Goal: Task Accomplishment & Management: Complete application form

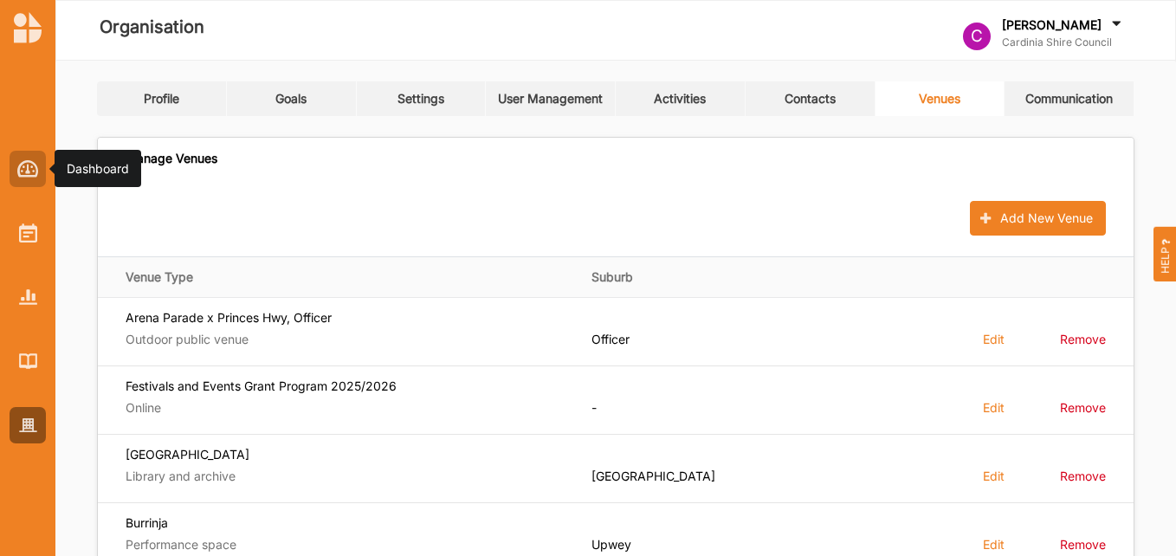
click at [29, 165] on img at bounding box center [28, 168] width 22 height 17
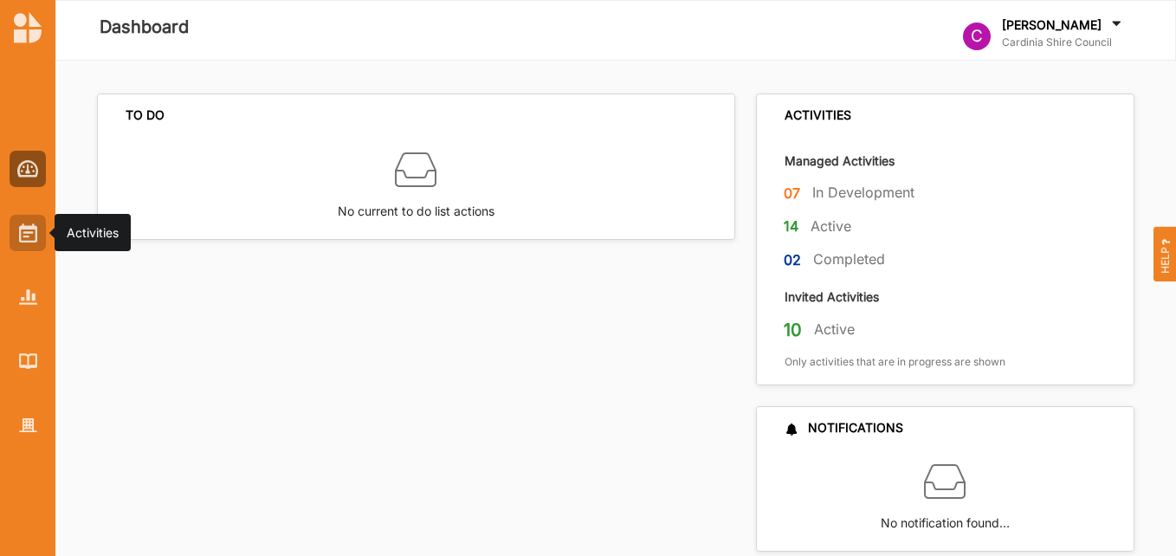
click at [19, 225] on img at bounding box center [28, 232] width 18 height 19
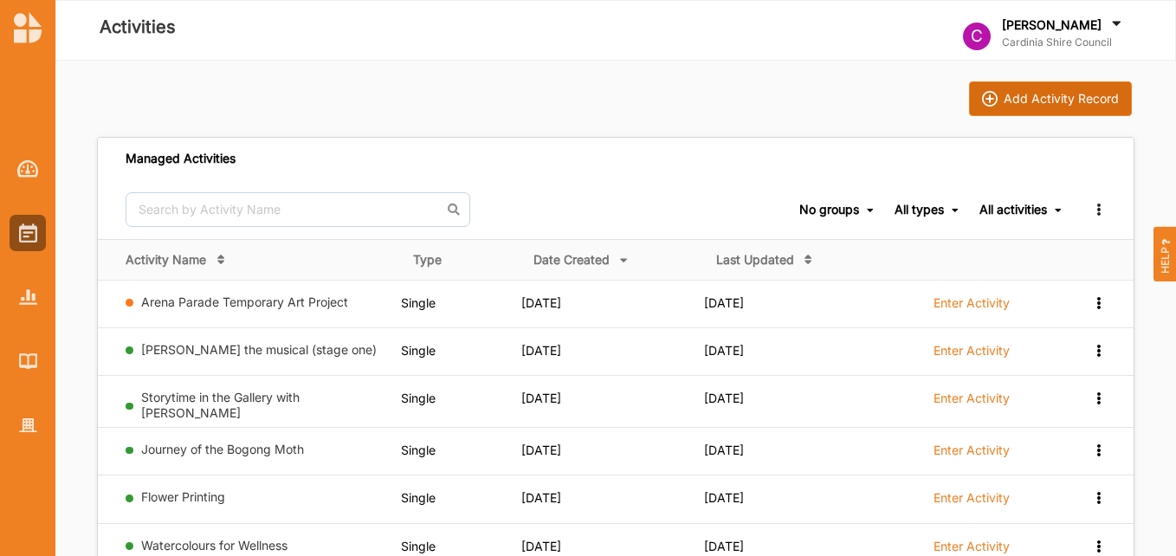
click at [1079, 96] on div "Add Activity Record" at bounding box center [1060, 99] width 115 height 16
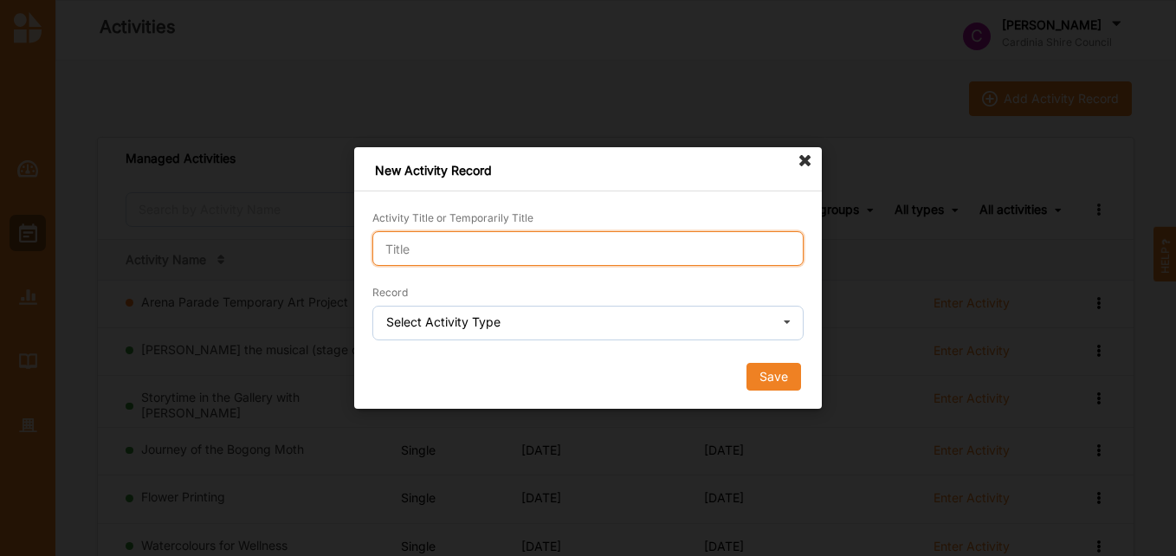
click at [435, 255] on input "Activity Title or Temporarily Title" at bounding box center [587, 248] width 431 height 35
type input "Mission to the Moon"
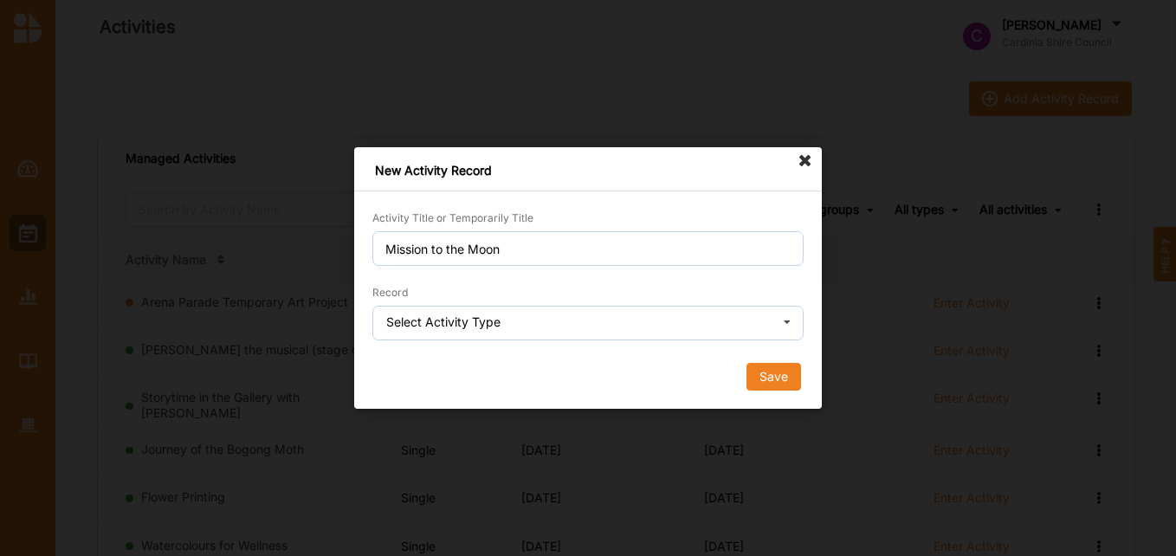
click at [487, 325] on div "Select Activity Type" at bounding box center [443, 322] width 114 height 12
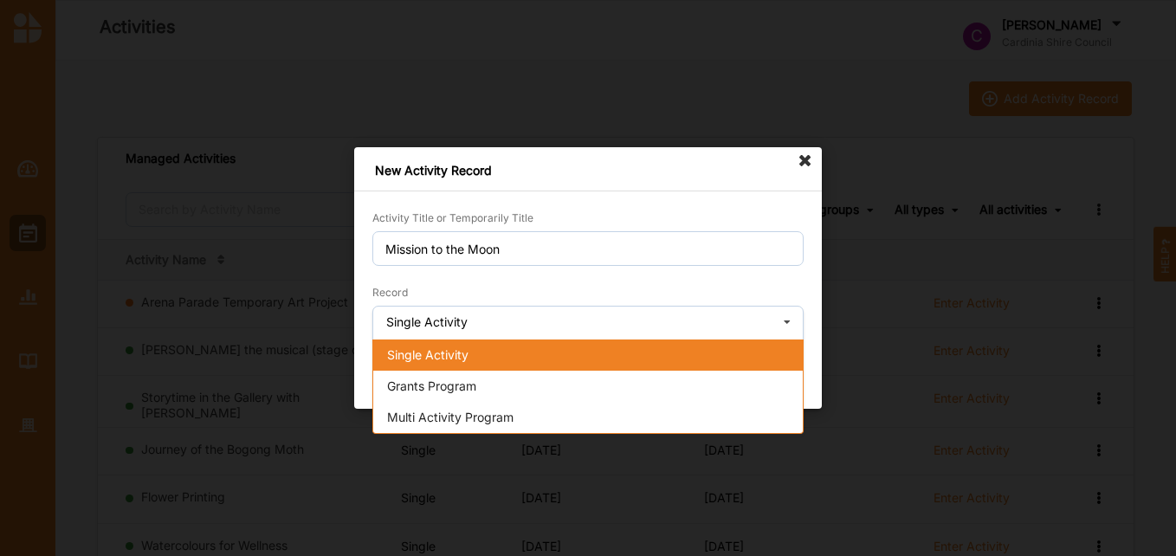
click at [478, 356] on div "Single Activity" at bounding box center [587, 354] width 429 height 31
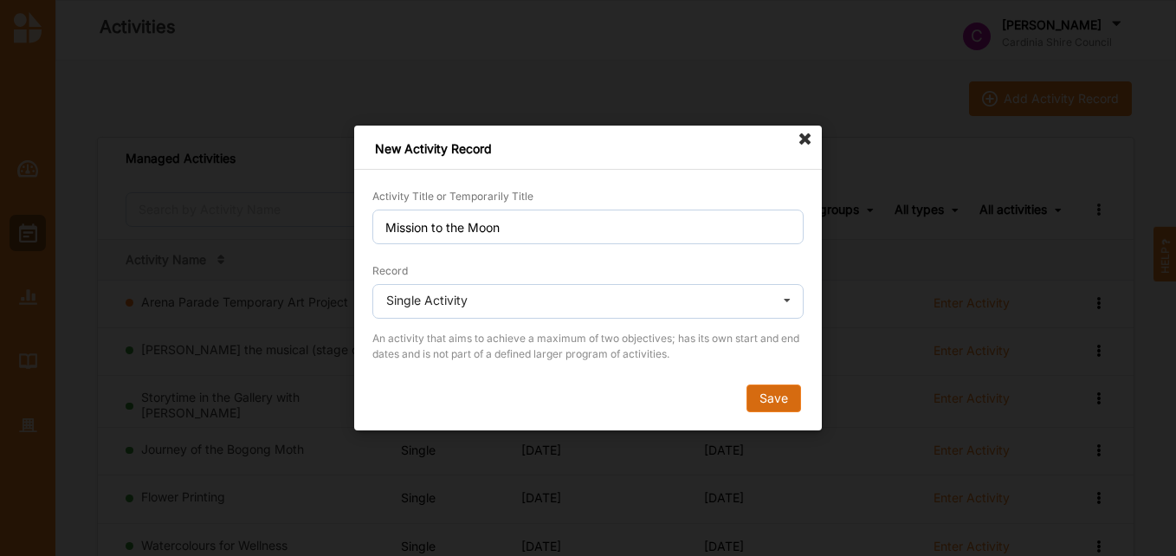
click at [790, 397] on button "Save" at bounding box center [773, 398] width 55 height 28
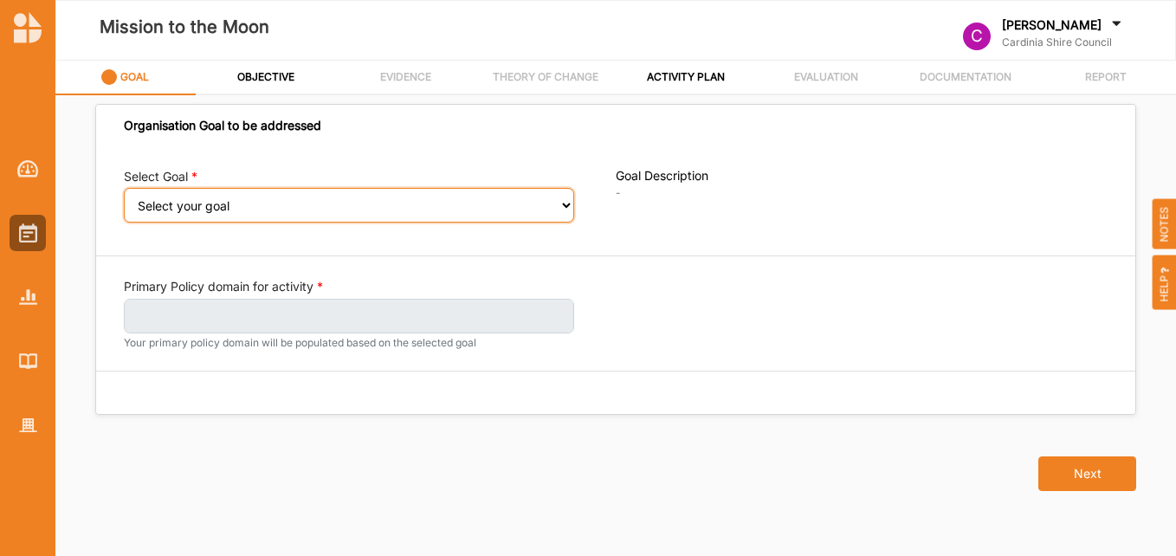
click at [565, 209] on select "Select your goal Strong communities Liveable places Thriving environments Prosp…" at bounding box center [349, 205] width 450 height 35
select select "333"
click at [124, 200] on select "Select your goal Strong communities Liveable places Thriving environments Prosp…" at bounding box center [349, 205] width 450 height 35
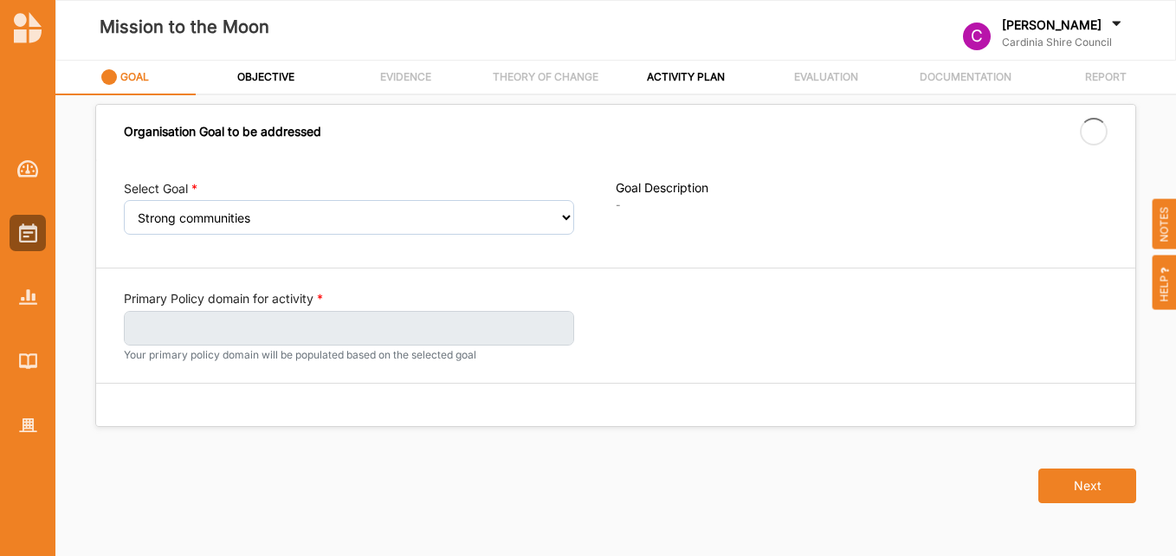
select select "333"
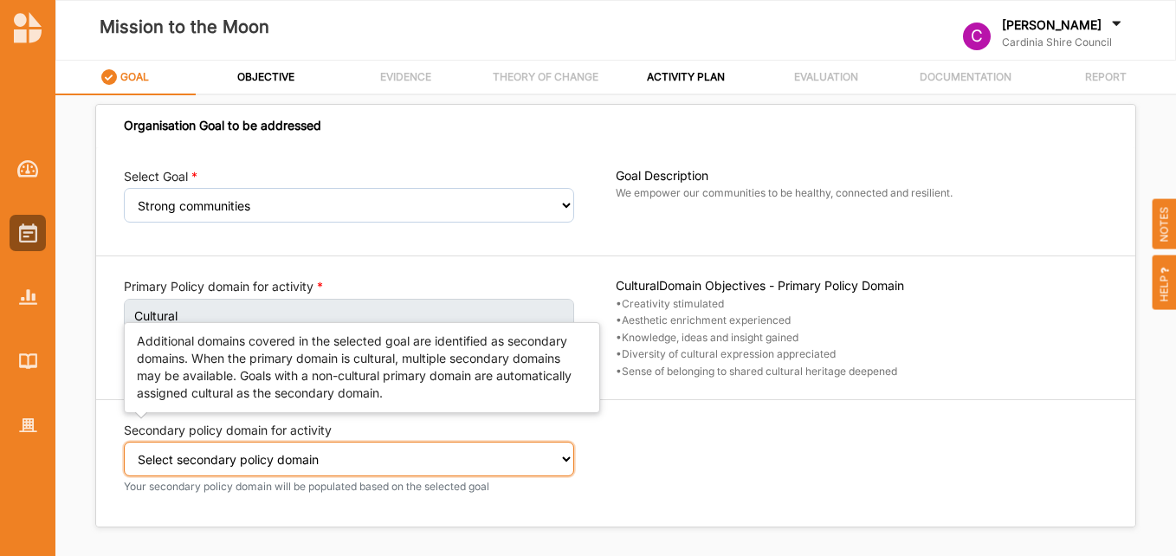
click at [381, 454] on select "Select secondary policy domain No second domain for this activity Cultural Soci…" at bounding box center [349, 459] width 450 height 35
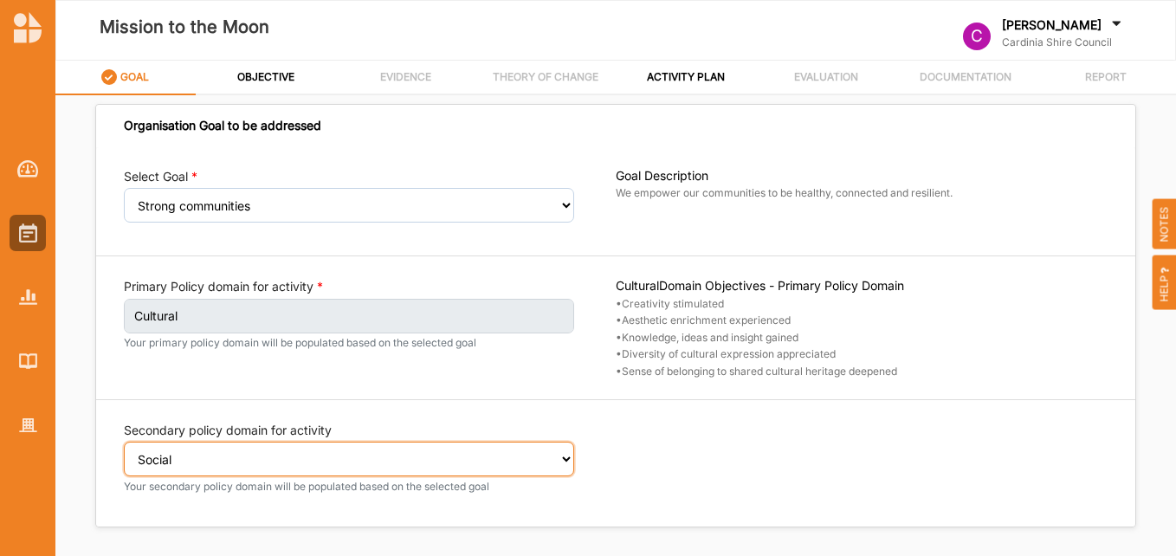
click at [124, 454] on select "Select secondary policy domain No second domain for this activity Cultural Soci…" at bounding box center [349, 459] width 450 height 35
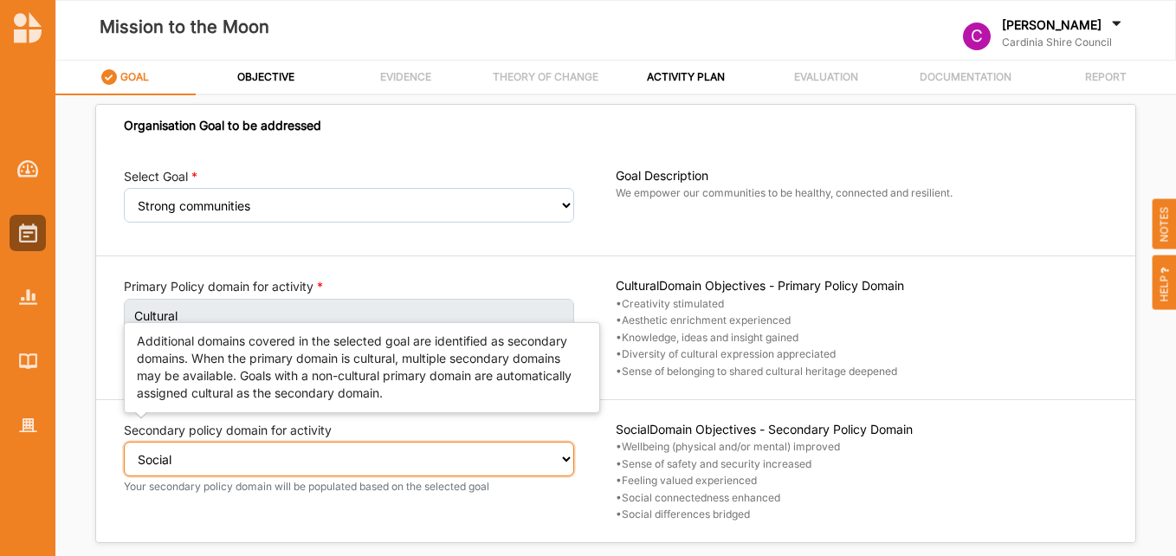
click at [563, 461] on select "Select secondary policy domain No second domain for this activity Cultural Soci…" at bounding box center [349, 459] width 450 height 35
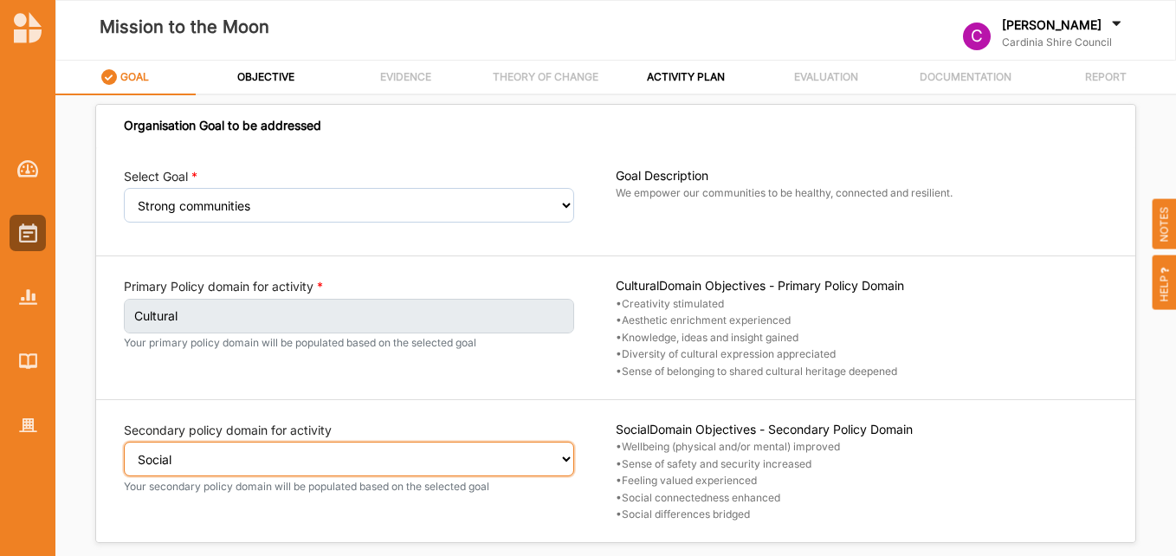
select select "1"
click at [124, 454] on select "Select secondary policy domain No second domain for this activity Cultural Soci…" at bounding box center [349, 459] width 450 height 35
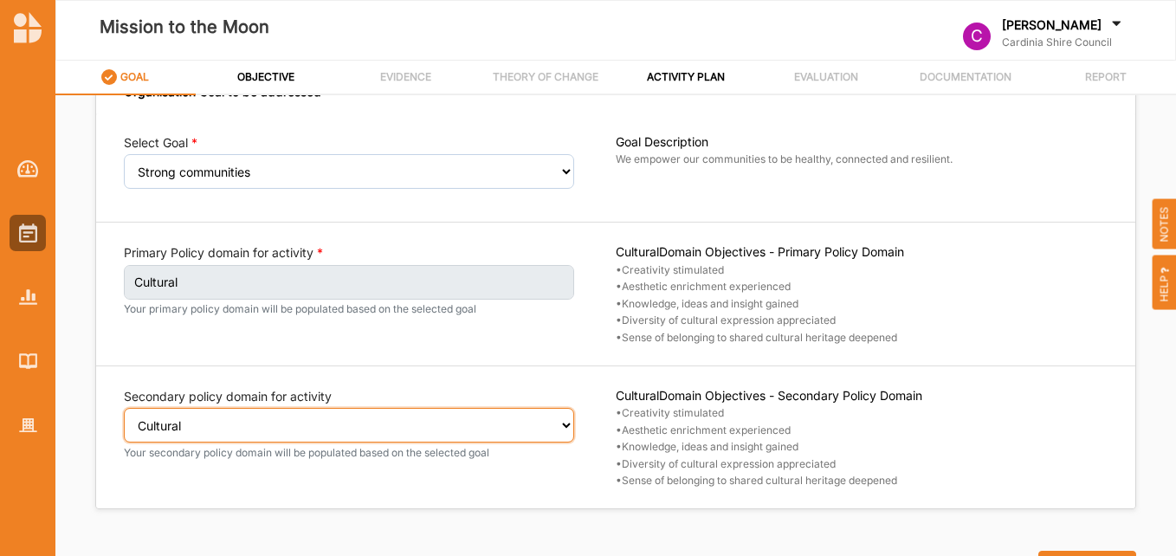
scroll to position [48, 0]
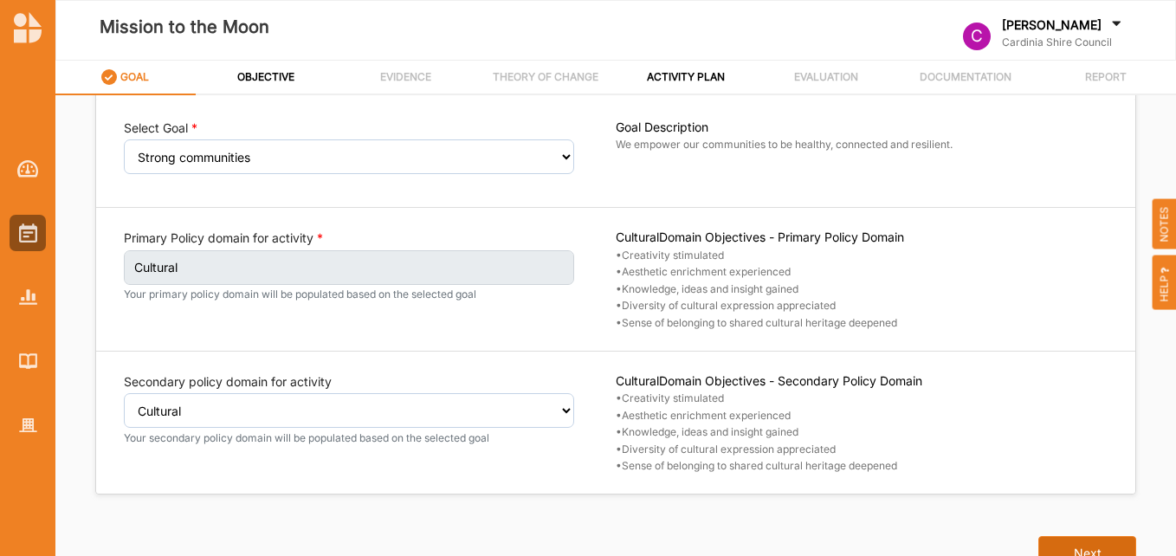
click at [1051, 547] on button "Next" at bounding box center [1087, 553] width 98 height 35
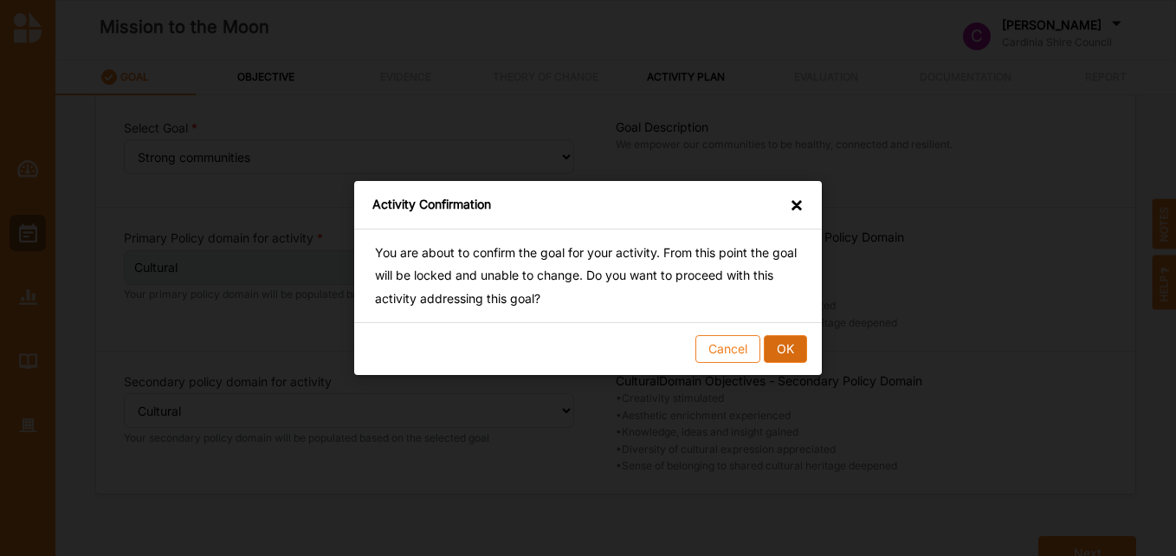
click at [774, 345] on button "OK" at bounding box center [785, 349] width 43 height 28
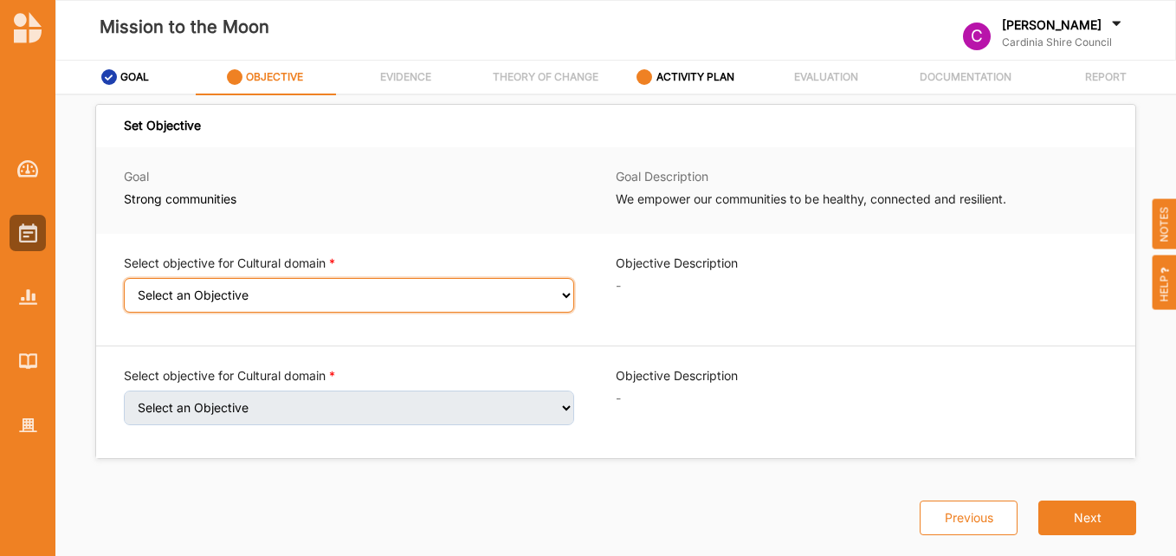
click at [565, 292] on select "Select an Objective Creativity stimulated Aesthetic enrichment experienced Know…" at bounding box center [349, 295] width 450 height 35
select select "1"
click at [124, 289] on select "Select an Objective Creativity stimulated Aesthetic enrichment experienced Know…" at bounding box center [349, 295] width 450 height 35
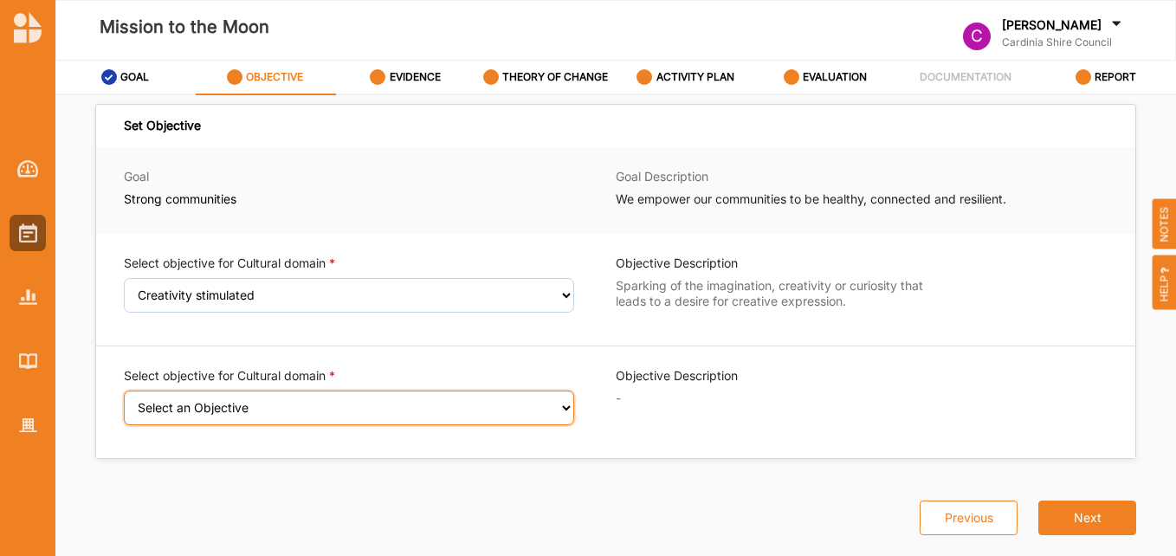
click at [559, 409] on select "Select an Objective Aesthetic enrichment experienced Knowledge, ideas and insig…" at bounding box center [349, 407] width 450 height 35
select select "3"
click at [124, 402] on select "Select an Objective Aesthetic enrichment experienced Knowledge, ideas and insig…" at bounding box center [349, 407] width 450 height 35
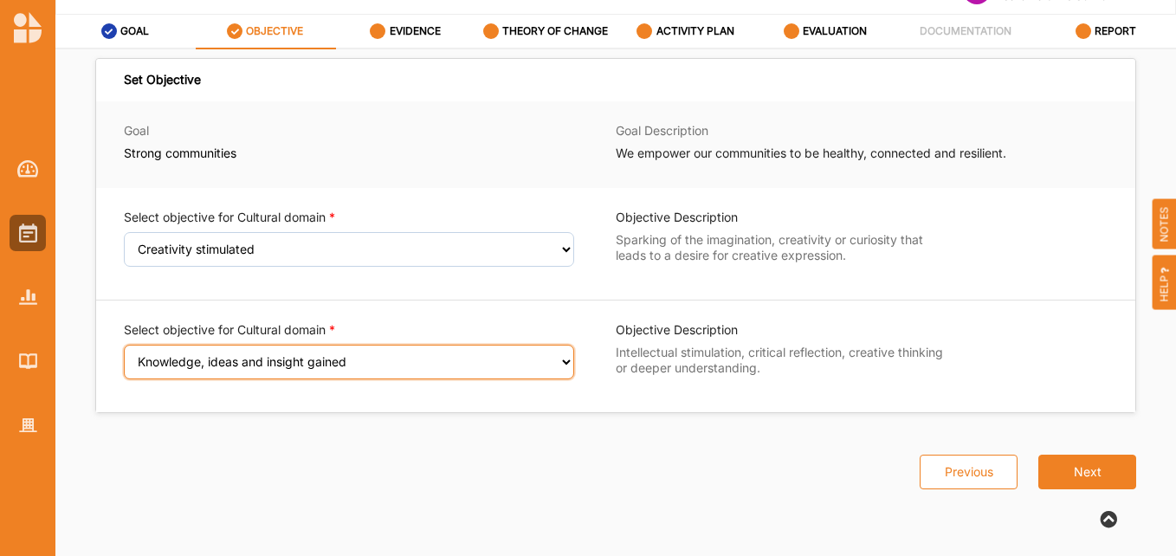
scroll to position [68, 0]
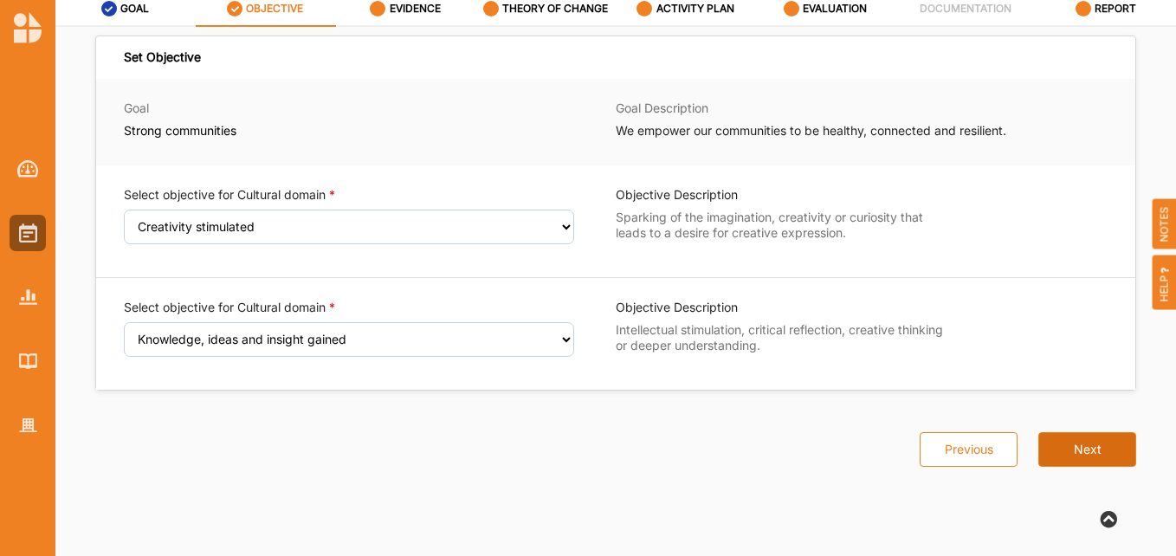
click at [1103, 445] on button "Next" at bounding box center [1087, 449] width 98 height 35
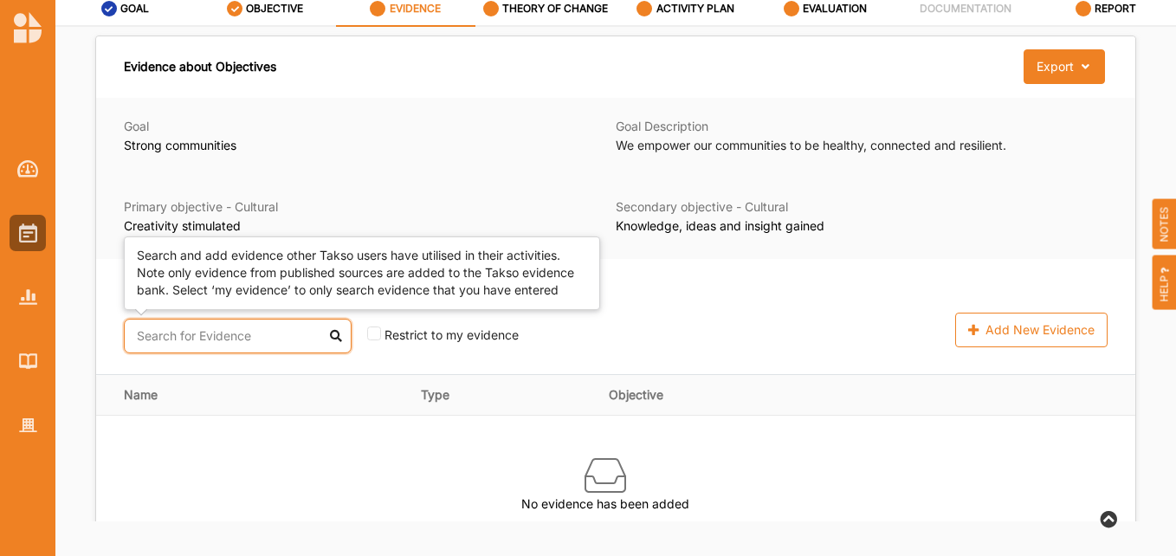
click at [252, 334] on input "text" at bounding box center [238, 336] width 228 height 35
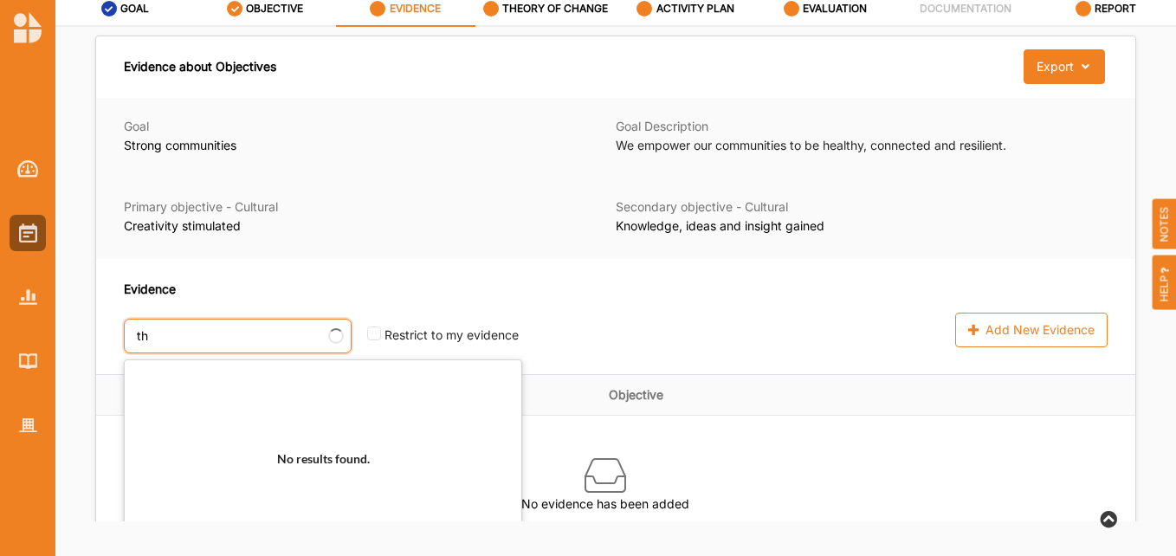
type input "t"
type input "s"
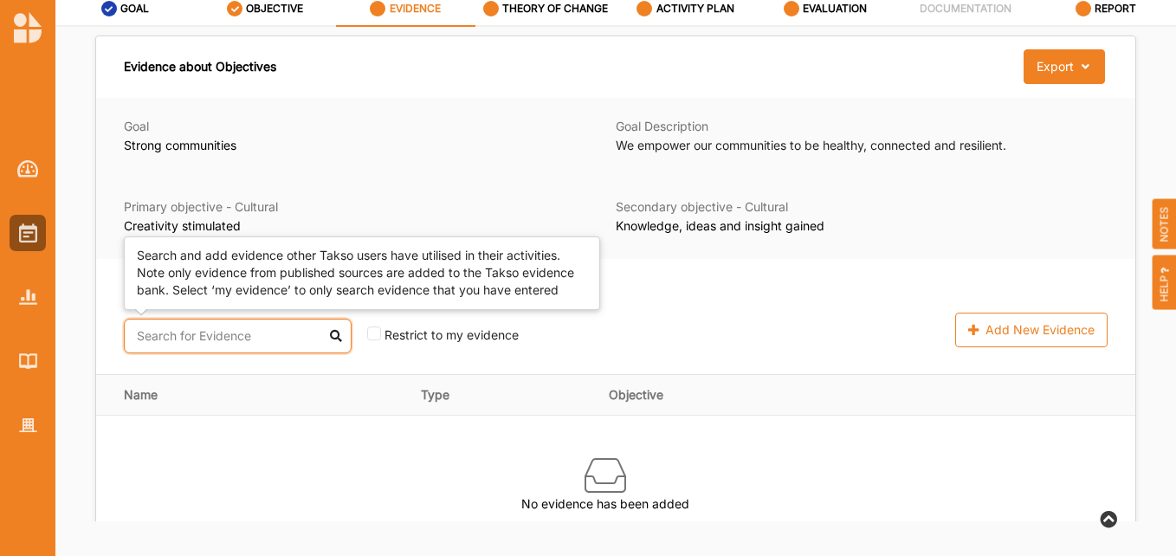
click at [220, 333] on input "text" at bounding box center [238, 336] width 228 height 35
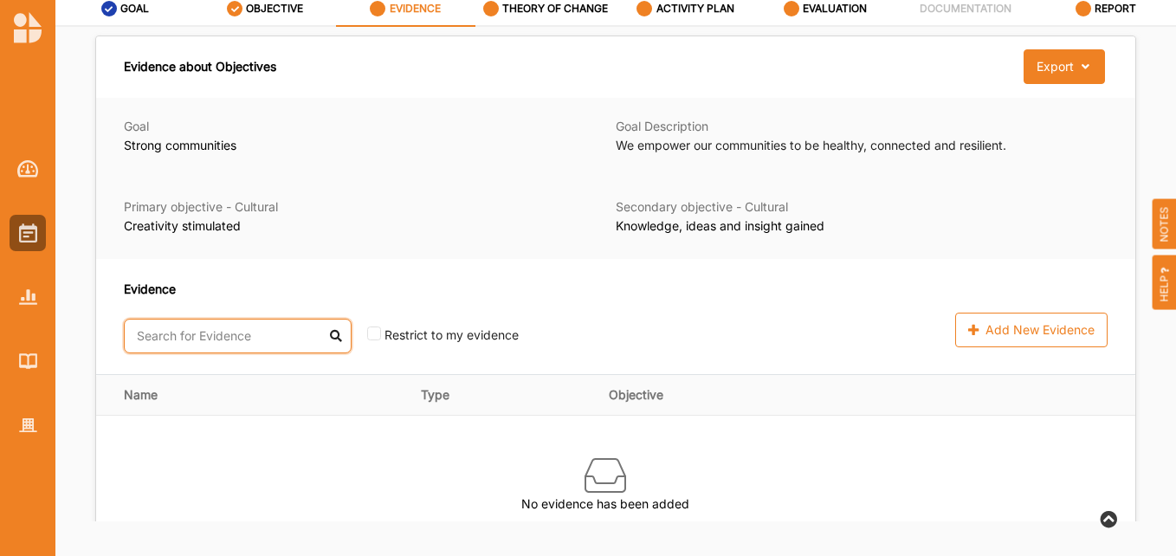
paste input "The Power of Theatre in Education"
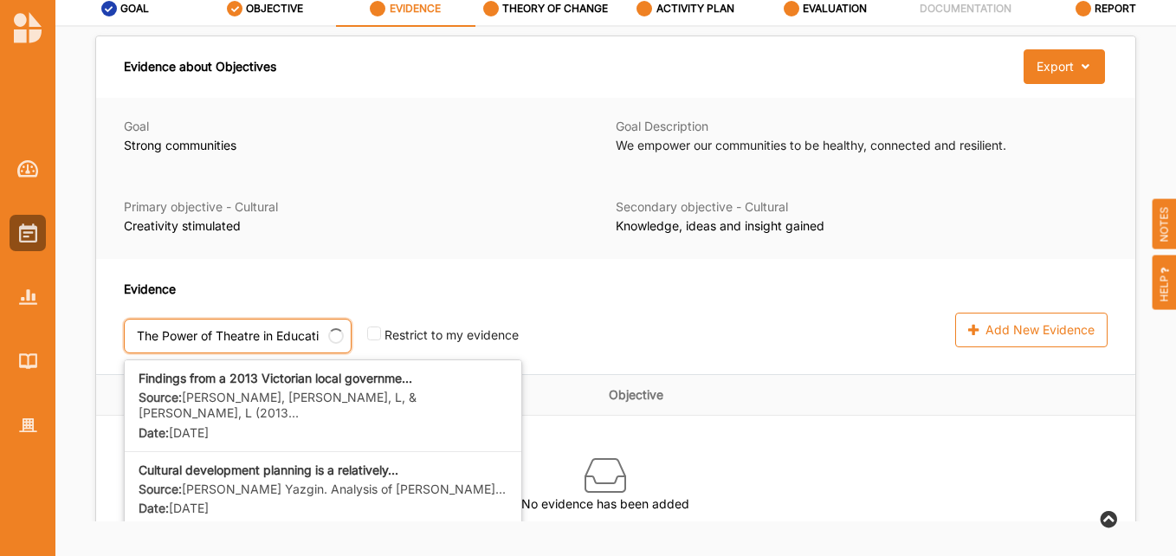
scroll to position [0, 33]
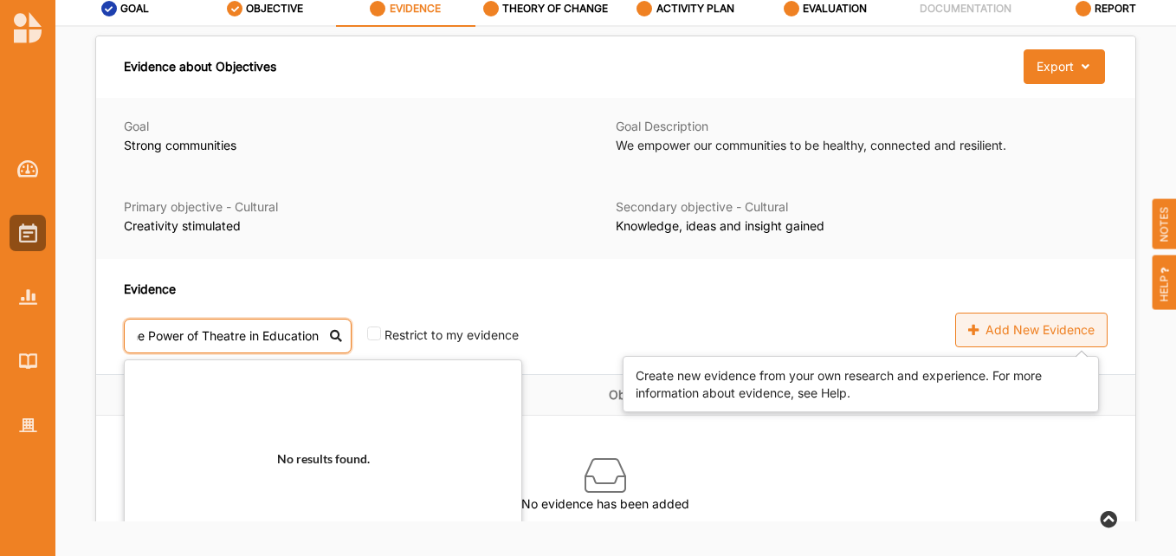
type input "The Power of Theatre in Education"
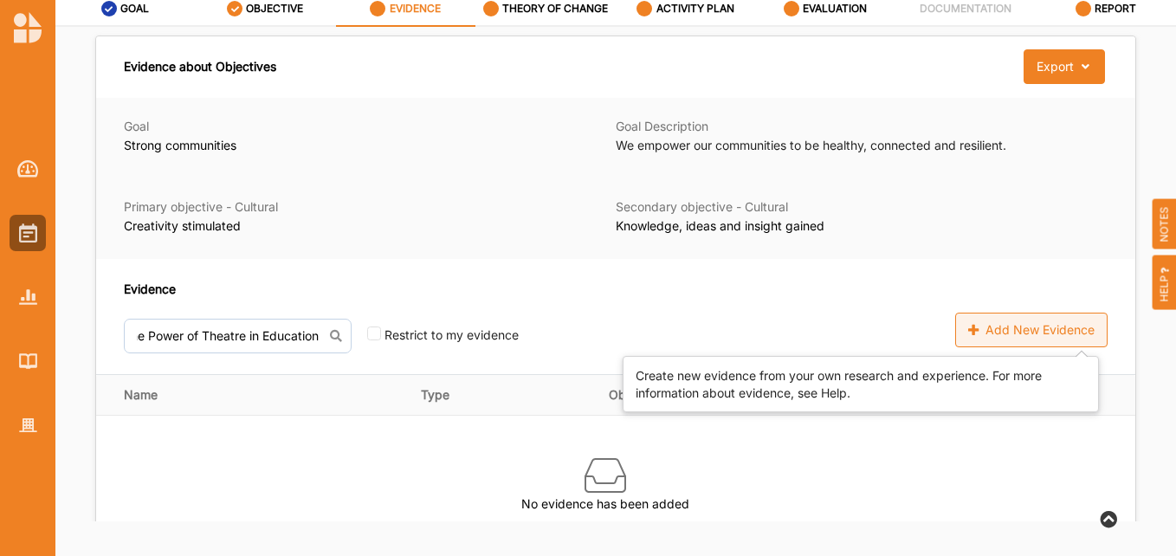
scroll to position [0, 0]
click at [1036, 326] on div "Add New Evidence" at bounding box center [1031, 330] width 152 height 35
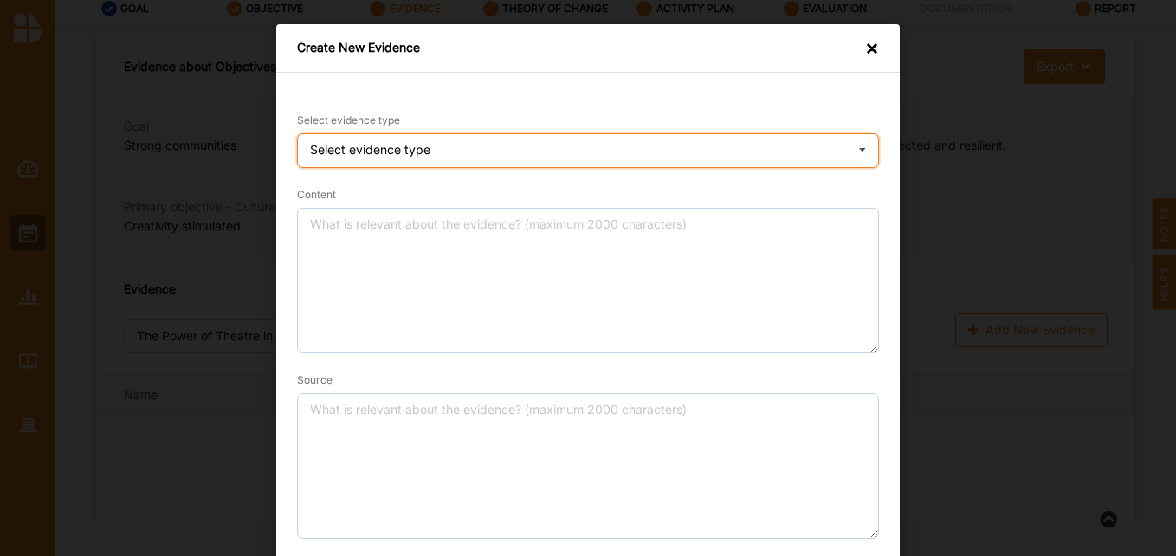
click at [422, 145] on div "Select evidence type" at bounding box center [370, 150] width 120 height 12
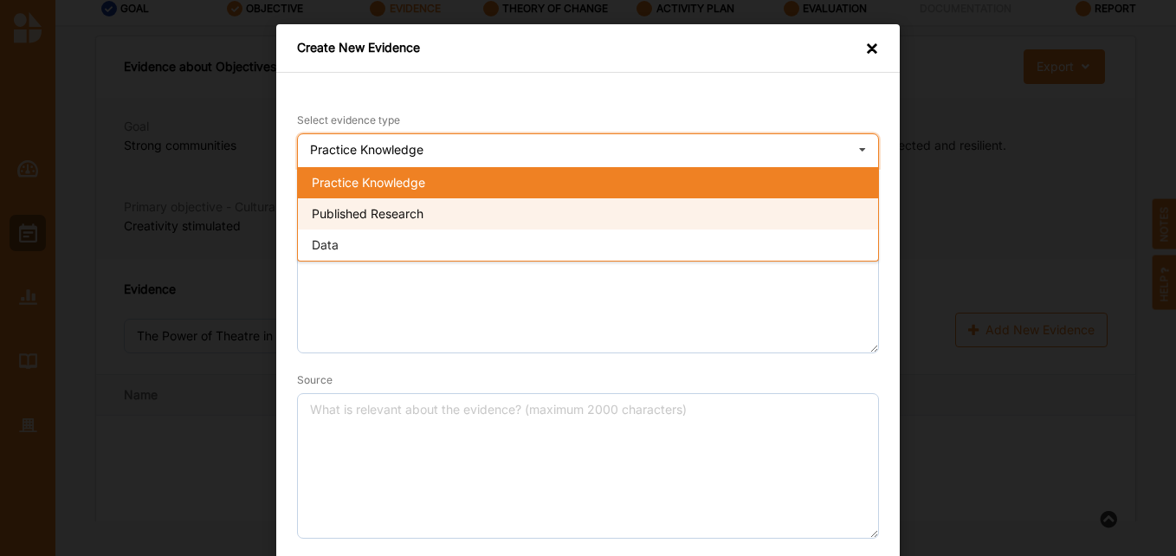
click at [421, 219] on div "Published Research" at bounding box center [588, 213] width 580 height 31
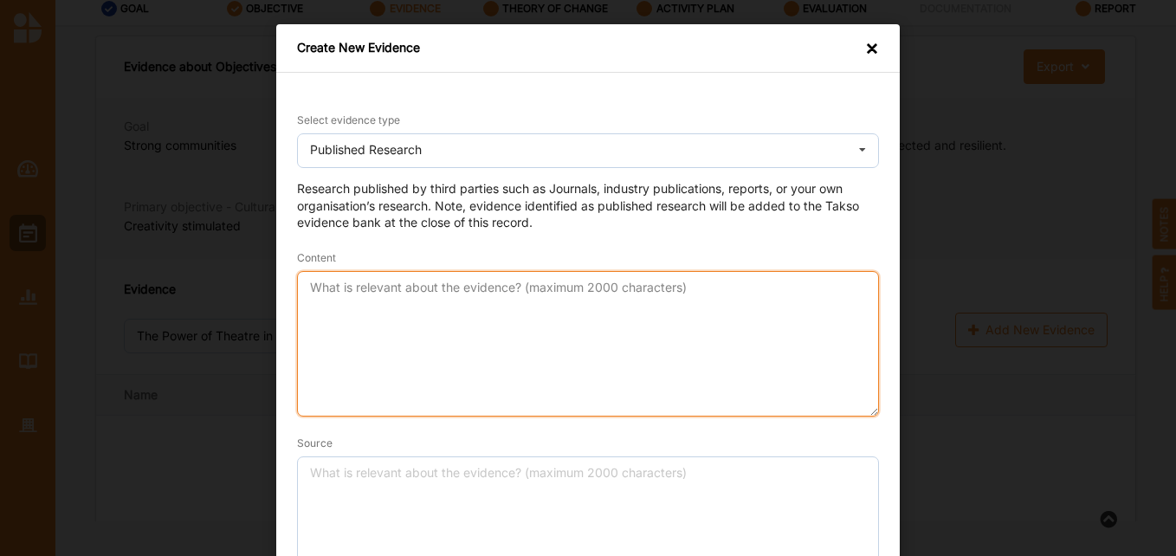
click at [398, 294] on textarea "Content" at bounding box center [588, 343] width 582 height 145
paste textarea "The Power of Theatre in Education"
paste textarea "[URL][DOMAIN_NAME]"
click at [507, 290] on textarea "The Power of Theatre in Education [URL][DOMAIN_NAME]" at bounding box center [588, 343] width 582 height 145
drag, startPoint x: 855, startPoint y: 294, endPoint x: 970, endPoint y: 346, distance: 126.3
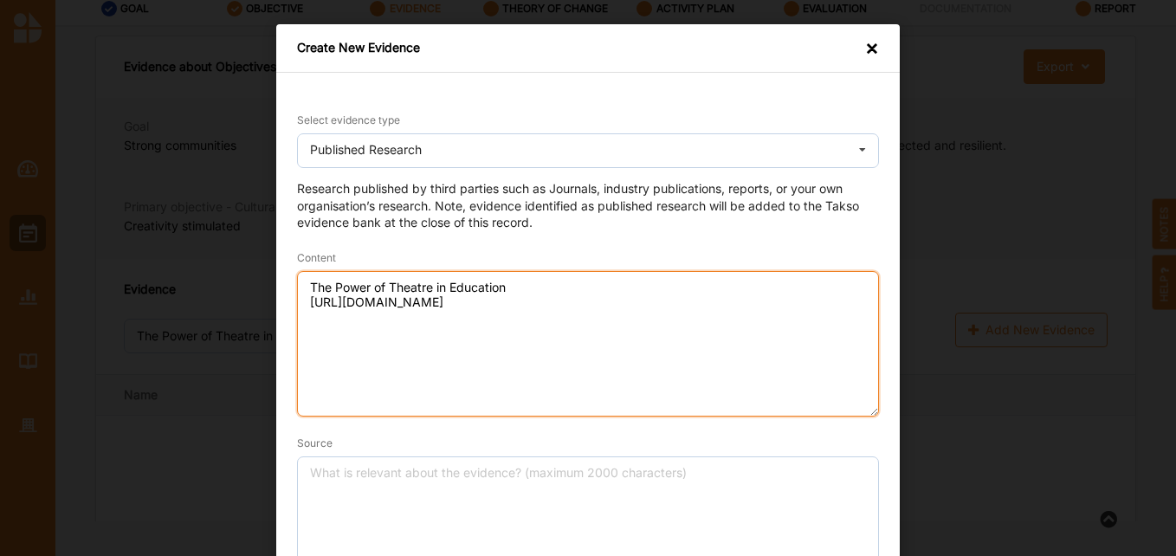
click at [970, 346] on div "Create New Evidence × Select evidence type Published Research Practice Knowledg…" at bounding box center [588, 278] width 1176 height 556
type textarea "The Power of Theatre in Education [URL][DOMAIN_NAME]"
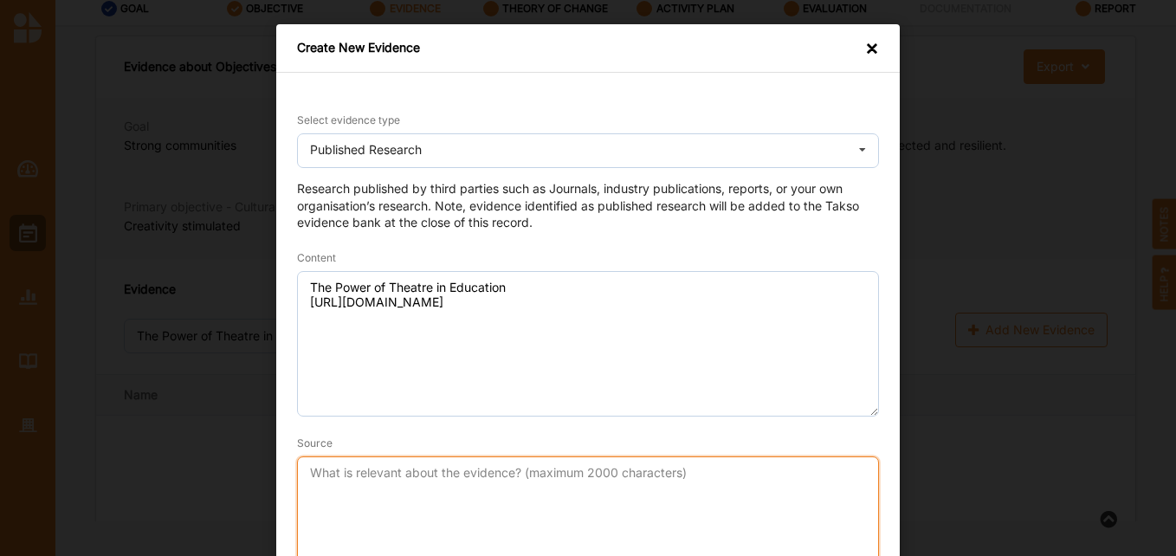
click at [510, 525] on textarea "Source" at bounding box center [588, 528] width 582 height 145
paste textarea "[URL][DOMAIN_NAME]"
type textarea "[URL][DOMAIN_NAME]"
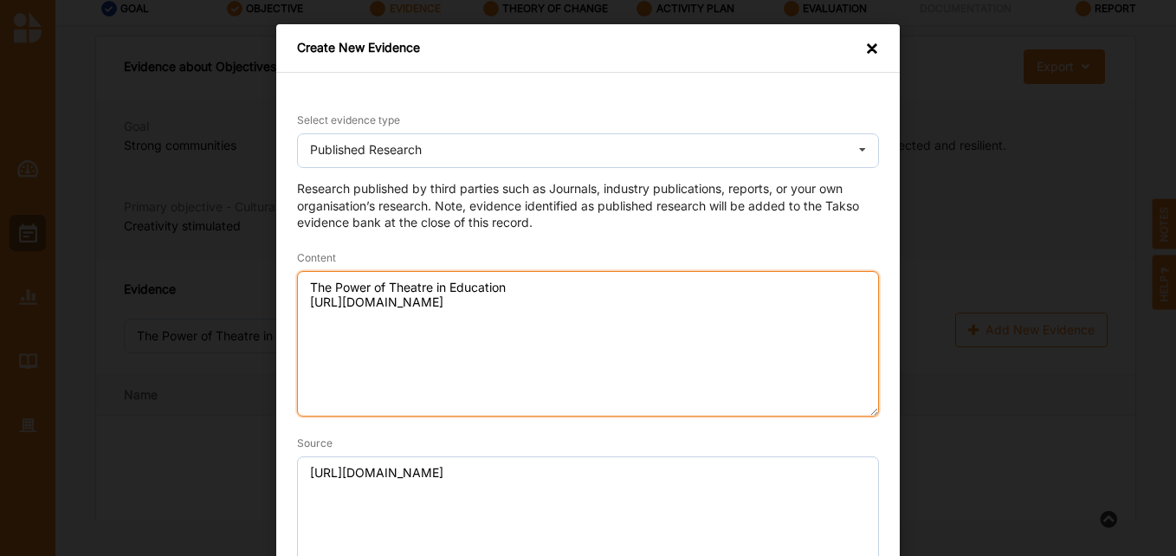
drag, startPoint x: 839, startPoint y: 299, endPoint x: 273, endPoint y: 341, distance: 567.7
click at [276, 341] on div "Select evidence type Published Research Practice Knowledge Published Research D…" at bounding box center [587, 419] width 623 height 692
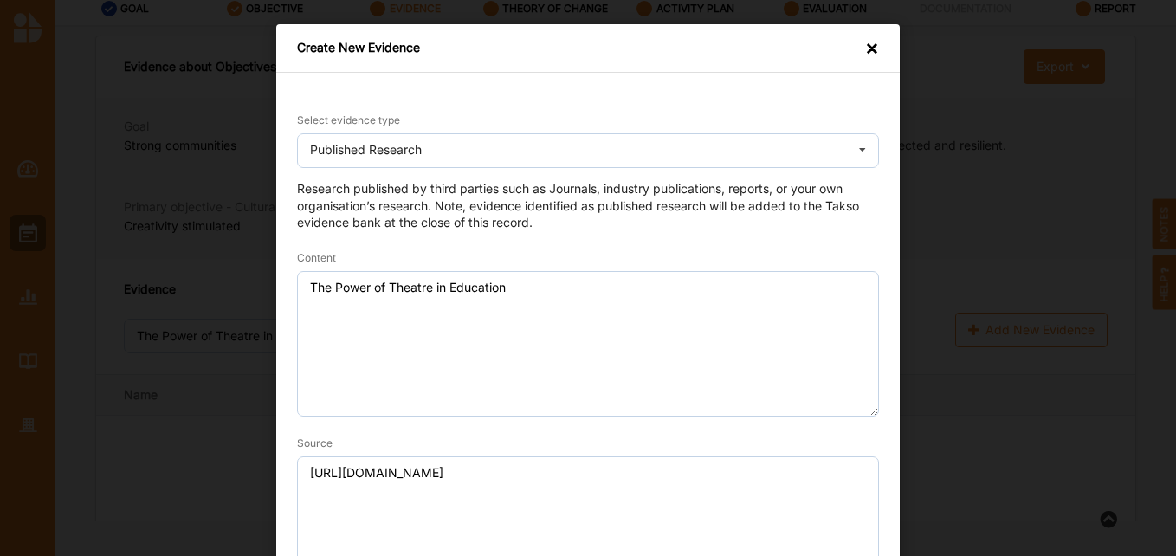
drag, startPoint x: 282, startPoint y: 368, endPoint x: 349, endPoint y: 340, distance: 72.2
click at [285, 367] on div "Select evidence type Published Research Practice Knowledge Published Research D…" at bounding box center [587, 419] width 623 height 692
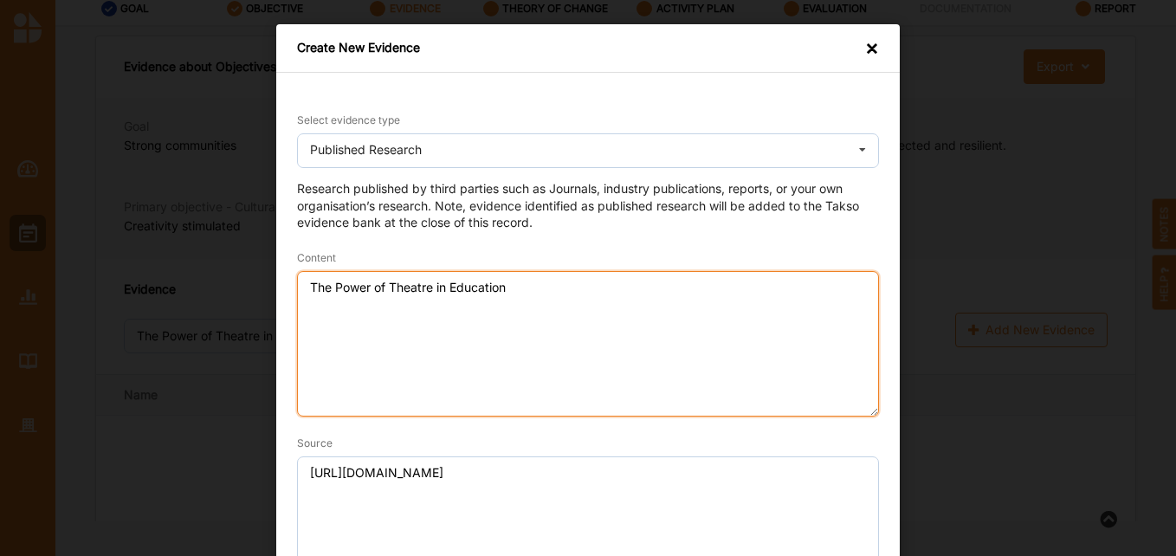
click at [349, 336] on textarea "The Power of Theatre in Education" at bounding box center [588, 343] width 582 height 145
paste textarea "Interactive learning Theatre which involves participatory engagement creates an…"
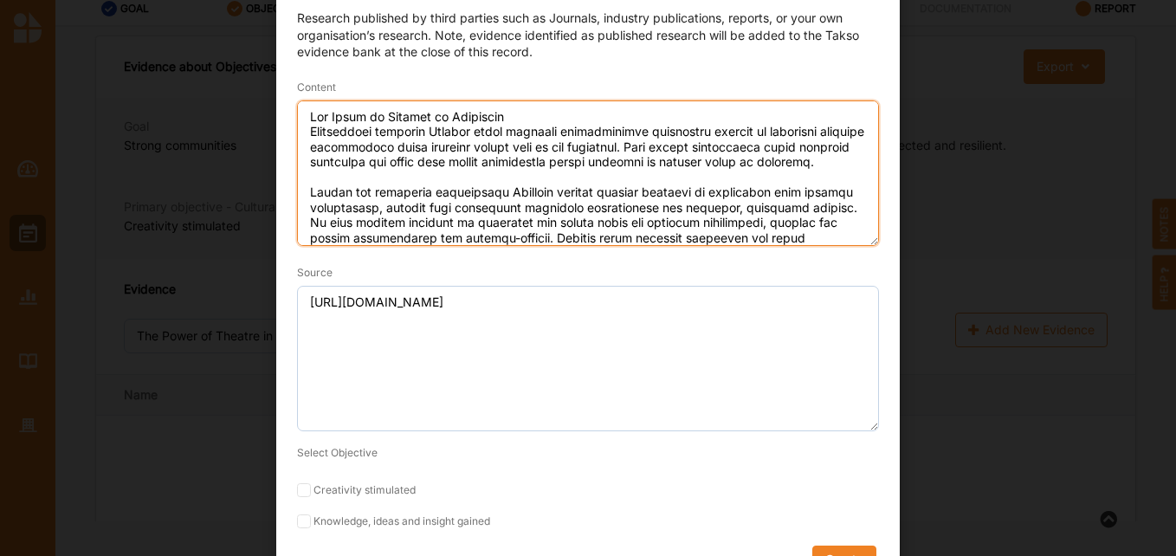
scroll to position [209, 0]
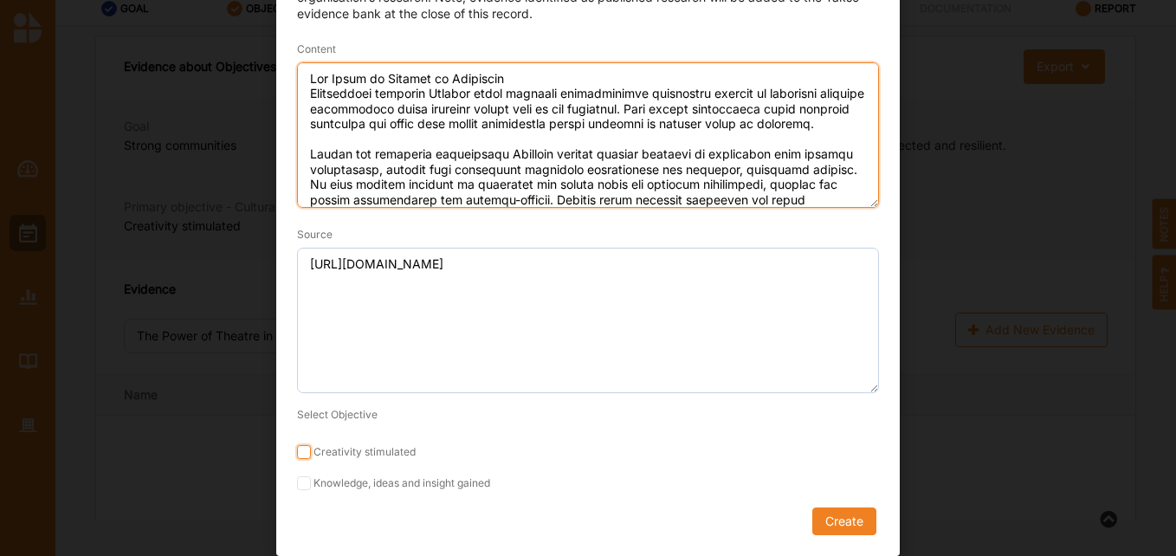
type textarea "The Power of Theatre in Education Interactive learning Theatre which involves p…"
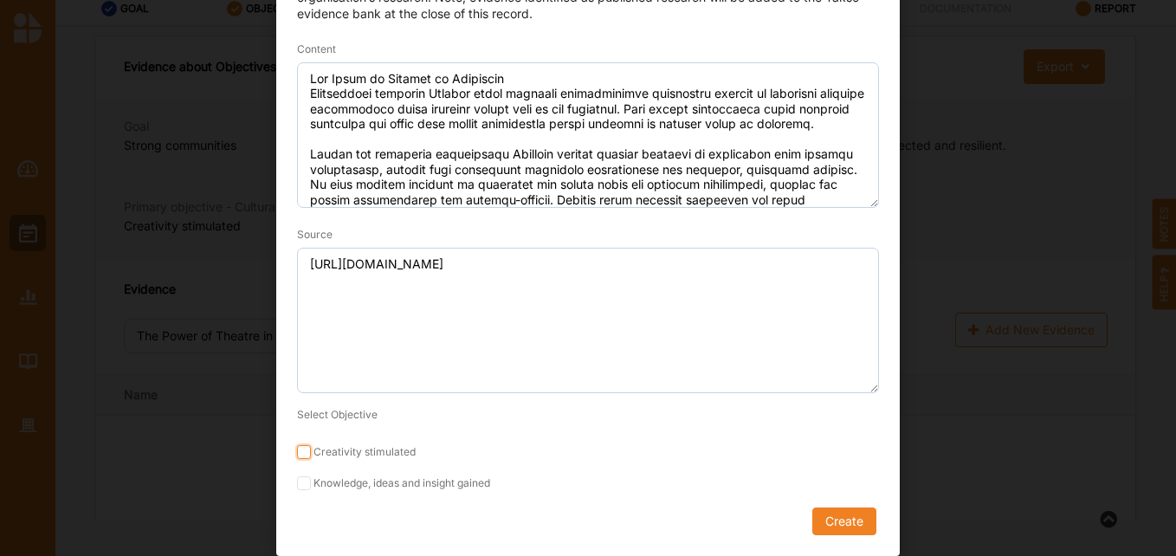
click at [297, 456] on input "Creativity stimulated" at bounding box center [304, 452] width 14 height 14
checkbox input "true"
click at [297, 479] on input "Knowledge, ideas and insight gained" at bounding box center [304, 483] width 14 height 14
checkbox input "true"
click at [826, 517] on button "Create" at bounding box center [844, 521] width 64 height 28
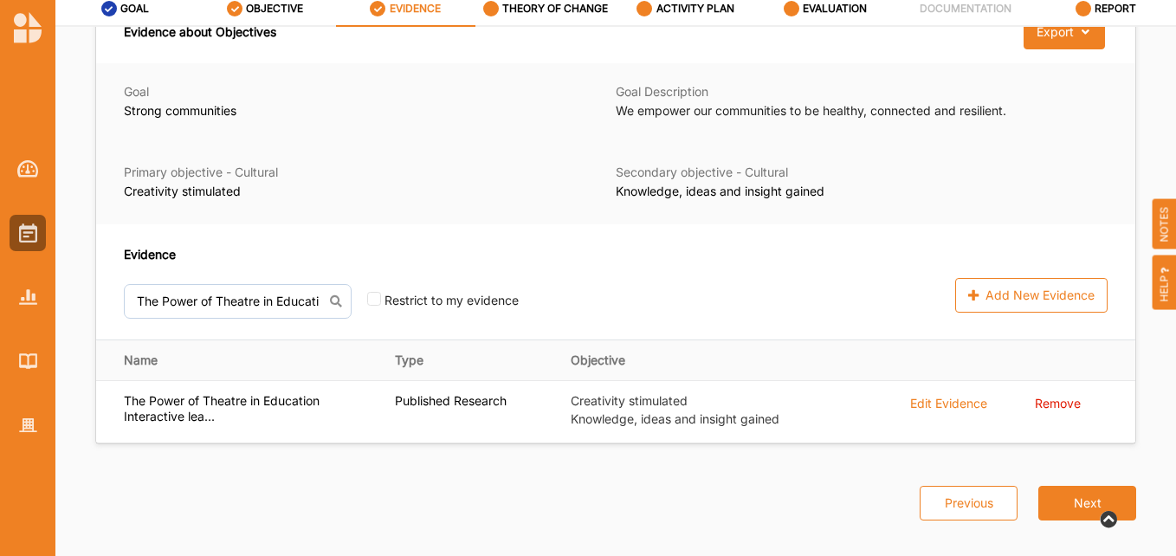
scroll to position [53, 0]
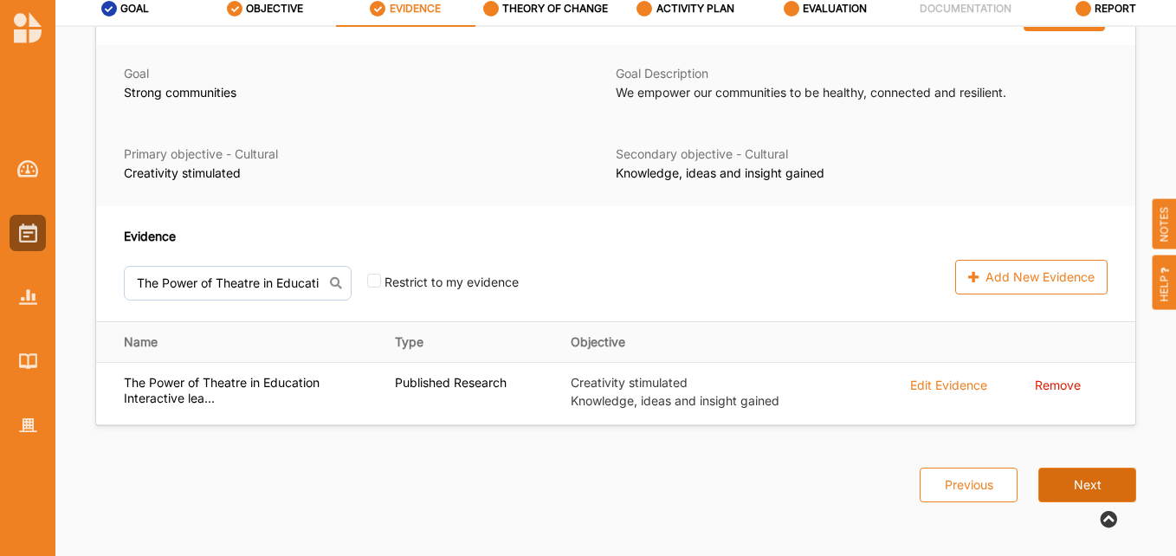
click at [1084, 488] on button "Next" at bounding box center [1087, 484] width 98 height 35
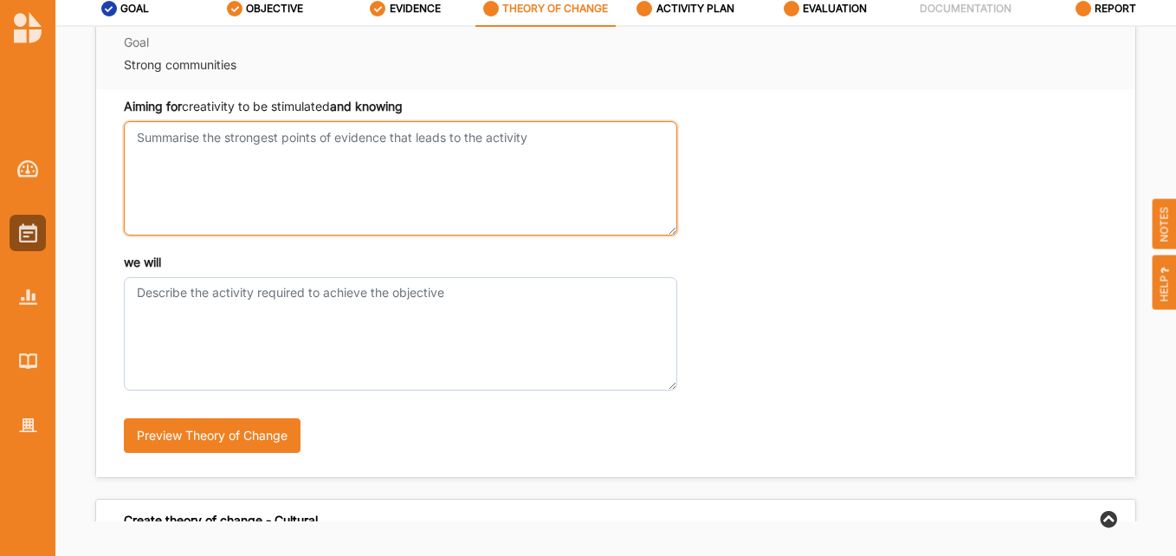
click at [277, 158] on textarea "Aiming for creativity to be stimulated and knowing" at bounding box center [400, 177] width 553 height 113
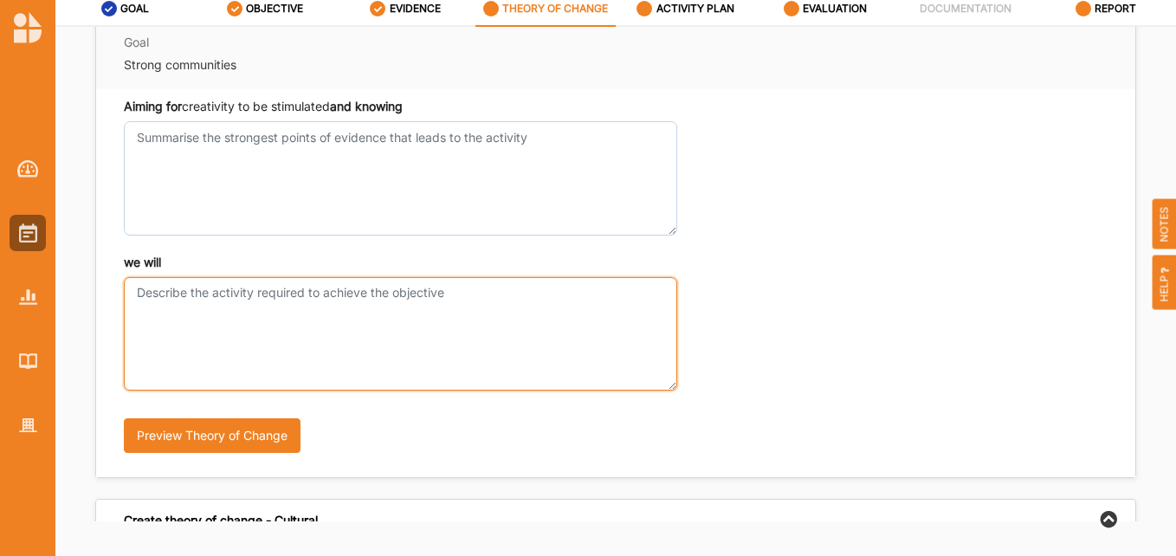
click at [207, 314] on textarea "we will" at bounding box center [400, 333] width 553 height 113
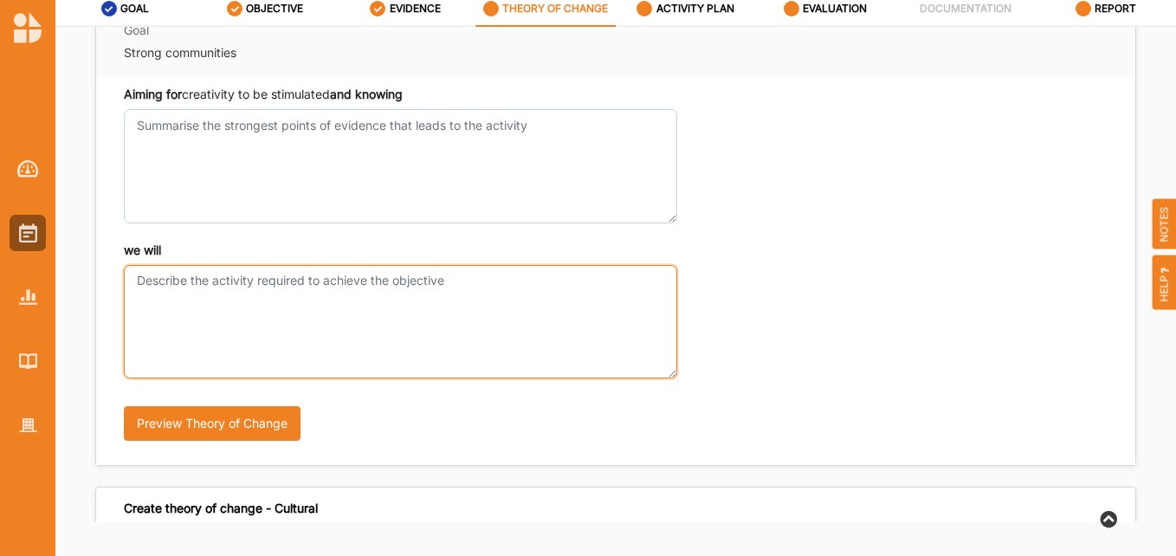
scroll to position [53, 0]
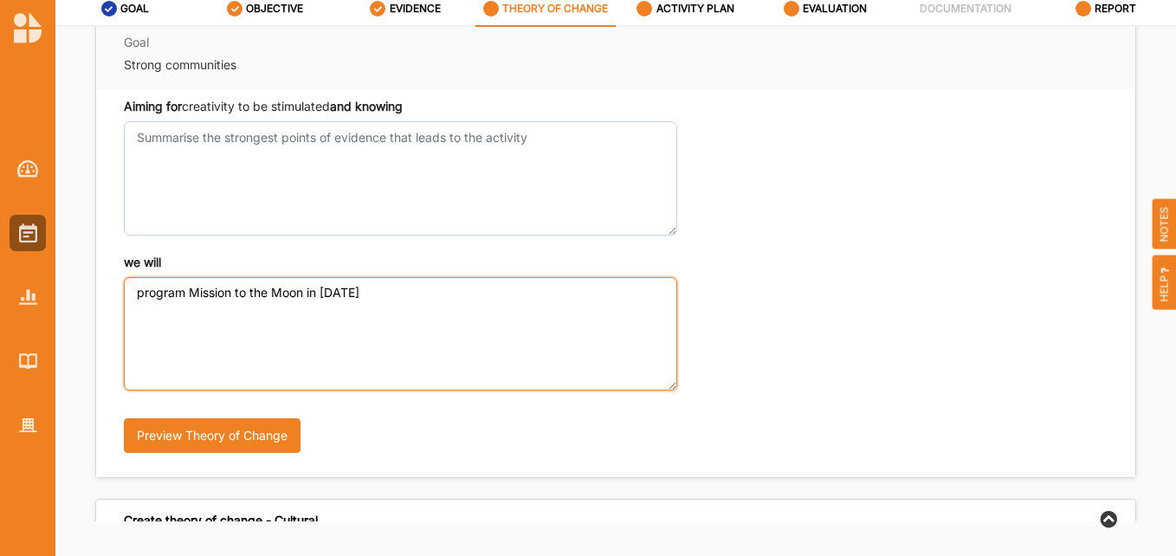
click at [186, 295] on textarea "program Mission to the Moon in [DATE]" at bounding box center [400, 333] width 553 height 113
click at [469, 292] on textarea "program circus performance Mission to the Moon in [DATE]" at bounding box center [400, 333] width 553 height 113
drag, startPoint x: 420, startPoint y: 295, endPoint x: 448, endPoint y: 275, distance: 34.8
click at [421, 293] on textarea "program circus performance Mission to the Moon in [DATE]" at bounding box center [400, 333] width 553 height 113
drag, startPoint x: 468, startPoint y: 294, endPoint x: 450, endPoint y: 288, distance: 19.2
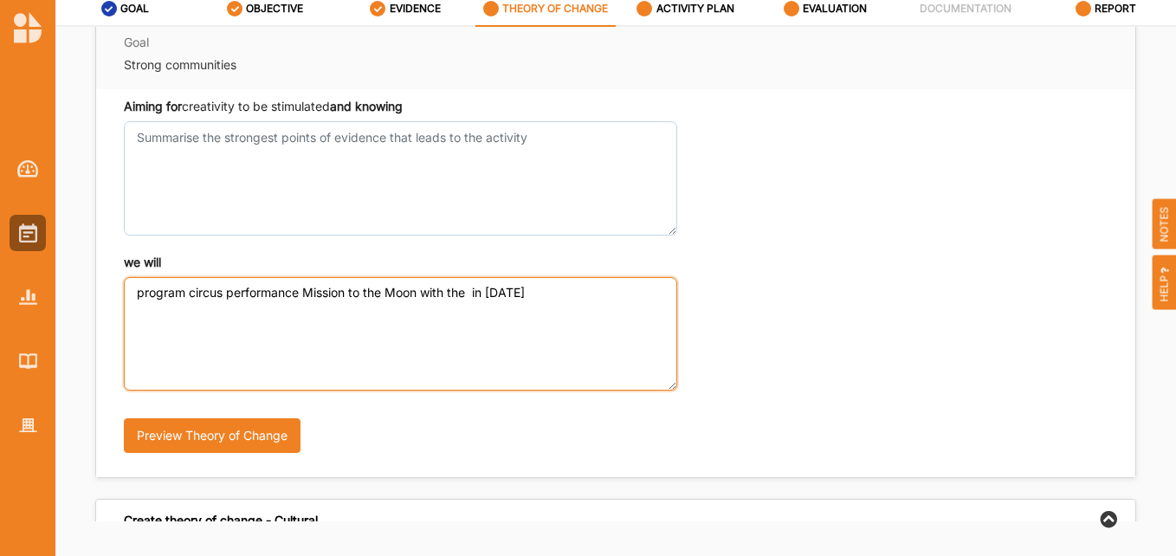
click at [450, 288] on textarea "program circus performance Mission to the Moon with the in [DATE]" at bounding box center [400, 333] width 553 height 113
click at [185, 291] on textarea "program circus performance Mission to the Moon with in [DATE]" at bounding box center [400, 333] width 553 height 113
drag, startPoint x: 519, startPoint y: 298, endPoint x: 492, endPoint y: 299, distance: 27.7
click at [492, 299] on textarea "program high quality circus performance Mission to the Moon with in [DATE]" at bounding box center [400, 333] width 553 height 113
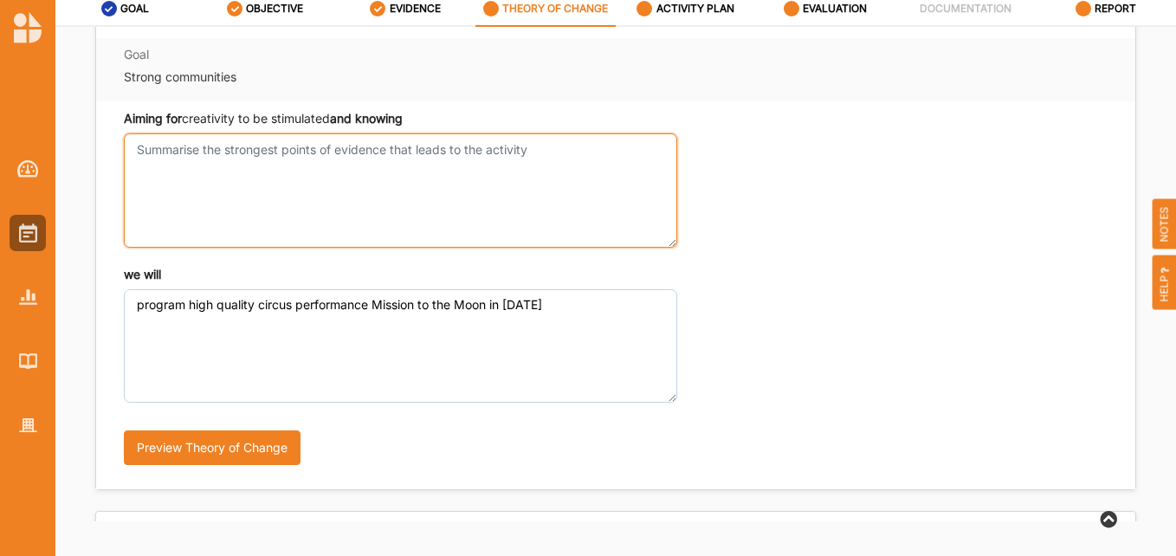
scroll to position [65, 0]
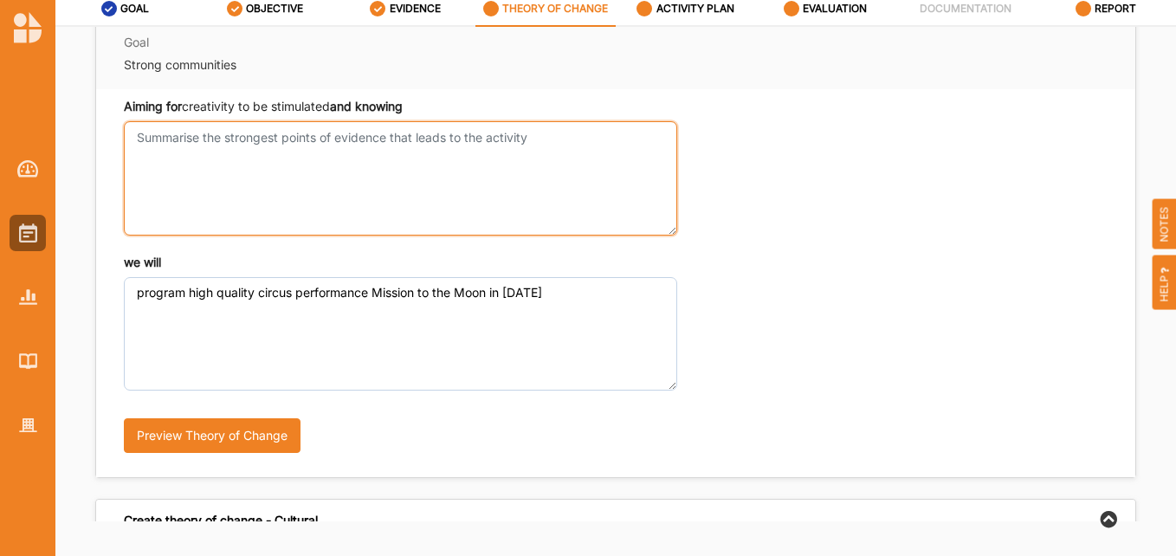
click at [302, 148] on textarea "Aiming for creativity to be stimulated and knowing" at bounding box center [400, 177] width 553 height 113
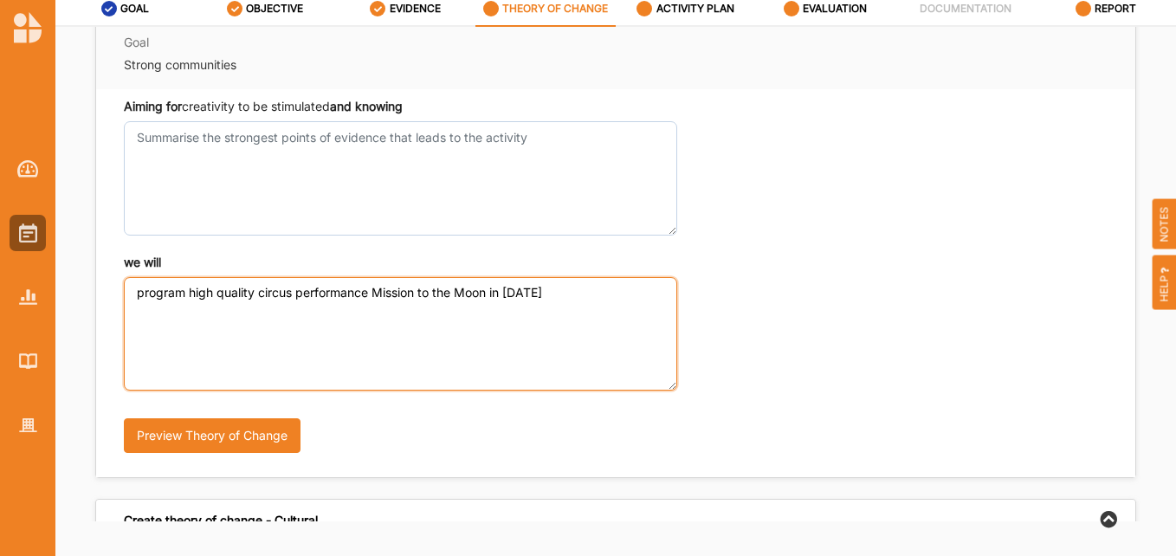
click at [541, 300] on textarea "program high quality circus performance Mission to the Moon in [DATE]" at bounding box center [400, 333] width 553 height 113
drag, startPoint x: 491, startPoint y: 290, endPoint x: 540, endPoint y: 311, distance: 53.5
click at [538, 295] on textarea "program high quality circus performance Mission to the Moon in [DATE], inviting…" at bounding box center [400, 333] width 553 height 113
click at [373, 292] on textarea "program high quality circus performance Mission to the Moon inviting all surrou…" at bounding box center [400, 333] width 553 height 113
type textarea "program high quality circus performance and workshops Mission to the Moon invit…"
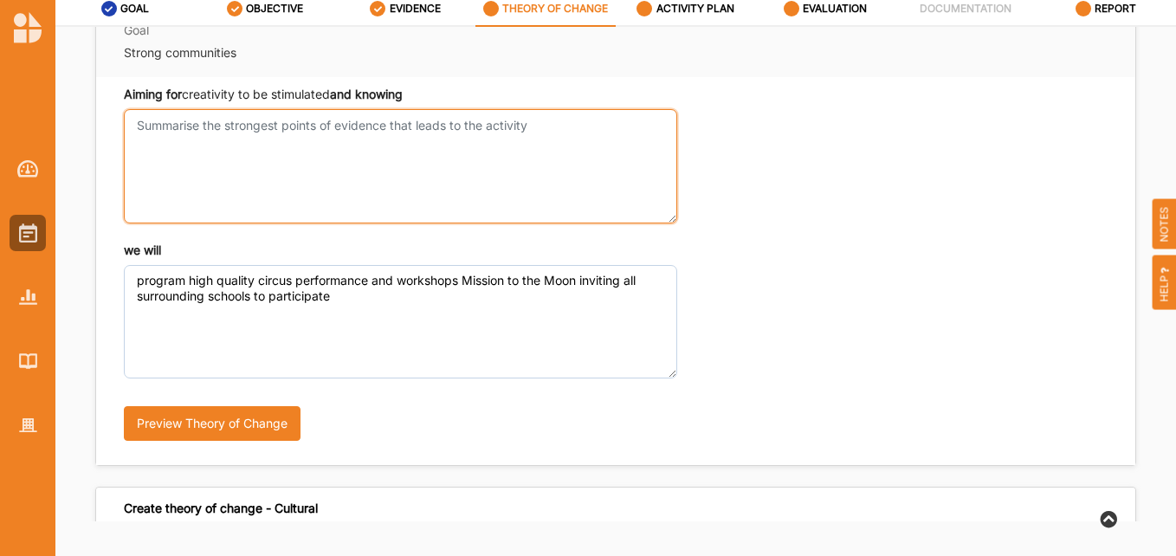
click at [306, 163] on textarea "Aiming for creativity to be stimulated and knowing" at bounding box center [400, 165] width 553 height 113
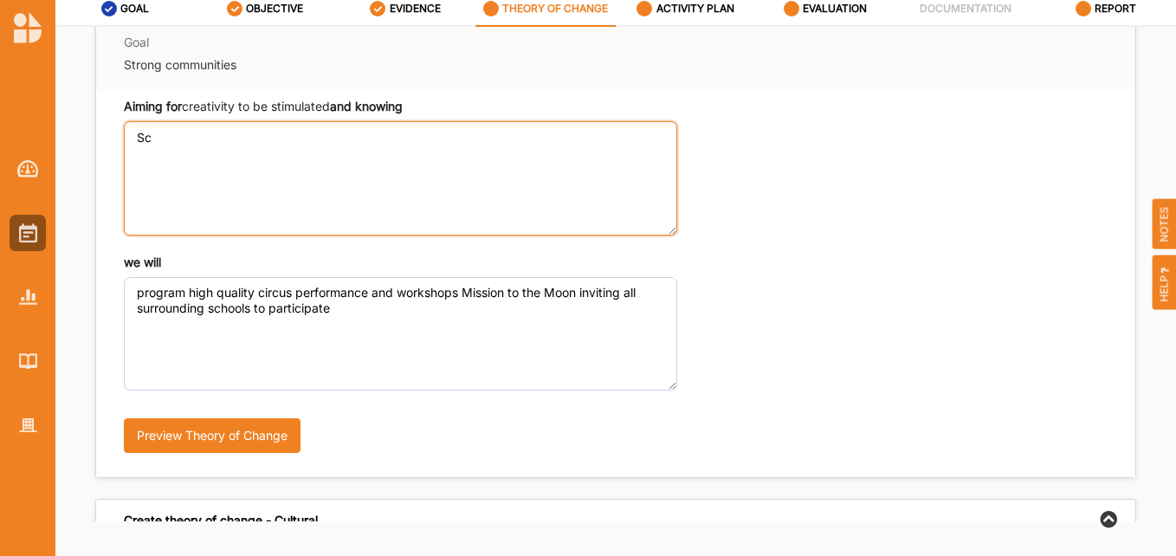
type textarea "S"
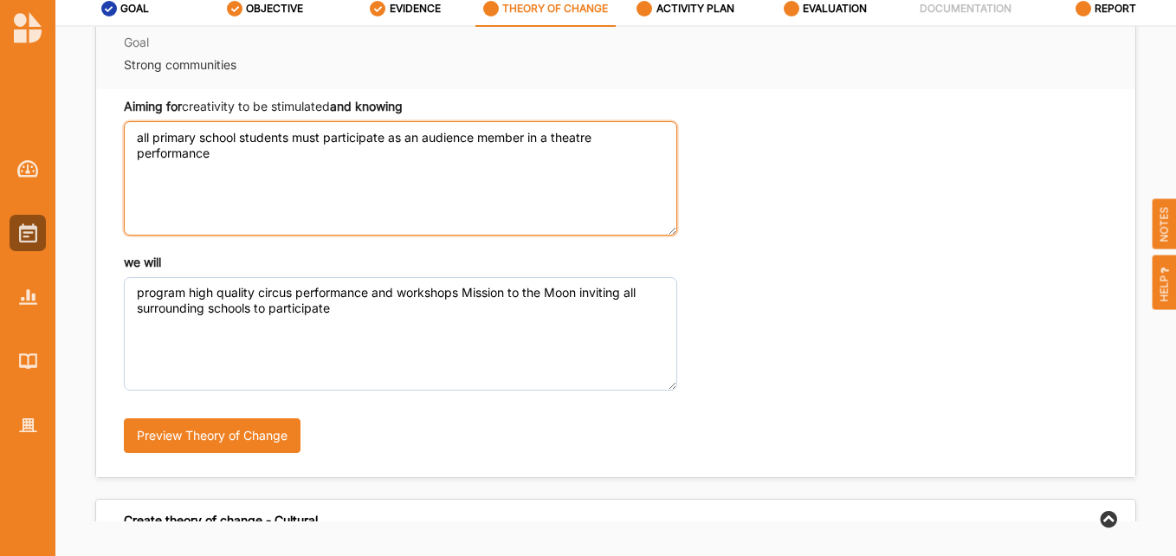
type textarea "all primary school students must participate as an audience member in a theatre…"
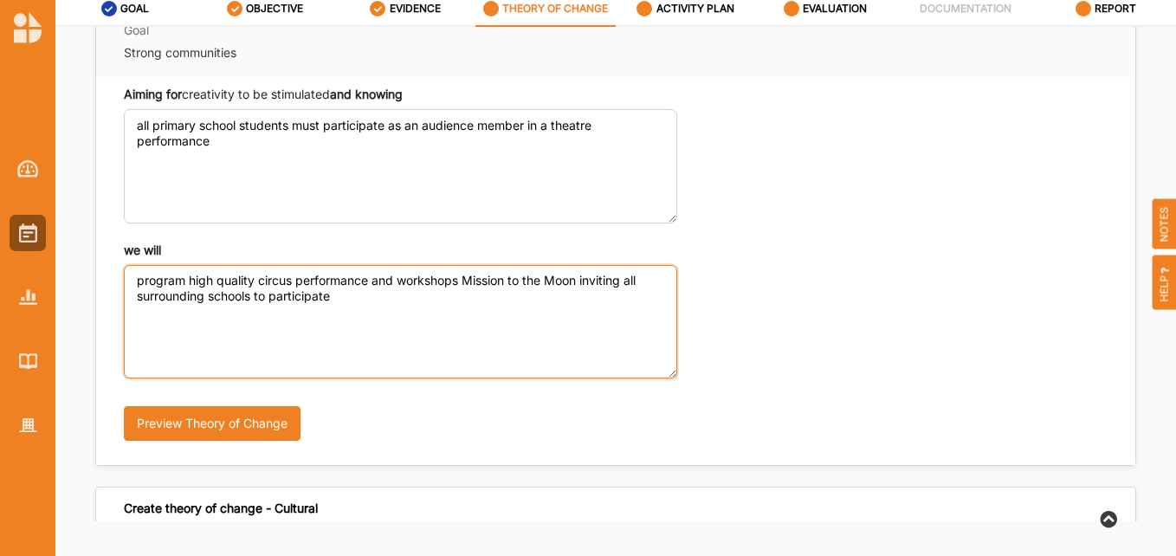
click at [333, 312] on textarea "program high quality circus performance and workshops Mission to the Moon invit…" at bounding box center [400, 321] width 553 height 113
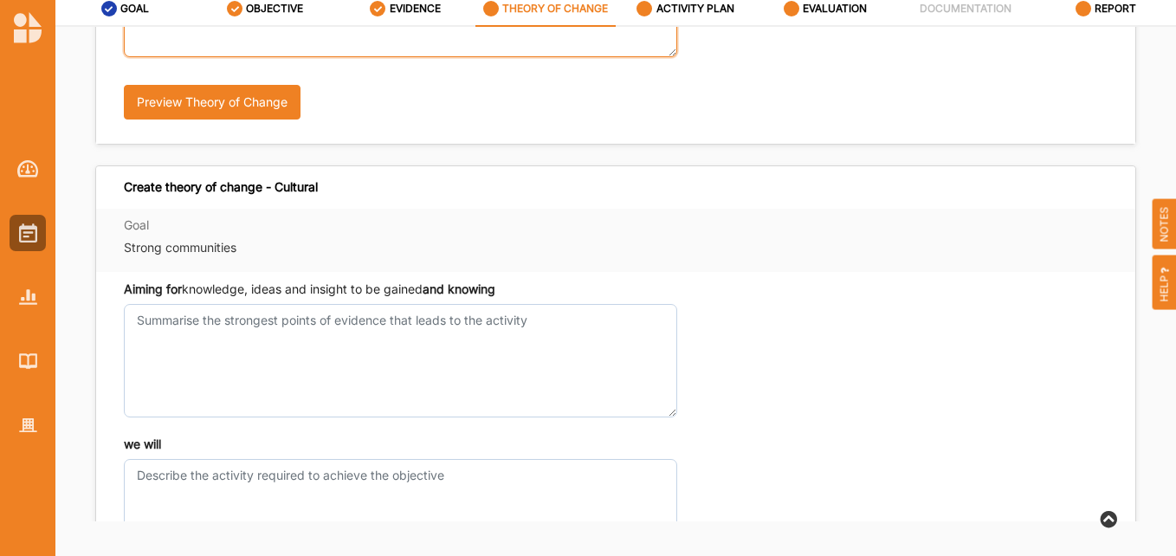
scroll to position [399, 0]
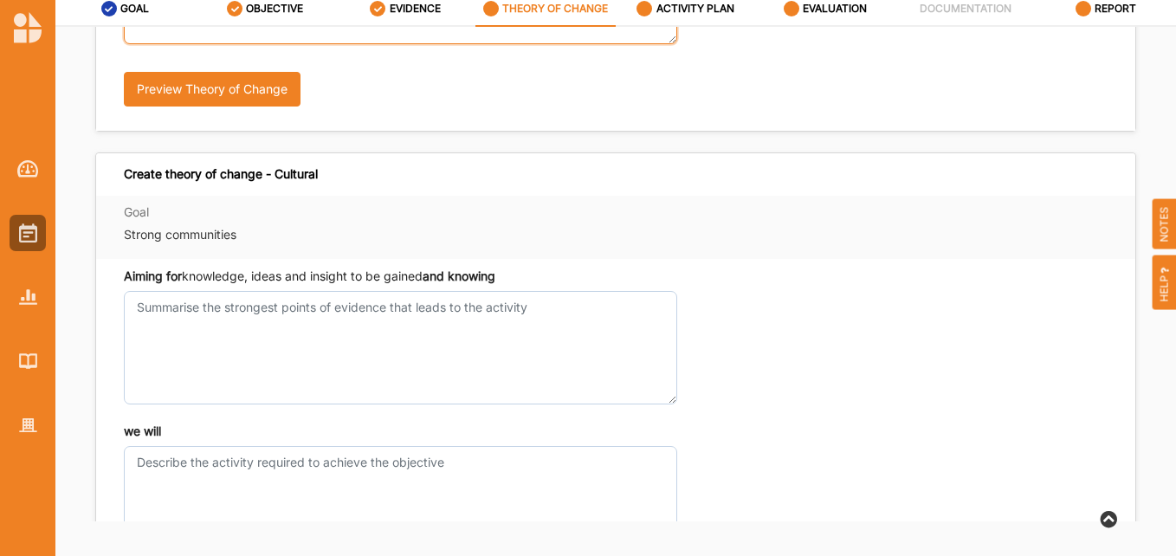
type textarea "program high quality circus performance and workshops Mission to the Moon invit…"
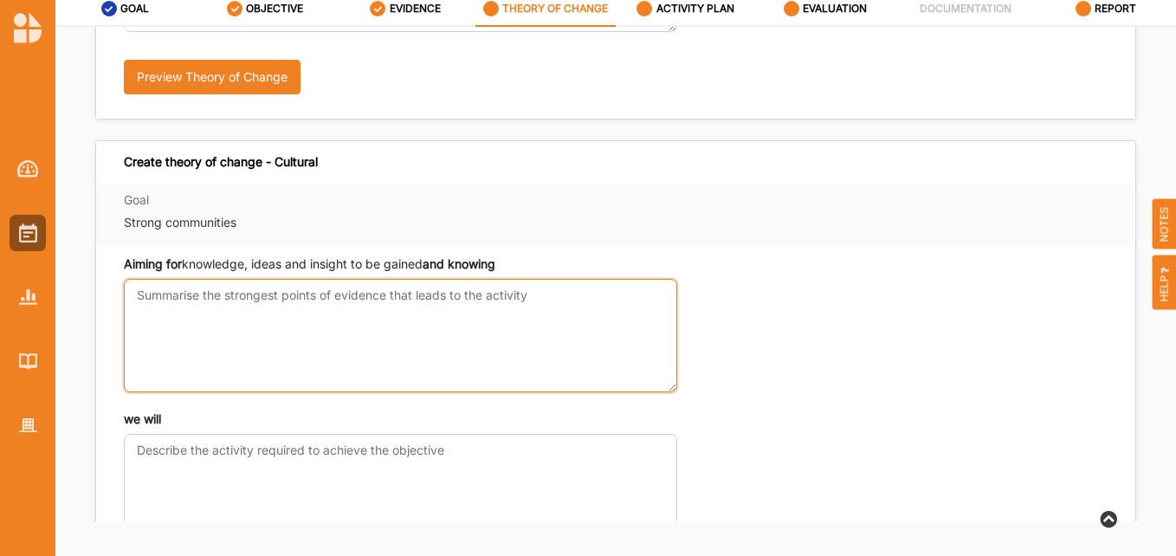
click at [301, 323] on textarea "Aiming for creativity to be stimulated and knowing" at bounding box center [400, 335] width 553 height 113
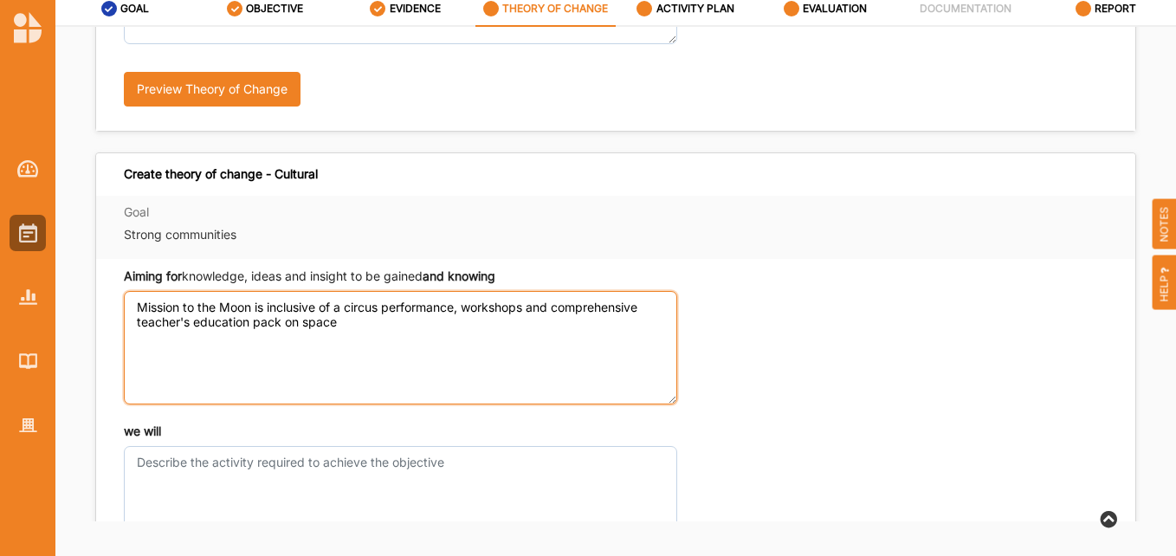
type textarea "Mission to the Moon is inclusive of a circus performance, workshops and compreh…"
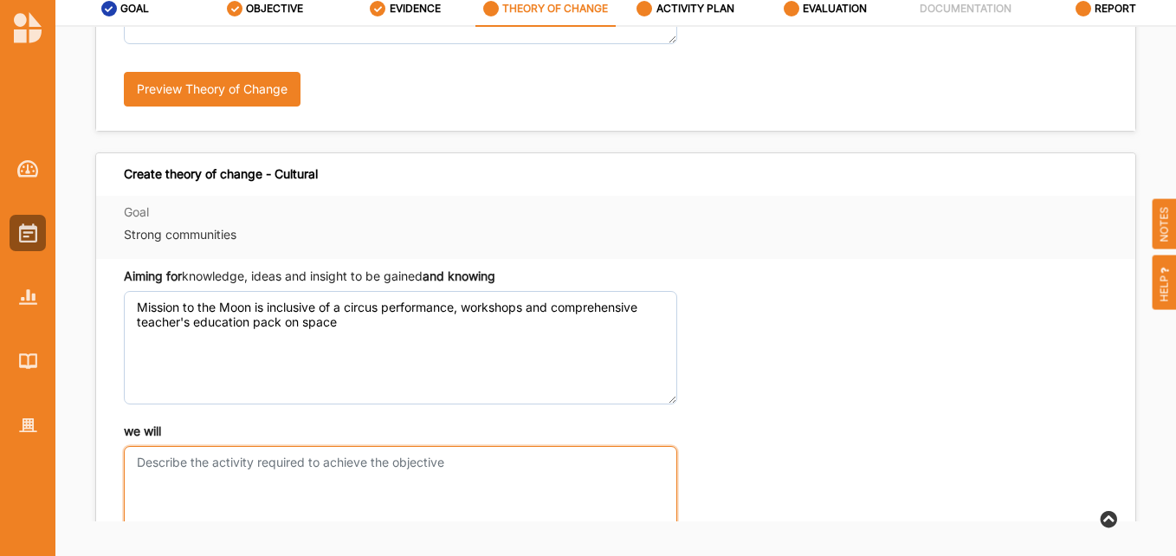
click at [176, 471] on textarea "we will" at bounding box center [400, 502] width 553 height 113
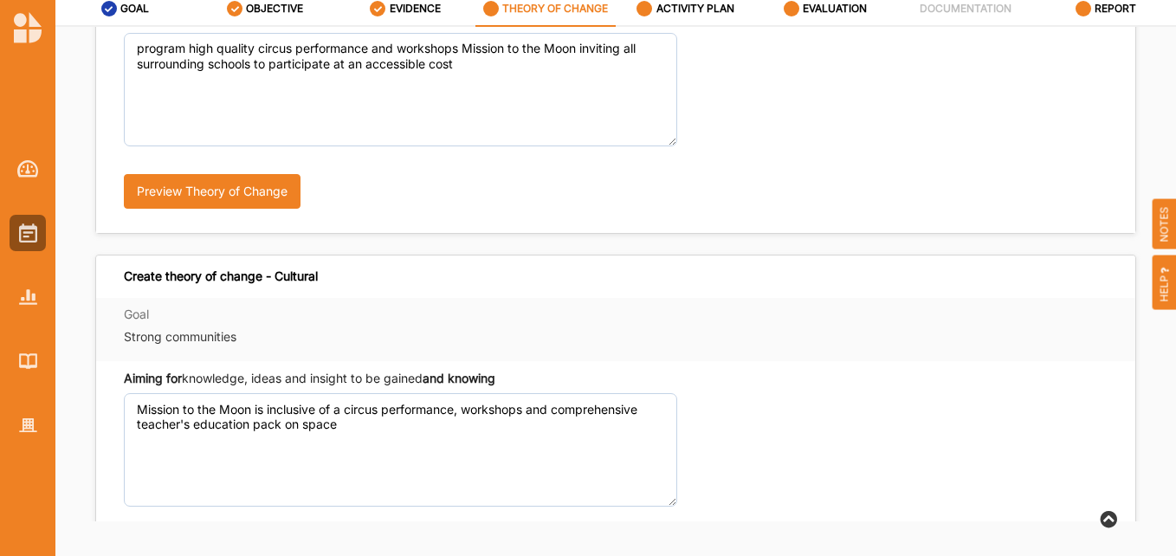
scroll to position [226, 0]
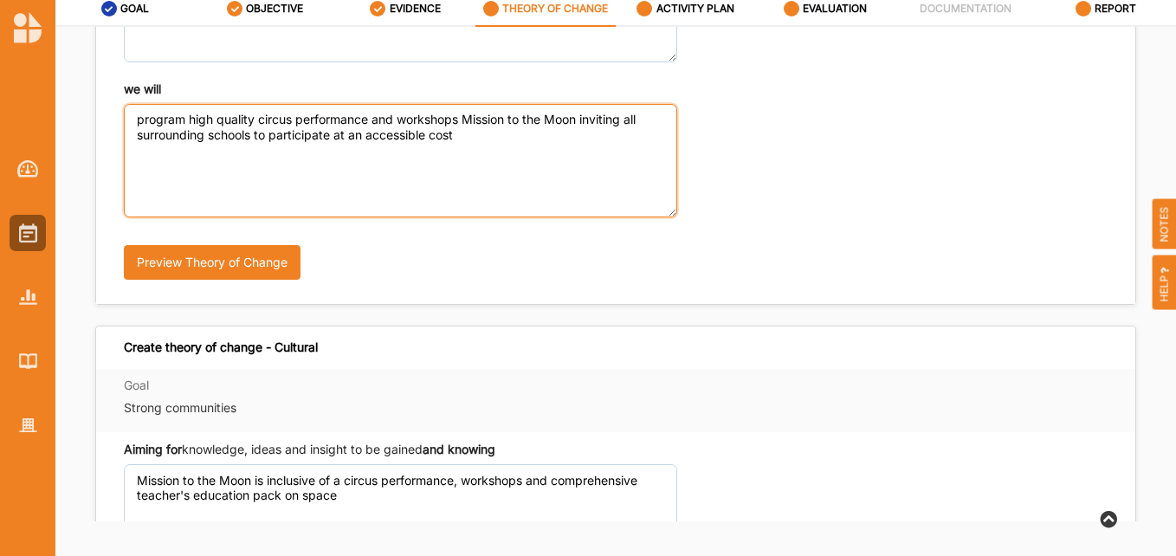
drag, startPoint x: 487, startPoint y: 141, endPoint x: 333, endPoint y: 145, distance: 154.1
click at [333, 145] on textarea "program high quality circus performance and workshops Mission to the Moon invit…" at bounding box center [400, 160] width 553 height 113
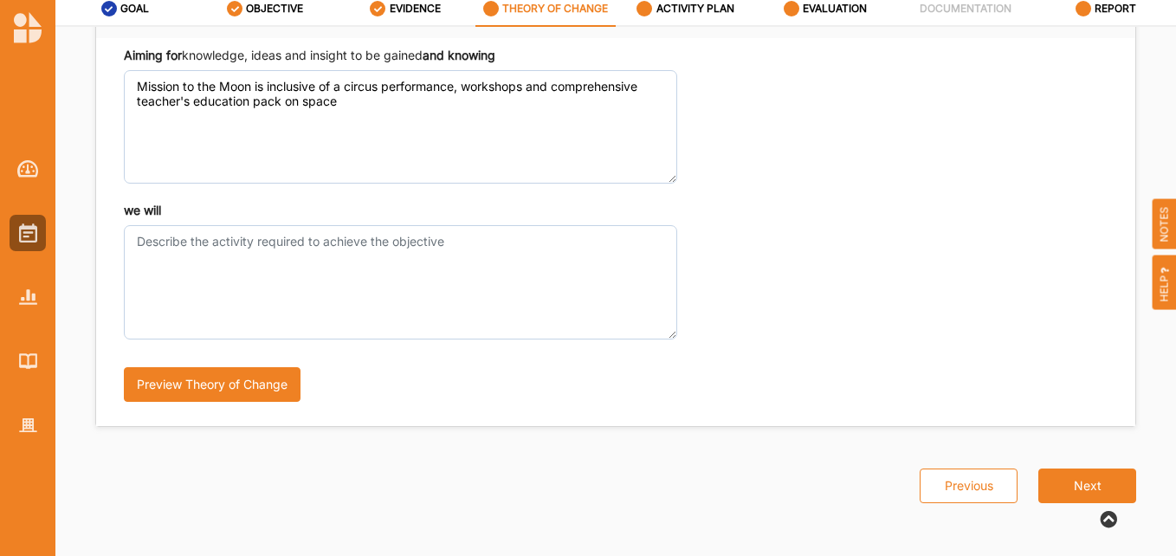
type textarea "program high quality circus performance and workshops Mission to the Moon invit…"
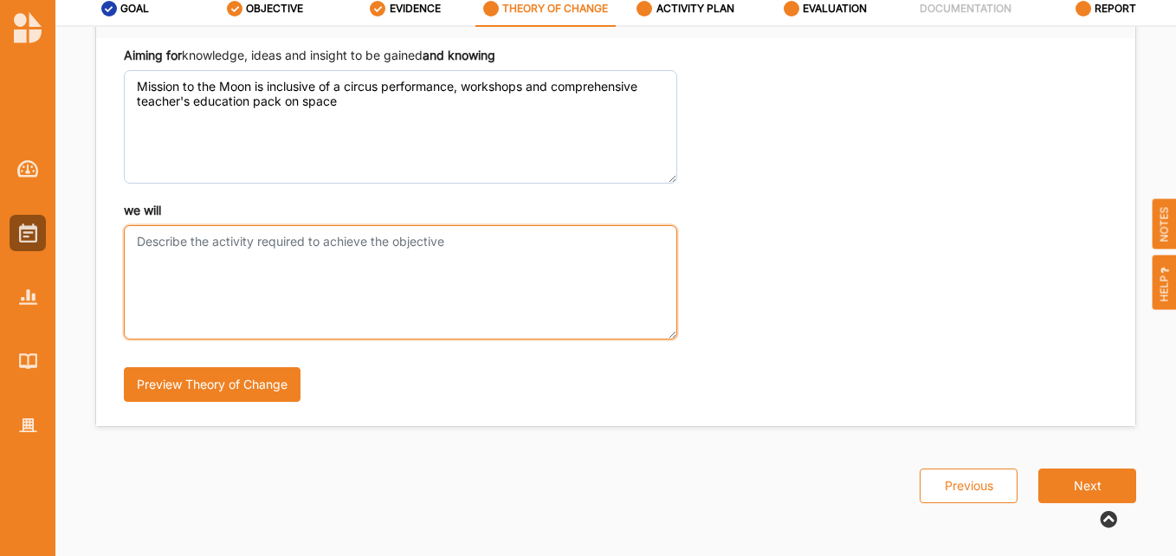
click at [190, 254] on textarea "we will" at bounding box center [400, 281] width 553 height 113
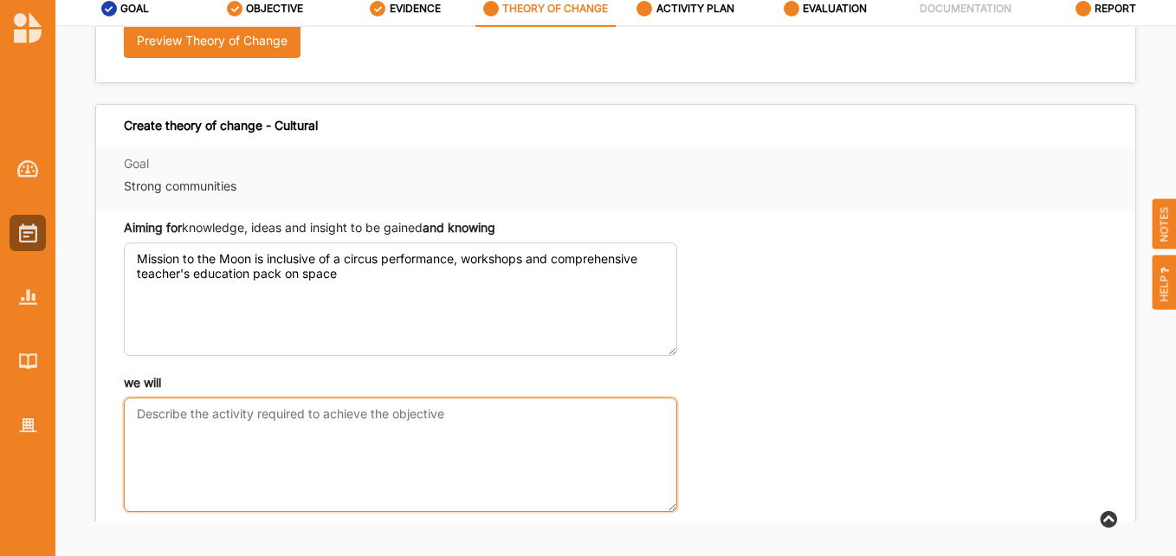
scroll to position [447, 0]
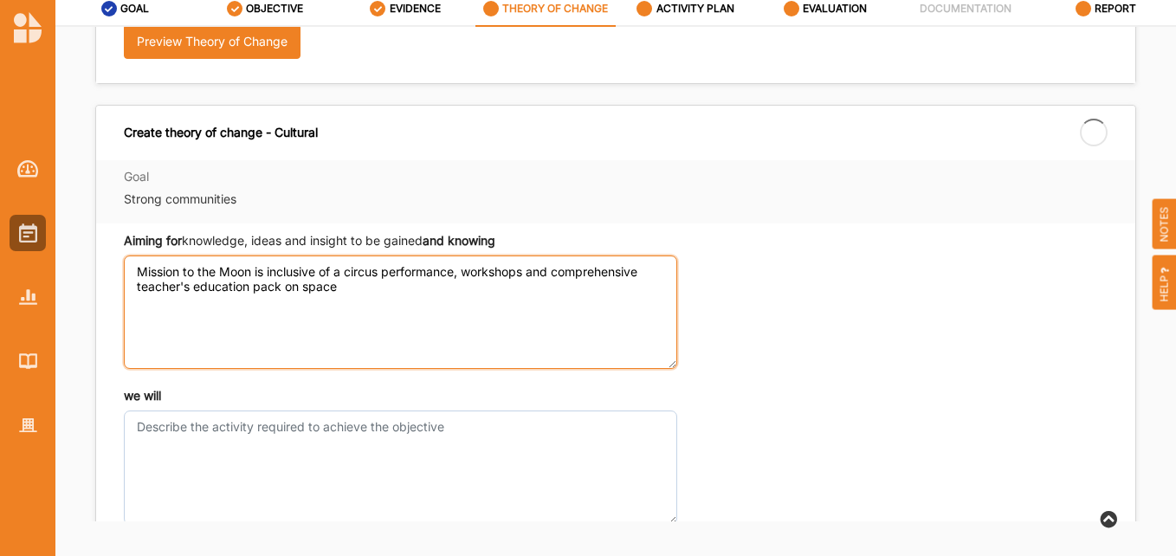
click at [379, 287] on textarea "Mission to the Moon is inclusive of a circus performance, workshops and compreh…" at bounding box center [400, 311] width 553 height 113
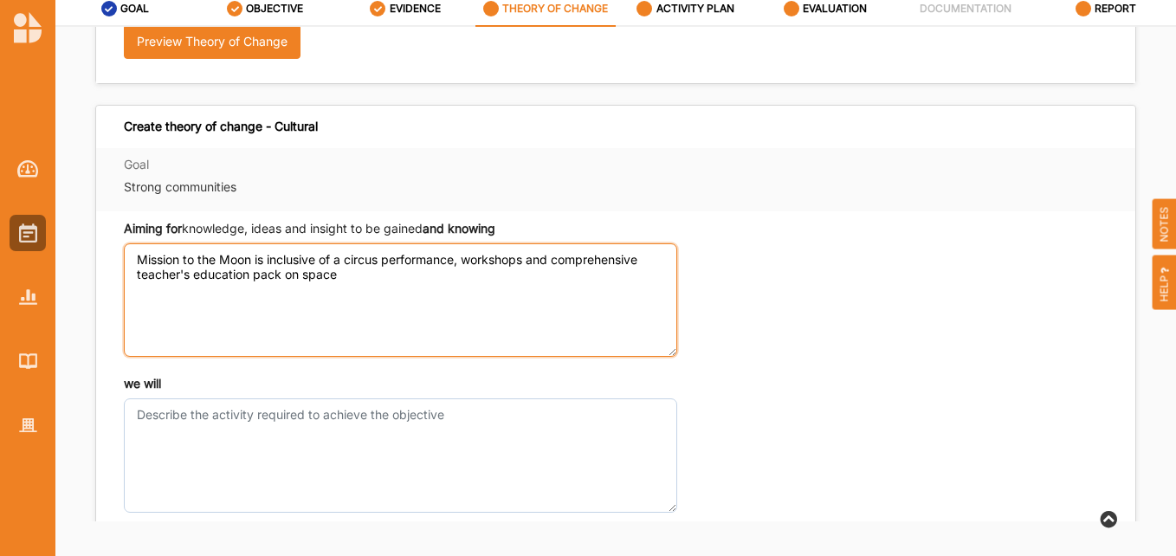
paste textarea "at an accessible cost"
drag, startPoint x: 467, startPoint y: 275, endPoint x: 119, endPoint y: 243, distance: 349.5
click at [119, 243] on div "Aiming for knowledge, ideas and insight to be gained and knowing Mission to the…" at bounding box center [615, 405] width 1039 height 388
click at [456, 280] on textarea "Mission to the Moon is inclusive of a circus performance, workshops and compreh…" at bounding box center [400, 299] width 553 height 113
drag, startPoint x: 465, startPoint y: 273, endPoint x: 344, endPoint y: 286, distance: 121.9
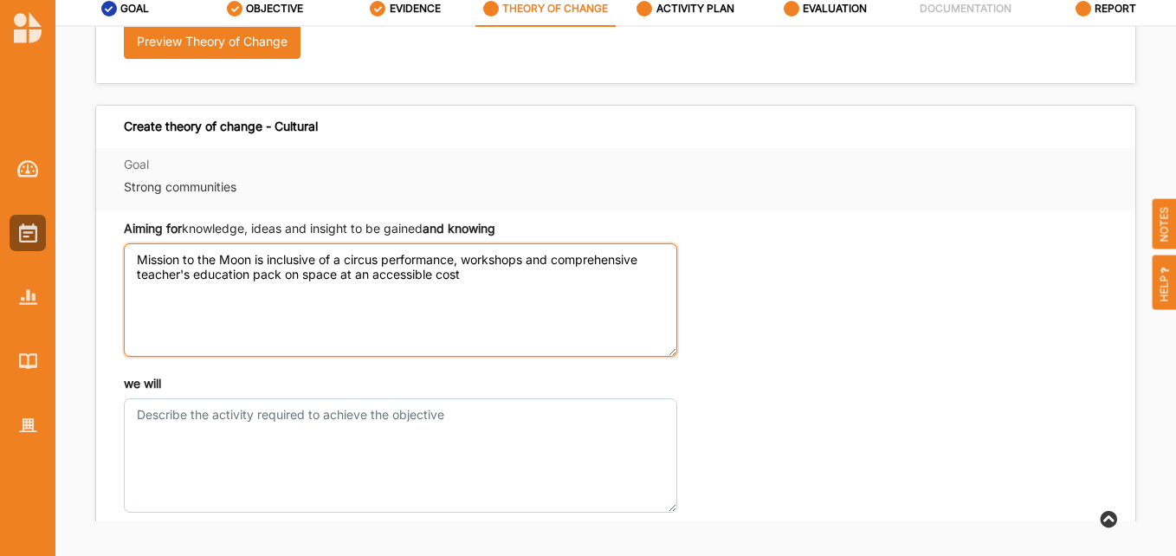
click at [344, 286] on textarea "Mission to the Moon is inclusive of a circus performance, workshops and compreh…" at bounding box center [400, 299] width 553 height 113
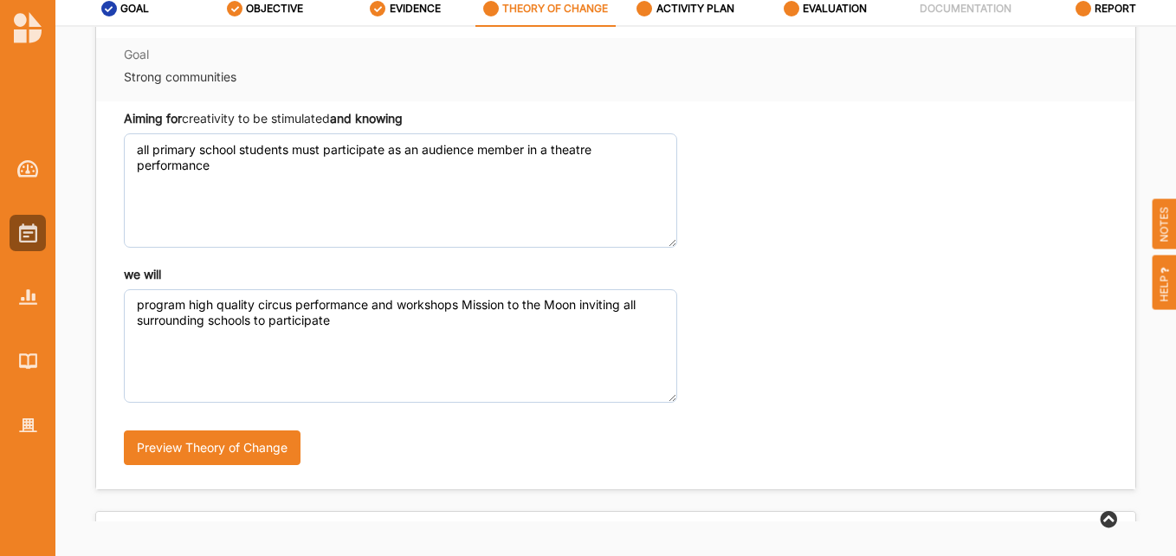
scroll to position [14, 0]
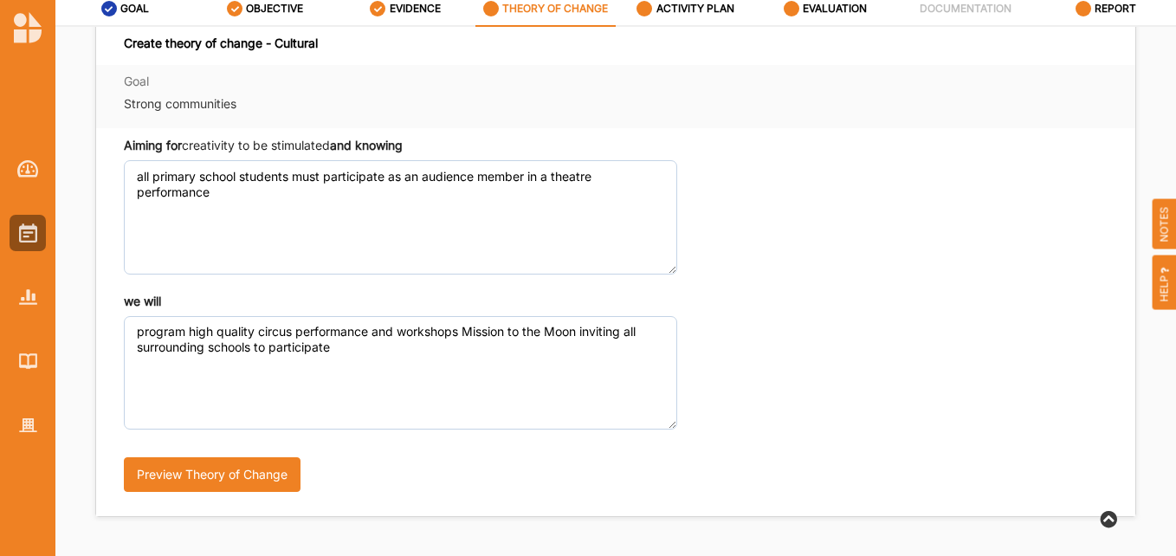
type textarea "Mission to the Moon is inclusive of a circus performance, workshops and compreh…"
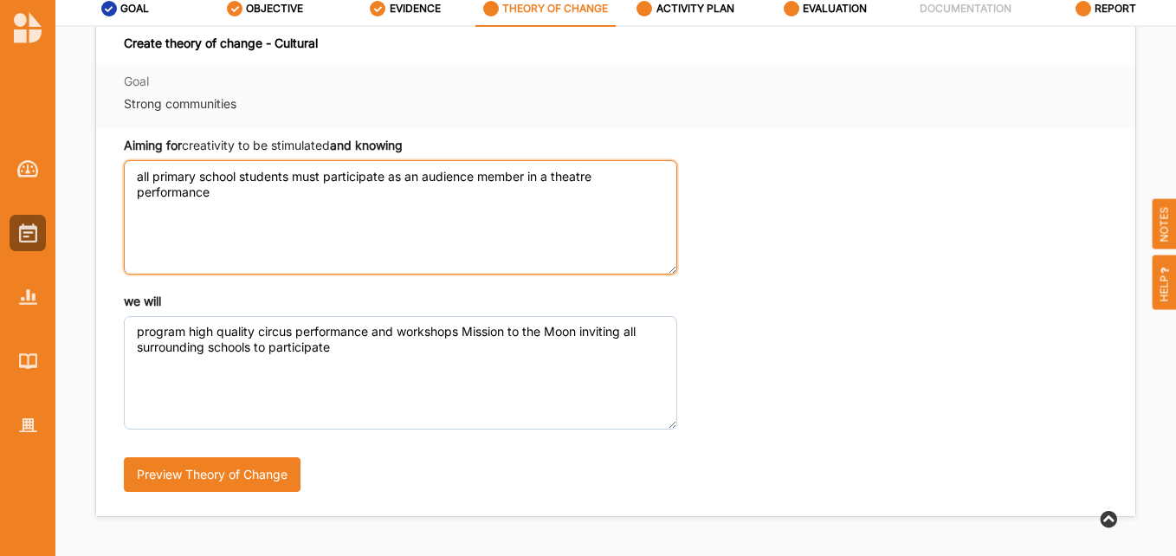
click at [237, 197] on textarea "all primary school students must participate as an audience member in a theatre…" at bounding box center [400, 216] width 553 height 113
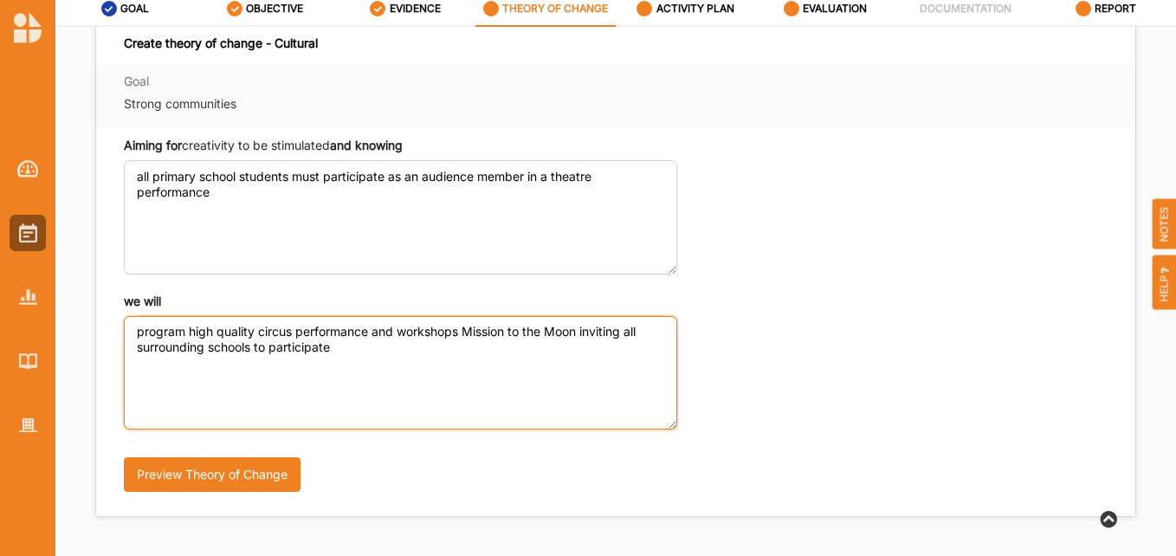
click at [358, 351] on textarea "program high quality circus performance and workshops Mission to the Moon invit…" at bounding box center [400, 372] width 553 height 113
paste textarea "at an accessible cost"
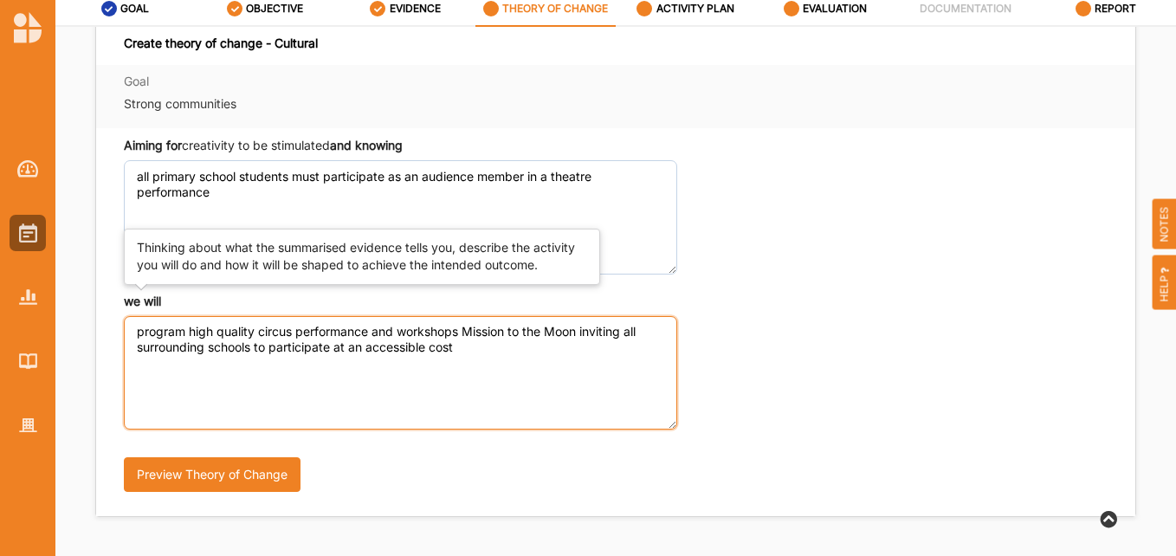
drag, startPoint x: 504, startPoint y: 357, endPoint x: 119, endPoint y: 308, distance: 387.4
click at [119, 308] on div "Aiming for creativity to be stimulated and knowing all primary school students …" at bounding box center [615, 322] width 1039 height 388
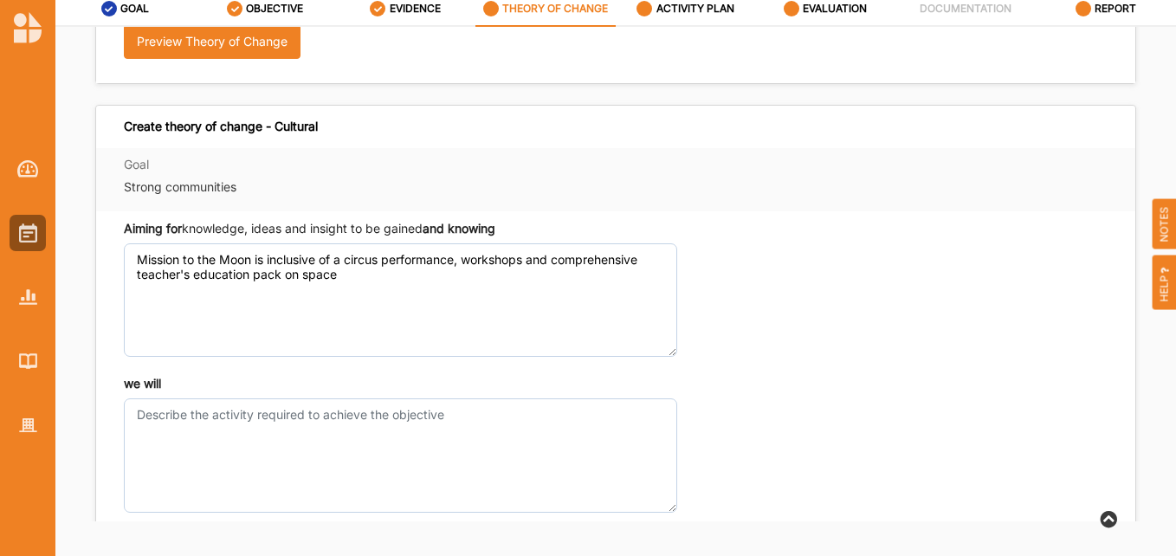
type textarea "program high quality circus performance and workshops Mission to the Moon invit…"
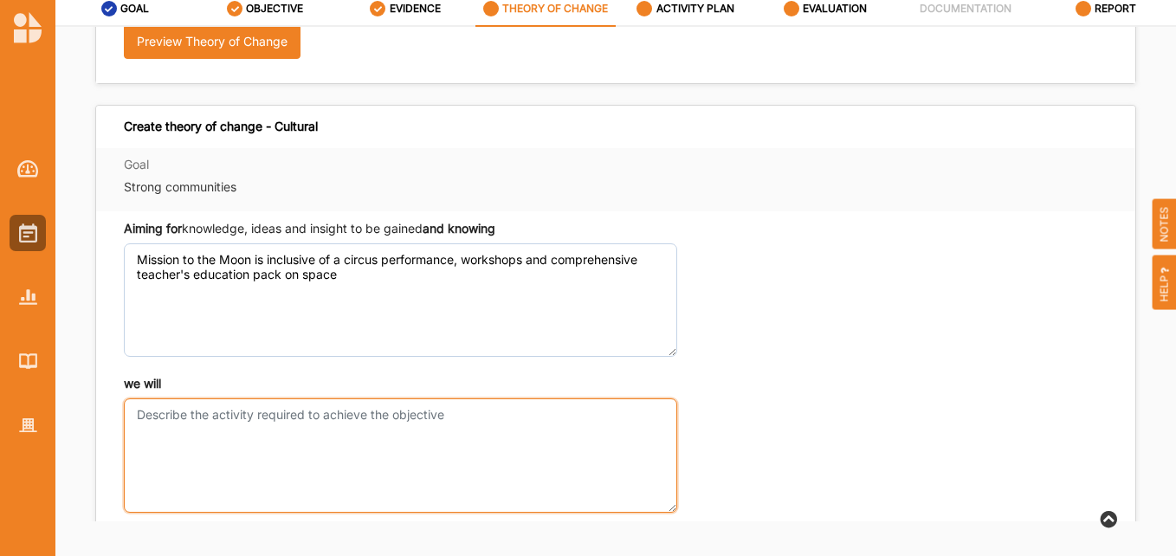
click at [225, 437] on textarea "we will" at bounding box center [400, 454] width 553 height 113
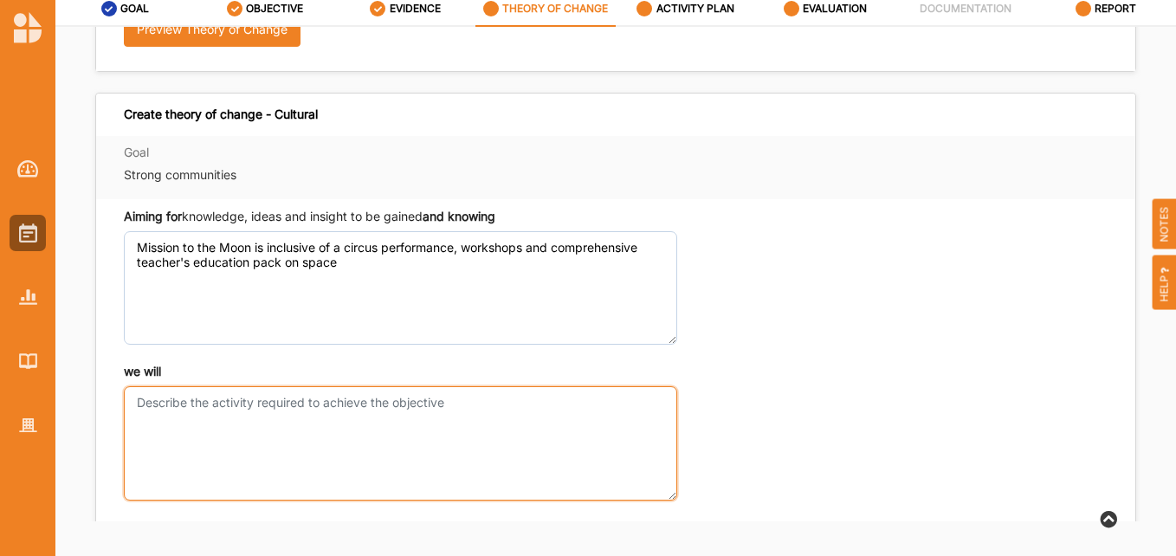
scroll to position [447, 0]
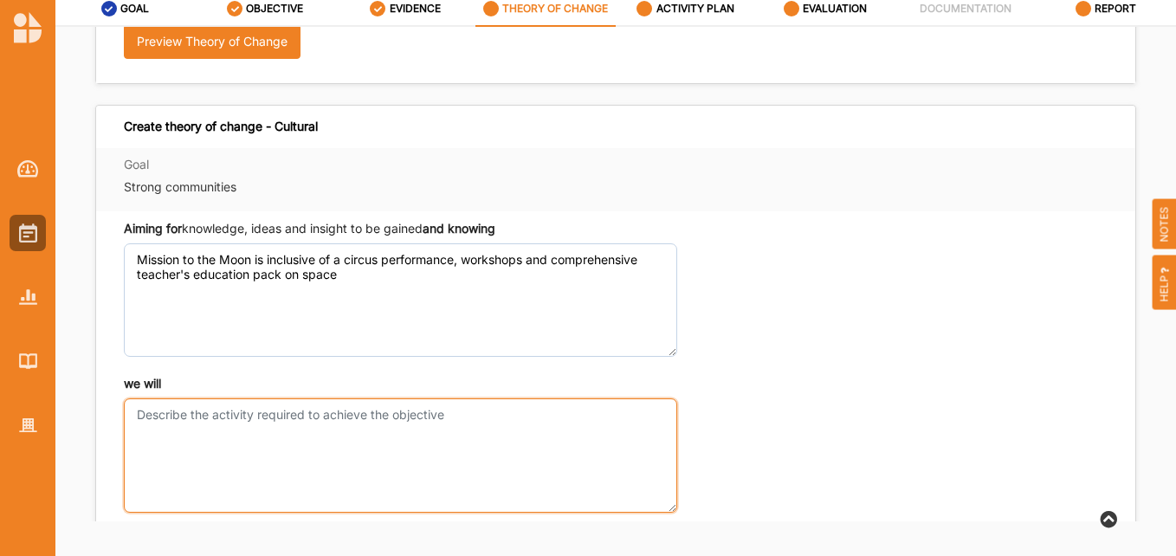
paste textarea "program high quality circus performance and workshops Mission to the Moon invit…"
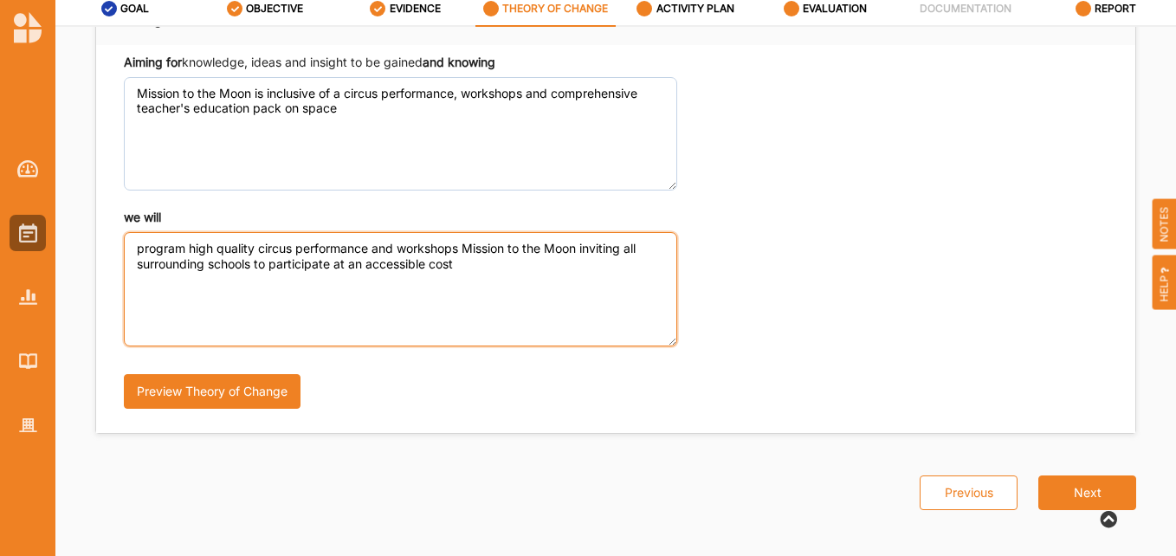
scroll to position [620, 0]
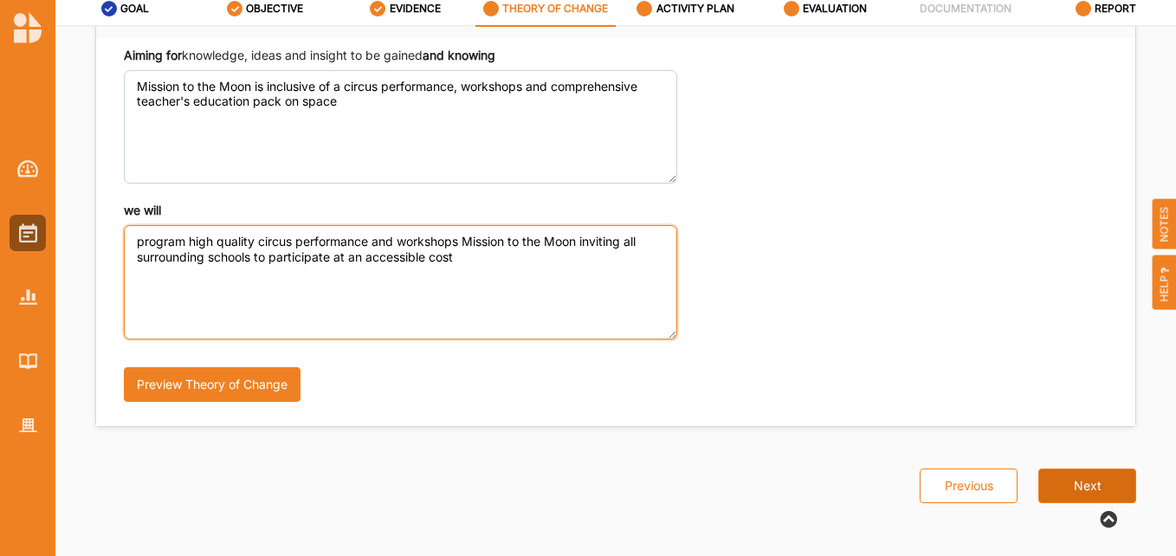
type textarea "program high quality circus performance and workshops Mission to the Moon invit…"
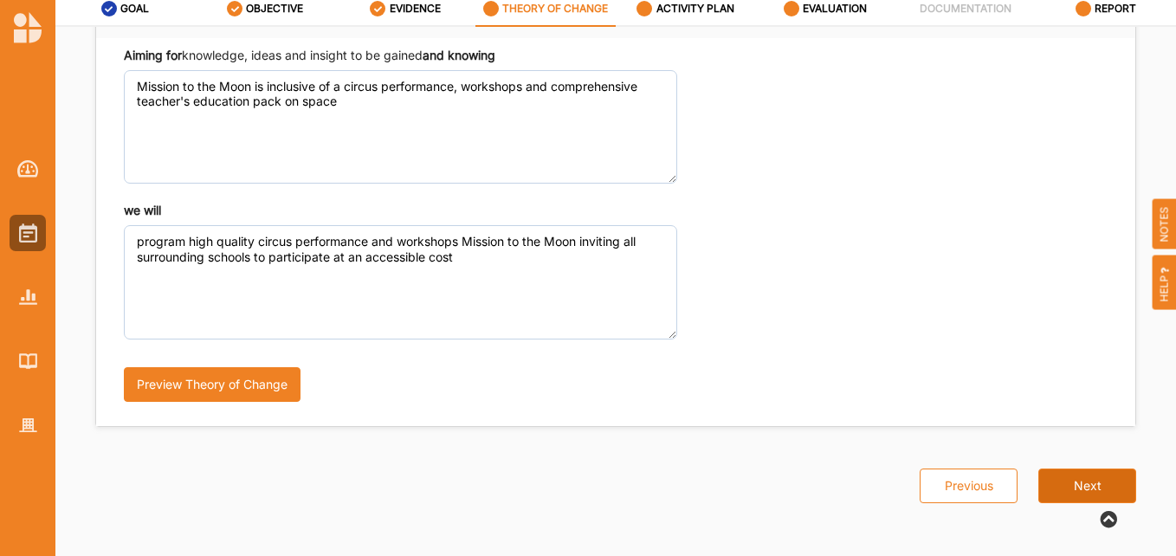
scroll to position [632, 0]
click at [1092, 490] on button "Next" at bounding box center [1087, 485] width 98 height 35
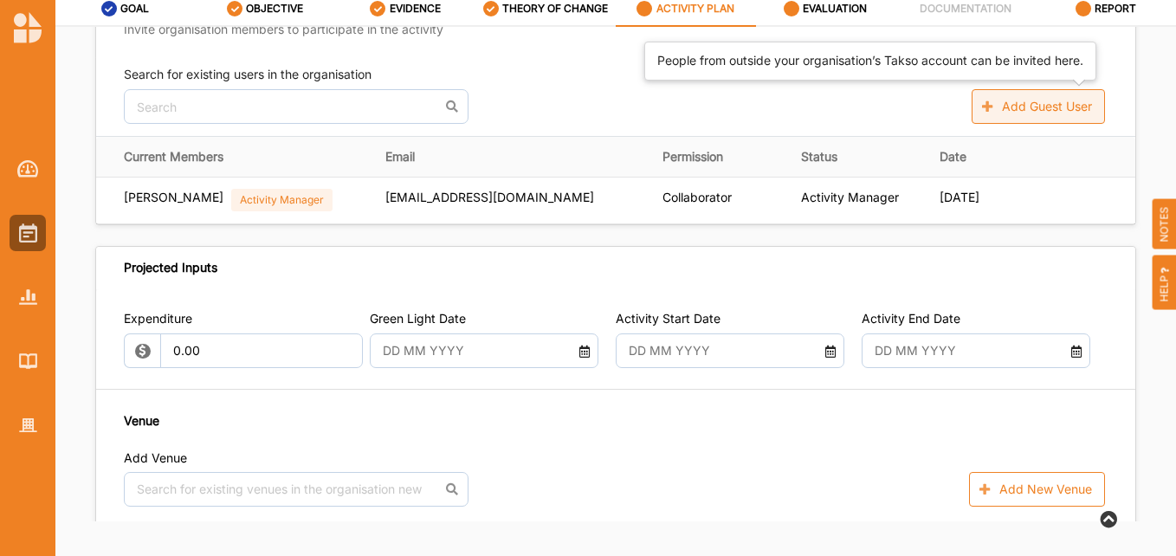
click at [1052, 109] on button "Add Guest User" at bounding box center [1037, 106] width 133 height 35
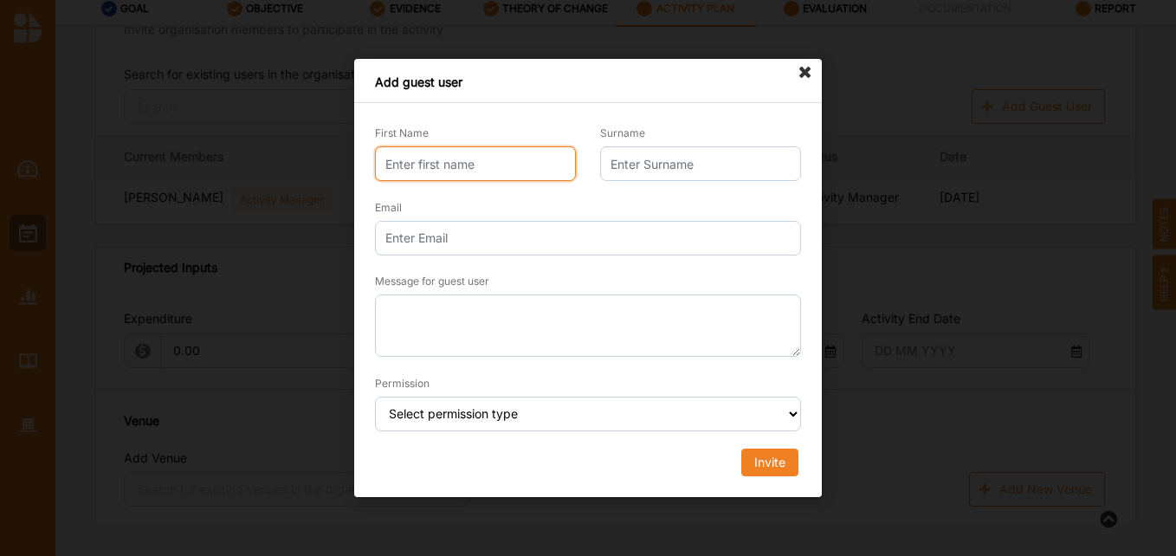
click at [457, 166] on input "First Name" at bounding box center [475, 163] width 201 height 35
type input "nip"
click at [806, 66] on icon at bounding box center [805, 73] width 28 height 28
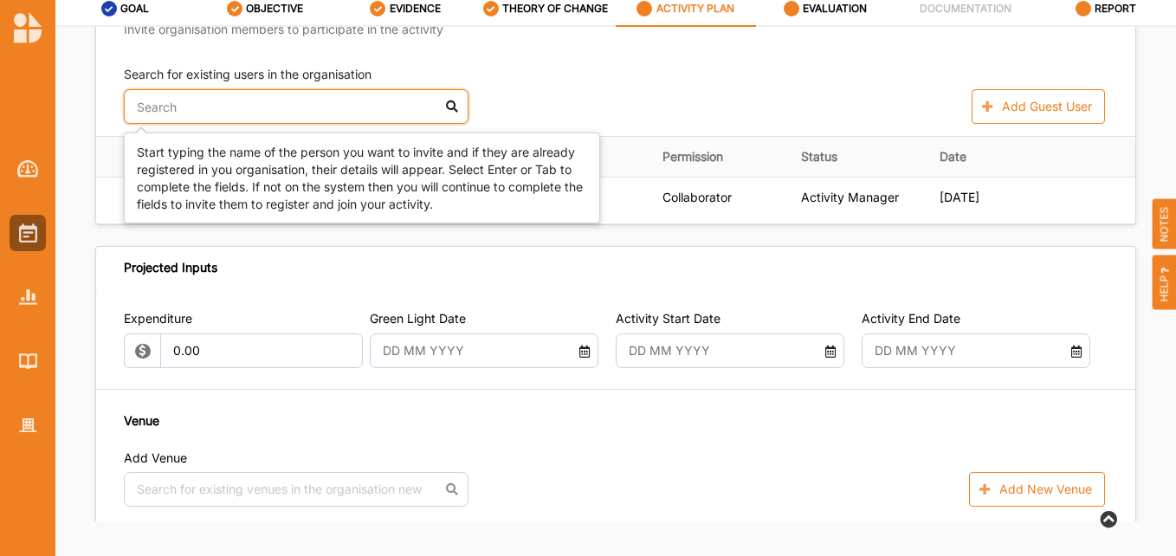
click at [250, 108] on input "text" at bounding box center [296, 106] width 345 height 35
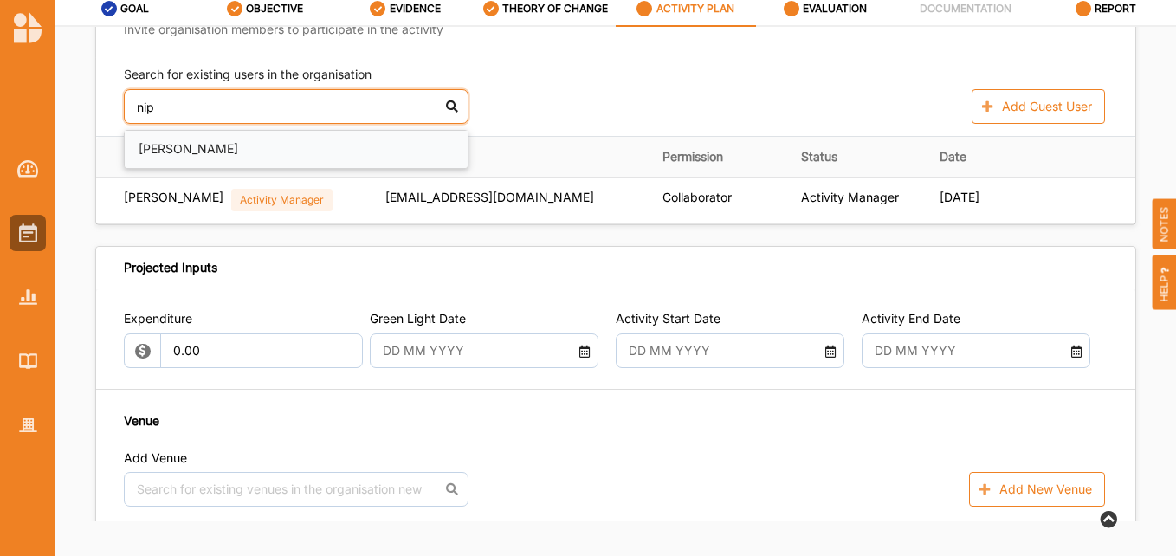
click at [164, 148] on div "[PERSON_NAME]" at bounding box center [296, 149] width 343 height 37
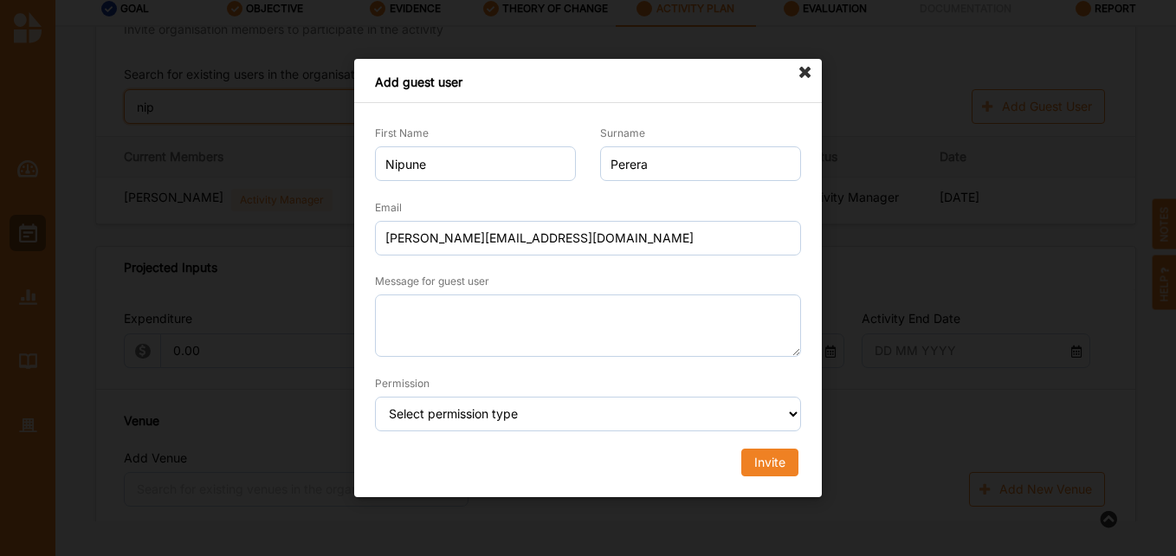
type input "nip"
click at [802, 73] on icon at bounding box center [805, 73] width 28 height 28
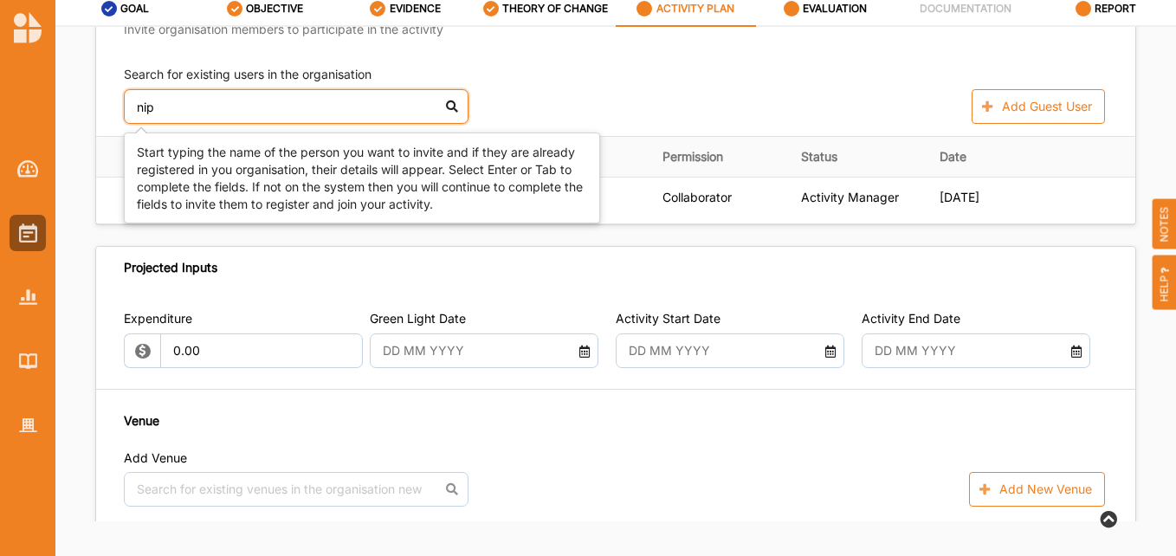
click at [175, 103] on input "nip" at bounding box center [296, 106] width 345 height 35
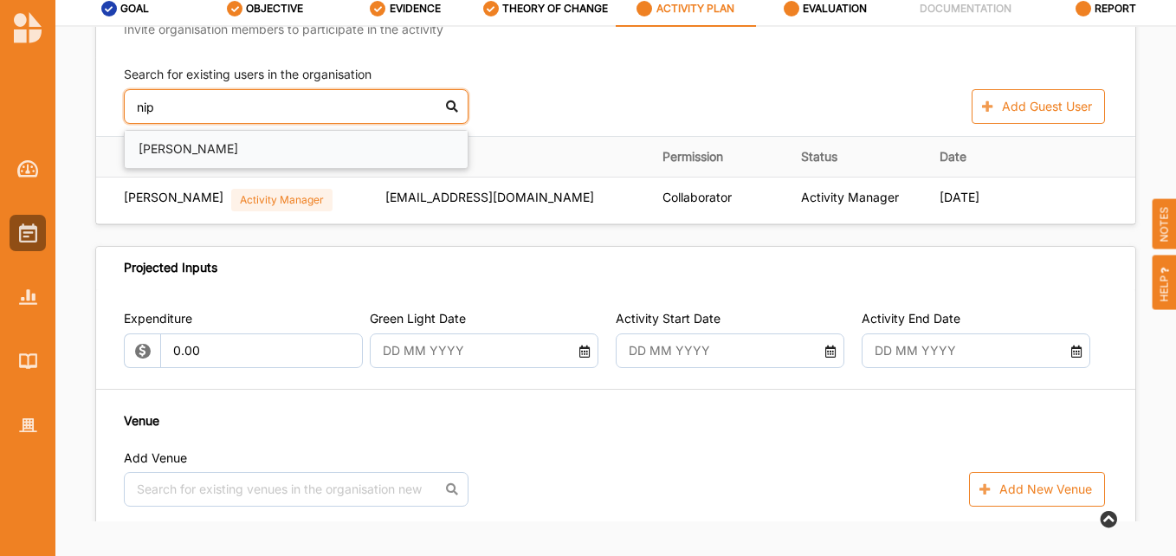
click at [182, 153] on div "[PERSON_NAME]" at bounding box center [296, 149] width 343 height 37
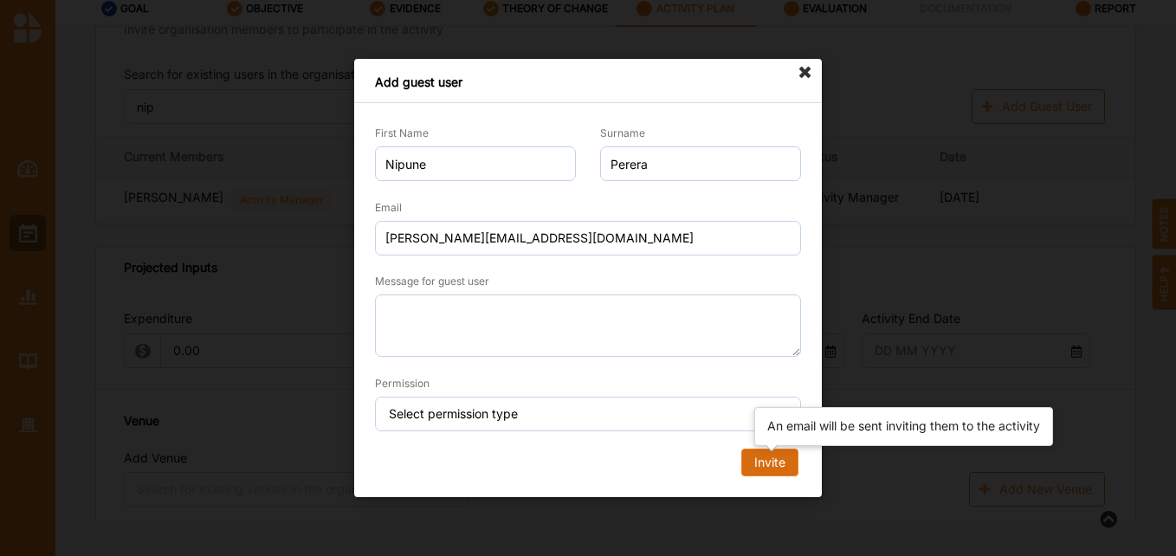
click at [778, 457] on div "Invite" at bounding box center [769, 462] width 31 height 16
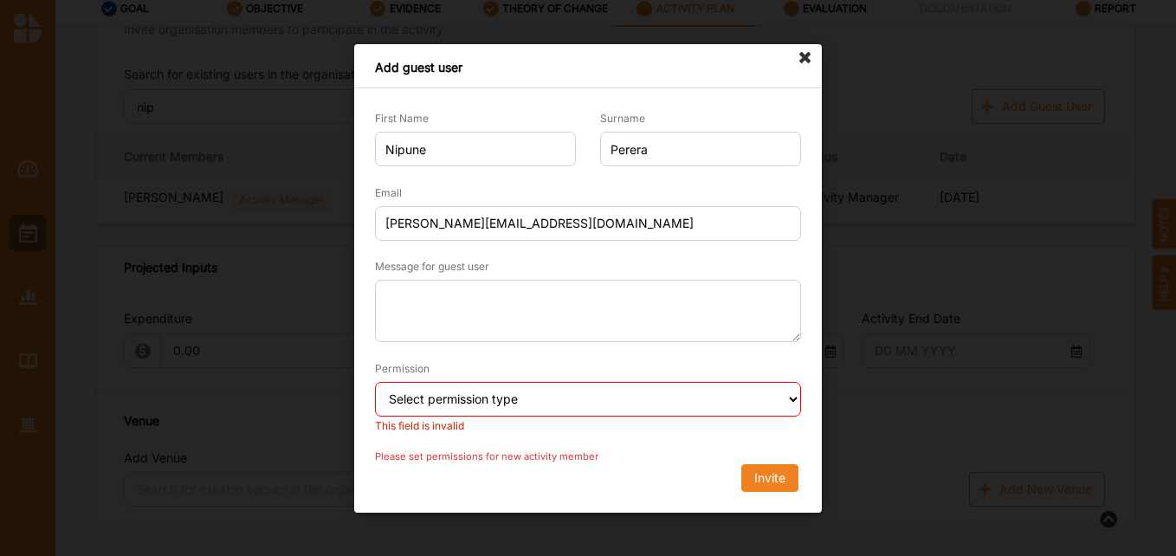
click at [717, 422] on div "This field is invalid" at bounding box center [588, 426] width 426 height 14
click at [714, 409] on select "Select permission type Collaborator Documentor Report Only Custom" at bounding box center [588, 399] width 426 height 35
select select "collaborator"
click at [375, 382] on select "Select permission type Collaborator Documentor Report Only Custom" at bounding box center [588, 399] width 426 height 35
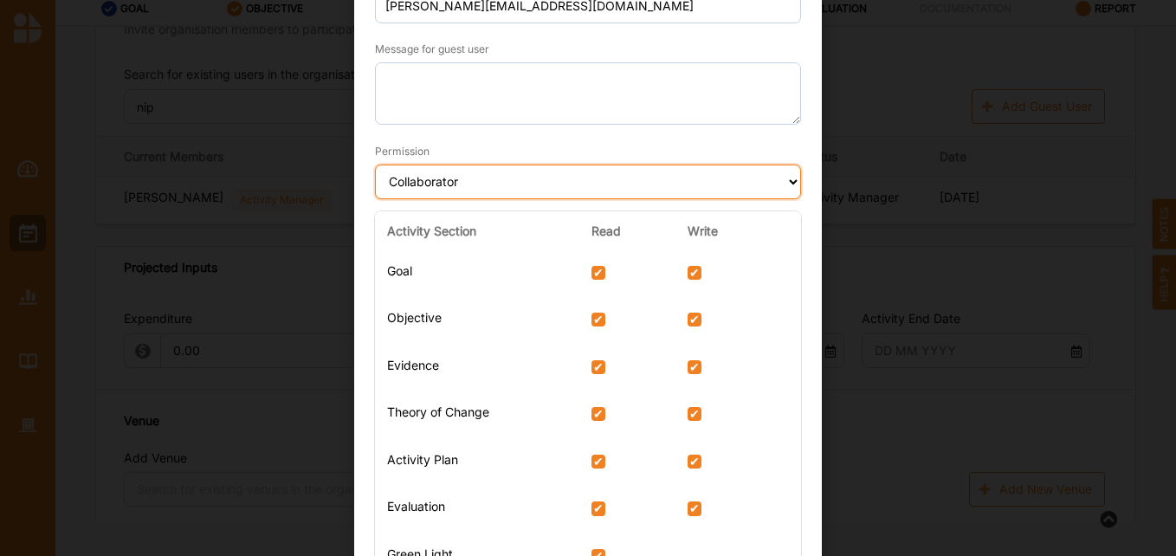
scroll to position [427, 0]
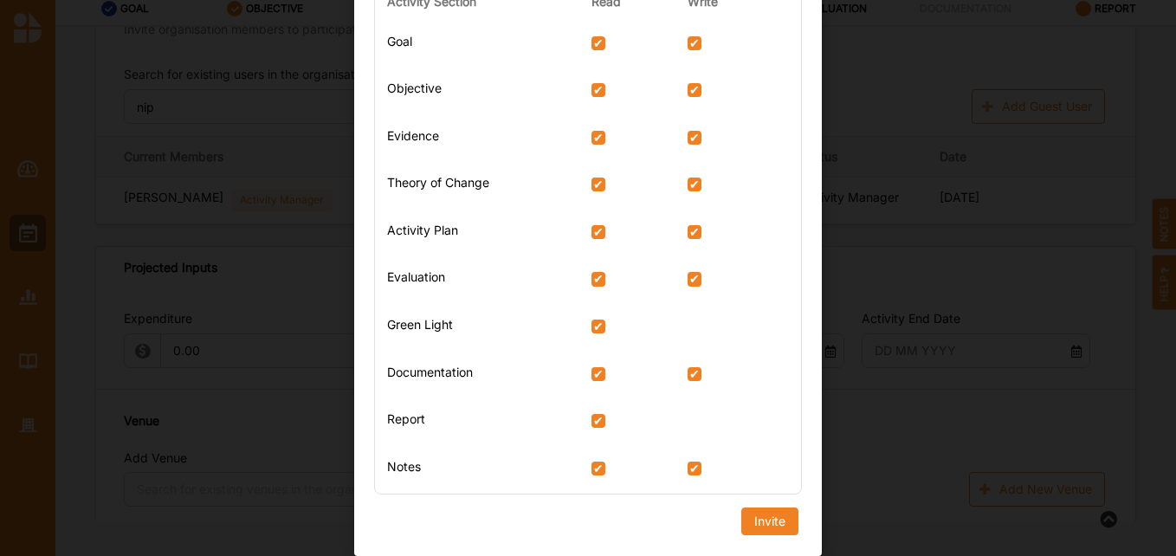
click at [759, 519] on div "Activity Section Read Write Goal Objective Evidence Theory of Change Activity P…" at bounding box center [588, 247] width 450 height 545
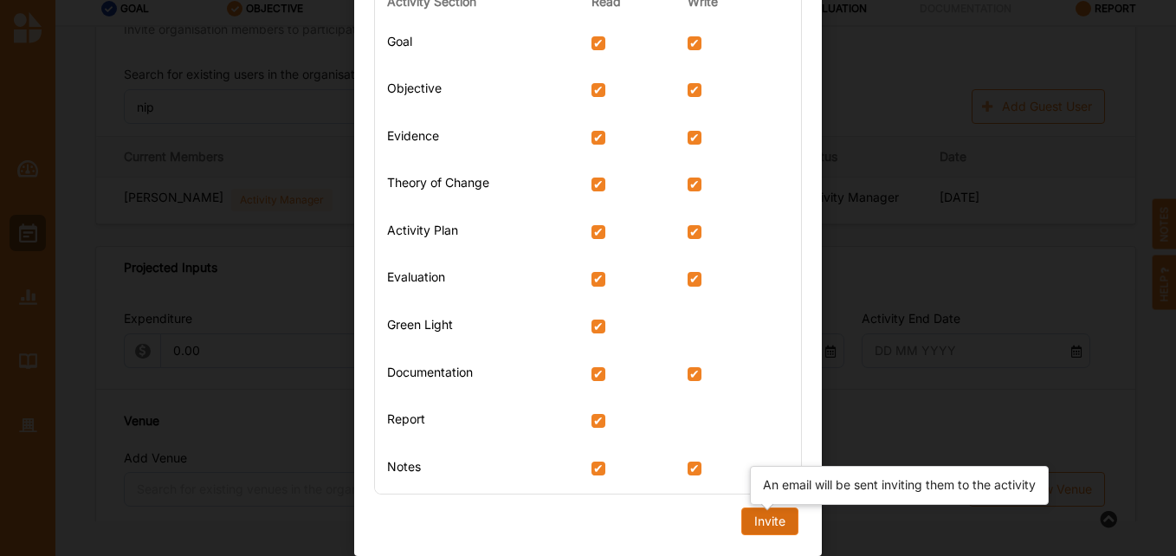
click at [757, 522] on div "Invite" at bounding box center [769, 521] width 31 height 16
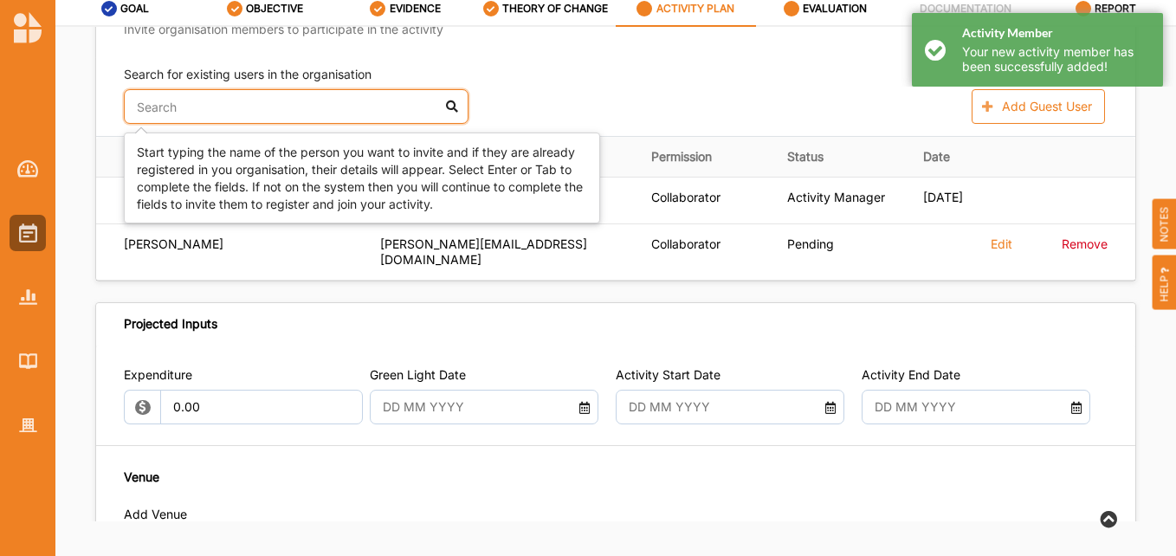
click at [267, 113] on input "text" at bounding box center [296, 106] width 345 height 35
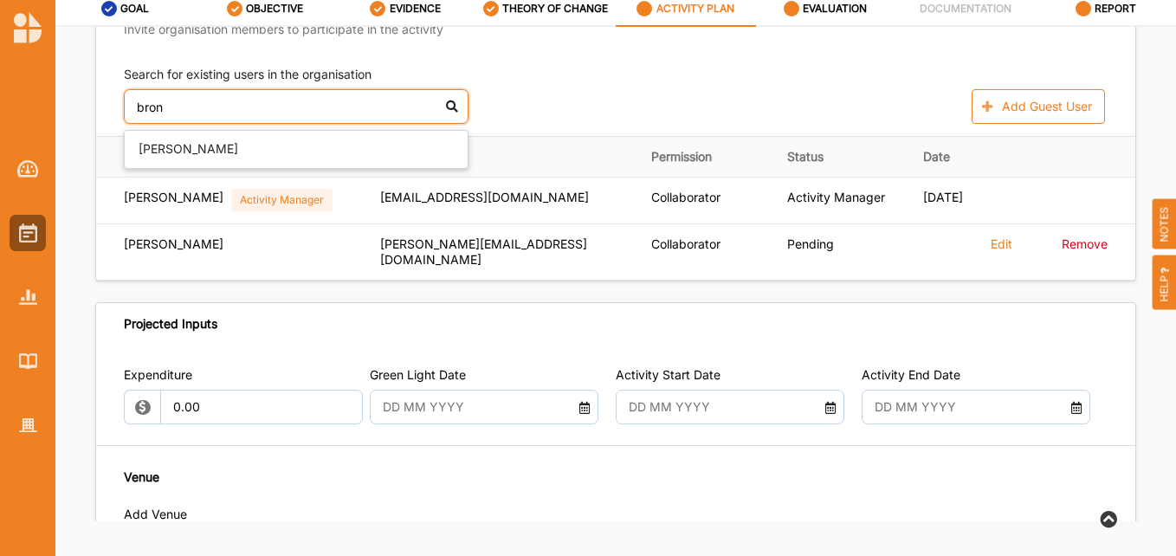
type input "bron"
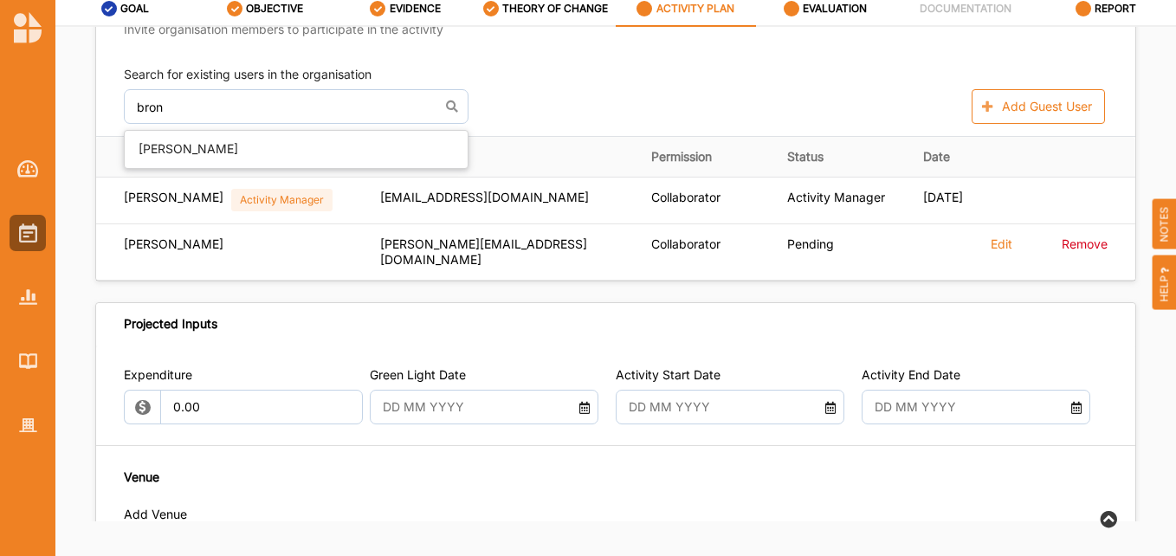
click at [306, 174] on th "Current Members" at bounding box center [232, 157] width 272 height 41
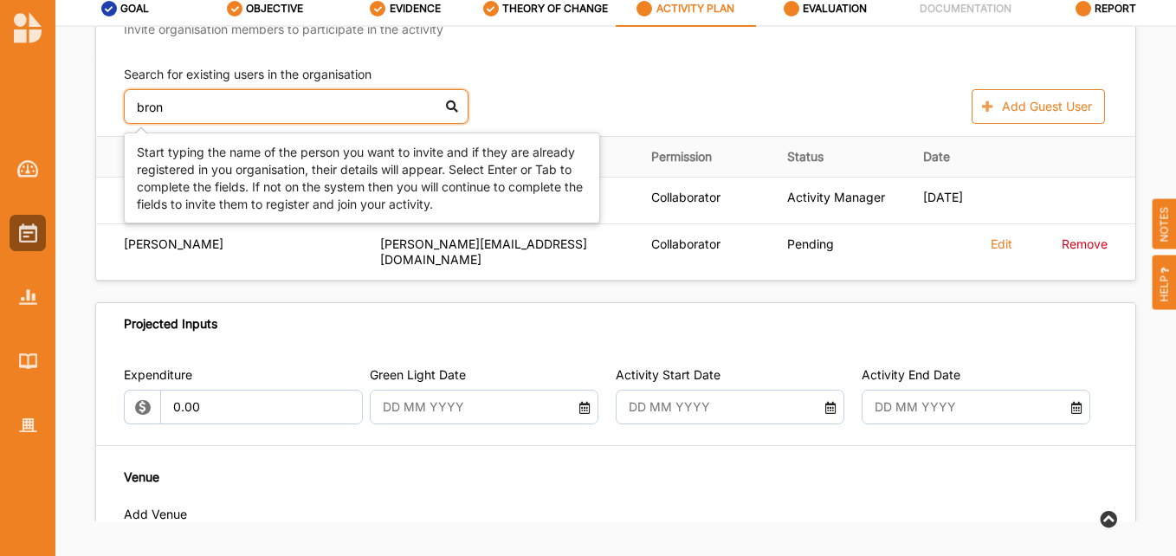
click at [229, 97] on input "bron" at bounding box center [296, 106] width 345 height 35
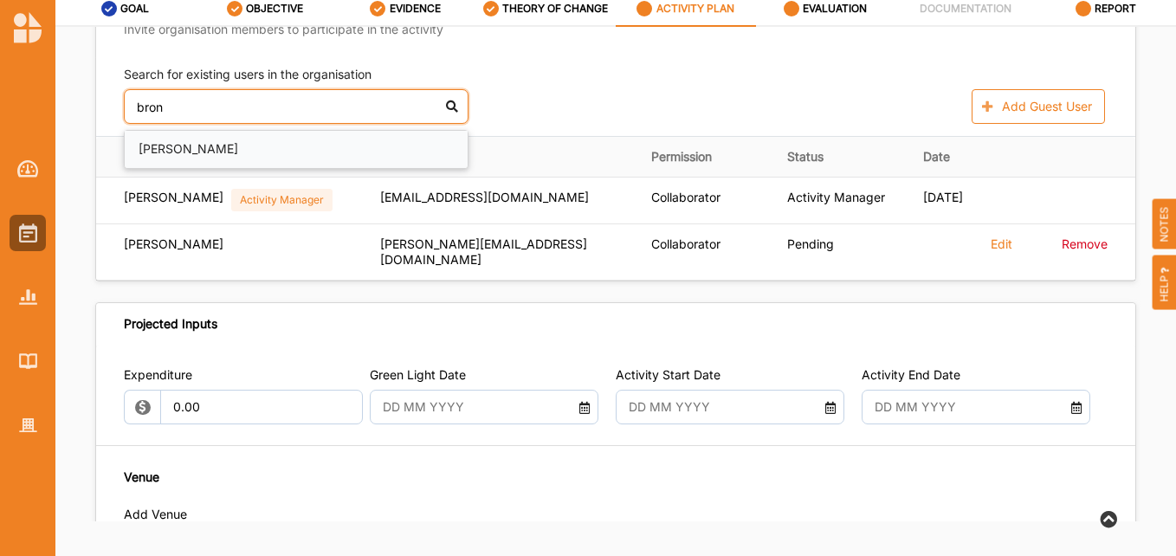
click at [197, 157] on div "[PERSON_NAME]" at bounding box center [296, 149] width 343 height 37
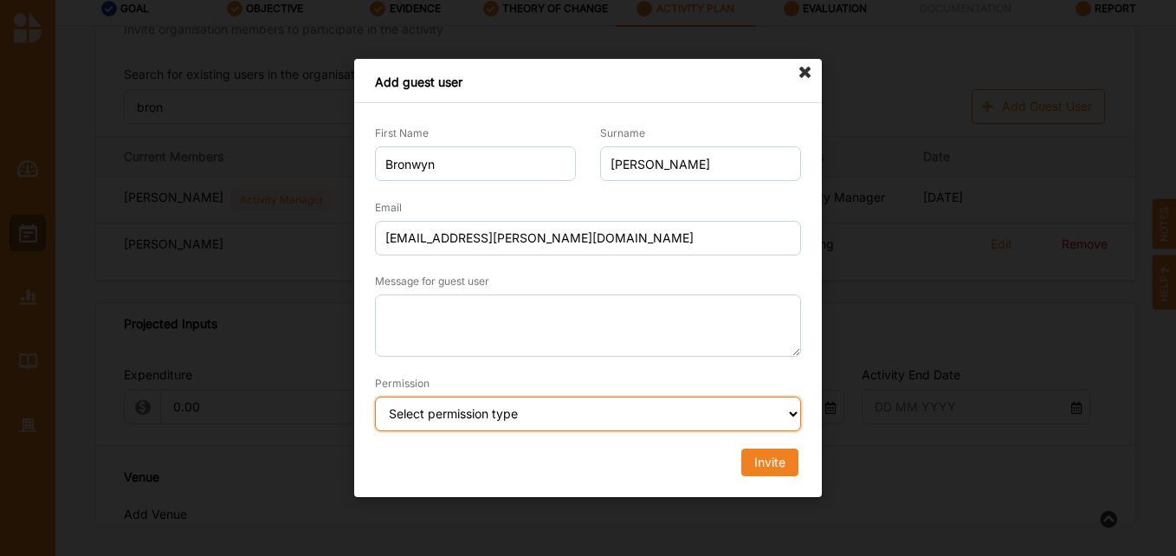
click at [513, 412] on select "Select permission type Collaborator Documentor Report Only Custom" at bounding box center [588, 413] width 426 height 35
select select "collaborator"
click at [375, 396] on select "Select permission type Collaborator Documentor Report Only Custom" at bounding box center [588, 413] width 426 height 35
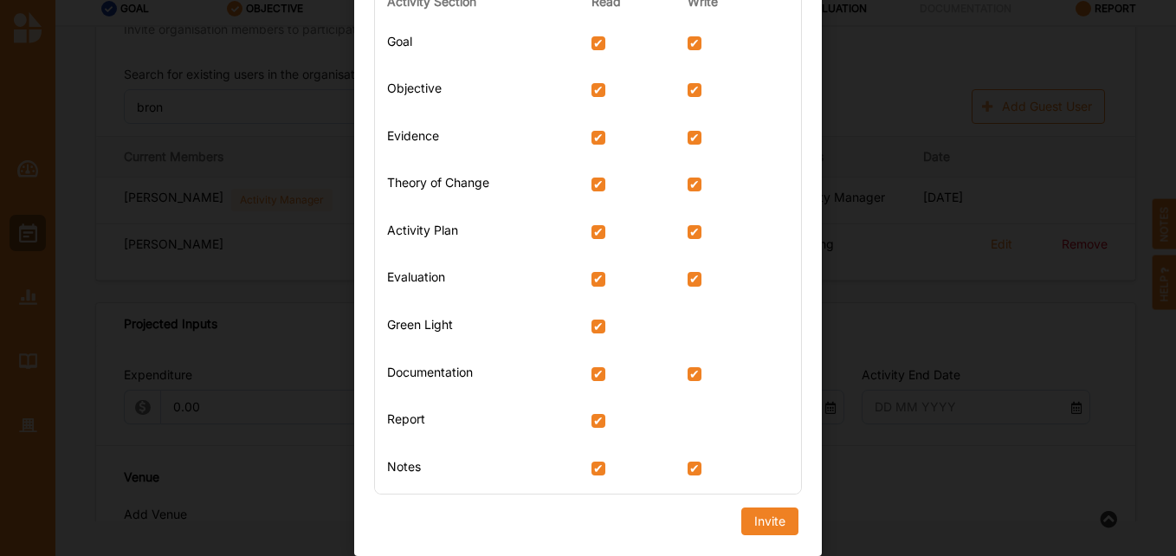
click at [766, 519] on div "Activity Section Read Write Goal Objective Evidence Theory of Change Activity P…" at bounding box center [588, 247] width 450 height 545
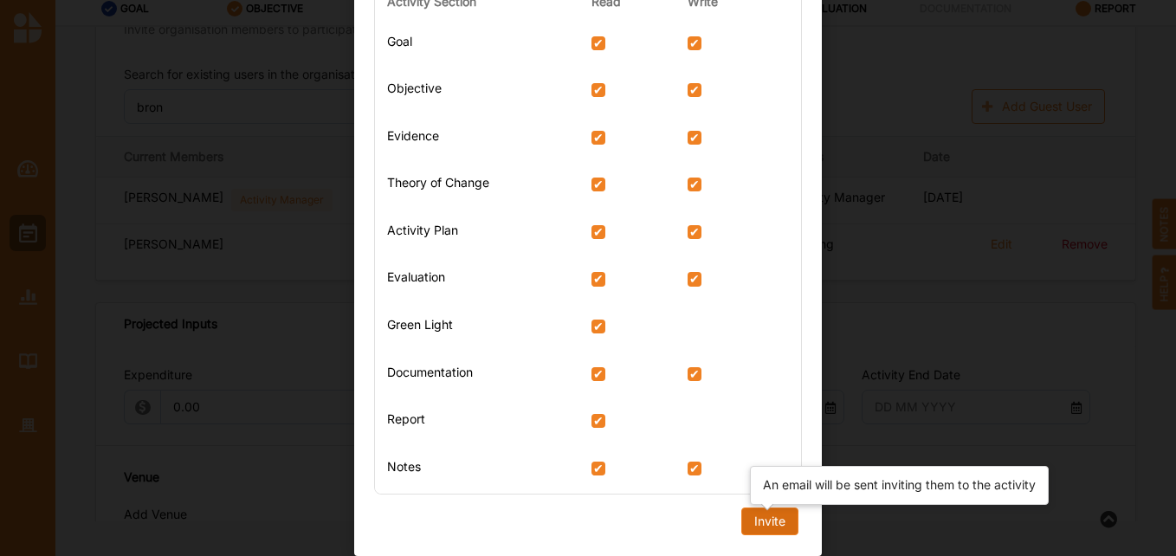
click at [766, 521] on div "Invite" at bounding box center [769, 521] width 31 height 16
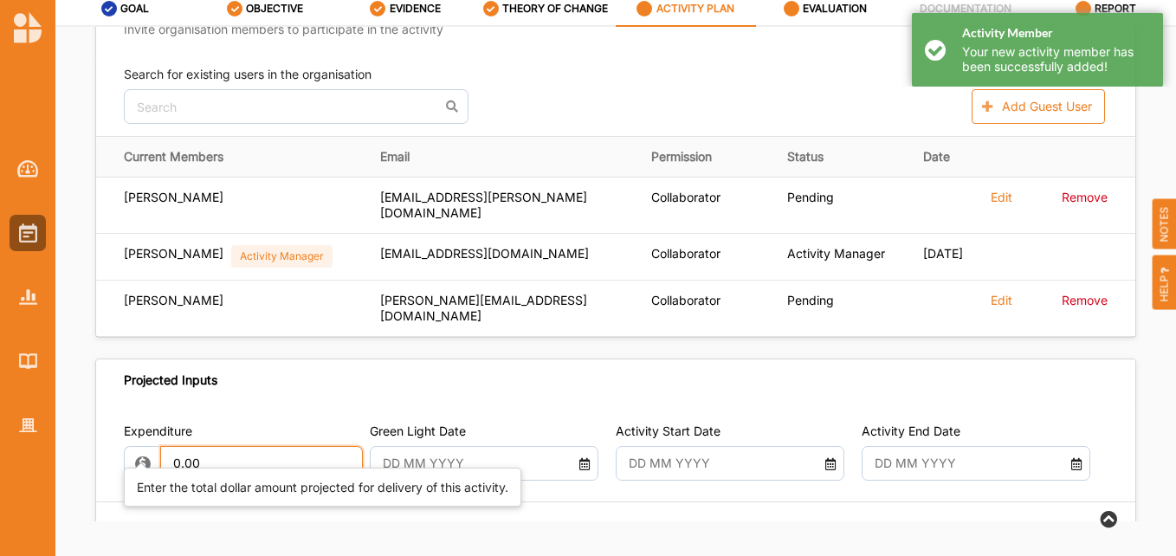
click at [206, 446] on input "0.00" at bounding box center [261, 463] width 203 height 35
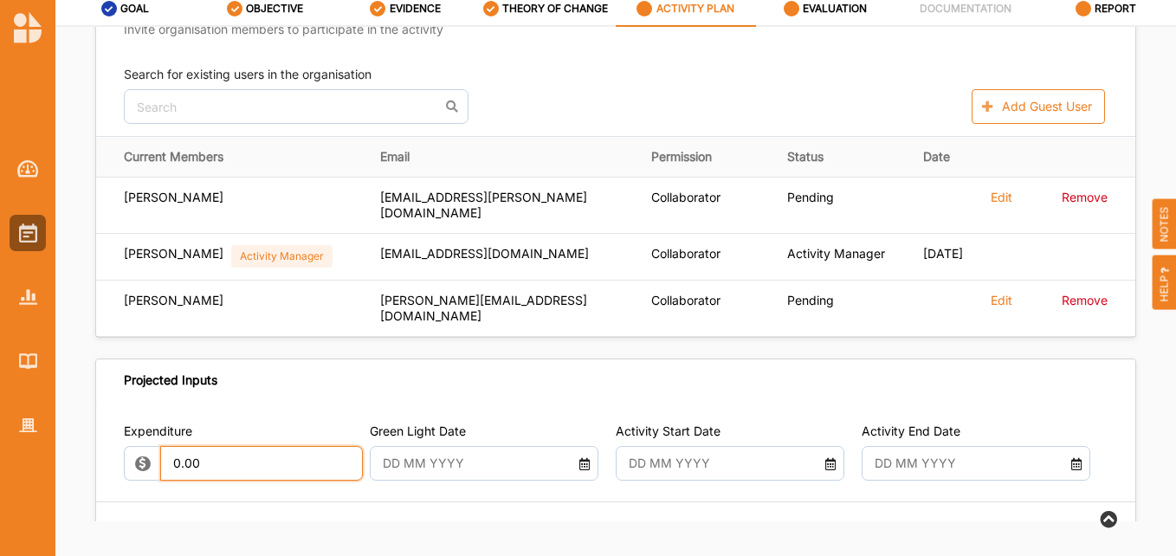
drag, startPoint x: 203, startPoint y: 440, endPoint x: 159, endPoint y: 430, distance: 45.2
click at [160, 446] on input "0.00" at bounding box center [261, 463] width 203 height 35
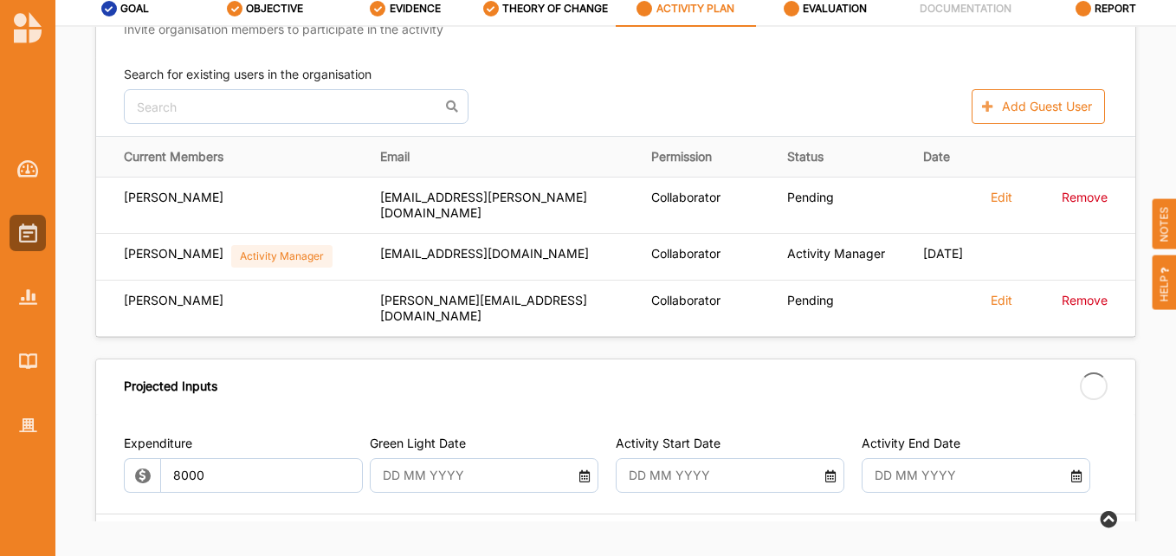
click at [432, 458] on input "text" at bounding box center [475, 475] width 203 height 35
type input "8,000.00"
type input "-8,000.00"
type input "[DATE]"
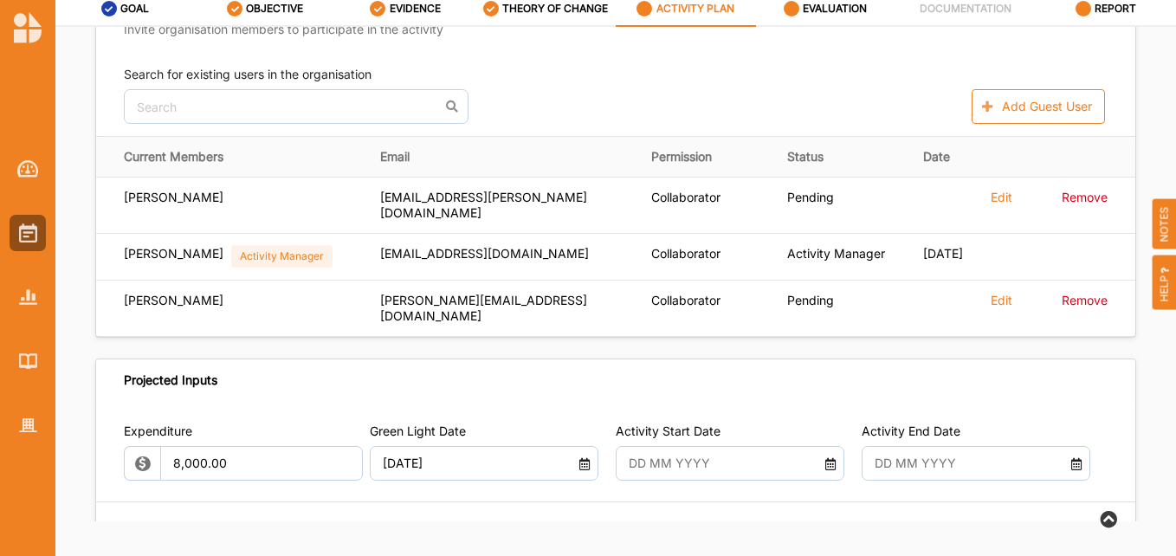
click at [711, 446] on input "text" at bounding box center [721, 463] width 203 height 35
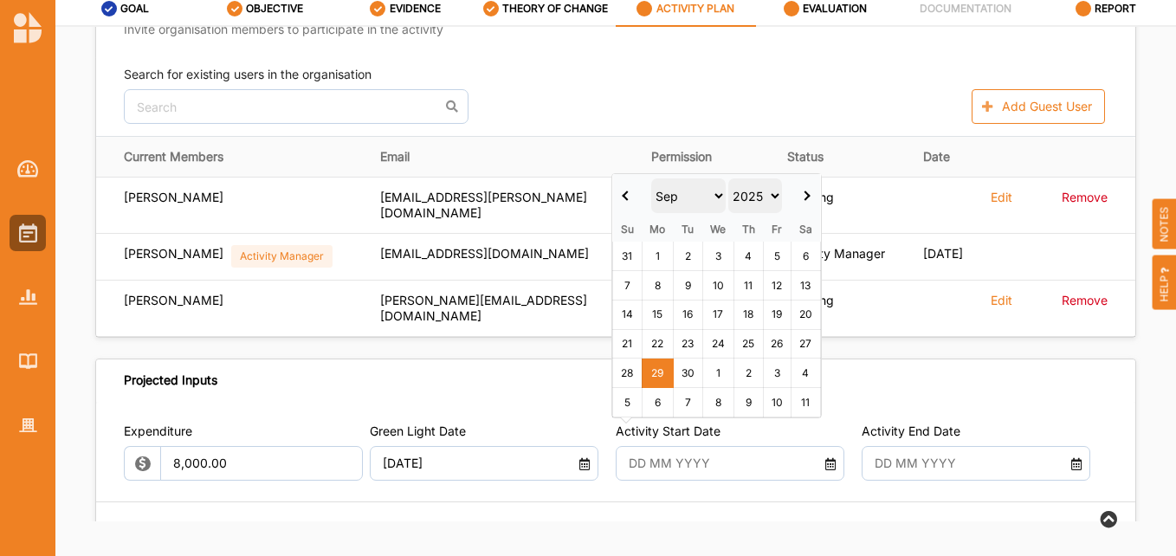
click at [809, 195] on span at bounding box center [806, 196] width 10 height 10
click at [766, 197] on select "2017 2018 2019 2020 2021 2022 2023 2024 2025 2026 2027 2028 2029 2030 2031 2032…" at bounding box center [756, 195] width 54 height 35
click at [719, 192] on select "Jan Feb Mar Apr May Jun [DATE] Aug Sep Oct Nov Dec" at bounding box center [688, 195] width 75 height 35
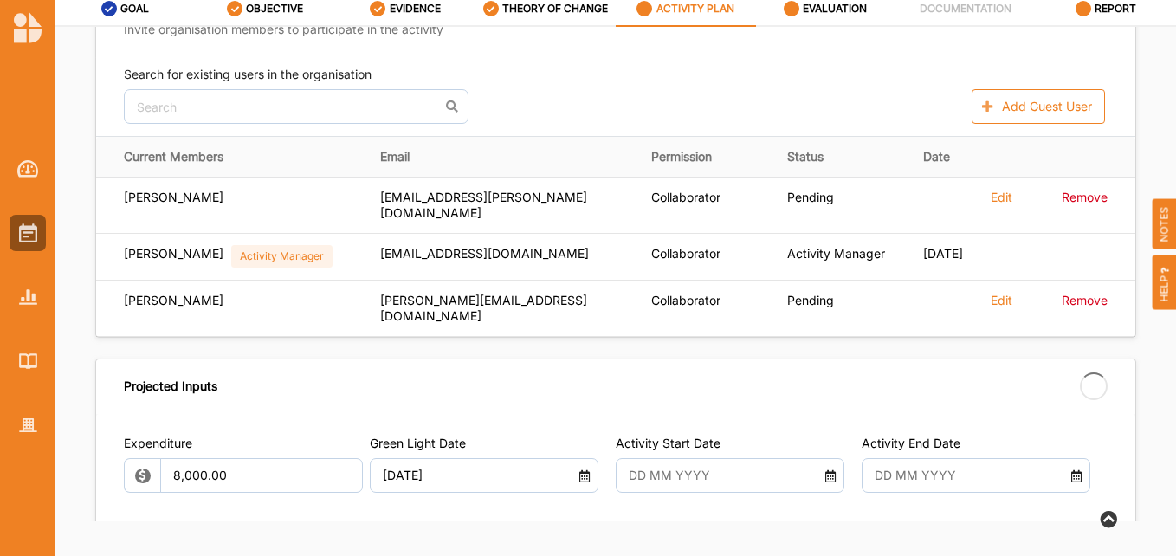
type input "[DATE]"
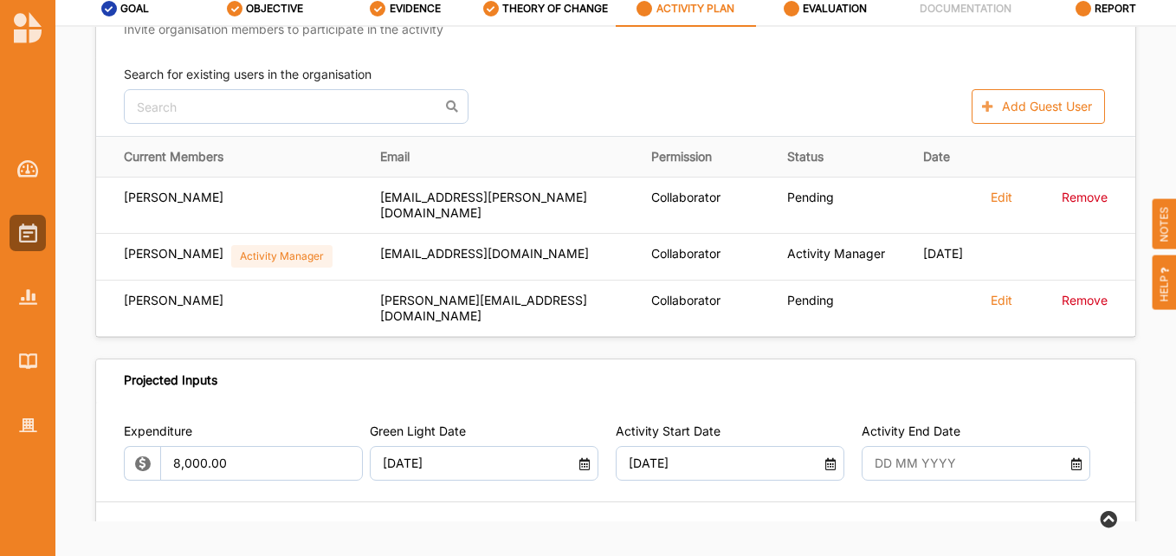
click at [915, 446] on input "text" at bounding box center [967, 463] width 203 height 35
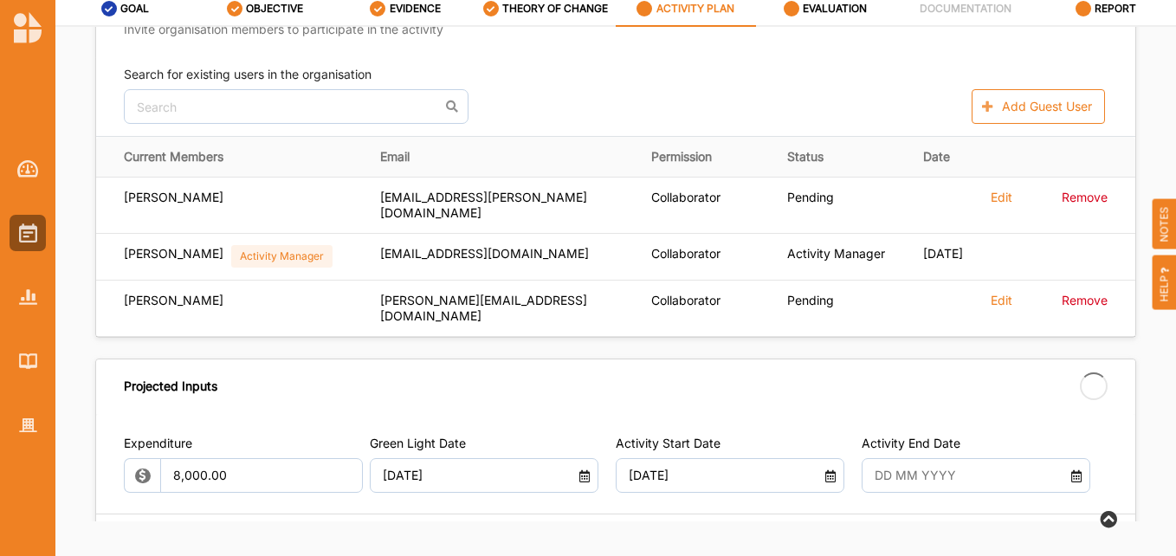
type input "[DATE]"
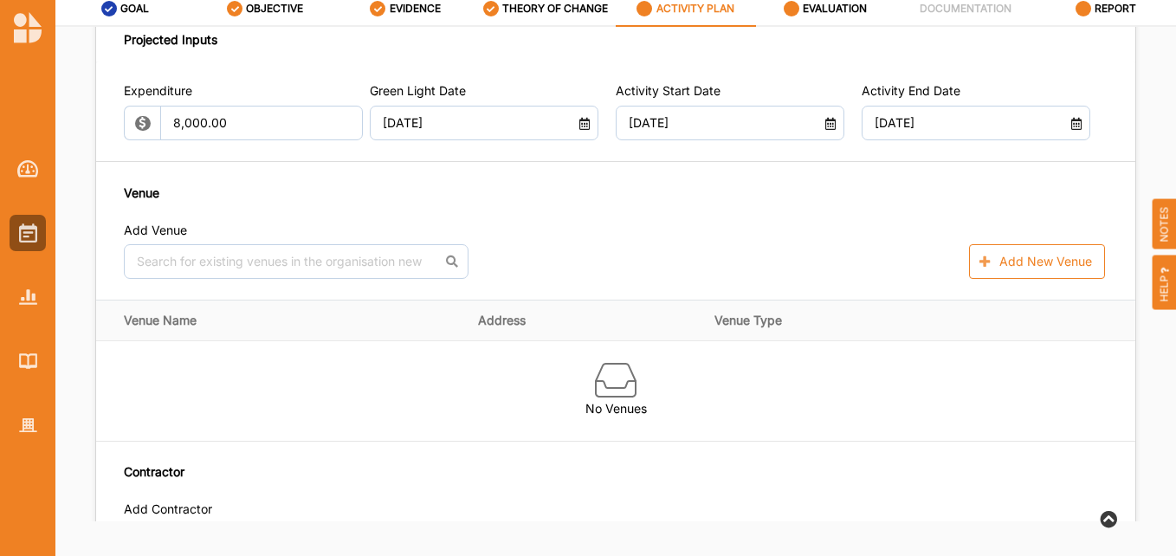
scroll to position [978, 0]
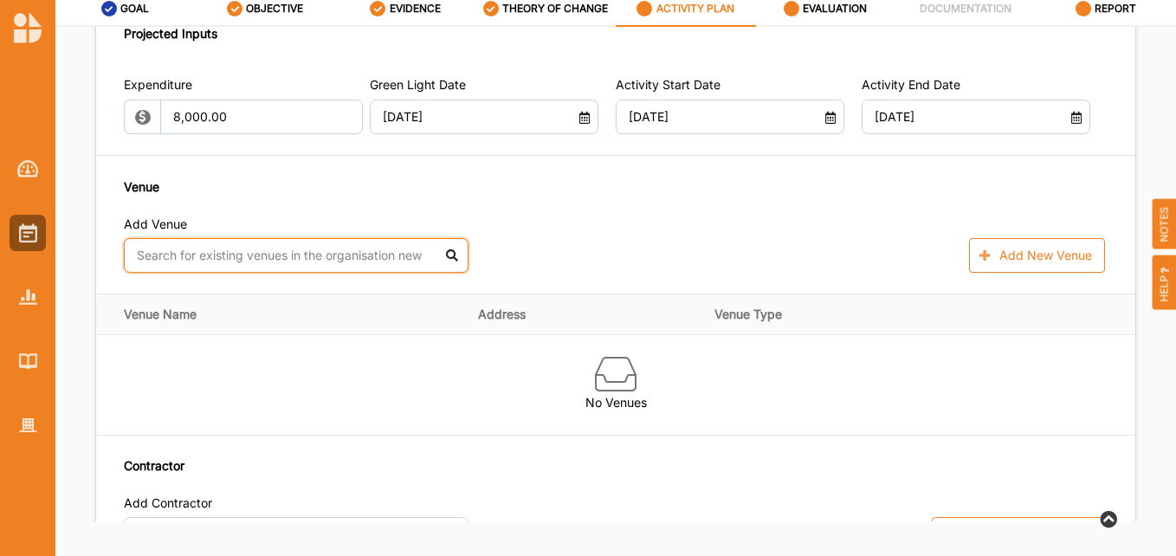
click at [354, 238] on input "text" at bounding box center [296, 255] width 345 height 35
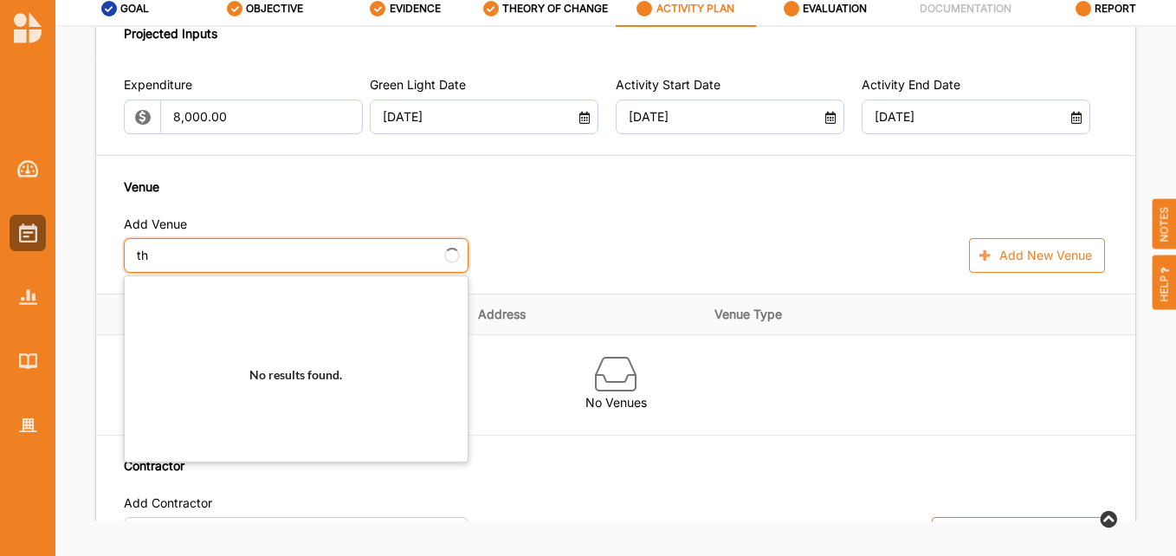
type input "the"
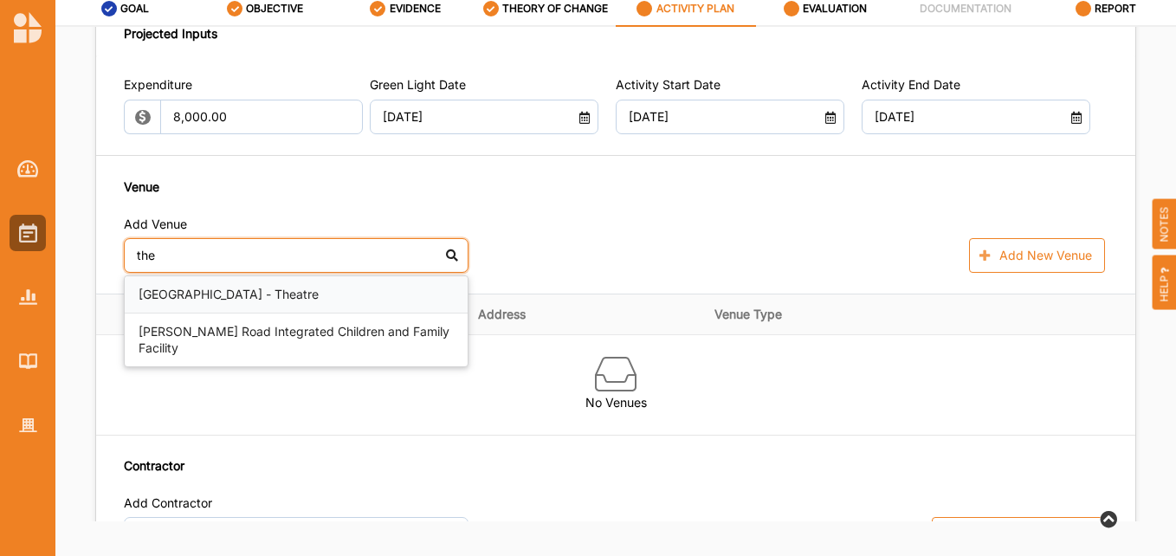
click at [264, 276] on div "[GEOGRAPHIC_DATA] - Theatre" at bounding box center [296, 295] width 343 height 38
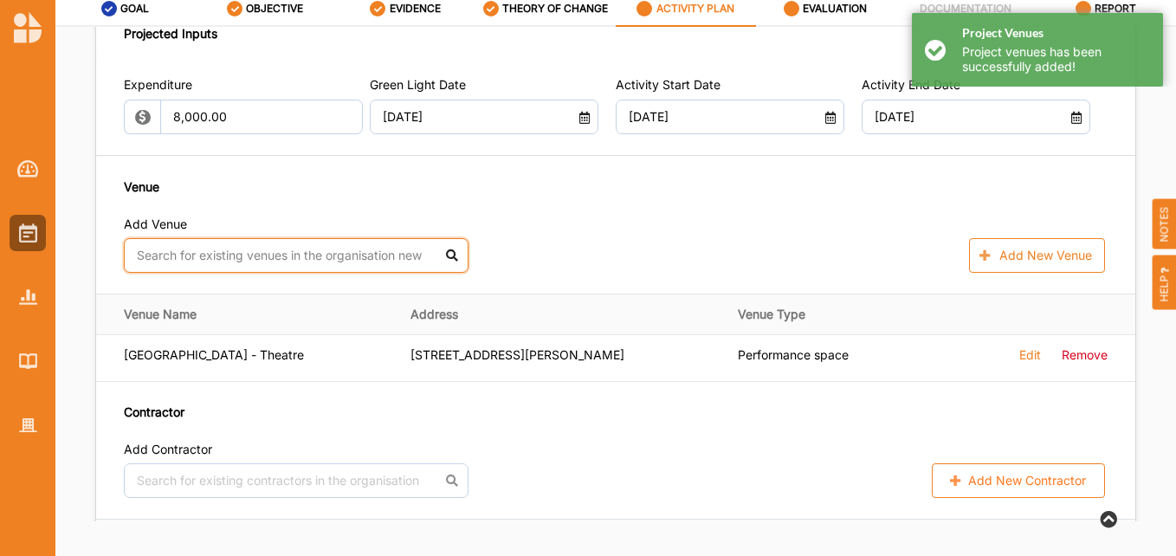
scroll to position [1065, 0]
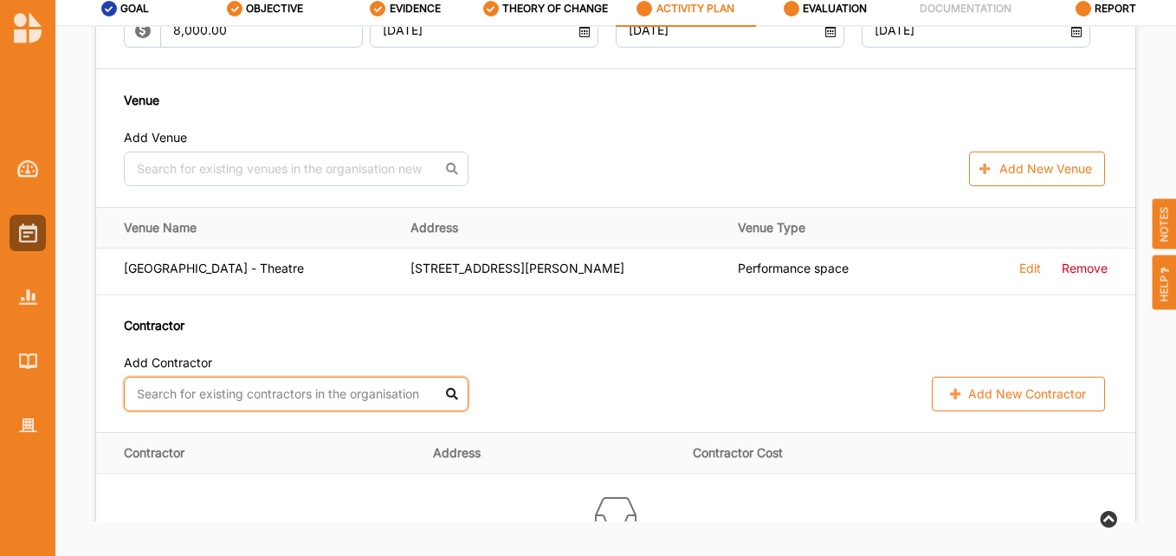
click at [247, 385] on input "text" at bounding box center [296, 394] width 345 height 35
click at [181, 377] on input "text" at bounding box center [296, 394] width 345 height 35
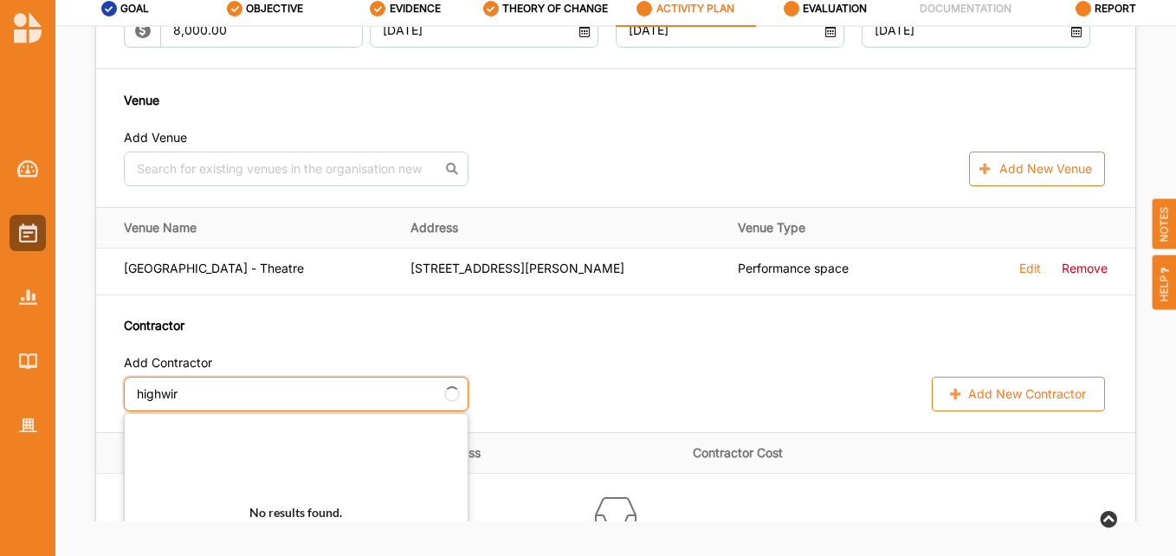
type input "highwire"
drag, startPoint x: 203, startPoint y: 378, endPoint x: 49, endPoint y: 380, distance: 153.2
click at [49, 380] on div "Mission to the Moon C [PERSON_NAME] Main Cardinia Shire Council C Cardinia Shir…" at bounding box center [588, 244] width 1176 height 624
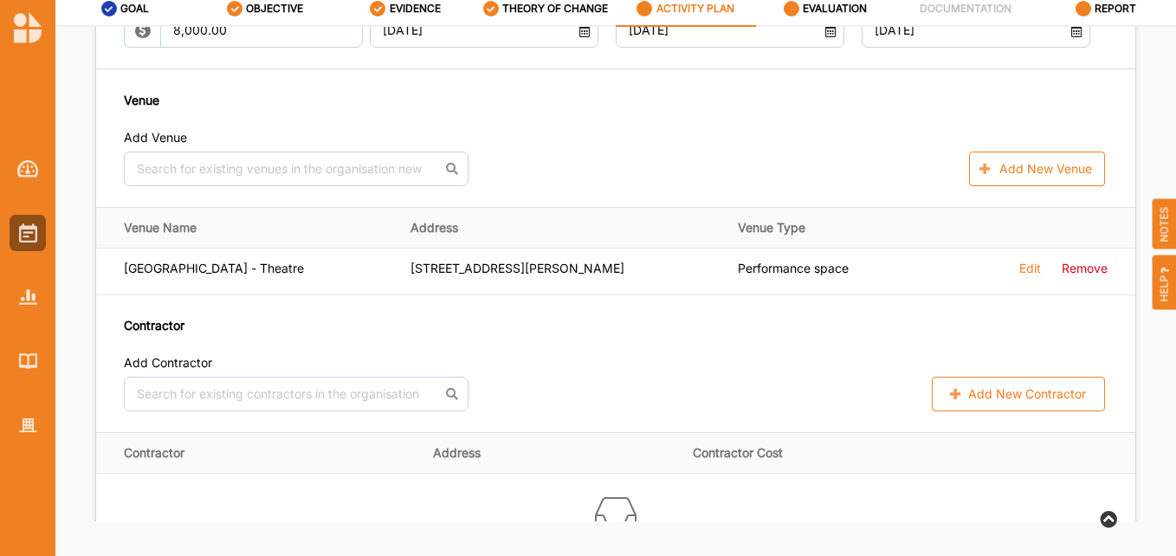
click at [1035, 379] on button "Add New Contractor" at bounding box center [1017, 394] width 173 height 35
select select "[GEOGRAPHIC_DATA]"
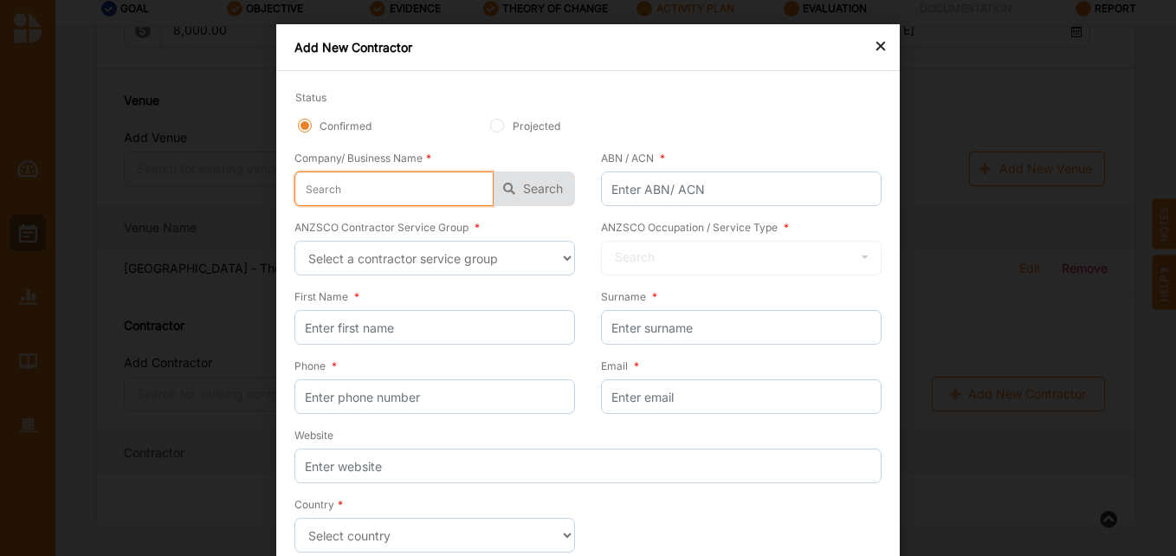
click at [391, 182] on input "text" at bounding box center [393, 188] width 199 height 35
type input "h"
type input "hi"
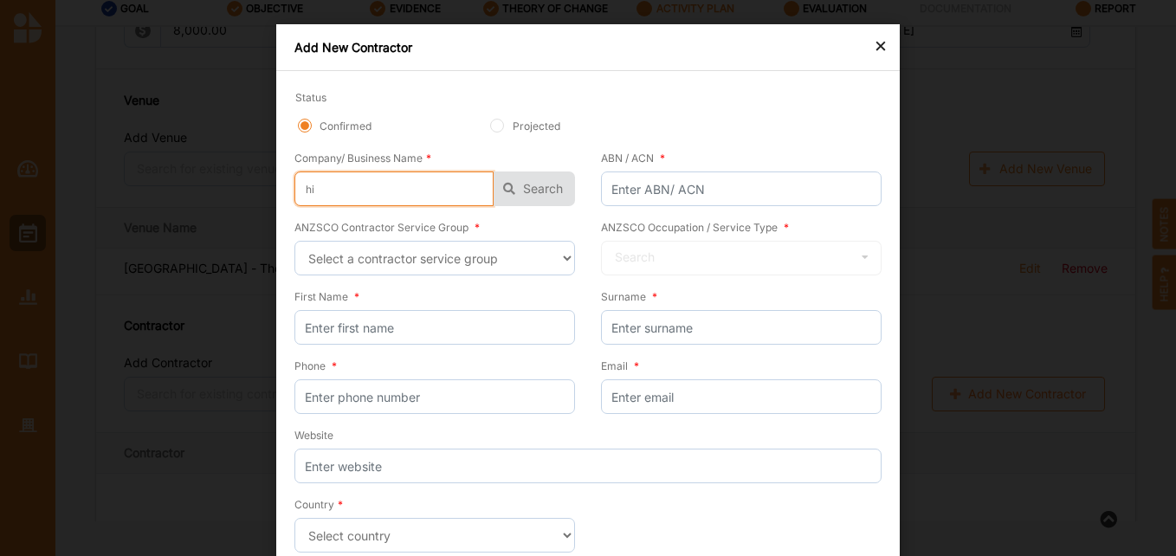
type input "hig"
type input "high"
type input "highw"
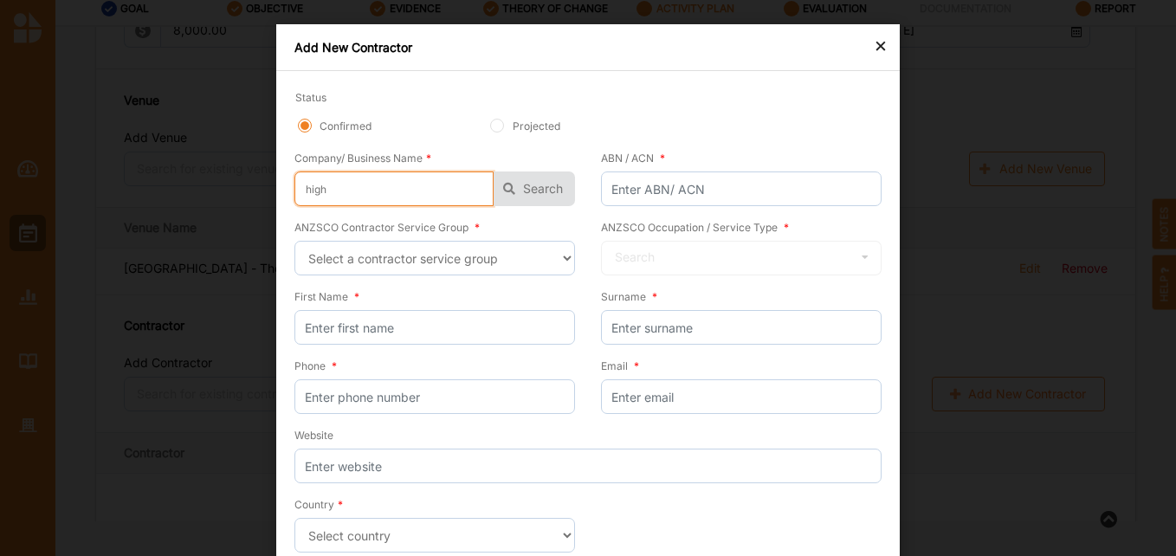
type input "highw"
type input "highwi"
type input "highwir"
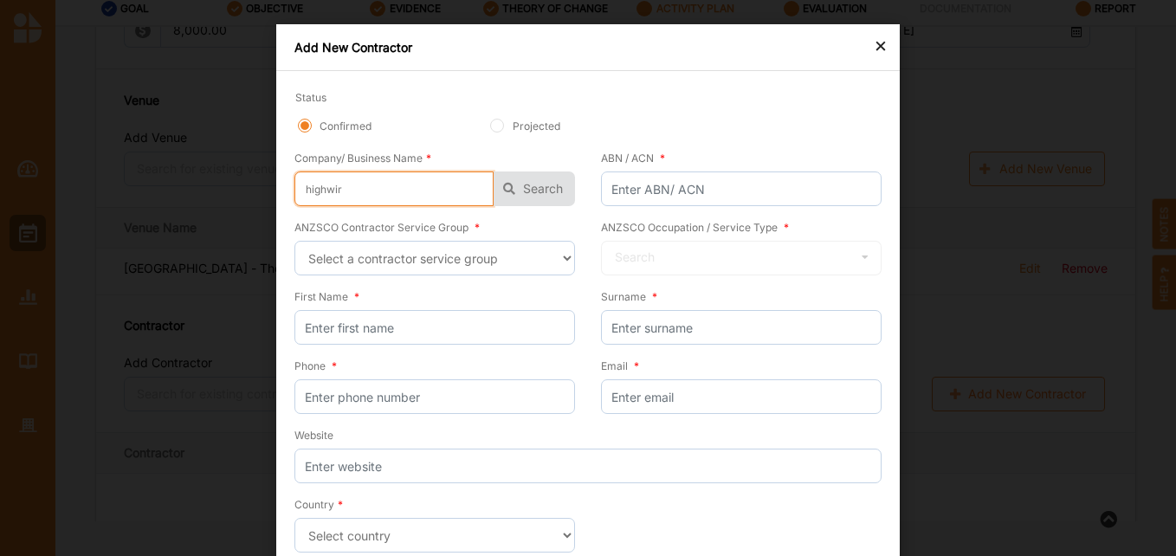
type input "highwire"
type input "highwire e"
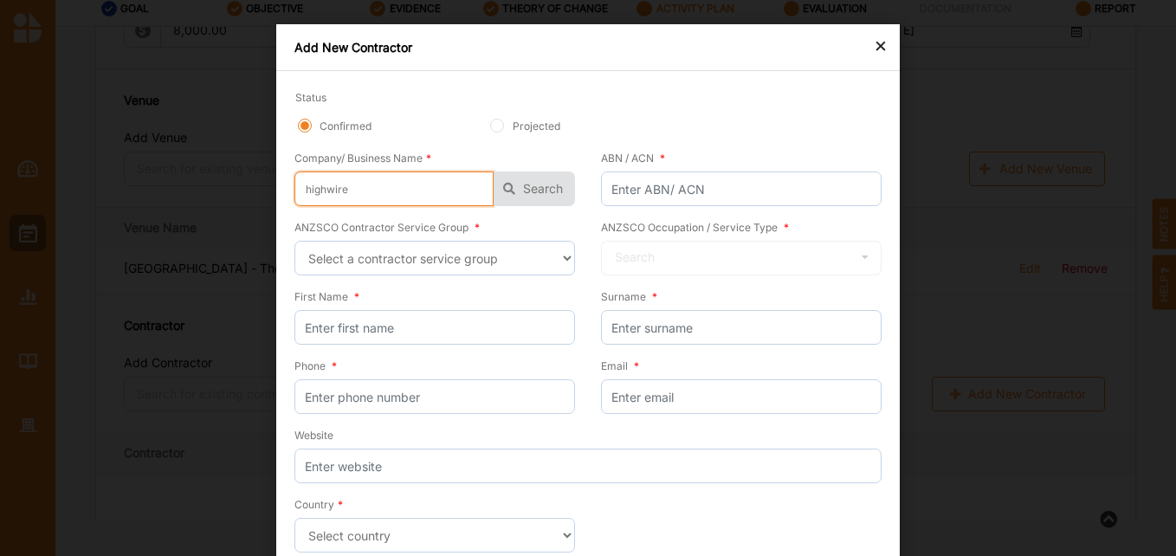
type input "highwire e"
type input "highwire en"
type input "highwire ent"
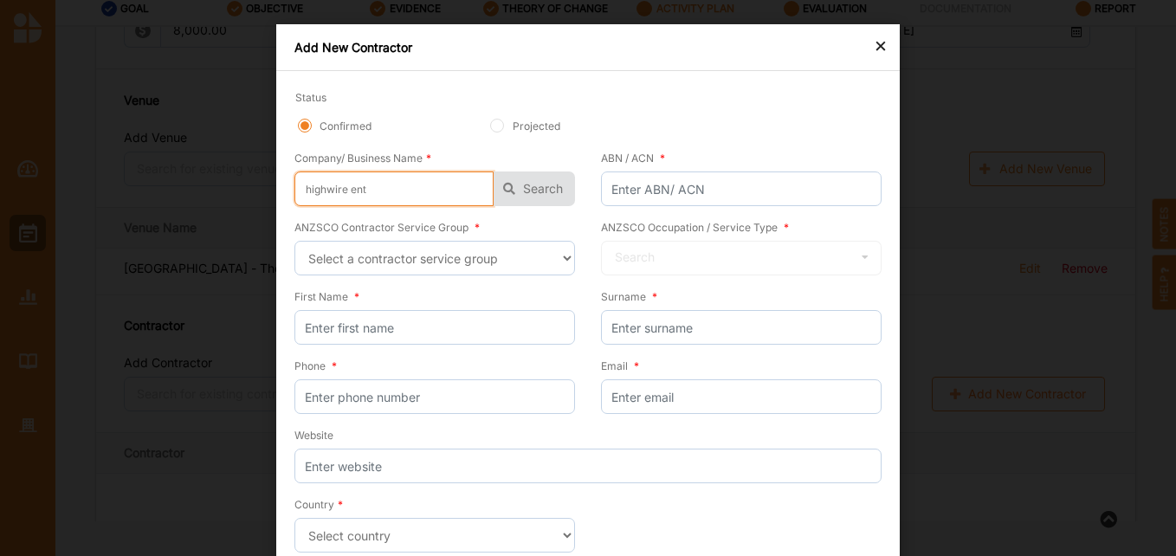
type input "highwire ente"
type input "highwire enter"
type input "highwire entert"
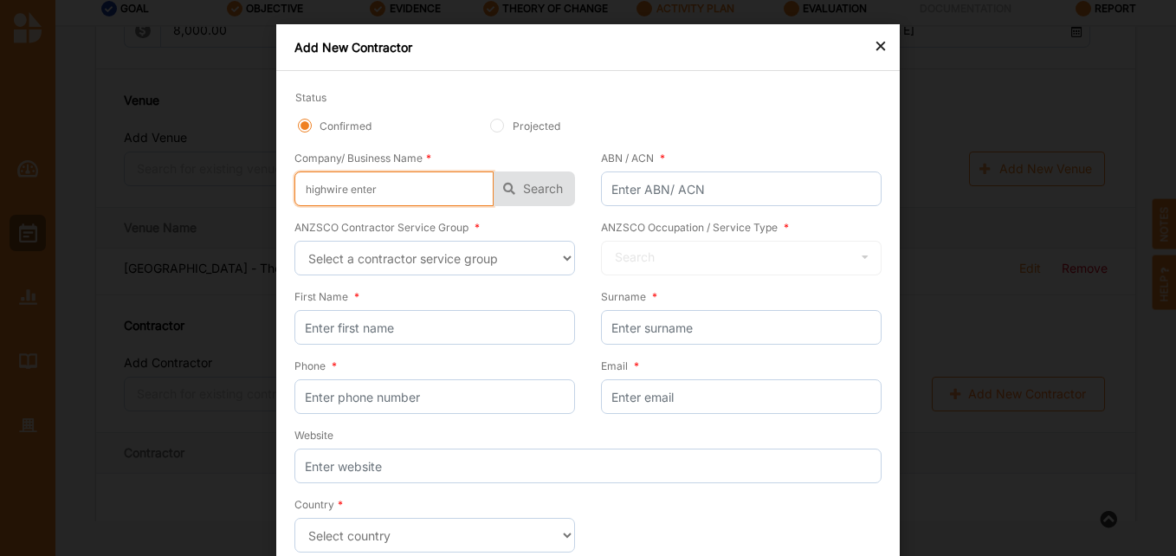
type input "highwire entert"
type input "highwire enterta"
type input "highwire entertai"
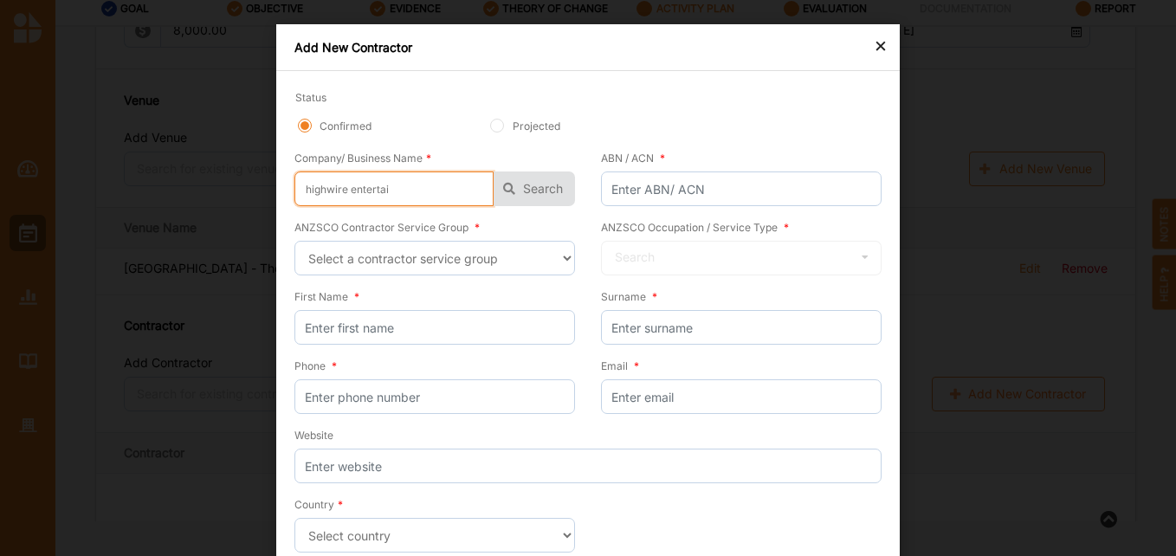
type input "highwire entertain"
type input "highwire entertainm"
type input "highwire entertainme"
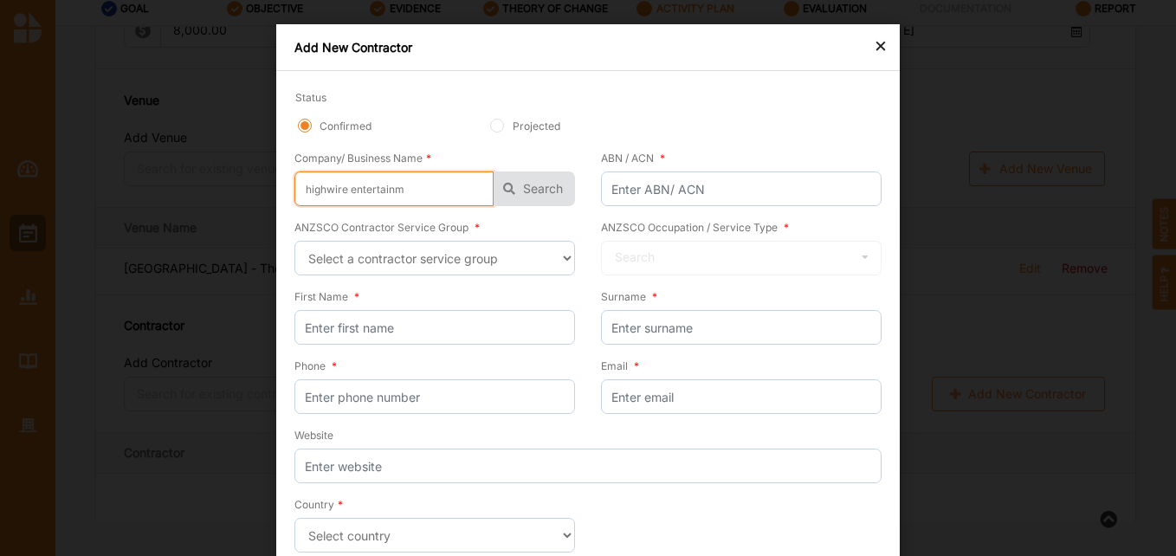
type input "highwire entertainme"
type input "highwire entertainmen"
type input "highwire entertainment"
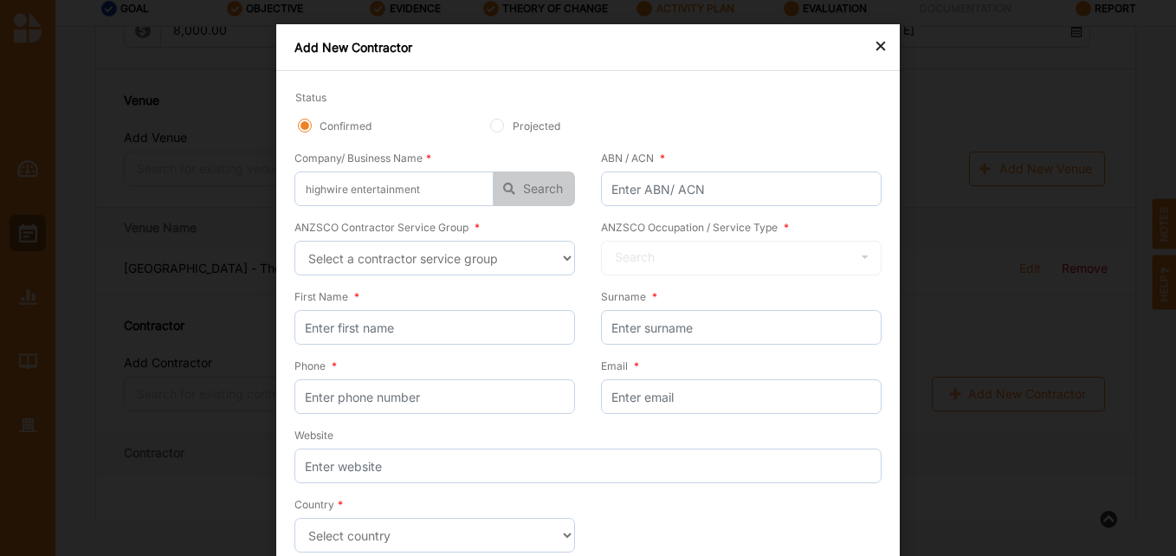
click at [520, 188] on button "Search" at bounding box center [533, 188] width 81 height 35
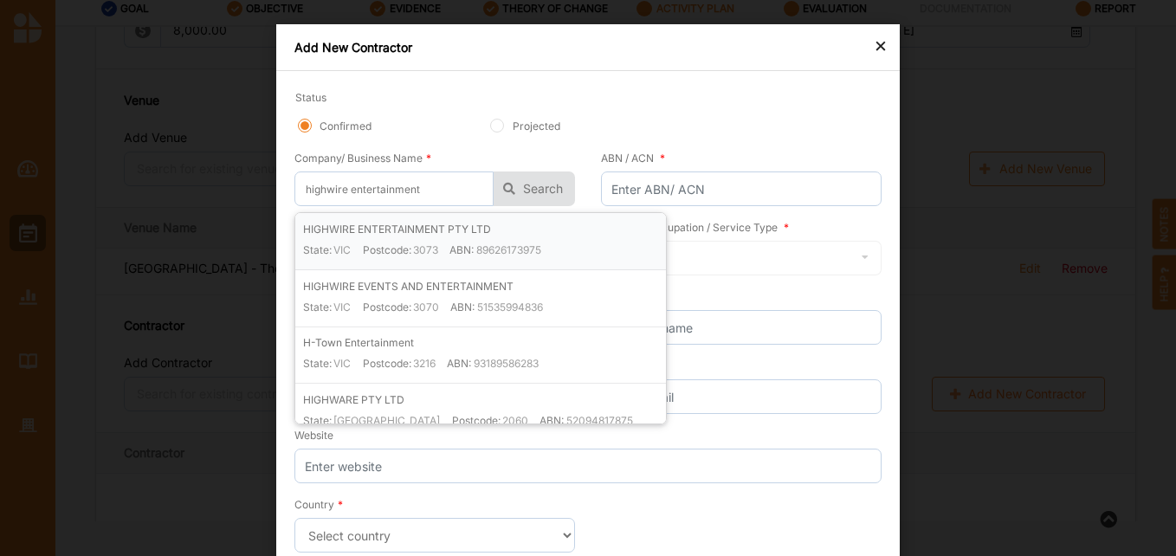
click at [490, 227] on div "HIGHWIRE ENTERTAINMENT PTY LTD State: [GEOGRAPHIC_DATA] Postcode: 3073 ABN: 896…" at bounding box center [484, 245] width 363 height 48
type input "HIGHWIRE ENTERTAINMENT PTY LTD"
type input "89626173975"
type input "HIGHWIRE ENTERTAINMENT PTY LTD"
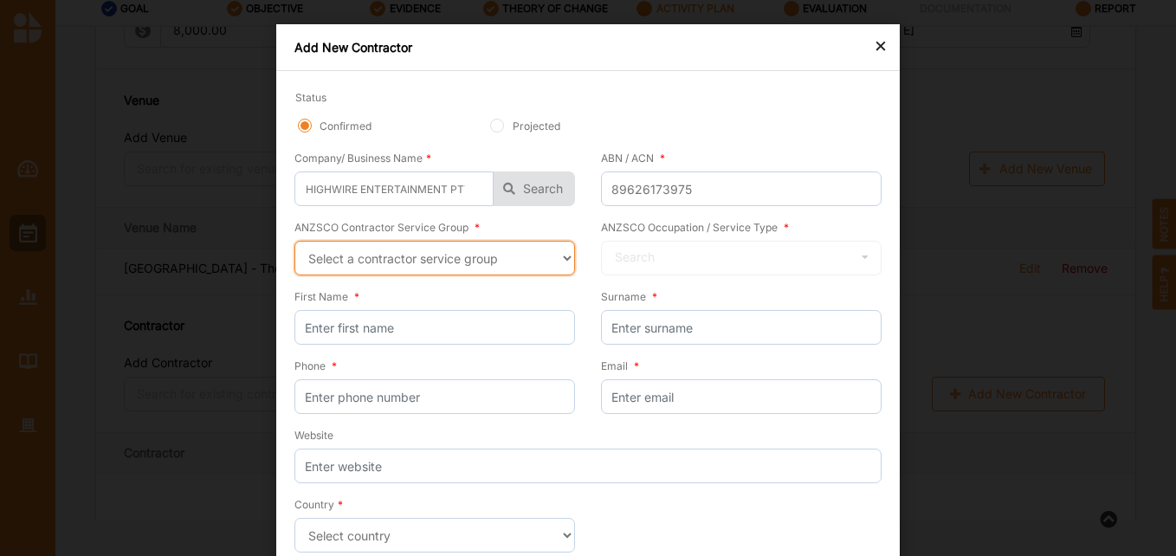
click at [562, 255] on select "Select a contractor service group Hospitality, Retail and Service Managers Spec…" at bounding box center [434, 258] width 280 height 35
select select "21"
click at [294, 241] on select "Select a contractor service group Hospitality, Retail and Service Managers Spec…" at bounding box center [434, 258] width 280 height 35
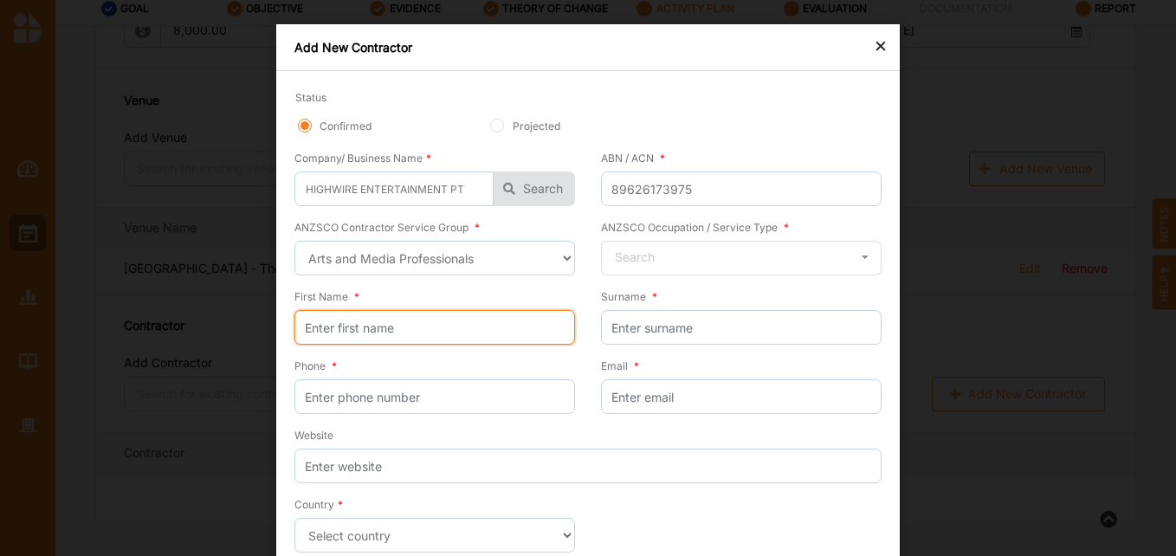
click at [520, 331] on input "First Name *" at bounding box center [434, 327] width 280 height 35
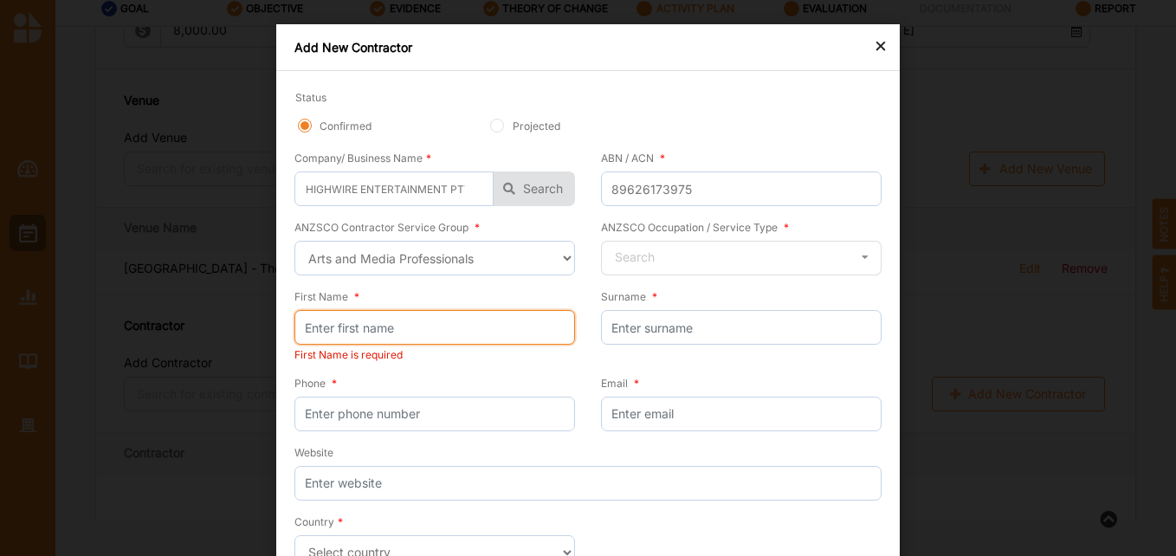
click at [460, 331] on input "First Name *" at bounding box center [434, 327] width 280 height 35
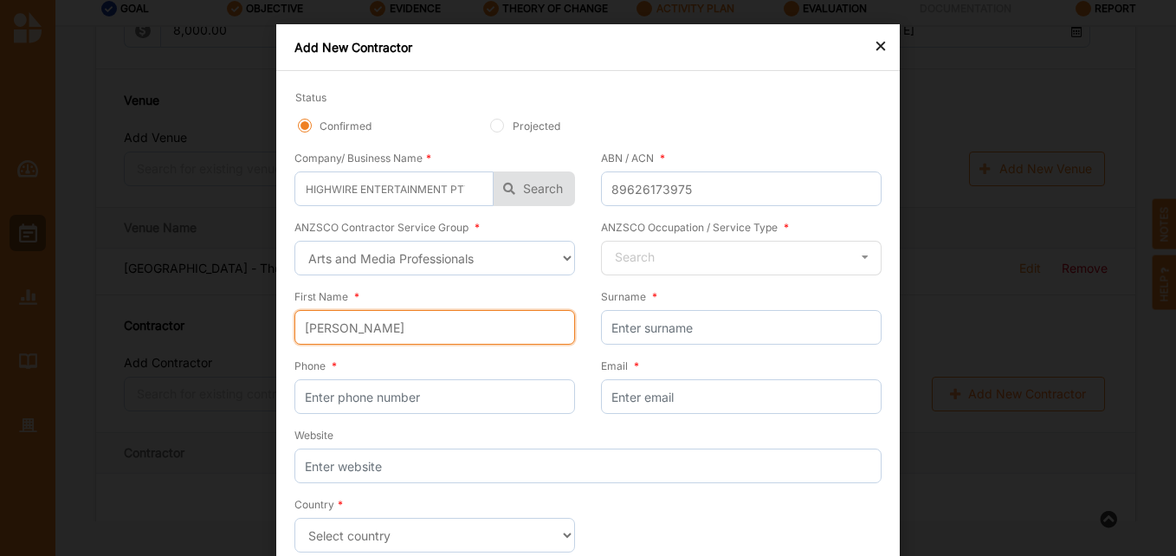
type input "[PERSON_NAME]"
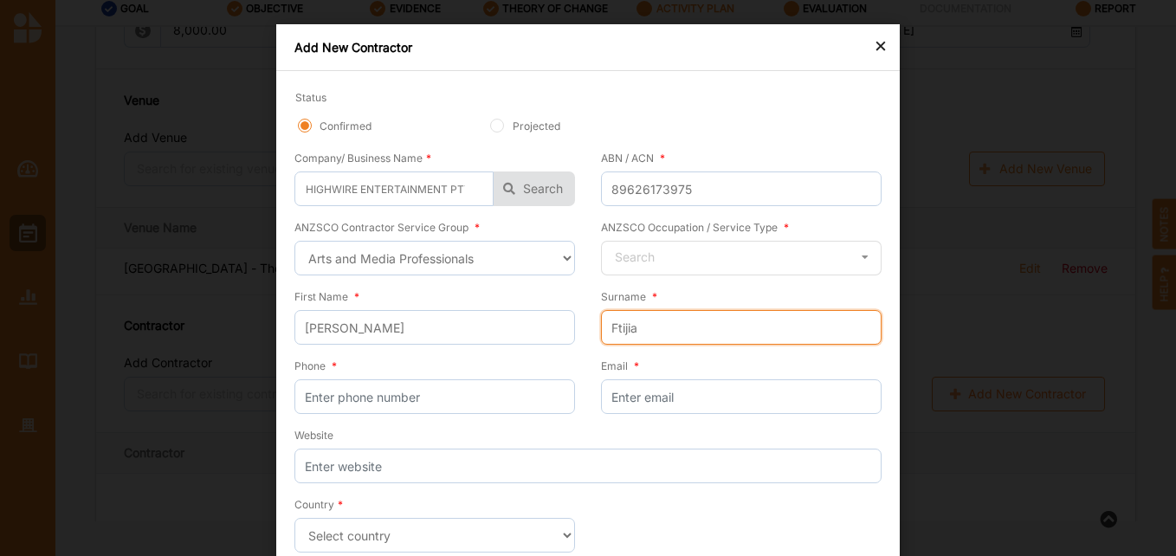
click at [613, 332] on input "Ftijia" at bounding box center [741, 327] width 280 height 35
type input "Frijia"
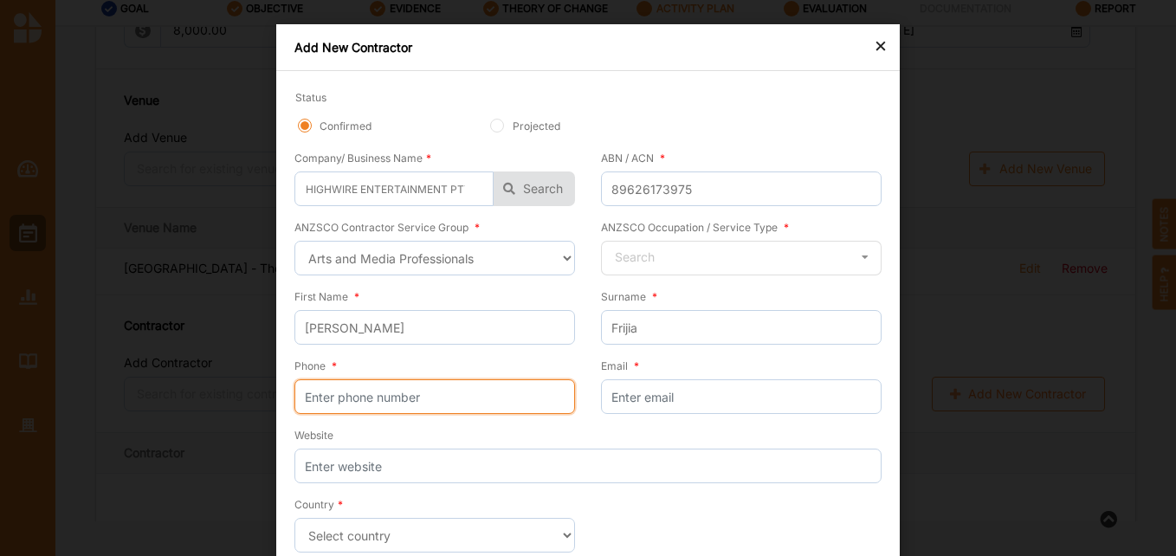
click at [468, 399] on input "Phone *" at bounding box center [434, 396] width 280 height 35
paste input "61434238084"
type input "61434238084"
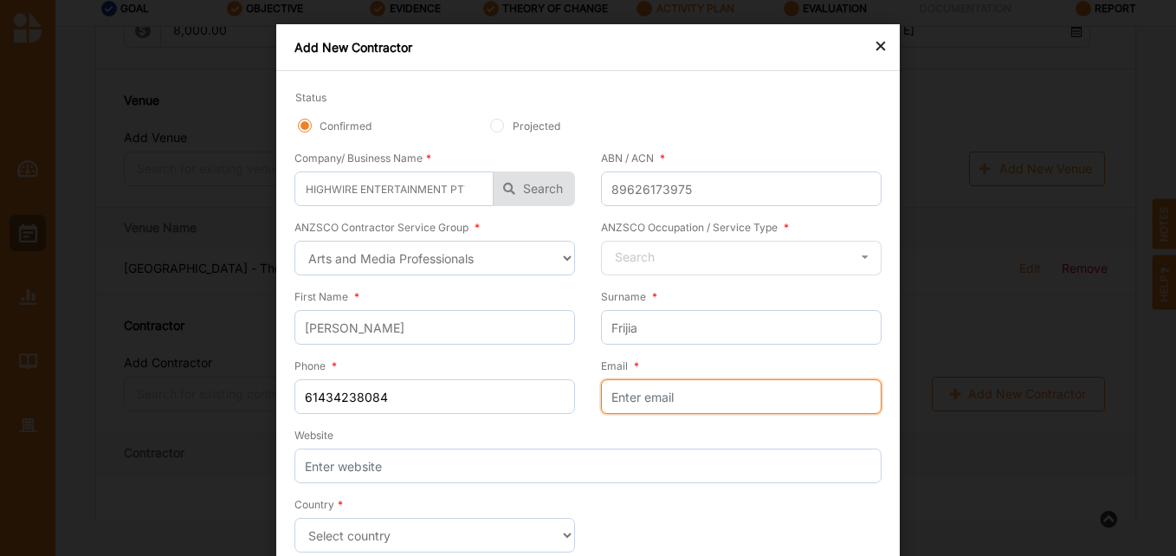
click at [661, 403] on input "Email *" at bounding box center [741, 396] width 280 height 35
paste input "[EMAIL_ADDRESS][DOMAIN_NAME]"
type input "[EMAIL_ADDRESS][DOMAIN_NAME]"
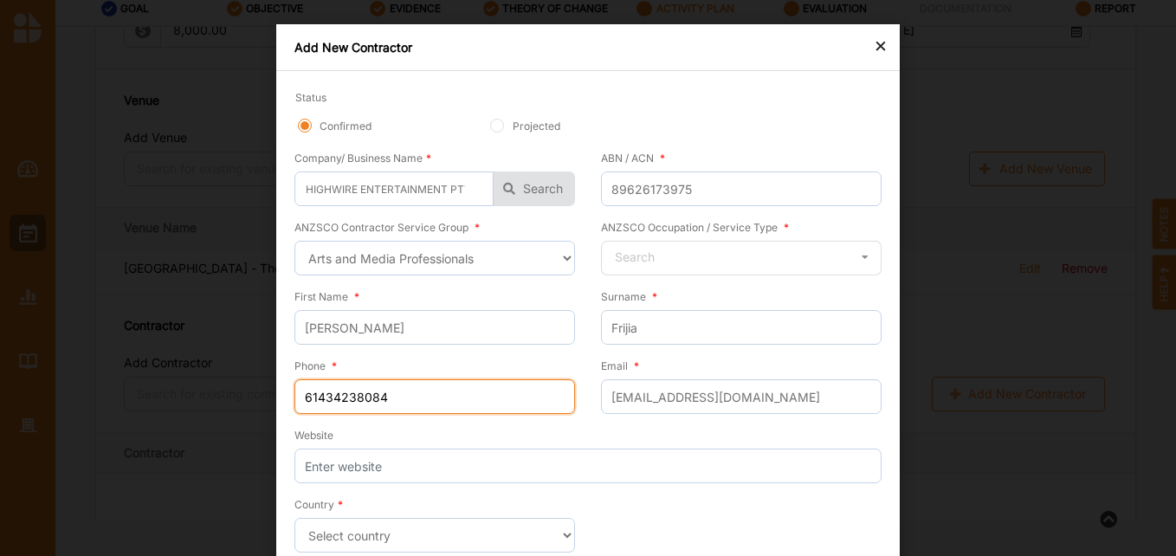
click at [572, 426] on div "Phone * [PHONE_NUMBER]" at bounding box center [440, 391] width 293 height 69
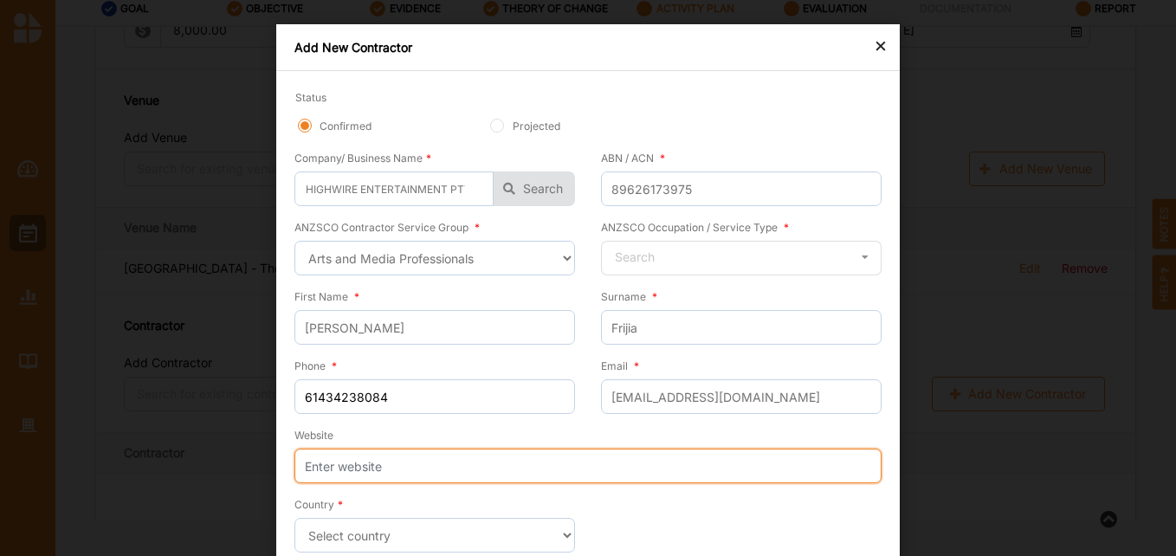
click at [376, 469] on input "Website" at bounding box center [587, 465] width 587 height 35
paste input "[DOMAIN_NAME]"
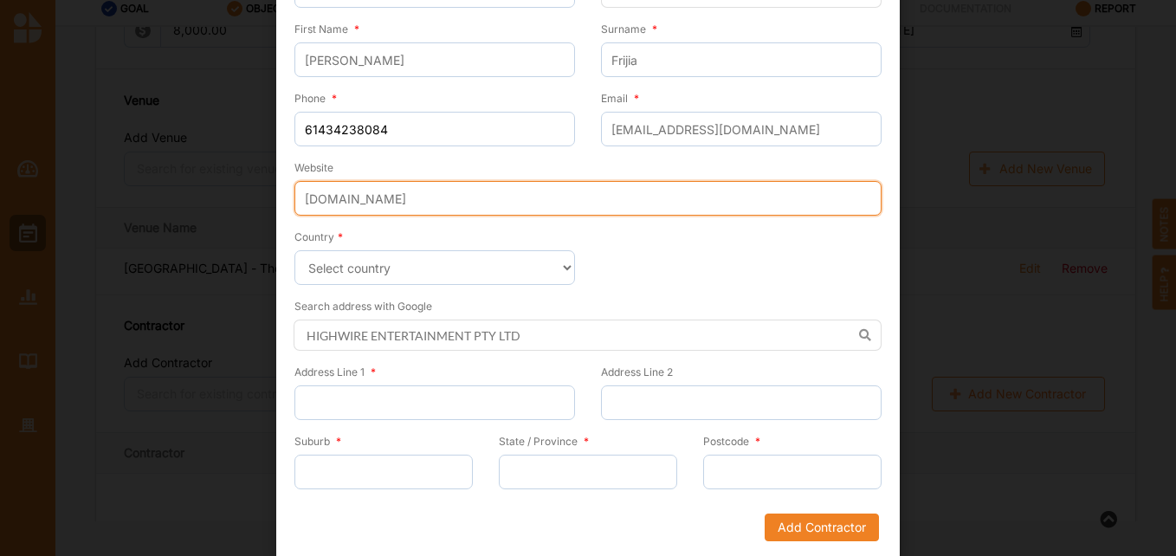
scroll to position [271, 0]
type input "[DOMAIN_NAME]"
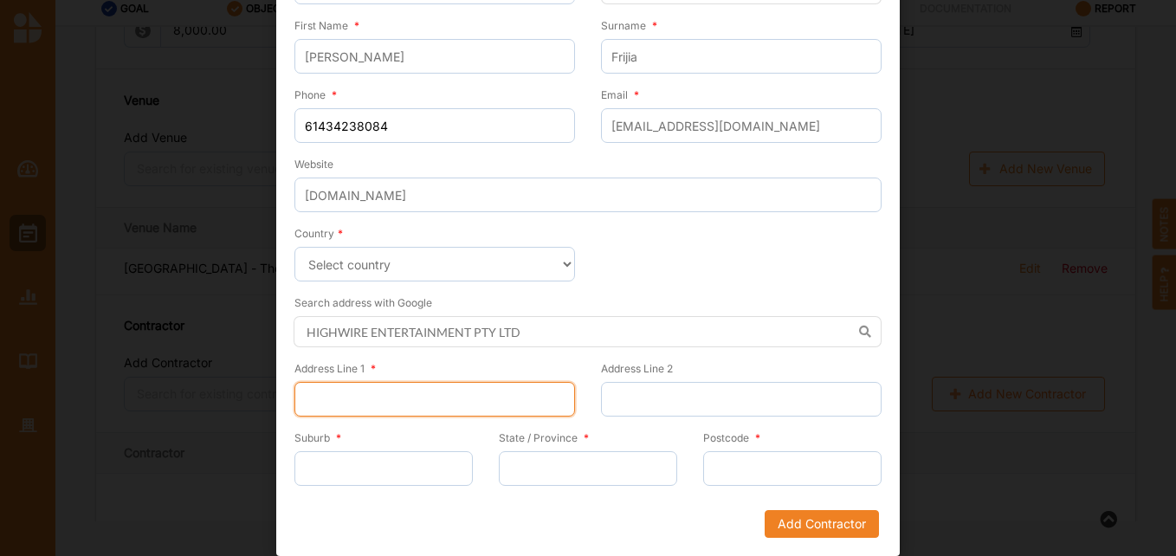
click at [323, 390] on input "Address Line 1 *" at bounding box center [434, 399] width 280 height 35
type input "NA"
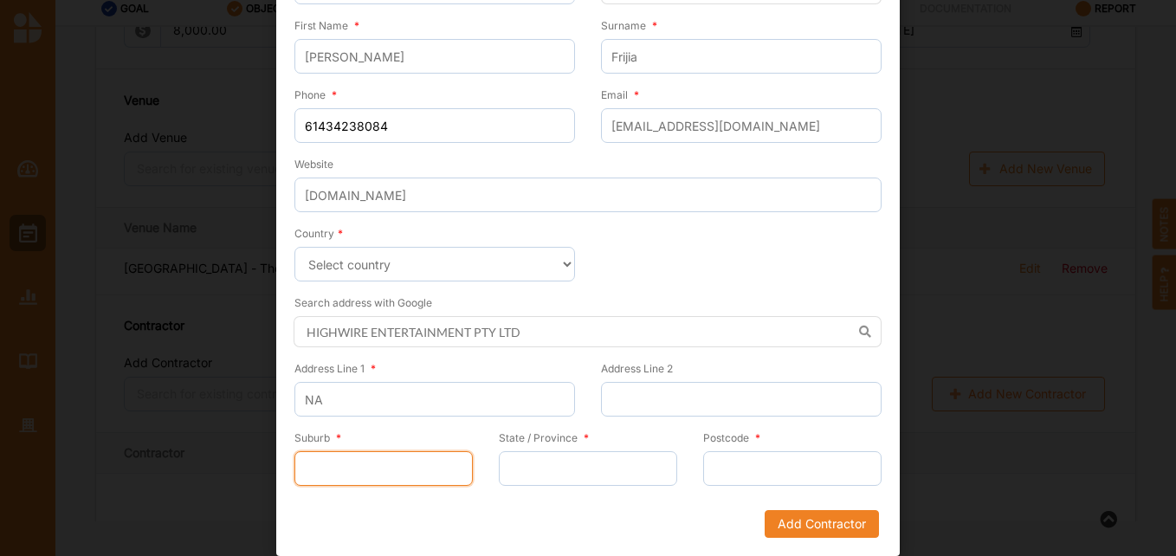
click at [329, 461] on input "Suburb *" at bounding box center [383, 468] width 178 height 35
type input "[GEOGRAPHIC_DATA]"
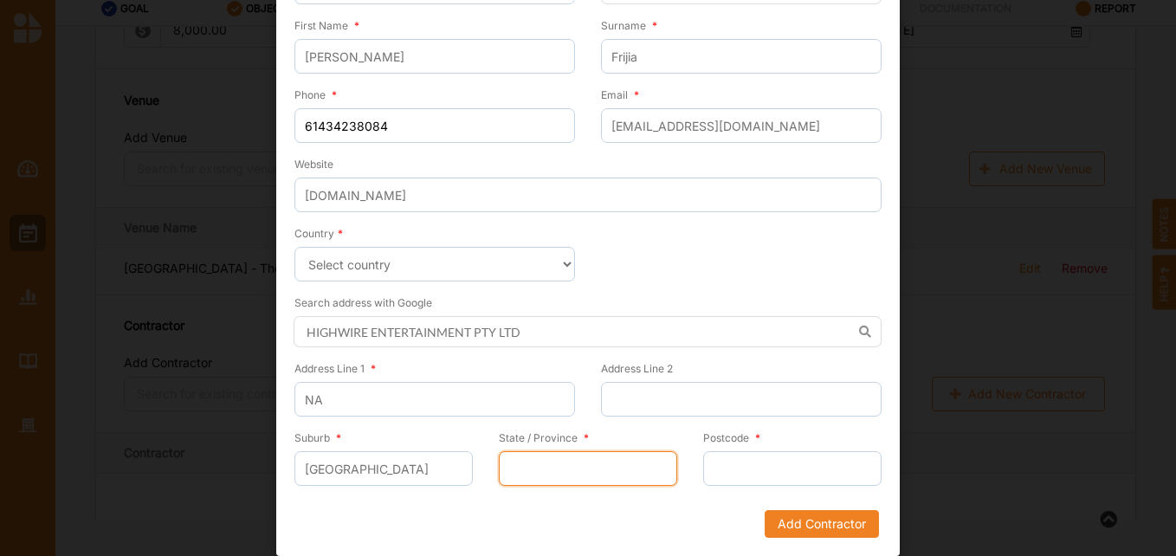
click at [615, 460] on input "State / Province *" at bounding box center [588, 468] width 178 height 35
type input "vic"
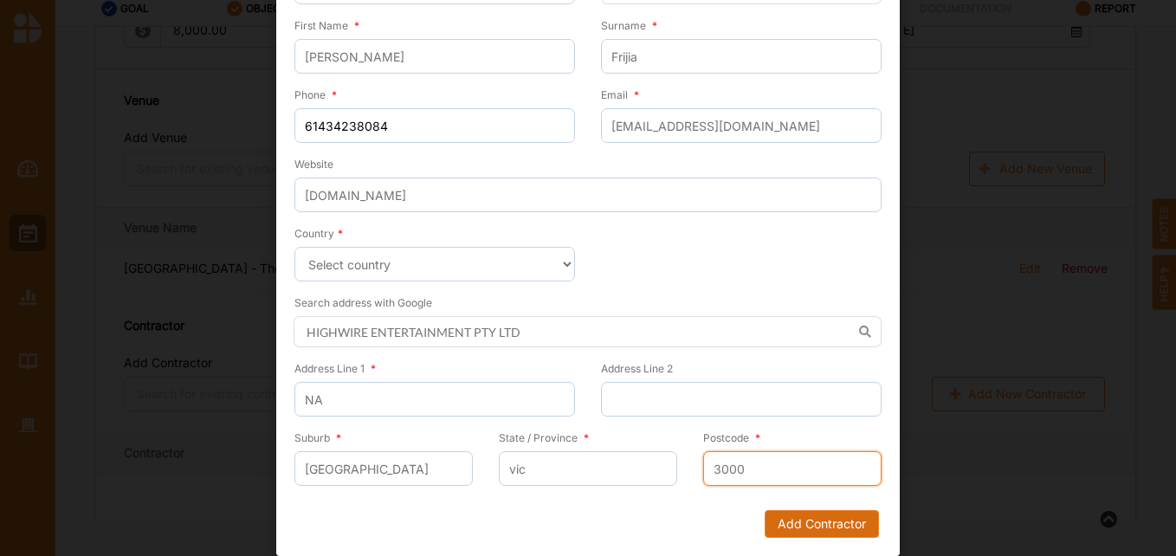
type input "3000"
click at [794, 522] on button "Add Contractor" at bounding box center [821, 524] width 114 height 28
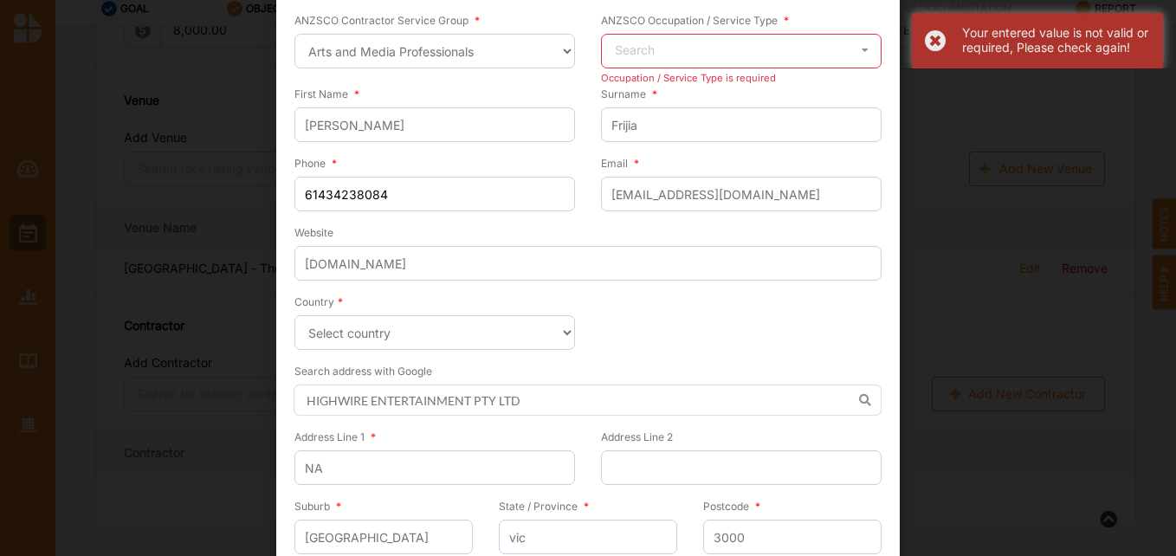
scroll to position [98, 0]
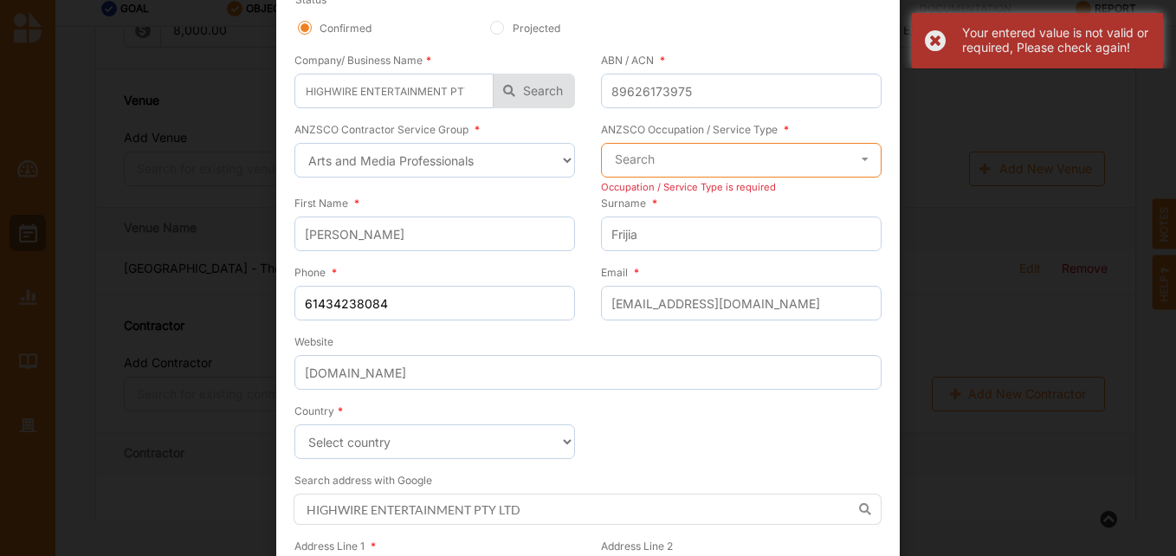
click at [683, 163] on input "text" at bounding box center [742, 161] width 279 height 35
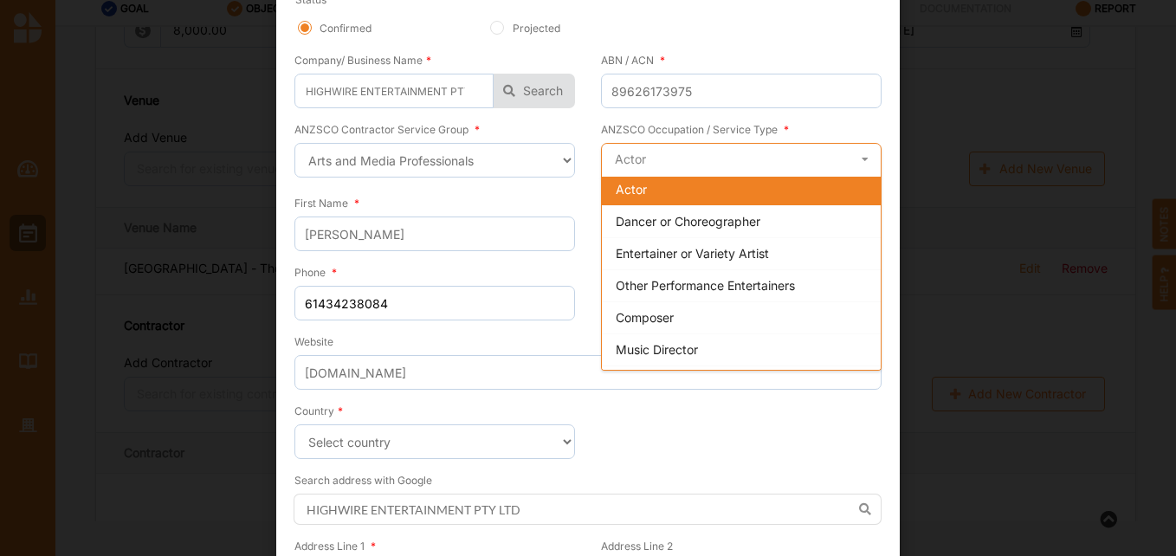
scroll to position [0, 0]
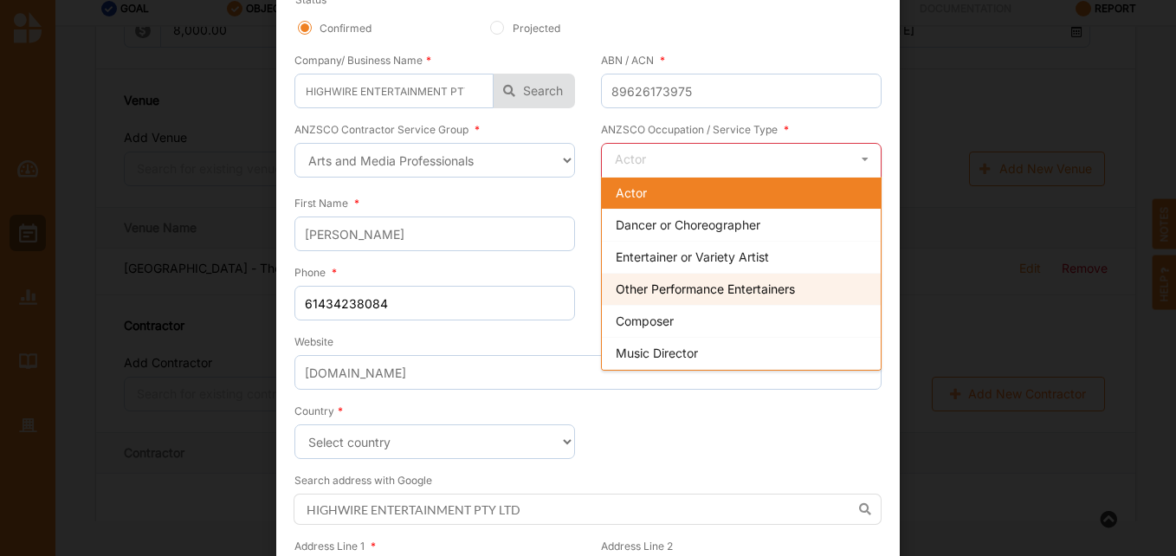
click at [777, 284] on span "Other Performance Entertainers" at bounding box center [705, 288] width 179 height 15
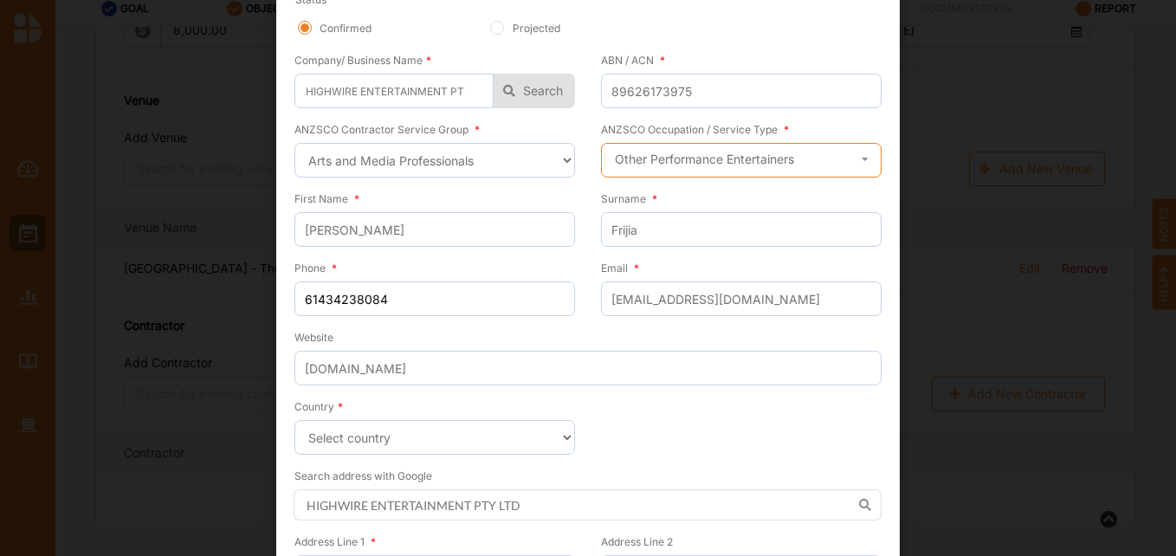
scroll to position [271, 0]
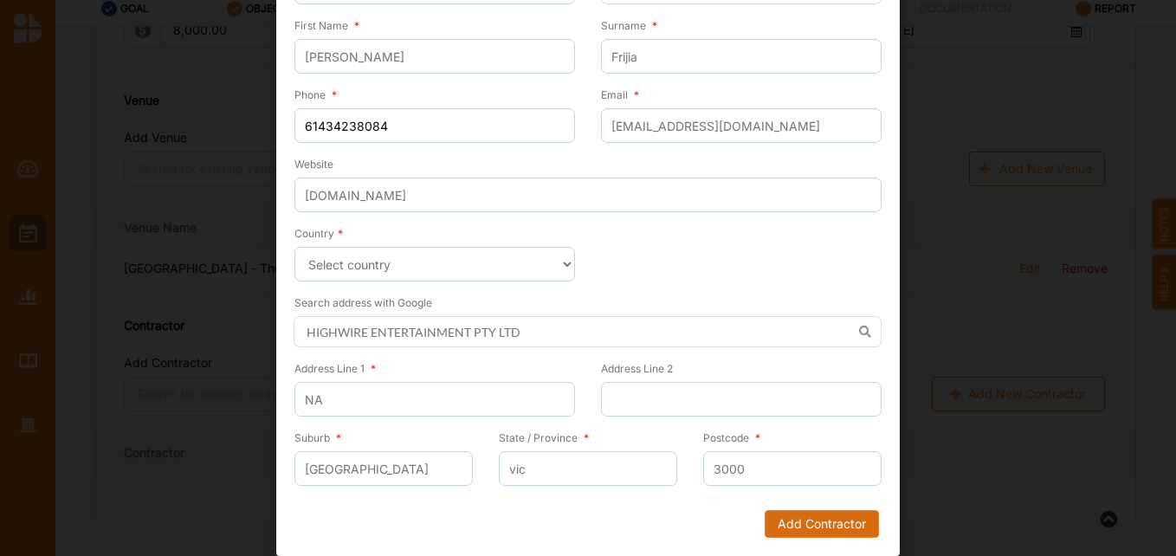
click at [817, 526] on button "Add Contractor" at bounding box center [821, 524] width 114 height 28
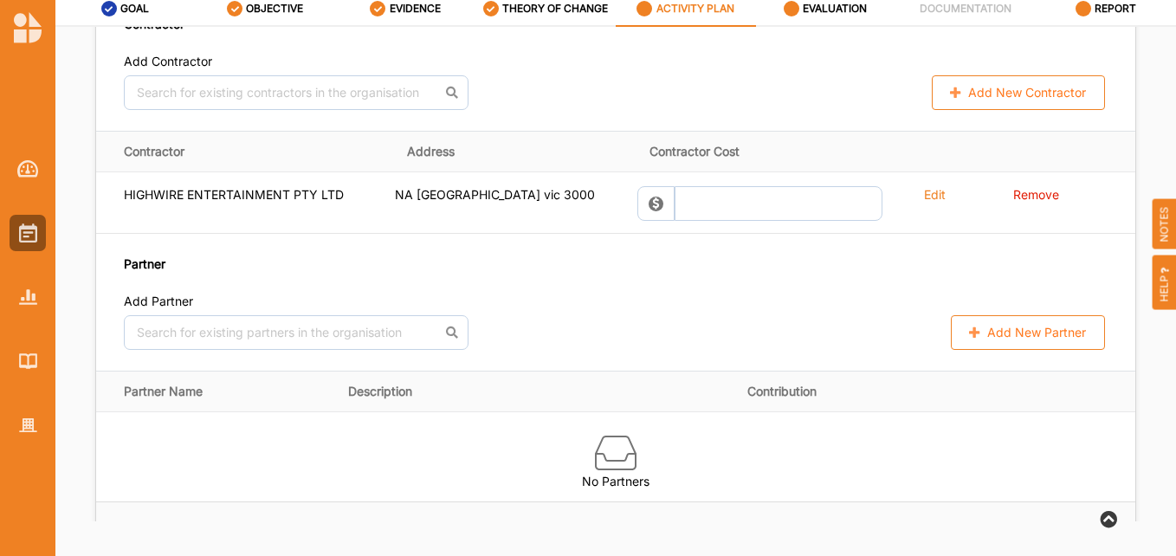
scroll to position [1411, 0]
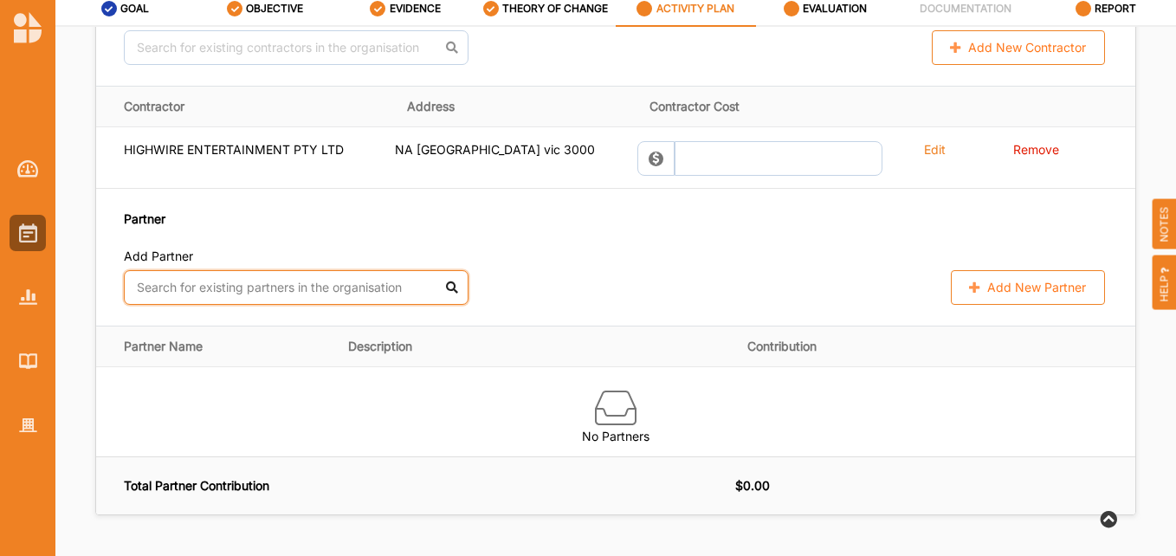
click at [411, 270] on input "text" at bounding box center [296, 287] width 345 height 35
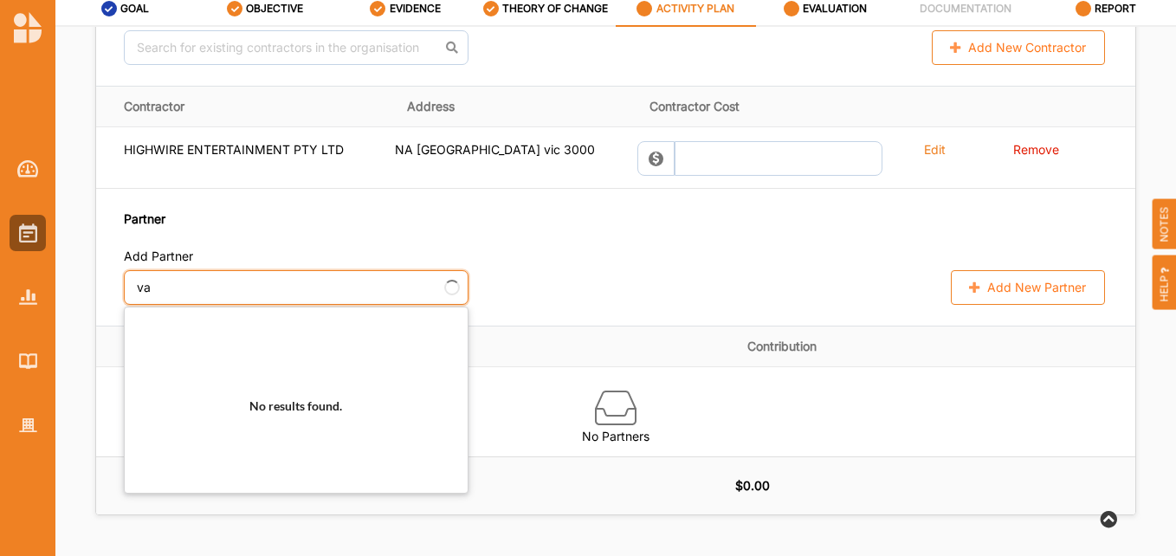
type input "v"
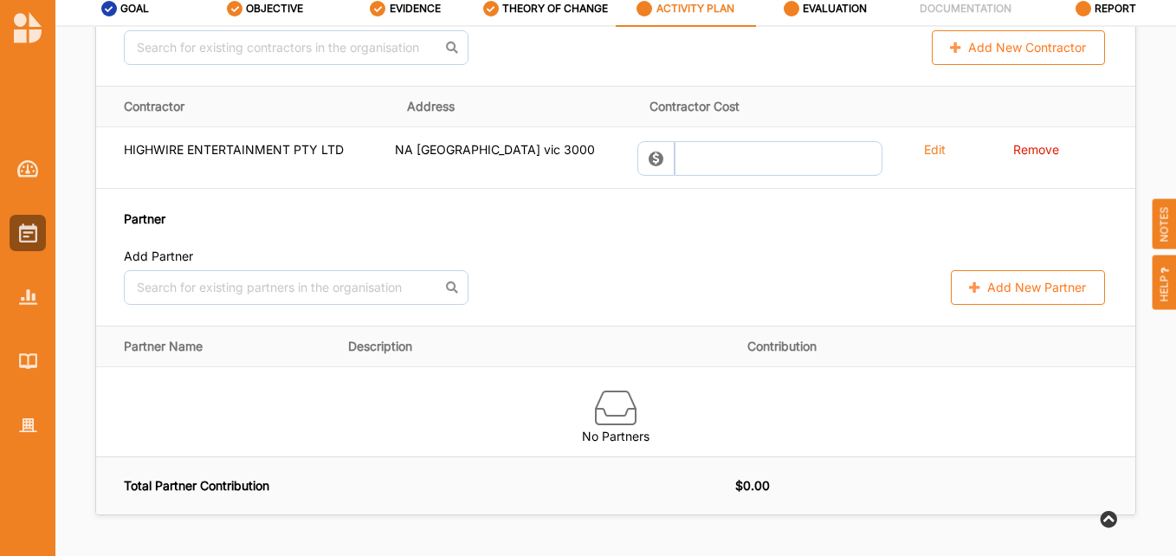
click at [957, 270] on button "Add New Partner" at bounding box center [1028, 287] width 154 height 35
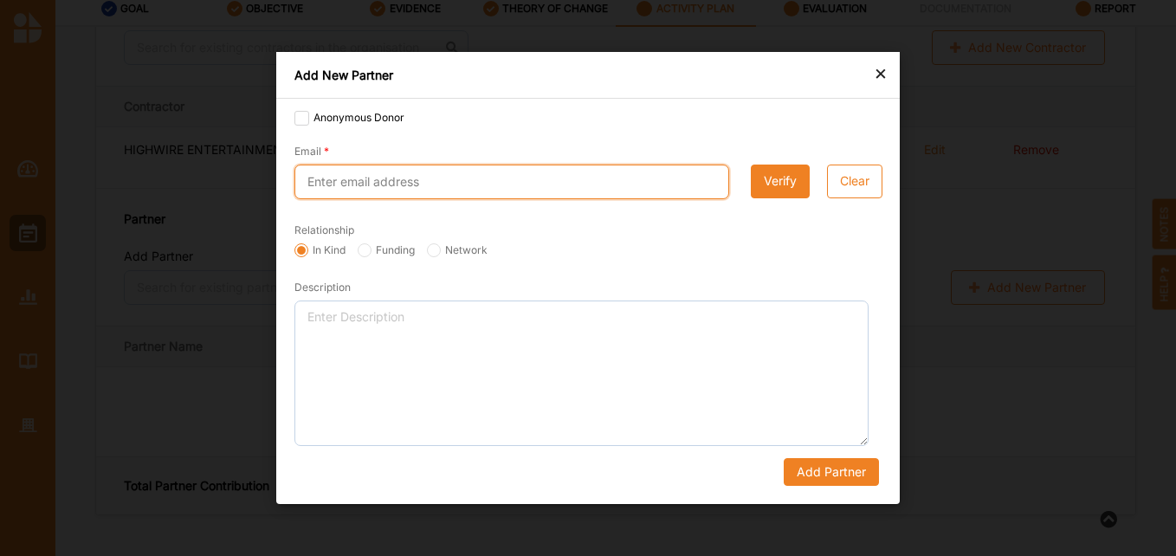
click at [435, 181] on input "Email" at bounding box center [511, 181] width 435 height 35
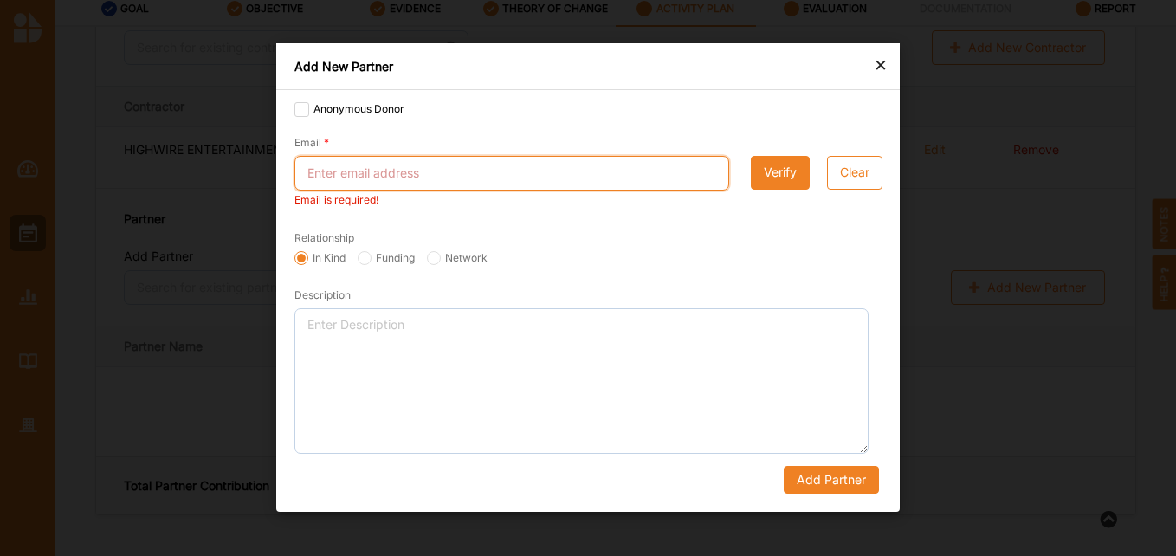
click at [420, 175] on input "Email" at bounding box center [511, 173] width 435 height 35
paste input "[EMAIL_ADDRESS][DOMAIN_NAME]"
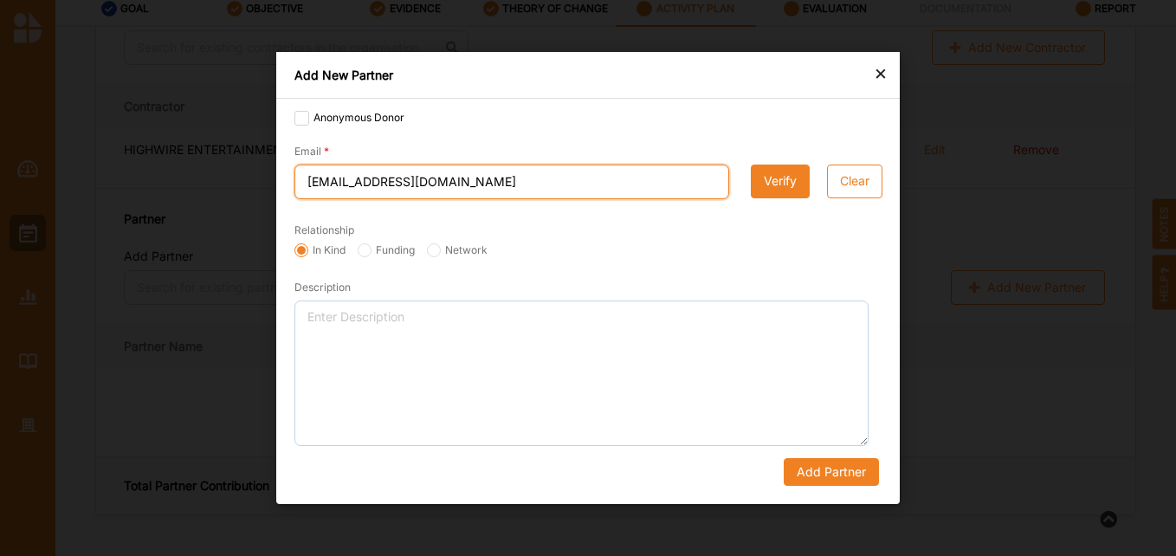
type input "[EMAIL_ADDRESS][DOMAIN_NAME]"
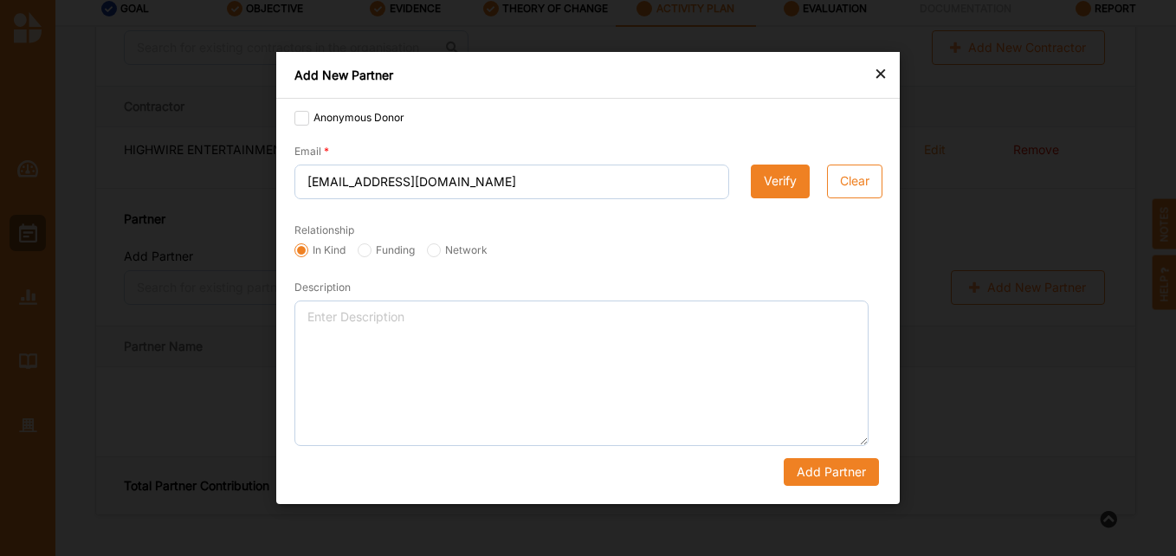
click at [347, 249] on div "In Kind" at bounding box center [319, 251] width 63 height 17
click at [380, 250] on label "Funding" at bounding box center [386, 250] width 57 height 14
click at [371, 250] on input "Funding" at bounding box center [365, 250] width 14 height 14
radio input "true"
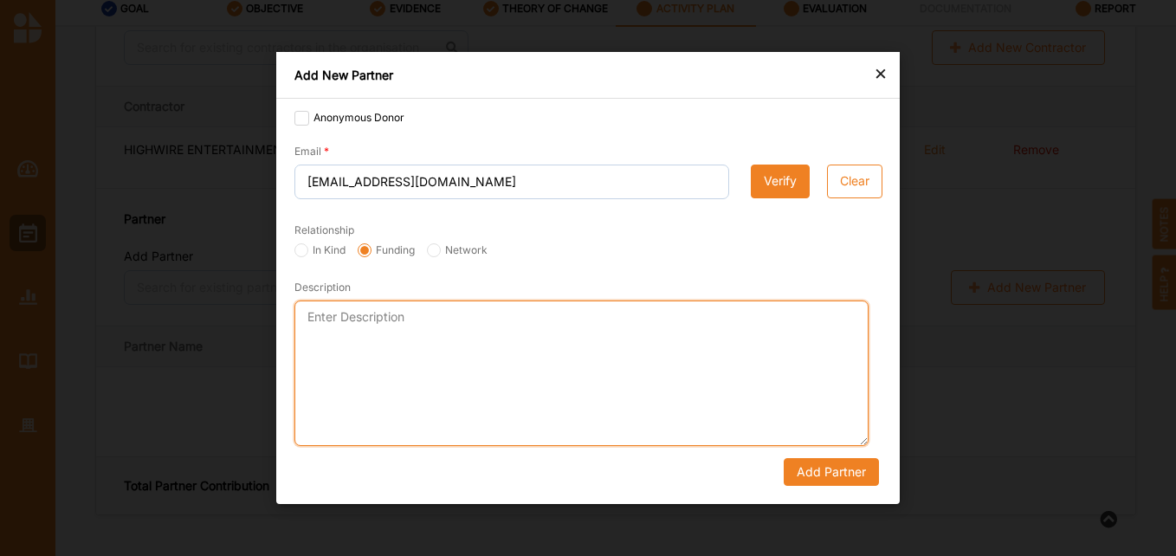
click at [472, 331] on textarea "Description" at bounding box center [581, 372] width 574 height 145
type textarea "CAPT funding of $5000 (TBC)"
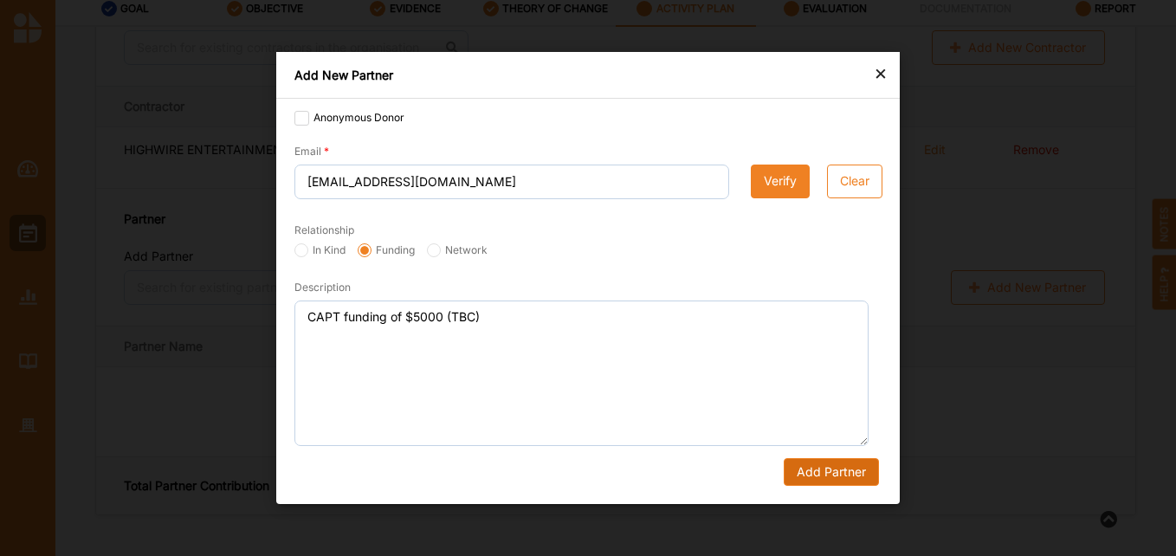
click at [825, 458] on button "Add Partner" at bounding box center [830, 472] width 95 height 28
click at [815, 471] on button "Add Partner" at bounding box center [830, 472] width 95 height 28
click at [793, 177] on button "Verify" at bounding box center [780, 181] width 59 height 35
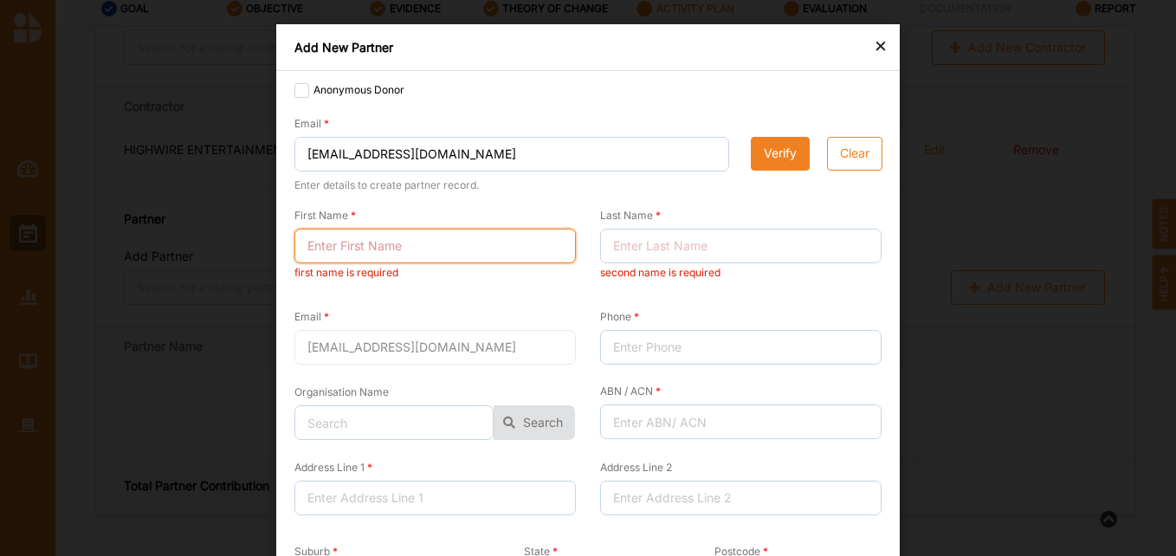
click at [351, 253] on input "First Name" at bounding box center [434, 246] width 281 height 35
type input "[PERSON_NAME]"
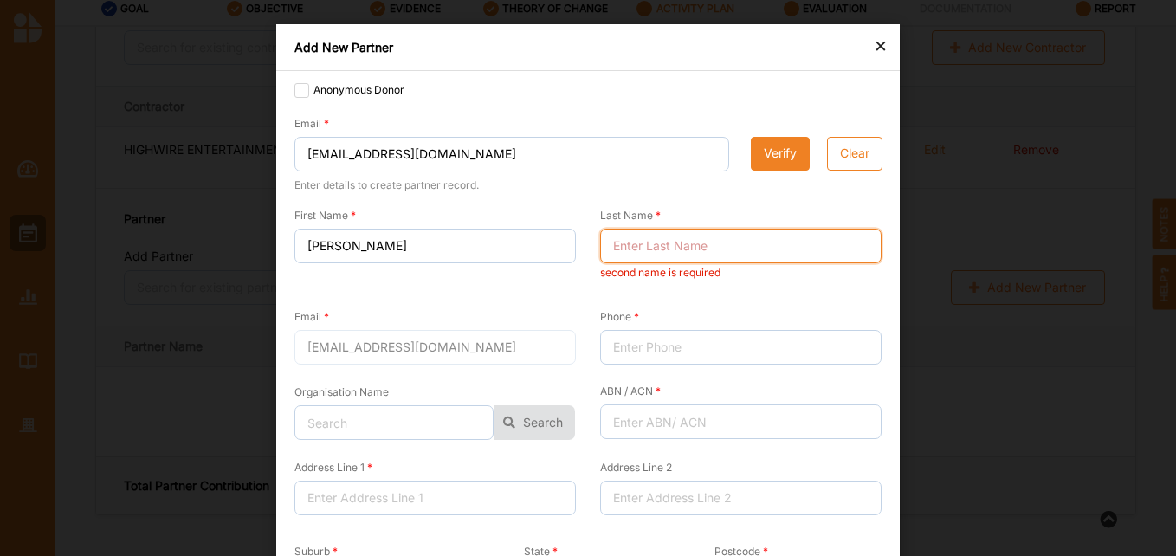
click at [692, 247] on input "Last Name" at bounding box center [740, 246] width 281 height 35
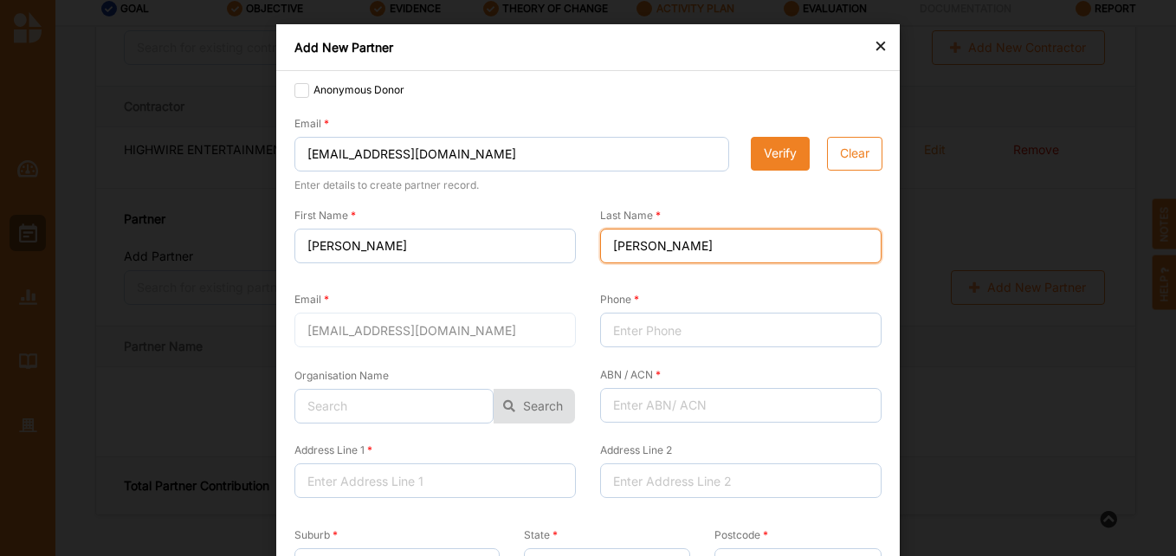
type input "[PERSON_NAME]"
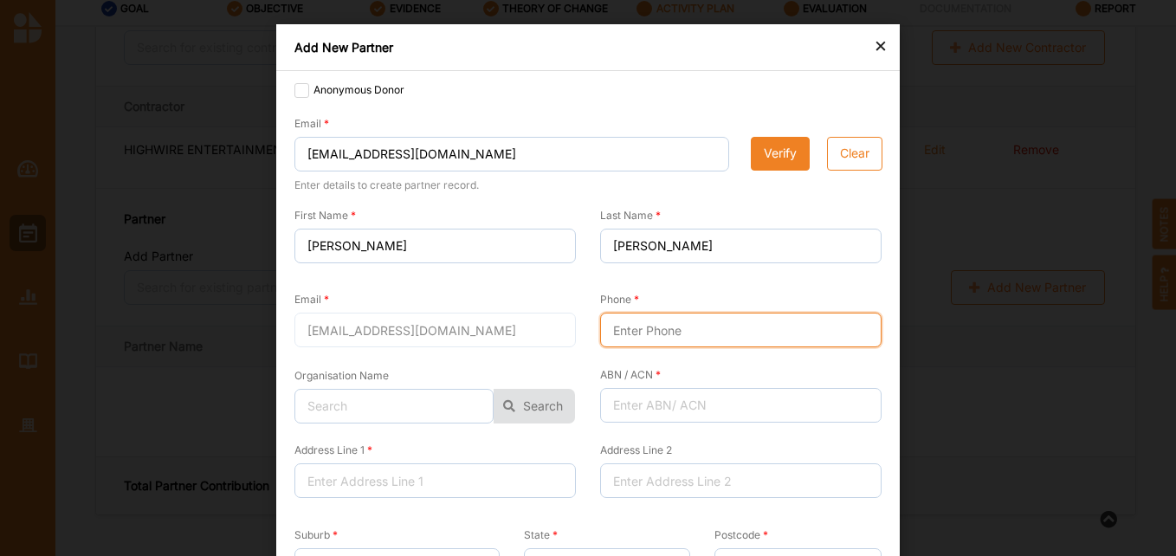
click at [678, 327] on input "Phone" at bounding box center [740, 330] width 281 height 35
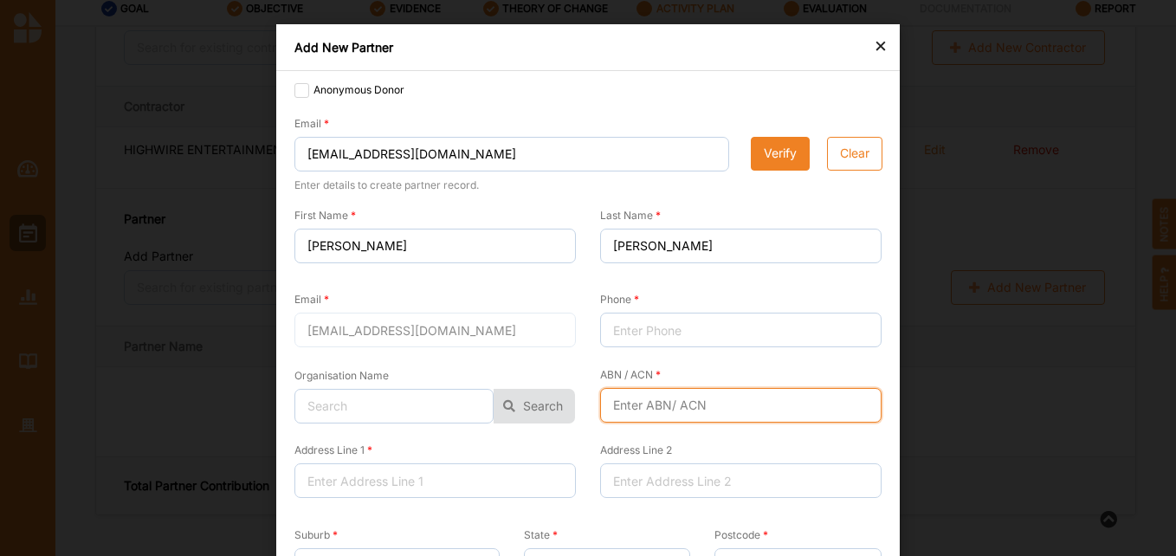
click at [664, 409] on input "ABN / ACN" at bounding box center [740, 405] width 281 height 35
paste input "82 578 774 451"
type input "82 578 774 451"
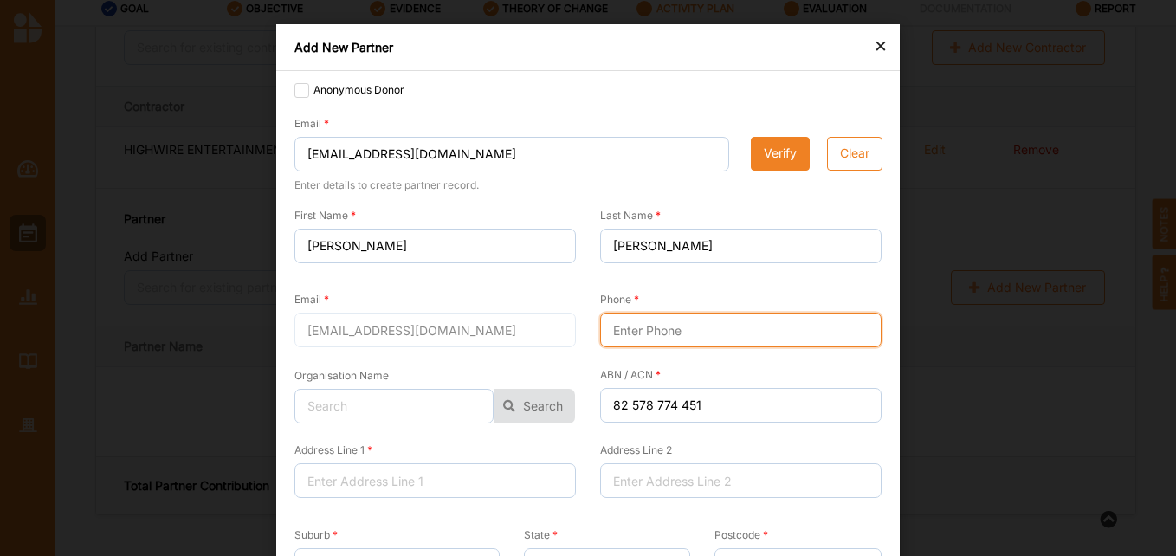
click at [640, 324] on input "Phone" at bounding box center [740, 330] width 281 height 35
paste input "0457 682 704"
type input "0457 682 704"
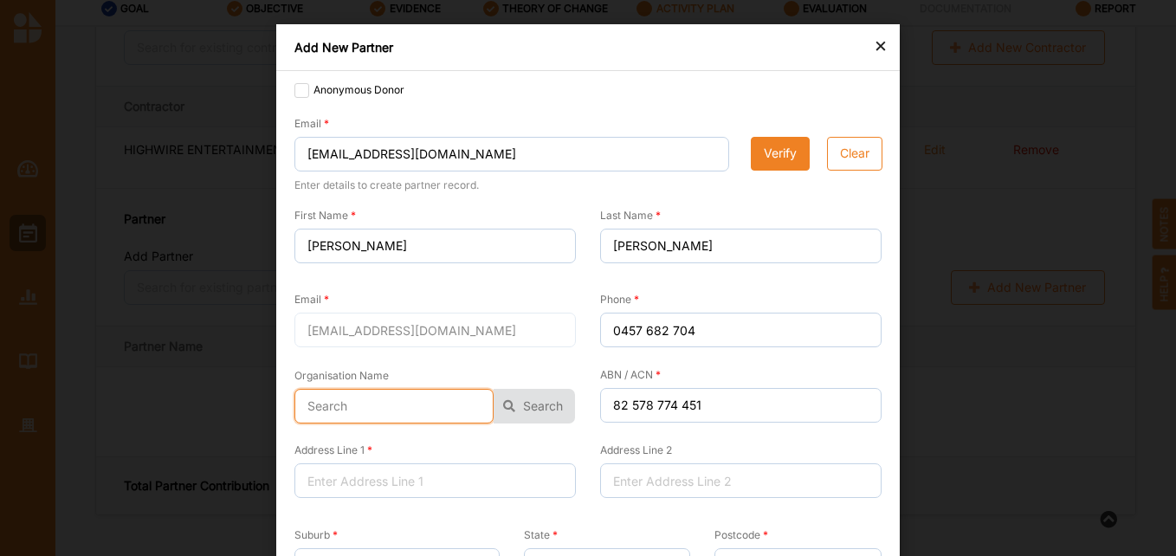
click at [359, 404] on input "text" at bounding box center [393, 406] width 199 height 35
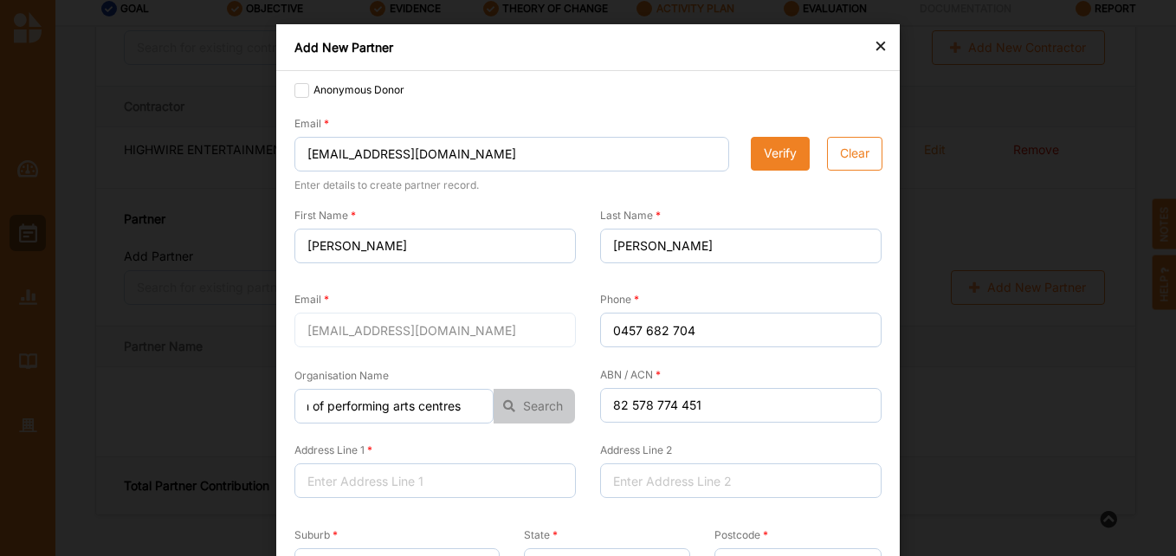
scroll to position [0, 0]
click at [525, 407] on button "Search" at bounding box center [533, 406] width 81 height 35
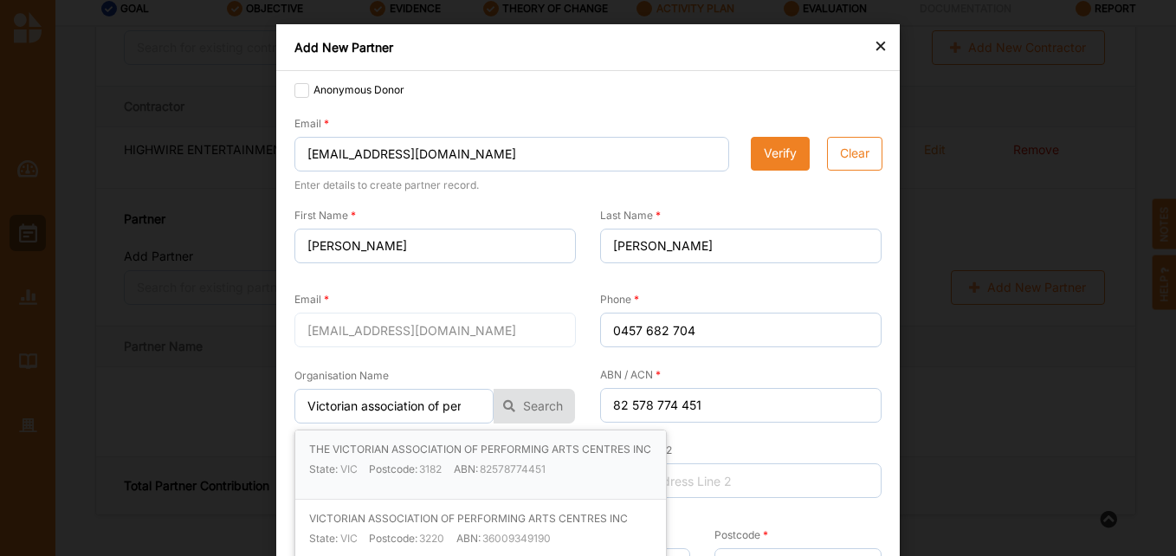
click at [323, 448] on label "THE VICTORIAN ASSOCIATION OF PERFORMING ARTS CENTRES INC" at bounding box center [480, 449] width 342 height 14
type input "THE VICTORIAN ASSOCIATION OF PERFORMING ARTS CENTRES INC"
type input "82578774451"
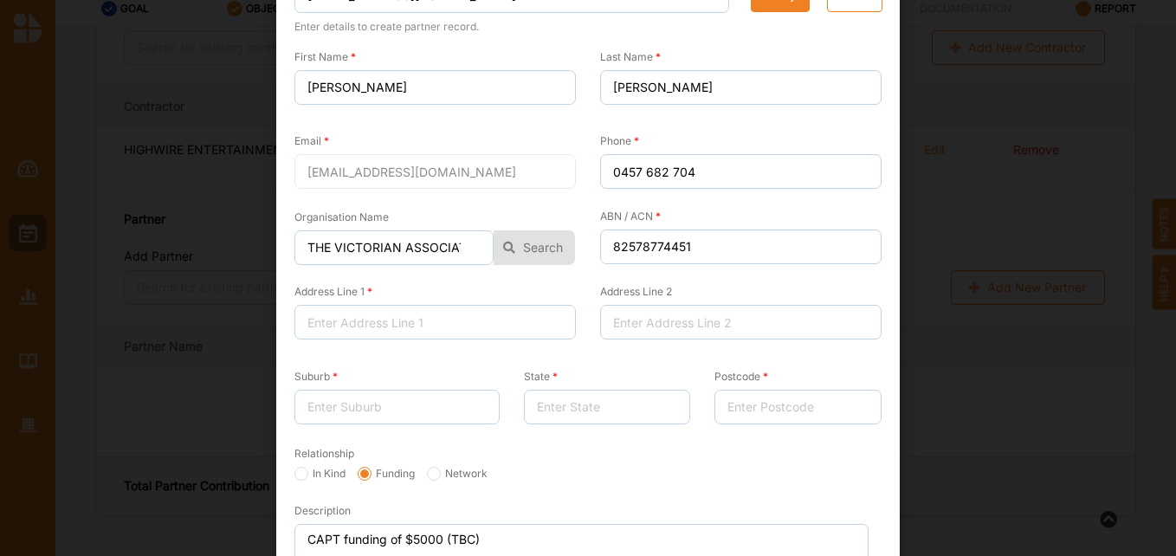
scroll to position [173, 0]
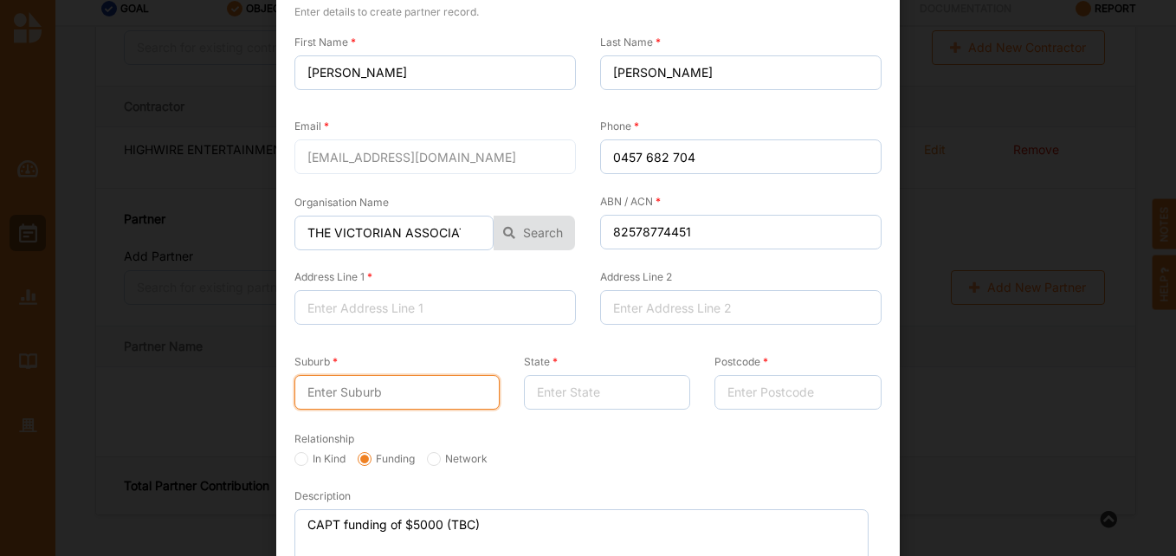
click at [398, 393] on input "Suburb" at bounding box center [396, 392] width 205 height 35
type input "[GEOGRAPHIC_DATA]"
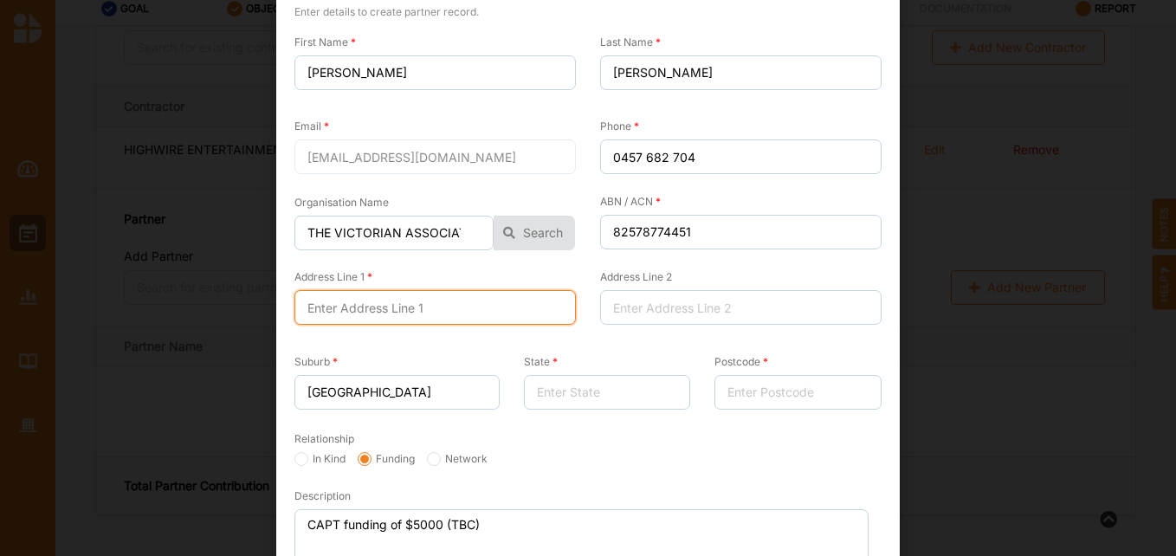
type input "NA"
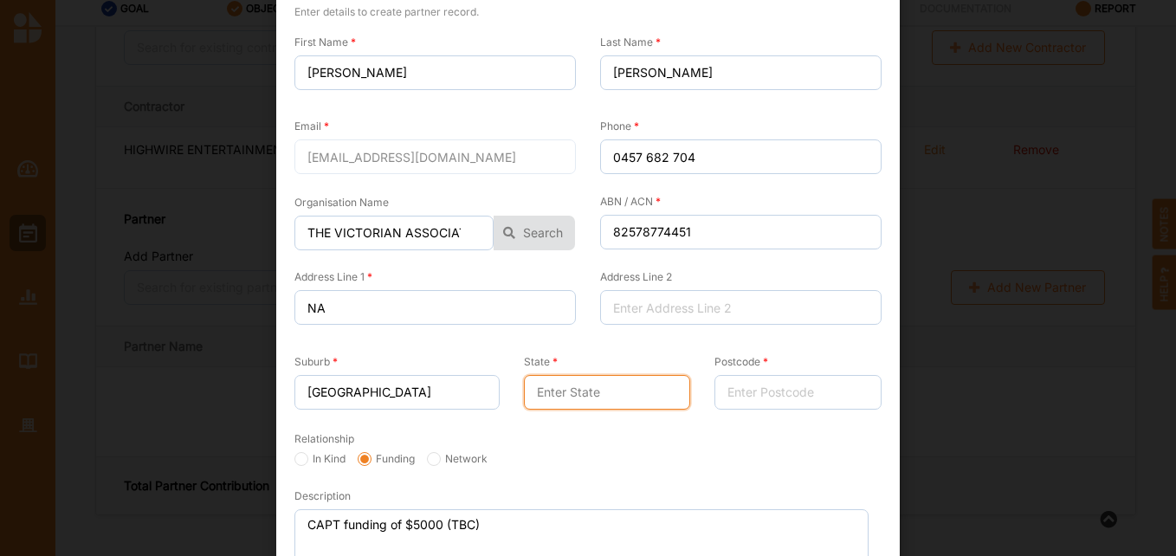
type input "vic"
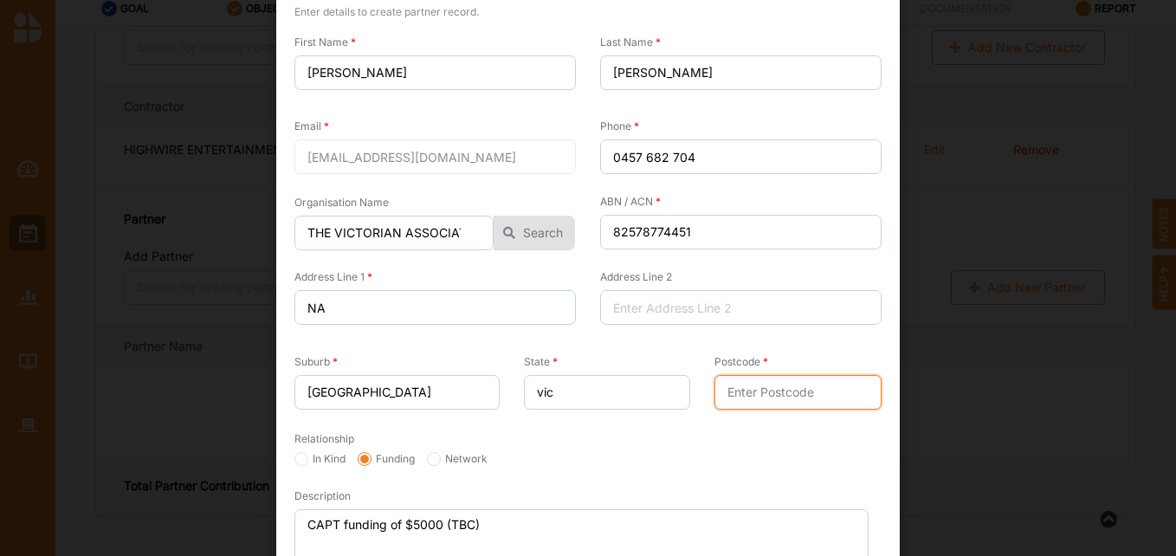
type input "3000"
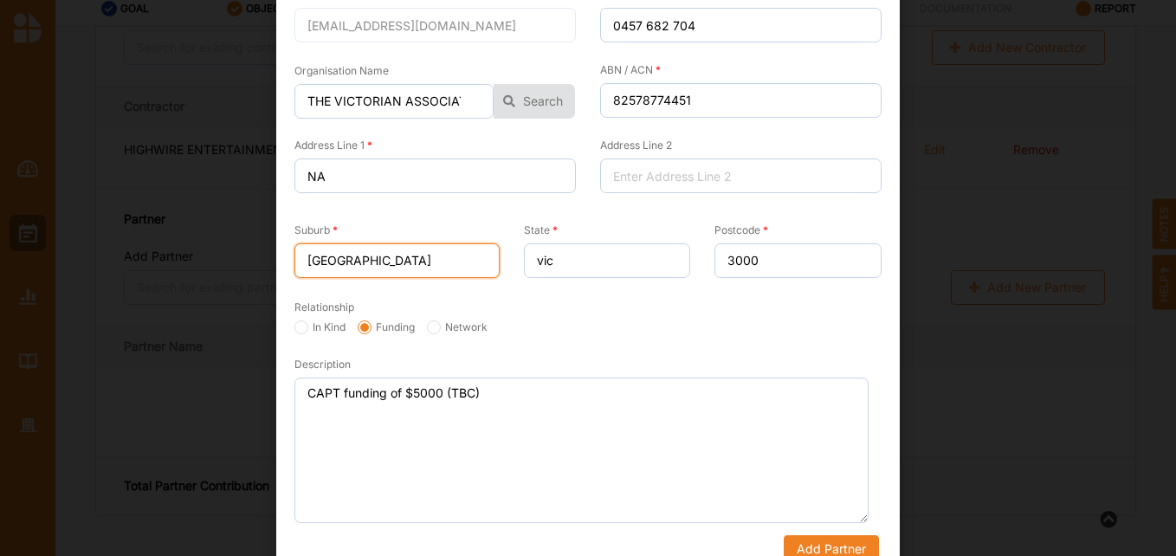
scroll to position [330, 0]
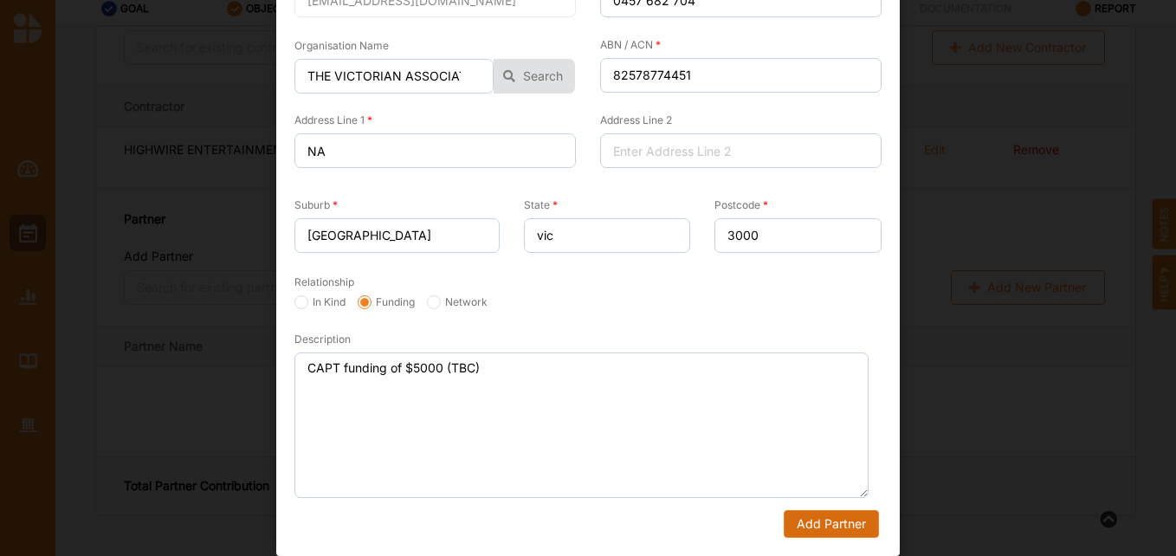
click at [844, 529] on button "Add Partner" at bounding box center [830, 524] width 95 height 28
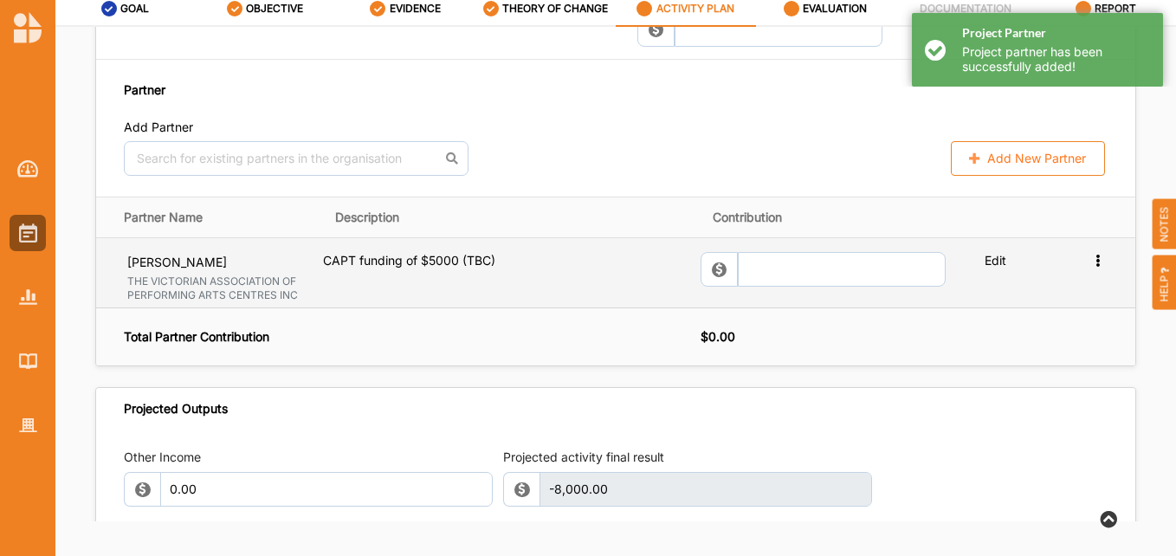
scroll to position [1584, 0]
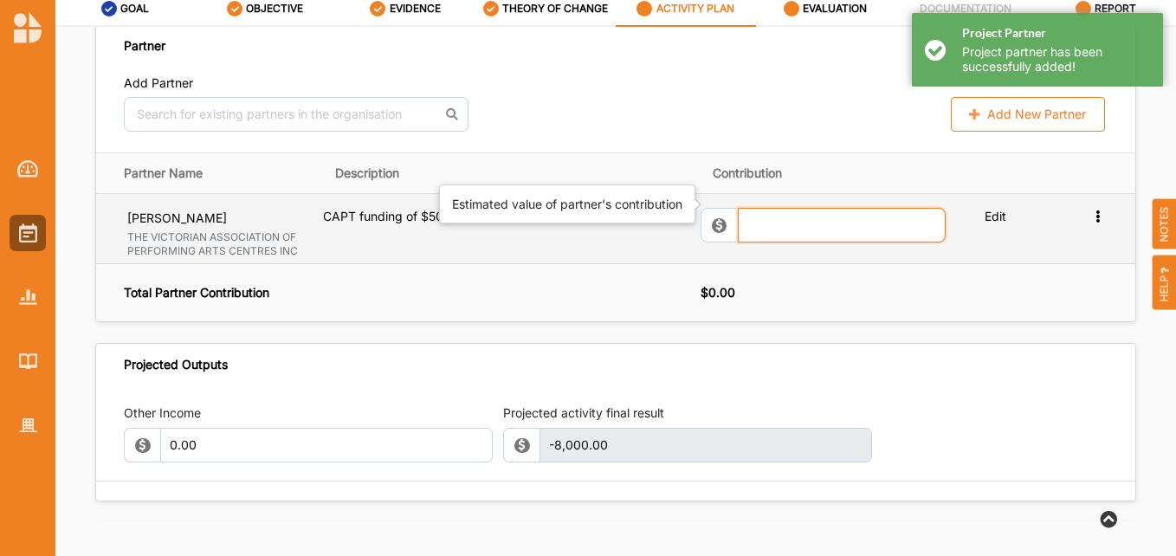
click at [773, 208] on input "text" at bounding box center [842, 225] width 208 height 35
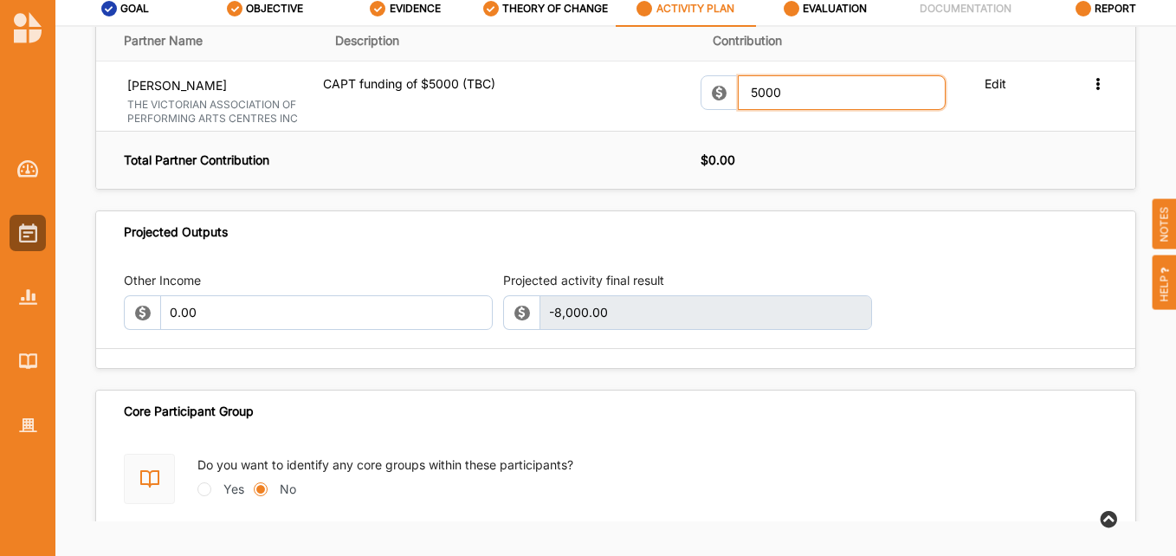
scroll to position [1757, 0]
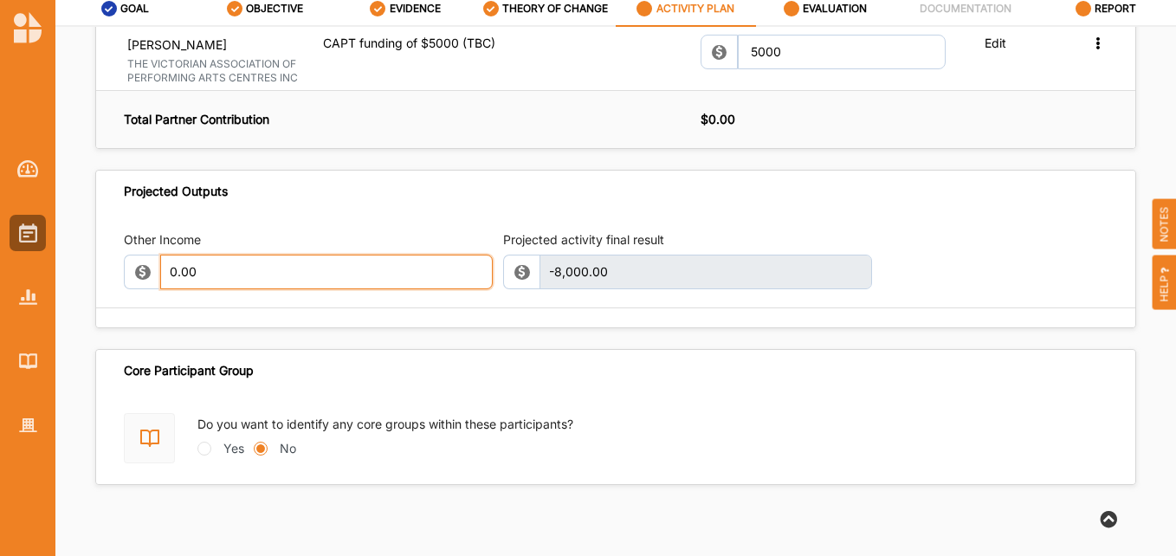
type input "5,000.00"
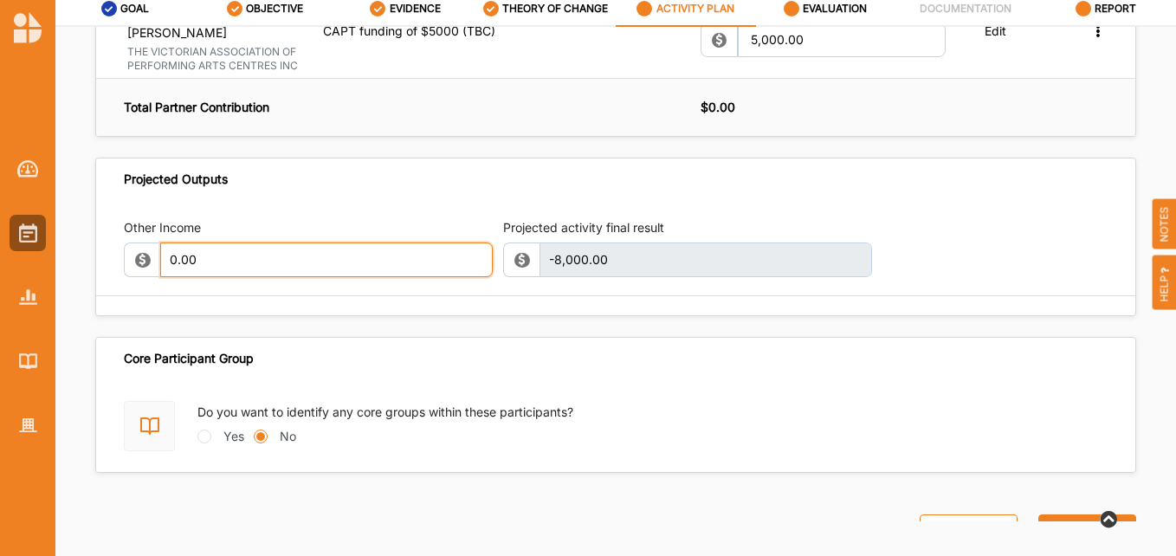
click at [239, 250] on input "0.00" at bounding box center [326, 259] width 333 height 35
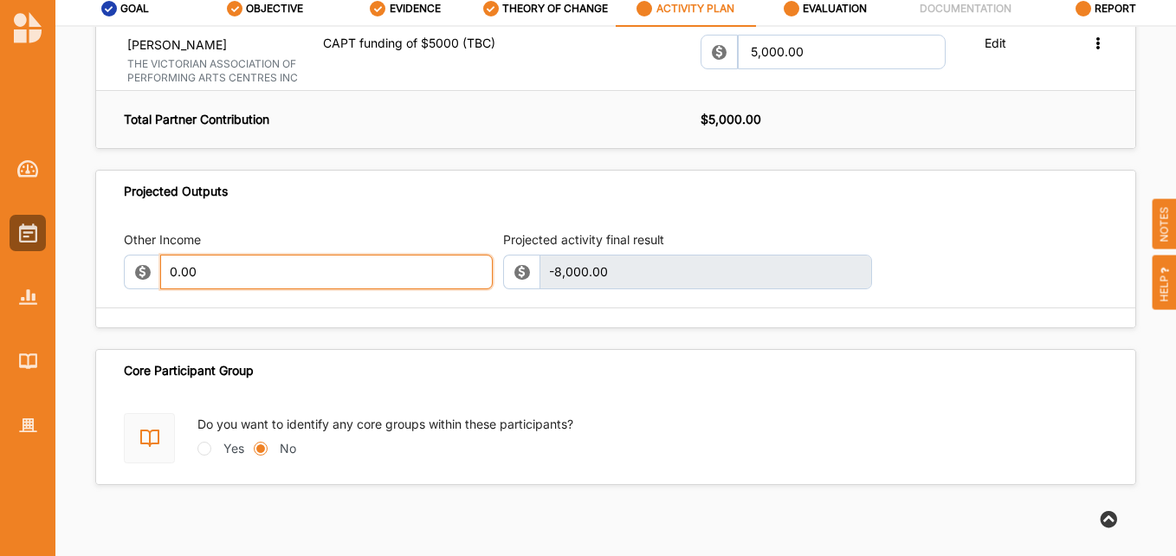
click at [233, 255] on input "0.00" at bounding box center [326, 272] width 333 height 35
drag, startPoint x: 210, startPoint y: 250, endPoint x: 127, endPoint y: 250, distance: 83.1
click at [127, 255] on div "0.00" at bounding box center [308, 272] width 369 height 35
click at [288, 365] on div "Core Participant Group" at bounding box center [615, 371] width 1039 height 42
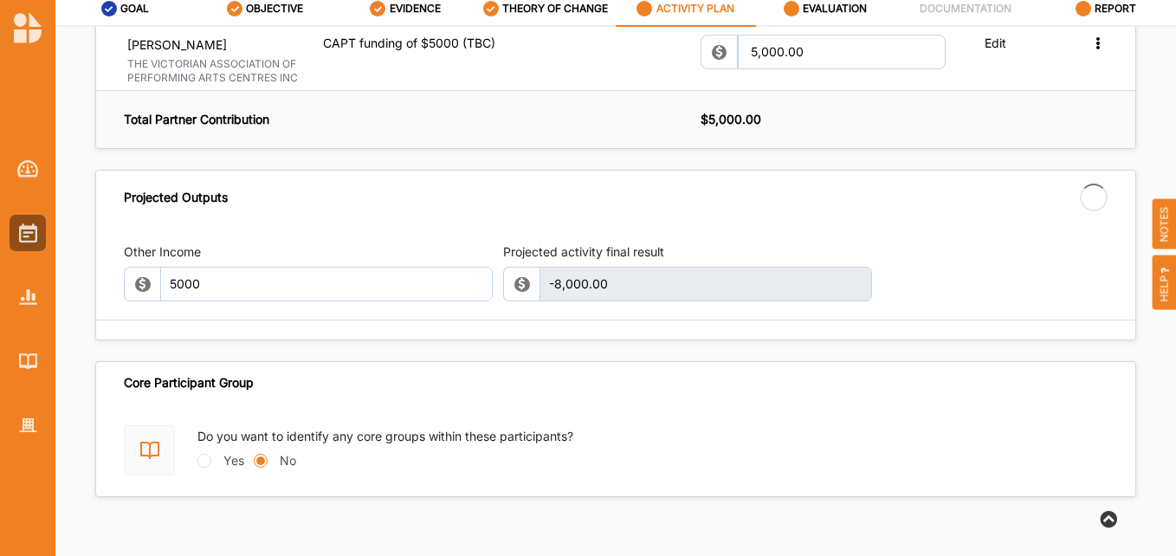
type input "5,000.00"
type input "-3,000.00"
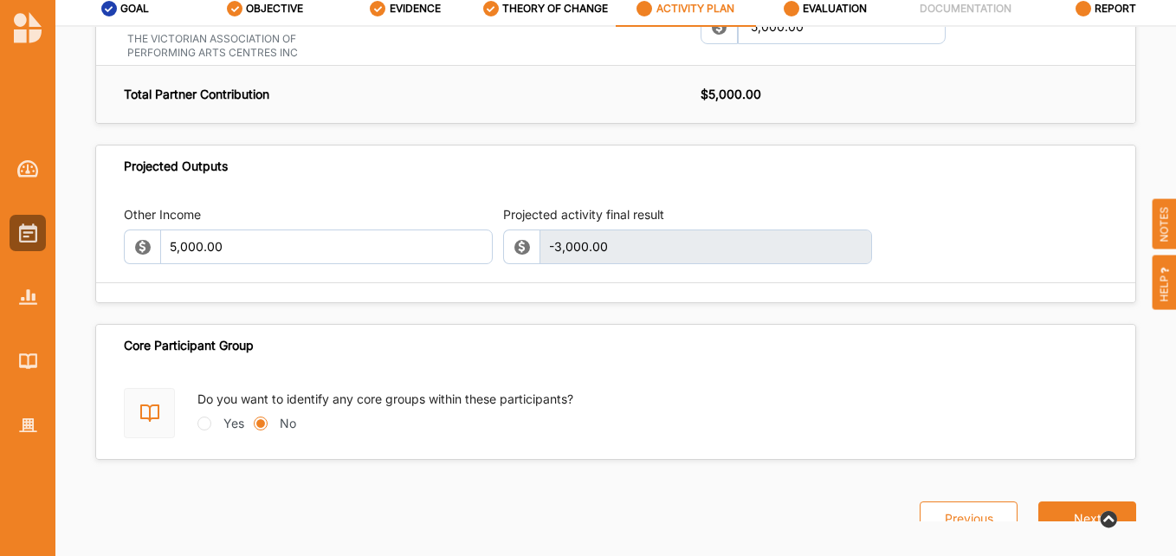
scroll to position [1795, 0]
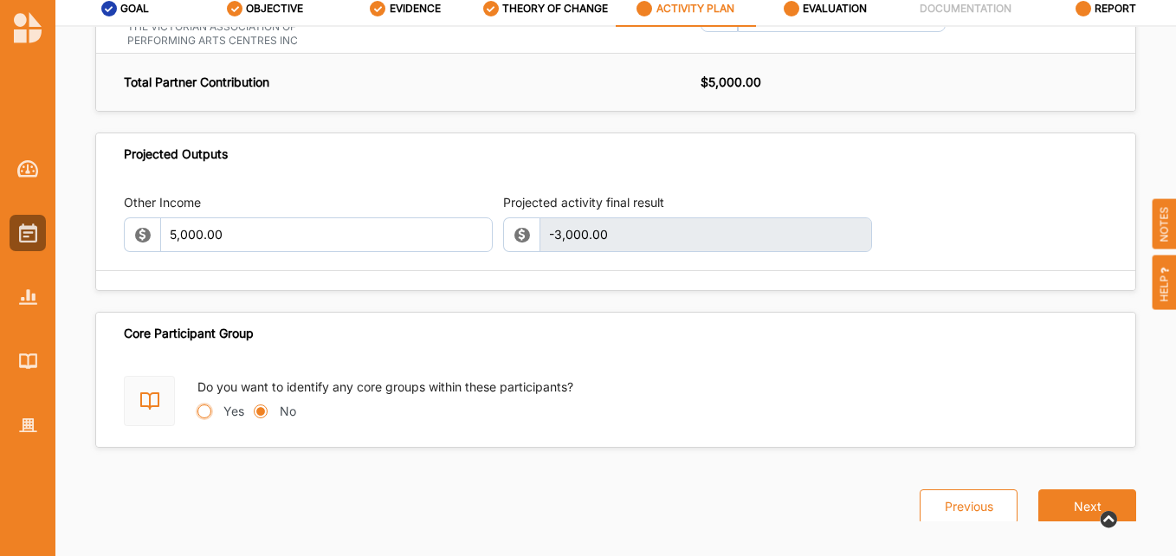
click at [203, 404] on input "Yes" at bounding box center [204, 411] width 14 height 14
radio input "true"
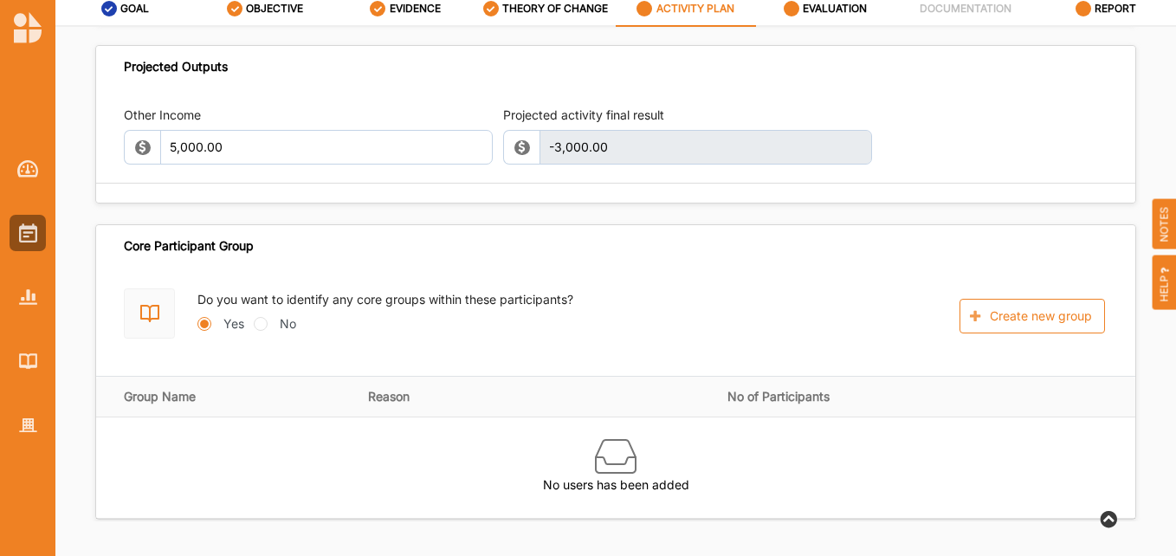
scroll to position [1954, 0]
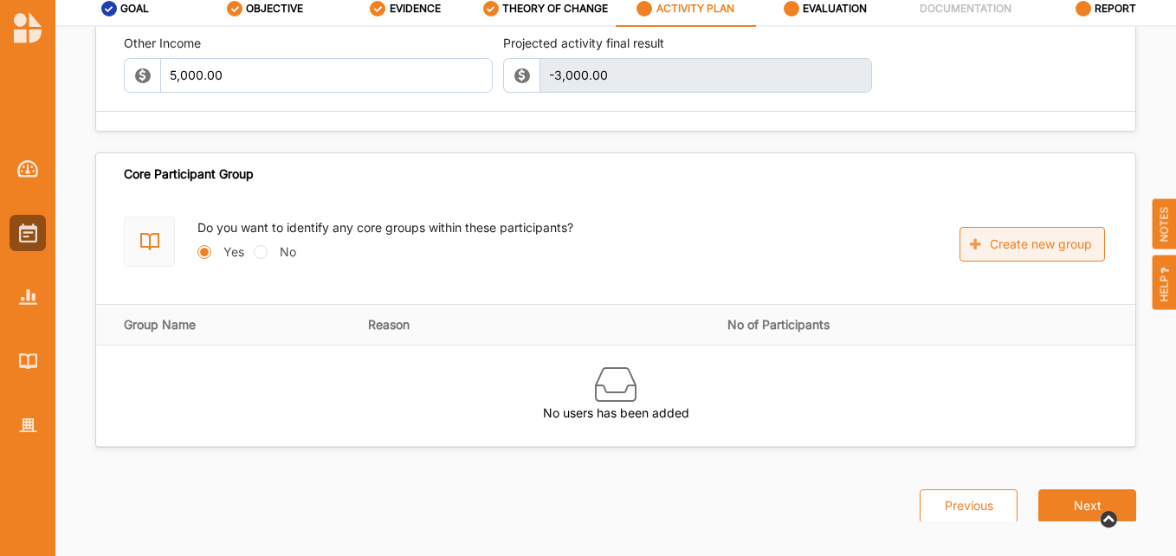
click at [1025, 227] on button "Create new group" at bounding box center [1031, 244] width 145 height 35
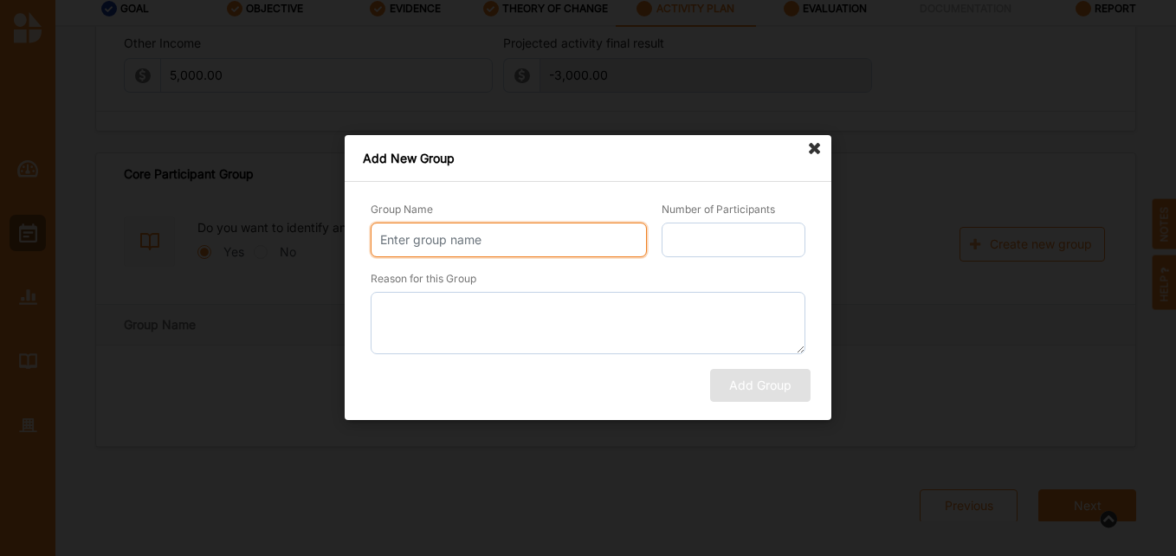
click at [431, 240] on input "Group Name" at bounding box center [509, 239] width 276 height 35
type input "j"
type input "P"
type input "Junior Primary Students"
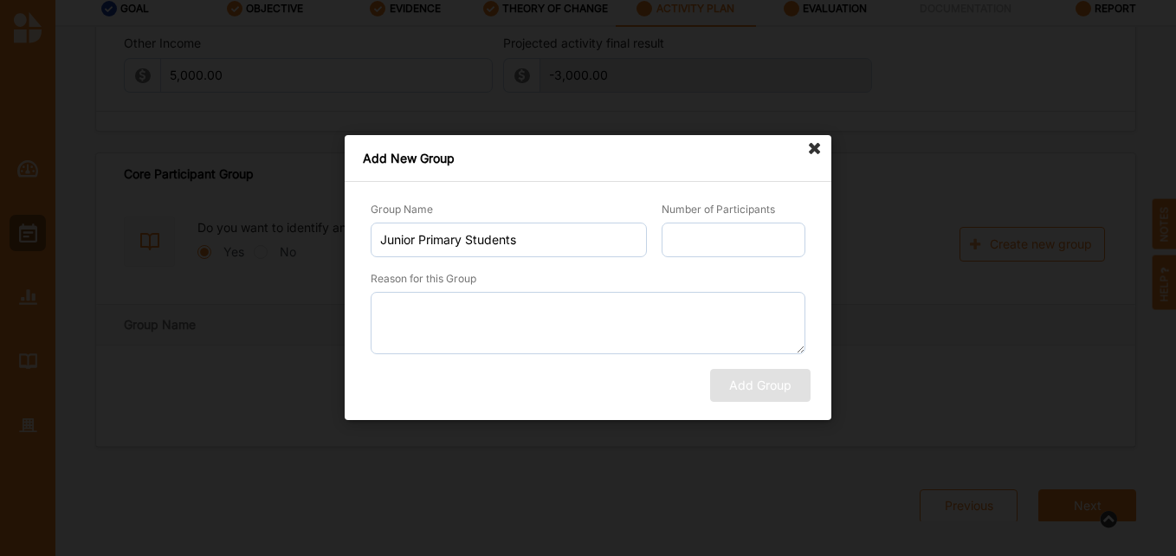
drag, startPoint x: 489, startPoint y: 185, endPoint x: 828, endPoint y: 381, distance: 391.7
click at [828, 381] on div "Add New Group Group Name Junior Primary Students Number of Participants Reason …" at bounding box center [588, 278] width 1176 height 556
click at [765, 243] on input "Number of Participants" at bounding box center [733, 239] width 144 height 35
type input "150"
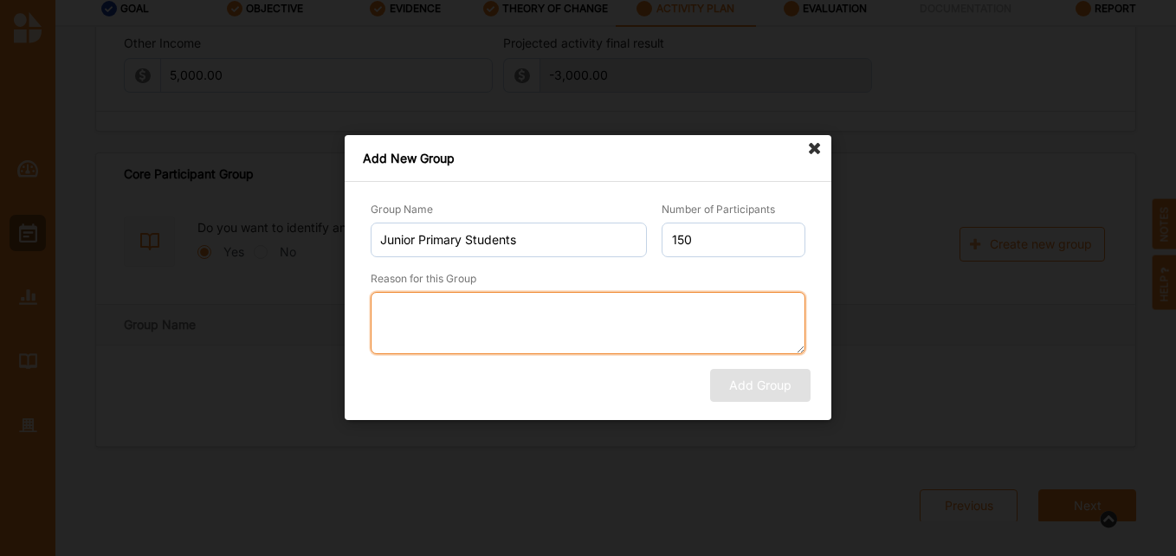
click at [547, 313] on textarea "Reason for this Group" at bounding box center [588, 323] width 435 height 62
click at [646, 315] on textarea "Reason for this Group" at bounding box center [588, 323] width 435 height 62
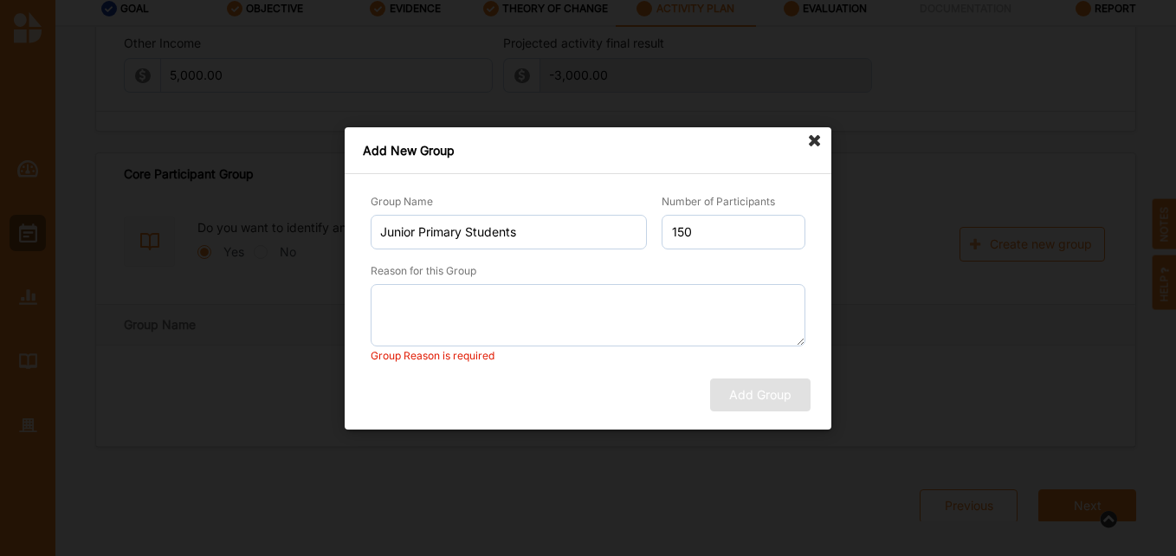
click at [599, 384] on div "Add Group" at bounding box center [588, 393] width 450 height 33
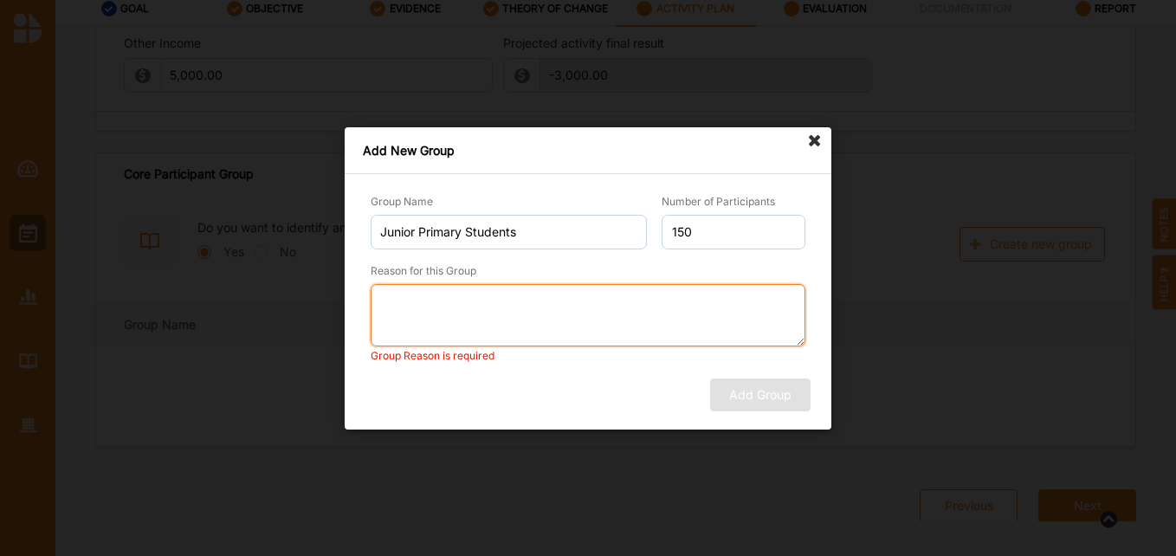
click at [583, 321] on textarea "Reason for this Group" at bounding box center [588, 314] width 435 height 62
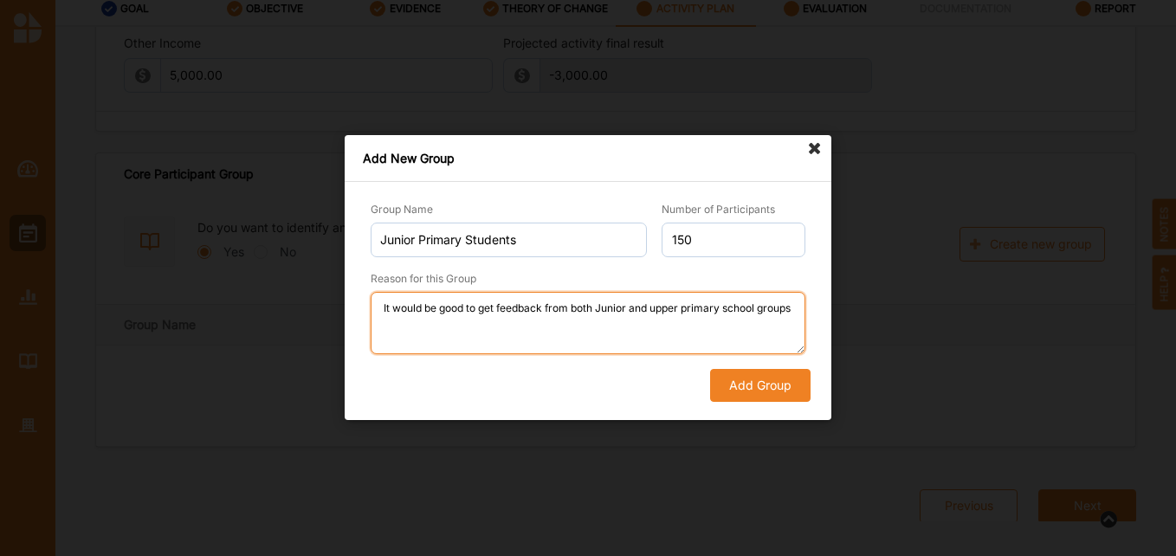
drag, startPoint x: 442, startPoint y: 321, endPoint x: 368, endPoint y: 301, distance: 76.2
click at [371, 301] on textarea "It would be good to get feedback from both Junior and upper primary school grou…" at bounding box center [588, 323] width 435 height 62
type textarea "It would be good to get feedback from both Junior and upper primary school grou…"
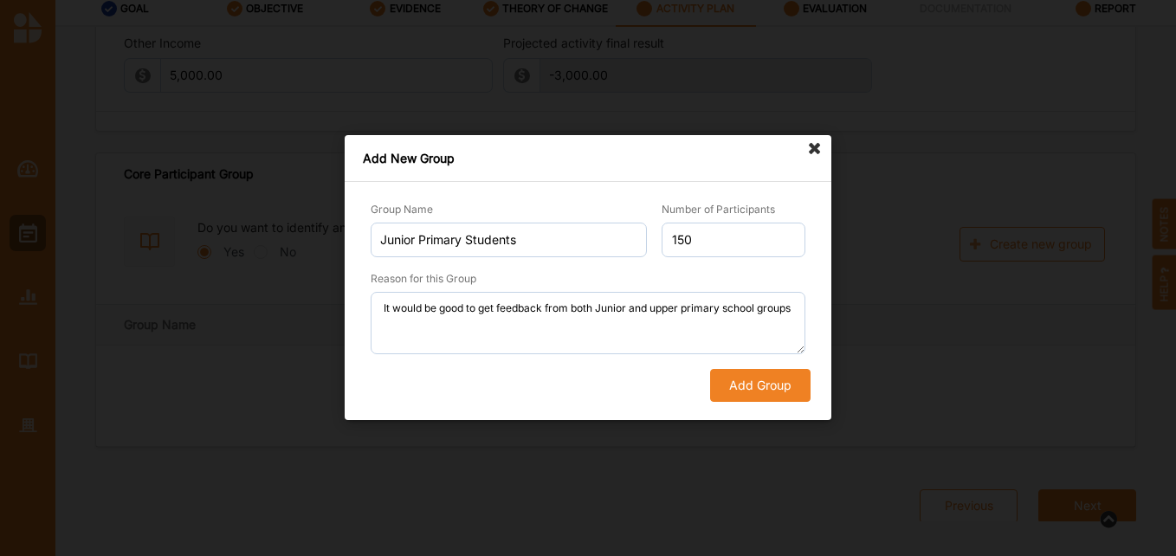
click at [746, 379] on button "Add Group" at bounding box center [760, 386] width 100 height 33
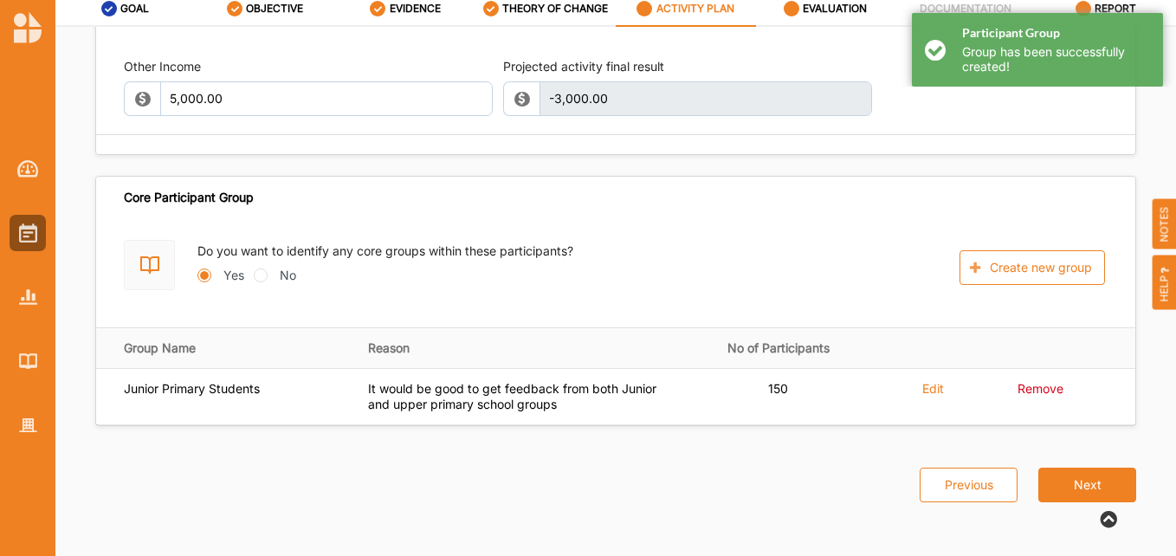
scroll to position [1909, 0]
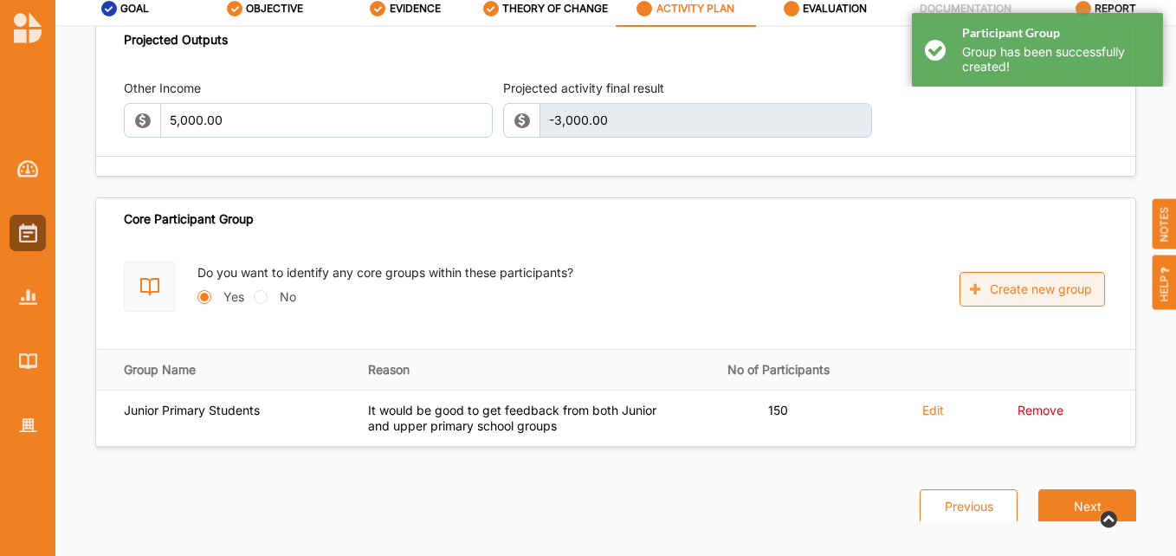
click at [1038, 272] on button "Create new group" at bounding box center [1031, 289] width 145 height 35
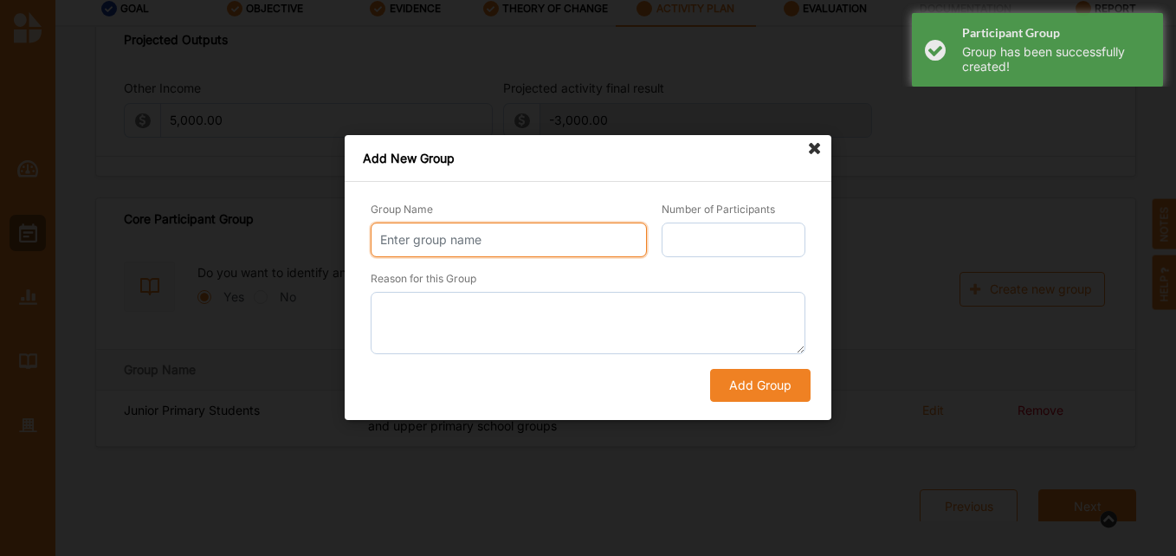
click at [558, 234] on input "Group Name" at bounding box center [509, 239] width 276 height 35
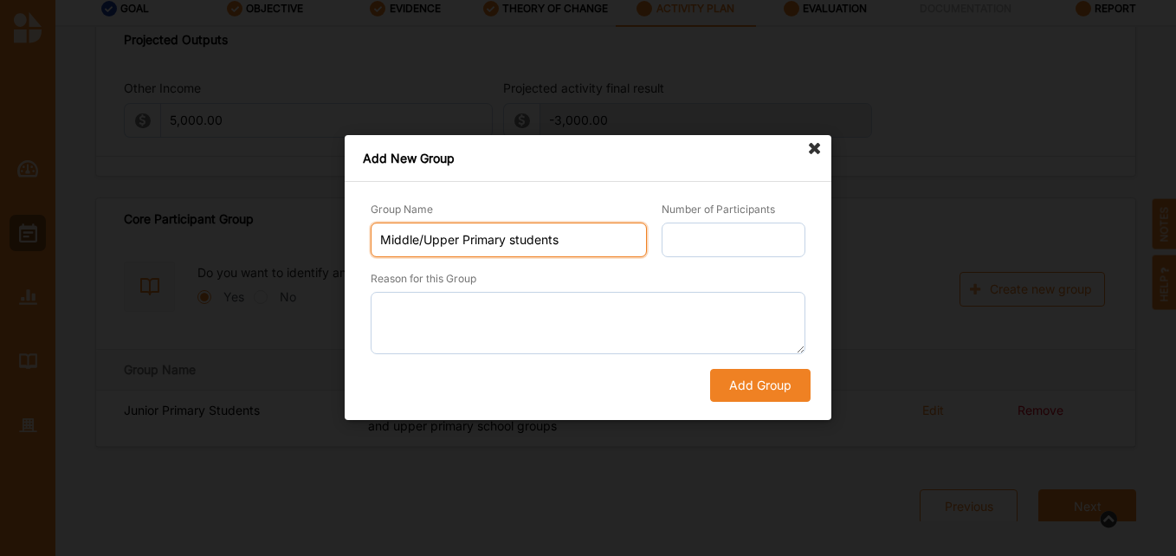
type input "Middle/Upper Primary students"
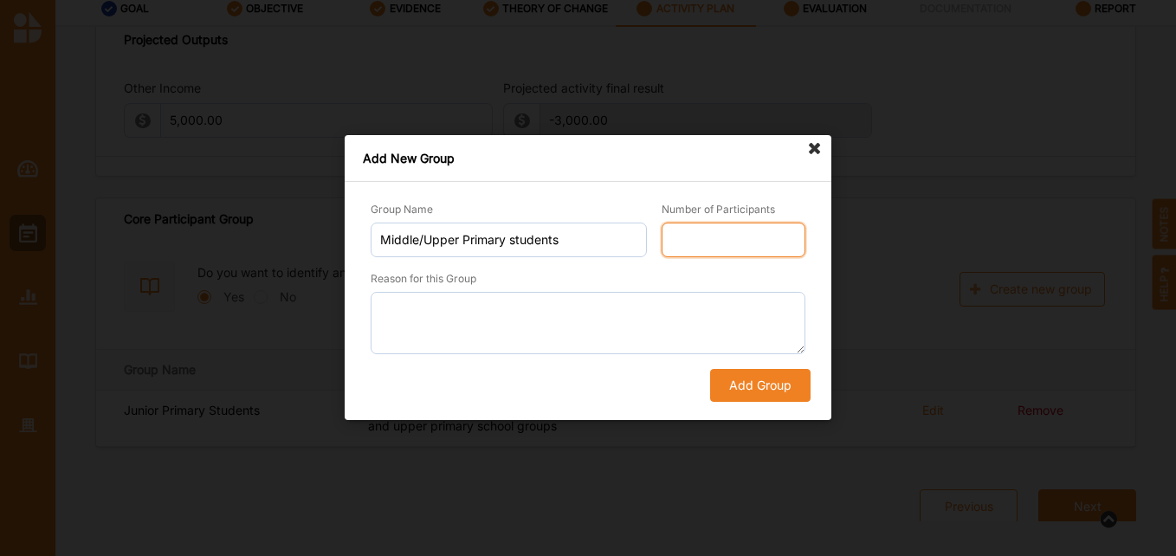
click at [719, 236] on input "Number of Participants" at bounding box center [733, 239] width 144 height 35
type input "150"
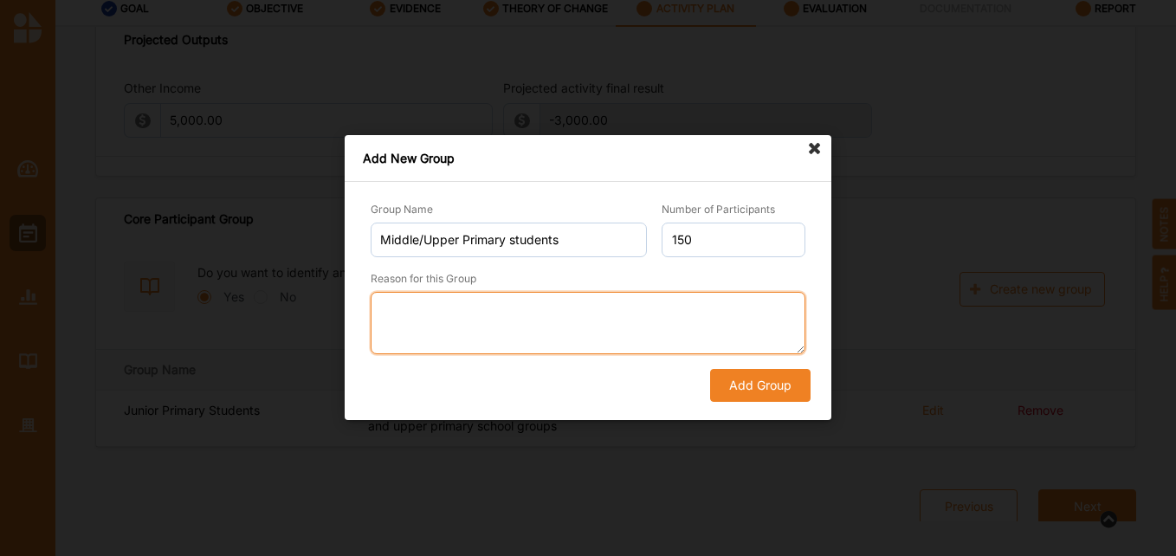
click at [566, 330] on textarea "Reason for this Group" at bounding box center [588, 323] width 435 height 62
paste textarea "It would be good to get feedback from both Junior and upper primary school grou…"
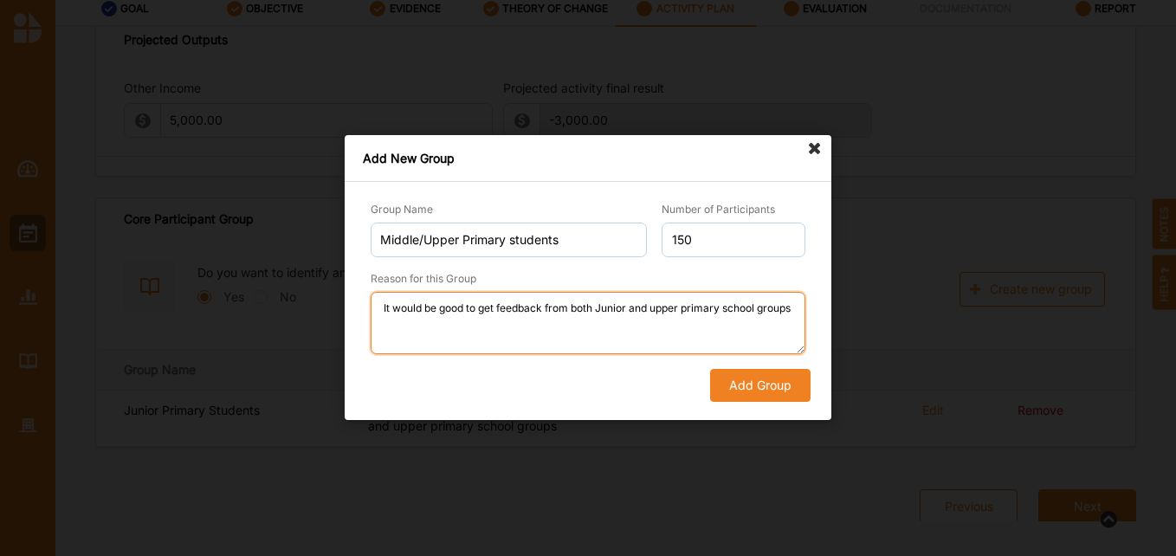
type textarea "It would be good to get feedback from both Junior and upper primary school grou…"
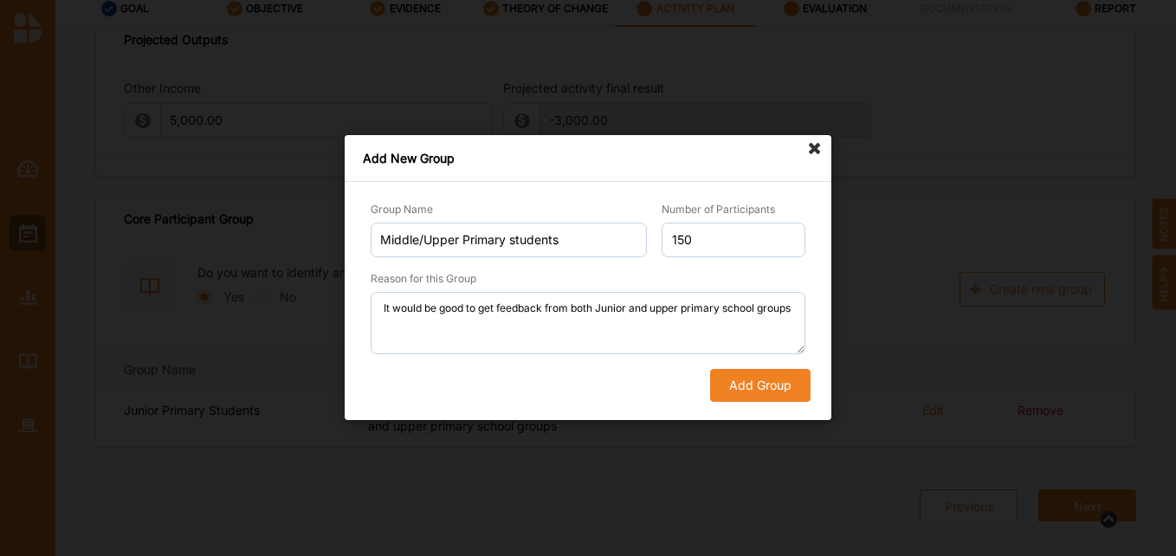
click at [783, 394] on button "Add Group" at bounding box center [760, 386] width 100 height 33
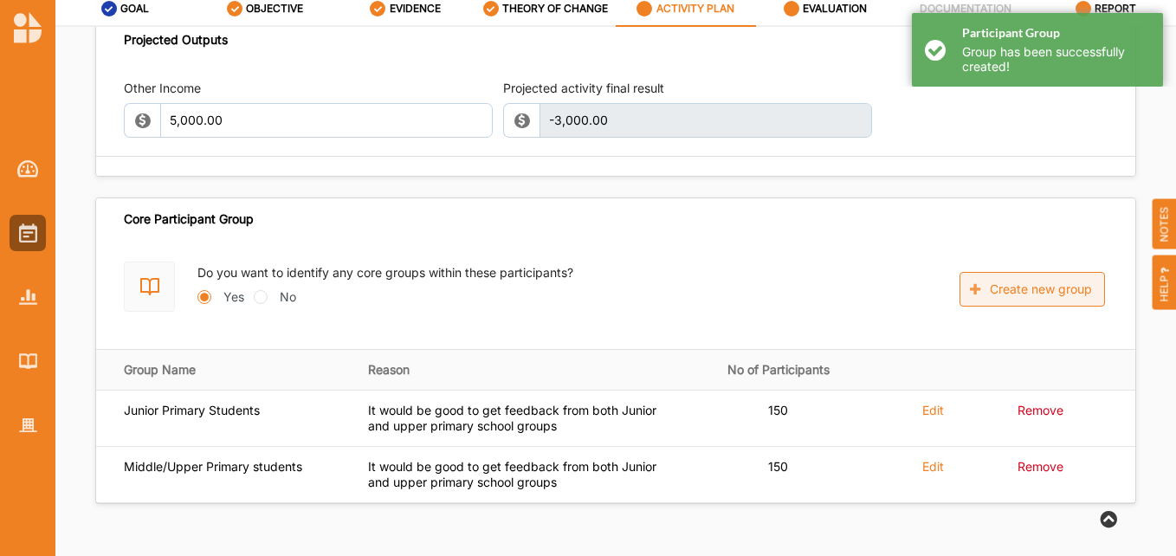
click at [1051, 272] on button "Create new group" at bounding box center [1031, 289] width 145 height 35
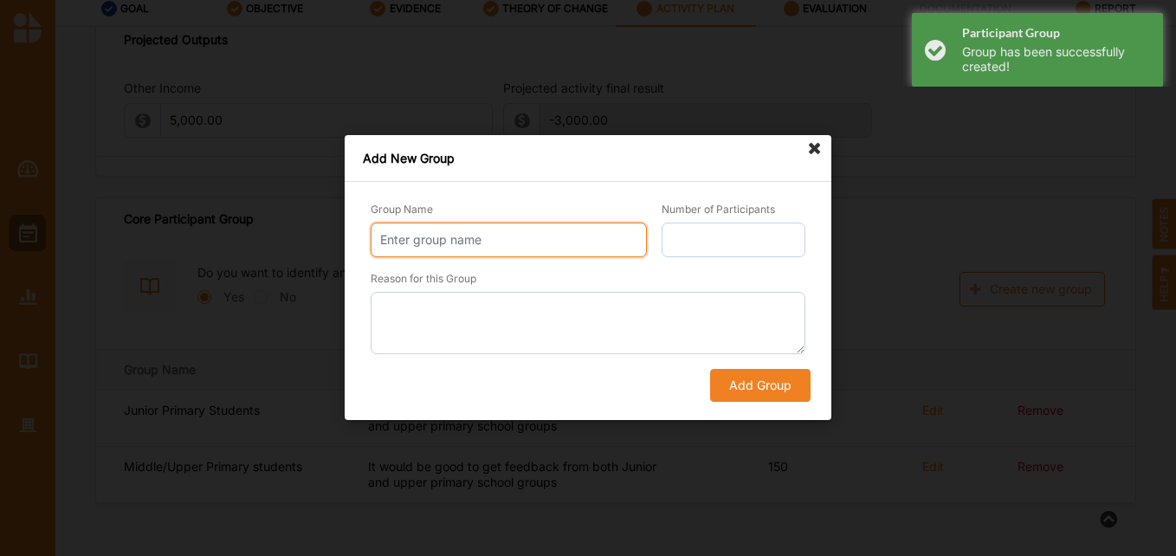
click at [543, 233] on input "Group Name" at bounding box center [509, 239] width 276 height 35
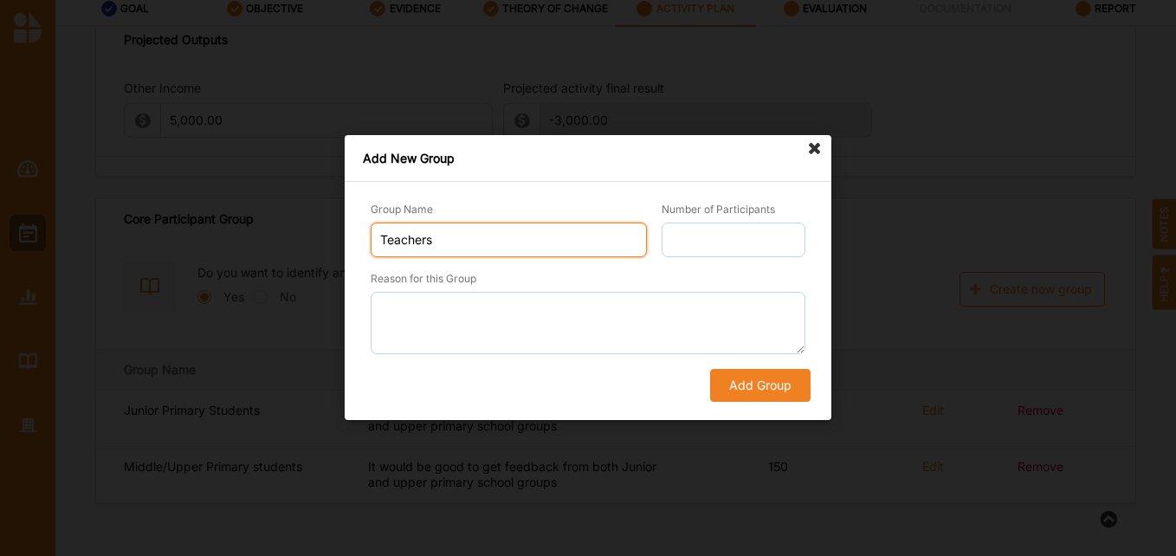
type input "Teachers"
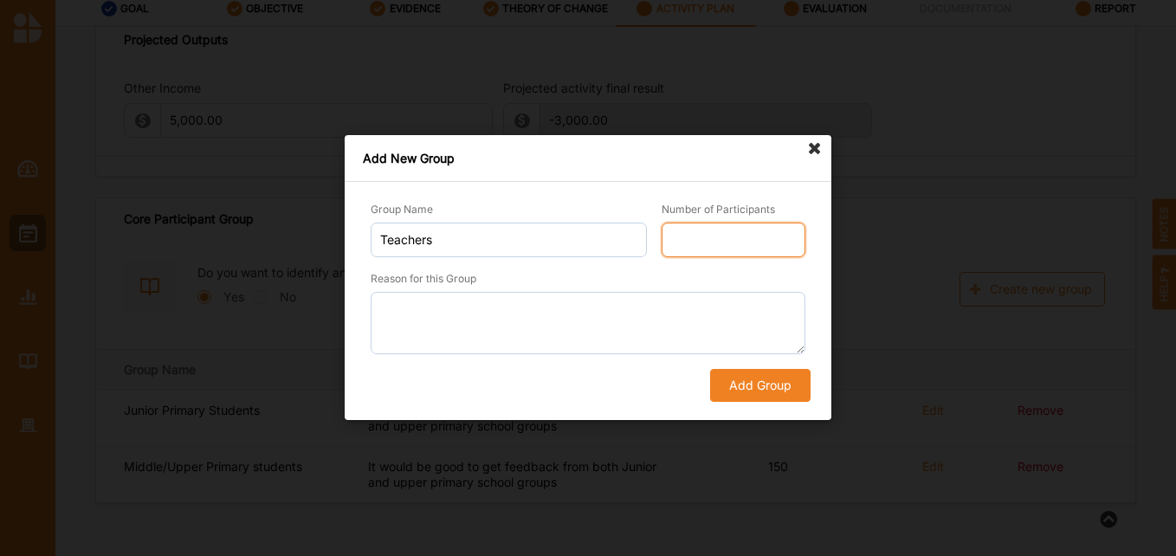
click at [740, 242] on input "Number of Participants" at bounding box center [733, 239] width 144 height 35
type input "50"
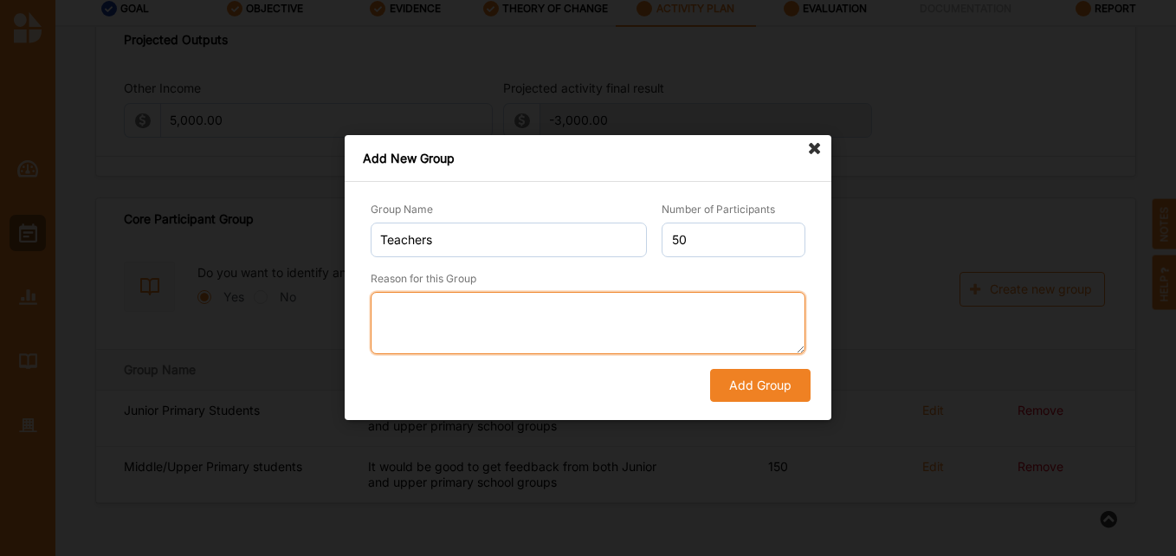
click at [525, 307] on textarea "Reason for this Group" at bounding box center [588, 323] width 435 height 62
type textarea "teachers will provide clear feedback"
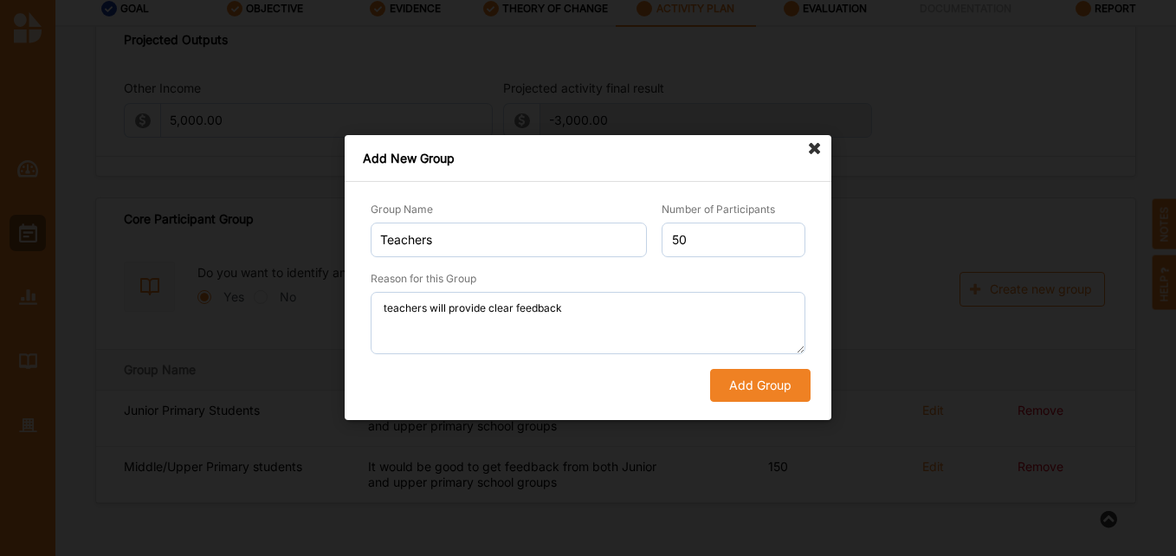
click at [751, 388] on button "Add Group" at bounding box center [760, 386] width 100 height 33
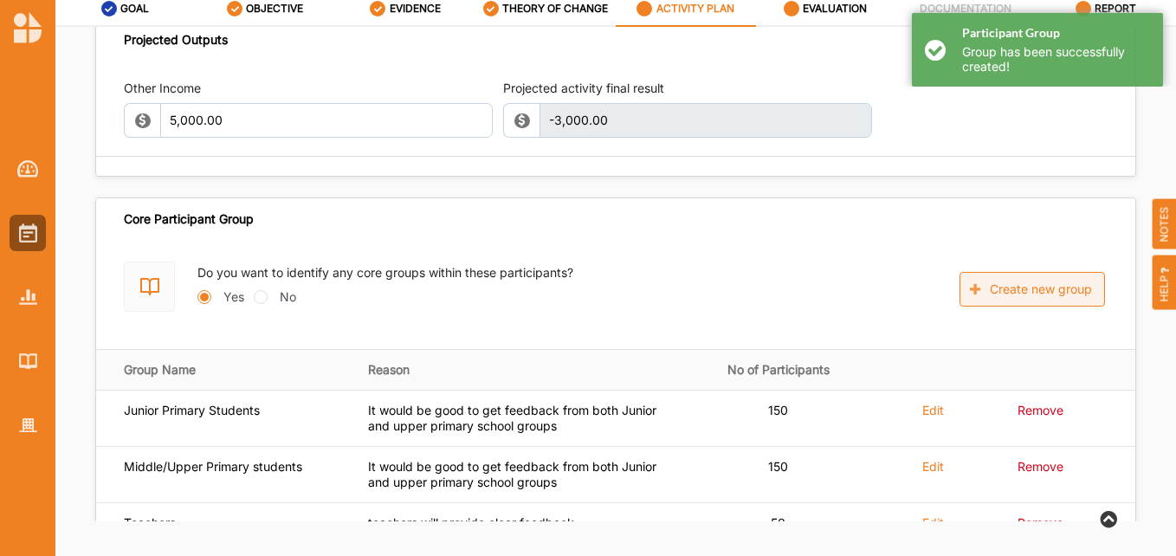
click at [994, 272] on button "Create new group" at bounding box center [1031, 289] width 145 height 35
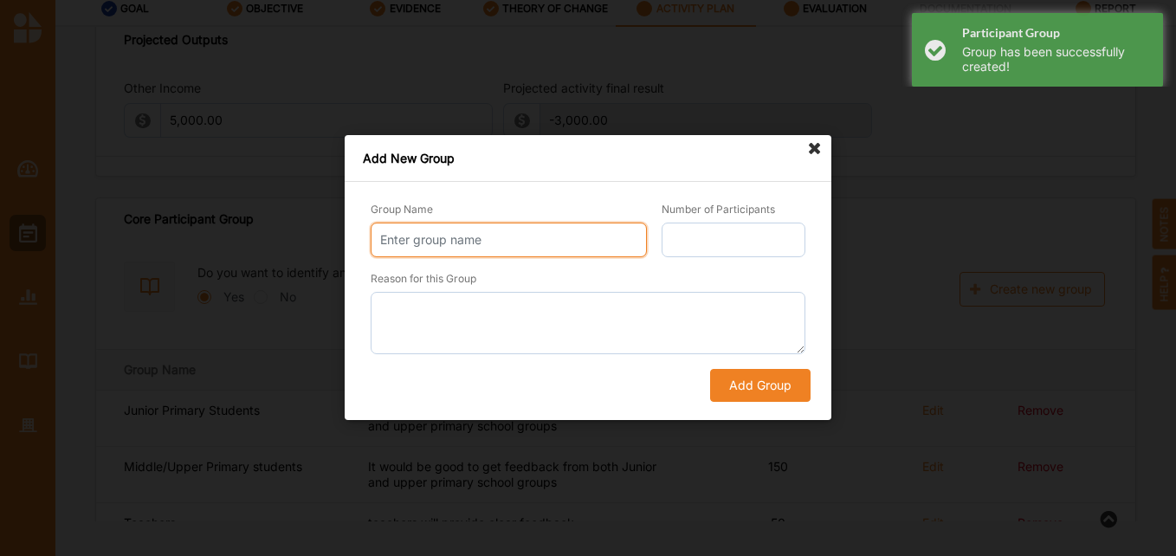
click at [463, 227] on input "Group Name" at bounding box center [509, 239] width 276 height 35
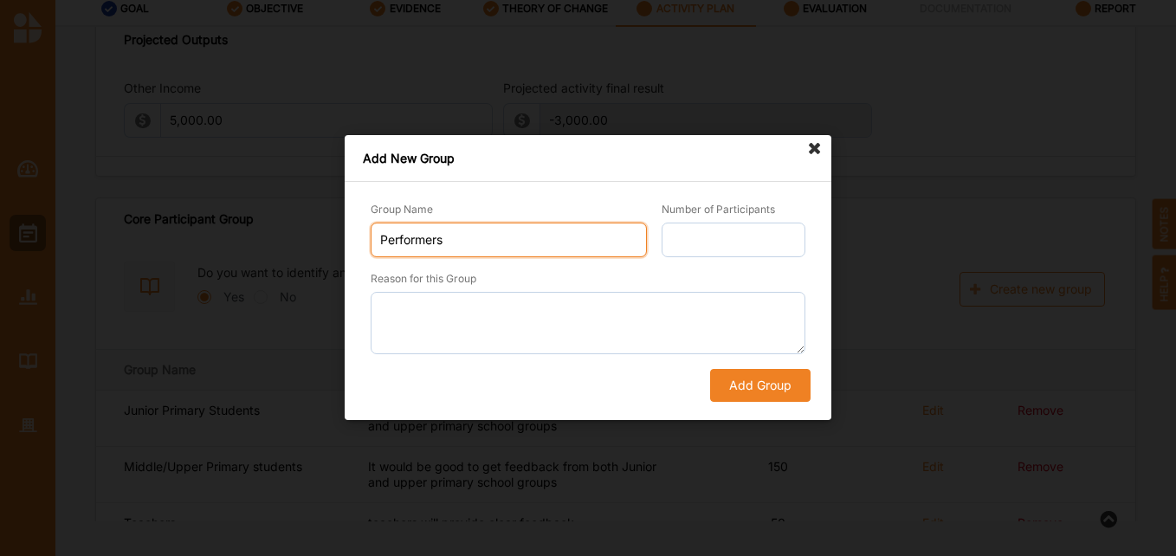
type input "Performers"
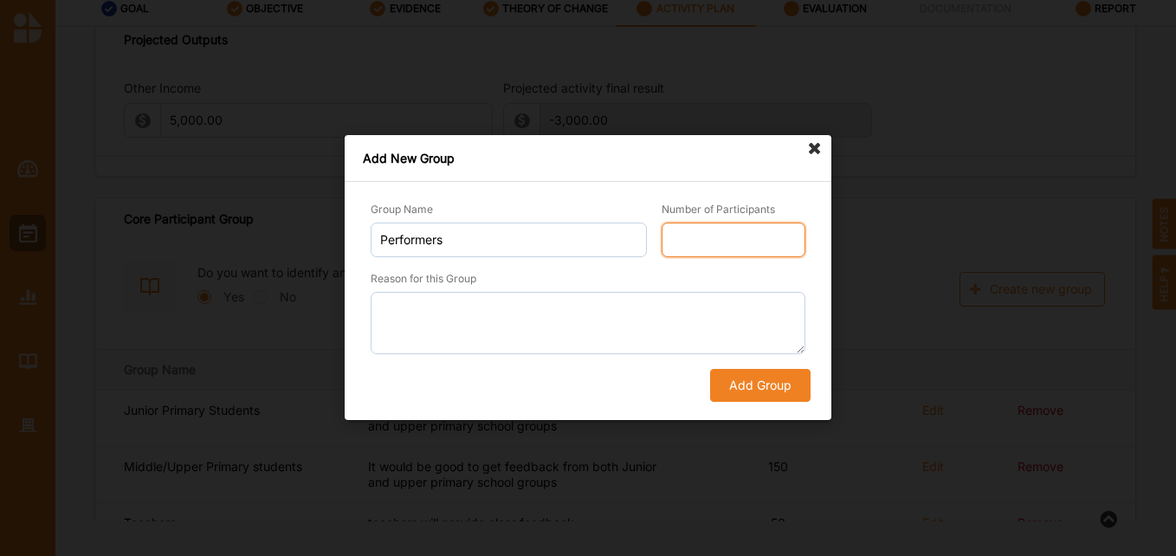
click at [711, 249] on input "Number of Participants" at bounding box center [733, 239] width 144 height 35
type input "3"
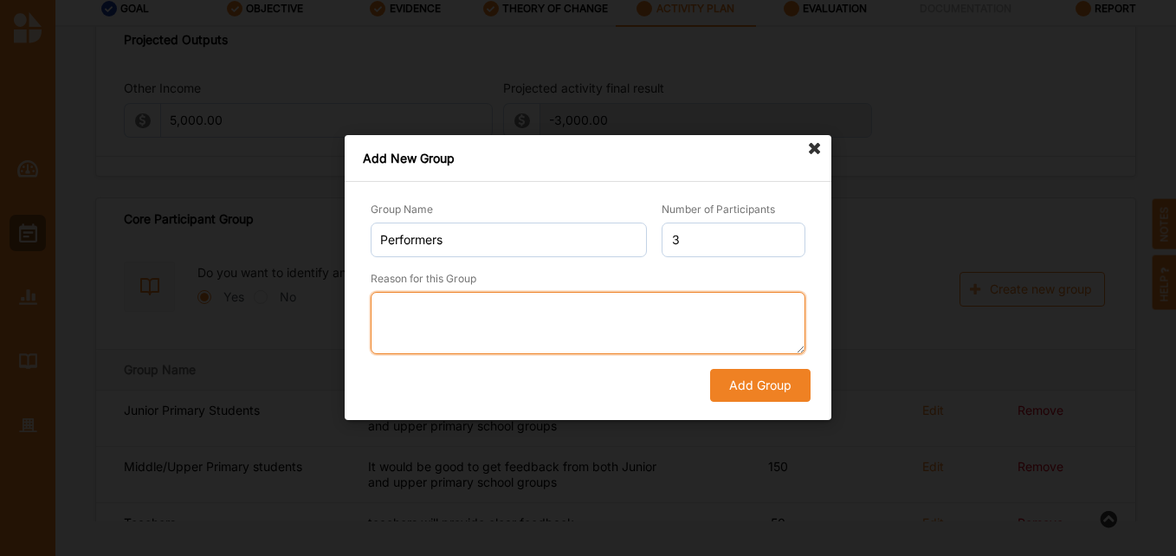
click at [531, 311] on textarea "Reason for this Group" at bounding box center [588, 323] width 435 height 62
type textarea "good to get feedback of the workshops and performance outcome"
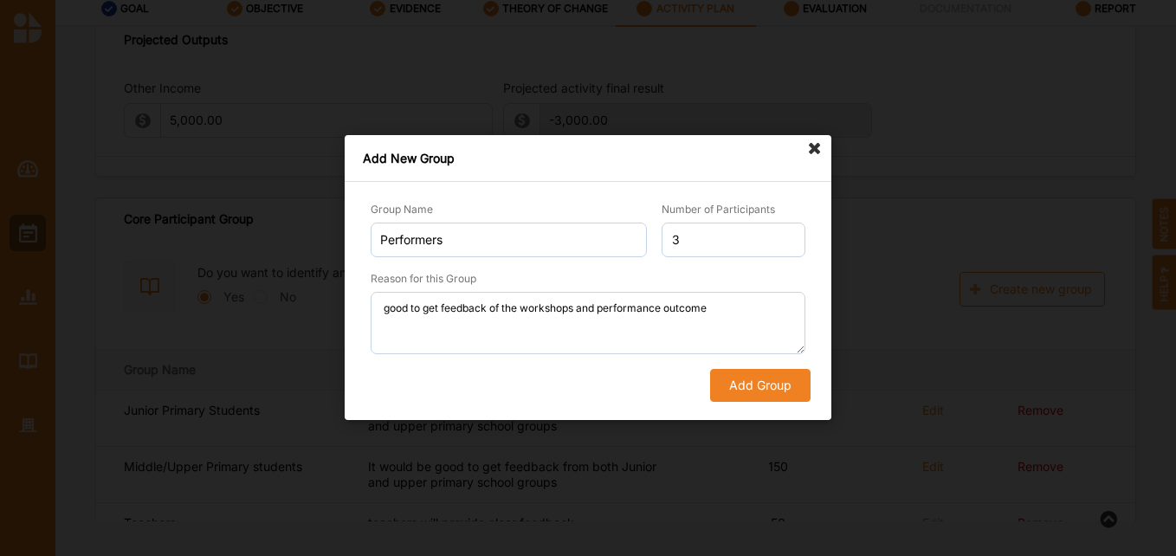
click at [765, 379] on button "Add Group" at bounding box center [760, 386] width 100 height 33
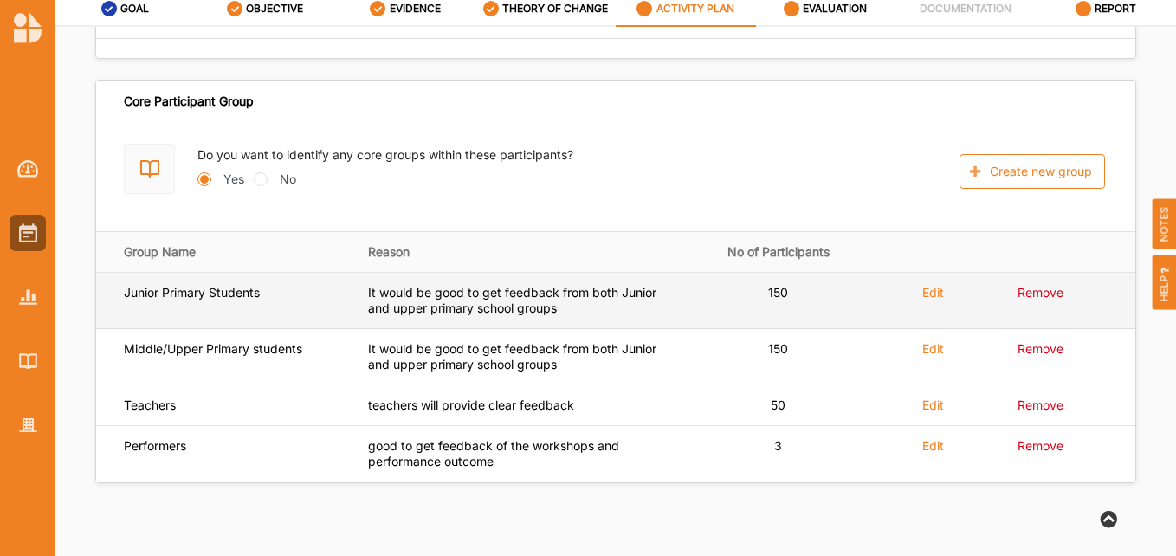
scroll to position [2062, 0]
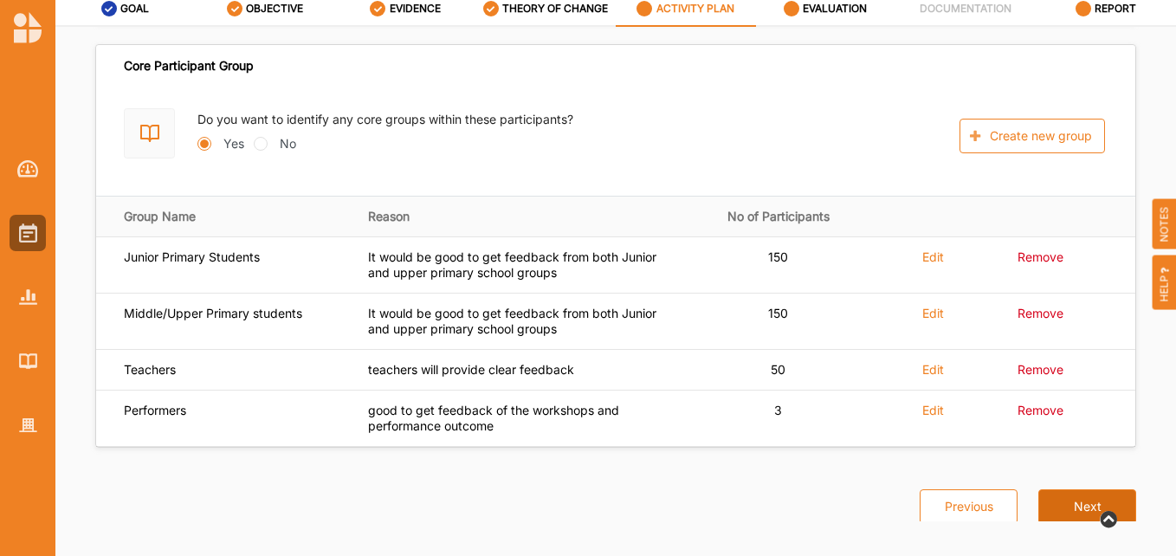
click at [1065, 489] on button "Next" at bounding box center [1087, 506] width 98 height 35
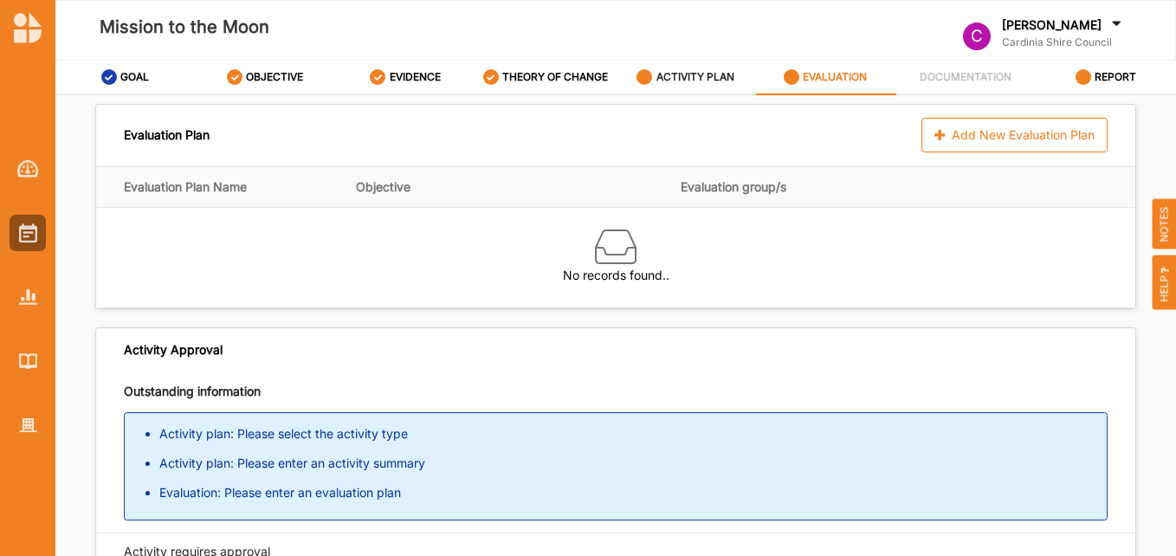
click at [720, 72] on label "ACTIVITY PLAN" at bounding box center [695, 77] width 78 height 14
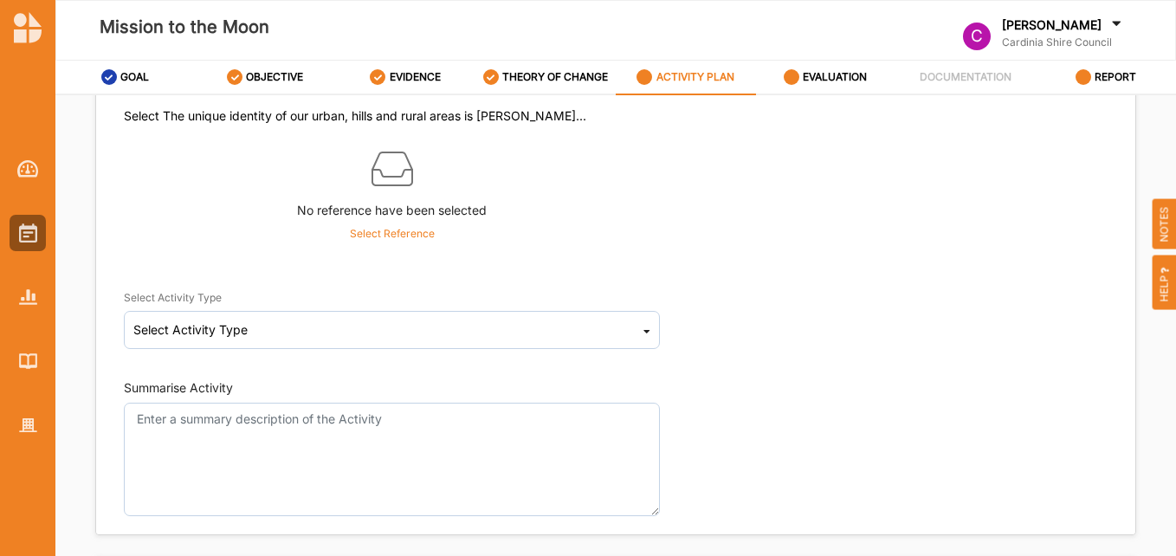
scroll to position [173, 0]
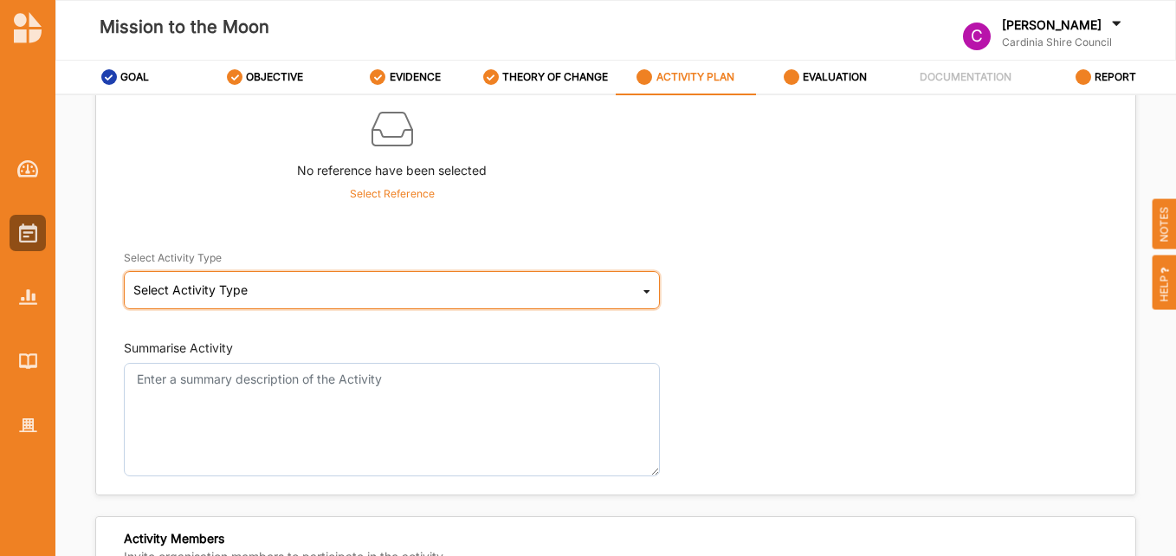
click at [307, 280] on div "Select Activity Type Cultural infrastructure development Acquisitions and Commi…" at bounding box center [392, 290] width 536 height 38
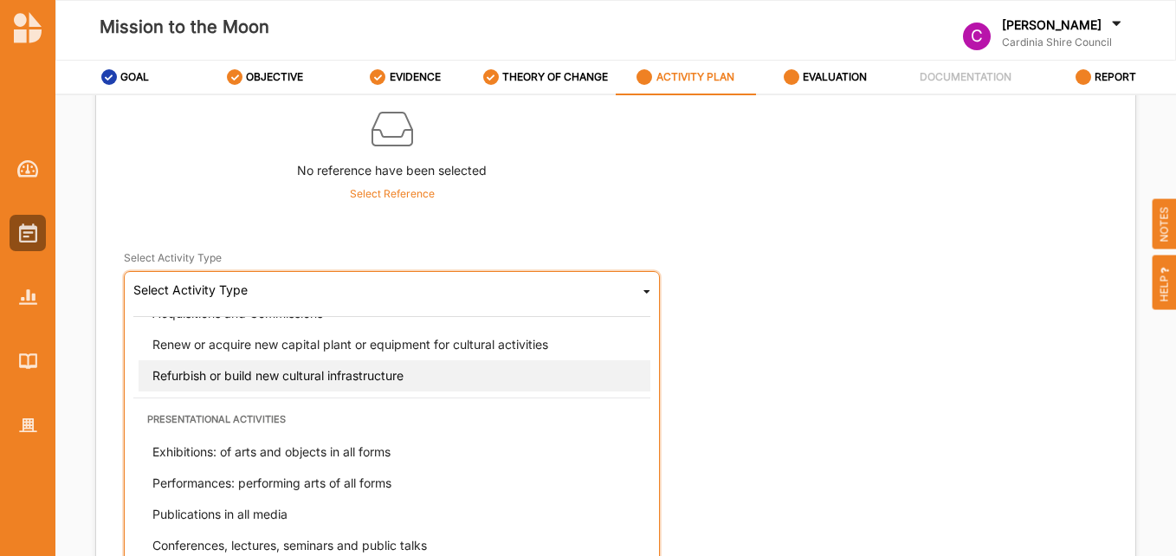
scroll to position [87, 0]
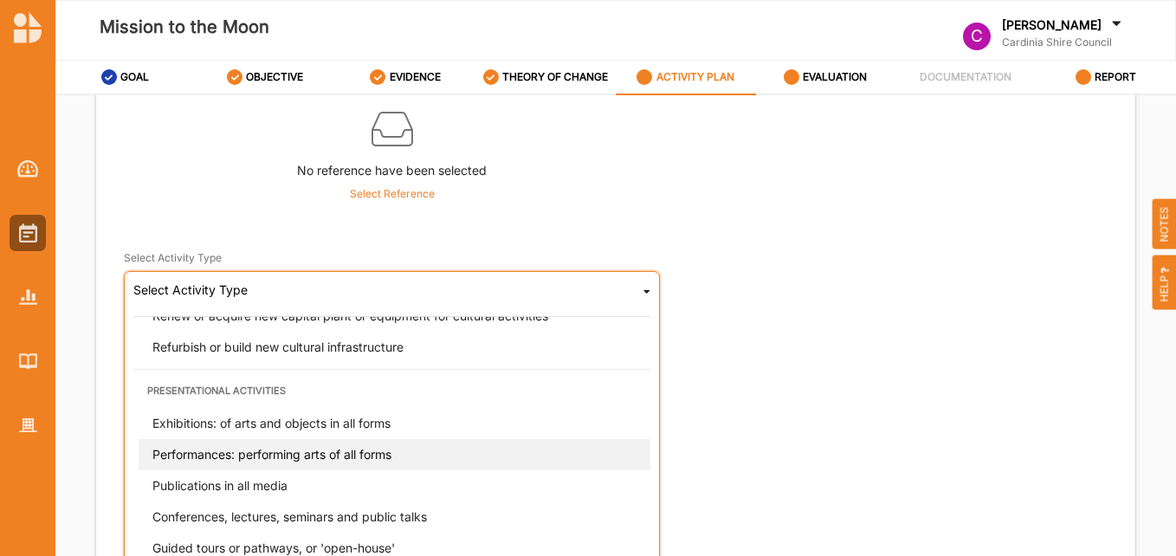
click at [333, 444] on div "Performances: performing arts of all forms" at bounding box center [397, 454] width 517 height 31
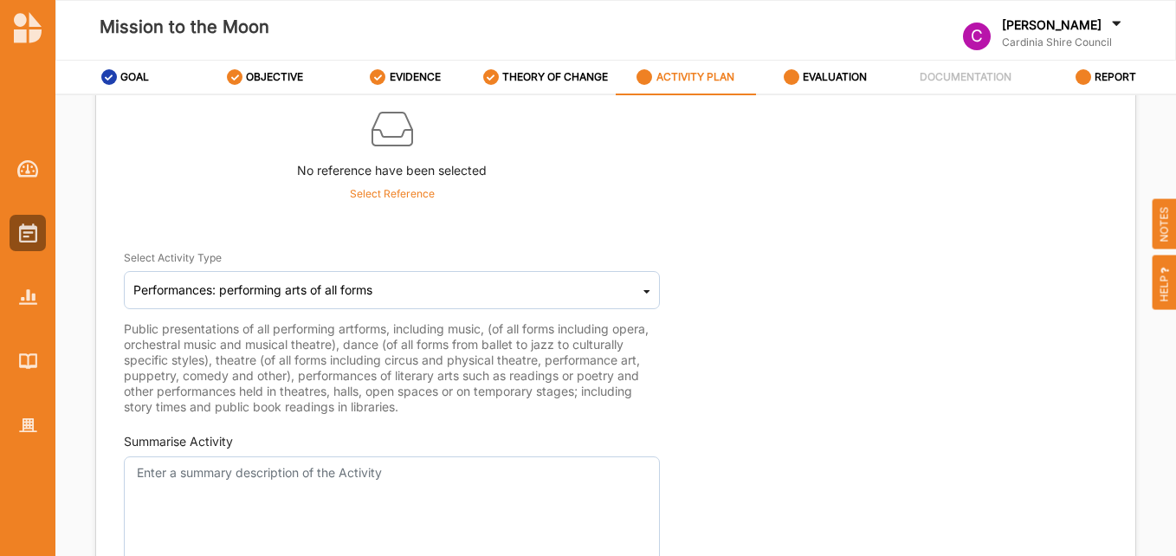
scroll to position [260, 0]
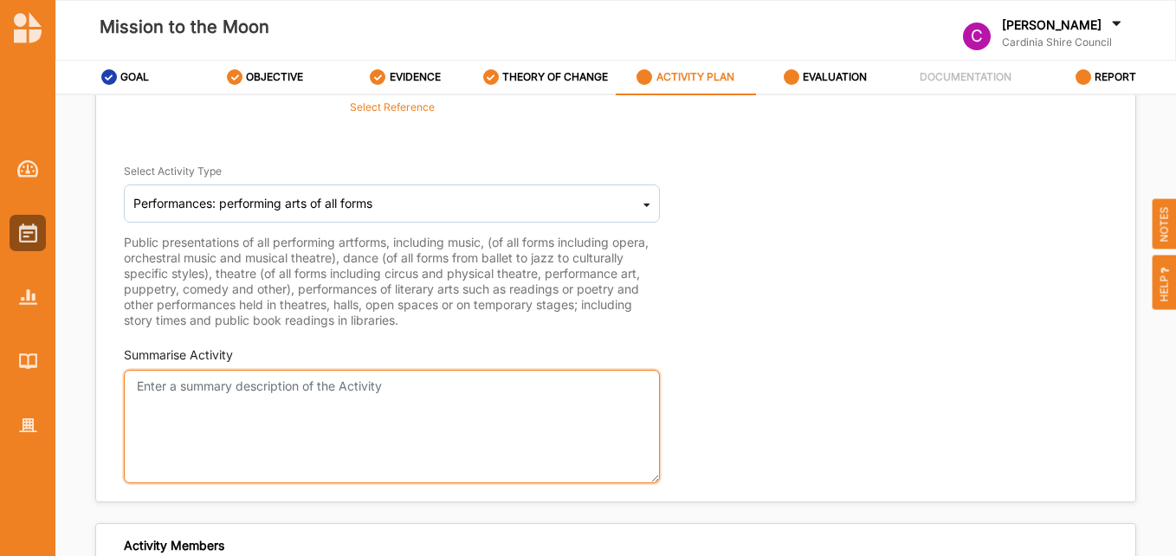
click at [449, 415] on textarea "Summarise Activity" at bounding box center [392, 426] width 536 height 113
click at [150, 416] on textarea "Summarise Activity" at bounding box center [392, 426] width 536 height 113
paste textarea "LOREMIP DO SIT AMET CONSEC ADIPI ELITS DOEIUS TEMPOR INCI ut LABOREET DOLOREMA …"
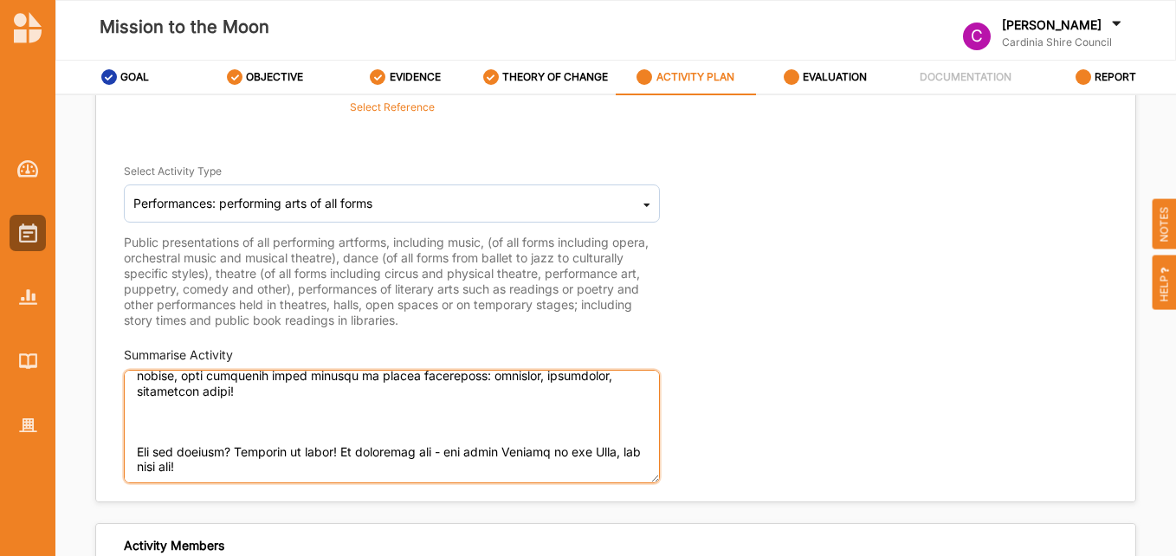
scroll to position [298, 0]
click at [134, 458] on textarea "Summarise Activity" at bounding box center [392, 426] width 536 height 113
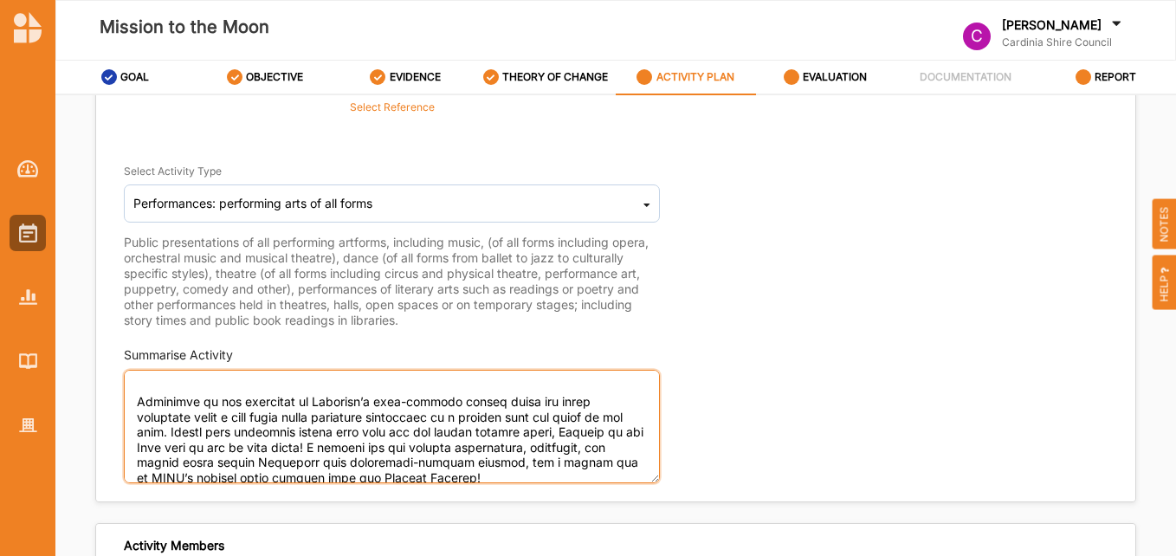
scroll to position [0, 0]
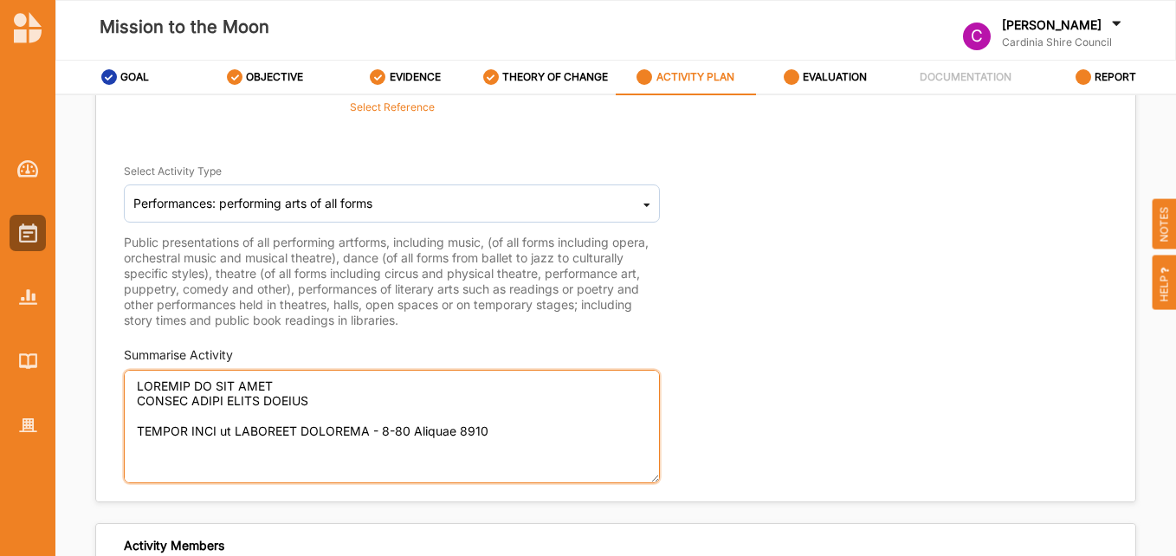
drag, startPoint x: 131, startPoint y: 426, endPoint x: 513, endPoint y: 447, distance: 383.2
click at [513, 447] on textarea "Summarise Activity" at bounding box center [392, 426] width 536 height 113
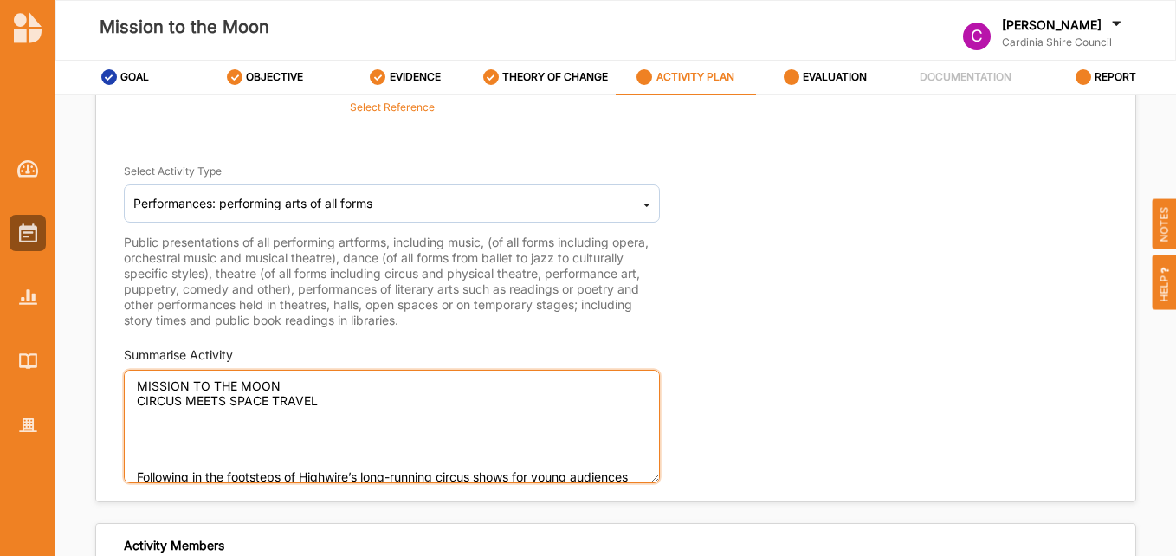
click at [132, 474] on textarea "MISSION TO THE MOON CIRCUS MEETS SPACE TRAVEL Following in the footsteps of Hig…" at bounding box center [392, 426] width 536 height 113
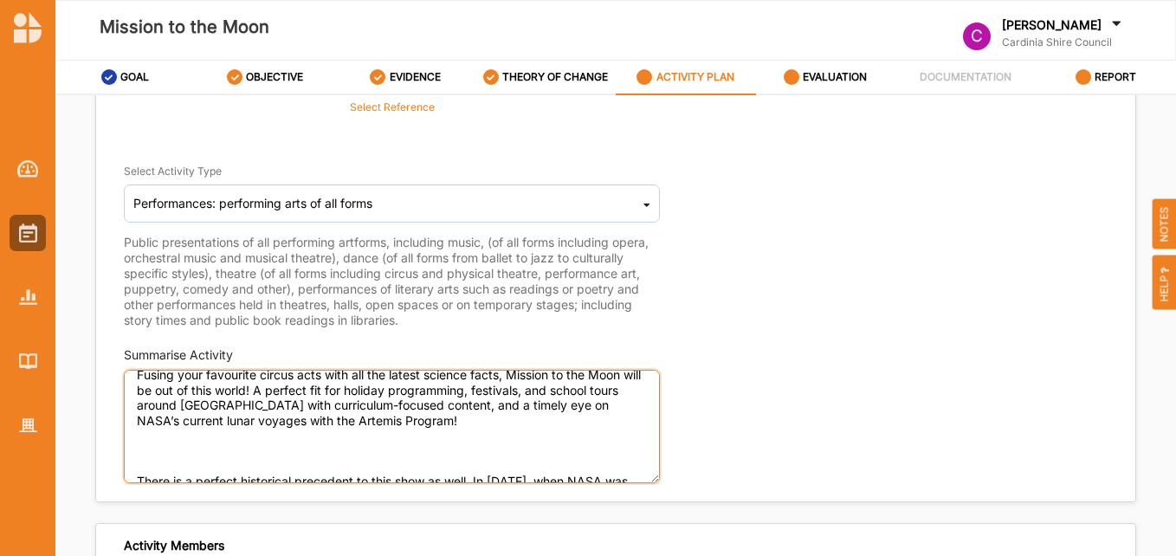
scroll to position [81, 0]
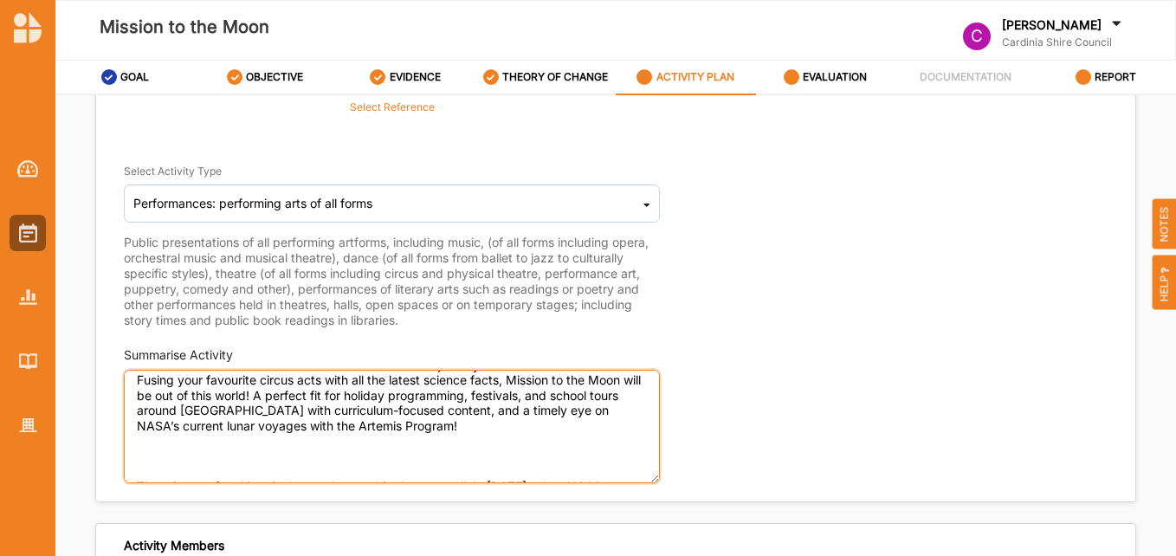
drag, startPoint x: 347, startPoint y: 393, endPoint x: 487, endPoint y: 435, distance: 146.5
click at [487, 435] on textarea "MISSION TO THE MOON CIRCUS MEETS SPACE TRAVEL Following in the footsteps of Hig…" at bounding box center [392, 426] width 536 height 113
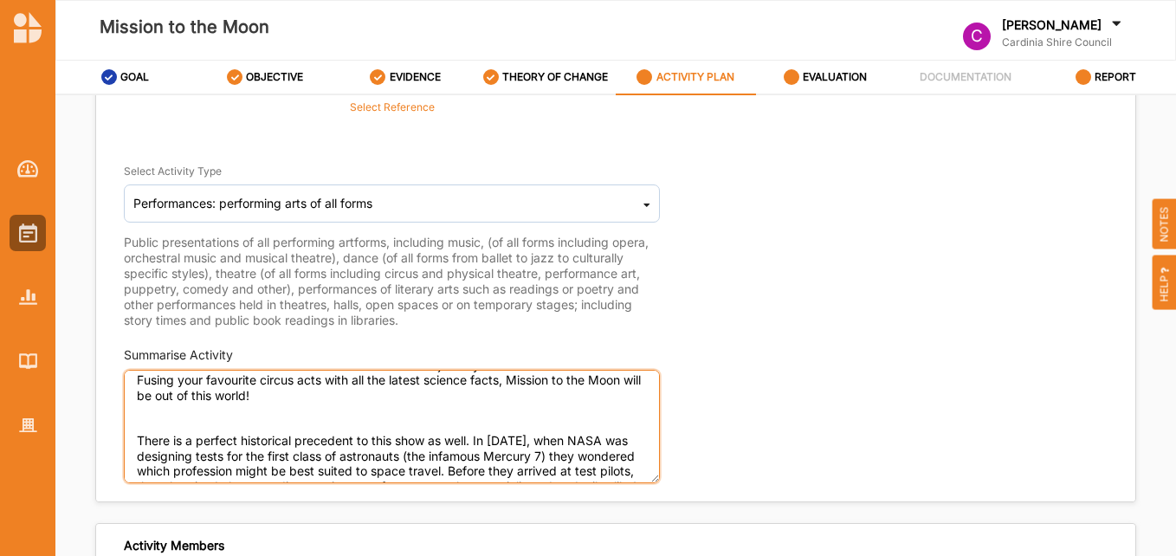
scroll to position [66, 0]
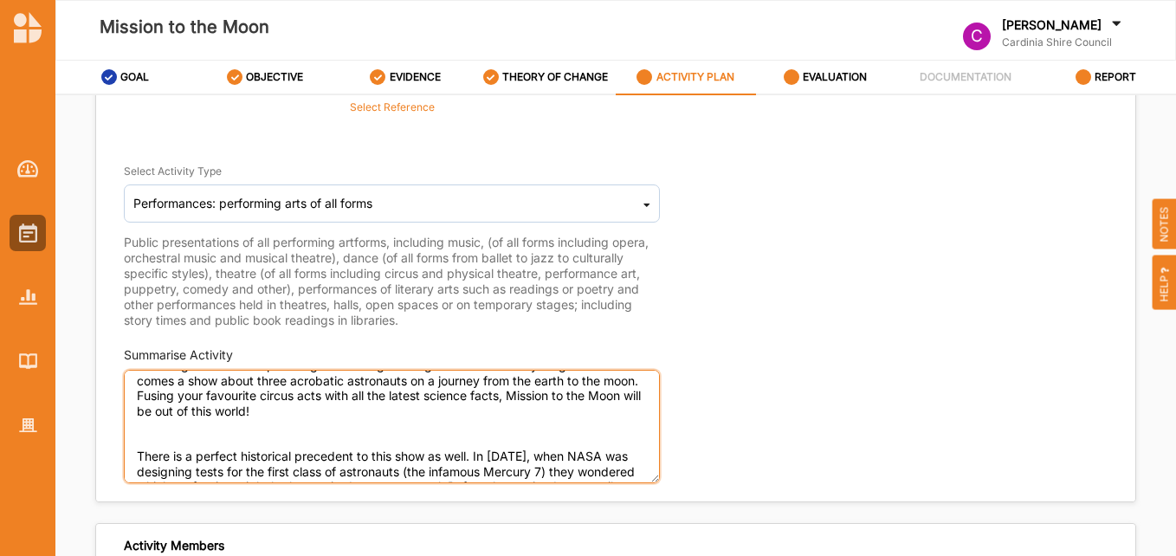
click at [138, 448] on textarea "MISSION TO THE MOON CIRCUS MEETS SPACE TRAVEL Following in the footsteps of Hig…" at bounding box center [392, 426] width 536 height 113
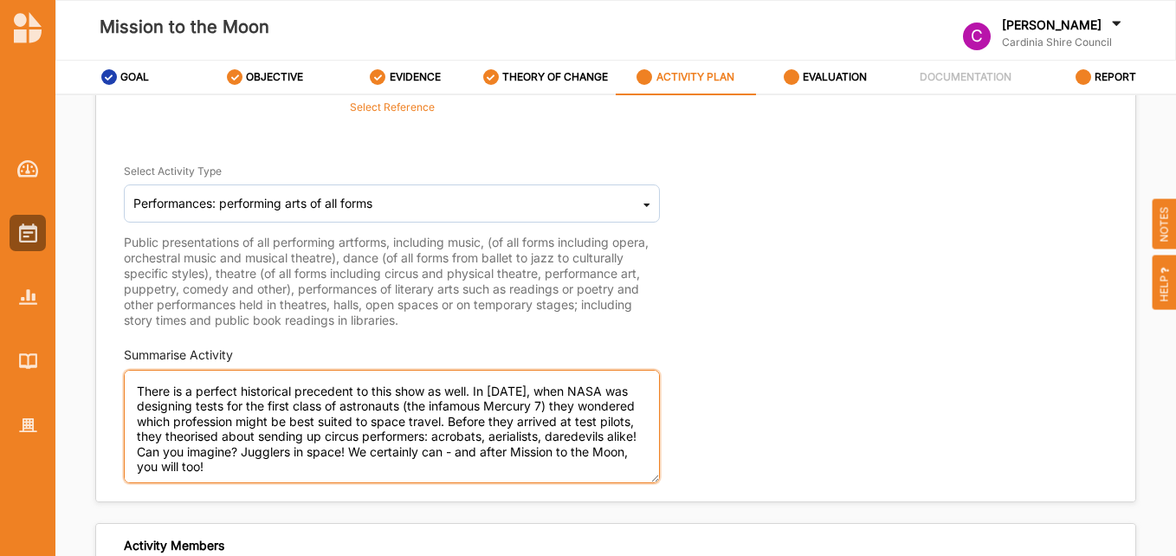
scroll to position [131, 0]
drag, startPoint x: 231, startPoint y: 467, endPoint x: 131, endPoint y: 448, distance: 102.1
click at [131, 448] on textarea "MISSION TO THE MOON CIRCUS MEETS SPACE TRAVEL Following in the footsteps of Hig…" at bounding box center [392, 426] width 536 height 113
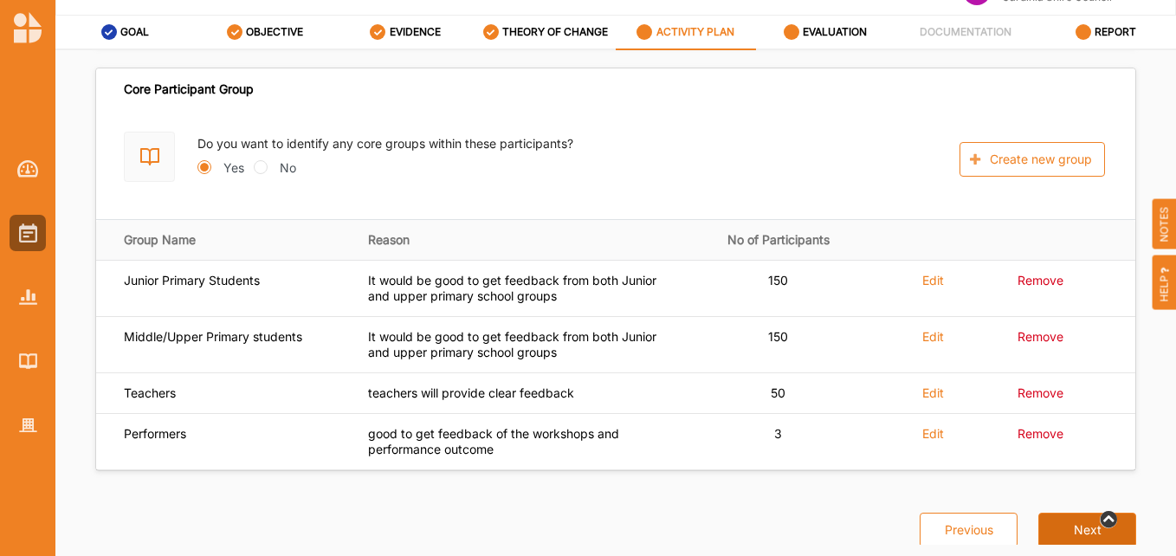
scroll to position [68, 0]
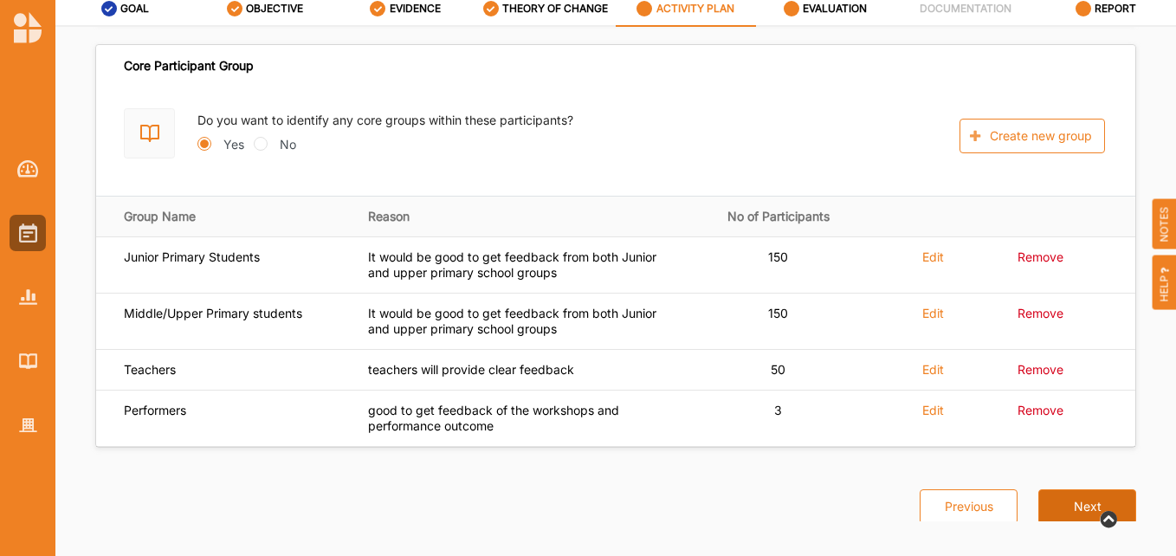
type textarea "MISSION TO THE MOON CIRCUS MEETS SPACE TRAVEL Following in the footsteps of Hig…"
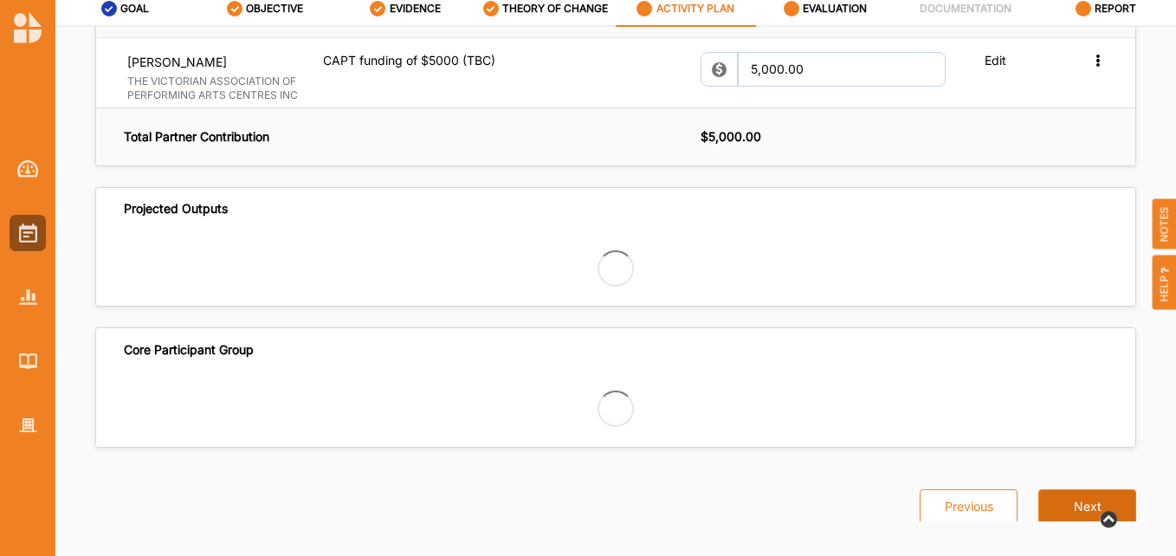
click at [1089, 489] on button "Next" at bounding box center [1087, 506] width 98 height 35
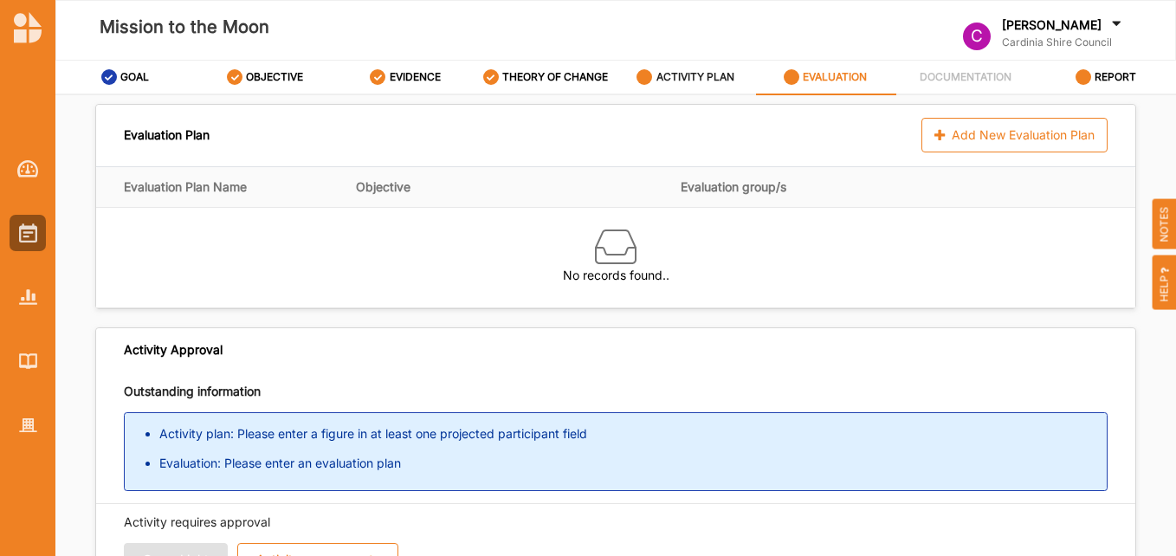
click at [694, 69] on div "ACTIVITY PLAN" at bounding box center [685, 76] width 98 height 31
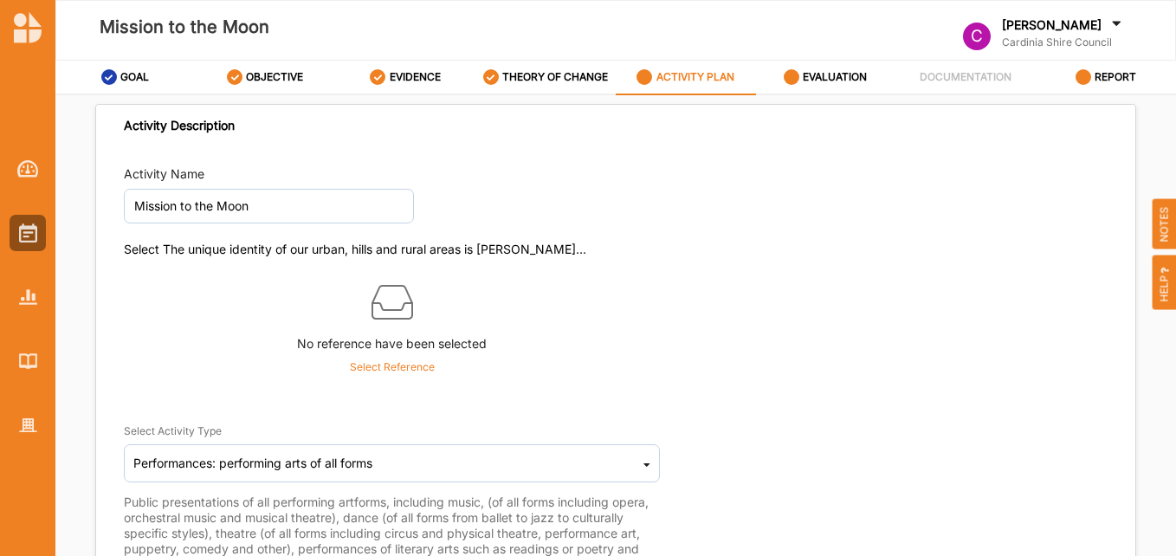
click at [394, 365] on p "Select Reference" at bounding box center [392, 367] width 85 height 16
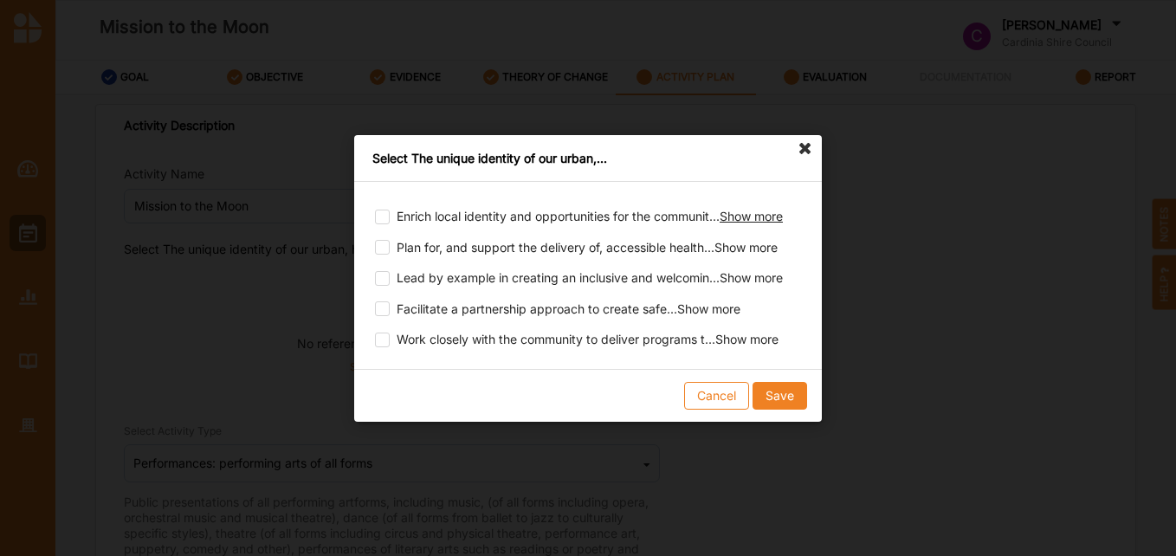
click at [759, 211] on span "Show more" at bounding box center [750, 216] width 63 height 15
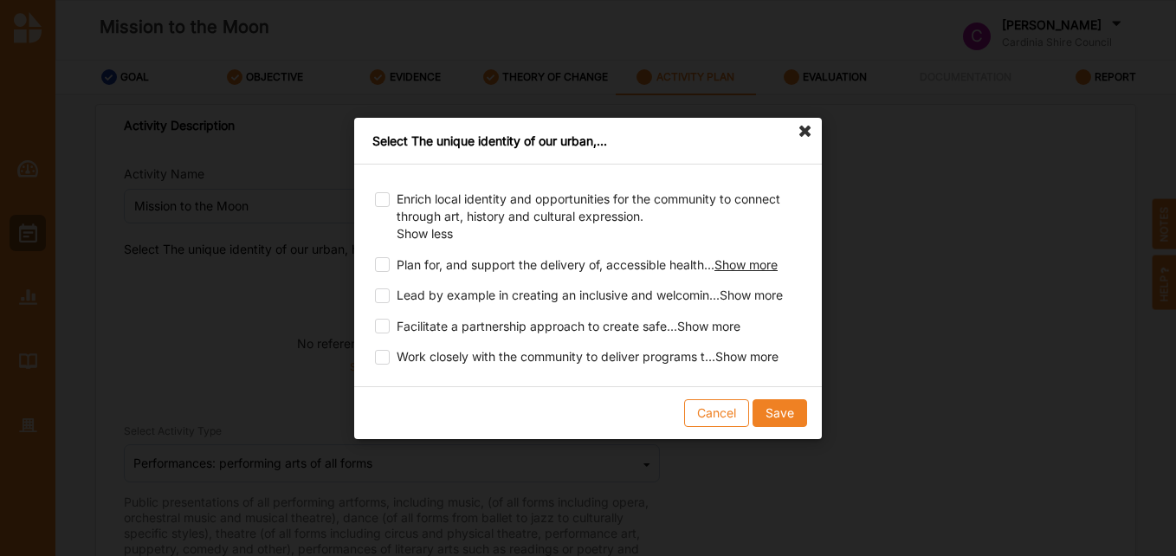
click at [757, 259] on span "Show more" at bounding box center [745, 263] width 63 height 15
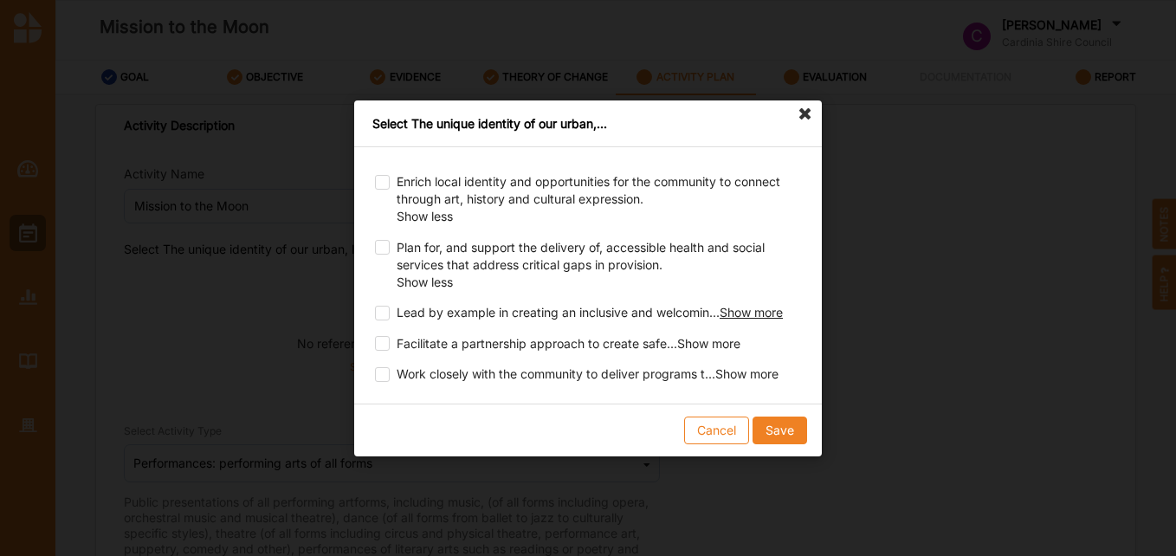
click at [757, 311] on span "Show more" at bounding box center [750, 312] width 63 height 15
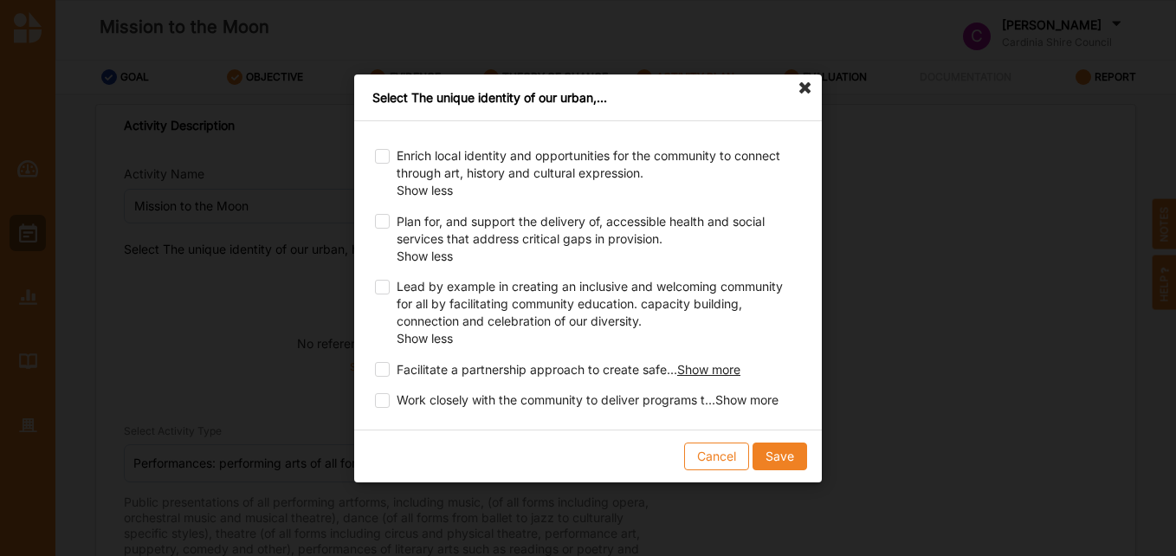
click at [736, 371] on span "Show more" at bounding box center [708, 368] width 63 height 15
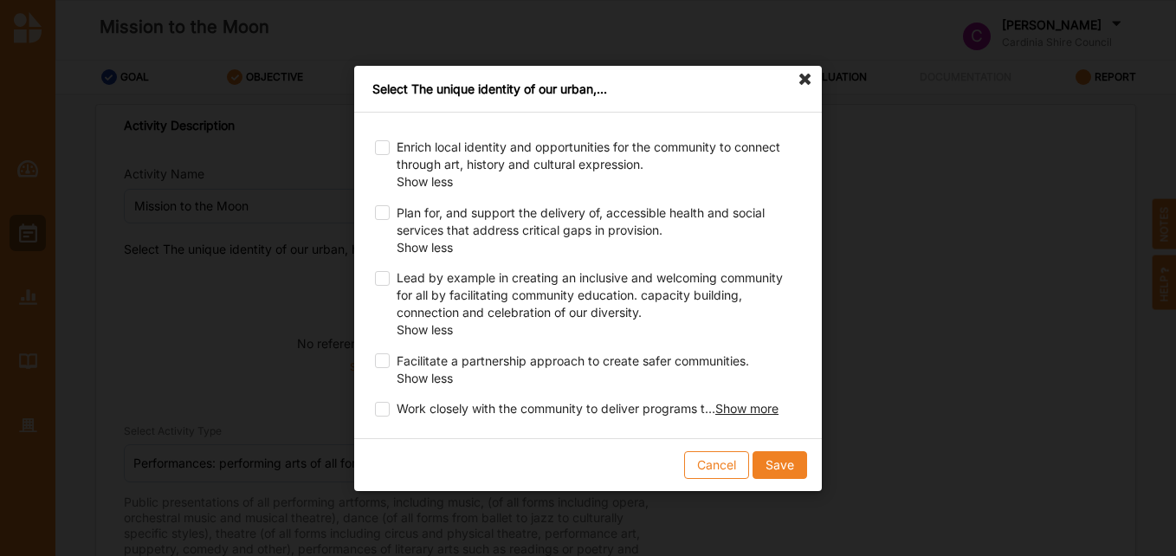
click at [759, 411] on span "Show more" at bounding box center [746, 408] width 63 height 15
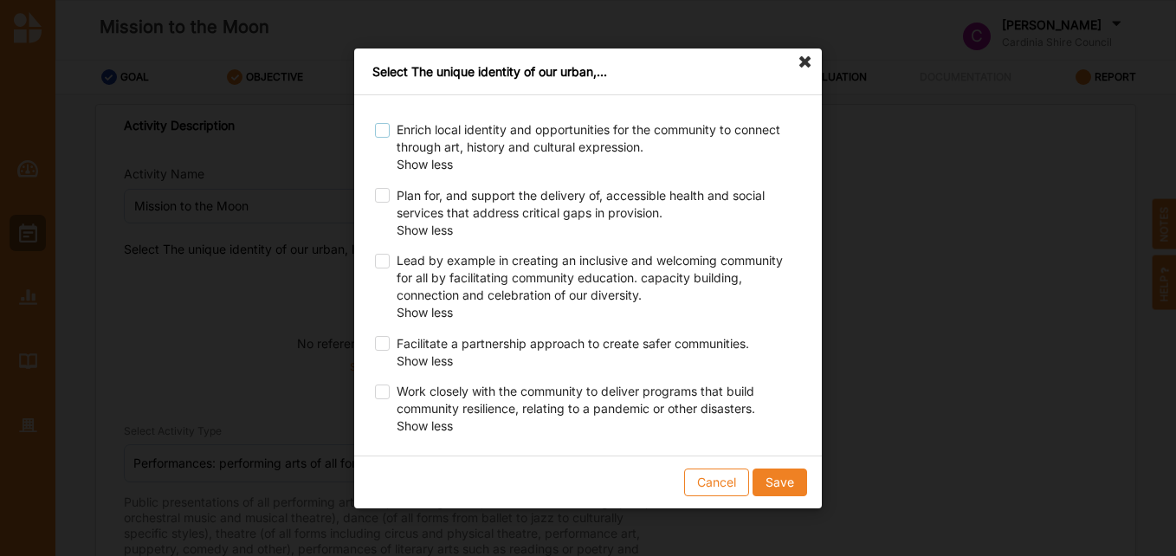
click at [377, 122] on label at bounding box center [382, 122] width 15 height 0
checkbox input "true"
click at [784, 477] on button "Save" at bounding box center [779, 481] width 55 height 28
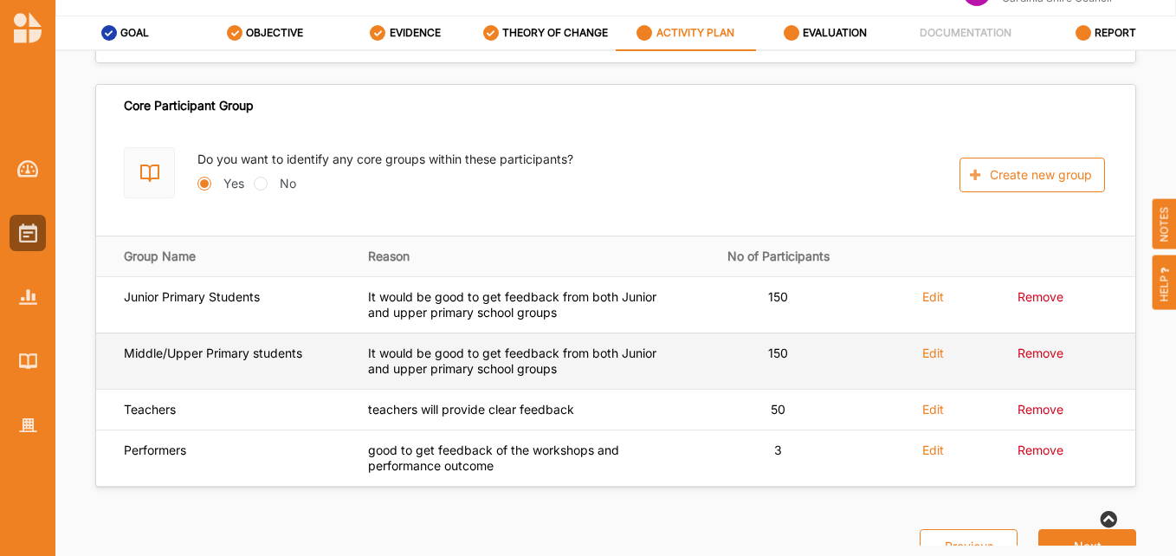
scroll to position [68, 0]
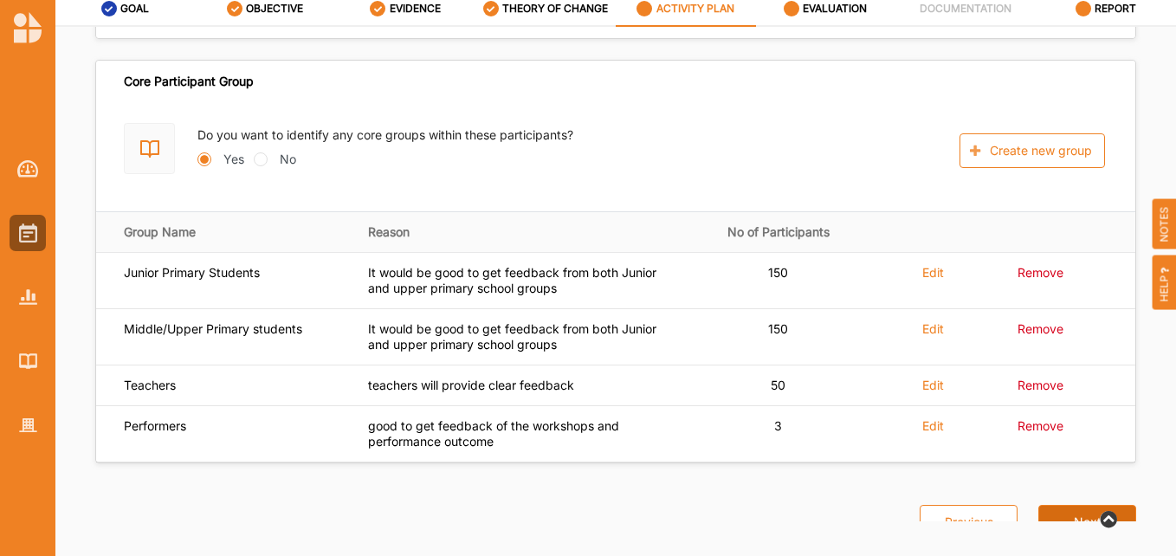
click at [1103, 505] on button "Next" at bounding box center [1087, 522] width 98 height 35
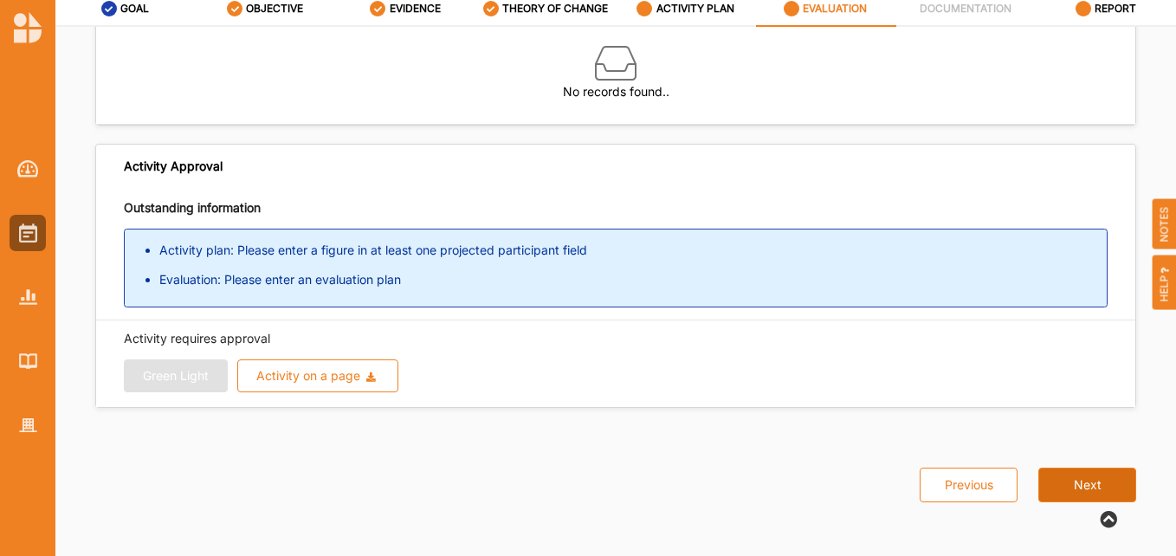
scroll to position [115, 0]
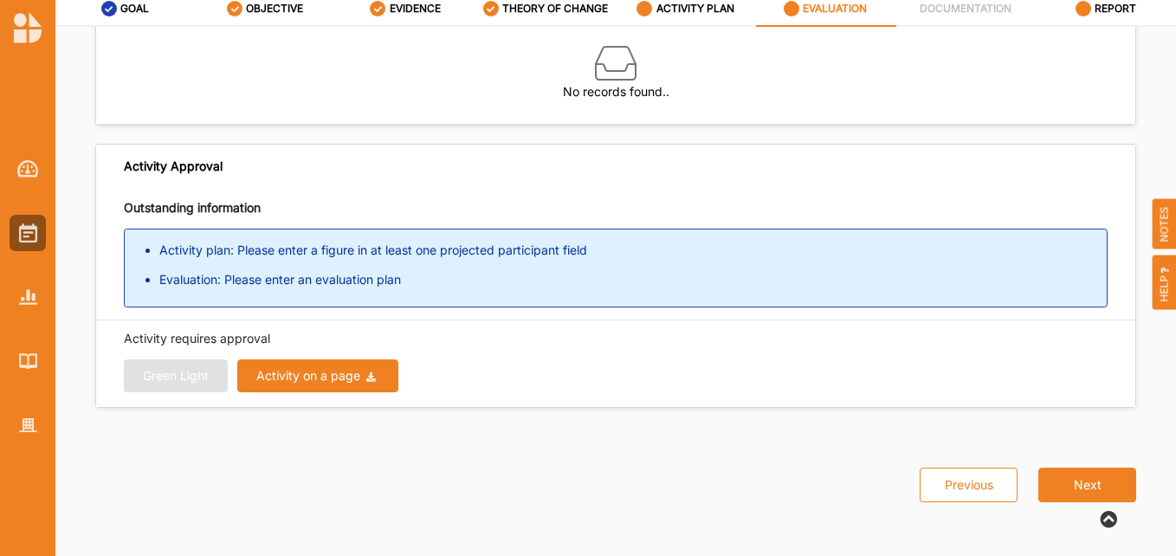
click at [324, 379] on div "Activity on a page" at bounding box center [308, 376] width 104 height 12
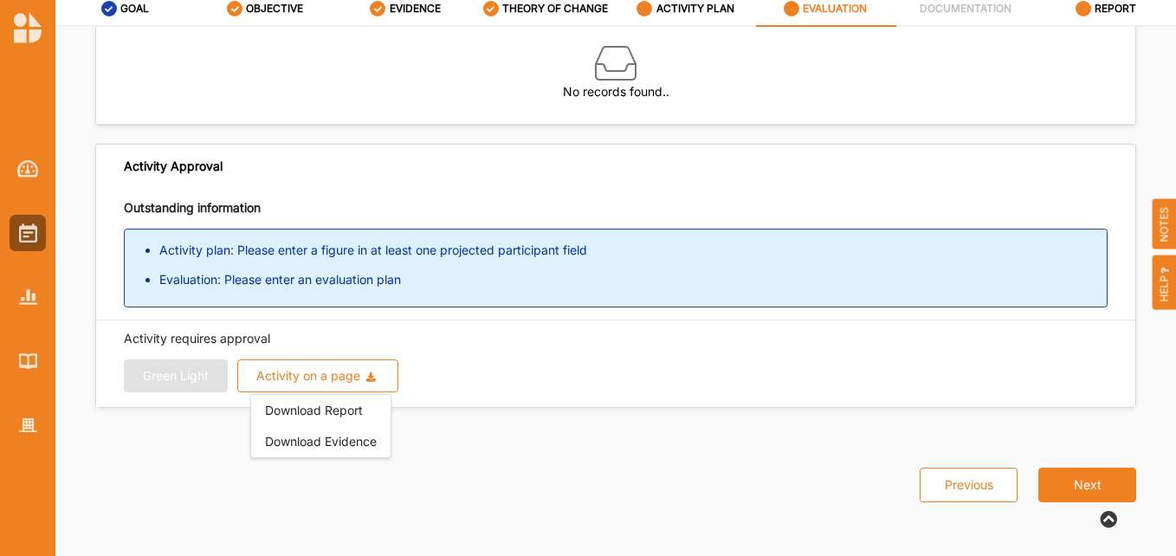
click at [590, 395] on div "Activity requires approval Green Light Activity on a page Download Report Downl…" at bounding box center [615, 363] width 1039 height 87
click at [724, 12] on label "ACTIVITY PLAN" at bounding box center [695, 9] width 78 height 14
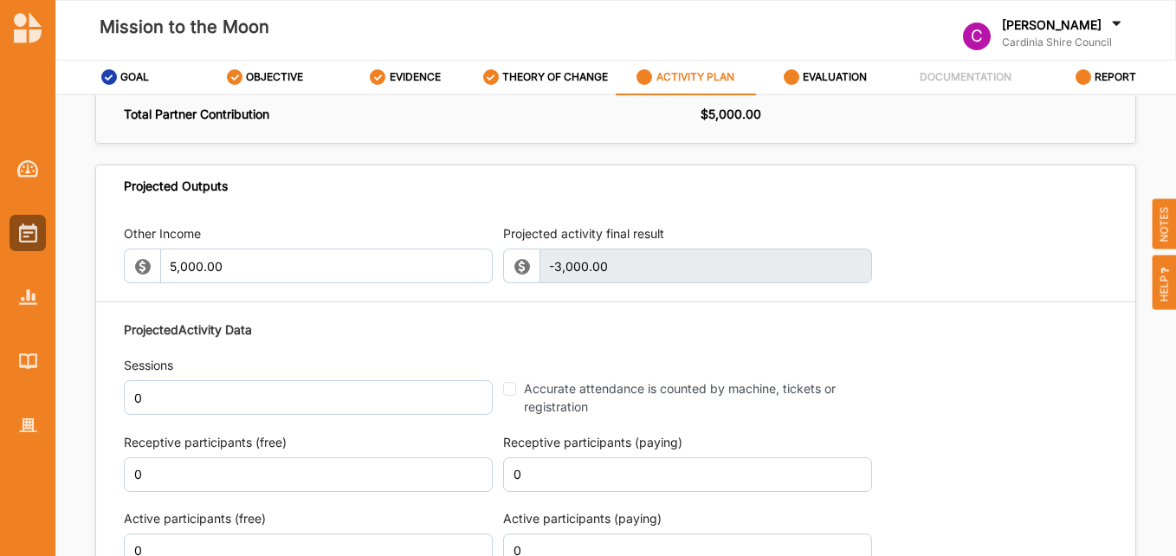
scroll to position [1905, 0]
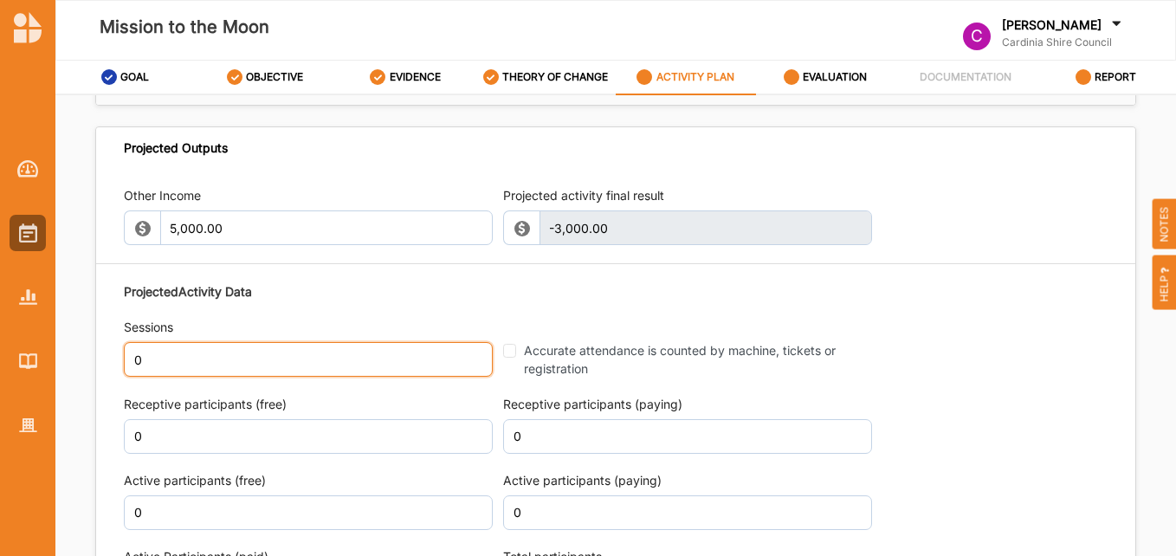
drag, startPoint x: 172, startPoint y: 319, endPoint x: 119, endPoint y: 316, distance: 52.9
click at [119, 316] on div "Other Income 5,000.00 Projected activity final result -3,000.00 This field is i…" at bounding box center [615, 434] width 1039 height 531
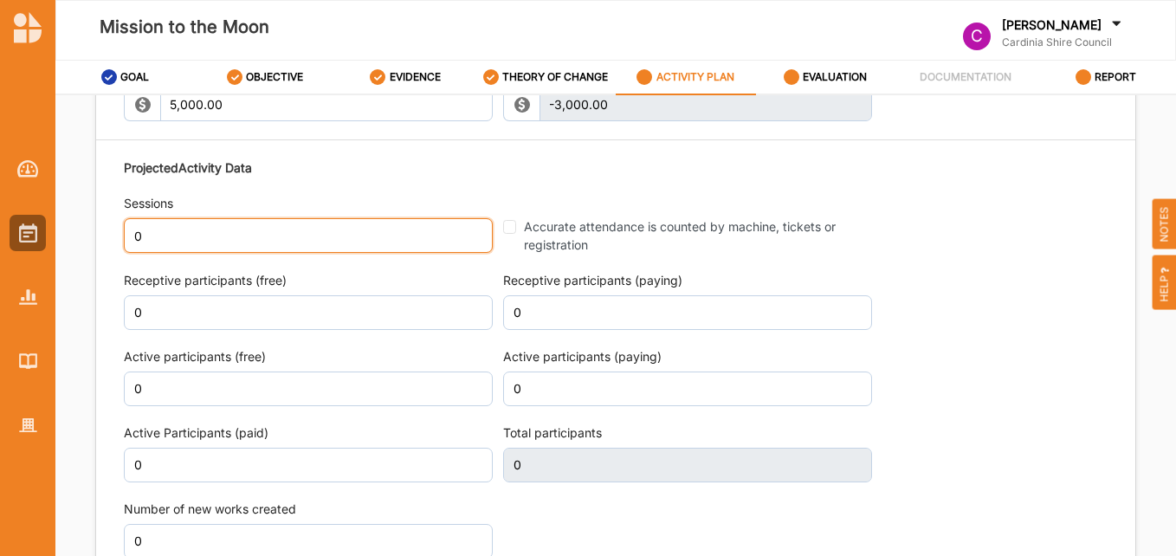
scroll to position [2078, 0]
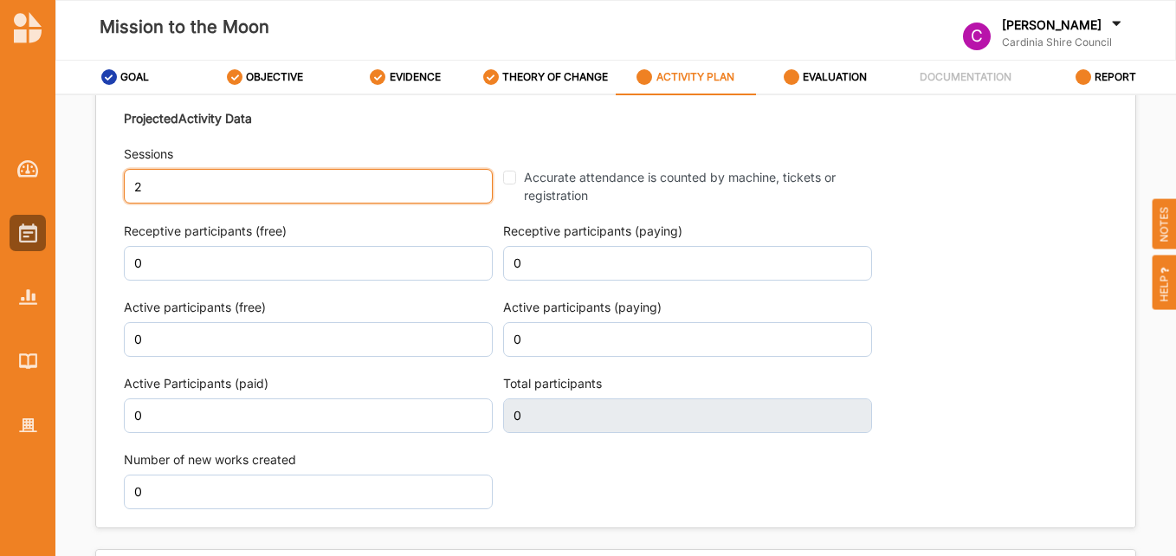
type input "2"
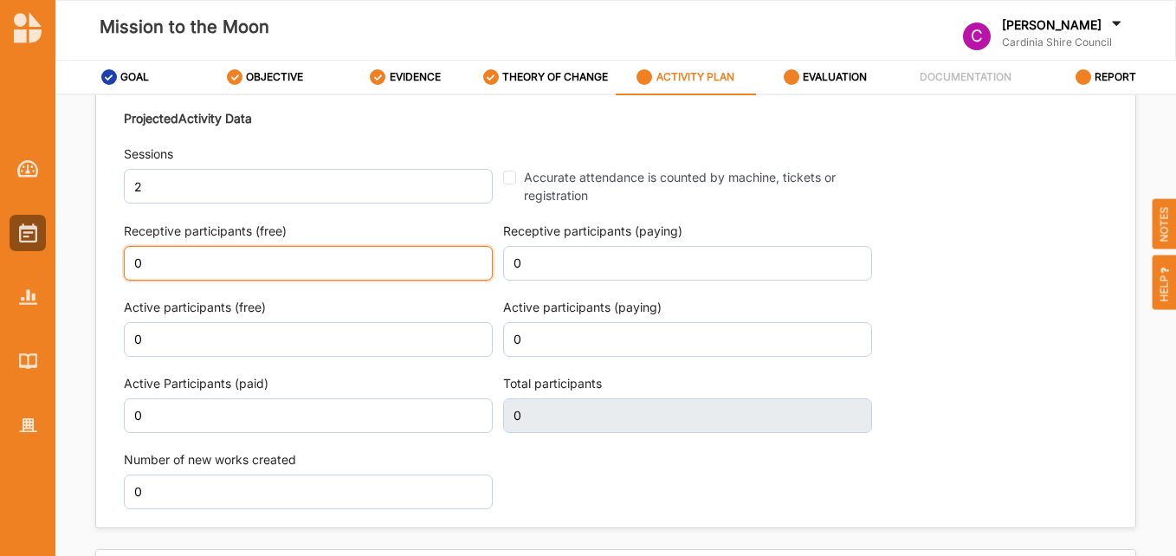
click at [150, 246] on input "0" at bounding box center [308, 263] width 369 height 35
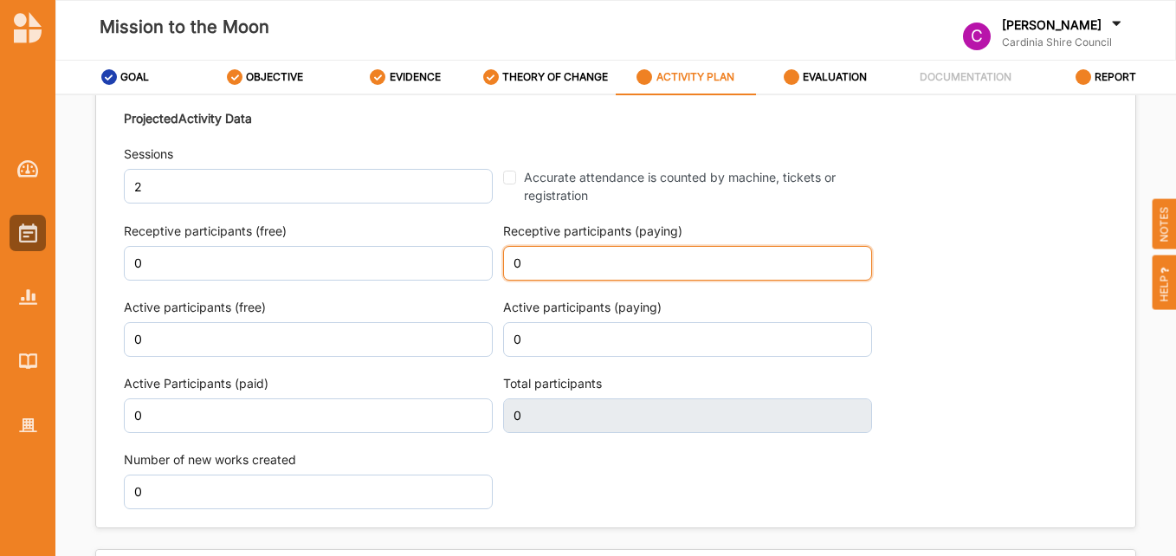
scroll to position [2090, 0]
drag, startPoint x: 557, startPoint y: 228, endPoint x: 501, endPoint y: 222, distance: 55.6
click at [503, 246] on input "0" at bounding box center [687, 263] width 369 height 35
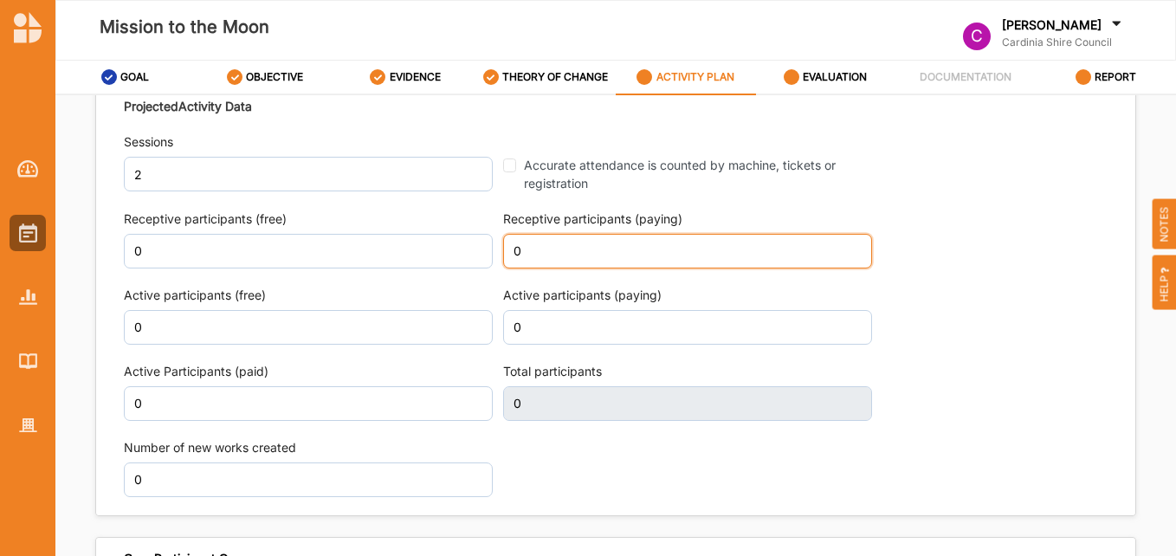
scroll to position [2078, 0]
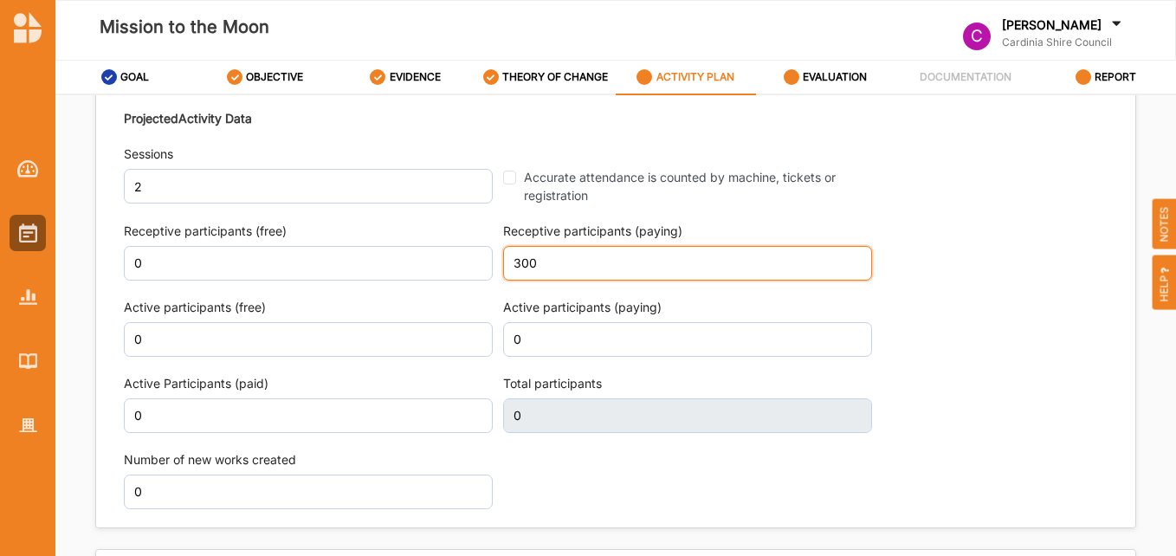
type input "300"
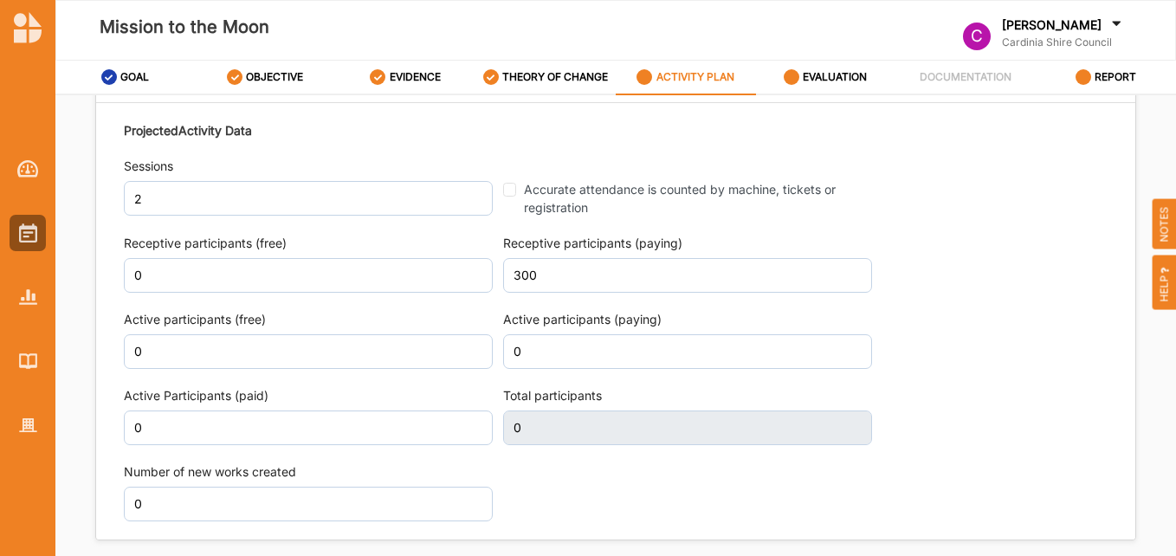
scroll to position [2090, 0]
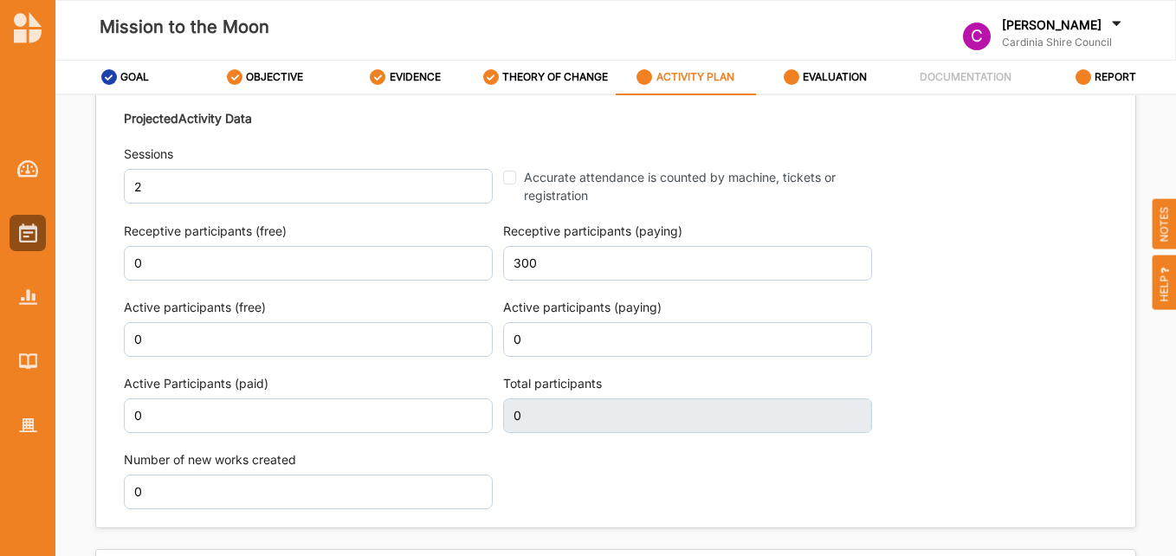
click at [751, 259] on div "Projected Activity Data Sessions 2 Accurate attendance is counted by machine, t…" at bounding box center [615, 309] width 983 height 416
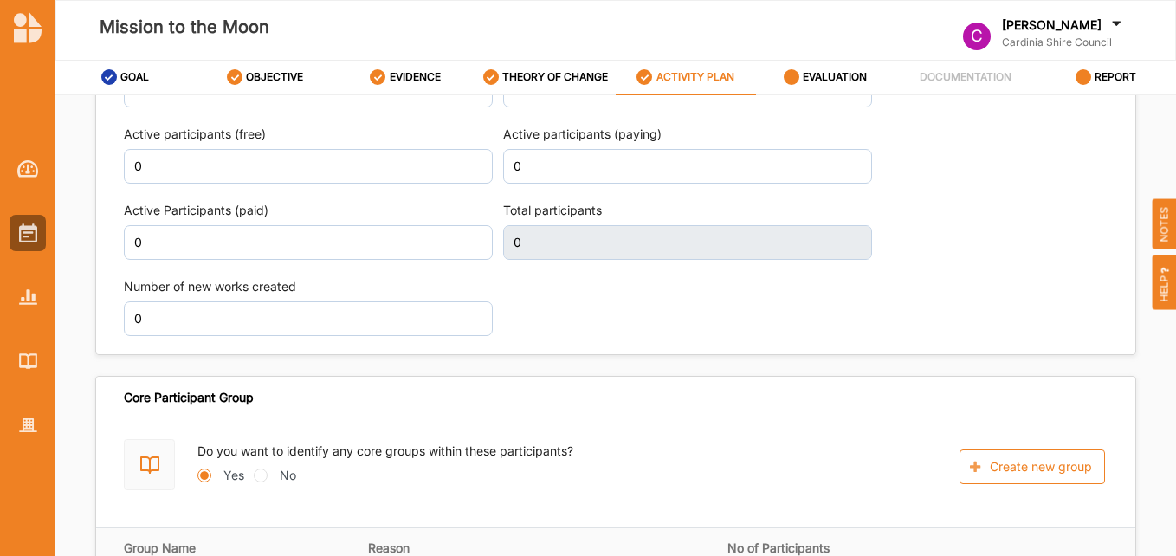
type input "300"
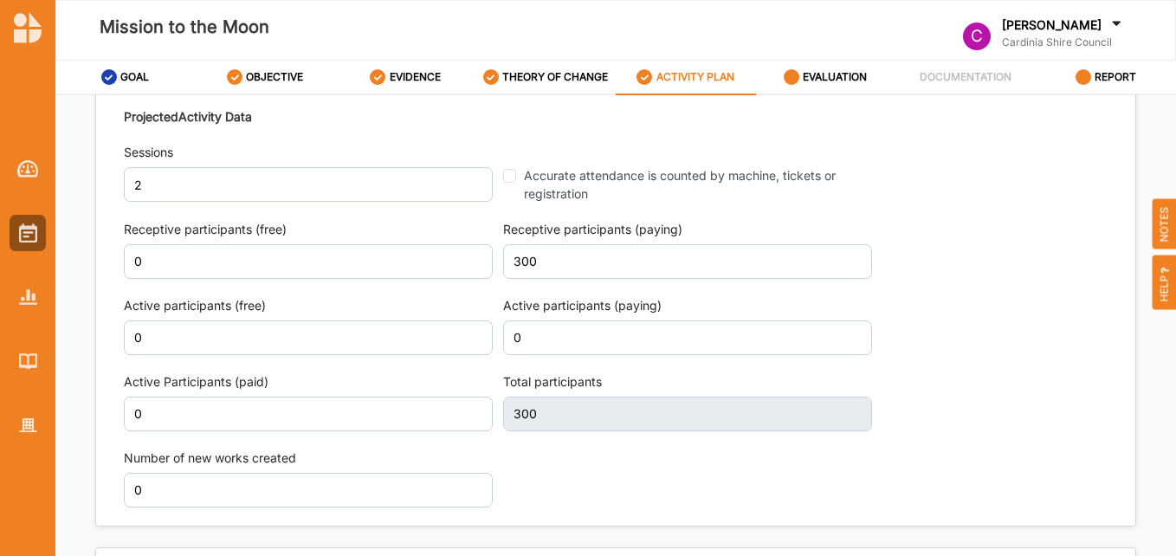
scroll to position [2078, 0]
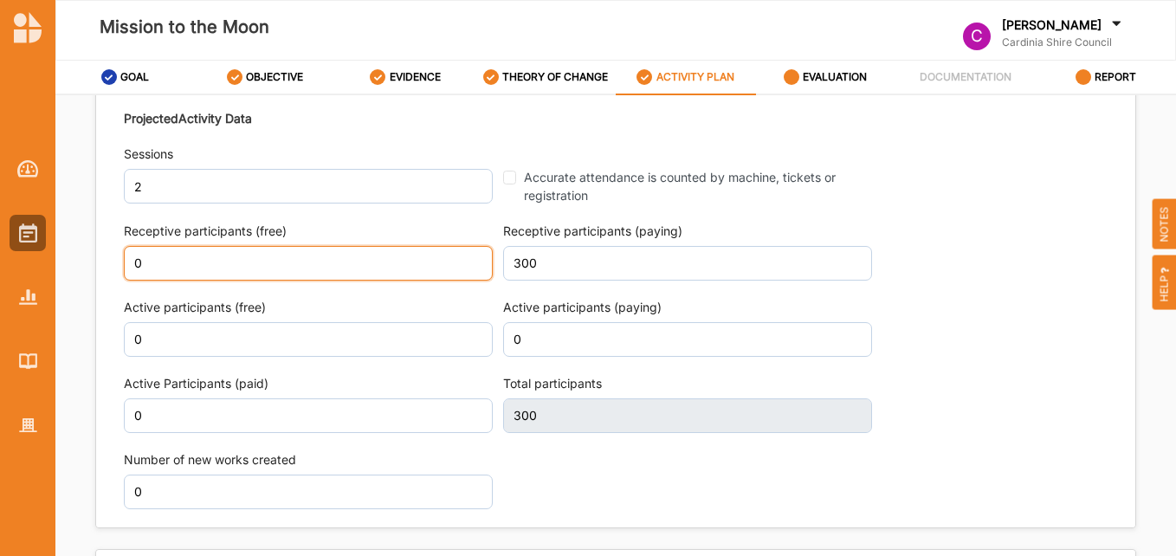
drag, startPoint x: 144, startPoint y: 218, endPoint x: 125, endPoint y: 223, distance: 19.7
click at [125, 246] on input "0" at bounding box center [308, 263] width 369 height 35
type input "50"
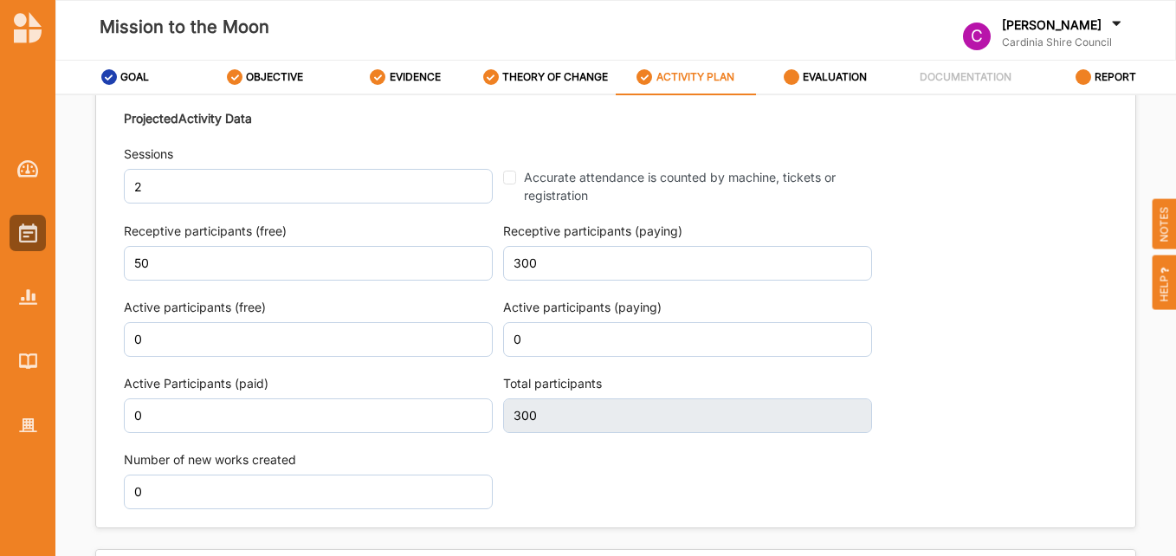
click at [924, 271] on div "Projected Activity Data Sessions 2 Accurate attendance is counted by machine, t…" at bounding box center [615, 309] width 983 height 416
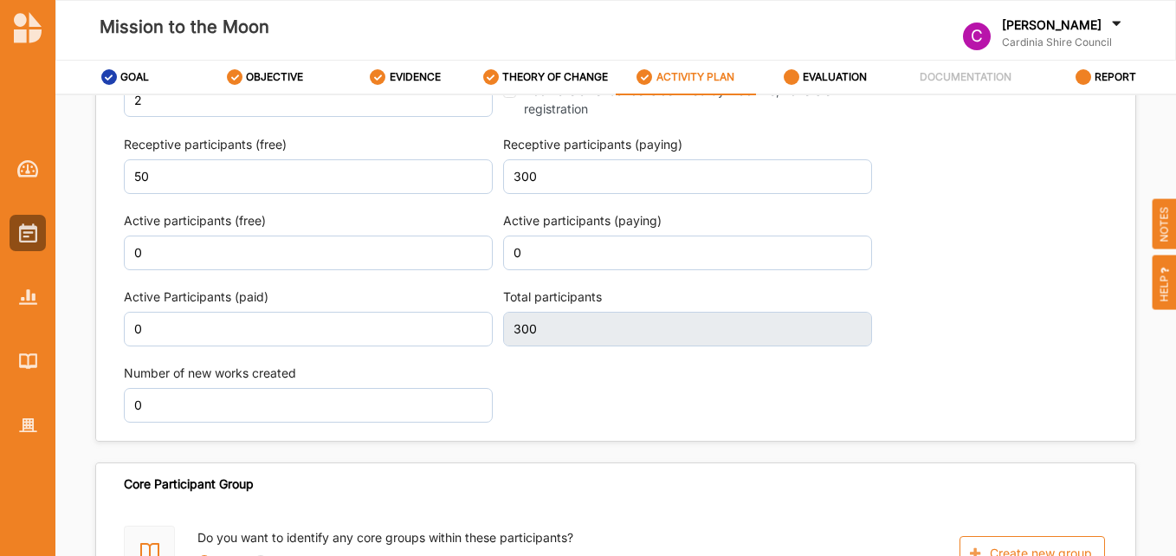
type input "350"
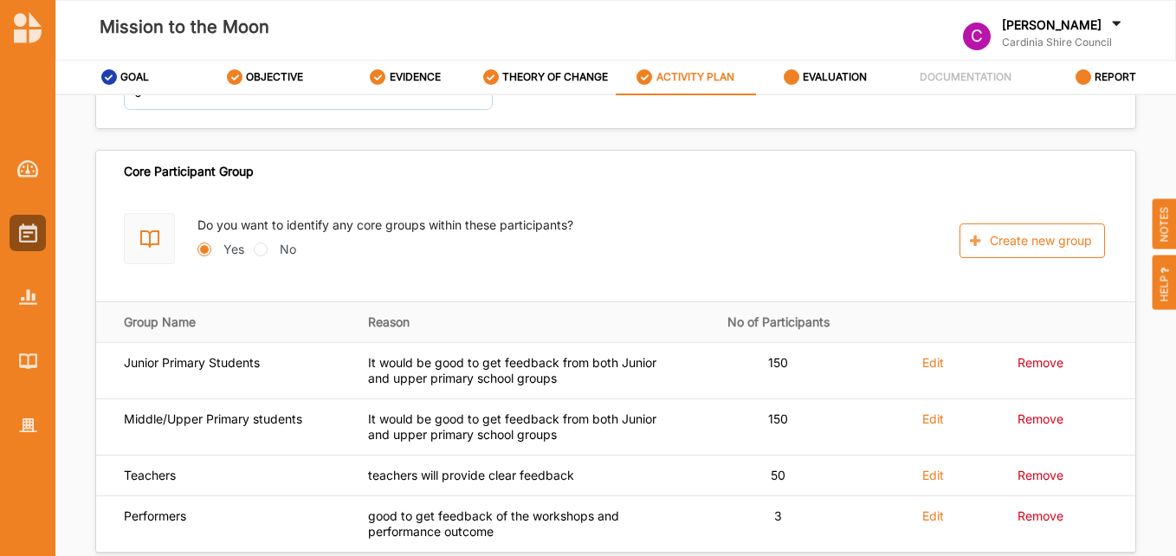
scroll to position [2498, 0]
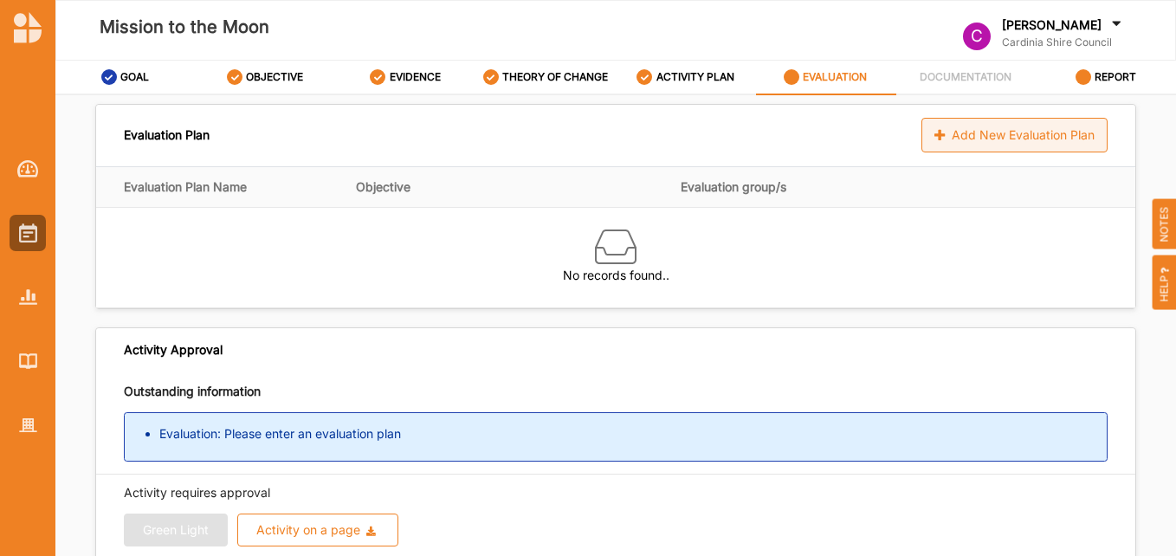
click at [1019, 138] on div "Add New Evaluation Plan" at bounding box center [1014, 135] width 186 height 35
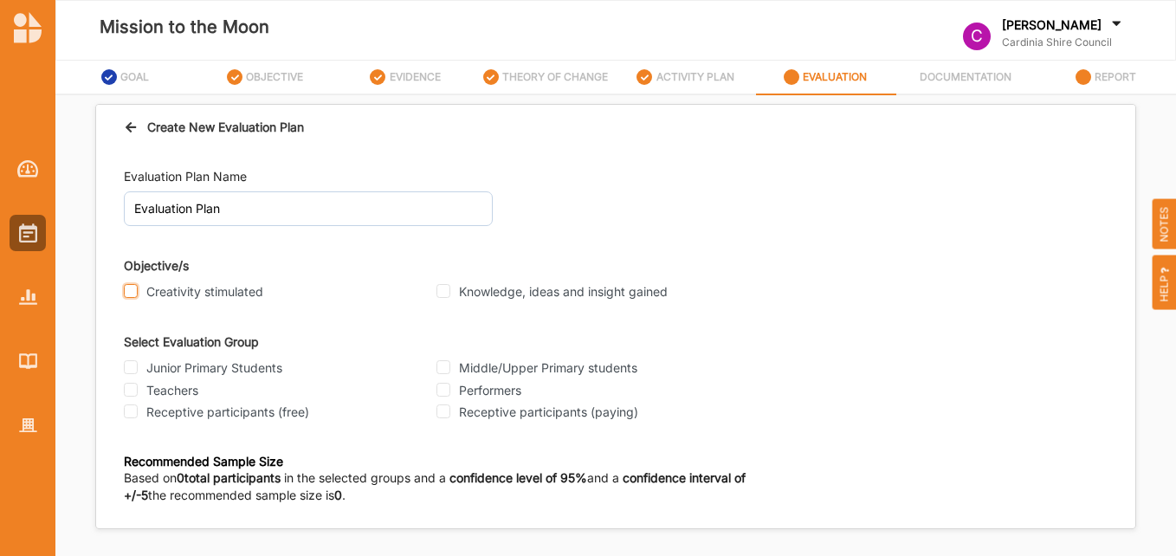
click at [127, 290] on input "Creativity stimulated" at bounding box center [131, 291] width 14 height 14
checkbox input "true"
click at [447, 285] on input "Knowledge, ideas and insight gained" at bounding box center [443, 291] width 14 height 14
checkbox input "true"
click at [136, 365] on input "Junior Primary Students" at bounding box center [131, 367] width 14 height 14
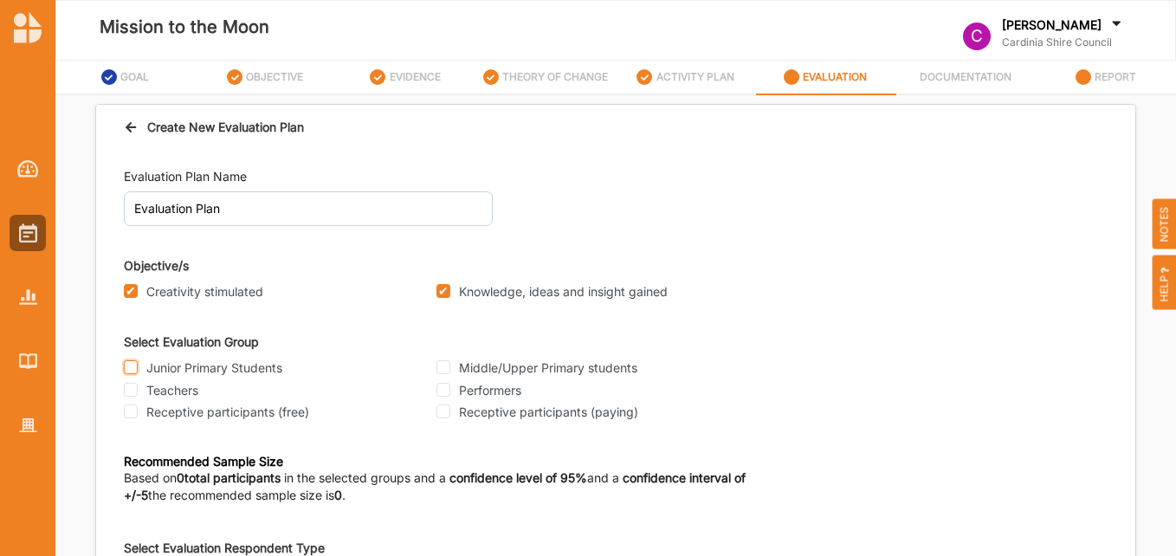
checkbox input "true"
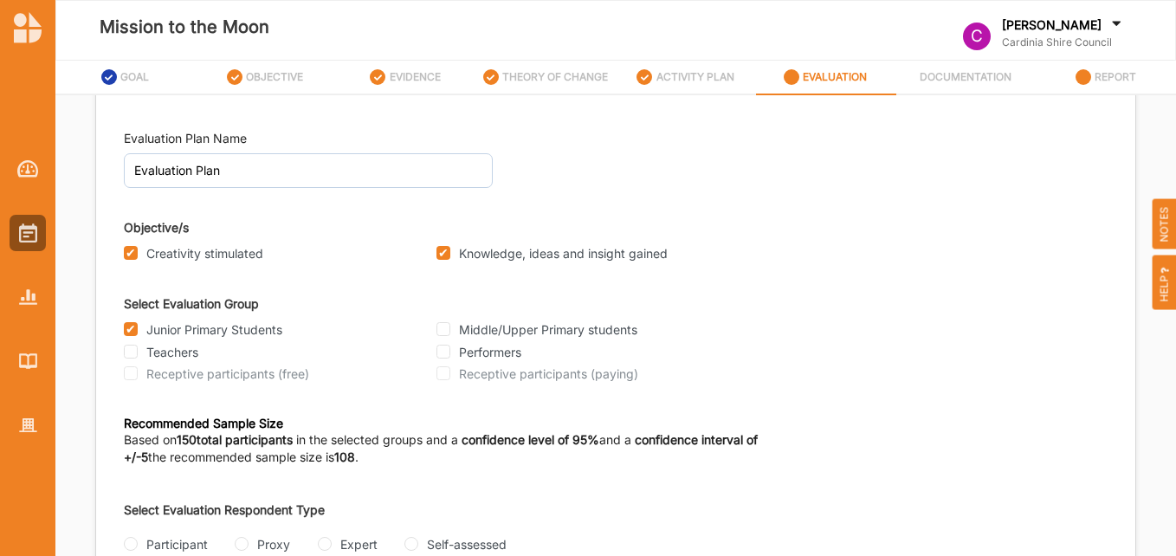
scroll to position [68, 0]
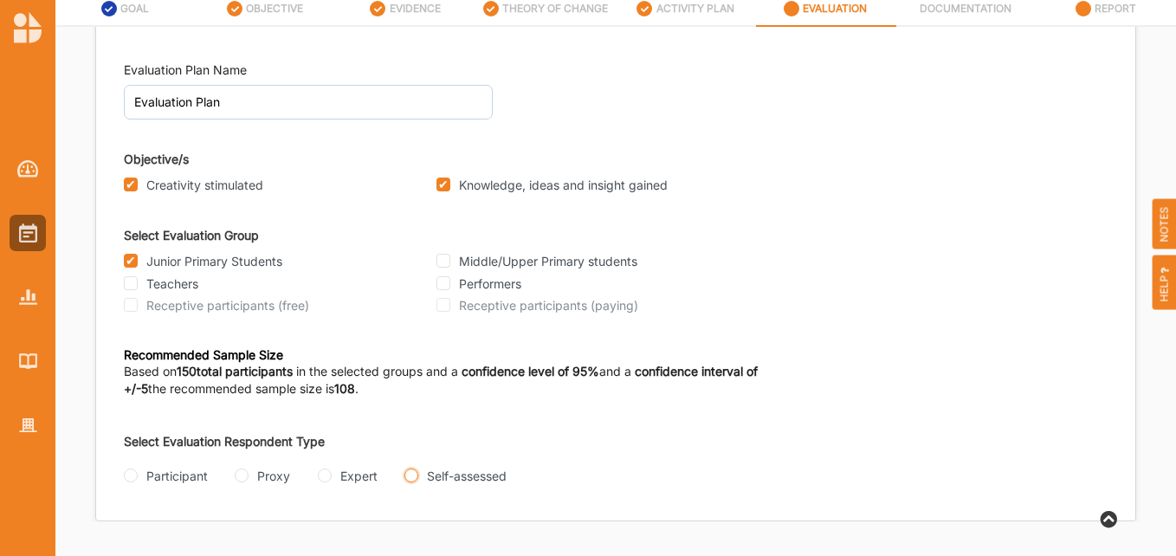
click at [416, 477] on input "Self-assessed" at bounding box center [411, 475] width 14 height 14
radio input "true"
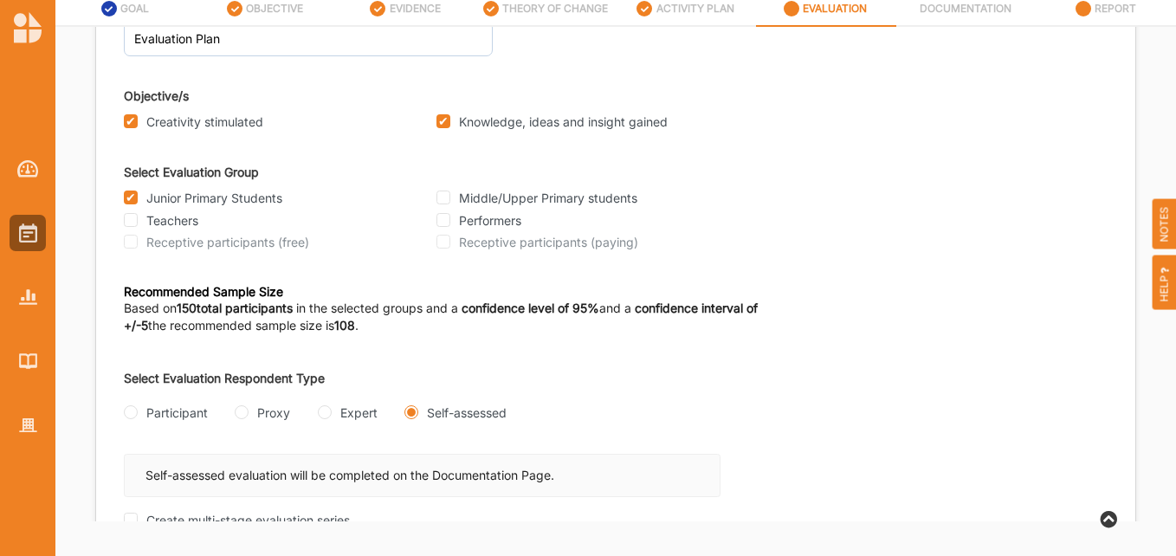
scroll to position [177, 0]
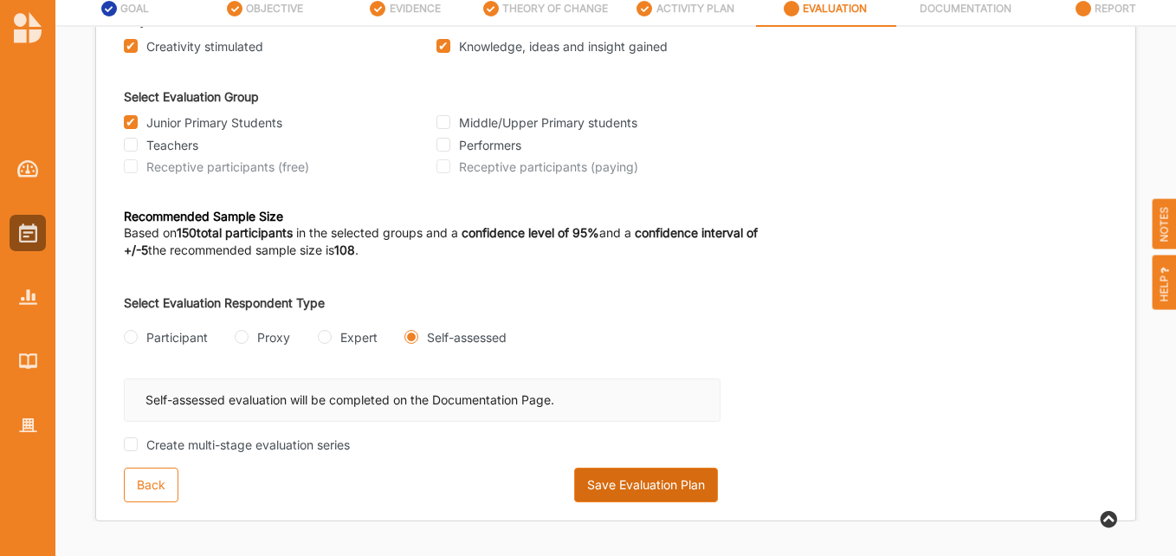
click at [648, 479] on button "Save Evaluation Plan" at bounding box center [646, 484] width 144 height 35
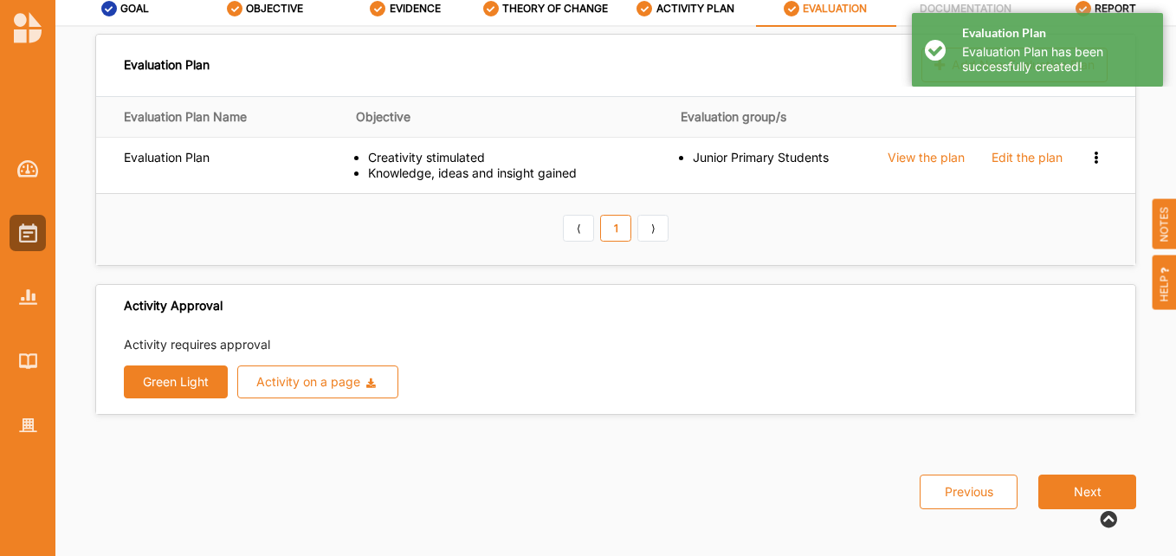
scroll to position [0, 0]
click at [832, 68] on div "Evaluation Plan Add New Evaluation Plan" at bounding box center [615, 66] width 1039 height 61
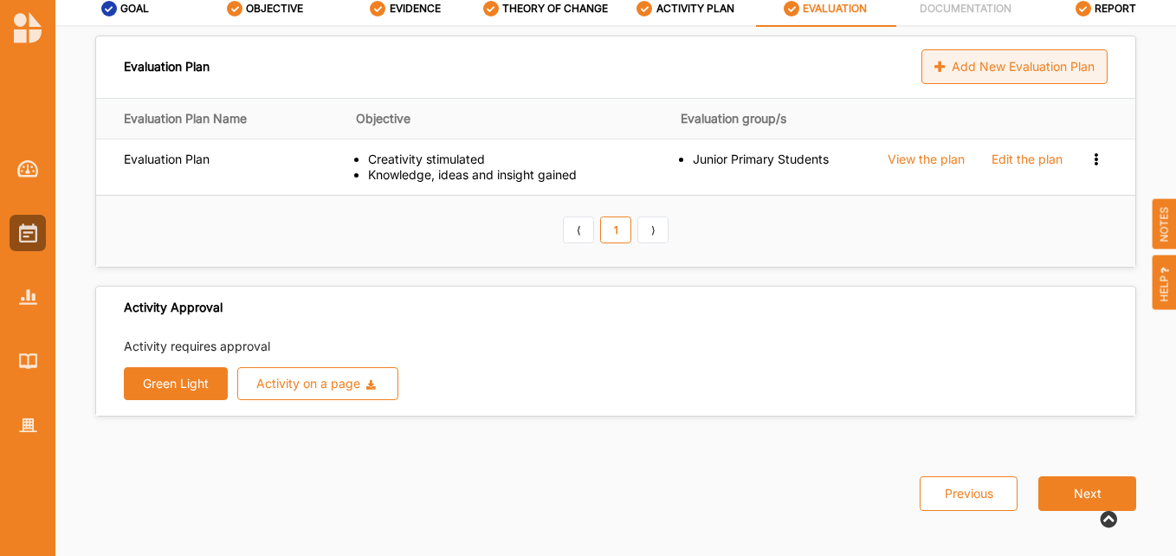
click at [954, 74] on div "Add New Evaluation Plan" at bounding box center [1014, 66] width 186 height 35
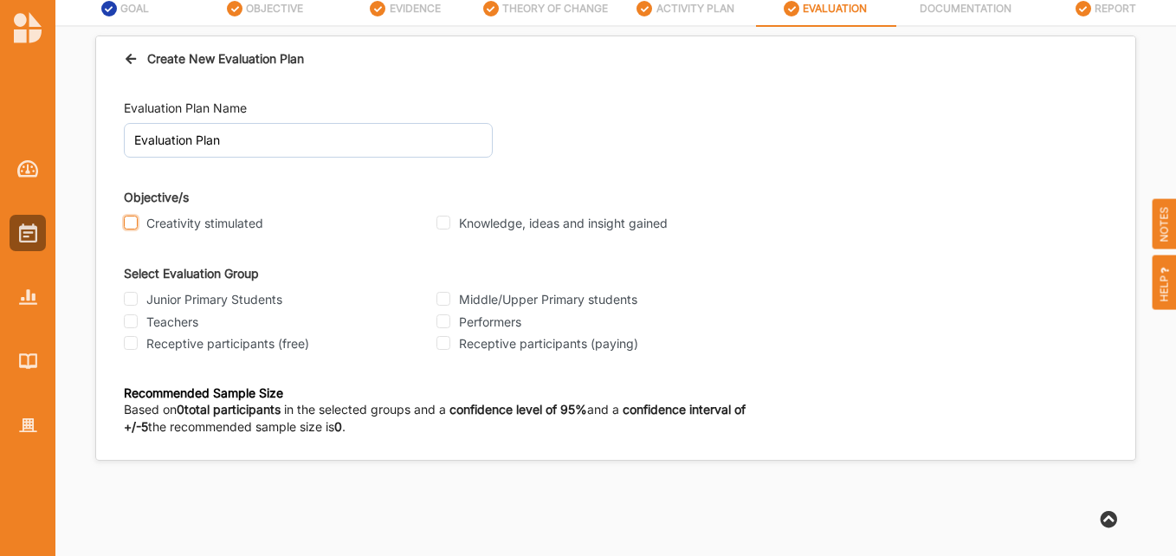
click at [128, 224] on input "Creativity stimulated" at bounding box center [131, 223] width 14 height 14
checkbox input "true"
click at [442, 223] on input "Knowledge, ideas and insight gained" at bounding box center [443, 223] width 14 height 14
checkbox input "true"
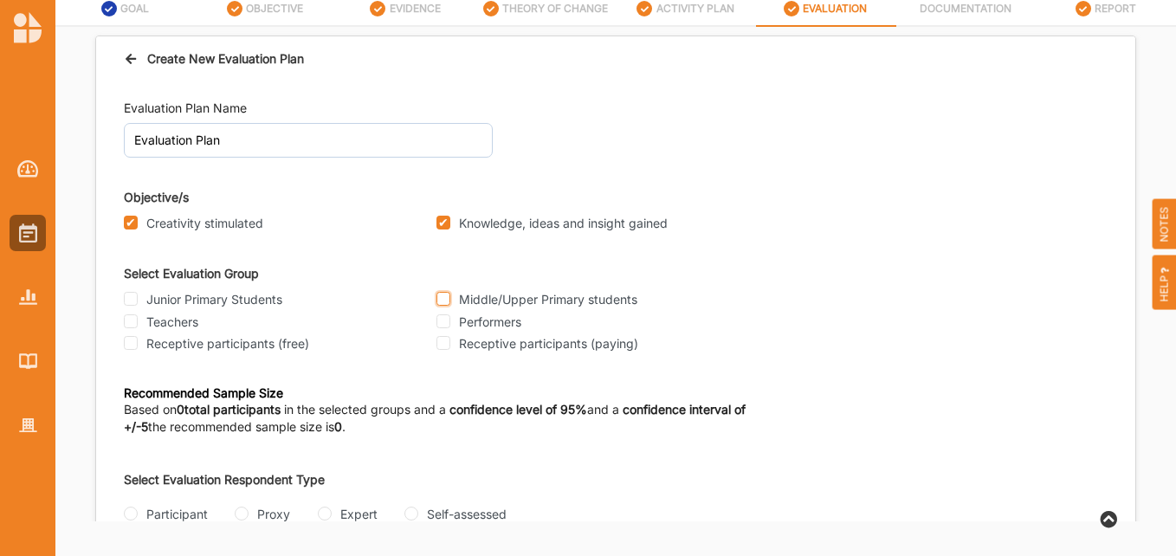
click at [445, 293] on input "Middle/Upper Primary students" at bounding box center [443, 299] width 14 height 14
checkbox input "true"
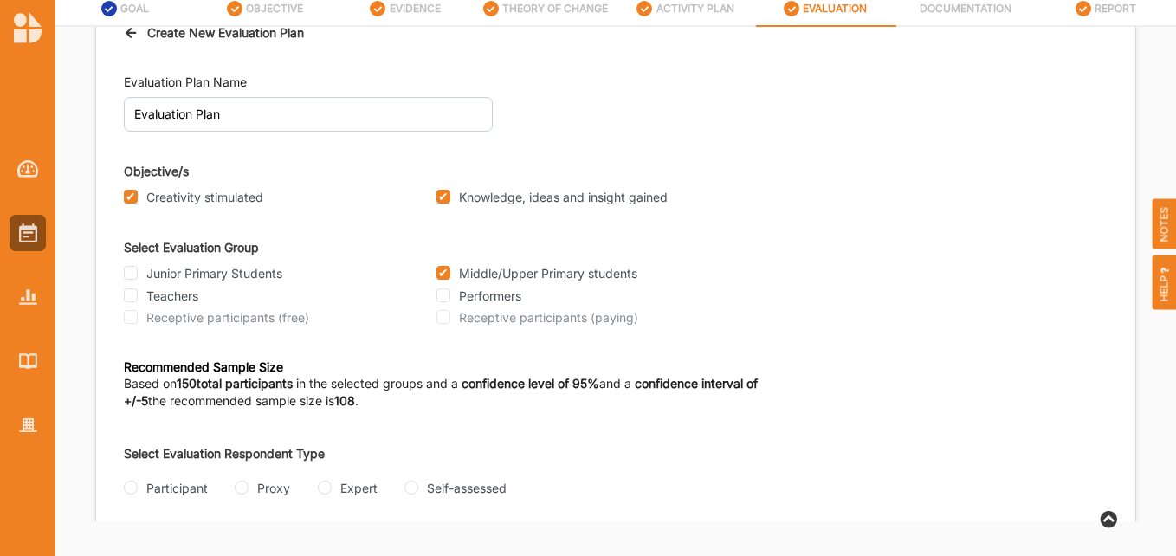
scroll to position [38, 0]
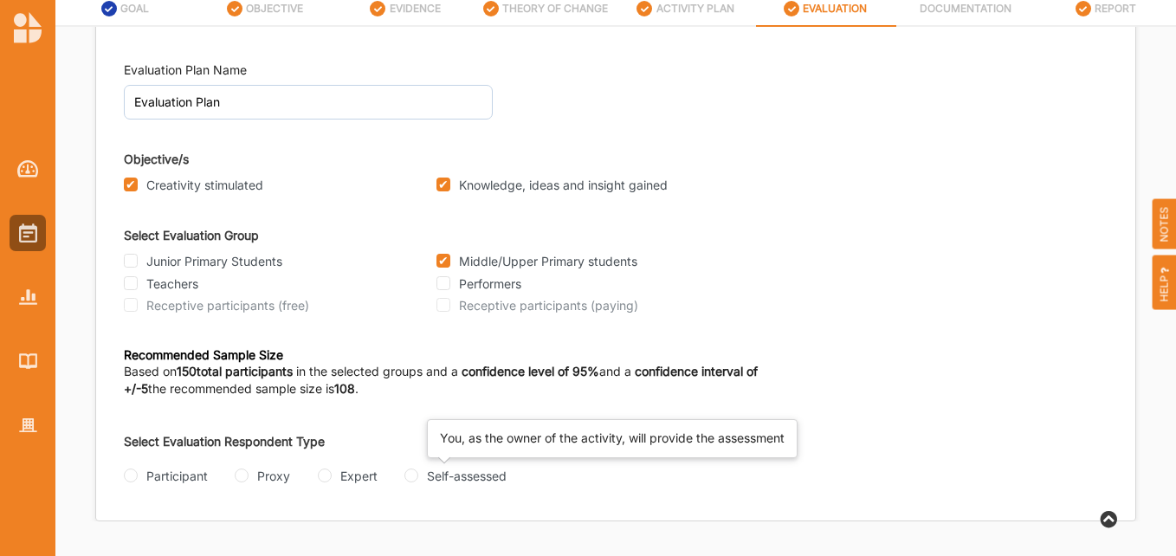
click at [440, 468] on div "Self-assessed" at bounding box center [467, 476] width 80 height 18
click at [418, 468] on input "Self-assessed" at bounding box center [411, 475] width 14 height 14
radio input "true"
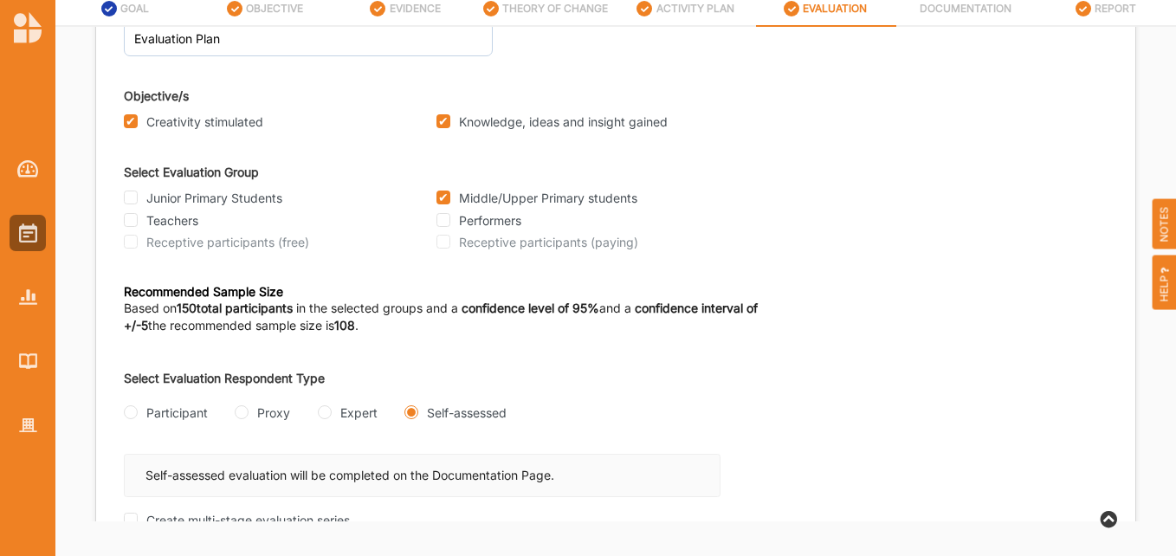
scroll to position [177, 0]
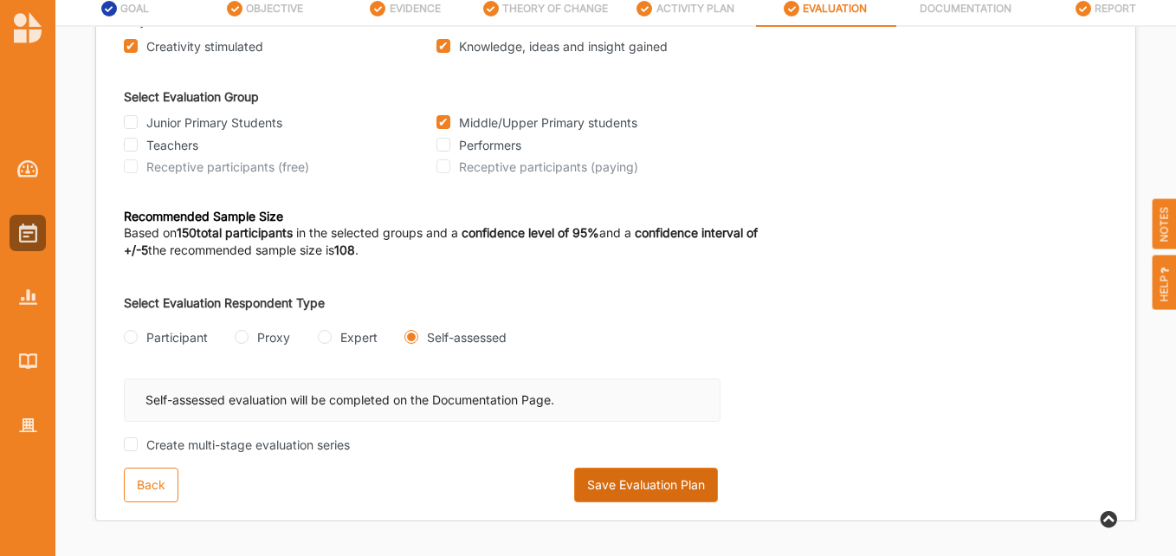
click at [654, 487] on button "Save Evaluation Plan" at bounding box center [646, 484] width 144 height 35
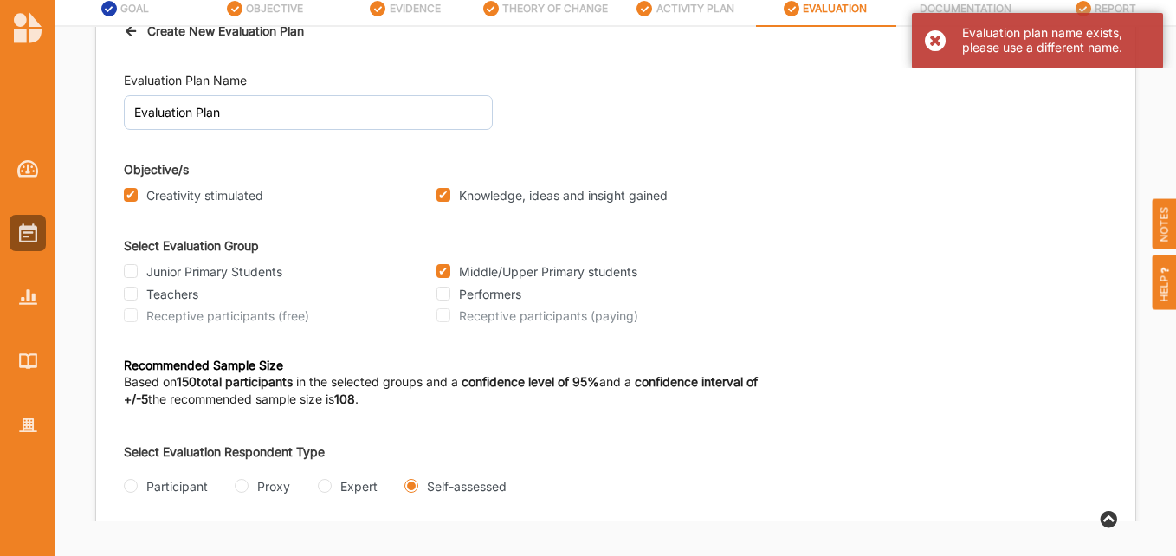
scroll to position [0, 0]
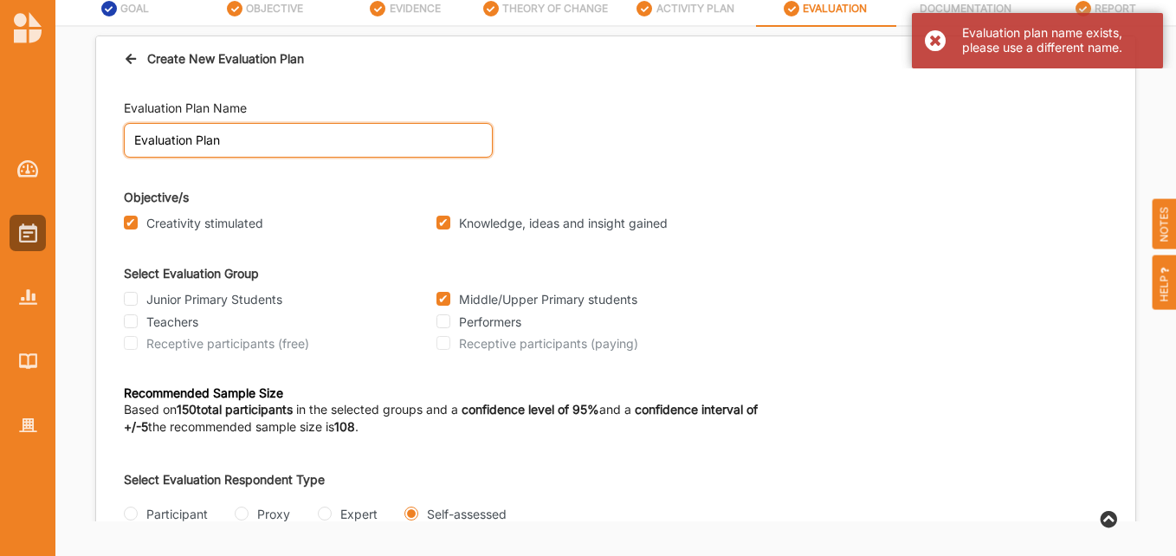
drag, startPoint x: 246, startPoint y: 140, endPoint x: 84, endPoint y: 126, distance: 162.5
click at [84, 126] on div "Create New Evaluation Plan Evaluation Plan Name Evaluation Plan Objective/s Cre…" at bounding box center [615, 274] width 1120 height 494
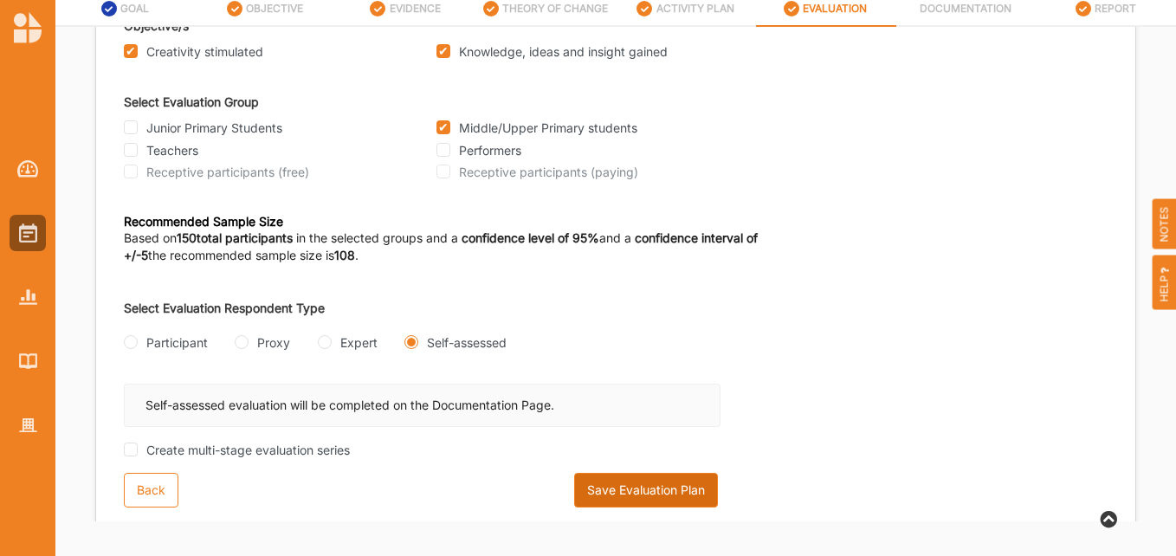
scroll to position [177, 0]
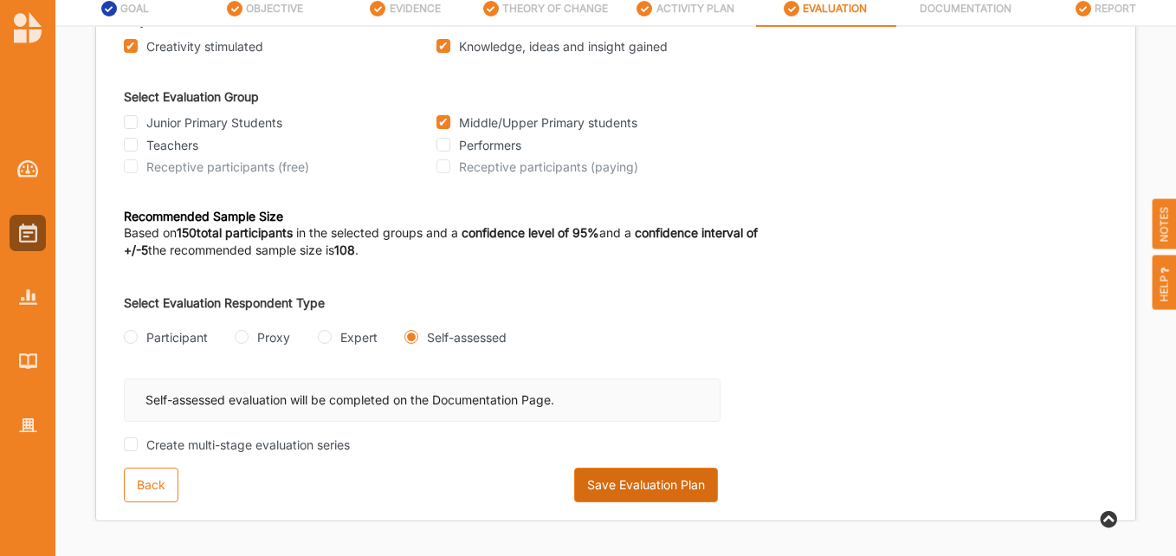
type input "Middle Upper Primary Students"
click at [635, 492] on button "Save Evaluation Plan" at bounding box center [646, 484] width 144 height 35
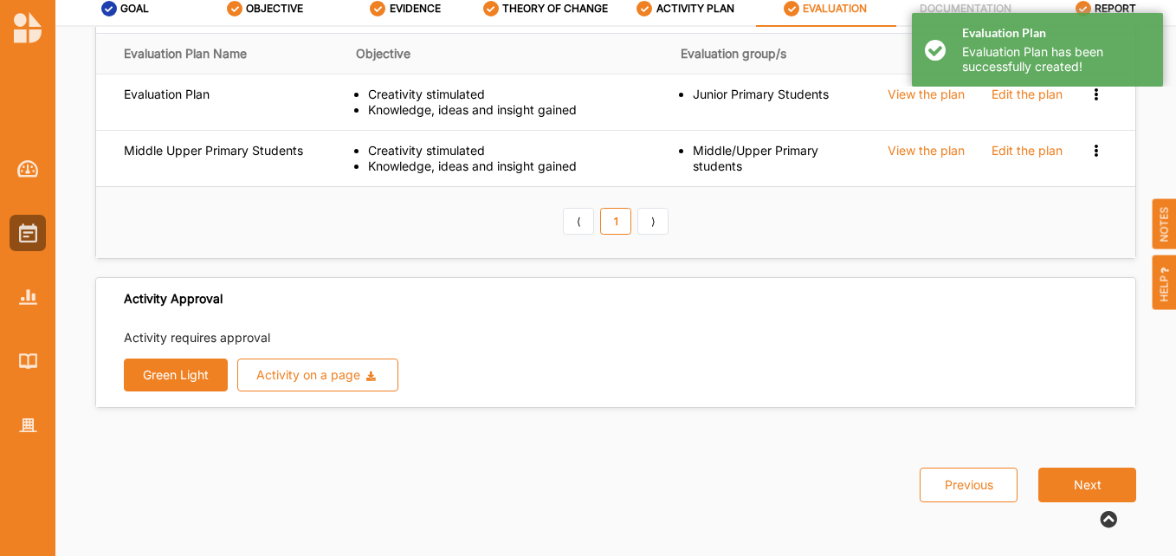
scroll to position [0, 0]
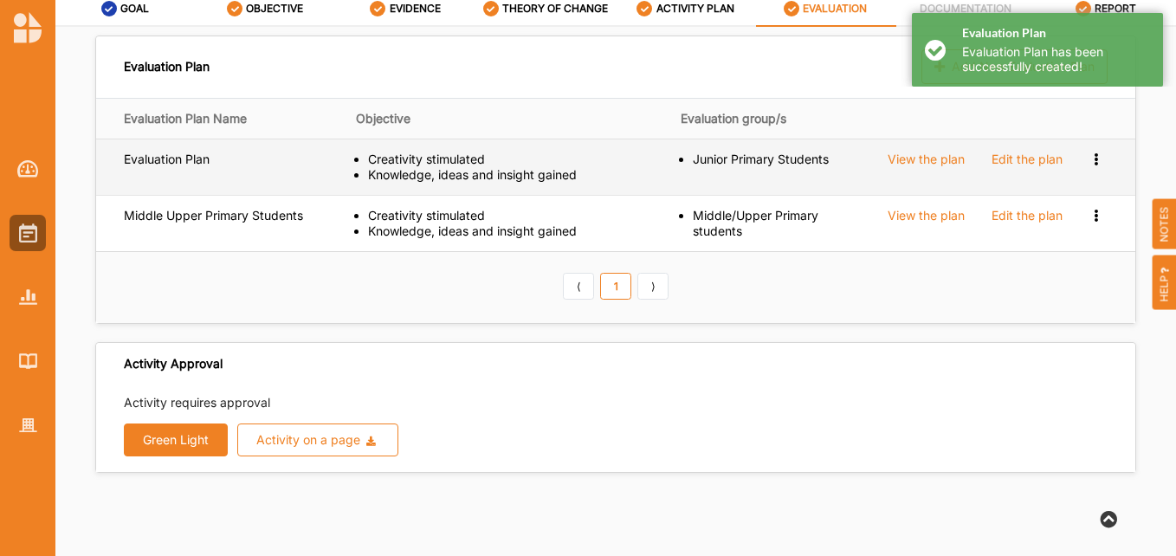
click at [1002, 158] on div "Edit the plan" at bounding box center [1026, 159] width 71 height 16
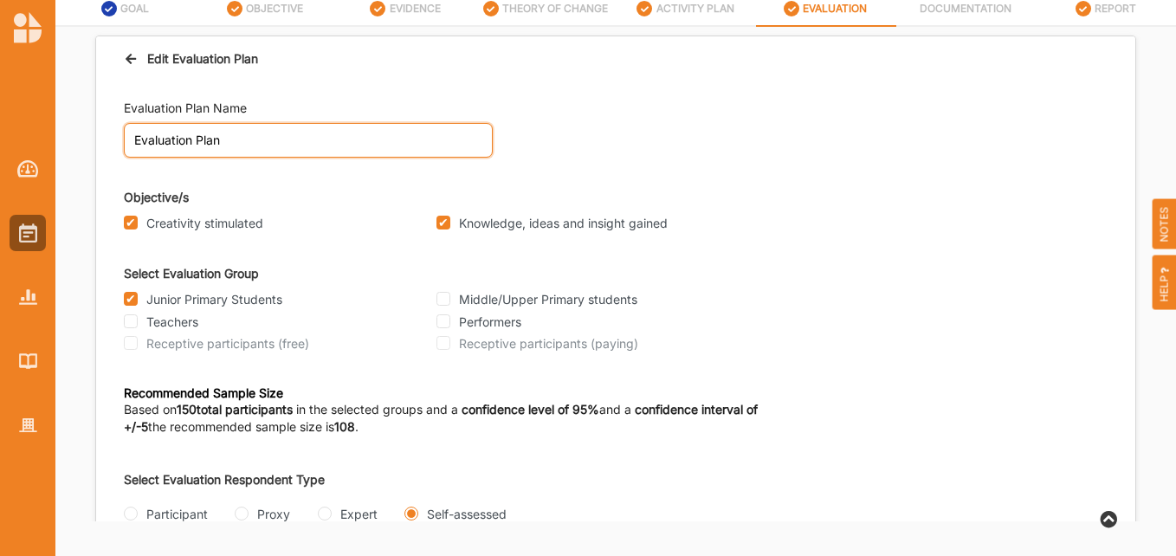
drag, startPoint x: 216, startPoint y: 138, endPoint x: 96, endPoint y: 120, distance: 120.7
click at [96, 120] on div "Evaluation Plan Name Evaluation Plan Objective/s Creativity stimulated Knowledg…" at bounding box center [615, 389] width 1039 height 616
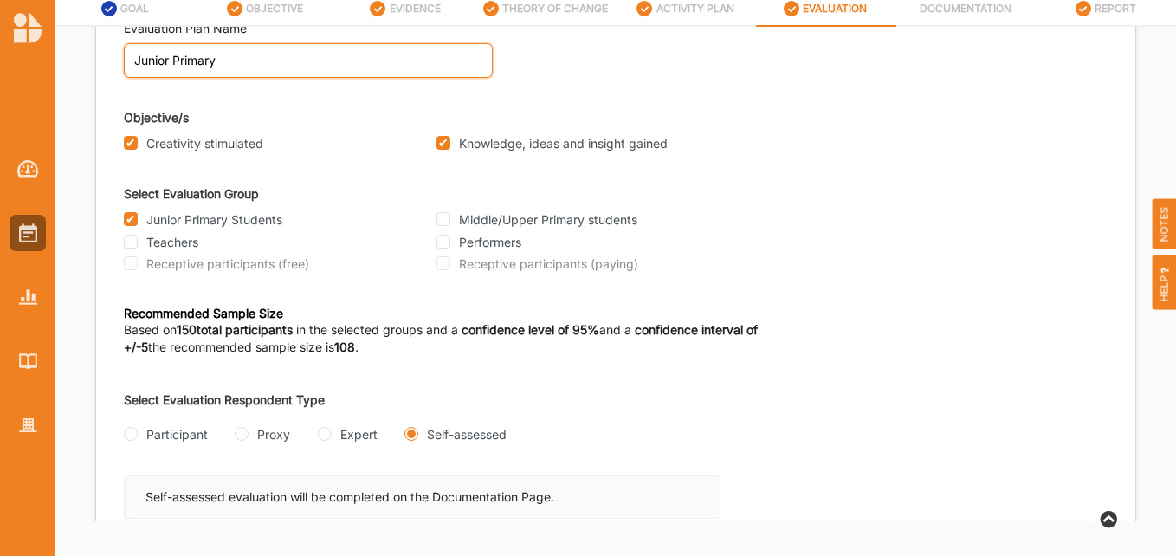
scroll to position [177, 0]
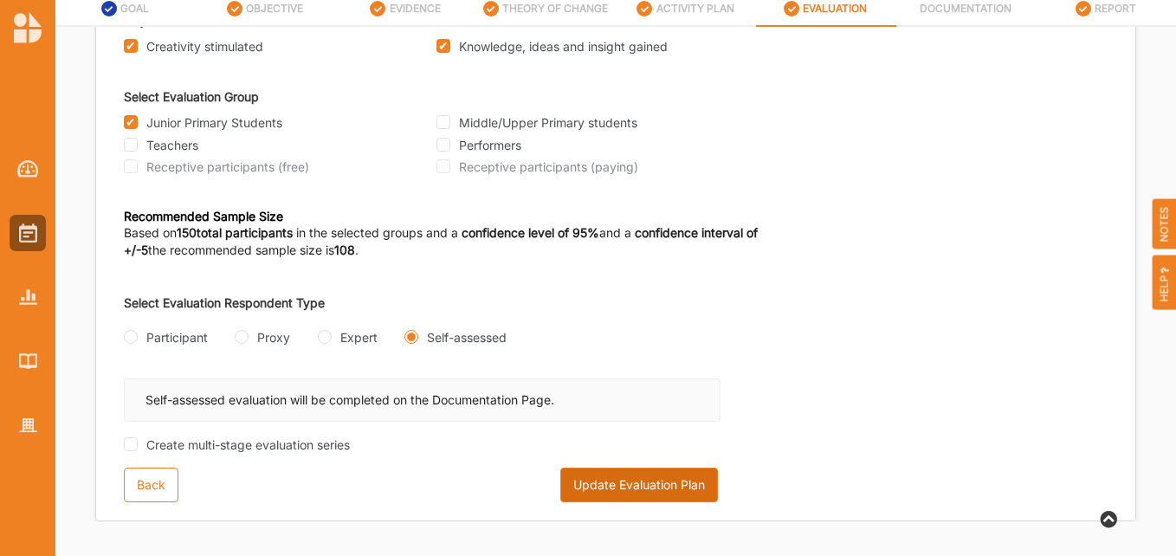
type input "Junior Primary"
click at [648, 475] on button "Update Evaluation Plan" at bounding box center [639, 484] width 158 height 35
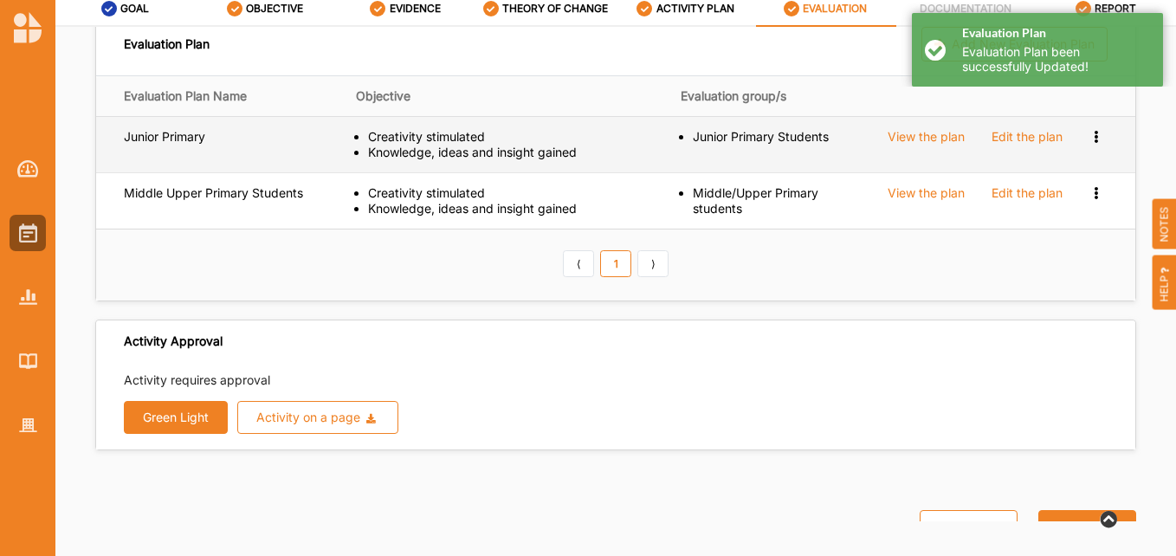
scroll to position [0, 0]
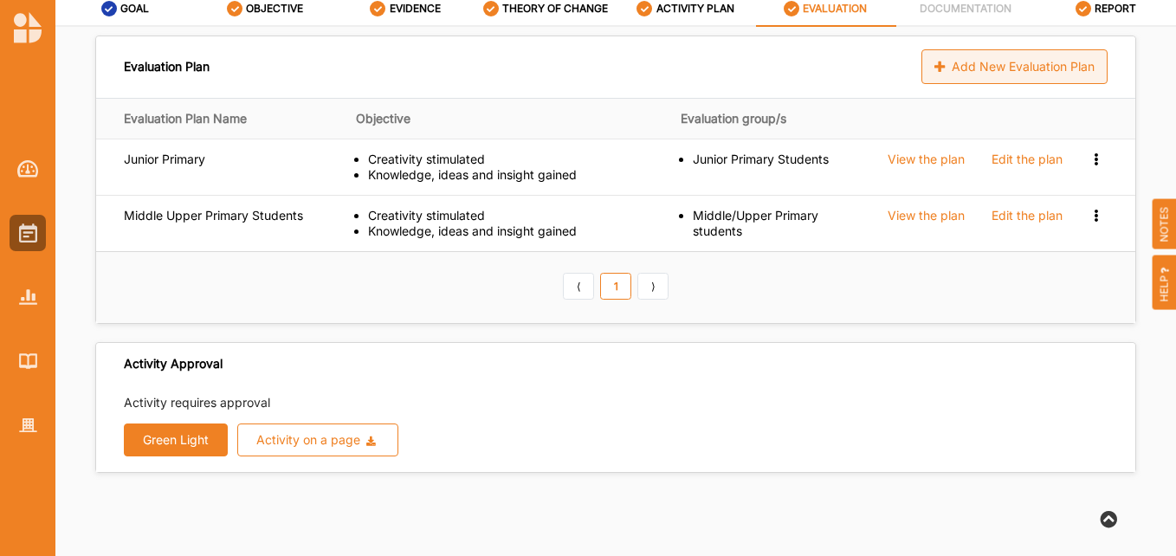
click at [1019, 63] on div "Add New Evaluation Plan" at bounding box center [1014, 66] width 186 height 35
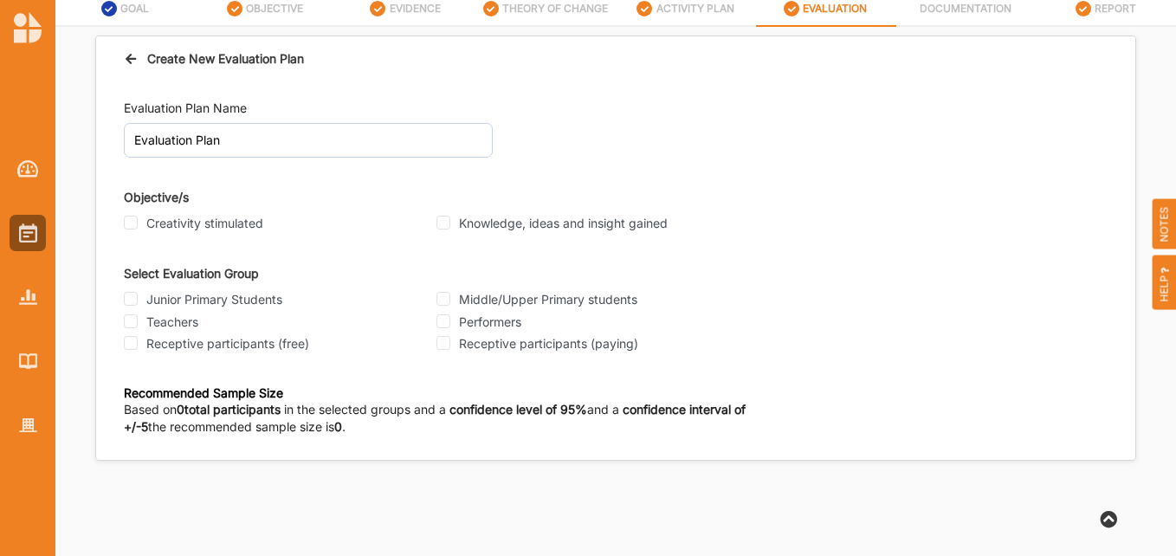
click at [150, 317] on label "Teachers" at bounding box center [172, 322] width 52 height 16
click at [138, 317] on input "Teachers" at bounding box center [131, 321] width 14 height 14
checkbox input "true"
click at [126, 220] on input "Creativity stimulated" at bounding box center [131, 223] width 14 height 14
checkbox input "true"
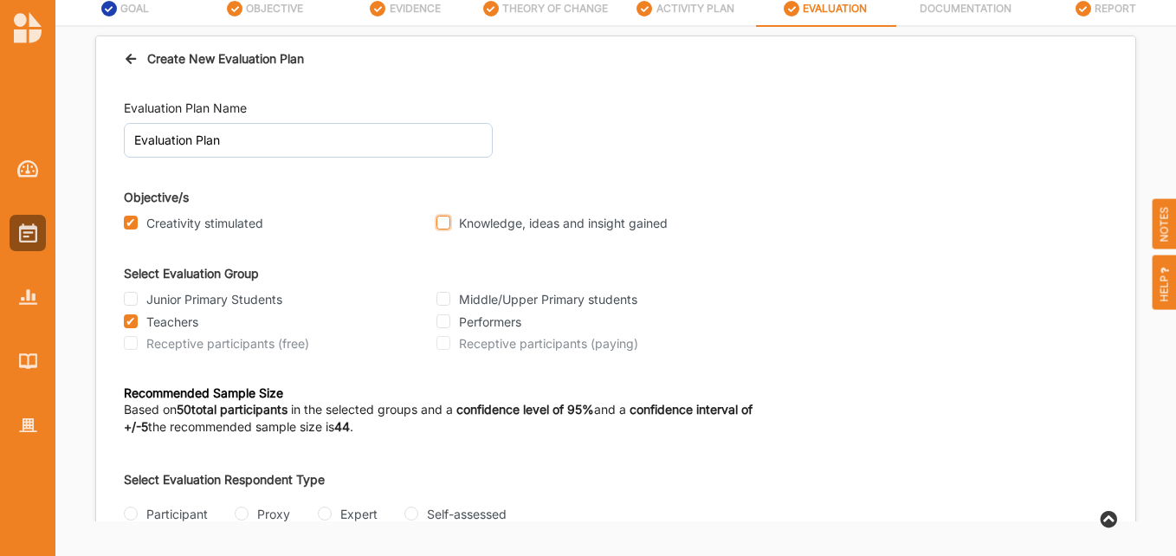
click at [440, 218] on input "Knowledge, ideas and insight gained" at bounding box center [443, 223] width 14 height 14
checkbox input "true"
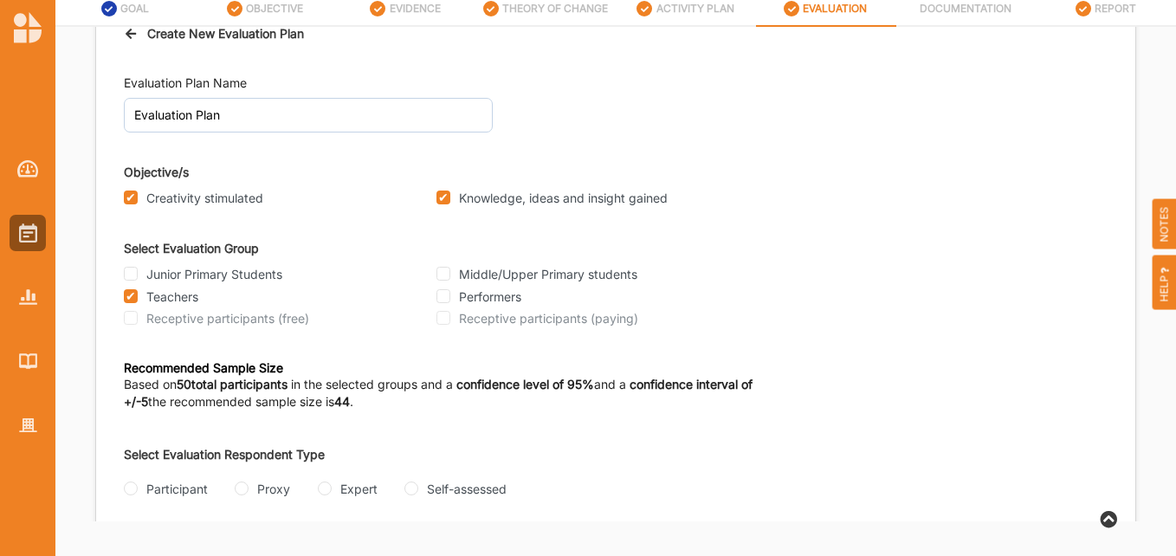
scroll to position [38, 0]
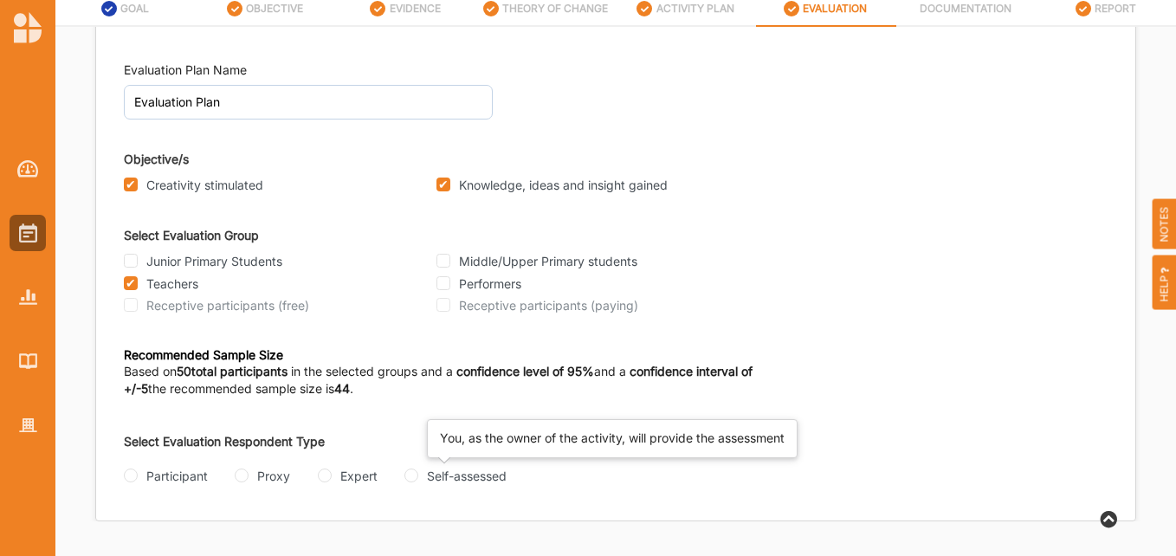
click at [447, 473] on div "Self-assessed" at bounding box center [467, 476] width 80 height 18
click at [418, 473] on input "Self-assessed" at bounding box center [411, 475] width 14 height 14
radio input "true"
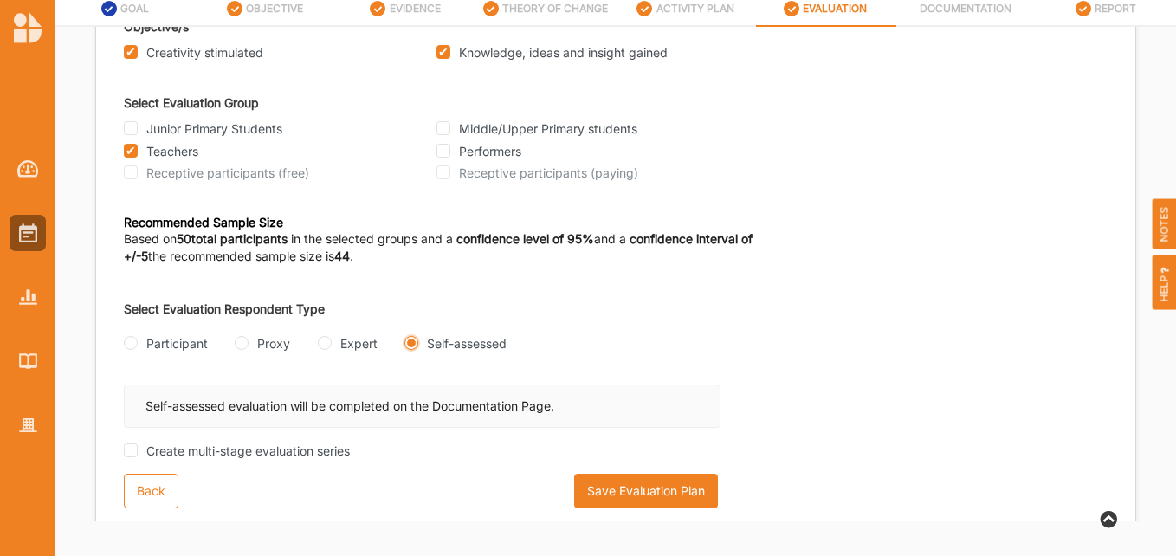
scroll to position [177, 0]
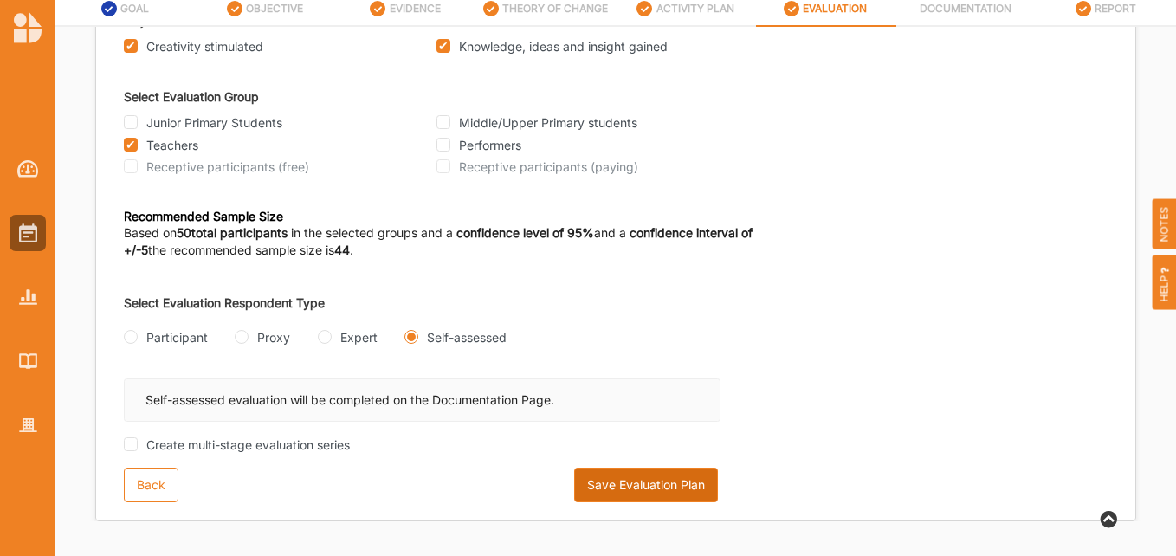
click at [654, 481] on button "Save Evaluation Plan" at bounding box center [646, 484] width 144 height 35
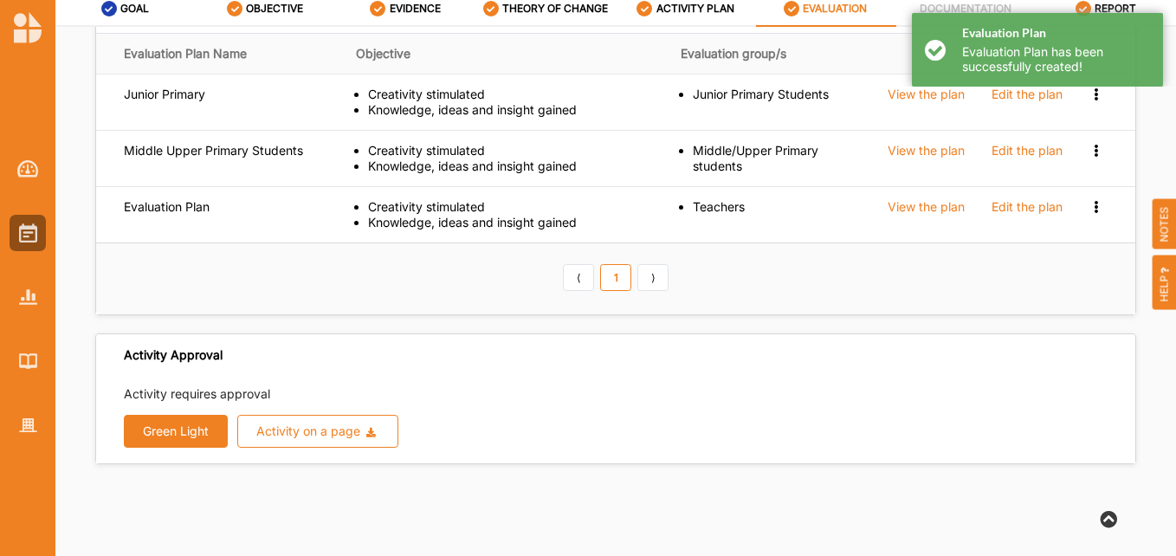
scroll to position [35, 0]
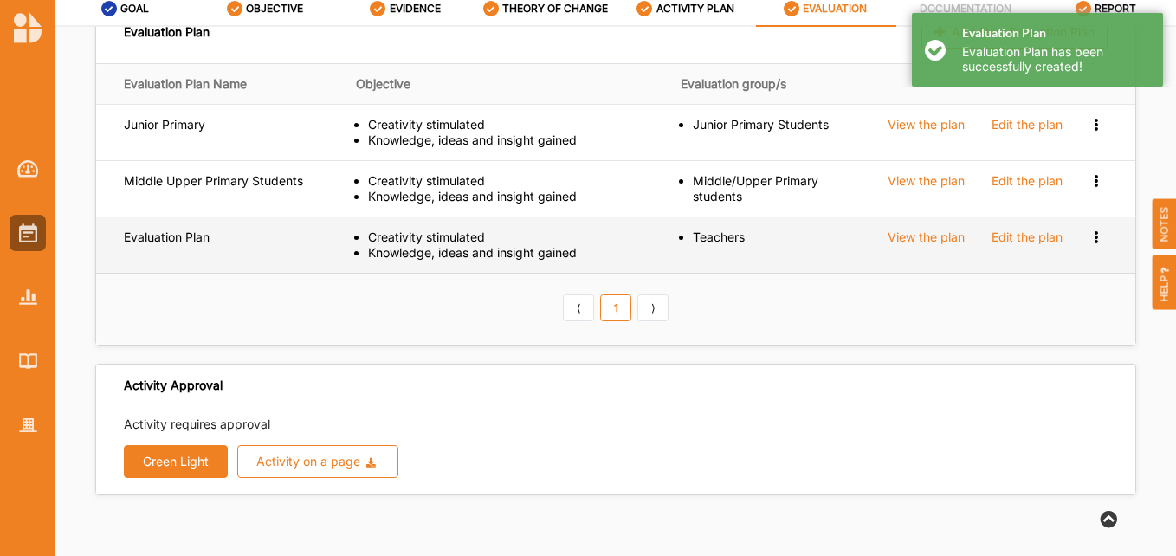
click at [1002, 239] on div "Edit the plan" at bounding box center [1026, 237] width 71 height 16
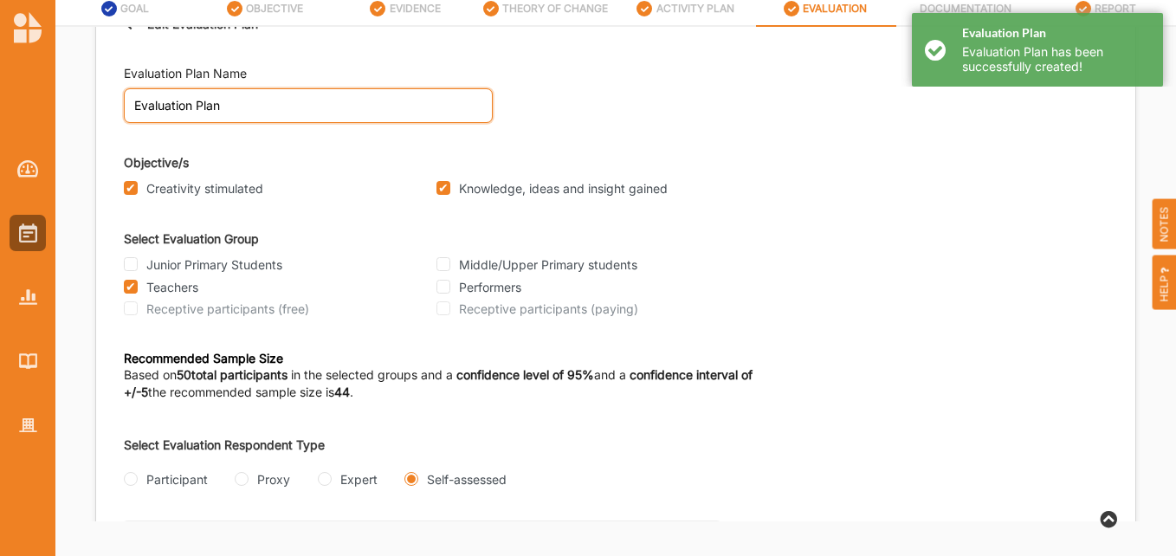
drag, startPoint x: 238, startPoint y: 104, endPoint x: 41, endPoint y: 74, distance: 199.6
click at [41, 74] on div "Mission to the Moon C [PERSON_NAME] Main Cardinia Shire Council C Cardinia Shir…" at bounding box center [588, 244] width 1176 height 624
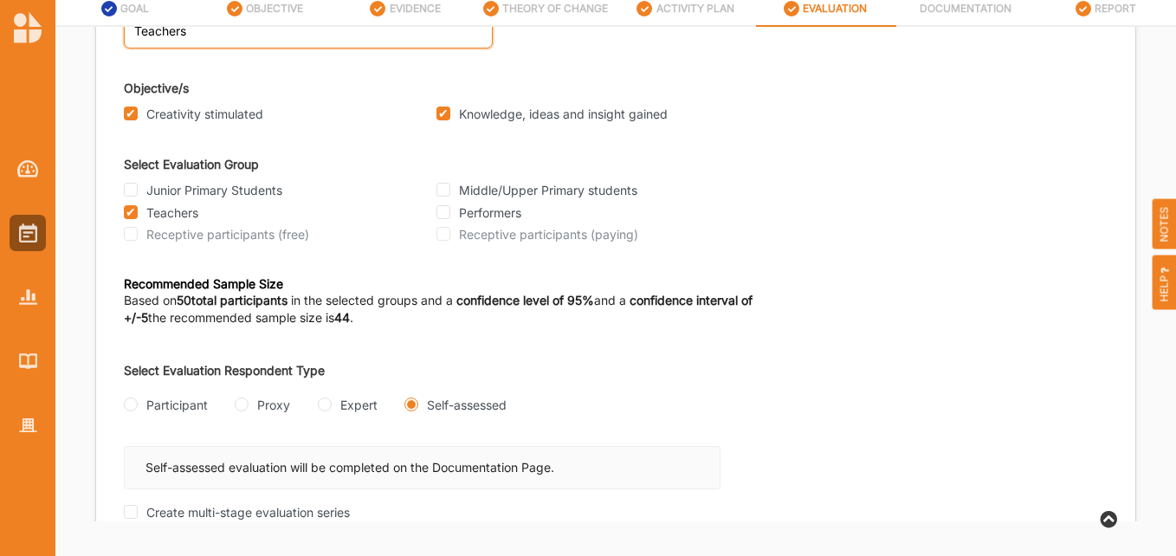
scroll to position [177, 0]
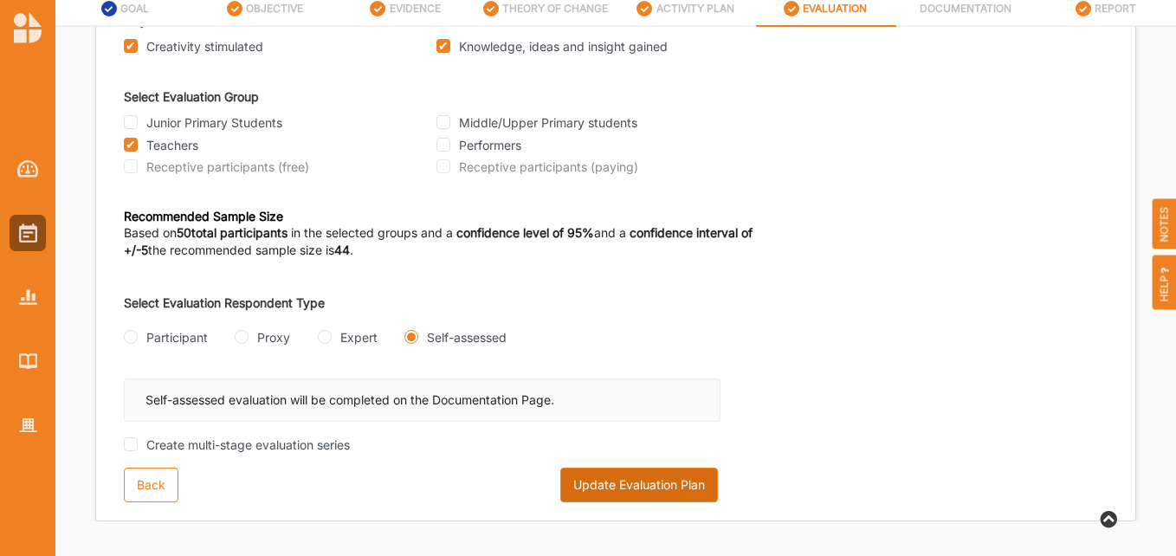
type input "Teachers"
click at [598, 493] on button "Update Evaluation Plan" at bounding box center [639, 484] width 158 height 35
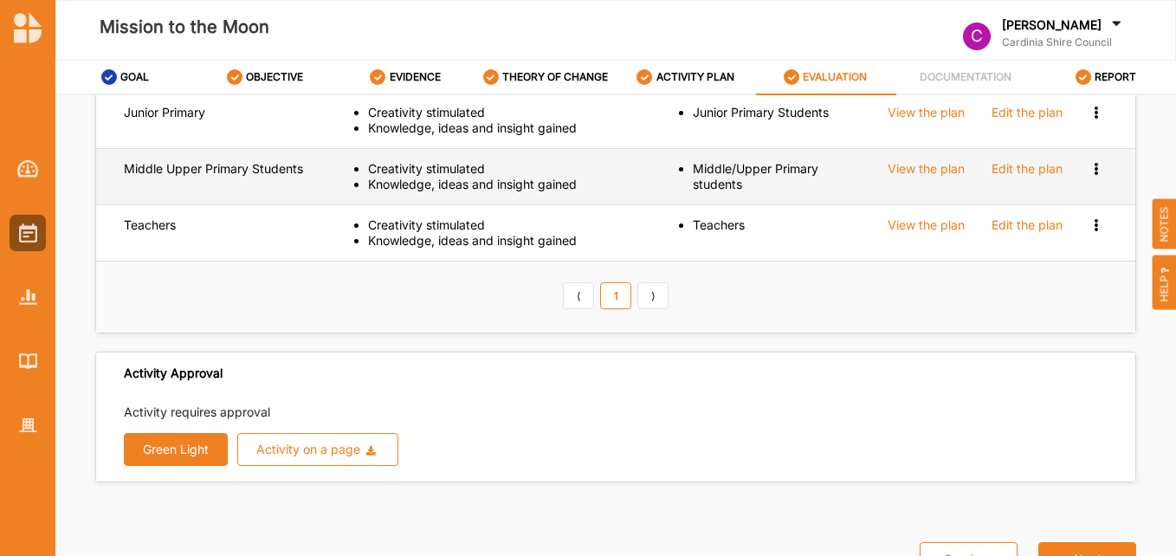
scroll to position [121, 0]
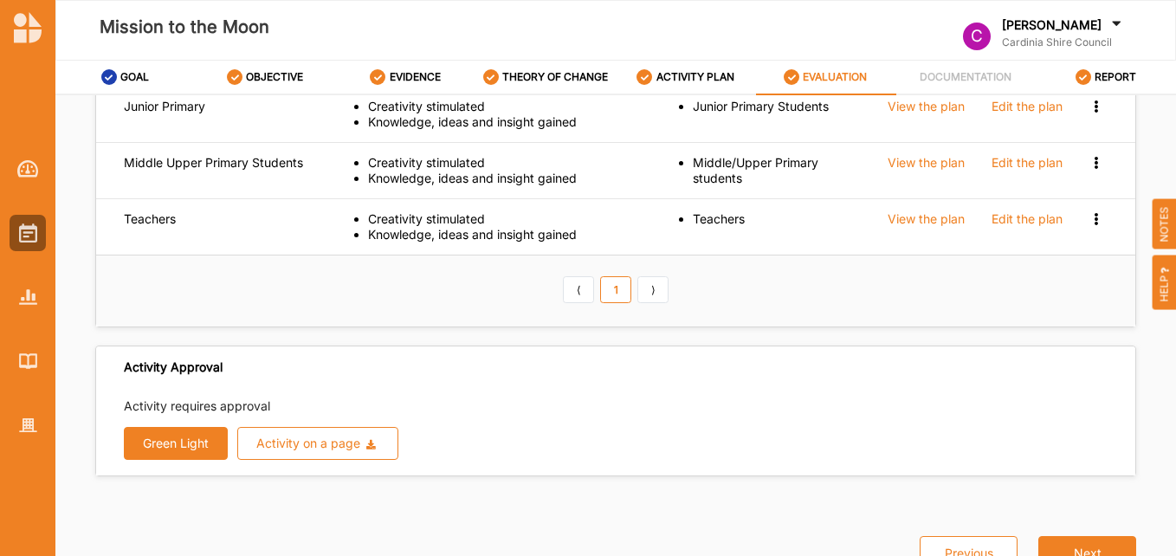
click at [184, 422] on div "Activity requires approval Green Light Activity on a page Download Report Downl…" at bounding box center [615, 428] width 983 height 62
click at [179, 442] on button "Green Light" at bounding box center [176, 443] width 104 height 33
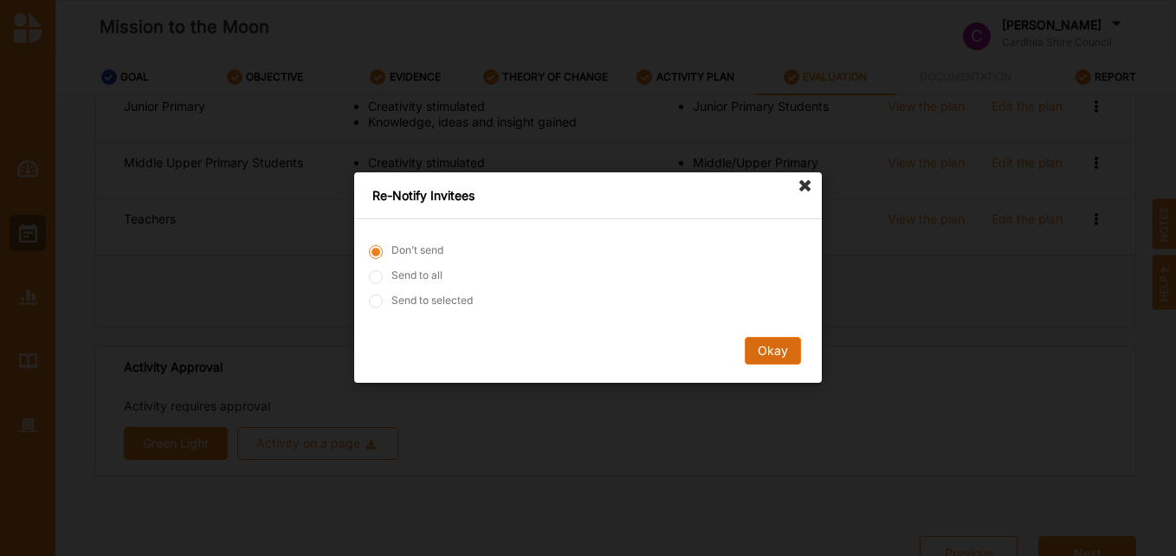
click at [789, 338] on button "Okay" at bounding box center [772, 352] width 56 height 28
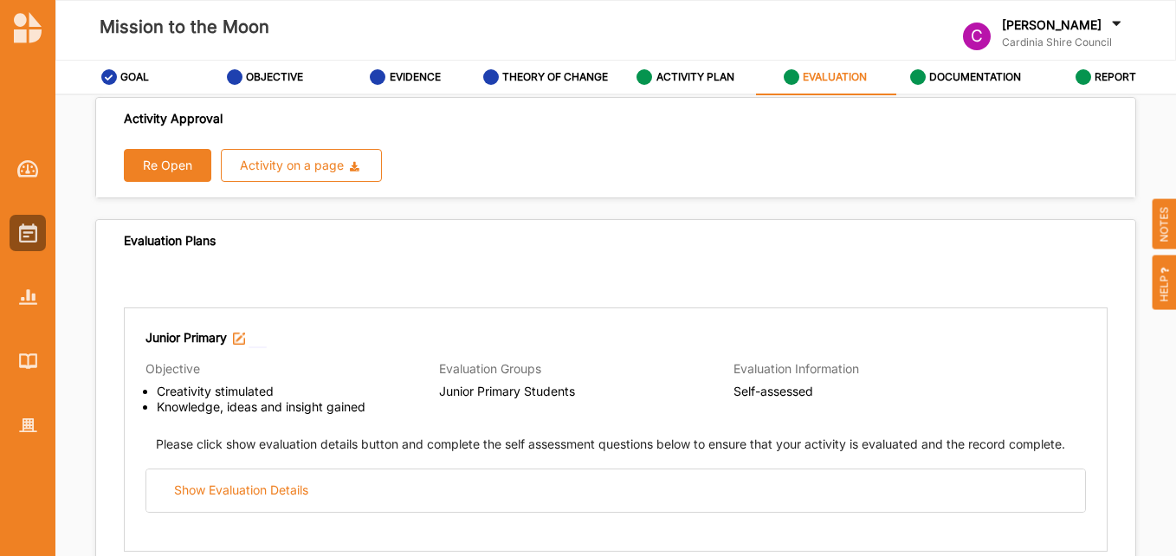
scroll to position [0, 0]
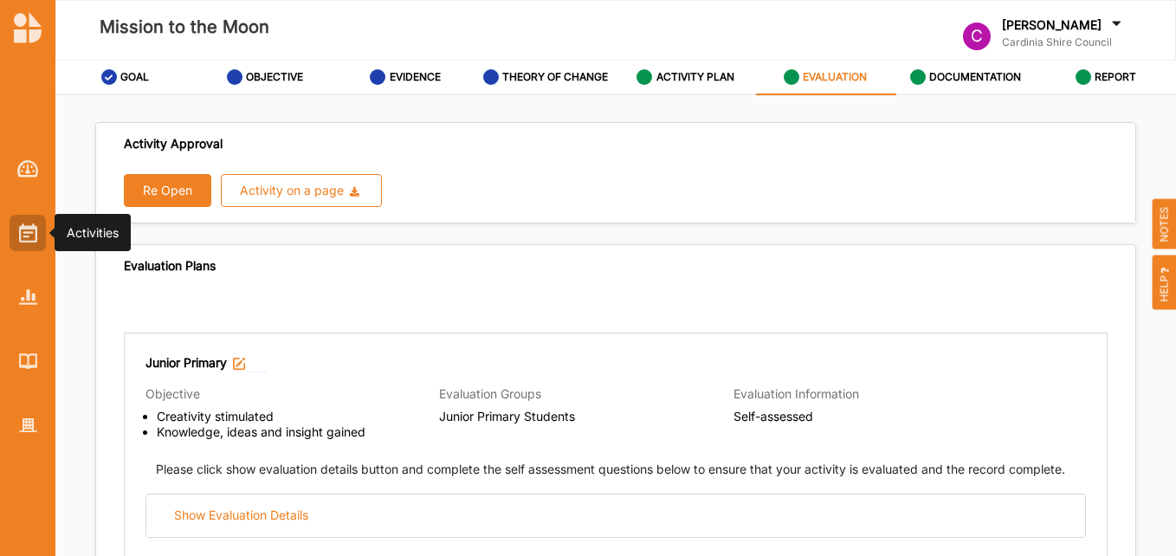
click at [34, 228] on img at bounding box center [28, 232] width 18 height 19
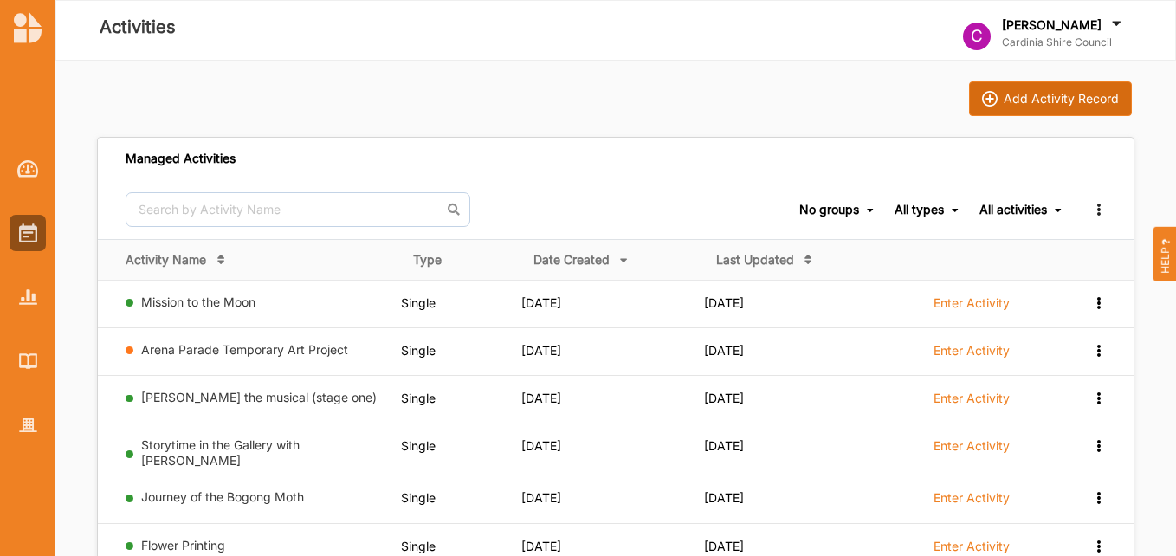
click at [1074, 96] on div "Add Activity Record" at bounding box center [1060, 99] width 115 height 16
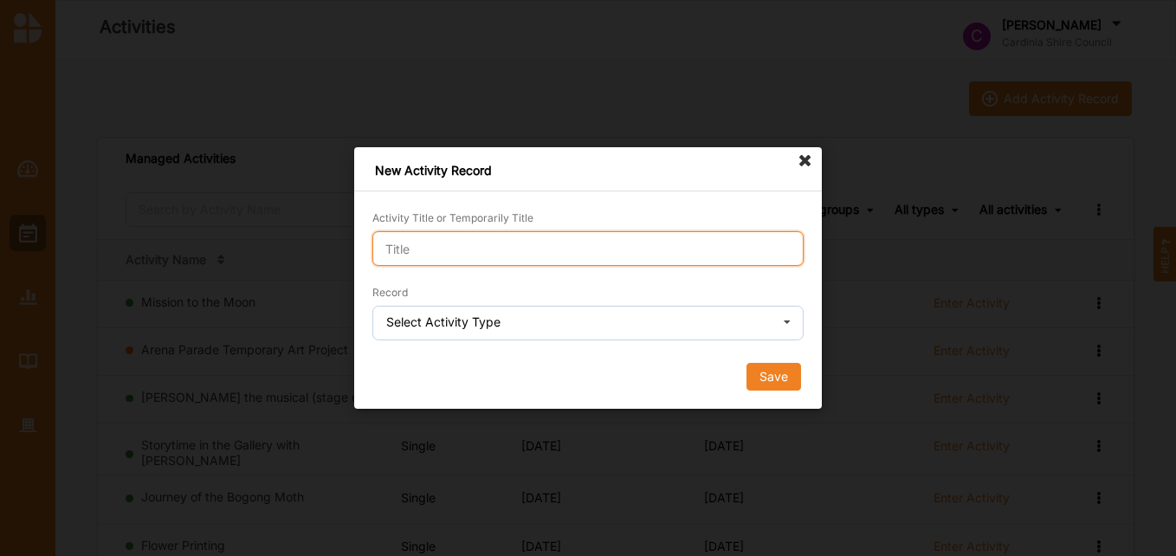
click at [473, 241] on input "Activity Title or Temporarily Title" at bounding box center [587, 248] width 431 height 35
type input "Rakali"
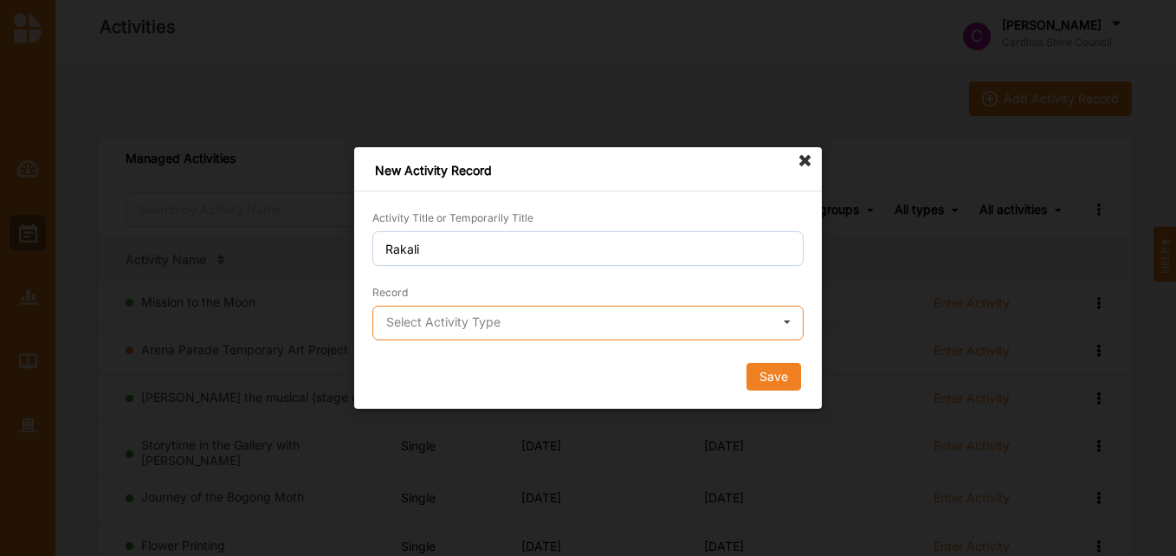
click at [498, 335] on input "text" at bounding box center [588, 323] width 429 height 35
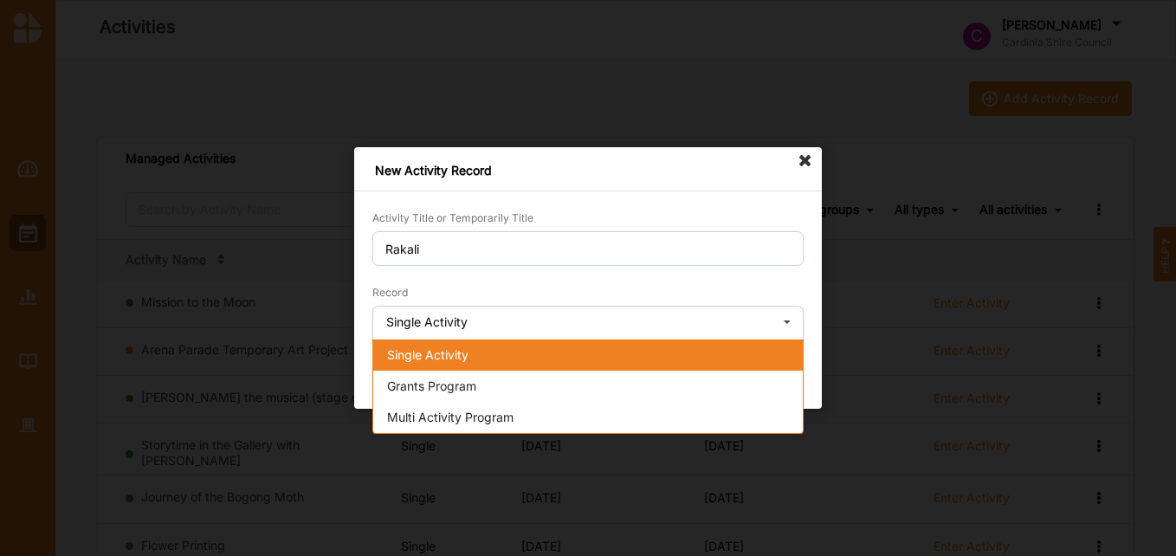
click at [480, 362] on div "Single Activity" at bounding box center [587, 354] width 429 height 31
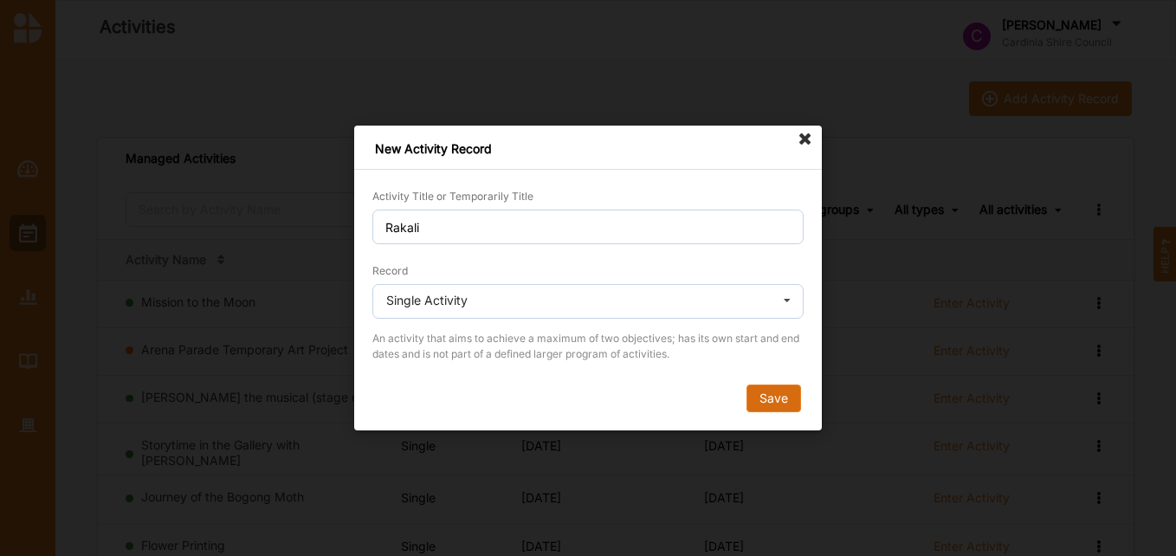
click at [786, 399] on button "Save" at bounding box center [773, 398] width 55 height 28
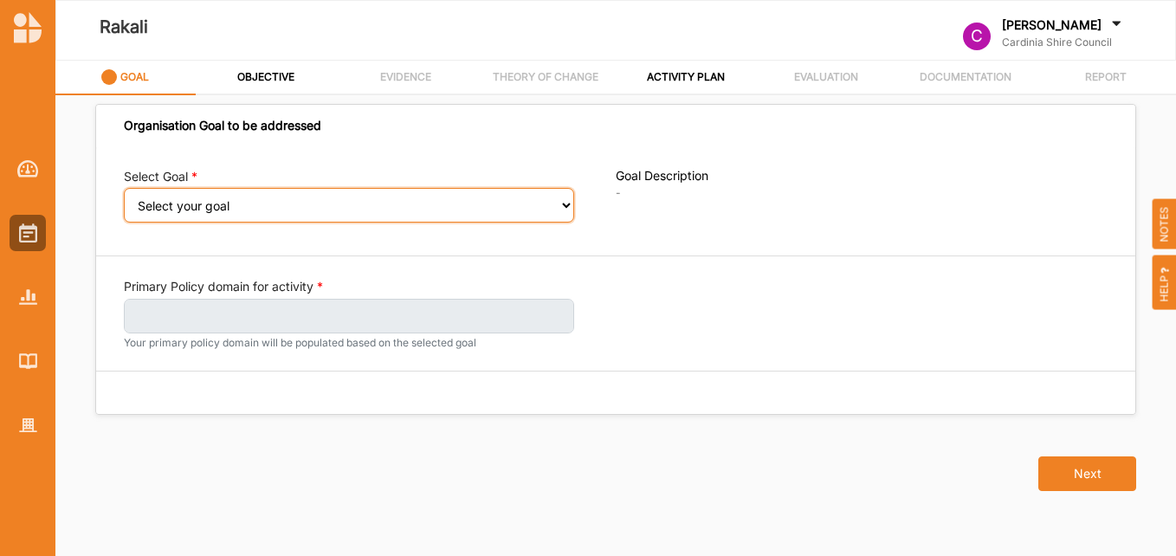
click at [233, 207] on select "Select your goal Strong communities Liveable places Thriving environments Prosp…" at bounding box center [349, 205] width 450 height 35
select select "333"
click at [124, 200] on select "Select your goal Strong communities Liveable places Thriving environments Prosp…" at bounding box center [349, 205] width 450 height 35
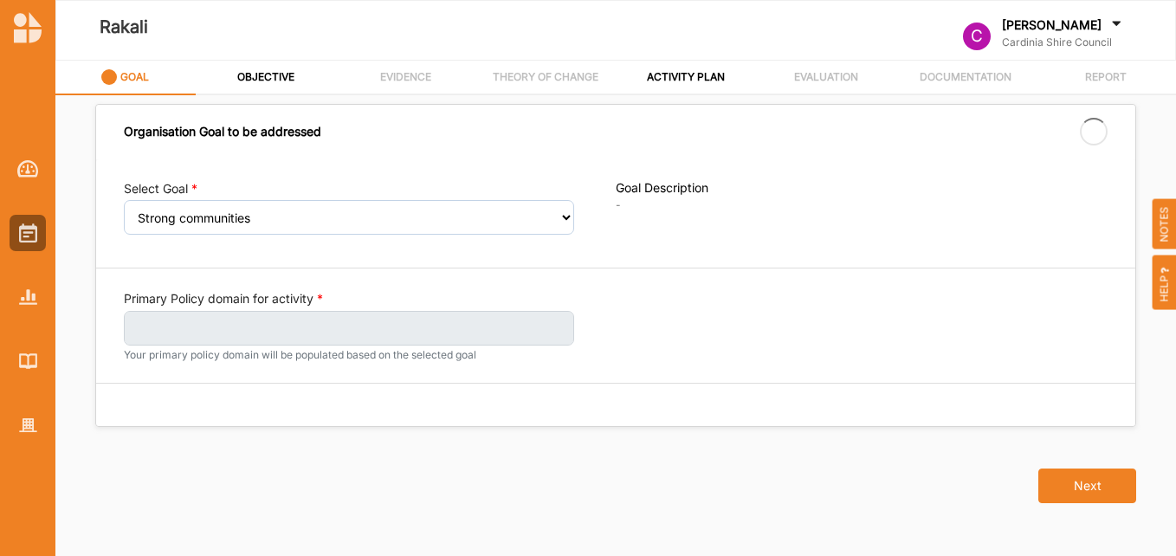
select select "333"
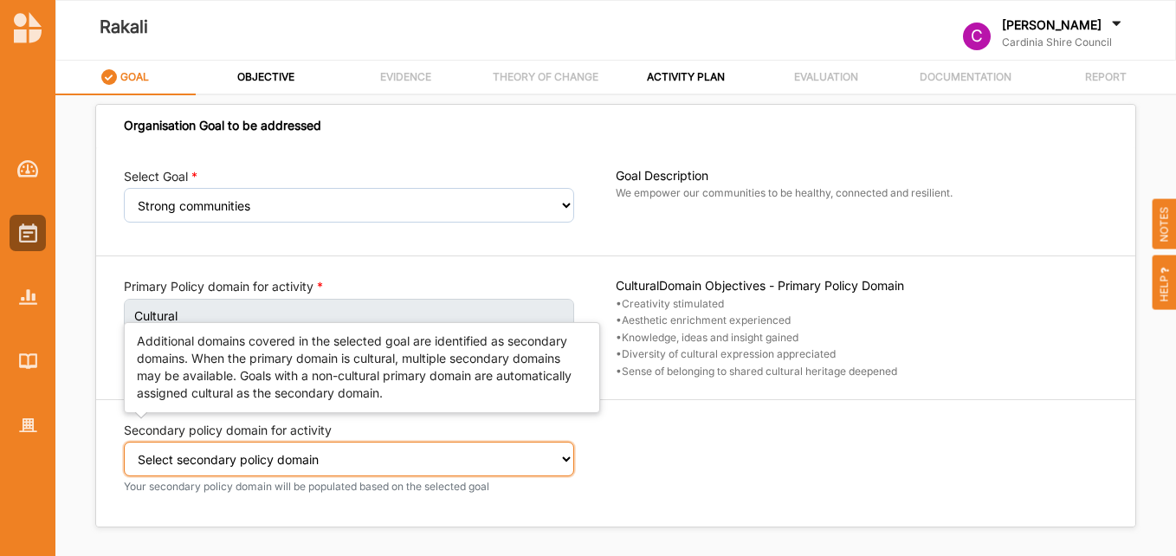
click at [292, 467] on select "Select secondary policy domain No second domain for this activity Cultural Soci…" at bounding box center [349, 459] width 450 height 35
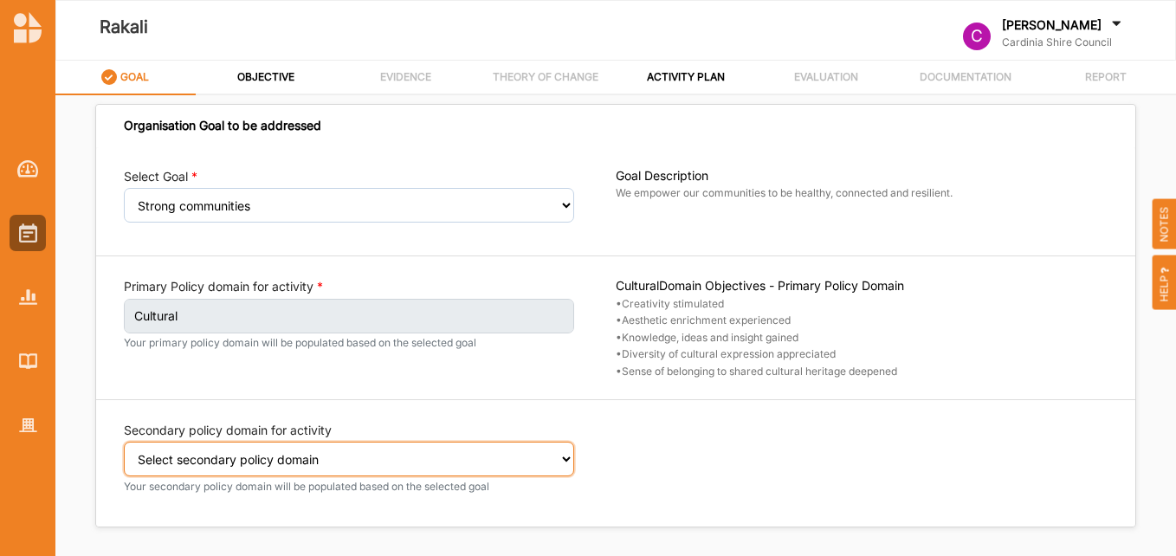
select select "1"
click at [124, 454] on select "Select secondary policy domain No second domain for this activity Cultural Soci…" at bounding box center [349, 459] width 450 height 35
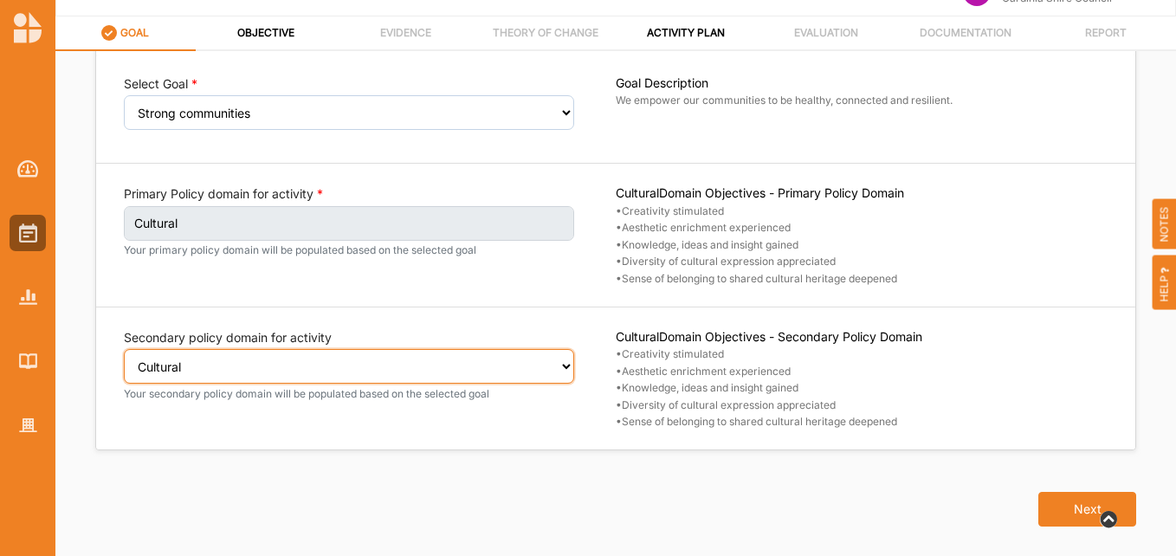
scroll to position [68, 0]
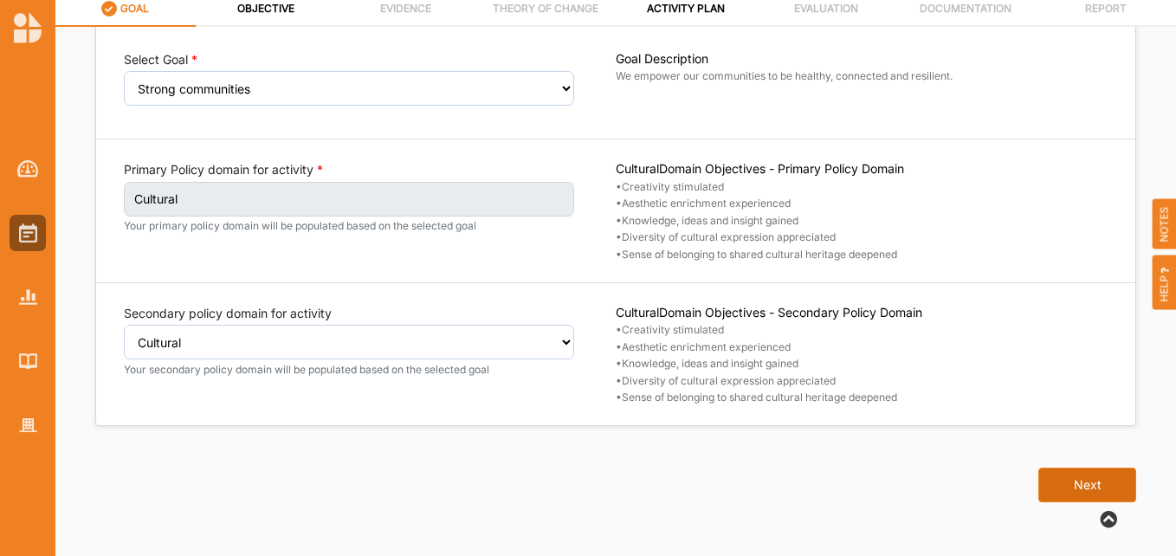
click at [1057, 476] on button "Next" at bounding box center [1087, 484] width 98 height 35
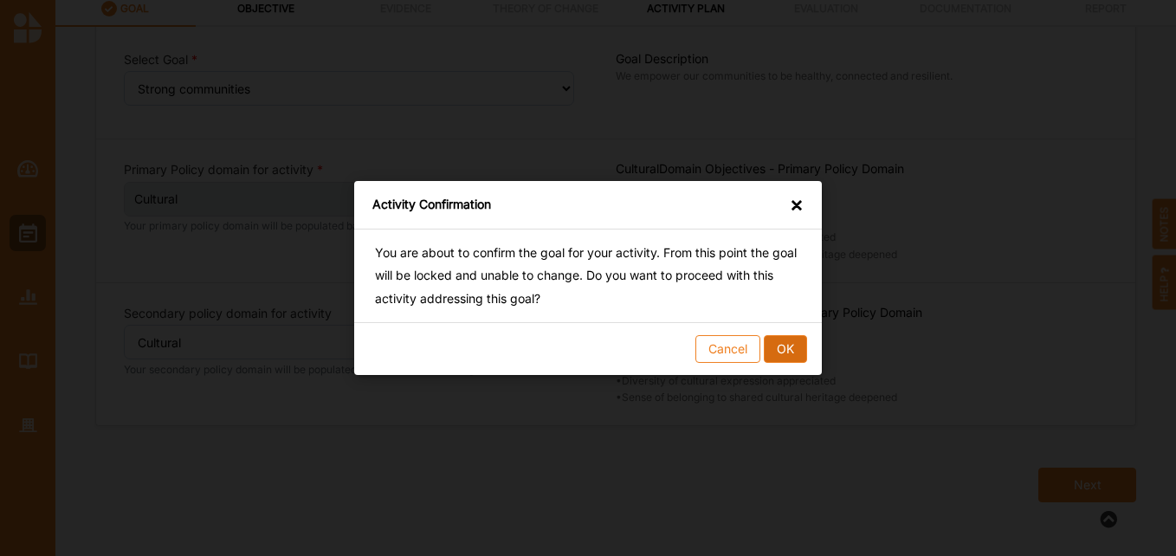
click at [782, 353] on button "OK" at bounding box center [785, 349] width 43 height 28
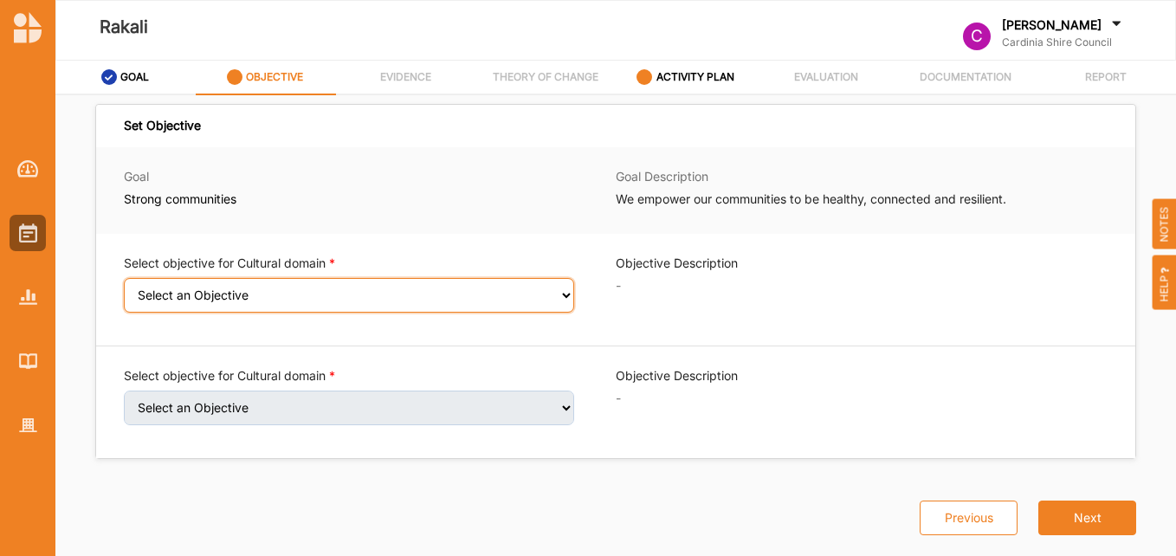
click at [484, 282] on select "Select an Objective Creativity stimulated Aesthetic enrichment experienced Know…" at bounding box center [349, 295] width 450 height 35
select select "1"
click at [124, 289] on select "Select an Objective Creativity stimulated Aesthetic enrichment experienced Know…" at bounding box center [349, 295] width 450 height 35
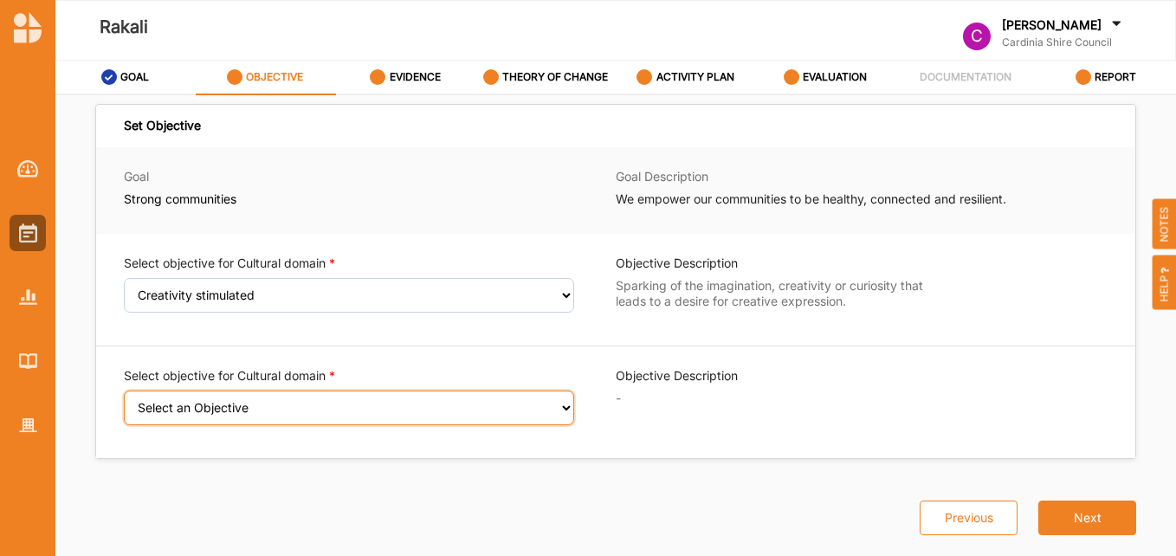
click at [327, 415] on select "Select an Objective Aesthetic enrichment experienced Knowledge, ideas and insig…" at bounding box center [349, 407] width 450 height 35
select select "3"
click at [124, 402] on select "Select an Objective Aesthetic enrichment experienced Knowledge, ideas and insig…" at bounding box center [349, 407] width 450 height 35
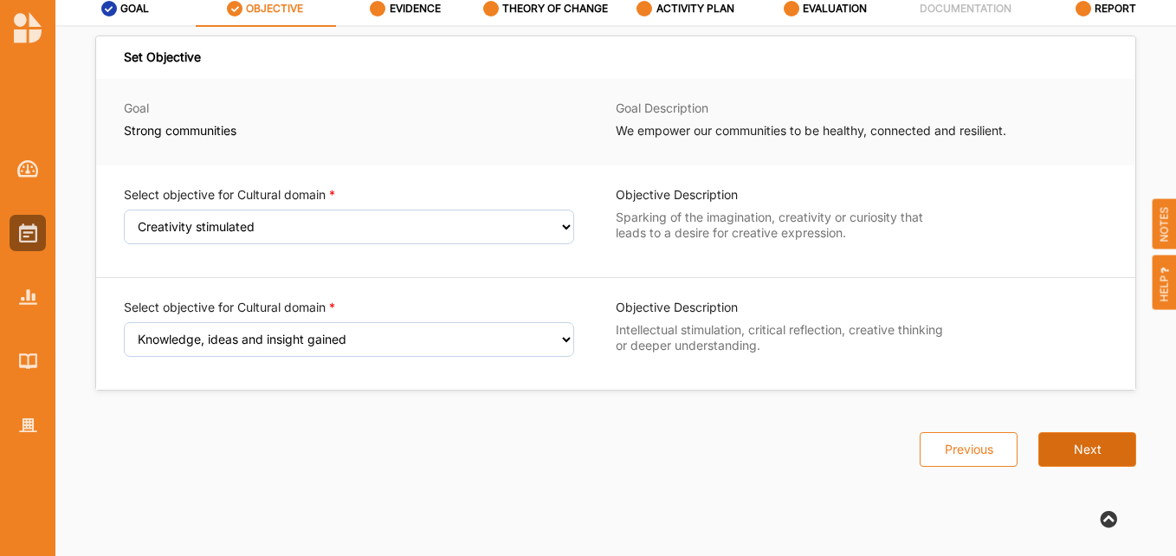
click at [1075, 447] on button "Next" at bounding box center [1087, 449] width 98 height 35
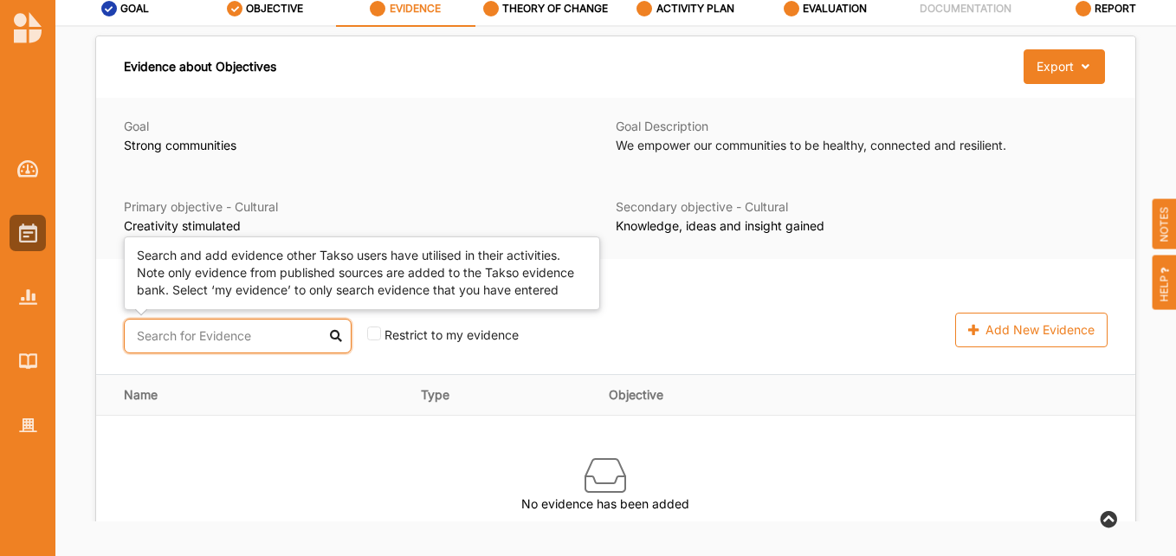
click at [183, 331] on input "text" at bounding box center [238, 336] width 228 height 35
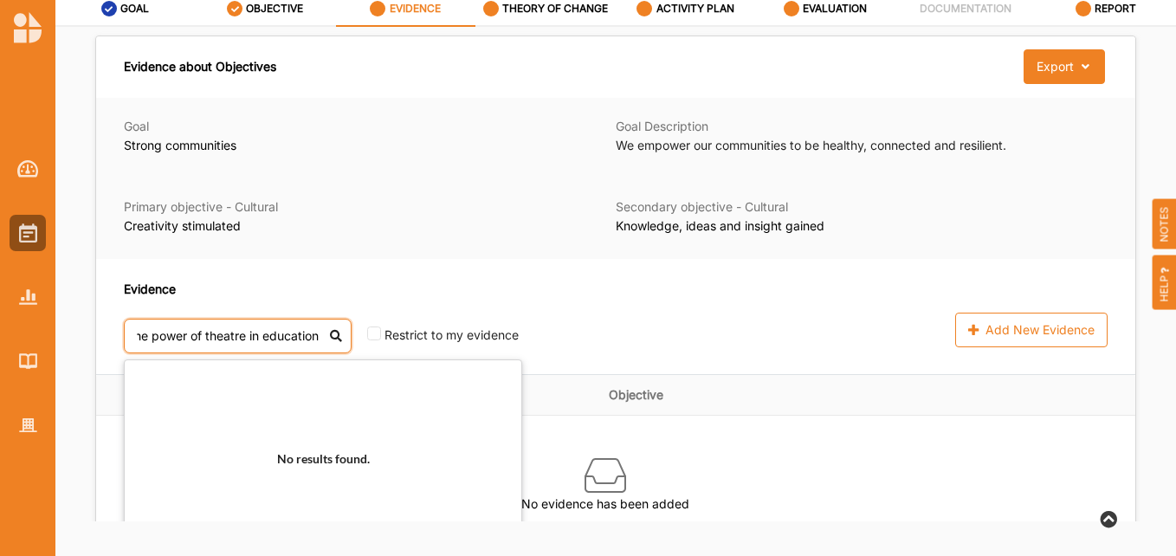
scroll to position [0, 24]
type input "the power of theatre in education"
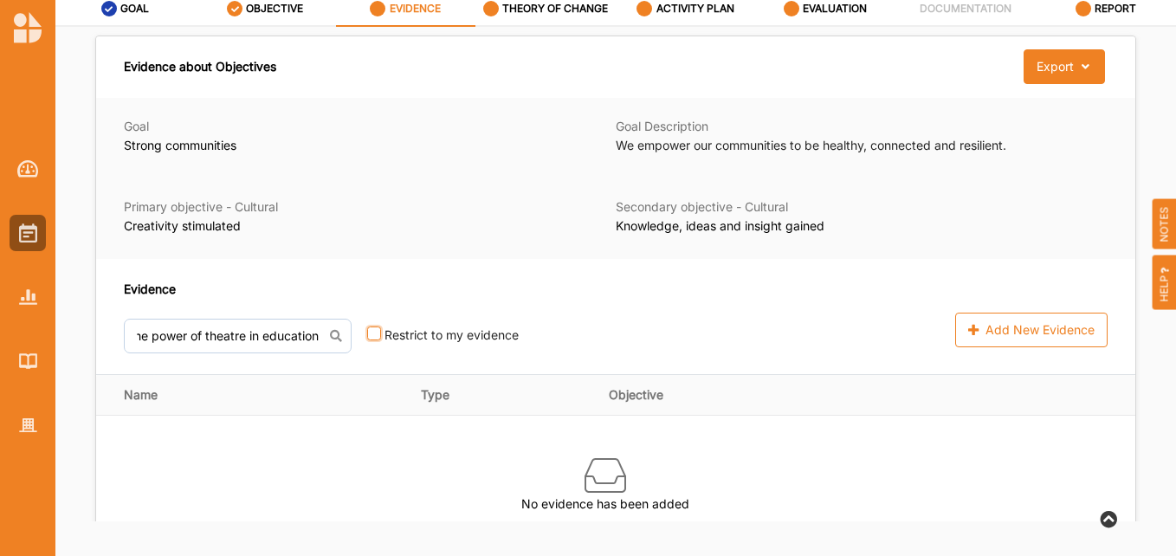
scroll to position [0, 0]
click at [367, 334] on input "checkbox" at bounding box center [374, 333] width 14 height 14
checkbox input "true"
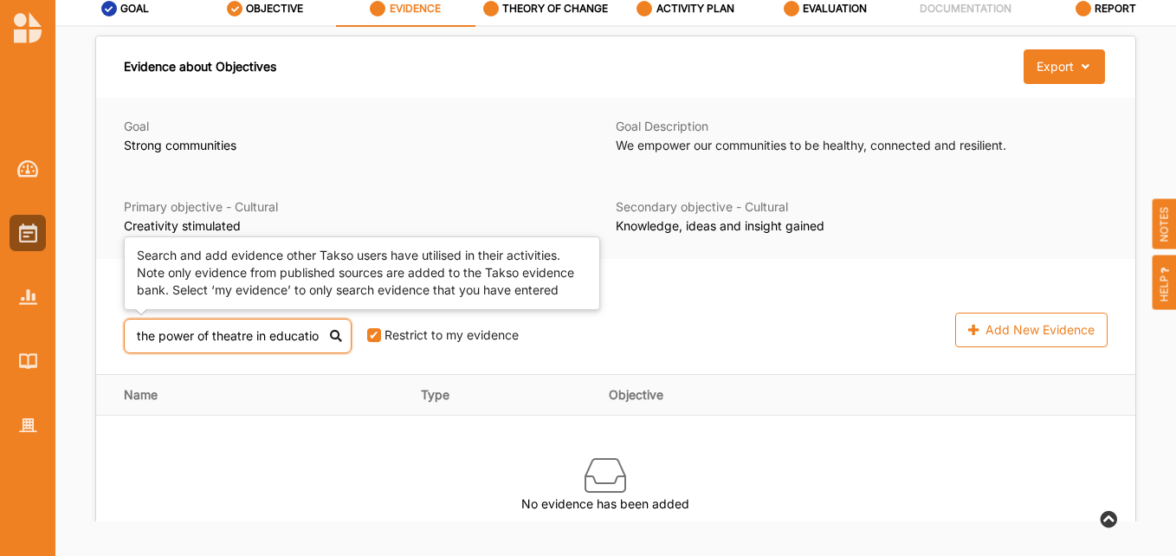
click at [279, 335] on input "the power of theatre in education" at bounding box center [238, 336] width 228 height 35
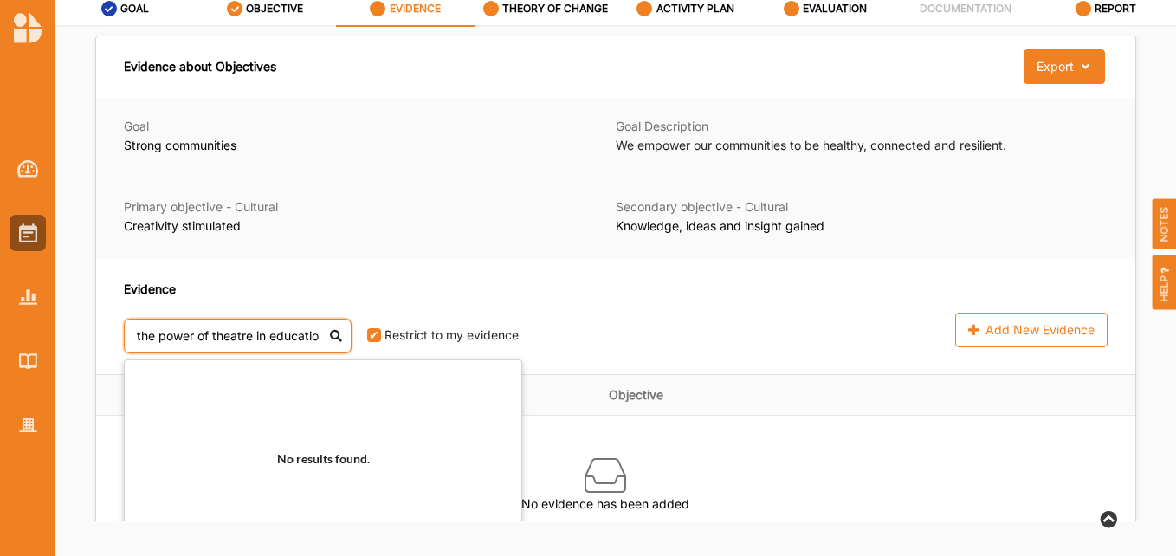
drag, startPoint x: 304, startPoint y: 338, endPoint x: -78, endPoint y: 254, distance: 390.9
click at [0, 254] on html "Rakali C [PERSON_NAME] Main Cardinia Shire Council C Cardinia Shire ... User Pr…" at bounding box center [588, 210] width 1176 height 556
type input "tion"
drag, startPoint x: 177, startPoint y: 335, endPoint x: 82, endPoint y: 324, distance: 95.0
click at [86, 325] on div "Evidence about Objectives Export Download Evidence Goal Strong communities Goal…" at bounding box center [615, 294] width 1061 height 519
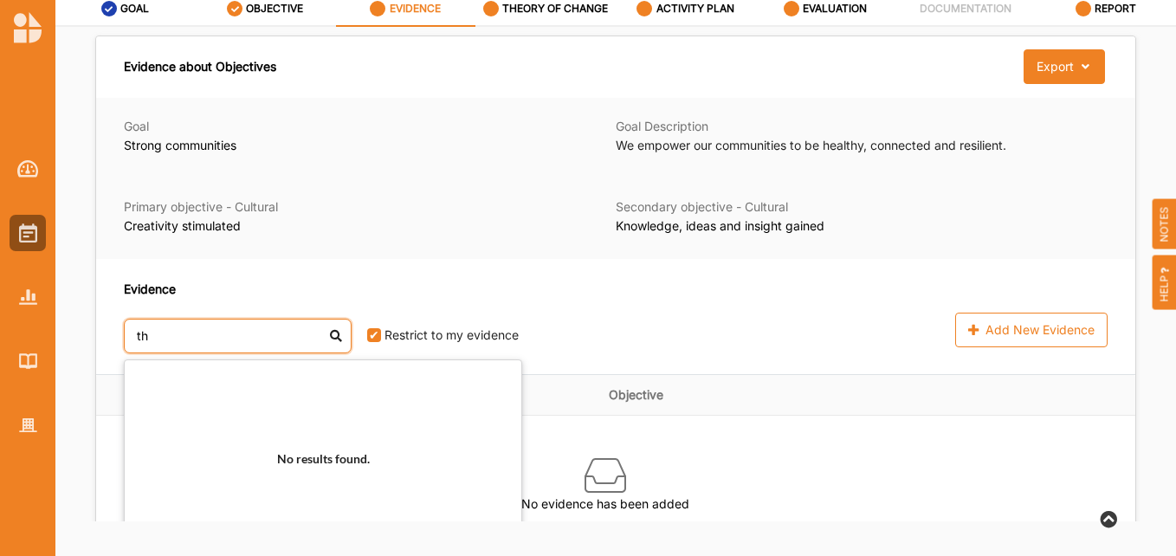
type input "t"
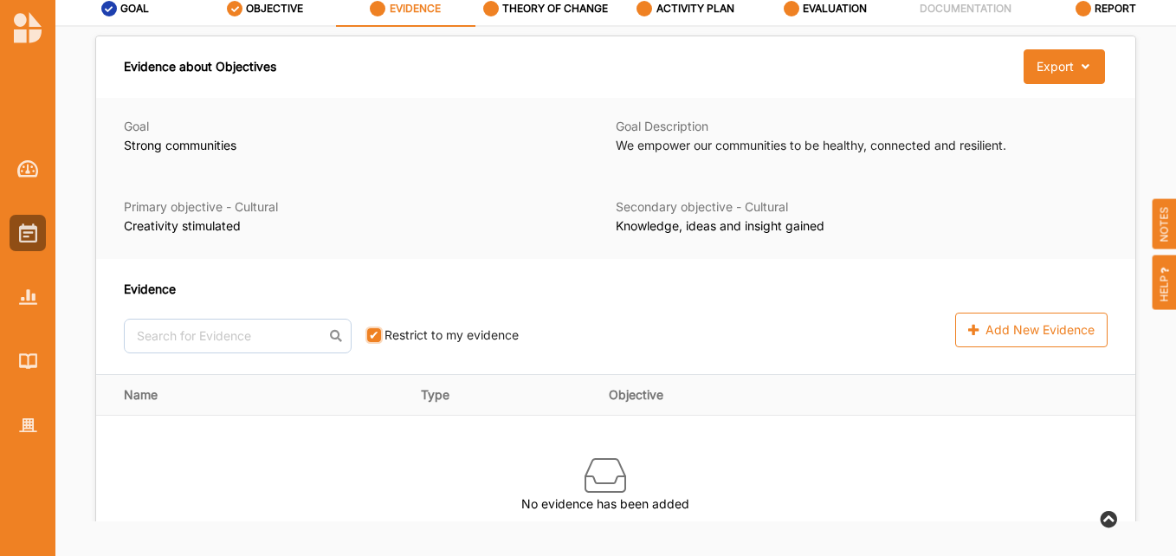
click at [367, 335] on input "checkbox" at bounding box center [374, 335] width 14 height 14
checkbox input "false"
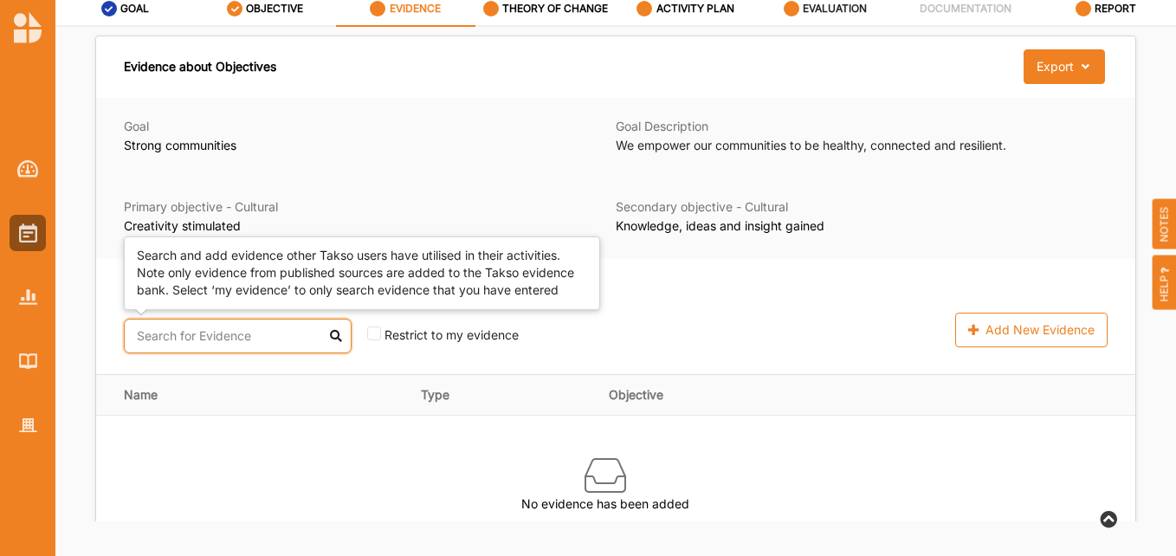
click at [241, 344] on input "text" at bounding box center [238, 336] width 228 height 35
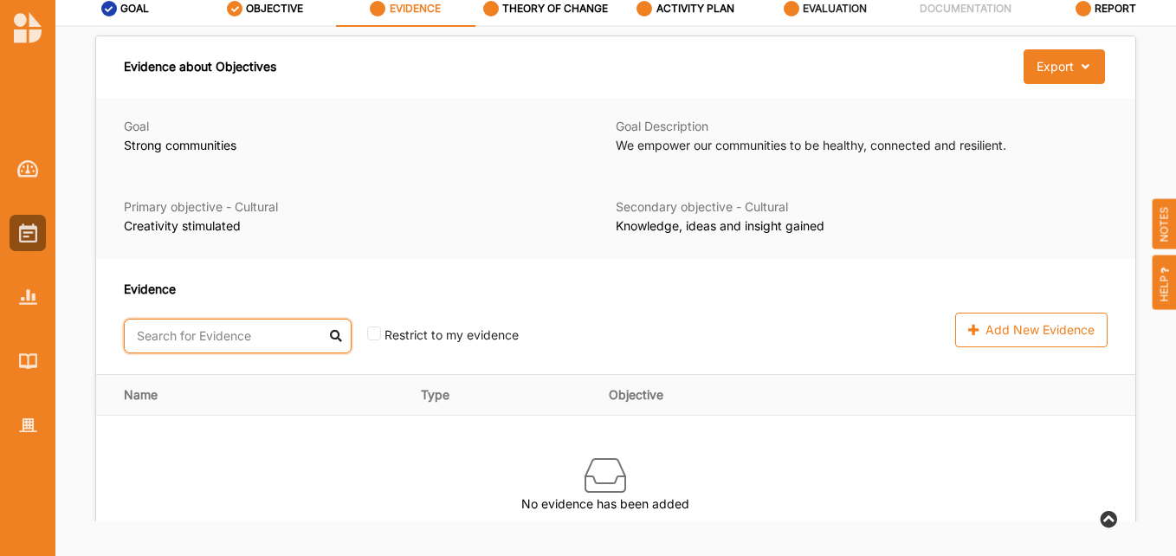
paste input "The Power of Theatre in Education"
type input "The Power of Theatre in Education"
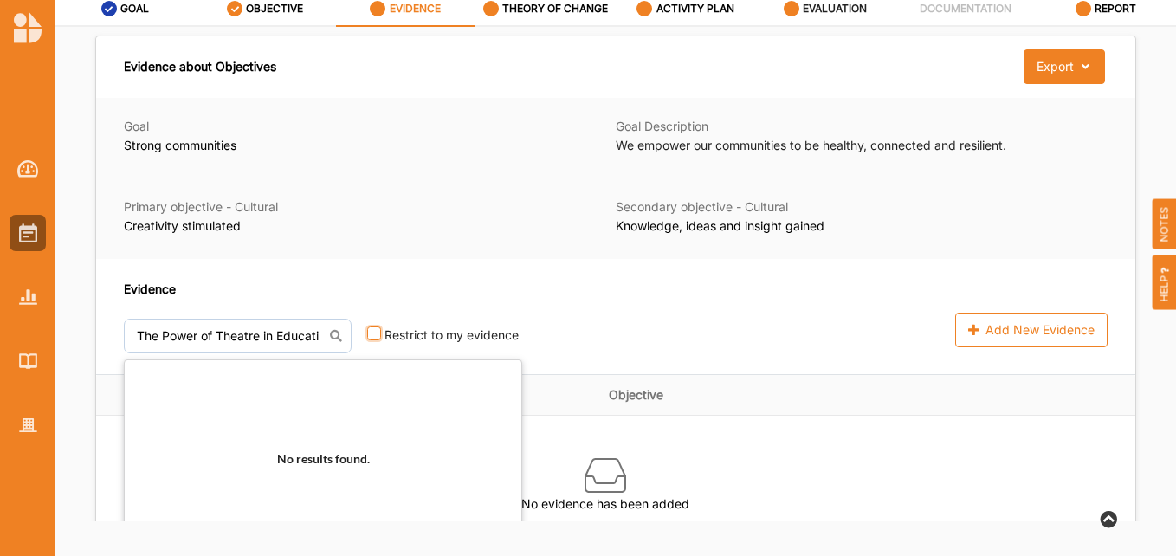
click at [367, 326] on input "checkbox" at bounding box center [374, 333] width 14 height 14
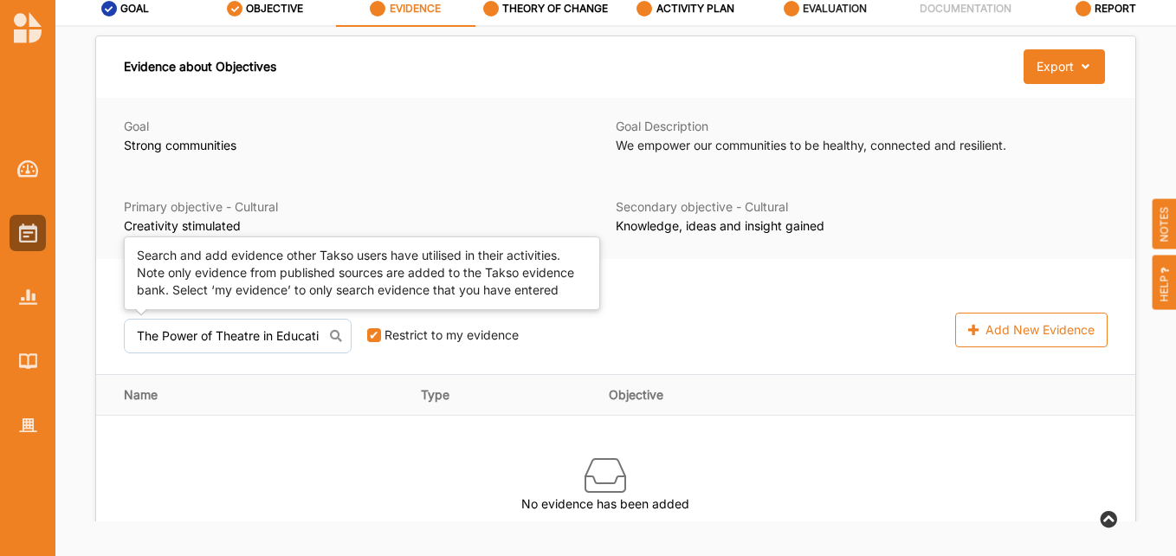
click at [281, 315] on div "Evidence The Power of Theatre in Education No results found. Restrict to my evi…" at bounding box center [431, 317] width 615 height 74
click at [287, 332] on input "The Power of Theatre in Education" at bounding box center [238, 336] width 228 height 35
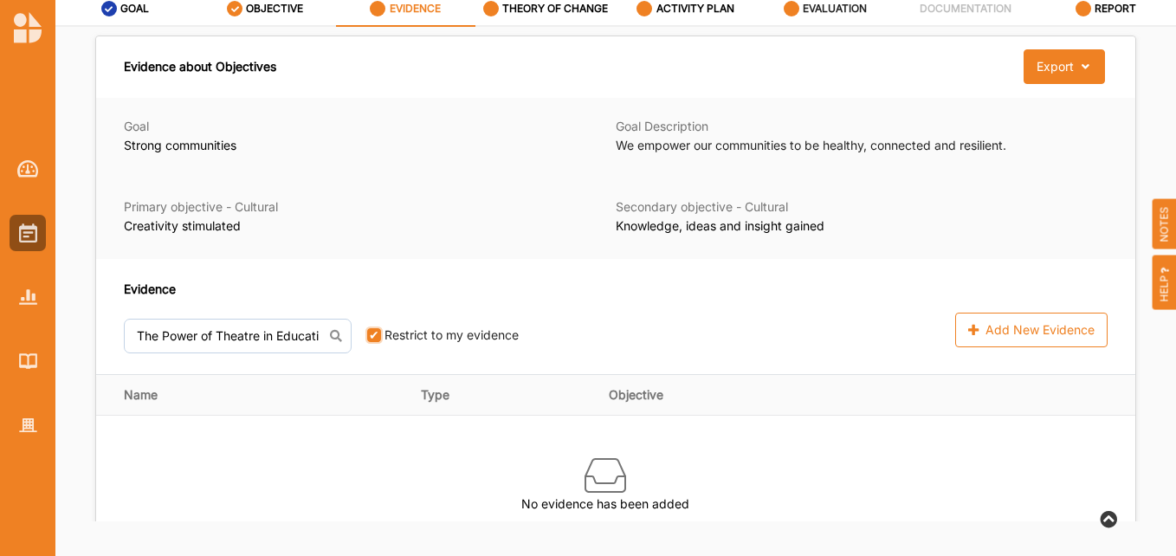
click at [367, 341] on input "checkbox" at bounding box center [374, 335] width 14 height 14
checkbox input "false"
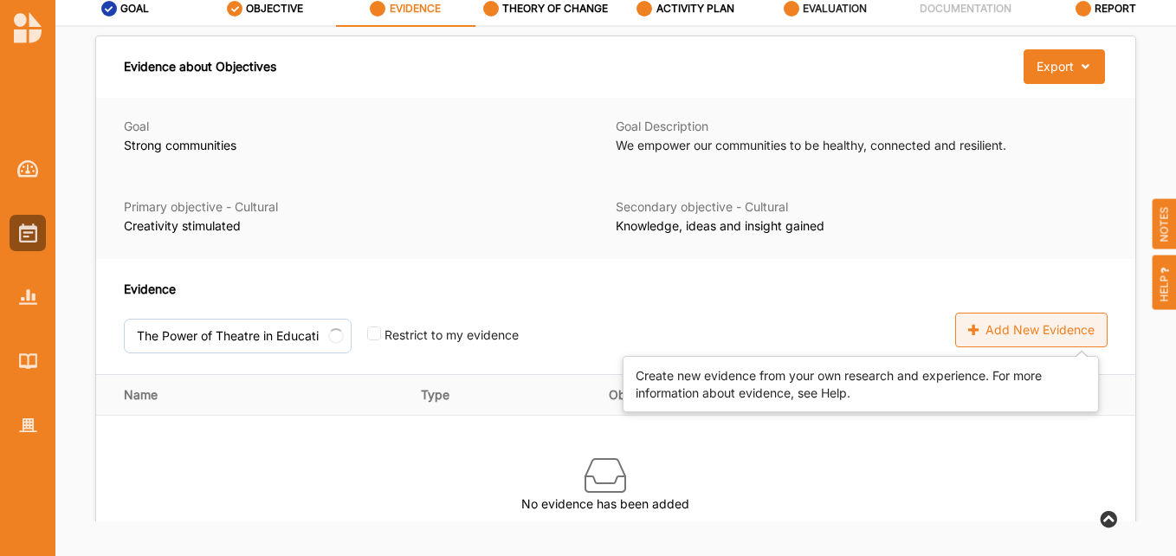
click at [1041, 333] on div "Add New Evidence" at bounding box center [1031, 330] width 152 height 35
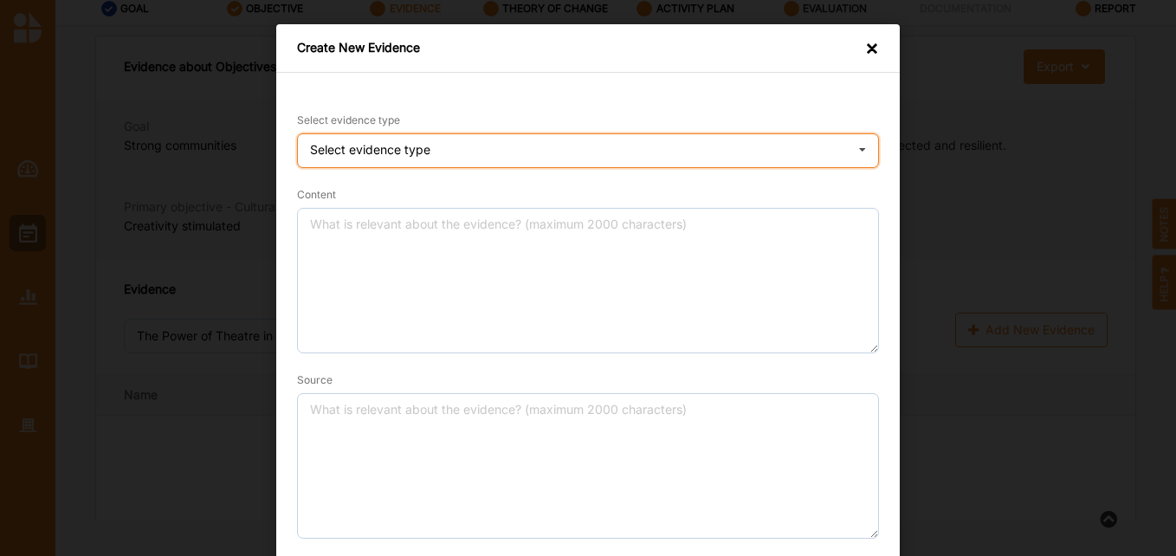
click at [356, 152] on div "Select evidence type" at bounding box center [370, 150] width 120 height 12
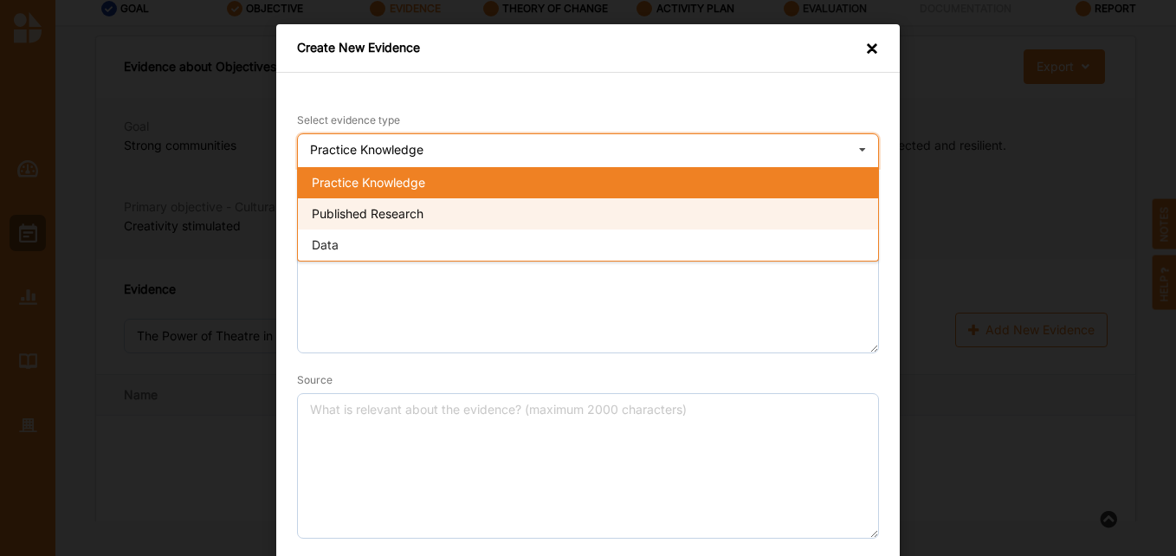
click at [355, 203] on div "Published Research" at bounding box center [588, 213] width 580 height 31
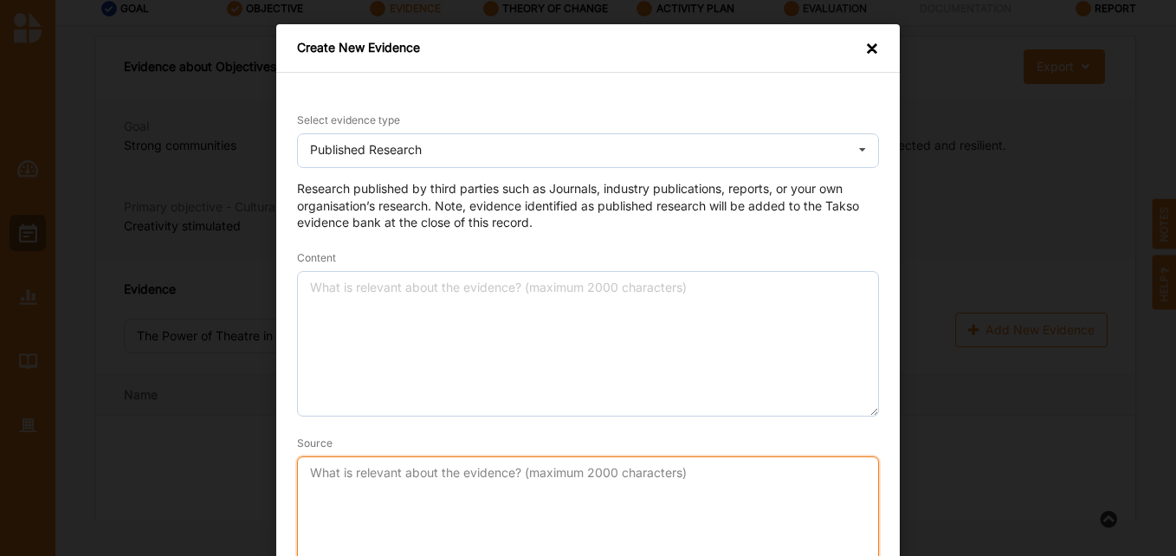
click at [326, 487] on textarea "Source" at bounding box center [588, 528] width 582 height 145
paste textarea "The Power of Theatre in Education"
type textarea "The Power of Theatre in Education"
drag, startPoint x: 526, startPoint y: 478, endPoint x: 159, endPoint y: 408, distance: 373.7
click at [159, 408] on div "Create New Evidence × Select evidence type Published Research Practice Knowledg…" at bounding box center [588, 278] width 1176 height 556
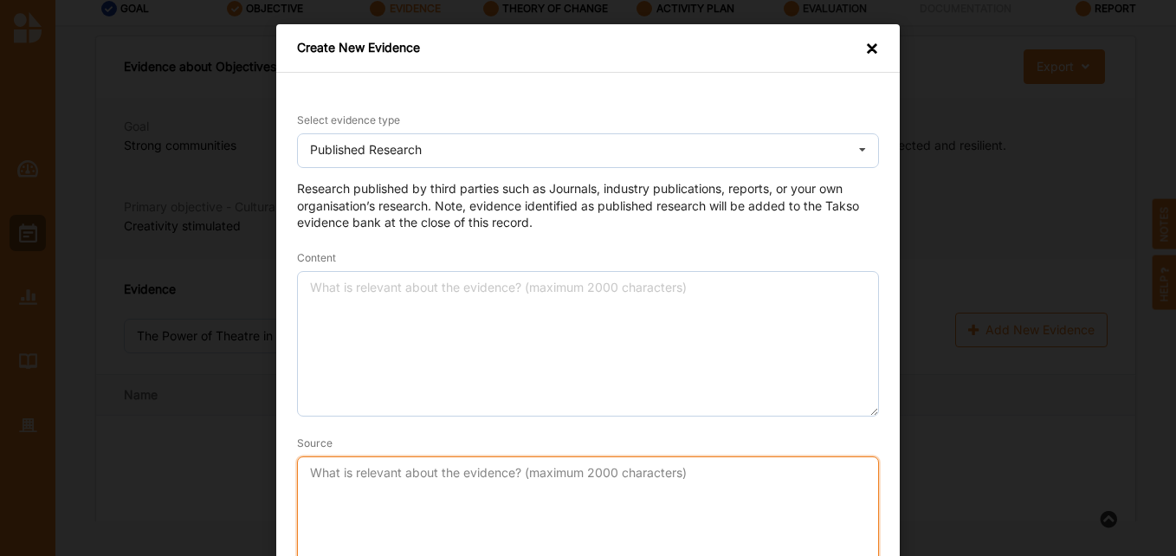
click at [385, 471] on textarea "Source" at bounding box center [588, 528] width 582 height 145
paste textarea "[URL][DOMAIN_NAME]"
type textarea "[URL][DOMAIN_NAME]"
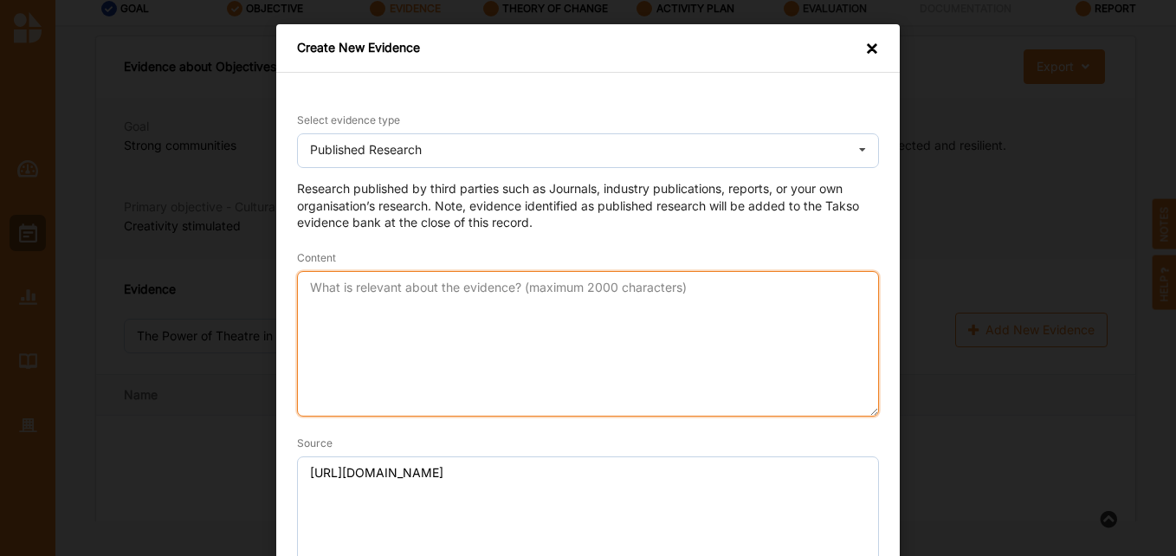
click at [374, 321] on textarea "Content" at bounding box center [588, 343] width 582 height 145
click at [351, 313] on textarea "Content" at bounding box center [588, 343] width 582 height 145
paste textarea "Interactive learning Theatre which involves participatory engagement creates an…"
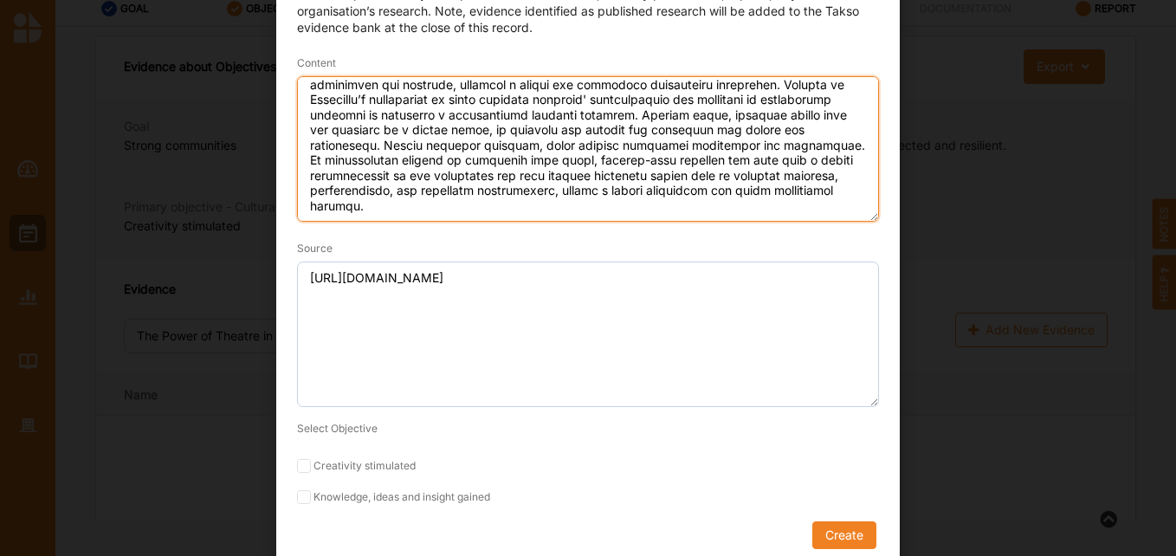
scroll to position [209, 0]
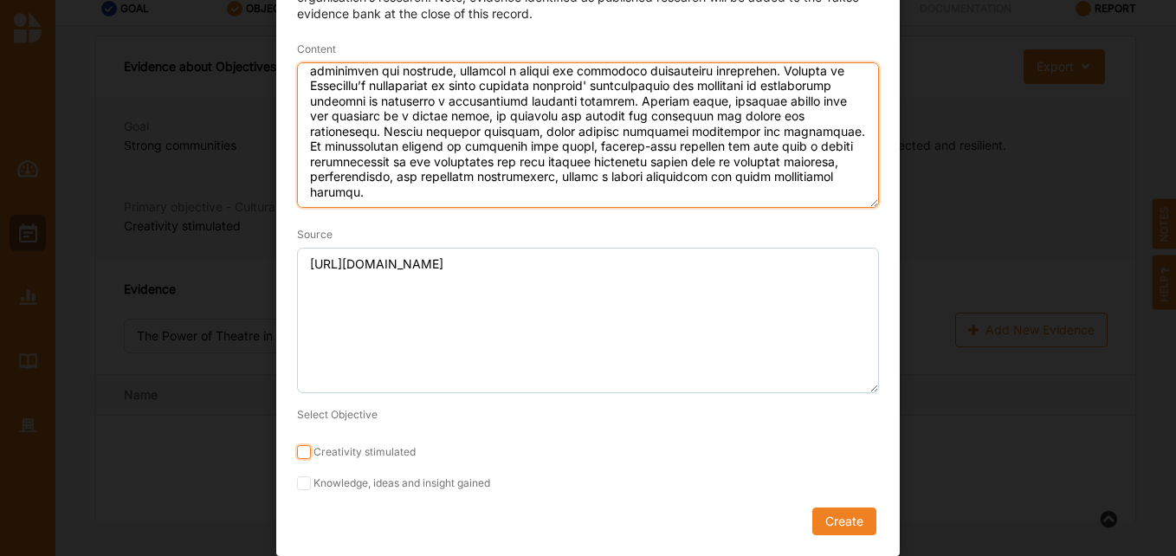
type textarea "Interactive learning Theatre which involves participatory engagement creates an…"
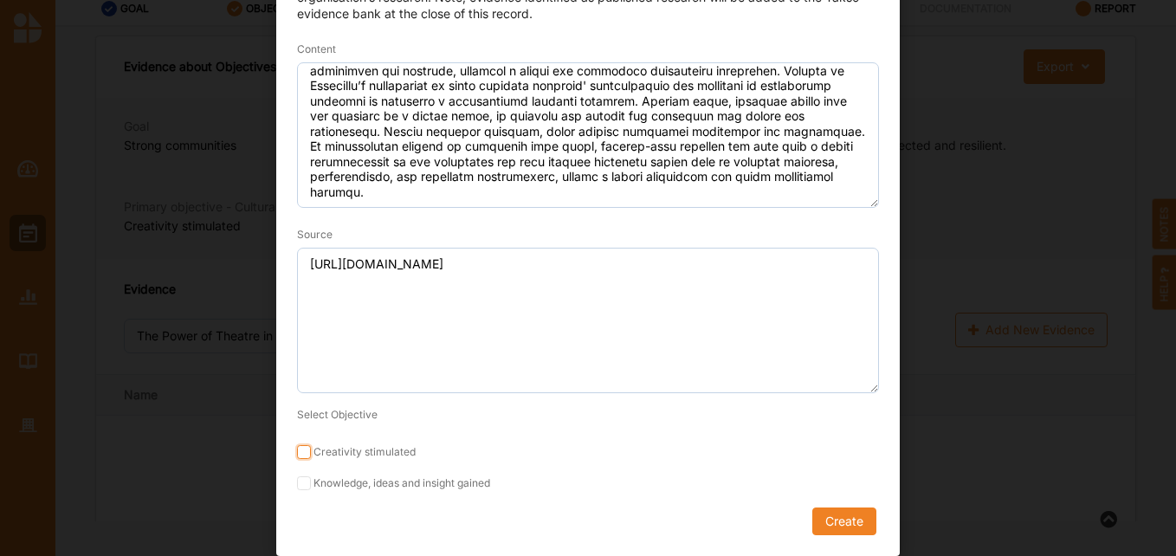
click at [298, 448] on input "Creativity stimulated" at bounding box center [304, 452] width 14 height 14
checkbox input "true"
click at [297, 481] on input "Knowledge, ideas and insight gained" at bounding box center [304, 483] width 14 height 14
checkbox input "true"
click at [834, 526] on button "Create" at bounding box center [844, 521] width 64 height 28
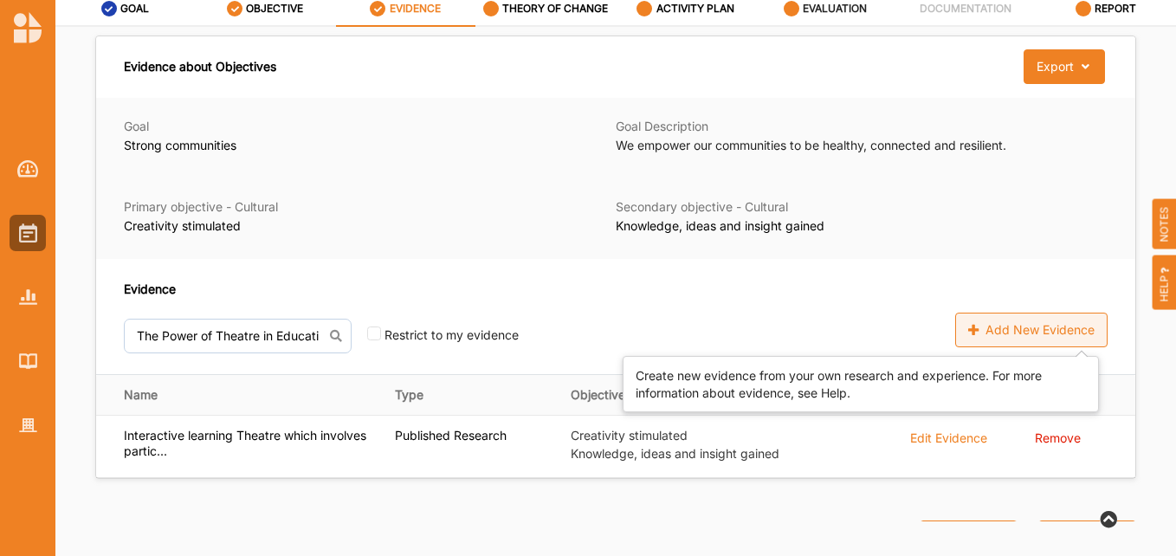
click at [1064, 326] on div "Add New Evidence" at bounding box center [1031, 330] width 152 height 35
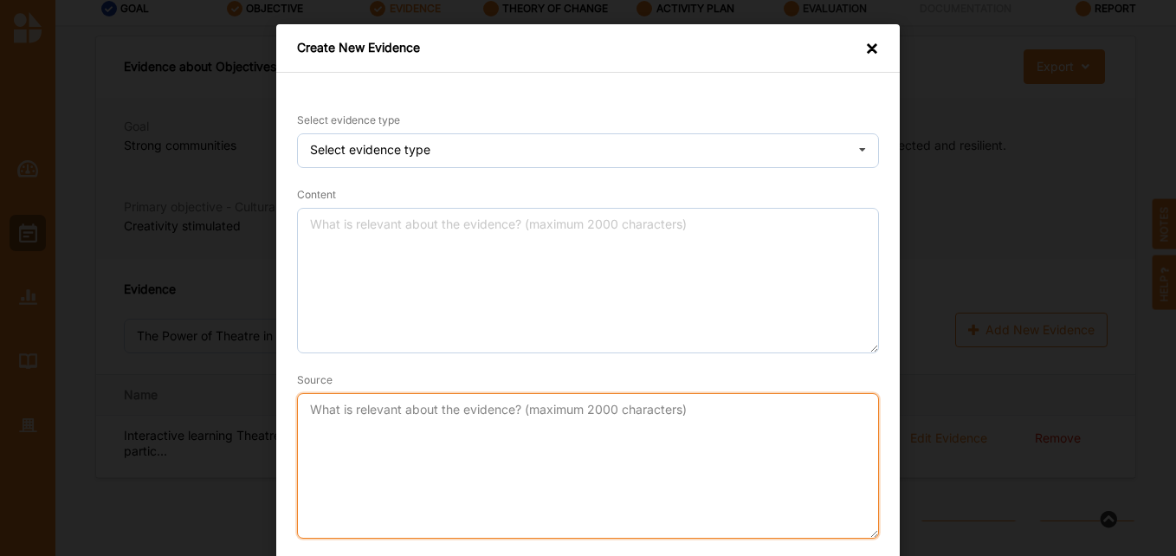
click at [356, 442] on textarea "Source" at bounding box center [588, 465] width 582 height 145
paste textarea "[URL][DOMAIN_NAME]"
type textarea "[URL][DOMAIN_NAME]"
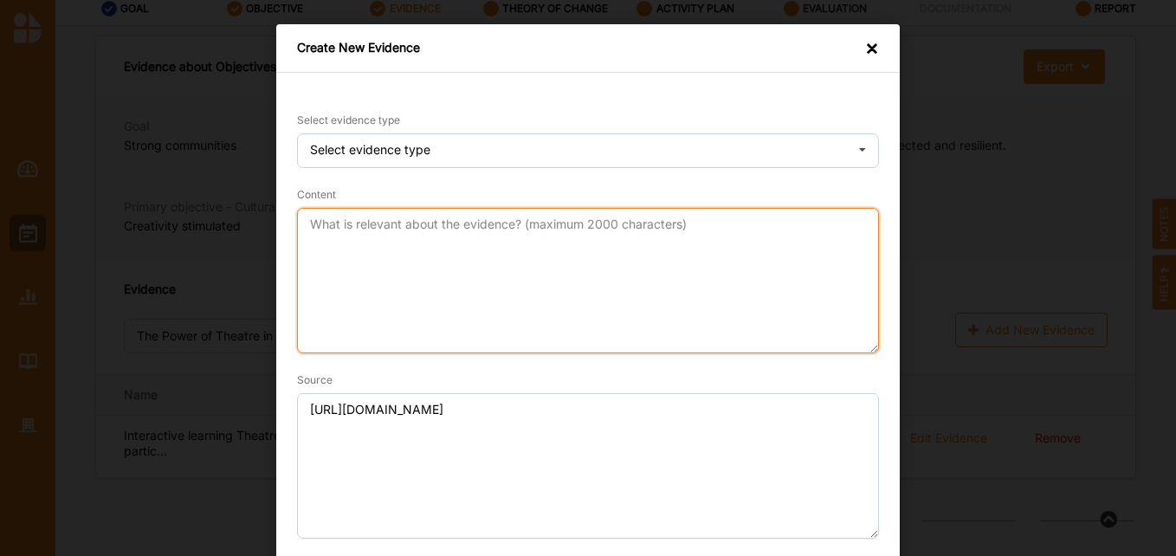
click at [454, 241] on textarea "Content" at bounding box center [588, 280] width 582 height 145
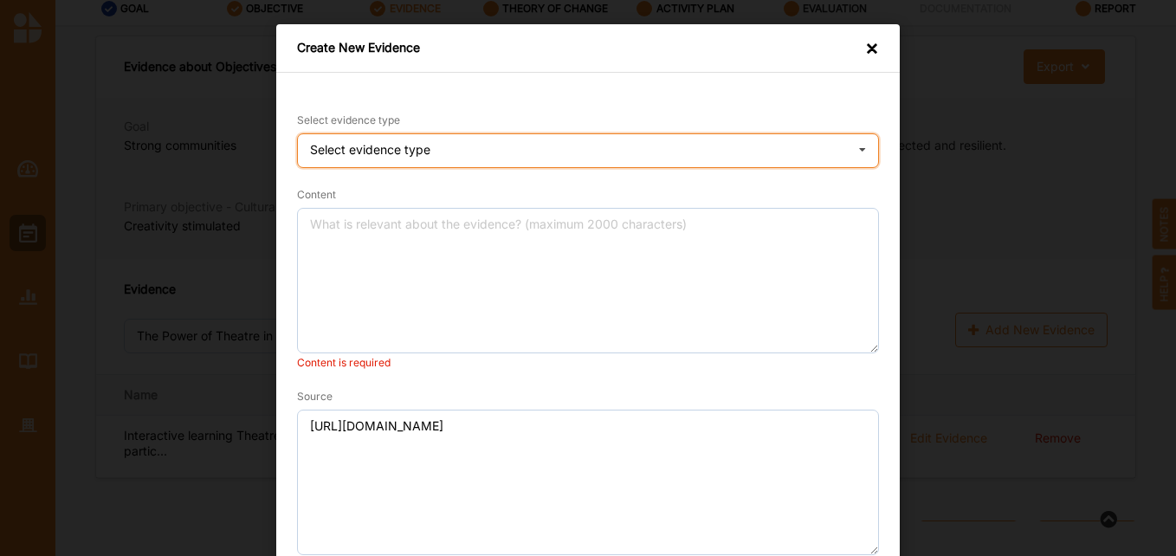
click at [722, 143] on div "Select evidence type Practice Knowledge Published Research Data" at bounding box center [588, 150] width 582 height 35
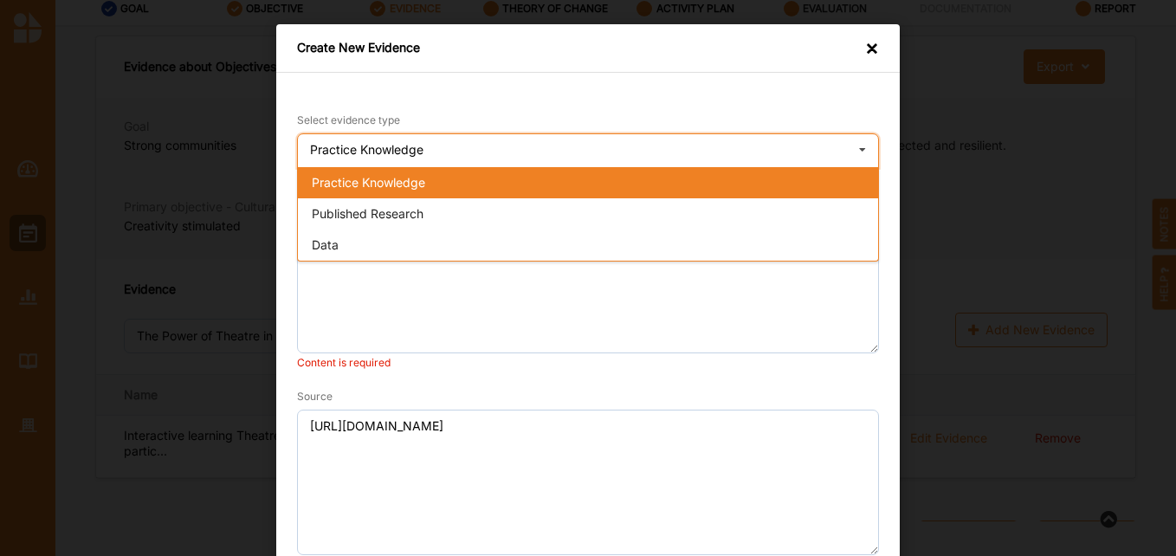
click at [396, 184] on span "Practice Knowledge" at bounding box center [368, 182] width 113 height 15
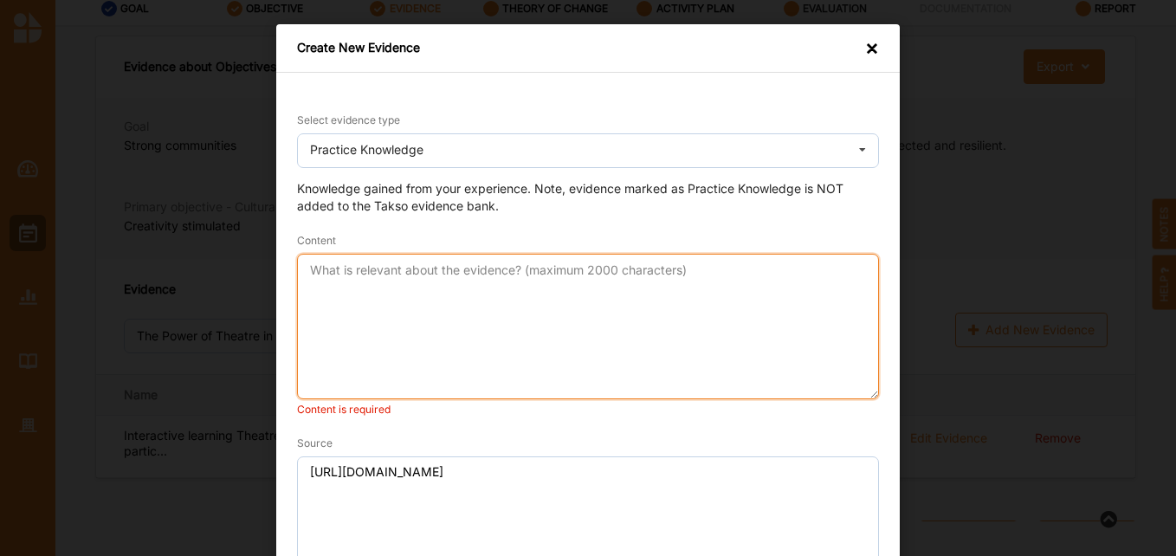
click at [389, 295] on textarea "Content" at bounding box center [588, 326] width 582 height 145
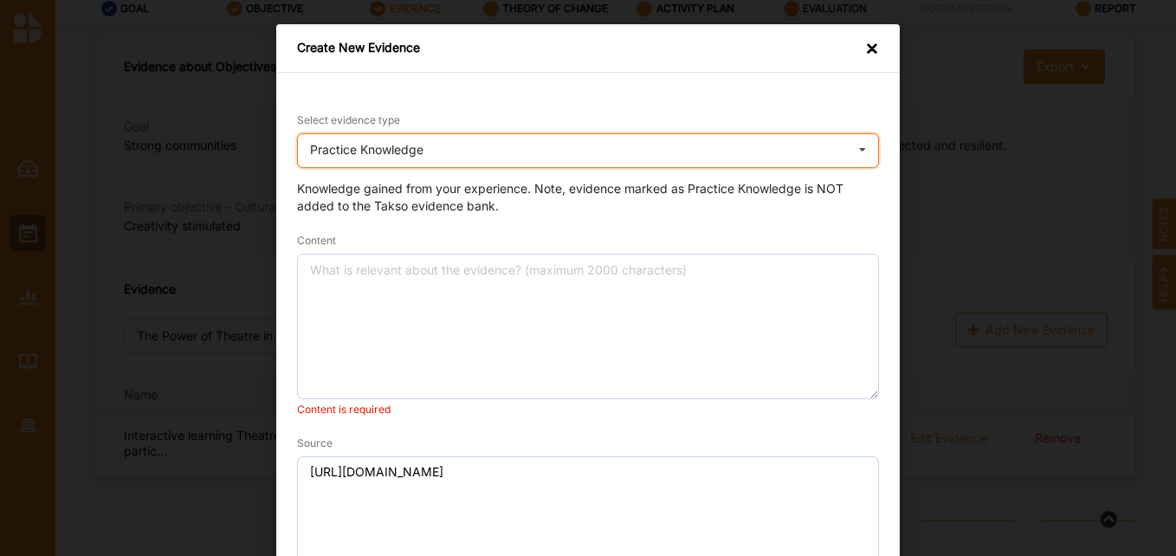
click at [460, 153] on div "Practice Knowledge Practice Knowledge Published Research Data" at bounding box center [588, 150] width 582 height 35
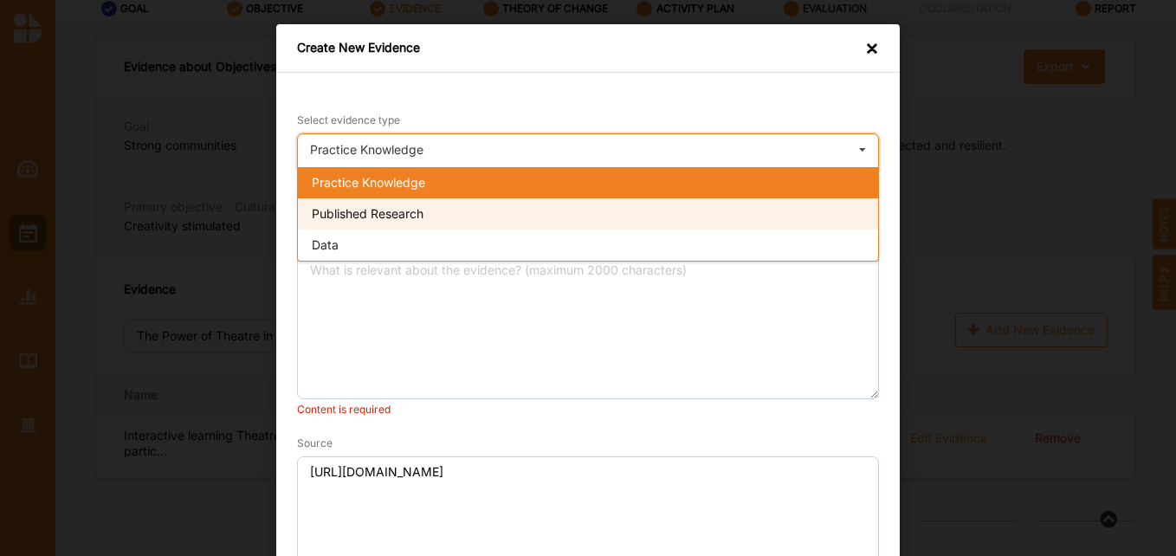
click at [410, 209] on span "Published Research" at bounding box center [368, 213] width 112 height 15
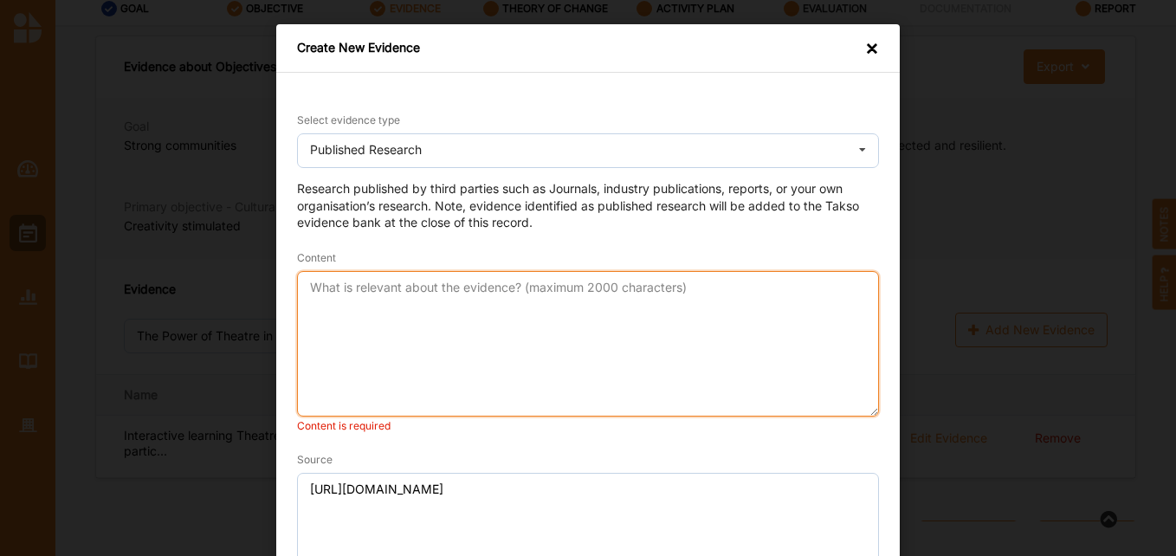
click at [352, 301] on textarea "Content" at bounding box center [588, 343] width 582 height 145
click at [347, 293] on textarea "Content" at bounding box center [588, 343] width 582 height 145
paste textarea "The Benefits of Arts Education"
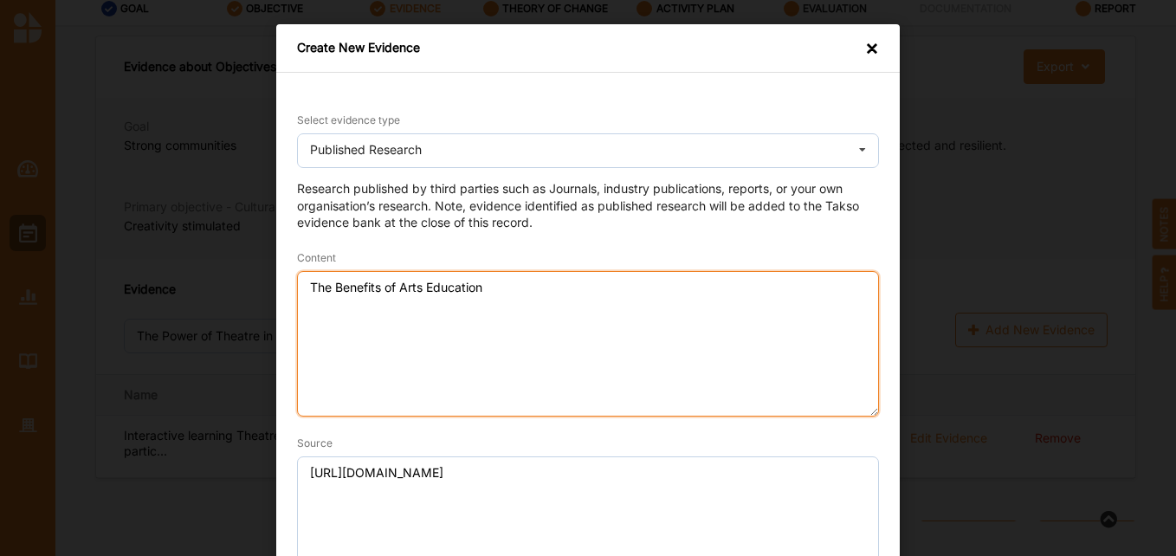
paste textarea "By [PERSON_NAME], Department of Education & Training [GEOGRAPHIC_DATA], 2020"
drag, startPoint x: 371, startPoint y: 306, endPoint x: 280, endPoint y: 265, distance: 100.7
click at [280, 265] on div "Select evidence type Published Research Practice Knowledge Published Research D…" at bounding box center [587, 419] width 623 height 692
paste textarea "Drama improves academic performance reading comprehension and proficiency speci…"
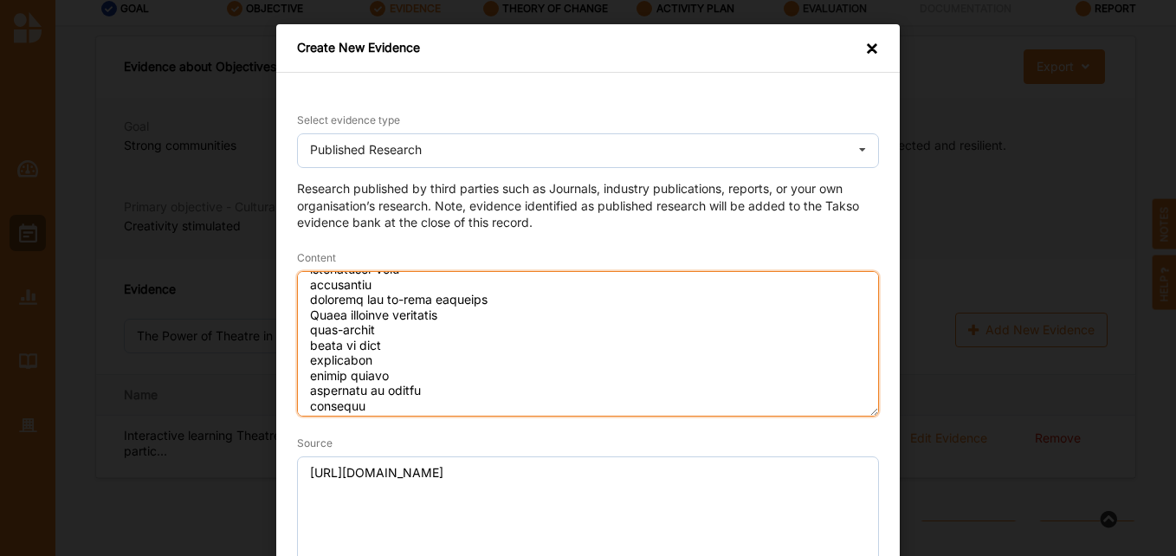
scroll to position [0, 0]
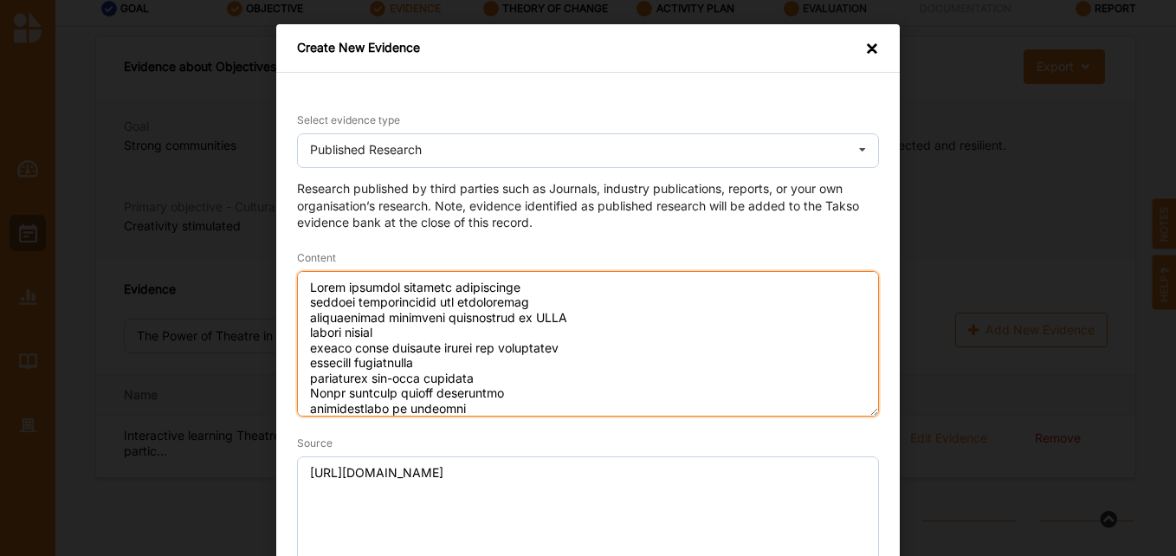
click at [304, 300] on textarea "Content" at bounding box center [588, 343] width 582 height 145
click at [318, 302] on textarea "Content" at bounding box center [588, 343] width 582 height 145
click at [304, 318] on textarea "Content" at bounding box center [588, 343] width 582 height 145
click at [303, 332] on textarea "Content" at bounding box center [588, 343] width 582 height 145
click at [303, 348] on textarea "Content" at bounding box center [588, 343] width 582 height 145
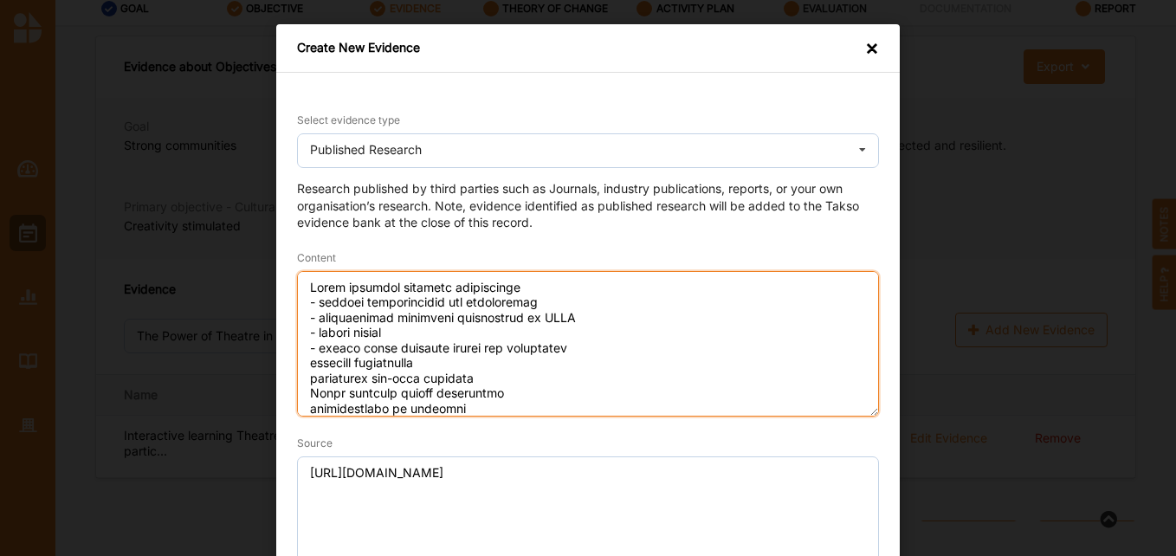
drag, startPoint x: 298, startPoint y: 364, endPoint x: 264, endPoint y: 342, distance: 40.6
click at [297, 364] on textarea "Content" at bounding box center [588, 343] width 582 height 145
click at [300, 380] on textarea "Content" at bounding box center [588, 343] width 582 height 145
click at [300, 387] on textarea "Content" at bounding box center [588, 343] width 582 height 145
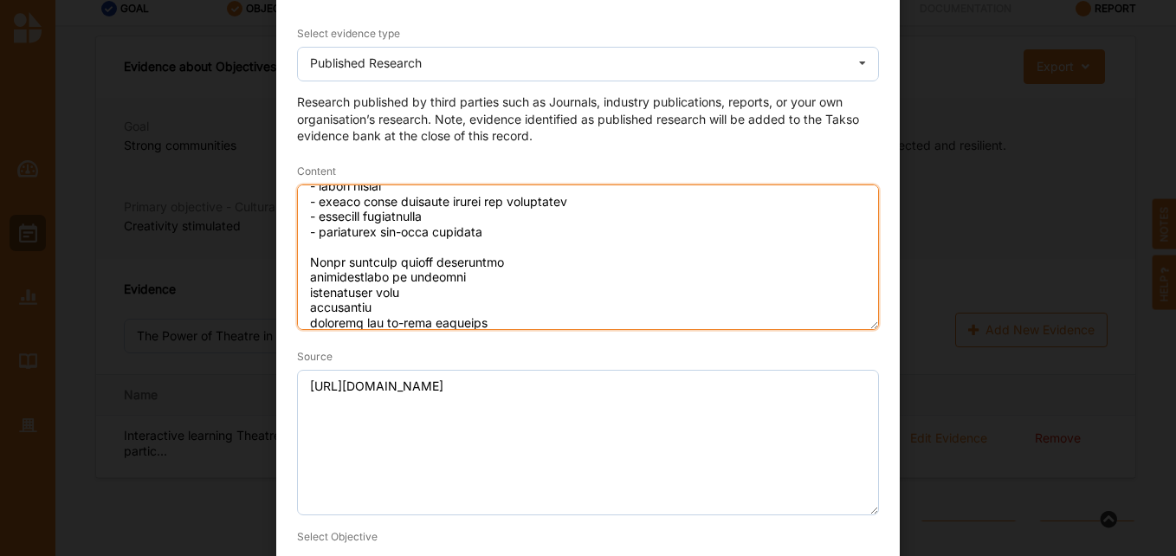
scroll to position [87, 0]
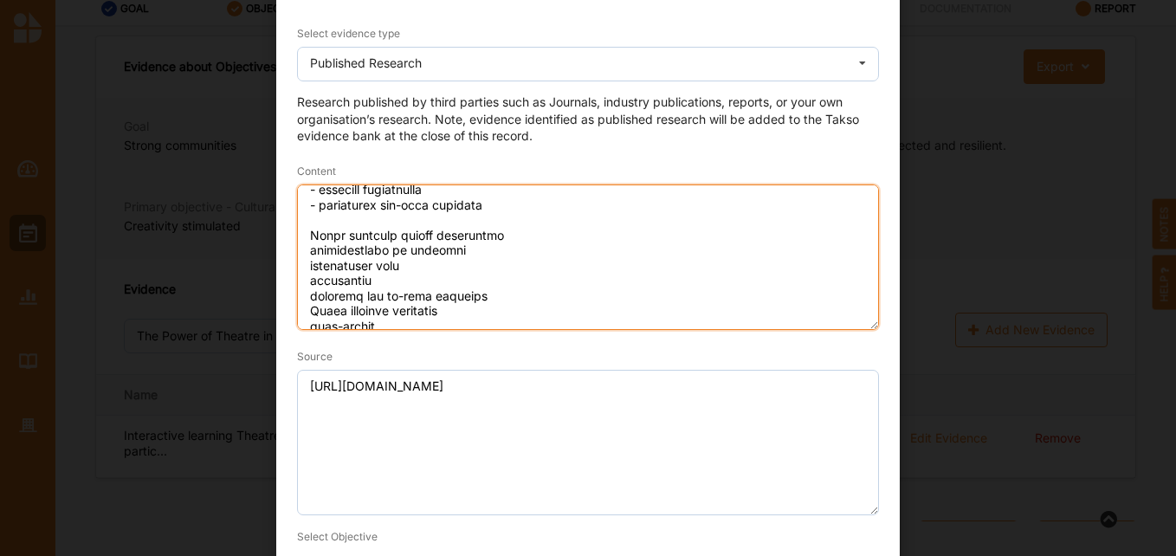
click at [297, 251] on textarea "Content" at bounding box center [588, 256] width 582 height 145
click at [301, 268] on textarea "Content" at bounding box center [588, 256] width 582 height 145
drag, startPoint x: 307, startPoint y: 293, endPoint x: 309, endPoint y: 276, distance: 16.5
click at [309, 292] on textarea "Content" at bounding box center [588, 256] width 582 height 145
click at [301, 281] on textarea "Content" at bounding box center [588, 256] width 582 height 145
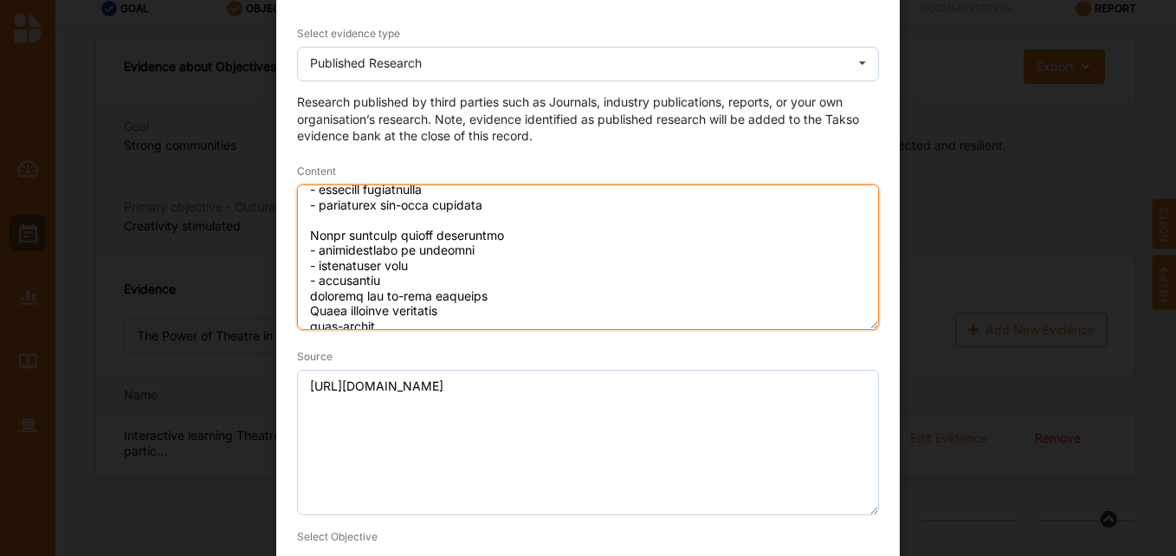
click at [302, 295] on textarea "Content" at bounding box center [588, 256] width 582 height 145
click at [304, 301] on textarea "Content" at bounding box center [588, 256] width 582 height 145
click at [306, 315] on textarea "Content" at bounding box center [588, 256] width 582 height 145
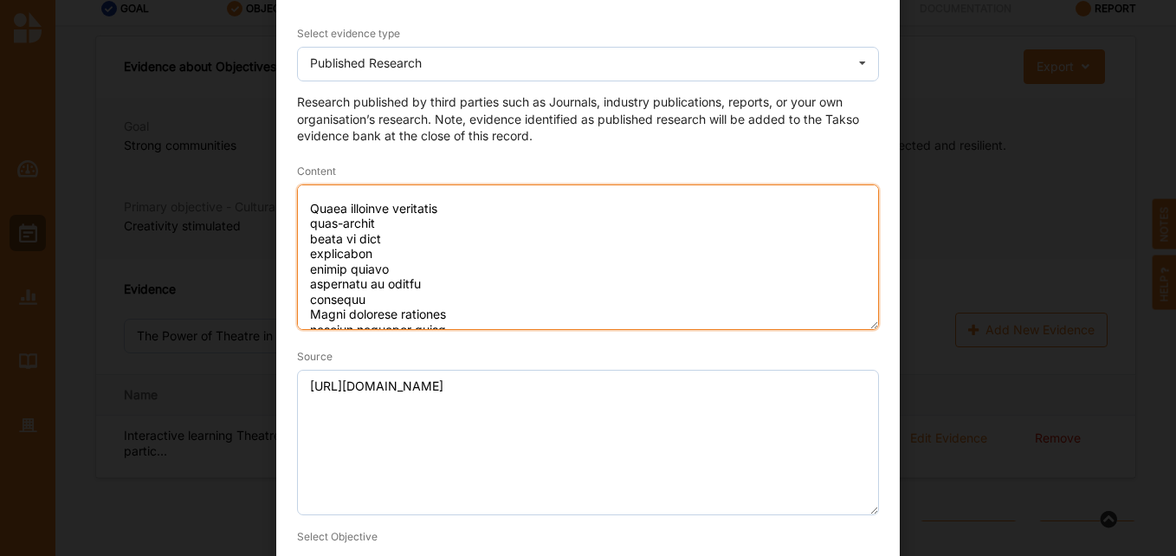
scroll to position [177, 0]
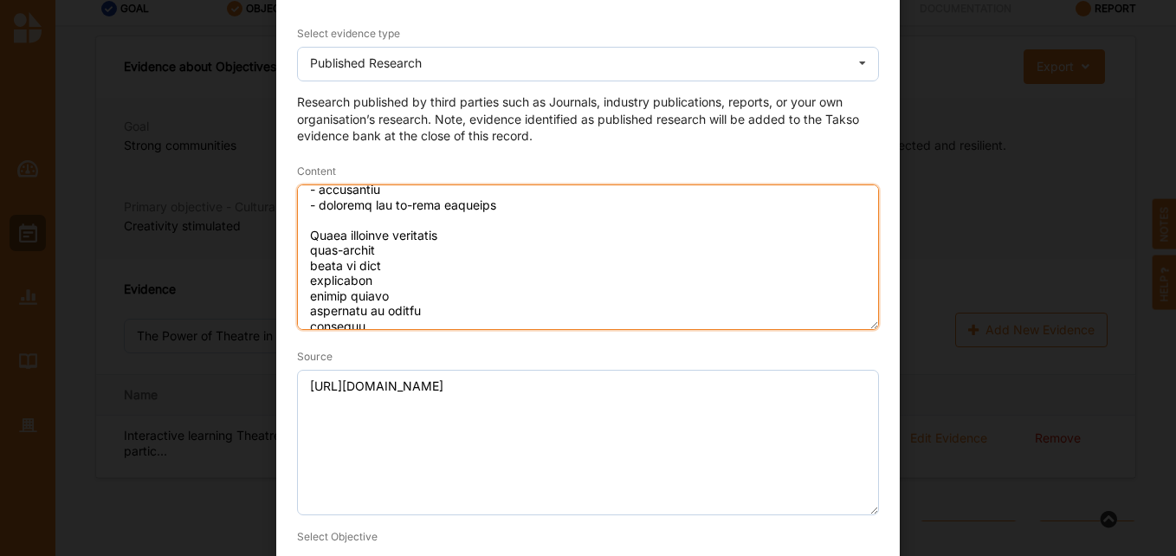
click at [308, 250] on textarea "Content" at bounding box center [588, 256] width 582 height 145
drag, startPoint x: 298, startPoint y: 264, endPoint x: 310, endPoint y: 261, distance: 12.6
click at [307, 262] on textarea "Content" at bounding box center [588, 256] width 582 height 145
click at [306, 280] on textarea "Content" at bounding box center [588, 256] width 582 height 145
click at [301, 304] on textarea "Content" at bounding box center [588, 256] width 582 height 145
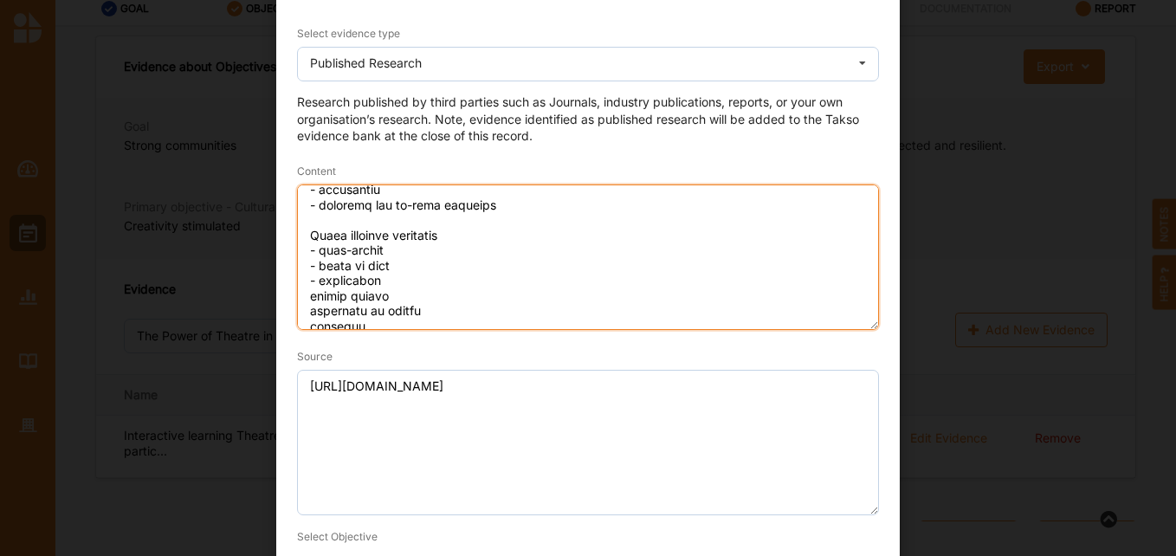
drag, startPoint x: 301, startPoint y: 298, endPoint x: 312, endPoint y: 282, distance: 18.7
click at [305, 295] on textarea "Content" at bounding box center [588, 256] width 582 height 145
drag, startPoint x: 301, startPoint y: 308, endPoint x: 312, endPoint y: 304, distance: 11.3
click at [306, 306] on textarea "Content" at bounding box center [588, 256] width 582 height 145
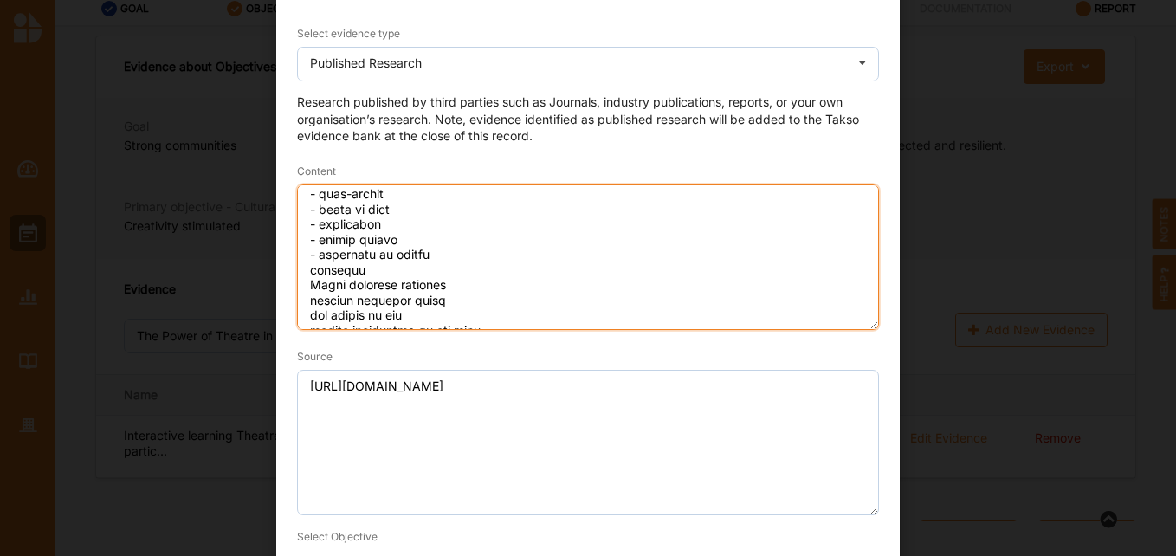
scroll to position [264, 0]
click at [302, 246] on textarea "Content" at bounding box center [588, 256] width 582 height 145
click at [305, 250] on textarea "Content" at bounding box center [588, 256] width 582 height 145
click at [301, 286] on textarea "Content" at bounding box center [588, 256] width 582 height 145
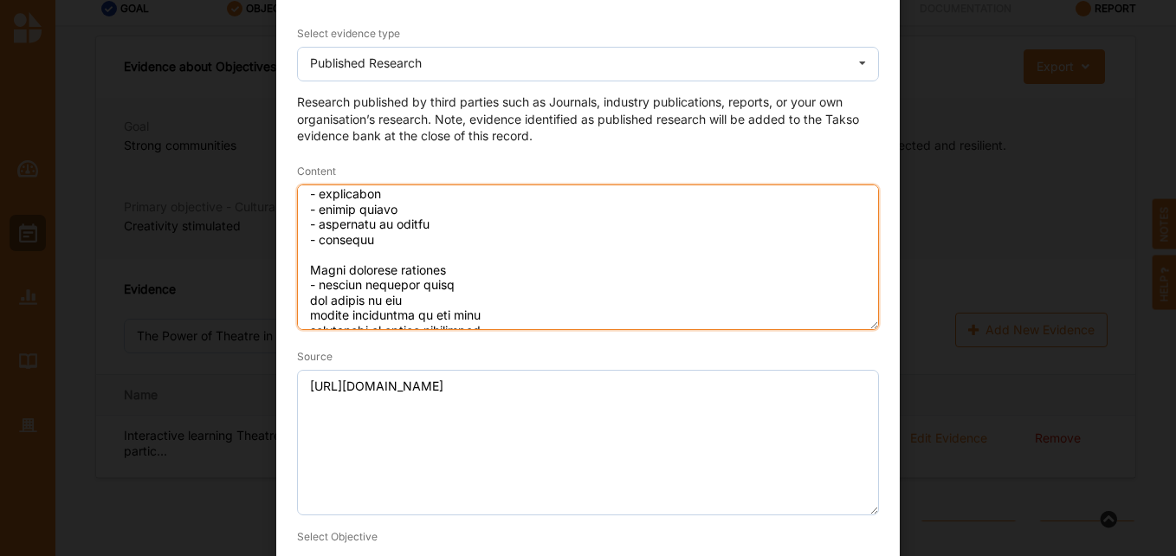
click at [301, 296] on textarea "Content" at bounding box center [588, 256] width 582 height 145
drag, startPoint x: 303, startPoint y: 316, endPoint x: 298, endPoint y: 291, distance: 25.6
click at [305, 316] on textarea "Content" at bounding box center [588, 256] width 582 height 145
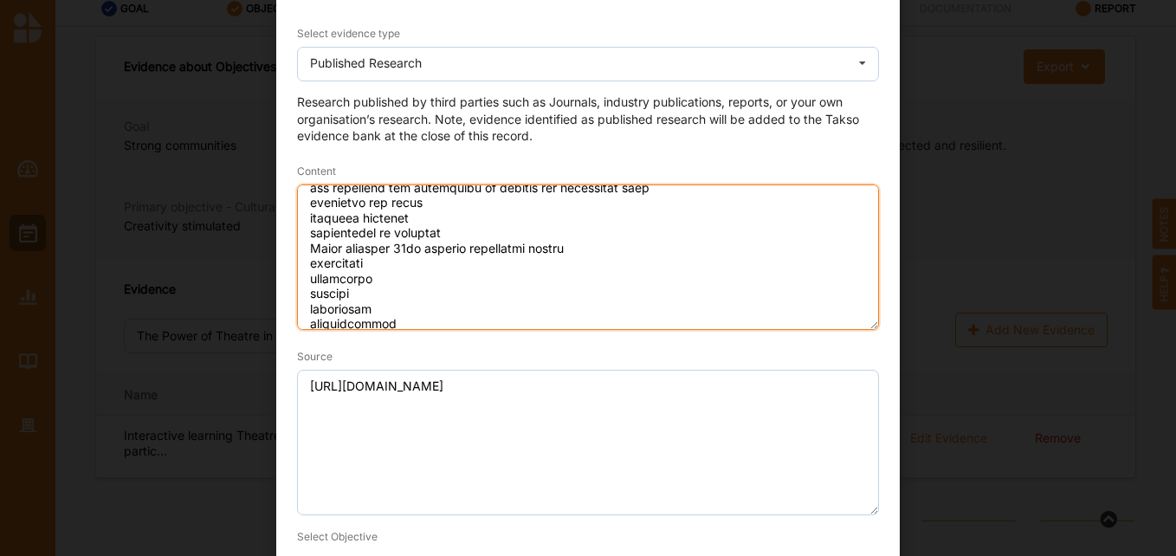
scroll to position [351, 0]
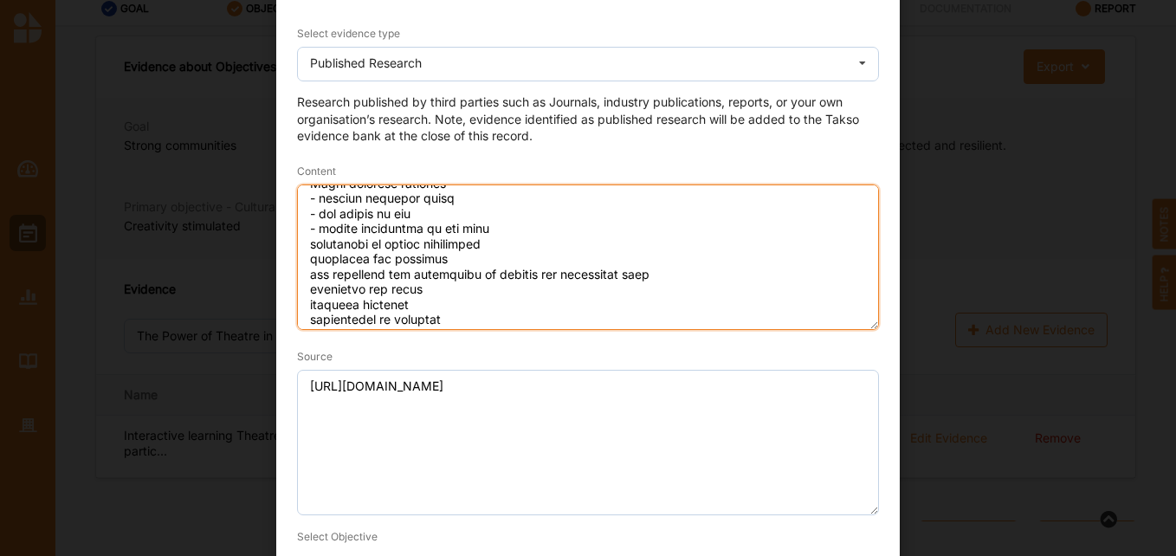
click at [305, 240] on textarea "Content" at bounding box center [588, 256] width 582 height 145
click at [300, 259] on textarea "Content" at bounding box center [588, 256] width 582 height 145
click at [303, 276] on textarea "Content" at bounding box center [588, 256] width 582 height 145
click at [302, 286] on textarea "Content" at bounding box center [588, 256] width 582 height 145
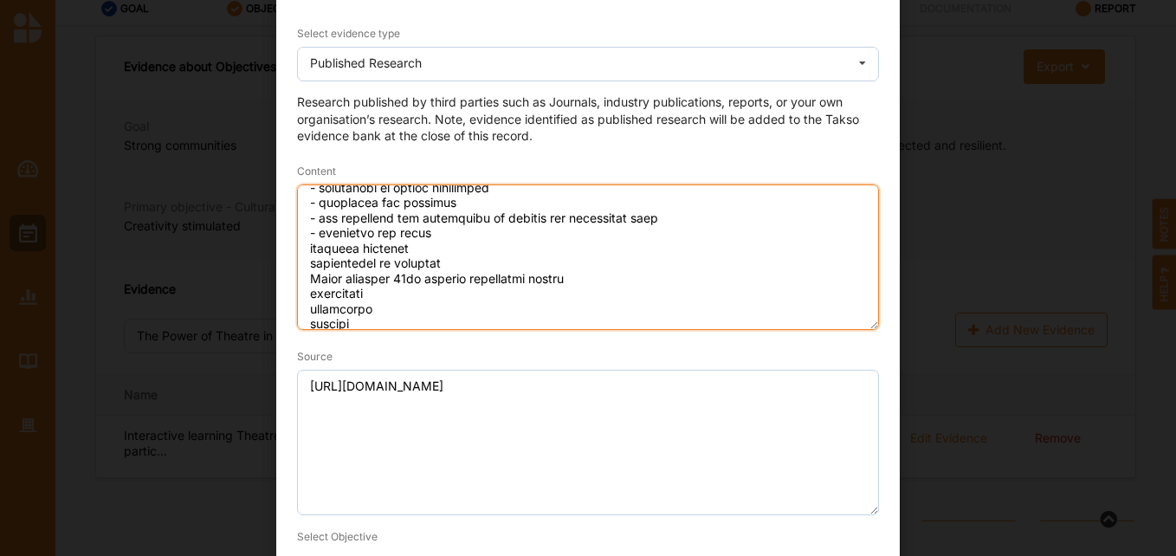
scroll to position [437, 0]
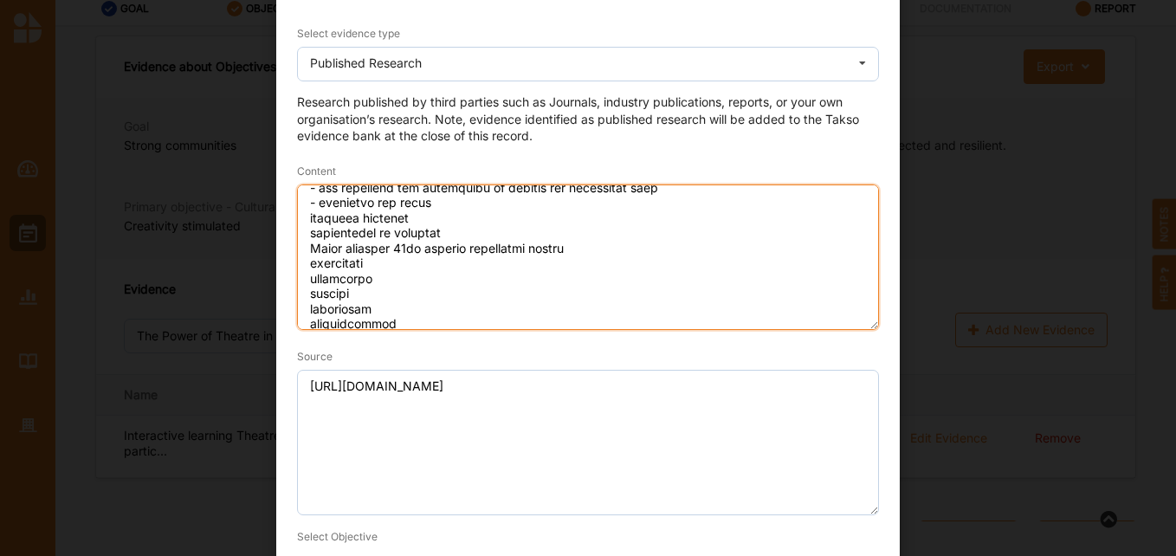
click at [304, 218] on textarea "Content" at bounding box center [588, 256] width 582 height 145
click at [300, 233] on textarea "Content" at bounding box center [588, 256] width 582 height 145
click at [301, 243] on textarea "Content" at bounding box center [588, 256] width 582 height 145
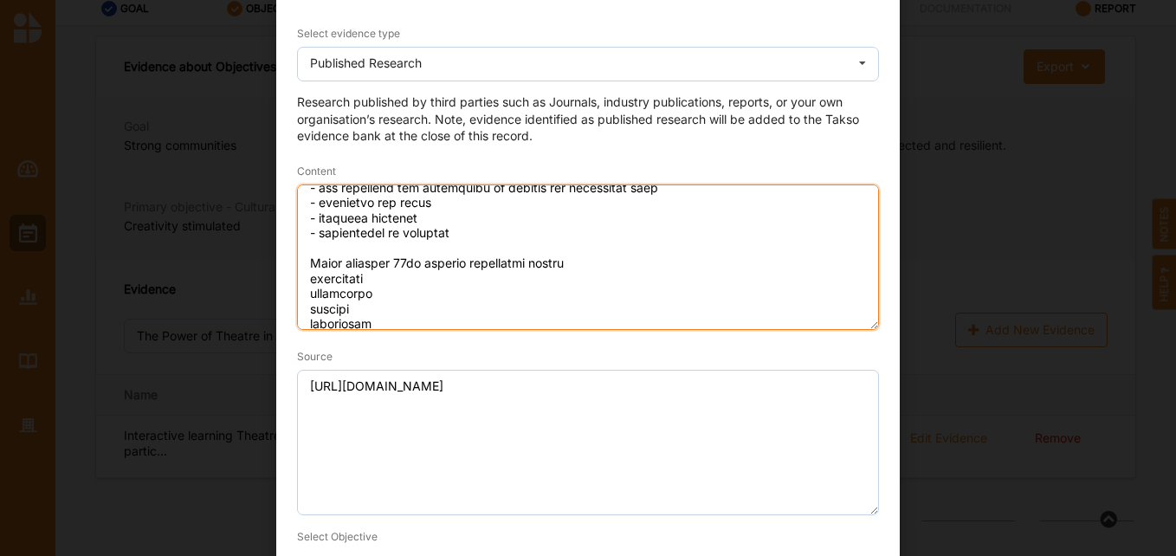
click at [301, 286] on textarea "Content" at bounding box center [588, 256] width 582 height 145
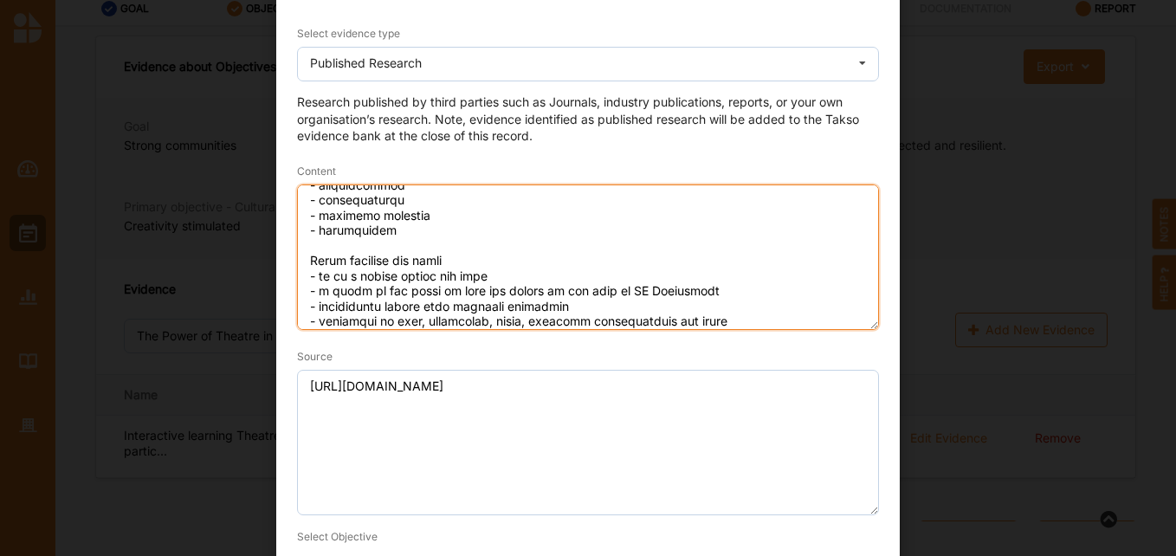
scroll to position [606, 0]
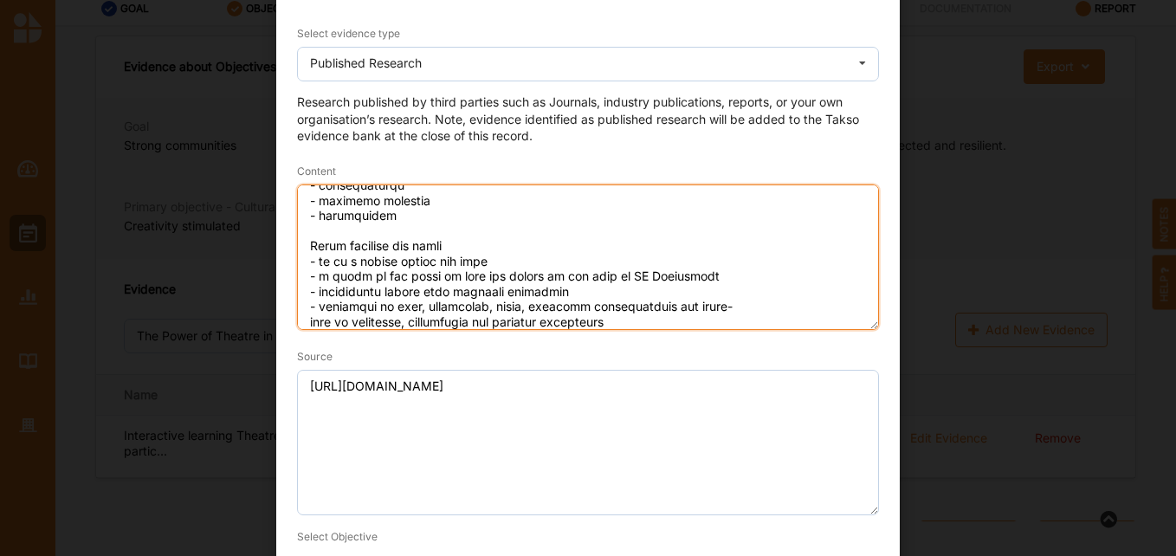
click at [712, 310] on textarea "Content" at bounding box center [588, 256] width 582 height 145
click at [301, 322] on textarea "Content" at bounding box center [588, 256] width 582 height 145
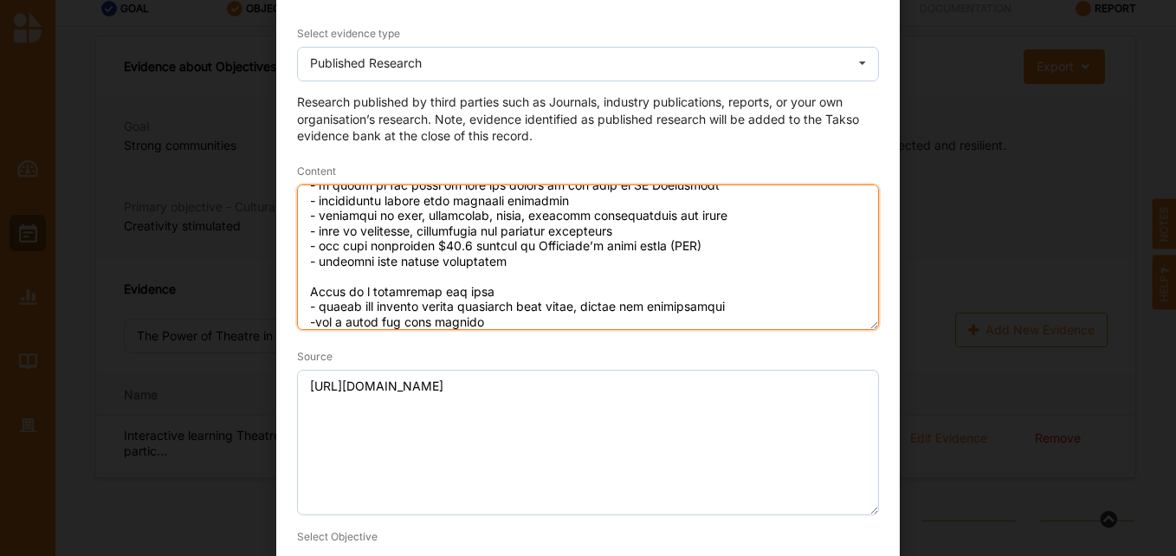
scroll to position [712, 0]
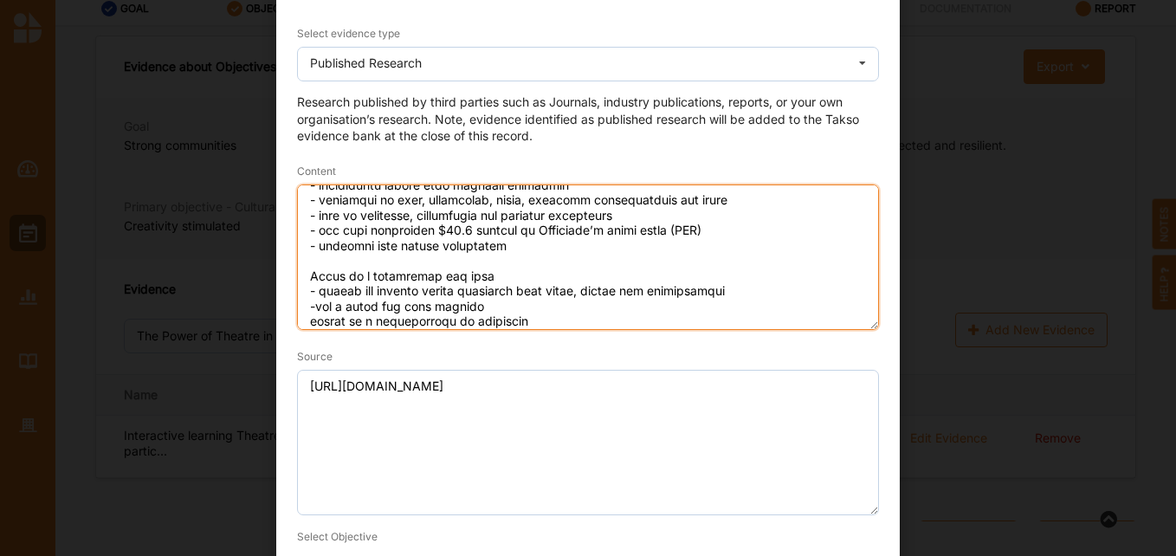
click at [309, 306] on textarea "Content" at bounding box center [588, 256] width 582 height 145
click at [298, 322] on textarea "Content" at bounding box center [588, 256] width 582 height 145
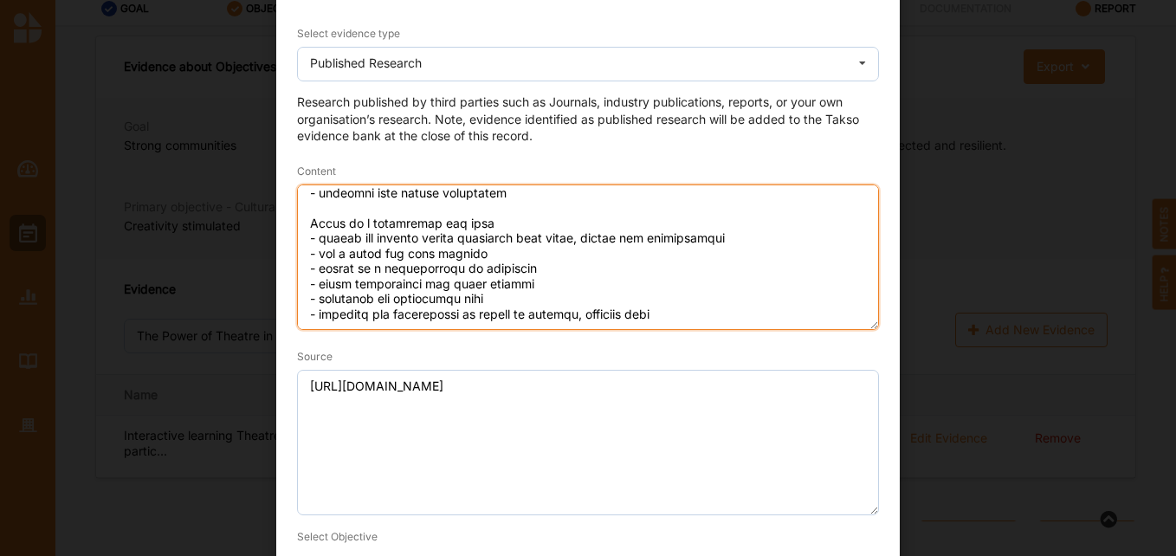
scroll to position [209, 0]
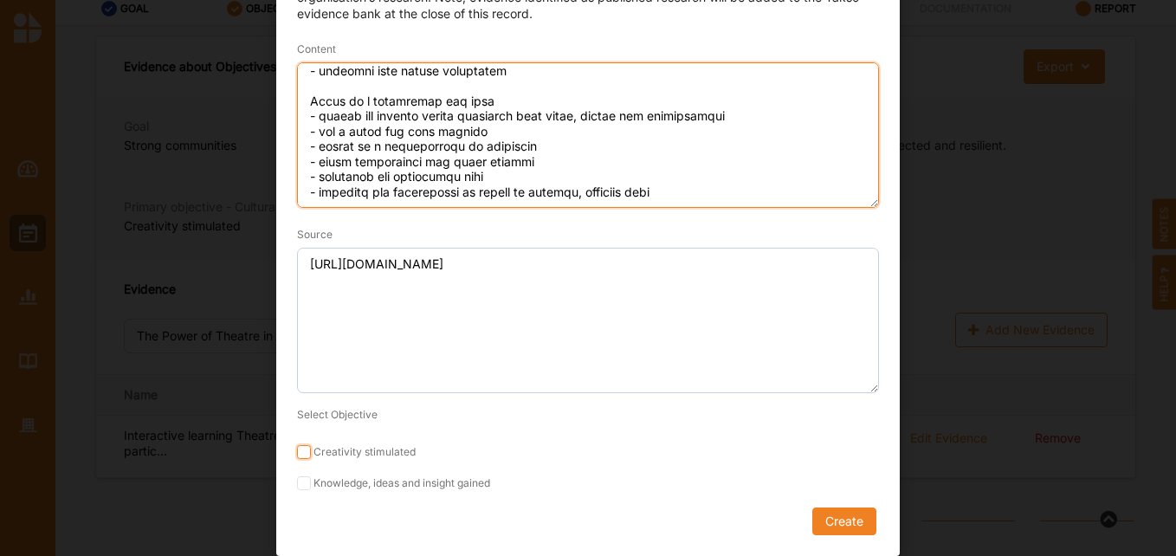
type textarea "Drama improves academic performance - reading comprehension and proficiency - s…"
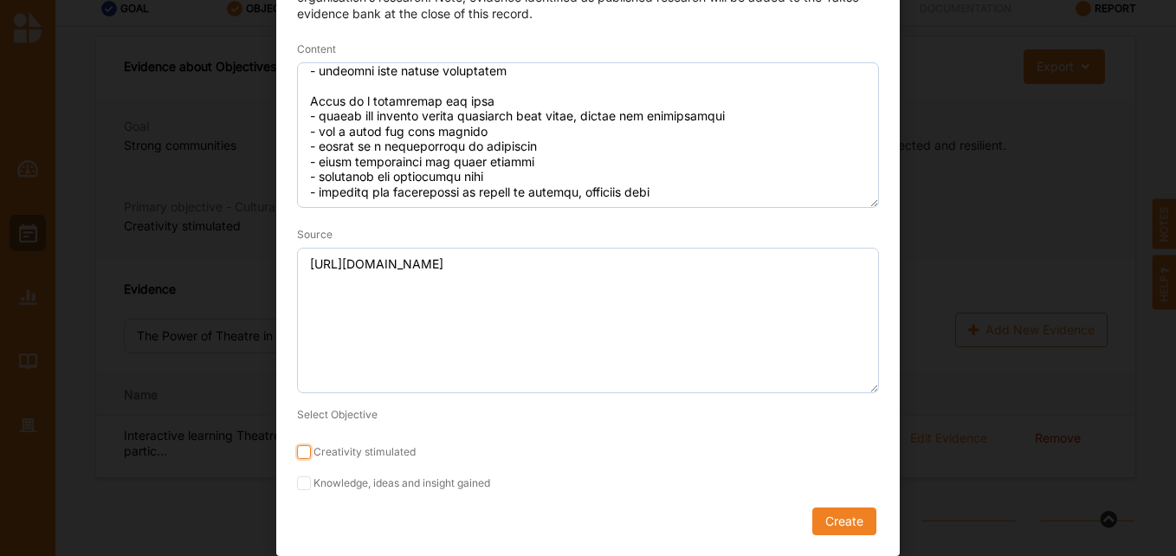
click at [301, 450] on input "Creativity stimulated" at bounding box center [304, 452] width 14 height 14
checkbox input "true"
click at [303, 487] on input "Knowledge, ideas and insight gained" at bounding box center [304, 483] width 14 height 14
checkbox input "true"
click at [881, 508] on div "Select evidence type Published Research Practice Knowledge Published Research D…" at bounding box center [587, 210] width 623 height 692
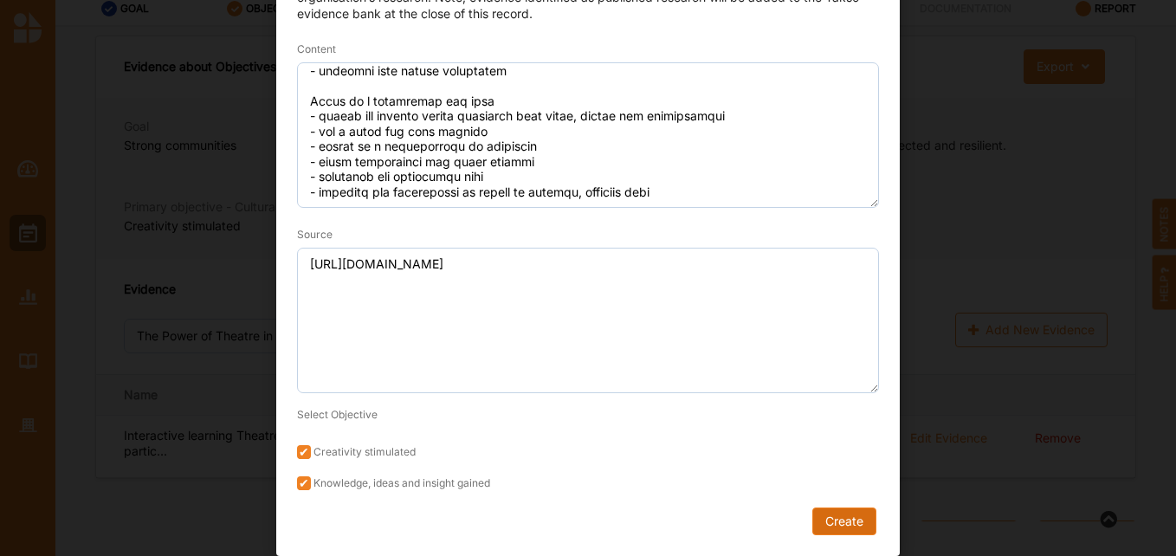
click at [869, 514] on button "Create" at bounding box center [844, 521] width 64 height 28
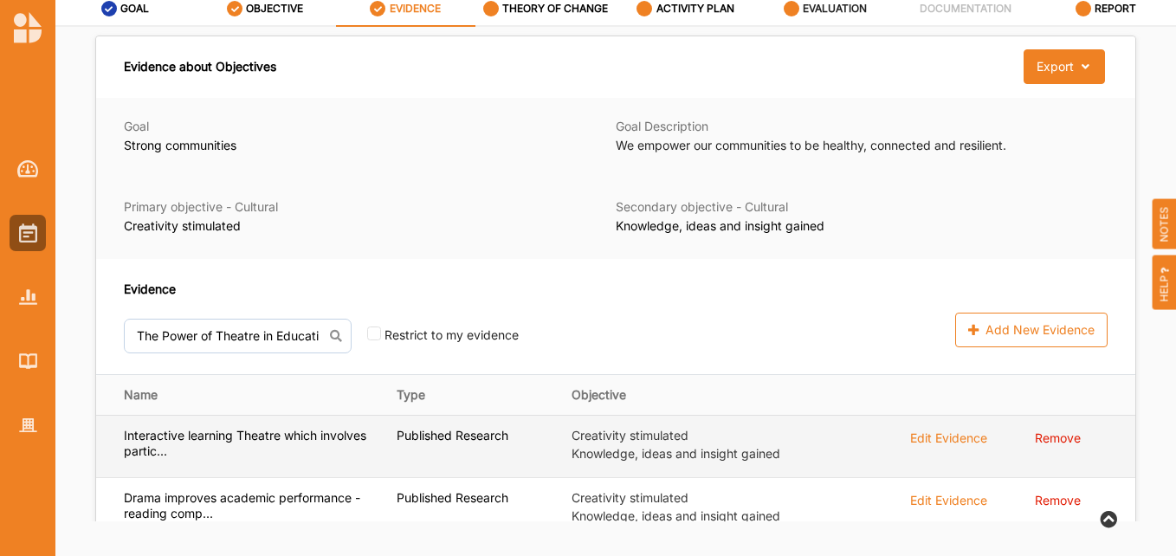
click at [939, 442] on div "Edit Evidence" at bounding box center [948, 437] width 77 height 19
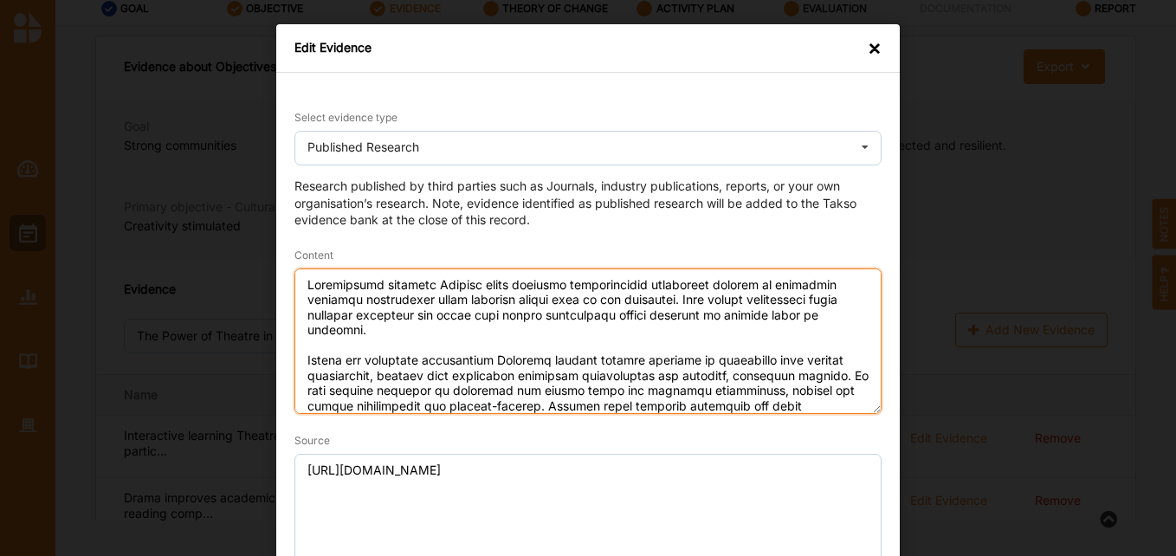
click at [304, 280] on textarea "Content" at bounding box center [587, 340] width 587 height 145
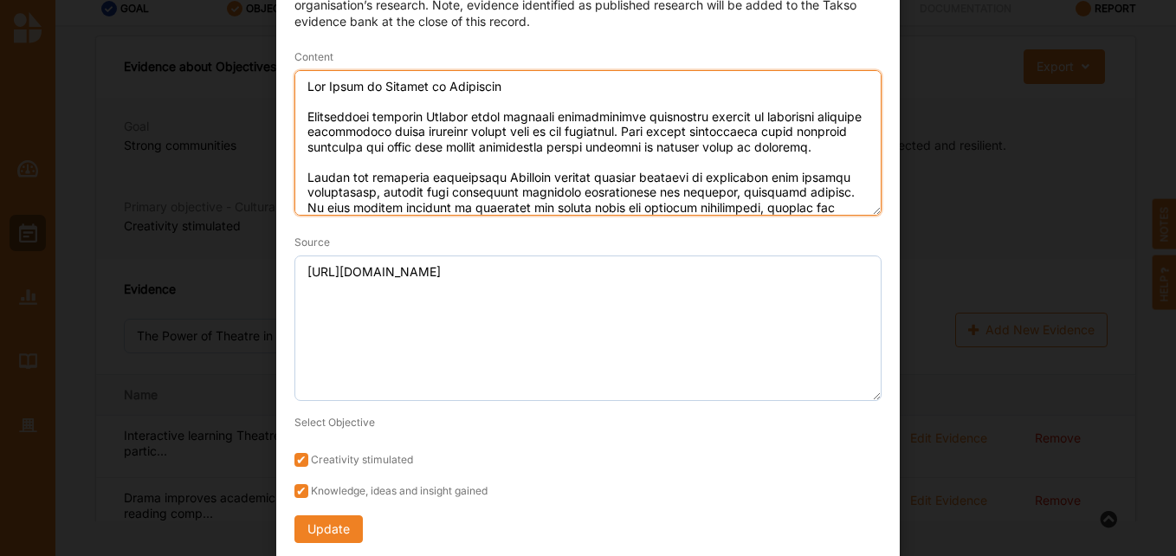
scroll to position [203, 0]
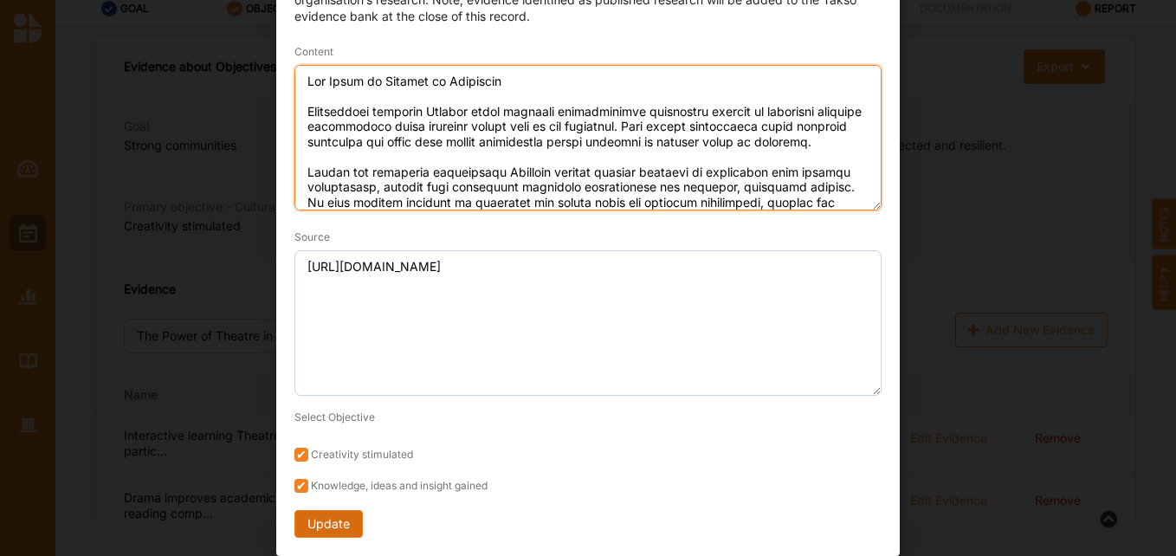
type textarea "The Power of Theatre in Education Interactive learning Theatre which involves p…"
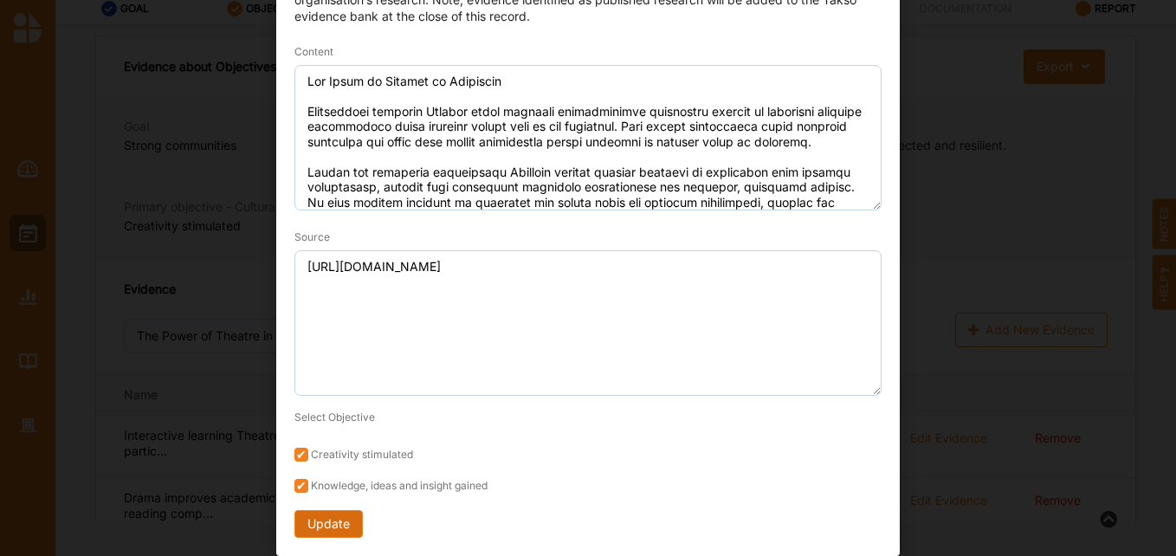
click at [319, 524] on button "Update" at bounding box center [328, 524] width 68 height 28
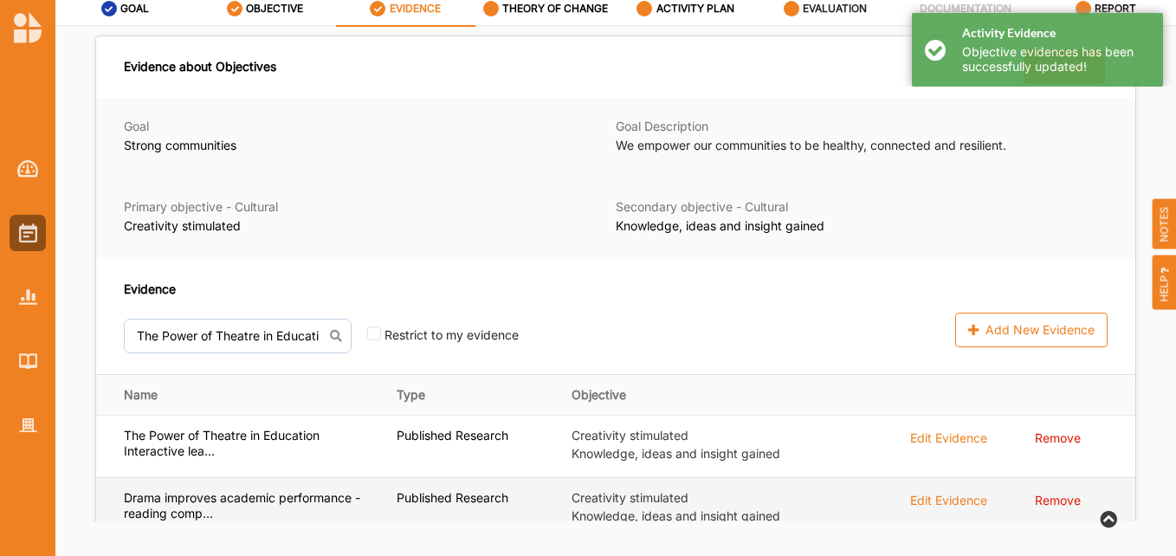
click at [946, 497] on div "Edit Evidence" at bounding box center [948, 499] width 77 height 19
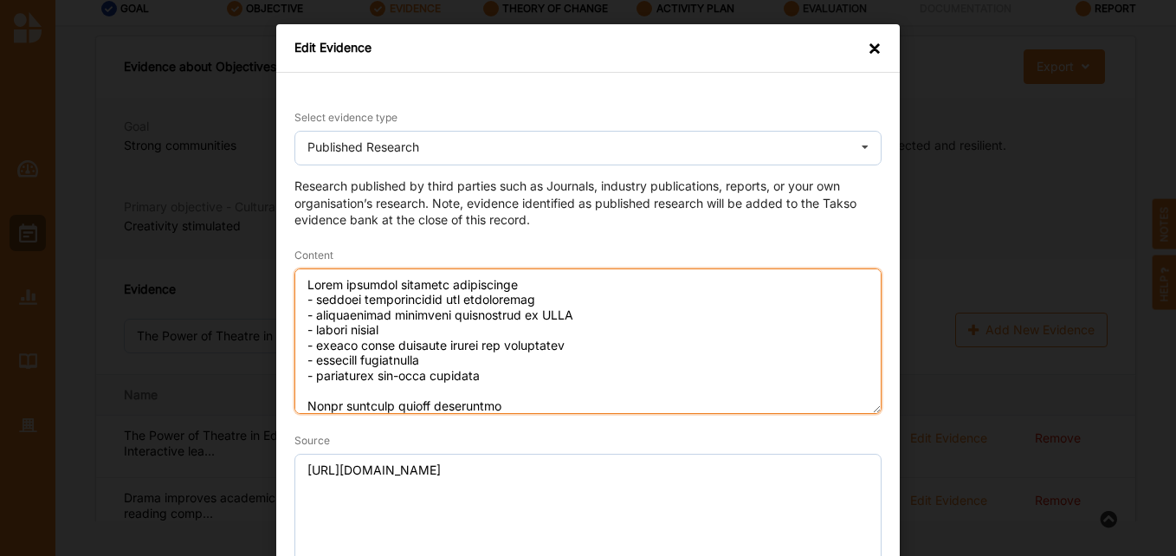
click at [297, 282] on textarea "Content" at bounding box center [587, 340] width 587 height 145
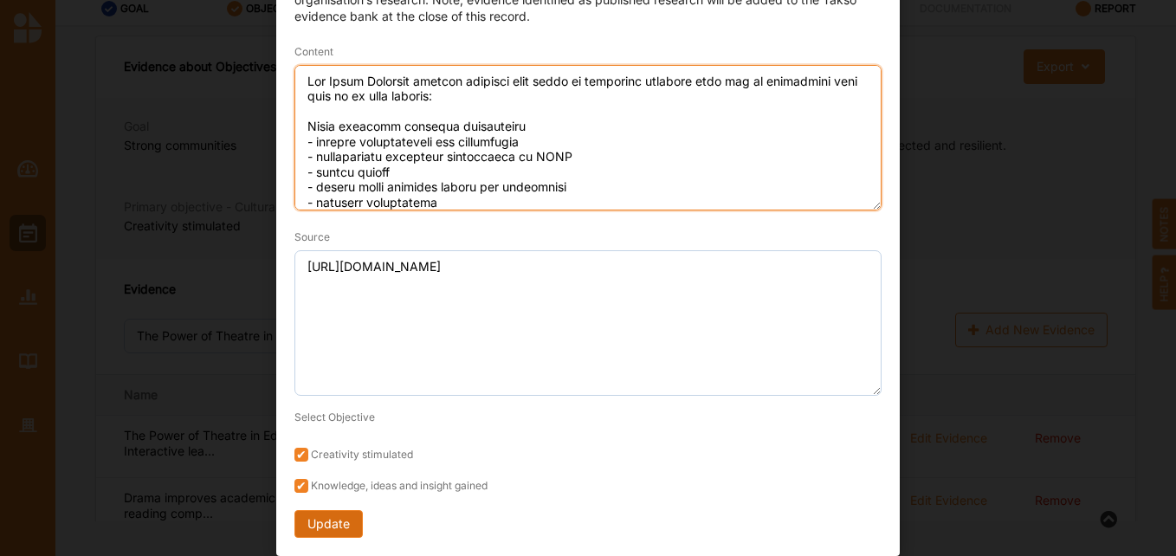
type textarea "The Drama Victoria website contains many links to published research that can b…"
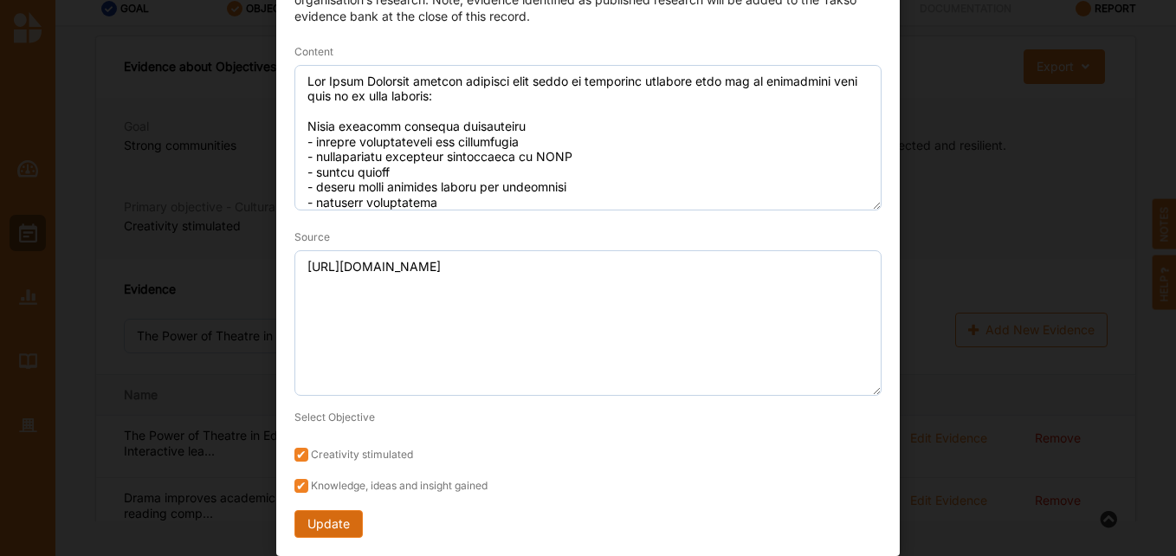
click at [325, 511] on button "Update" at bounding box center [328, 524] width 68 height 28
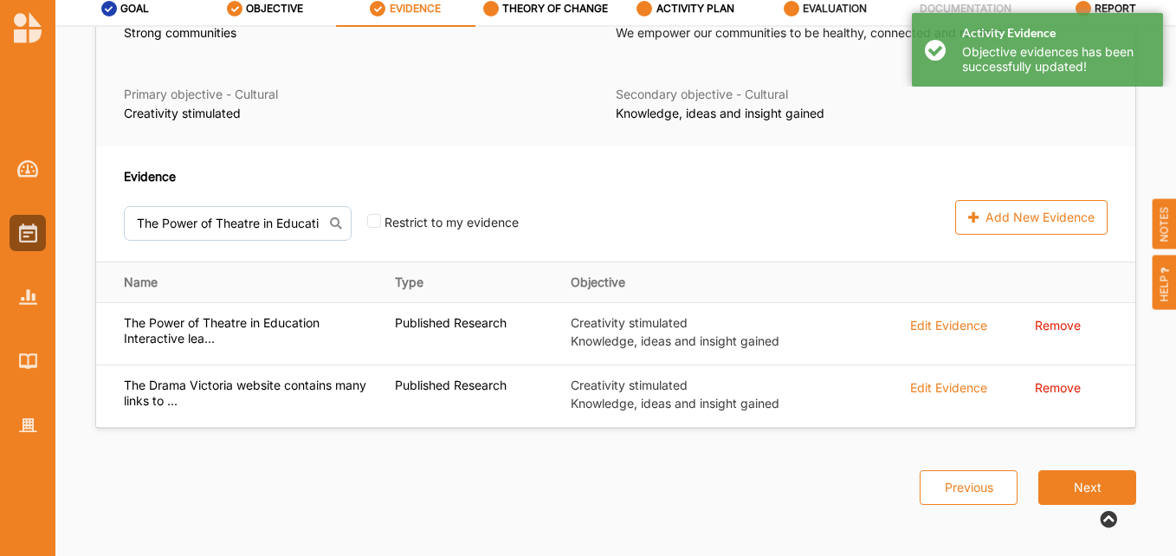
scroll to position [115, 0]
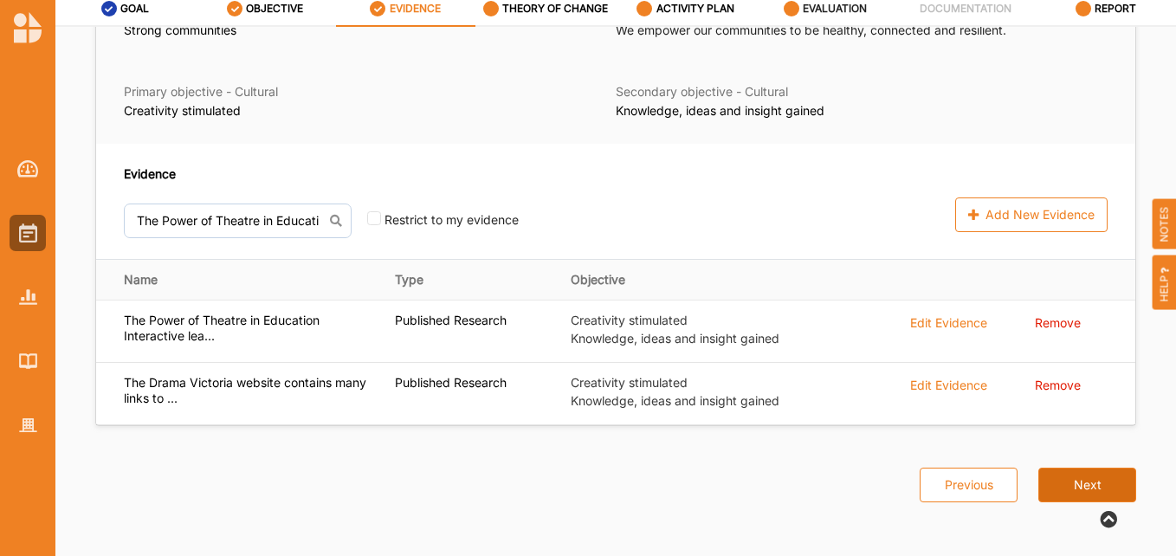
click at [1076, 481] on button "Next" at bounding box center [1087, 484] width 98 height 35
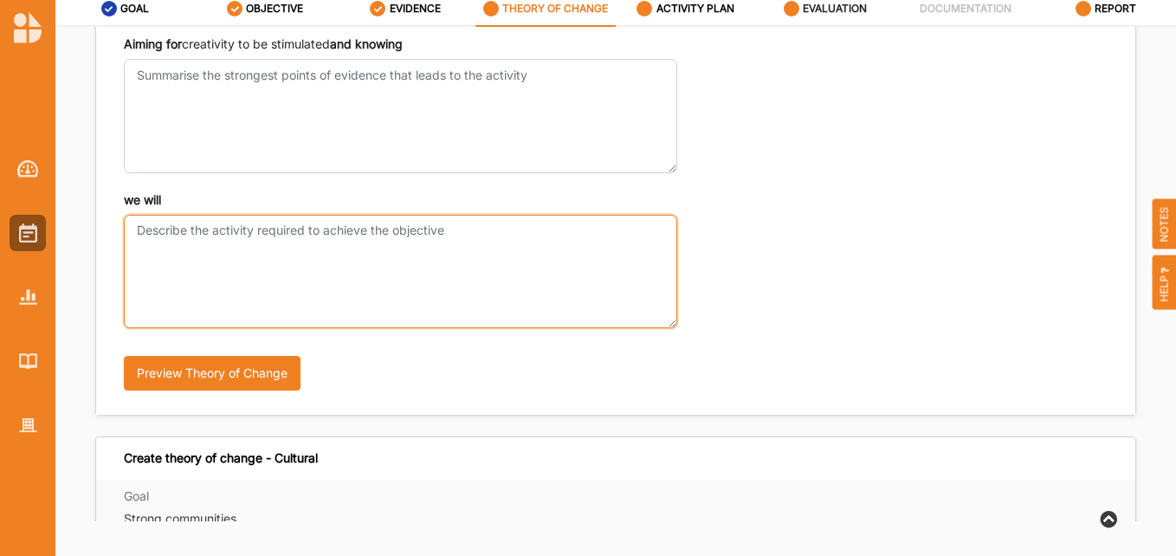
click at [333, 228] on textarea "we will" at bounding box center [400, 271] width 553 height 113
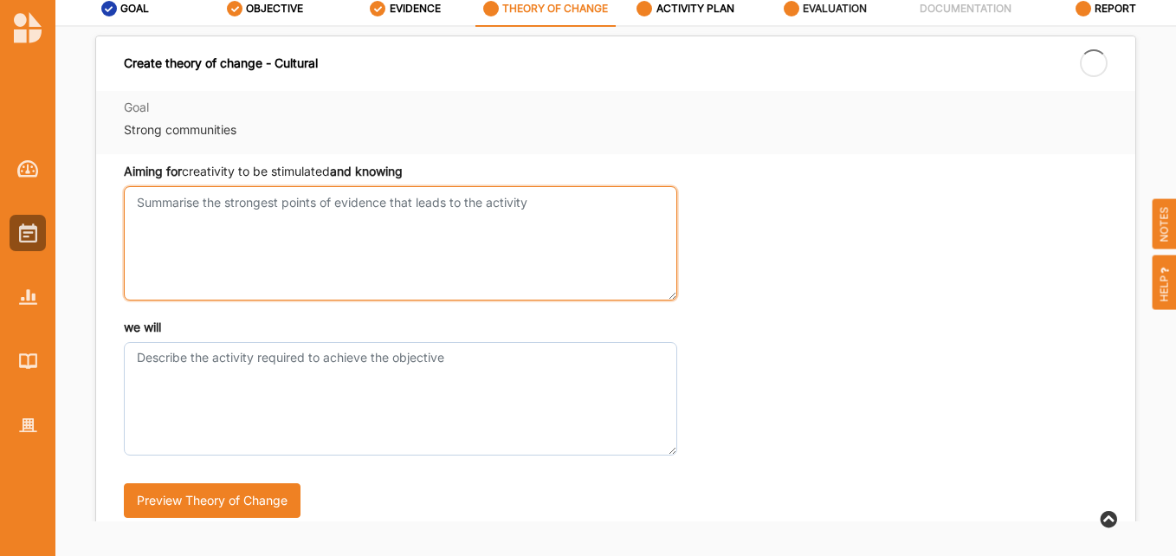
click at [184, 196] on textarea "Aiming for creativity to be stimulated and knowing" at bounding box center [400, 242] width 553 height 113
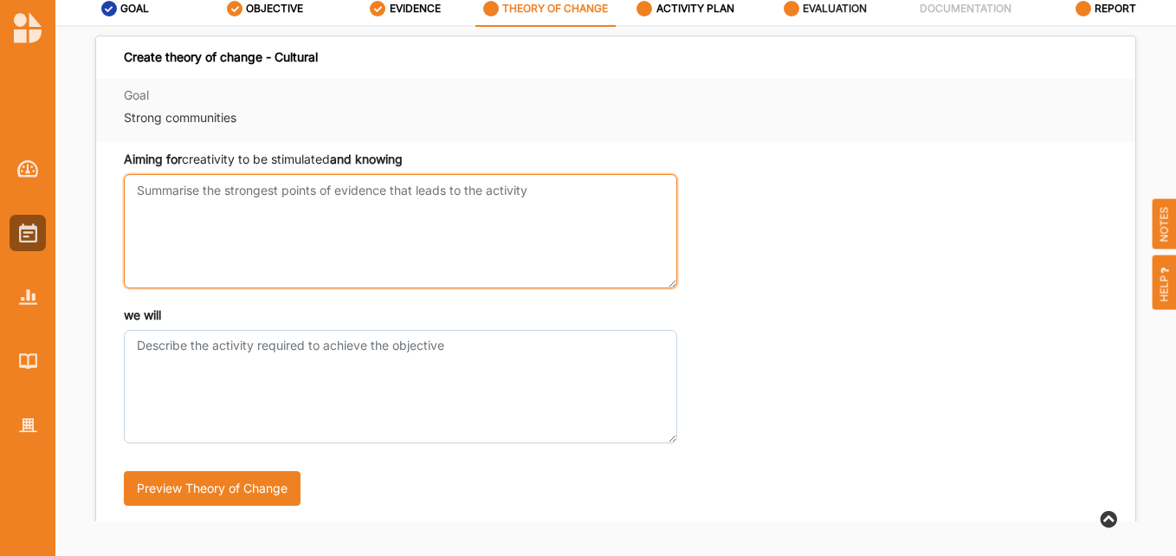
paste textarea "all primary school students must participate as an audience member in a theatre…"
click at [178, 186] on textarea "all primary school students must participate as an audience member in a theatre…" at bounding box center [400, 230] width 553 height 113
click at [203, 190] on textarea "all primary school students must participate as an audience member in a theatre…" at bounding box center [400, 230] width 553 height 113
drag, startPoint x: 197, startPoint y: 190, endPoint x: 81, endPoint y: 183, distance: 116.2
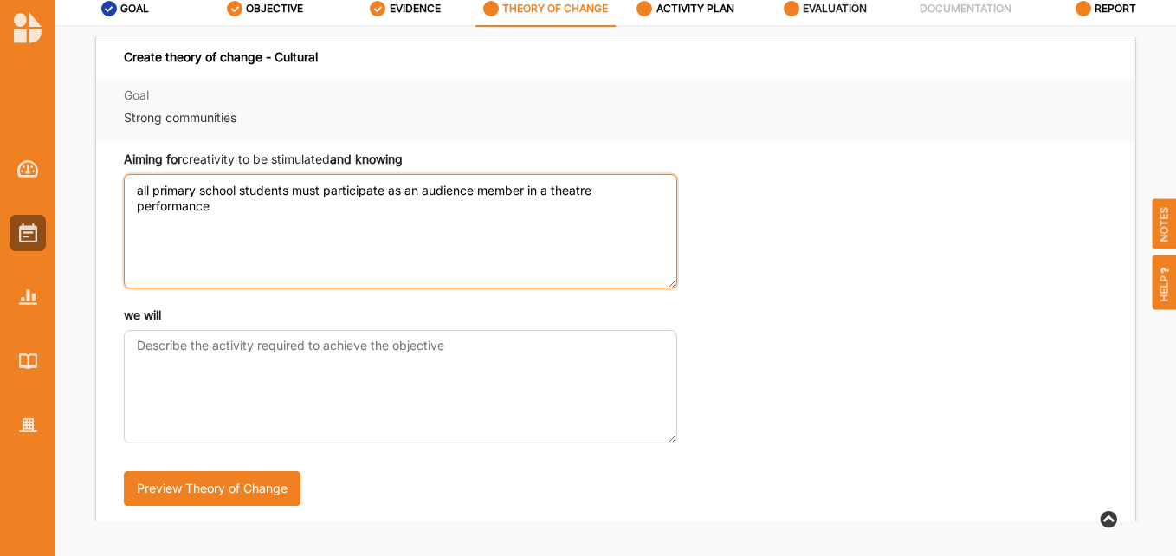
click at [81, 183] on div "Create theory of change - Cultural Goal Strong communities Aiming for creativit…" at bounding box center [615, 274] width 1120 height 494
drag, startPoint x: 493, startPoint y: 190, endPoint x: 369, endPoint y: 186, distance: 124.7
click at [369, 186] on textarea "VCE drama and theatre studies students school students must participate as an a…" at bounding box center [400, 230] width 553 height 113
click at [255, 209] on textarea "VCE drama and theatre studies students must participate as an audience member i…" at bounding box center [400, 230] width 553 height 113
type textarea "VCE drama and theatre studies students must participate as an audience member i…"
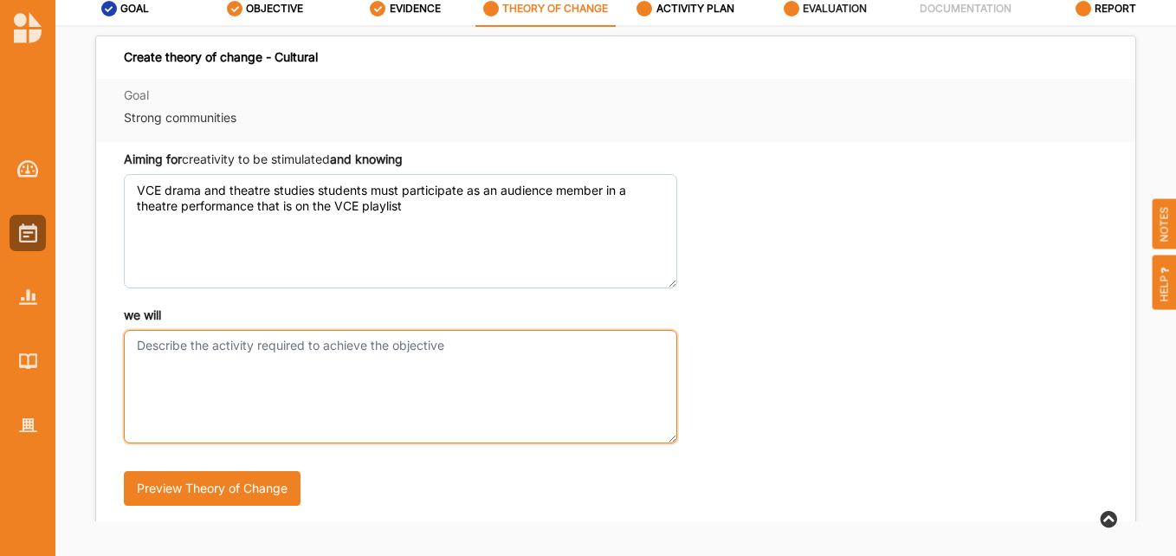
click at [287, 365] on textarea "we will" at bounding box center [400, 386] width 553 height 113
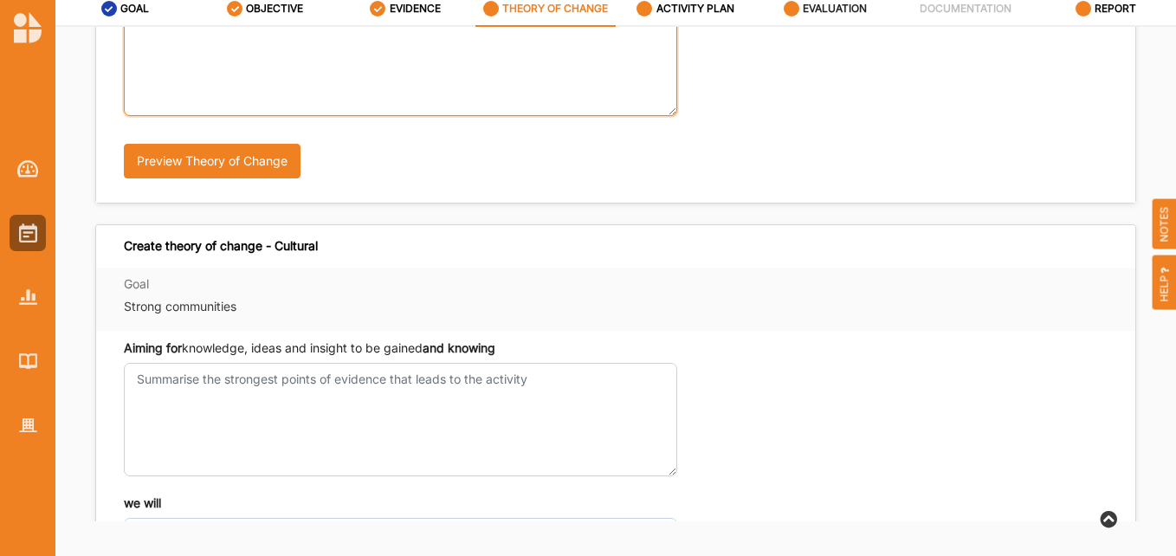
scroll to position [173, 0]
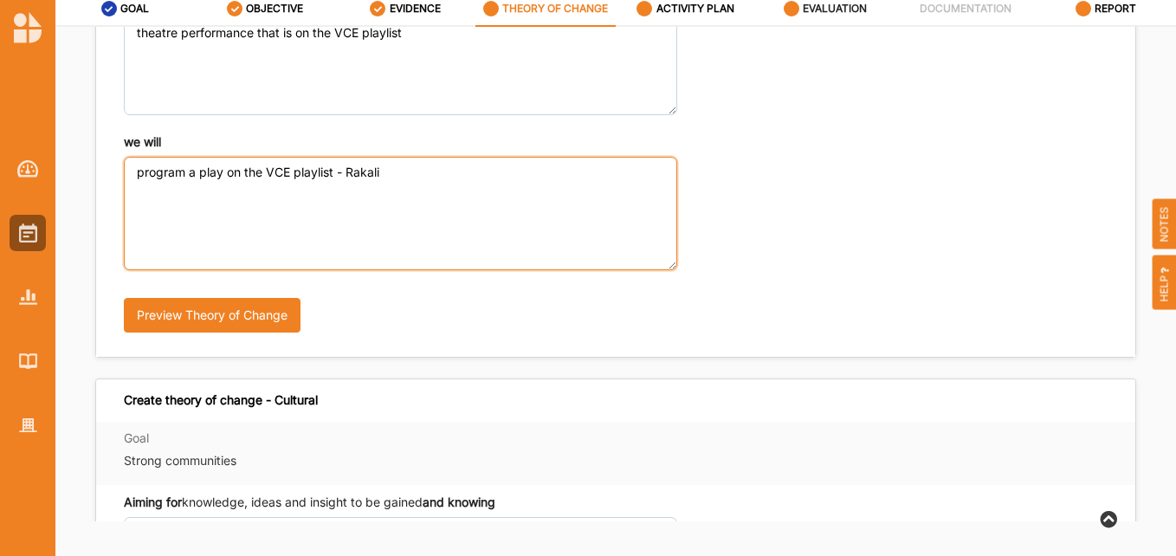
click at [201, 171] on textarea "program a play on the VCE playlist - Rakali" at bounding box center [400, 213] width 553 height 113
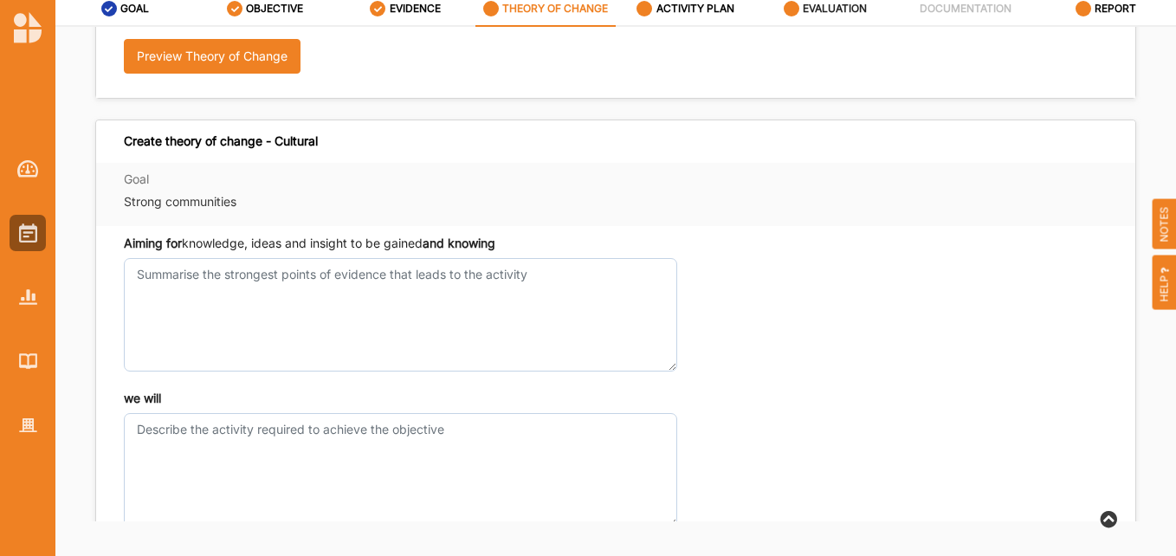
scroll to position [433, 0]
type textarea "program a quality performance on the VCE playlist - Rakali"
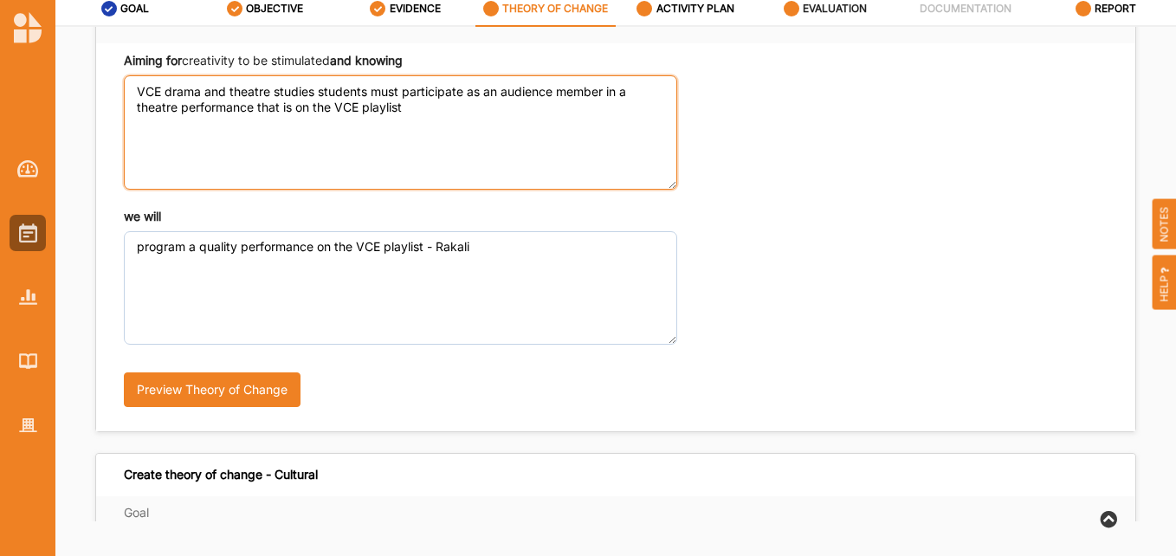
scroll to position [87, 0]
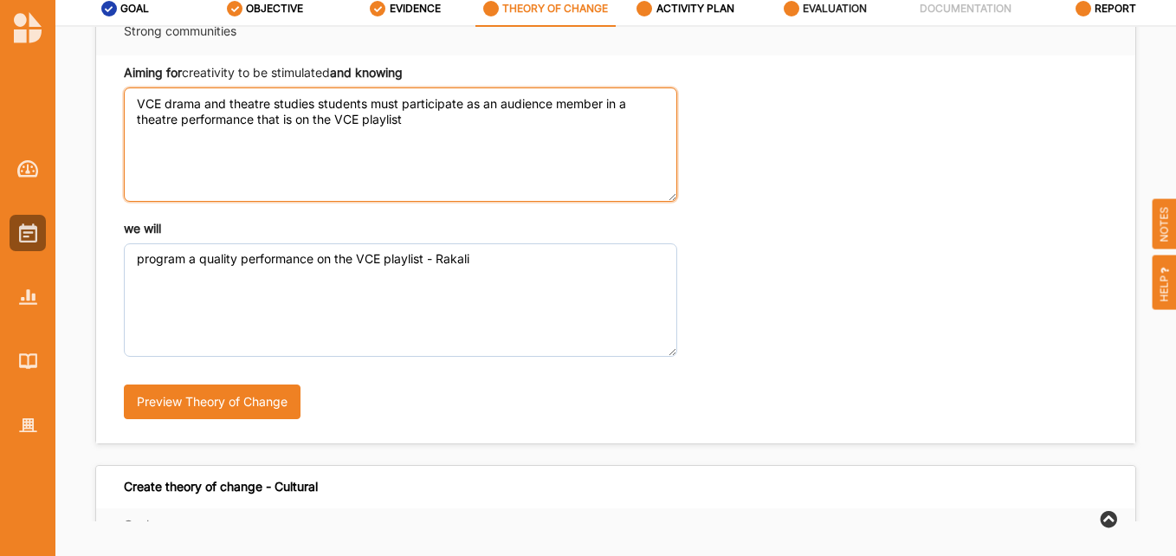
drag, startPoint x: 419, startPoint y: 121, endPoint x: 128, endPoint y: 102, distance: 291.5
click at [128, 102] on textarea "VCE drama and theatre studies students must participate as an audience member i…" at bounding box center [400, 143] width 553 height 113
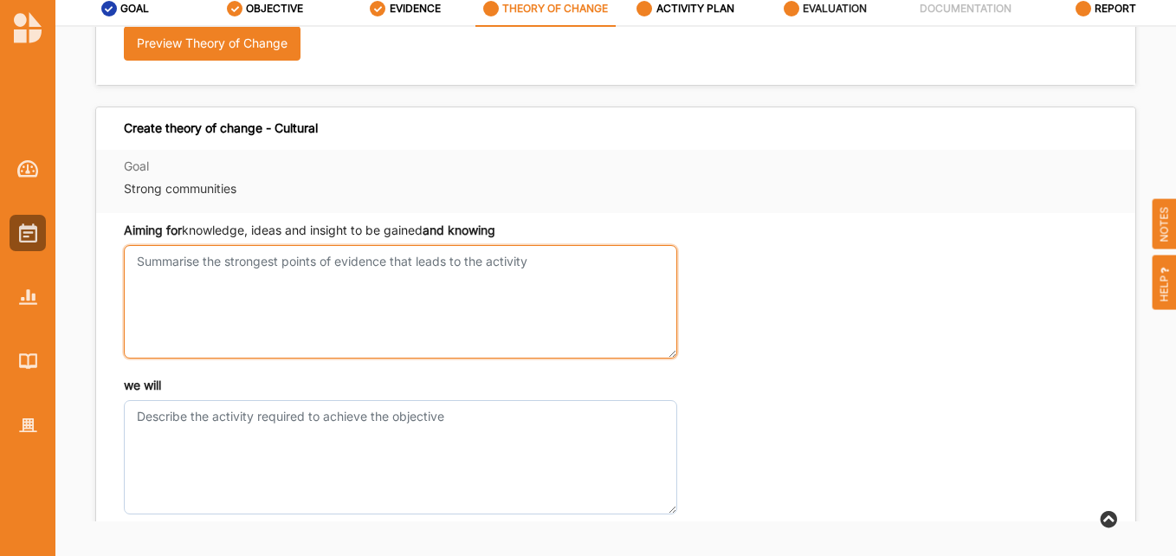
click at [193, 286] on textarea "Aiming for creativity to be stimulated and knowing" at bounding box center [400, 301] width 553 height 113
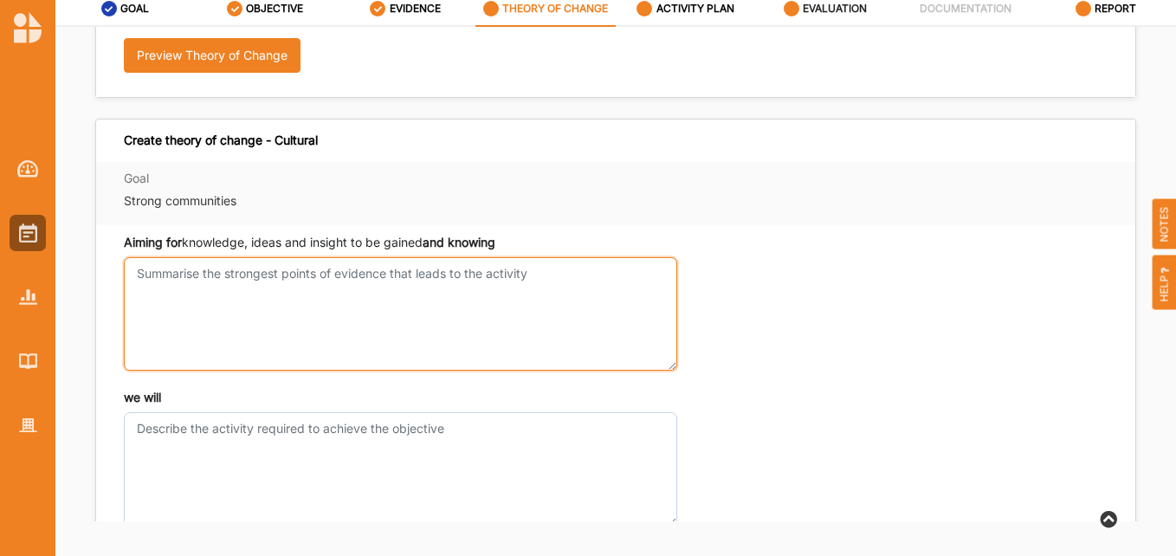
paste textarea "VCE drama and theatre studies students must participate as an audience member i…"
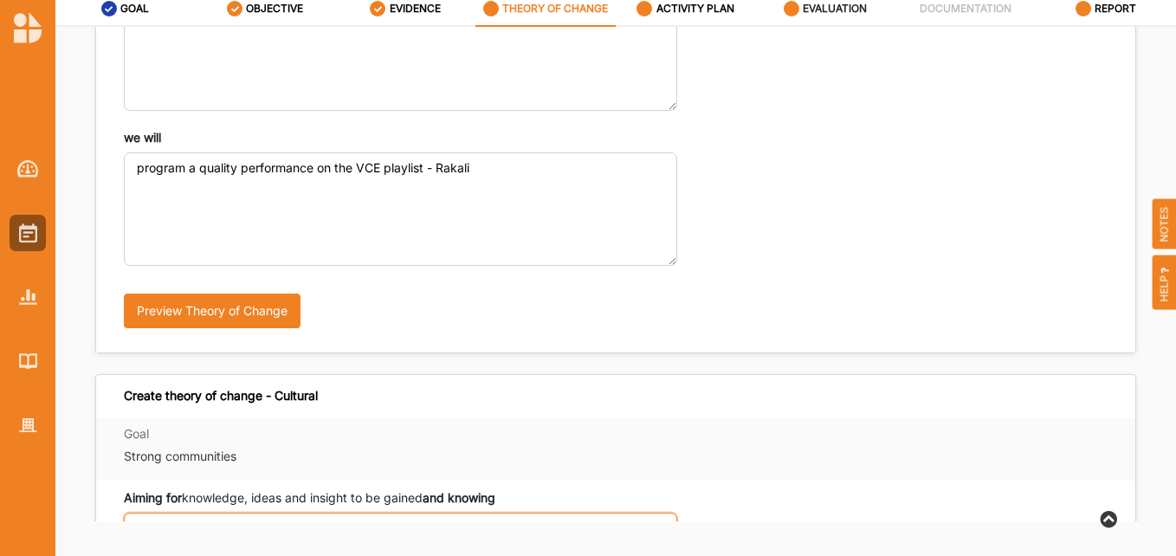
scroll to position [87, 0]
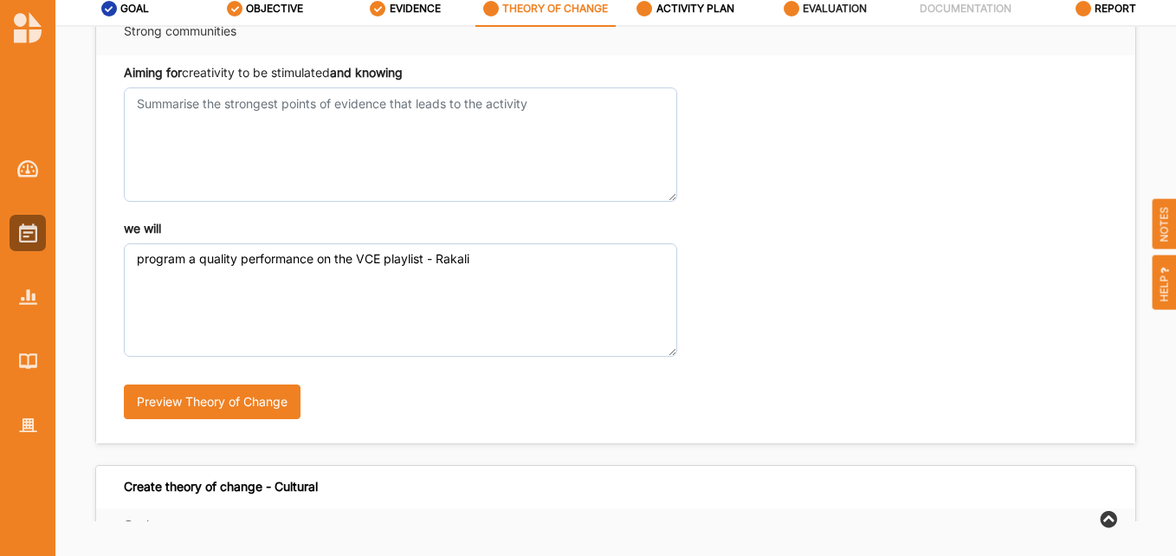
type textarea "VCE drama and theatre studies students must participate as an audience member i…"
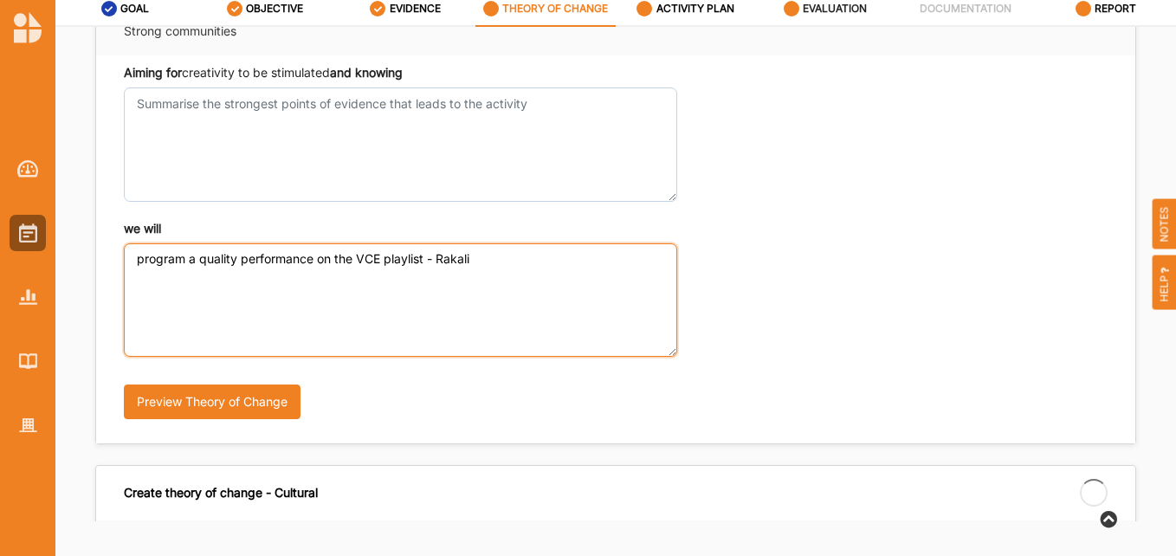
drag, startPoint x: 482, startPoint y: 260, endPoint x: 84, endPoint y: 220, distance: 400.2
click at [84, 220] on div "Create theory of change - Cultural Goal Strong communities Aiming for creativit…" at bounding box center [615, 274] width 1120 height 494
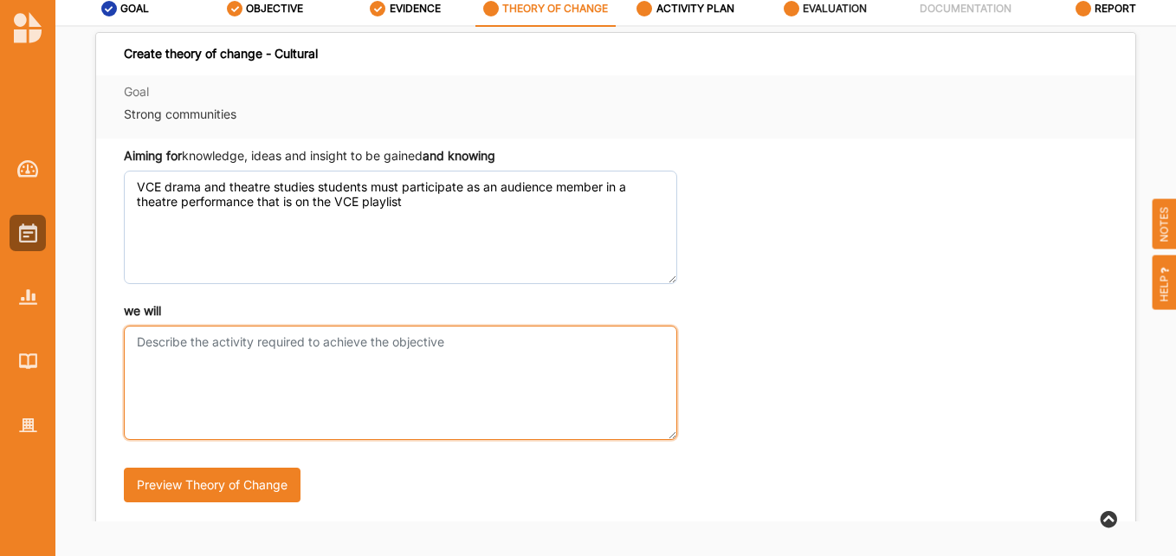
click at [201, 358] on textarea "we will" at bounding box center [400, 381] width 553 height 113
paste textarea "program a quality performance on the VCE playlist - Rakali"
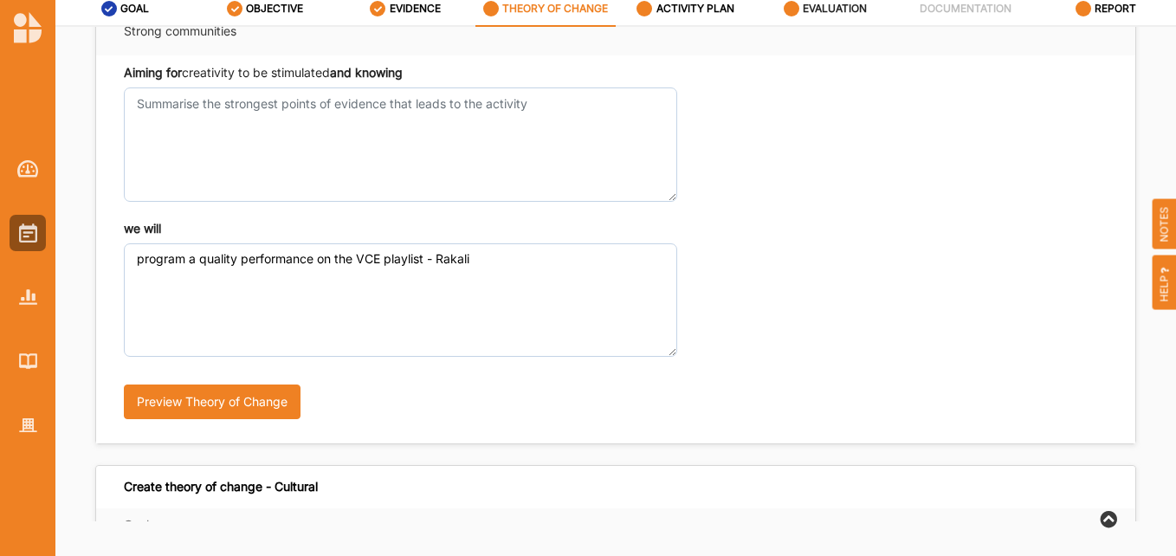
type textarea "program a quality performance on the VCE playlist - Rakali"
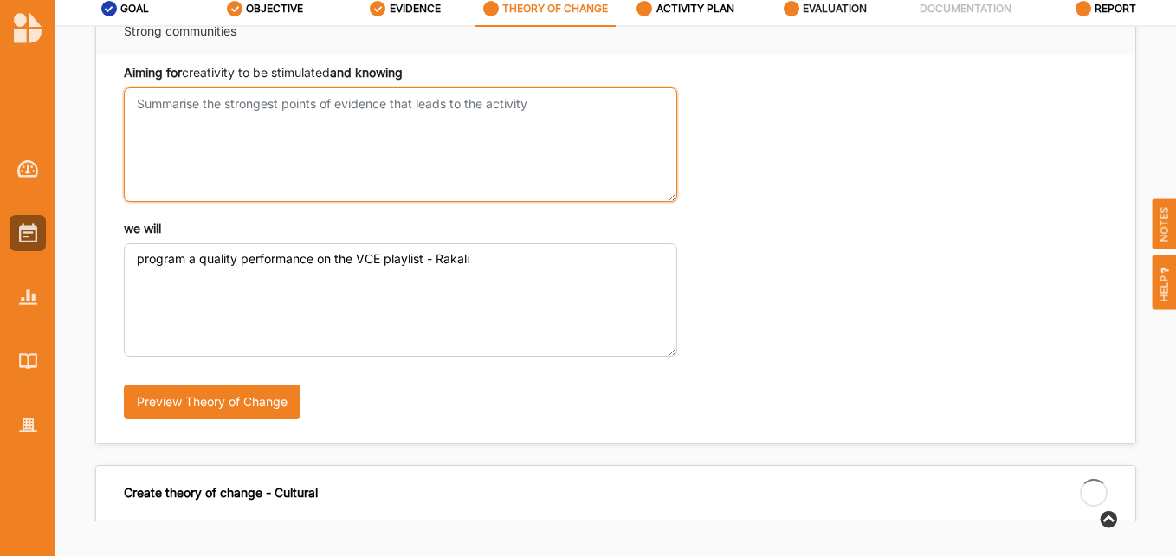
click at [212, 91] on textarea "Aiming for creativity to be stimulated and knowing" at bounding box center [400, 143] width 553 height 113
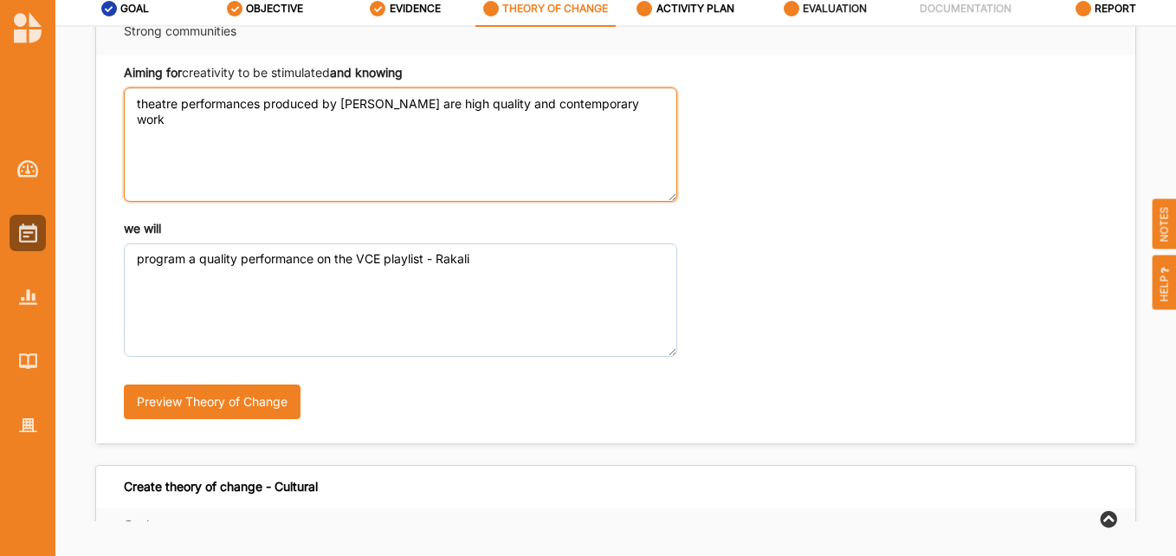
scroll to position [620, 0]
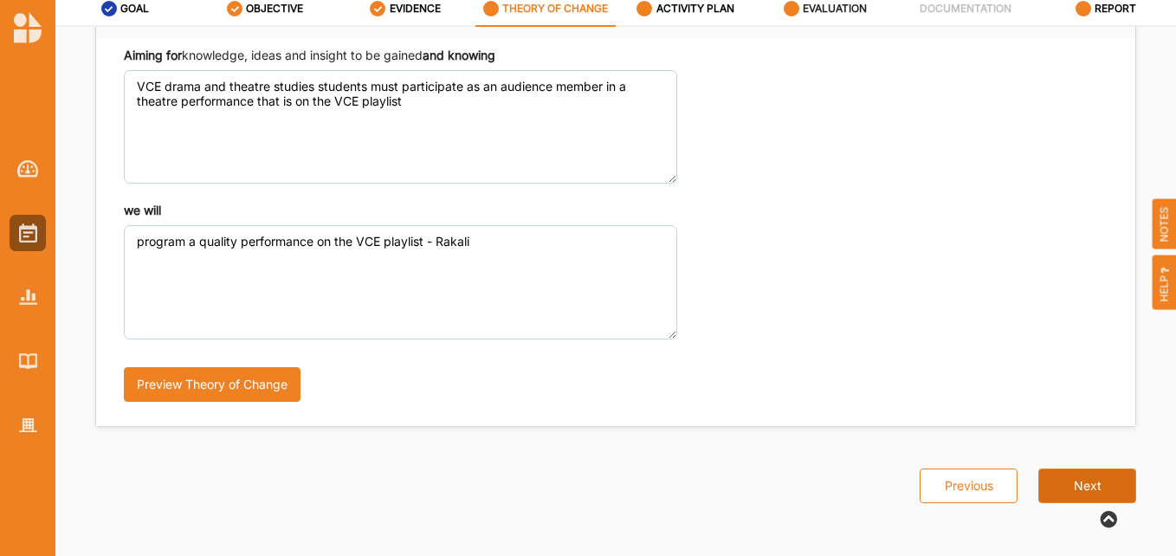
type textarea "theatre performances produced by [PERSON_NAME] are high quality and contemporar…"
click at [1093, 487] on button "Next" at bounding box center [1087, 485] width 98 height 35
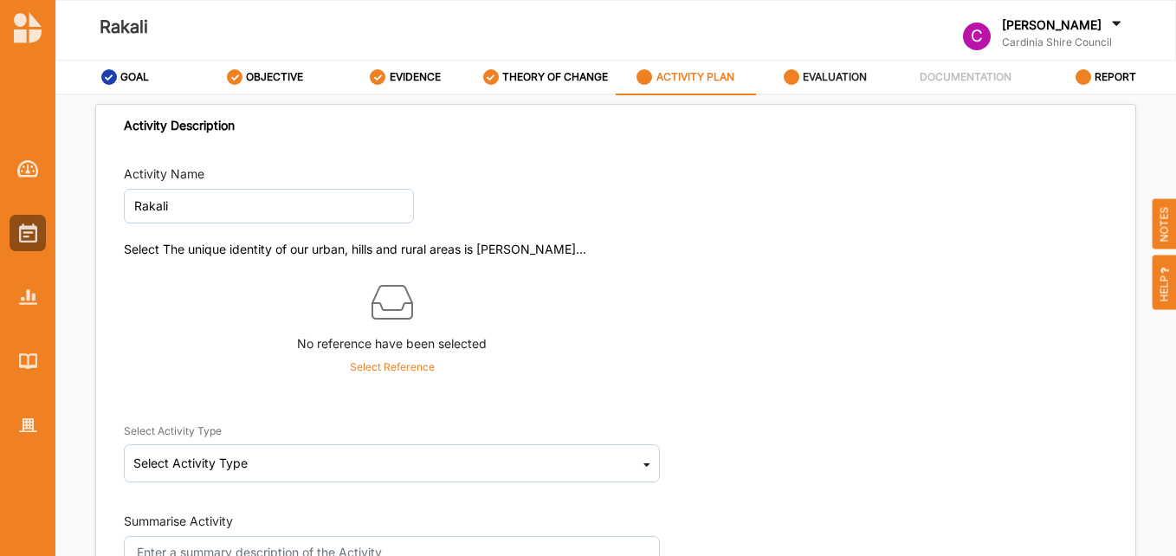
click at [381, 361] on p "Select Reference" at bounding box center [392, 367] width 85 height 16
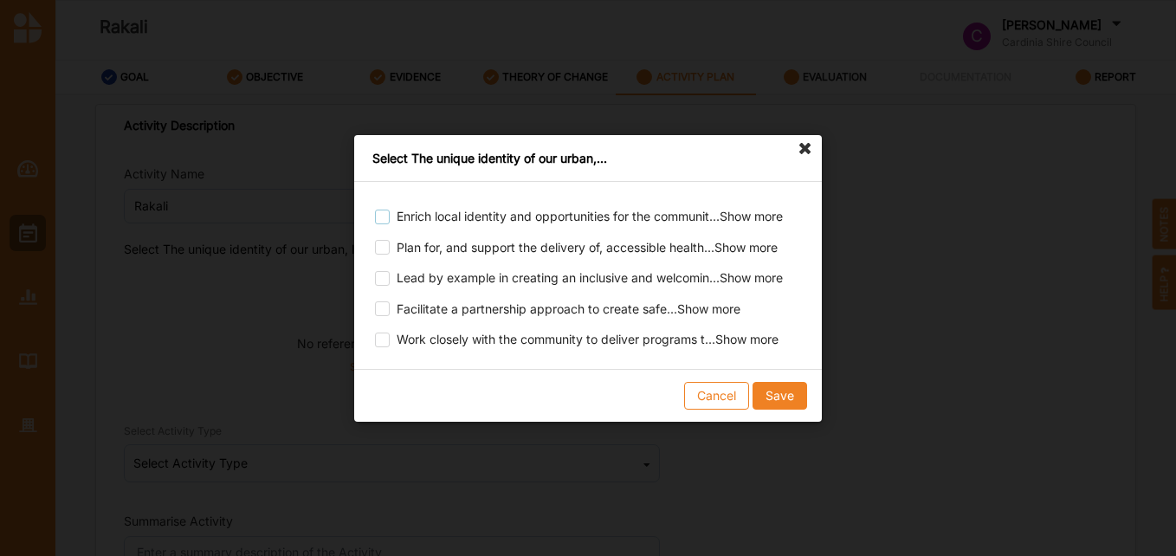
click at [384, 209] on label at bounding box center [382, 209] width 15 height 0
checkbox input "true"
click at [775, 396] on button "Save" at bounding box center [779, 395] width 55 height 28
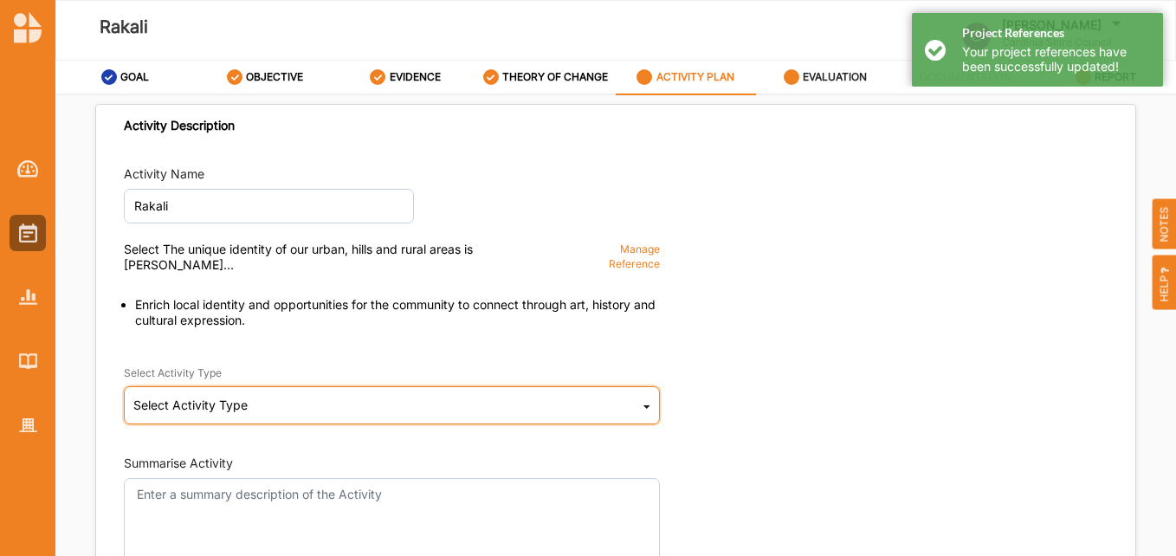
click at [254, 392] on div "Select Activity Type Cultural infrastructure development Acquisitions and Commi…" at bounding box center [392, 405] width 536 height 38
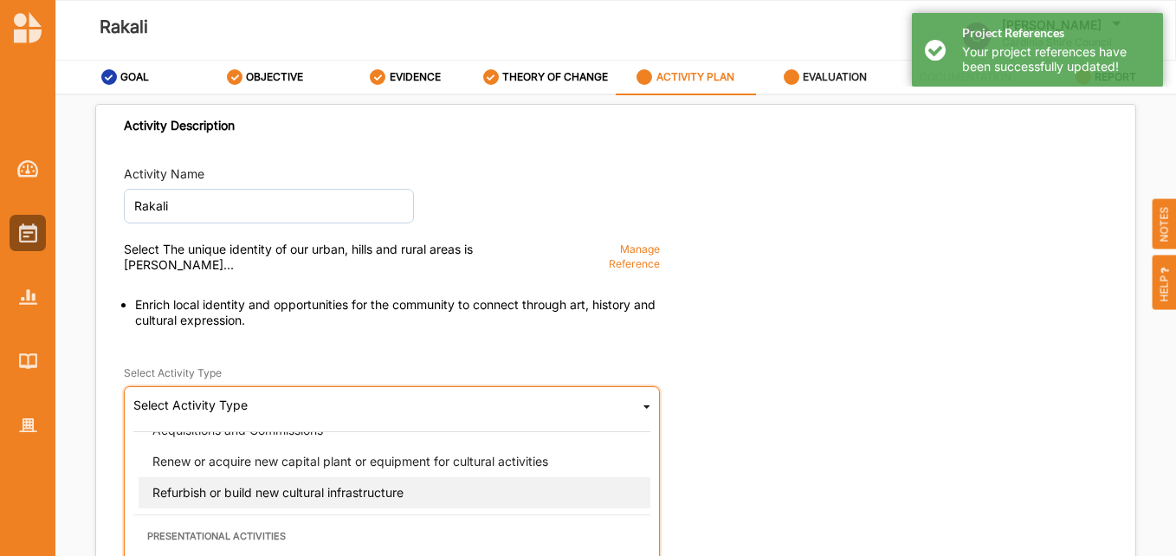
scroll to position [87, 0]
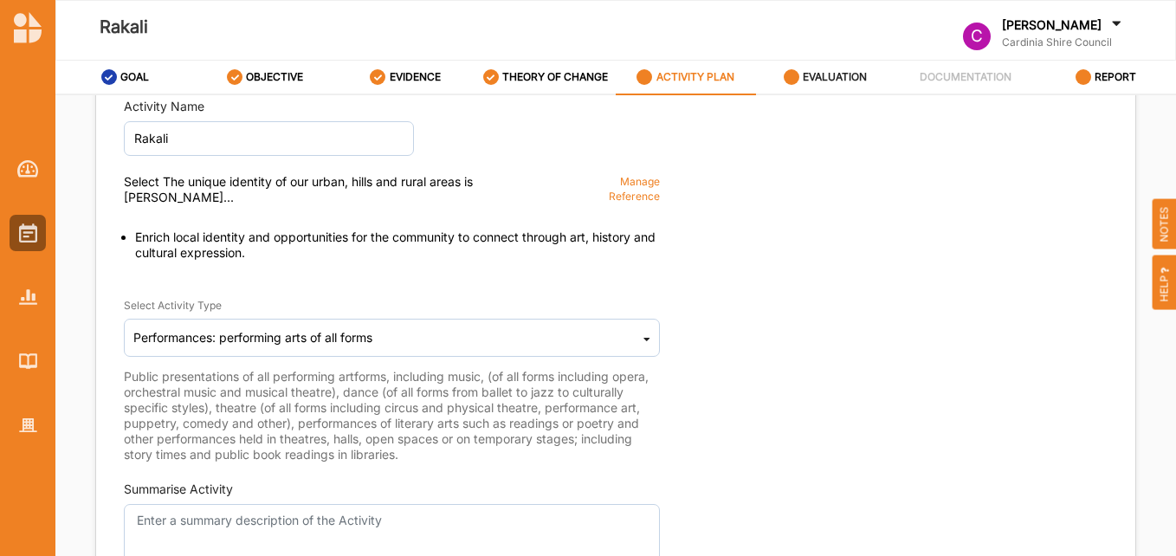
scroll to position [173, 0]
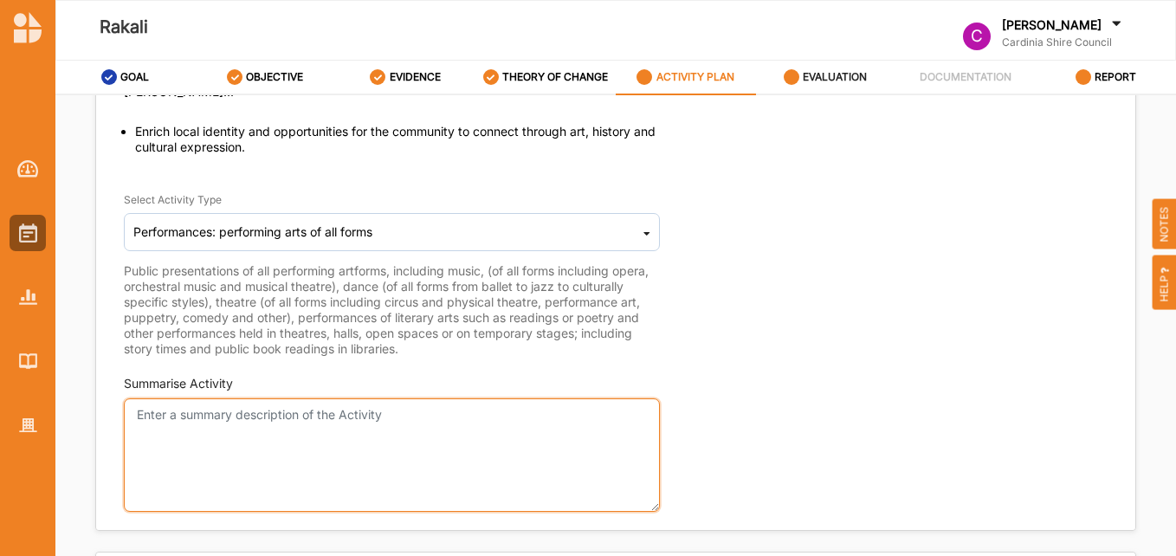
click at [302, 422] on textarea "Summarise Activity" at bounding box center [392, 454] width 536 height 113
paste textarea "Rakali". It is an Australian gothic horror/black comedy set in [GEOGRAPHIC_DATA…"
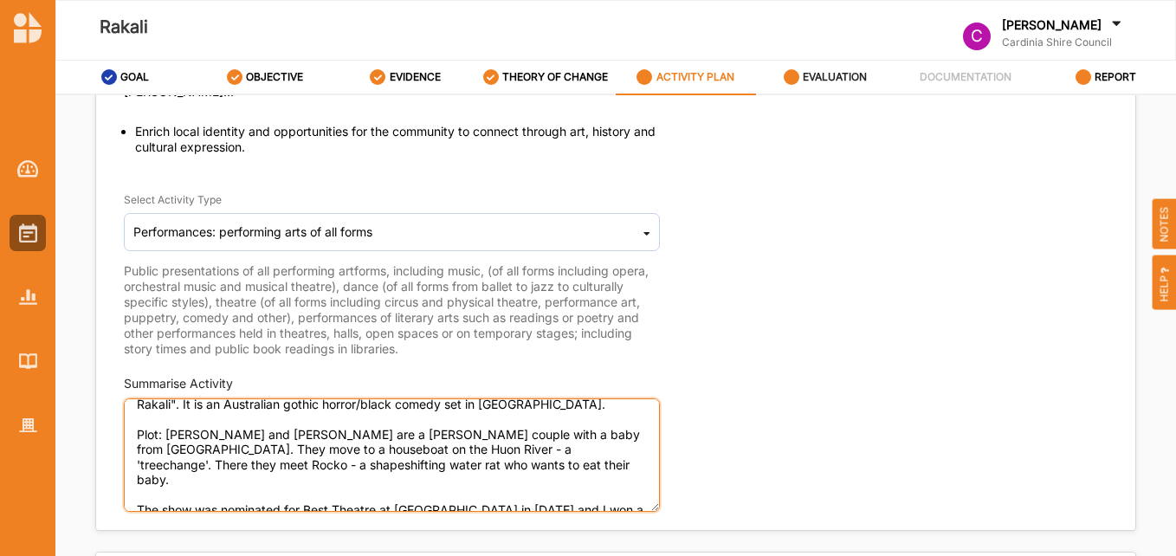
scroll to position [0, 0]
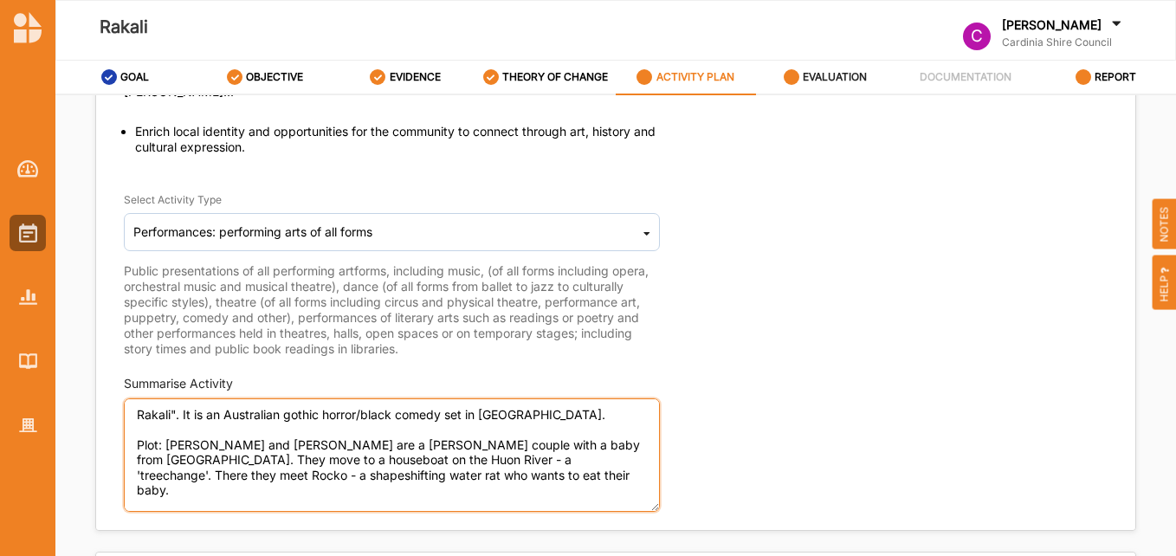
drag, startPoint x: 203, startPoint y: 397, endPoint x: 193, endPoint y: 410, distance: 16.1
click at [179, 398] on textarea "Rakali". It is an Australian gothic horror/black comedy set in [GEOGRAPHIC_DATA…" at bounding box center [392, 454] width 536 height 113
click at [193, 410] on textarea "Rakali". It is an Australian gothic horror/black comedy set in [GEOGRAPHIC_DATA…" at bounding box center [392, 454] width 536 height 113
drag, startPoint x: 190, startPoint y: 401, endPoint x: 172, endPoint y: 398, distance: 18.4
click at [172, 398] on textarea "Rakali". It is an Australian gothic horror/black comedy set in [GEOGRAPHIC_DATA…" at bounding box center [392, 454] width 536 height 113
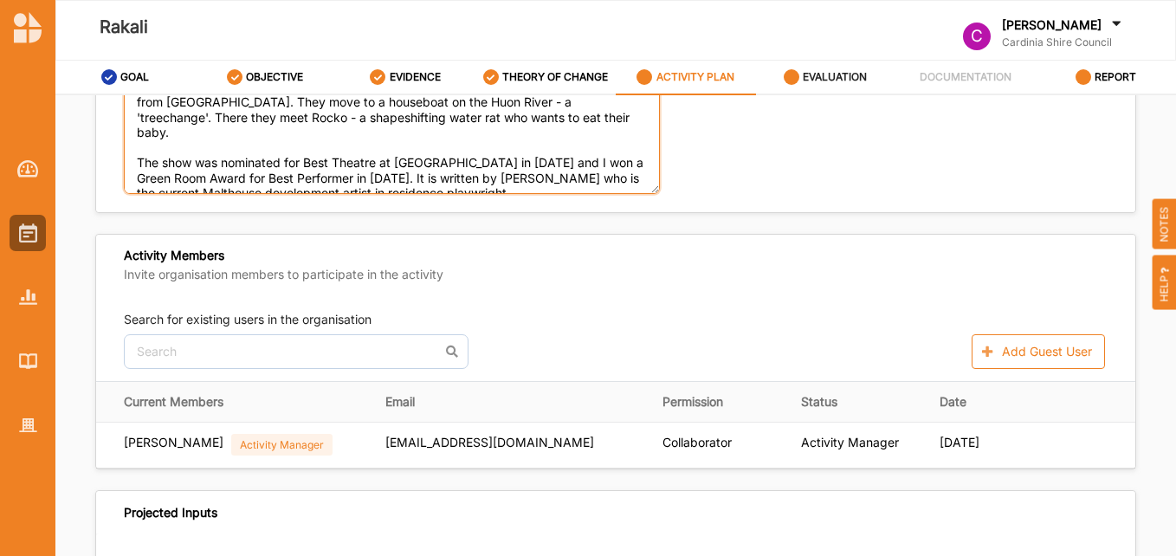
scroll to position [519, 0]
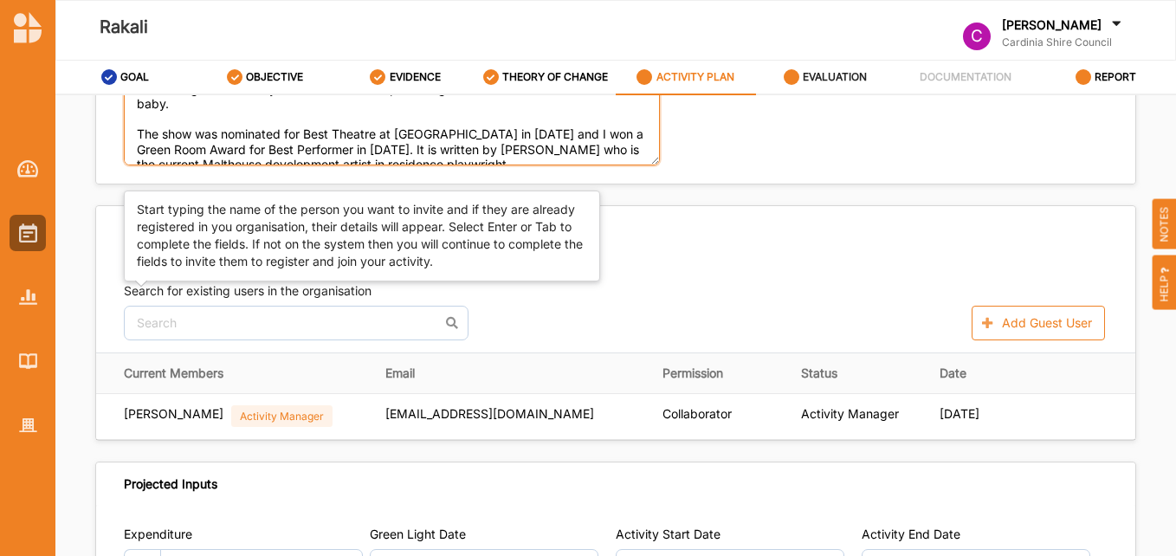
type textarea "Rakali is an Australian gothic horror/black comedy set in [GEOGRAPHIC_DATA]. Pl…"
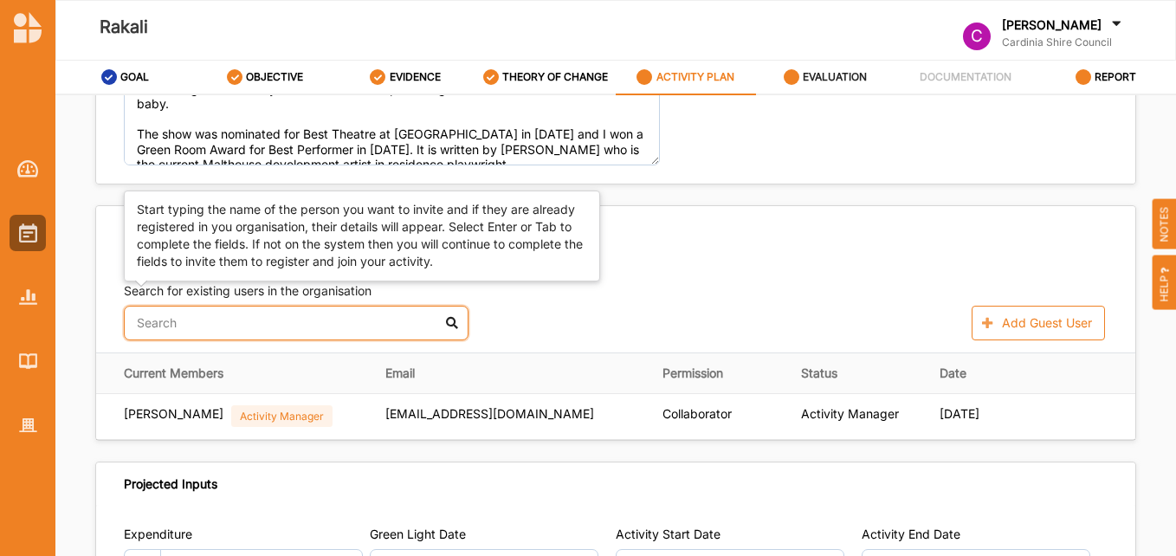
scroll to position [532, 0]
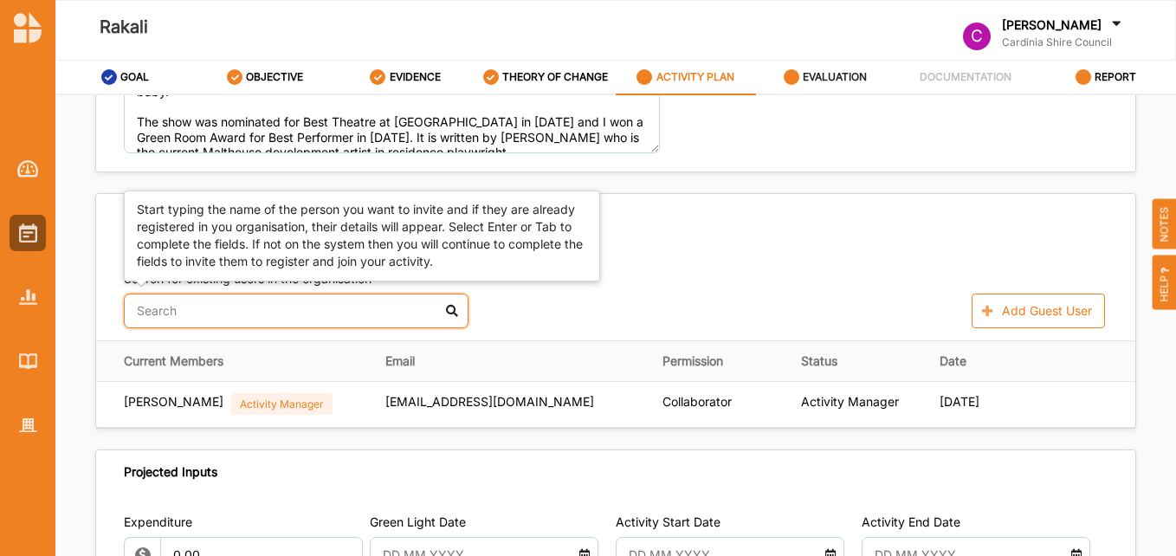
click at [315, 300] on input "text" at bounding box center [296, 310] width 345 height 35
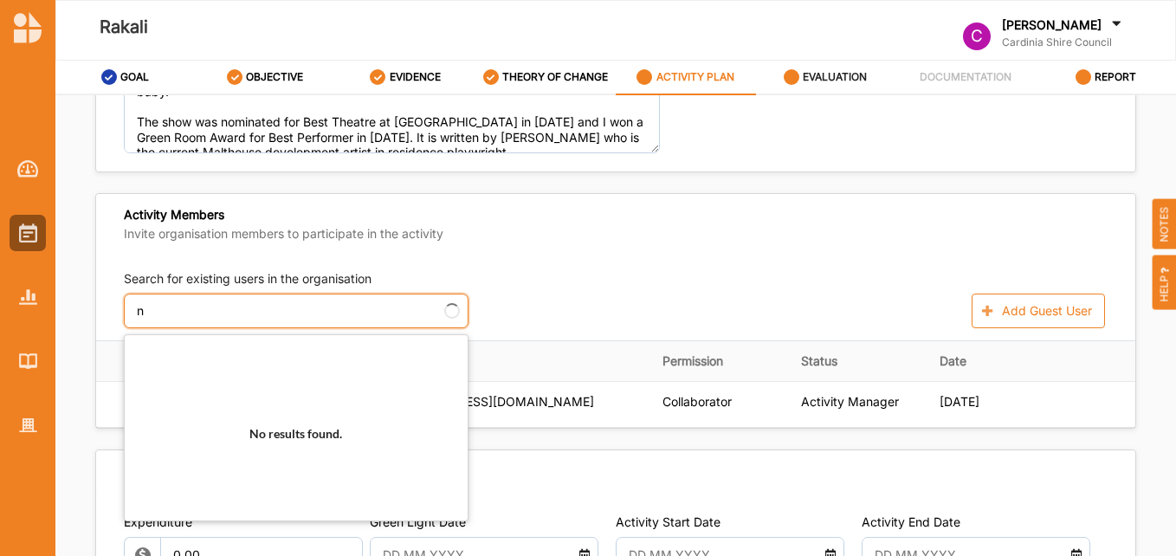
scroll to position [519, 0]
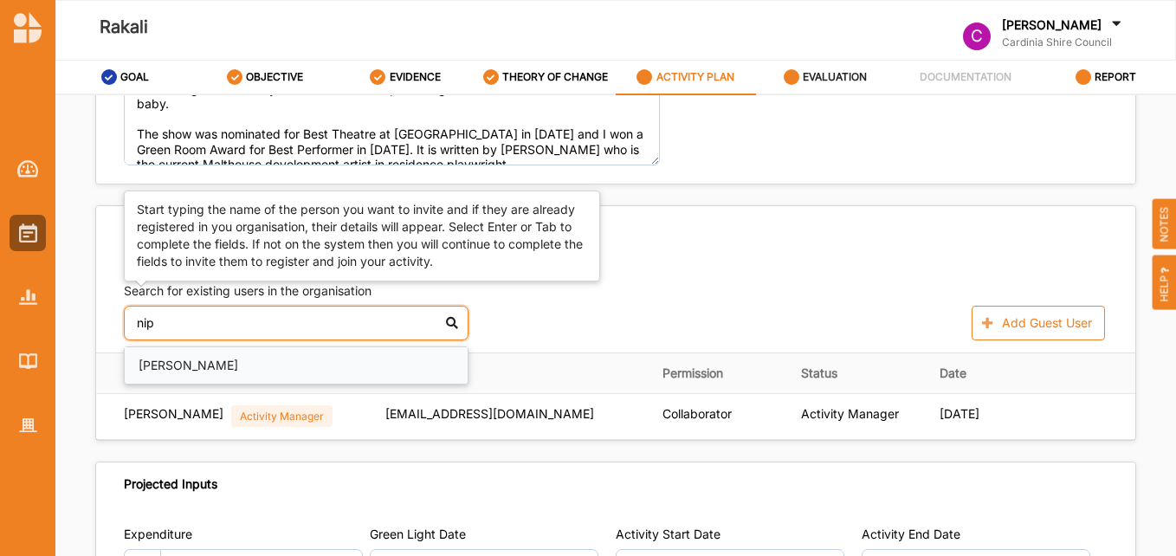
click at [197, 350] on div "[PERSON_NAME]" at bounding box center [296, 365] width 343 height 37
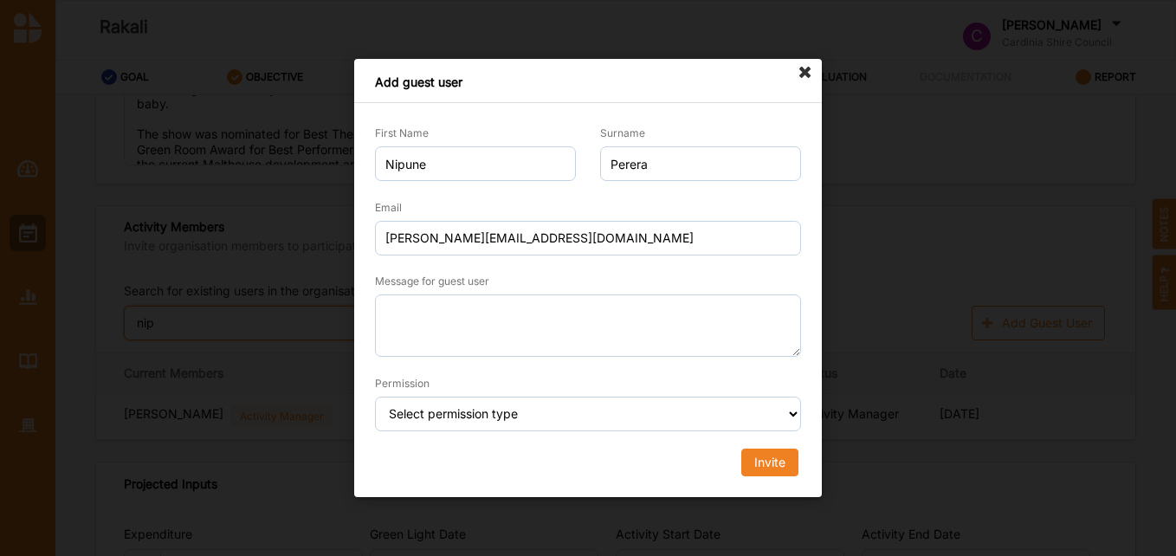
type input "nip"
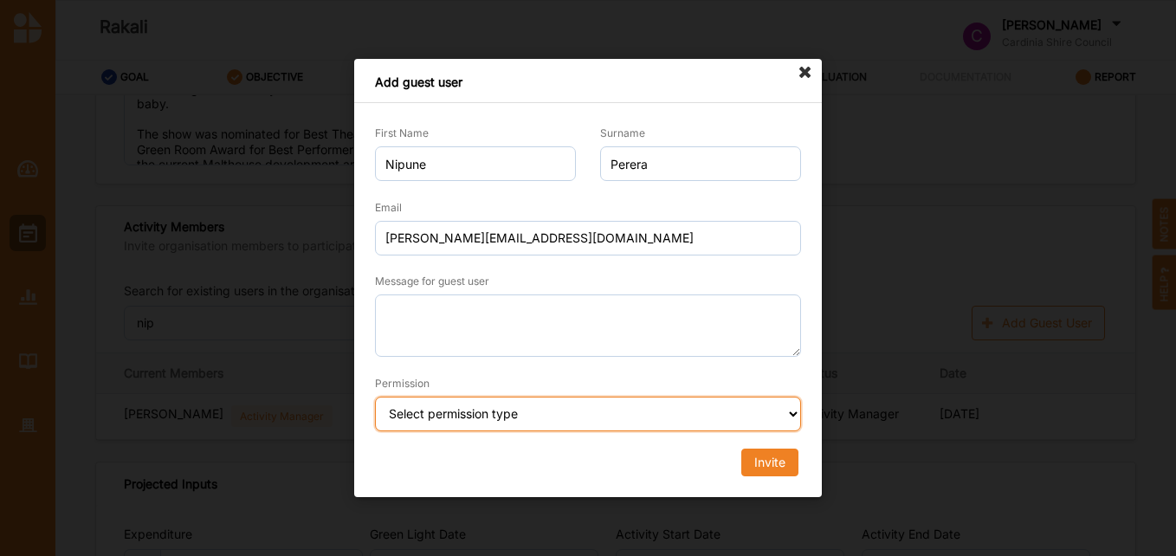
click at [630, 418] on select "Select permission type Collaborator Documentor Report Only Custom" at bounding box center [588, 413] width 426 height 35
select select "collaborator"
click at [375, 396] on select "Select permission type Collaborator Documentor Report Only Custom" at bounding box center [588, 413] width 426 height 35
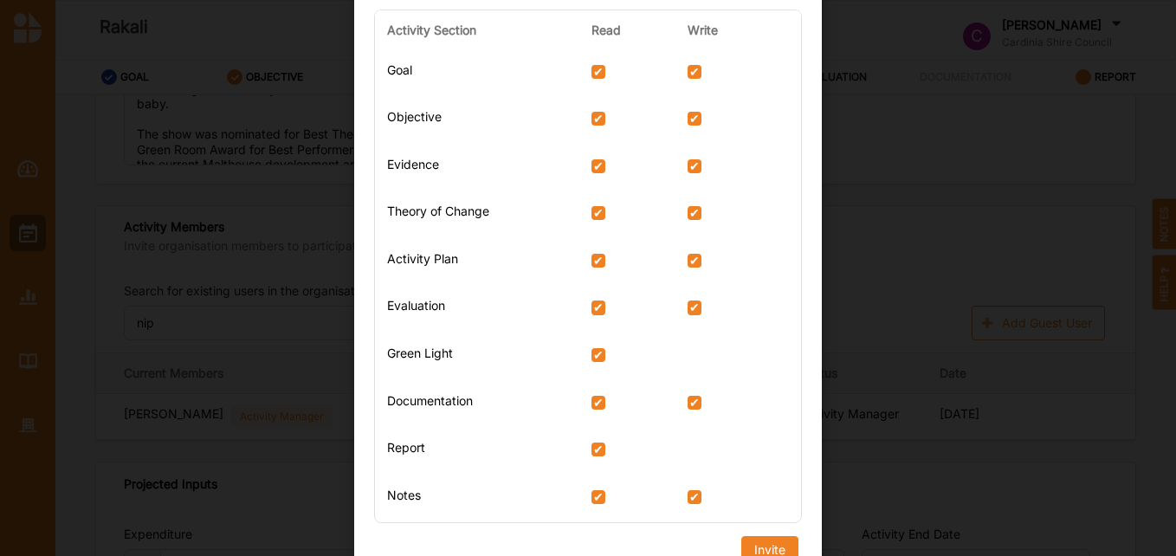
scroll to position [427, 0]
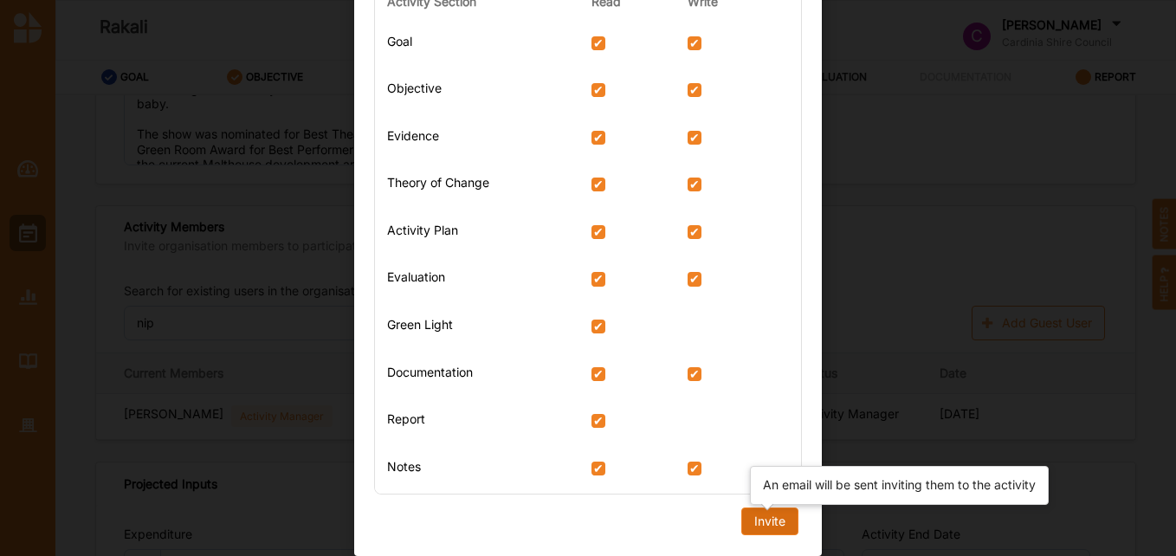
click at [757, 520] on div "Invite" at bounding box center [769, 521] width 31 height 16
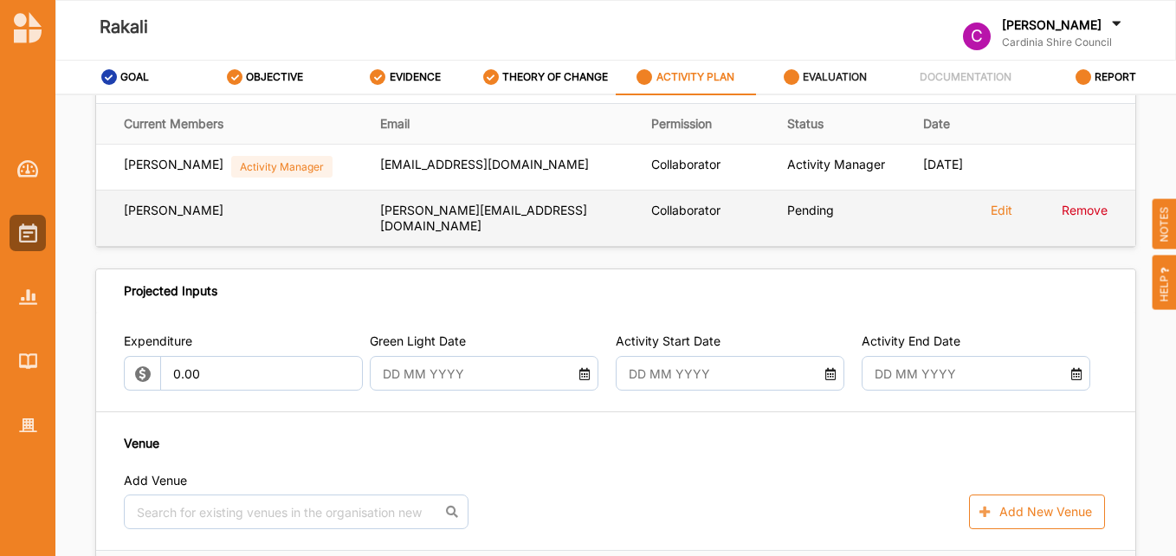
scroll to position [779, 0]
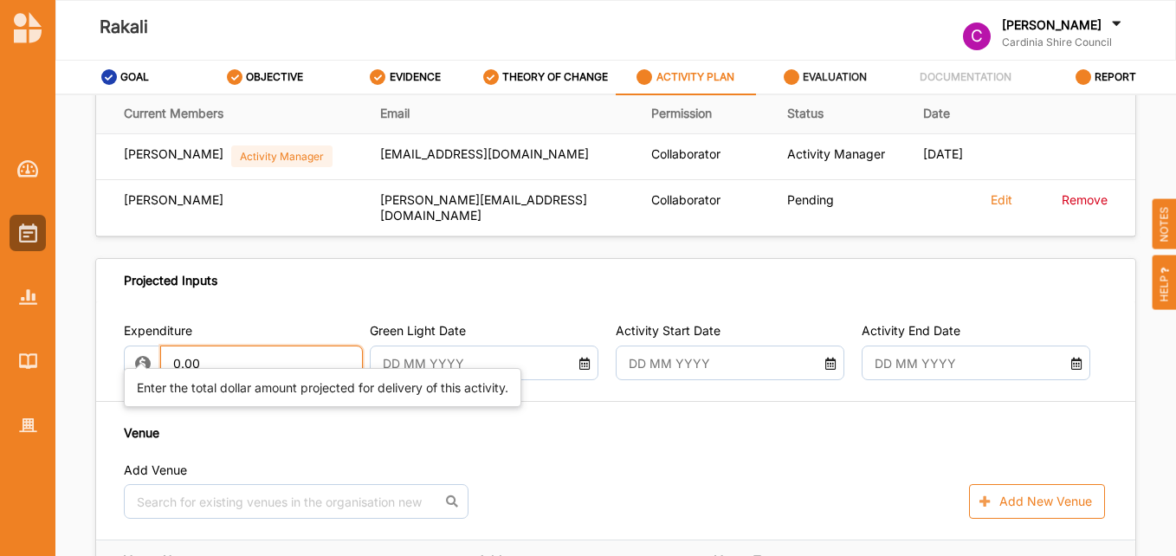
drag, startPoint x: 218, startPoint y: 340, endPoint x: 161, endPoint y: 339, distance: 57.1
click at [161, 345] on input "0.00" at bounding box center [261, 362] width 203 height 35
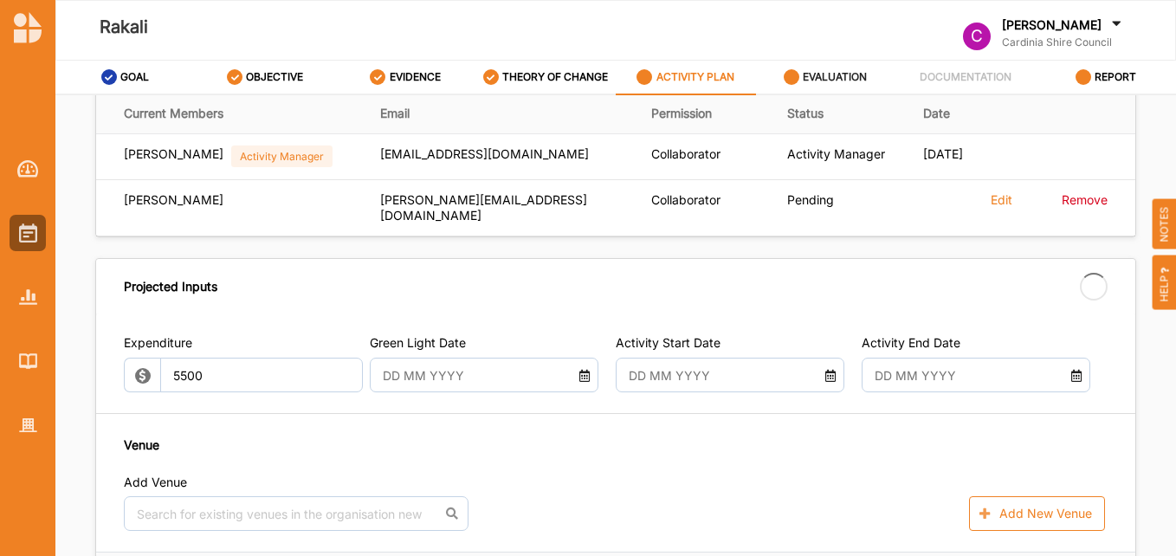
click at [577, 358] on div at bounding box center [484, 375] width 229 height 35
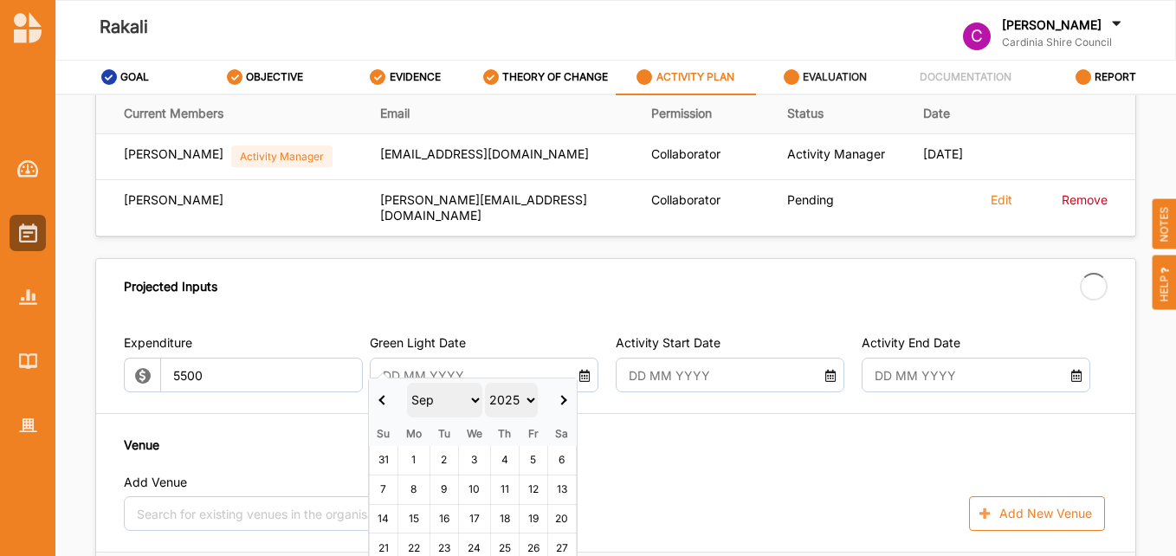
type input "5,500.00"
type input "-5,500.00"
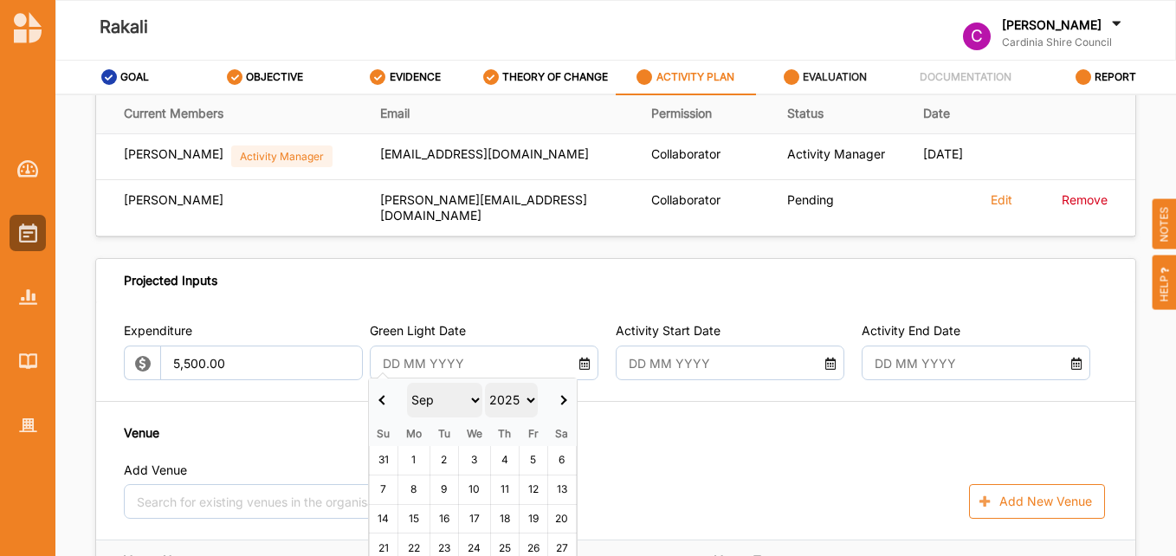
click at [563, 400] on span at bounding box center [562, 400] width 10 height 10
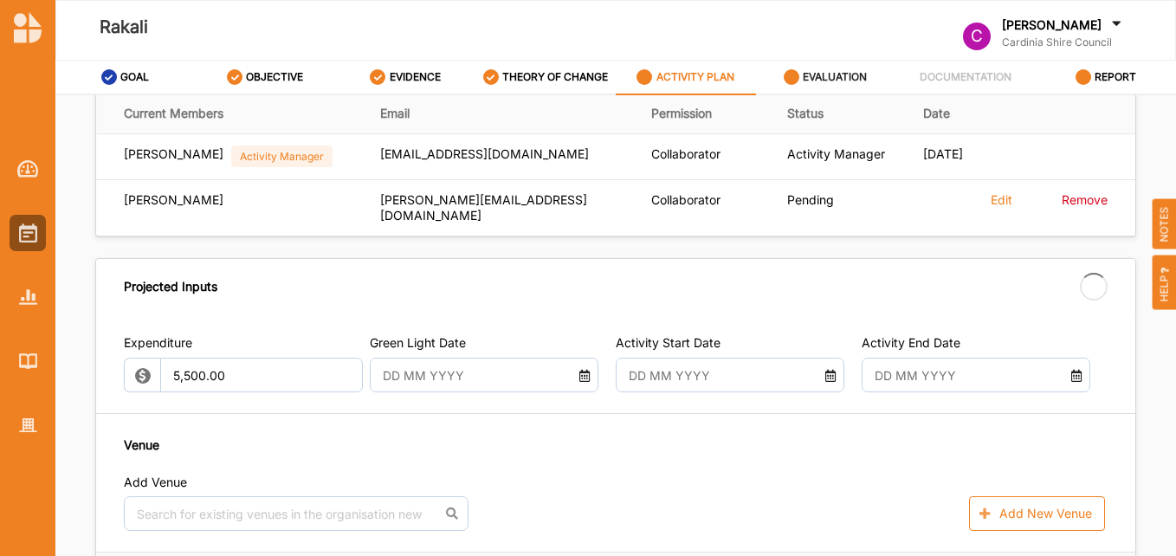
type input "[DATE]"
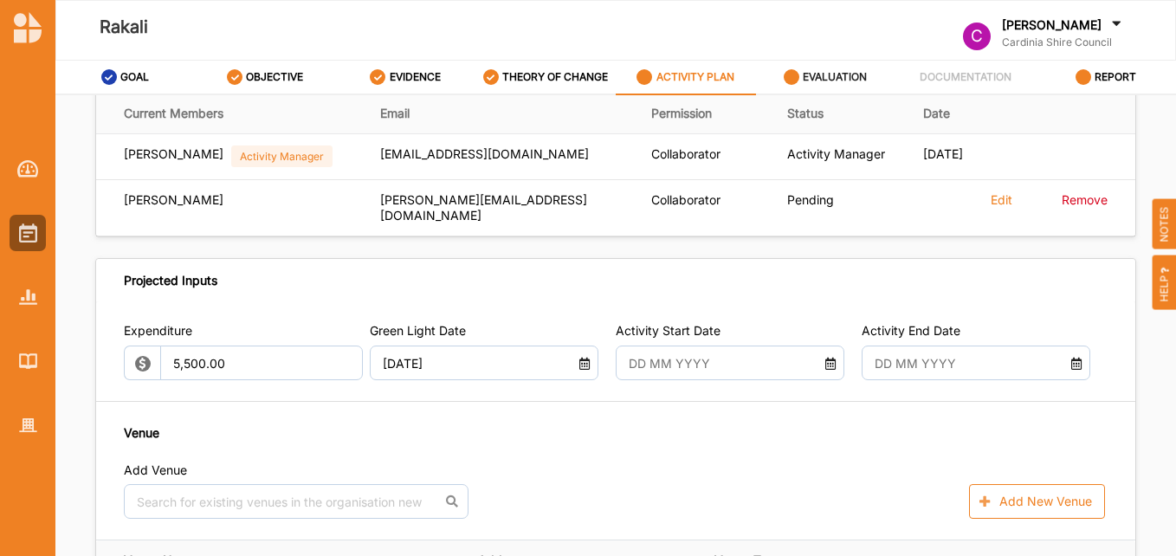
click at [739, 345] on input "text" at bounding box center [721, 362] width 203 height 35
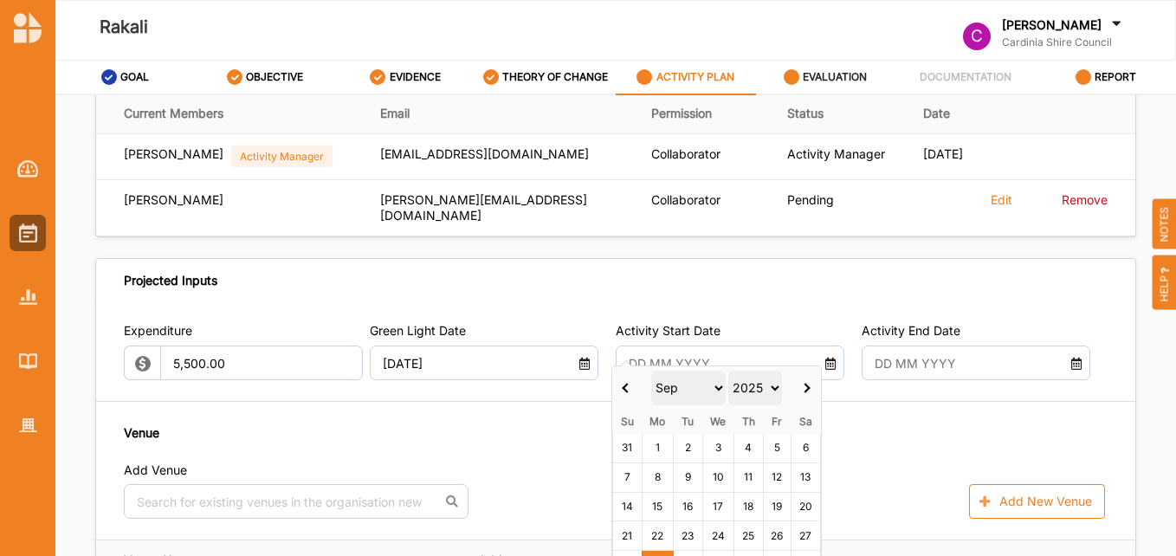
click at [774, 386] on select "2017 2018 2019 2020 2021 2022 2023 2024 2025 2026 2027 2028 2029 2030 2031 2032…" at bounding box center [755, 388] width 54 height 35
click at [667, 387] on select "Jan Feb Mar Apr May Jun [DATE] Aug Sep Oct Nov Dec" at bounding box center [688, 388] width 74 height 35
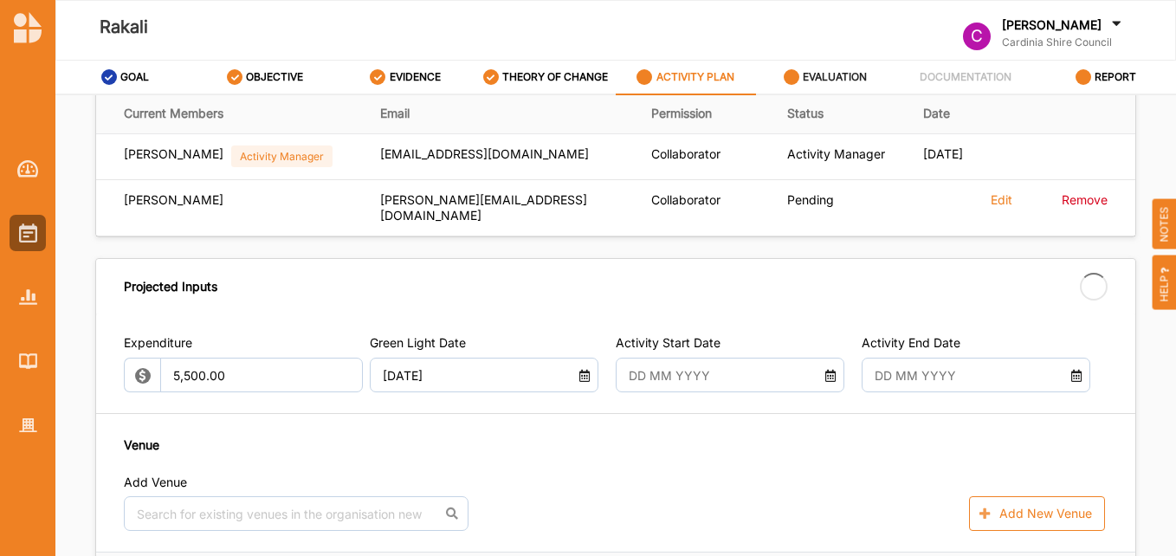
type input "[DATE]"
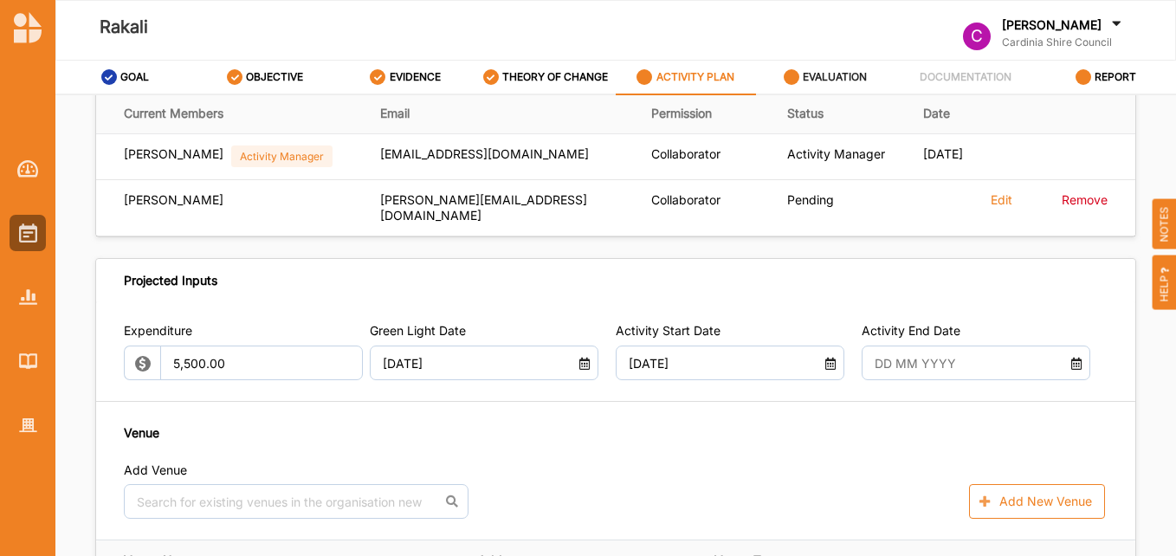
click at [932, 345] on input "text" at bounding box center [967, 362] width 203 height 35
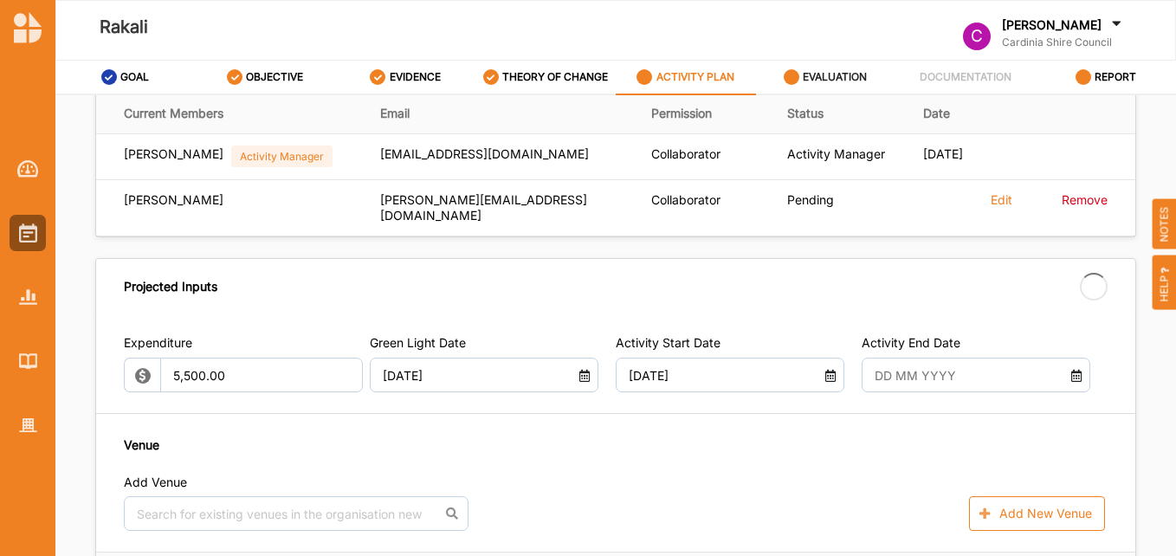
type input "[DATE]"
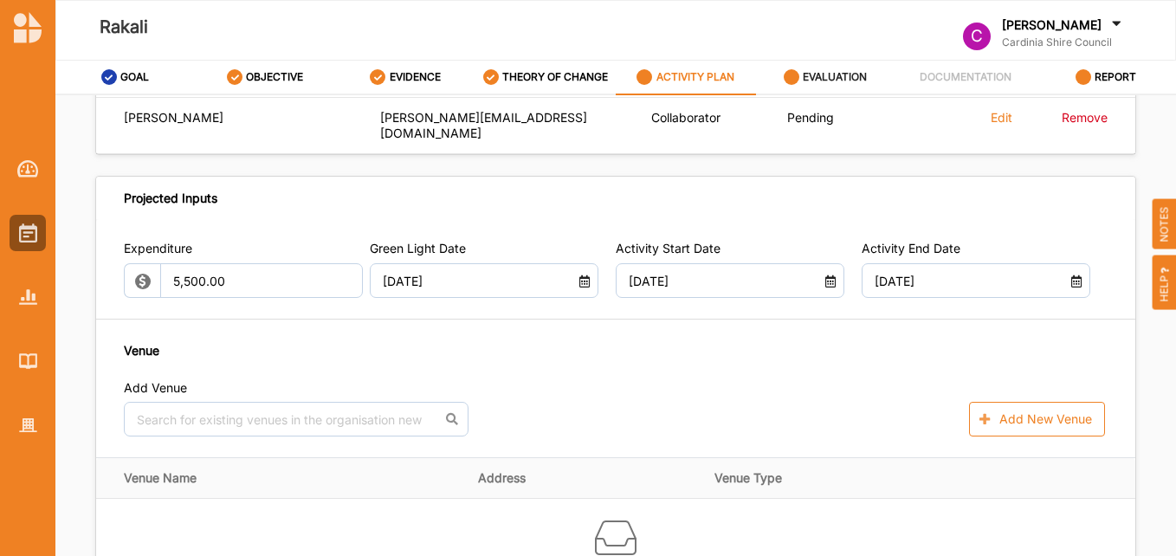
scroll to position [866, 0]
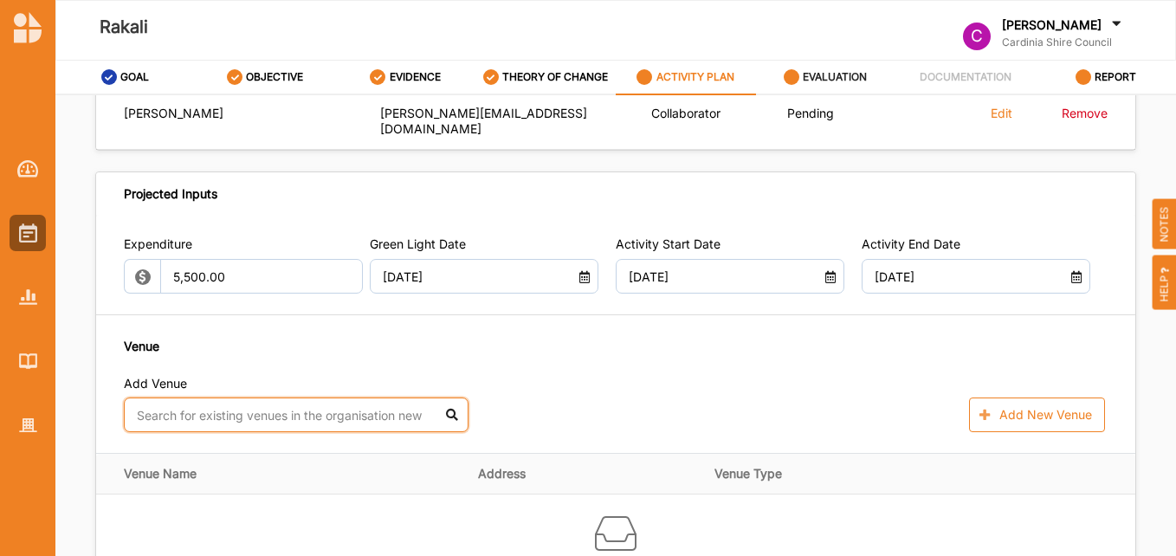
click at [457, 397] on input "text" at bounding box center [296, 414] width 345 height 35
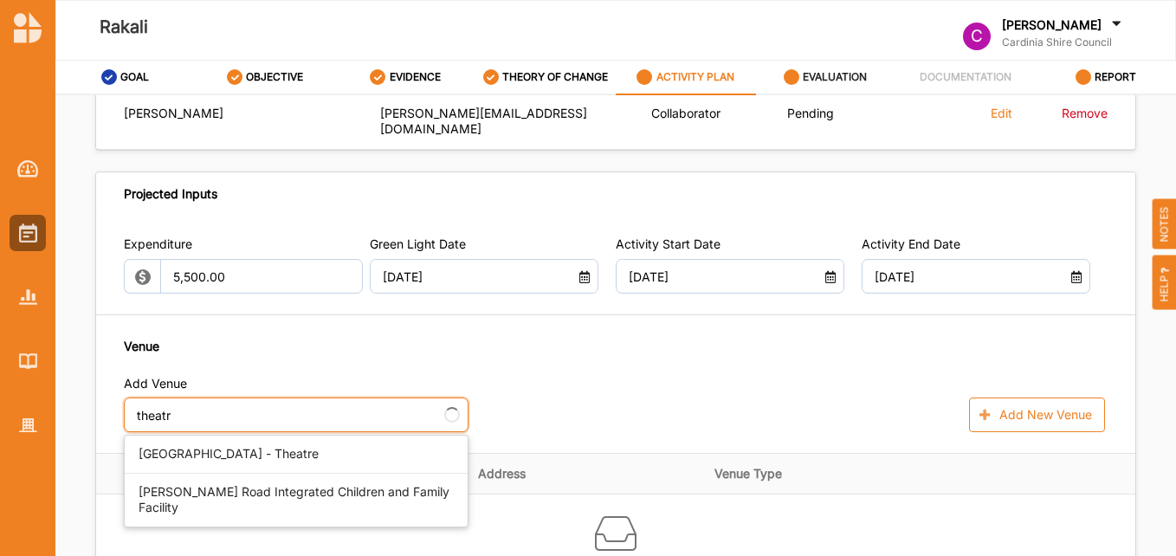
type input "theatre"
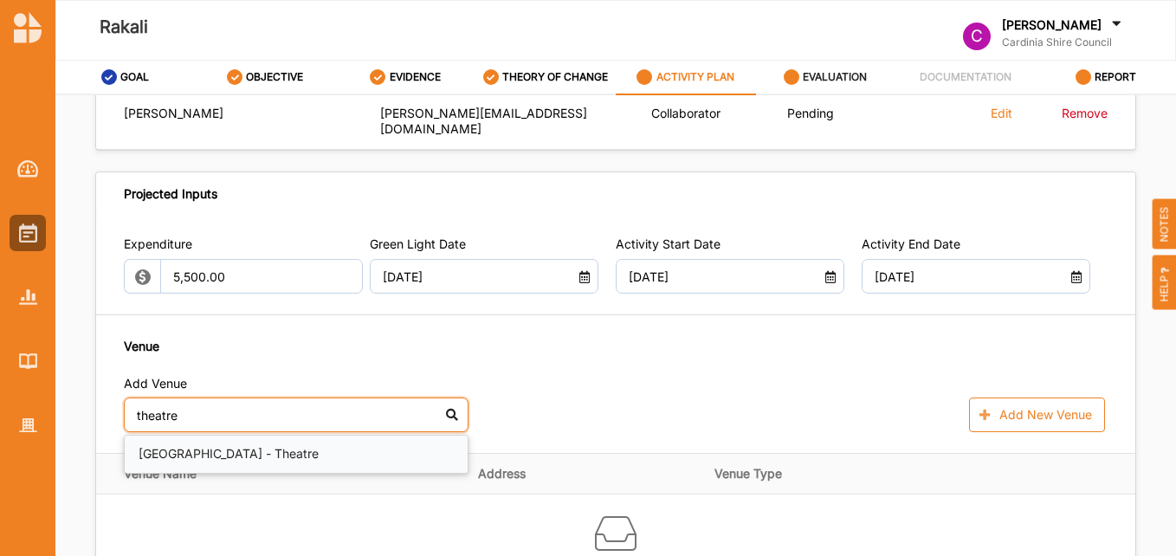
click at [338, 441] on div "[GEOGRAPHIC_DATA] - Theatre" at bounding box center [296, 453] width 343 height 37
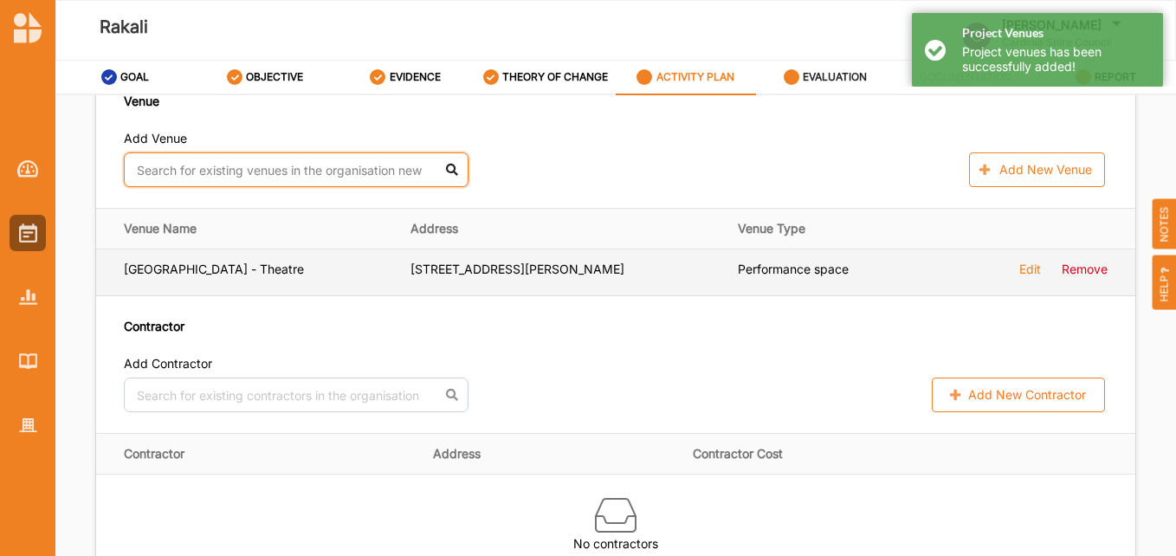
scroll to position [1125, 0]
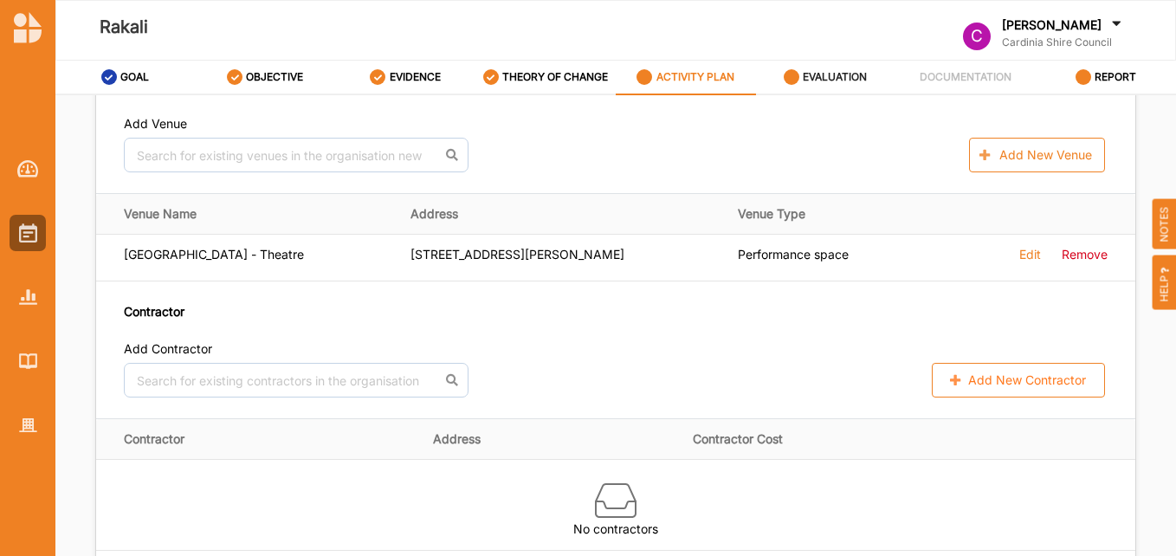
click at [996, 371] on button "Add New Contractor" at bounding box center [1017, 380] width 173 height 35
select select "[GEOGRAPHIC_DATA]"
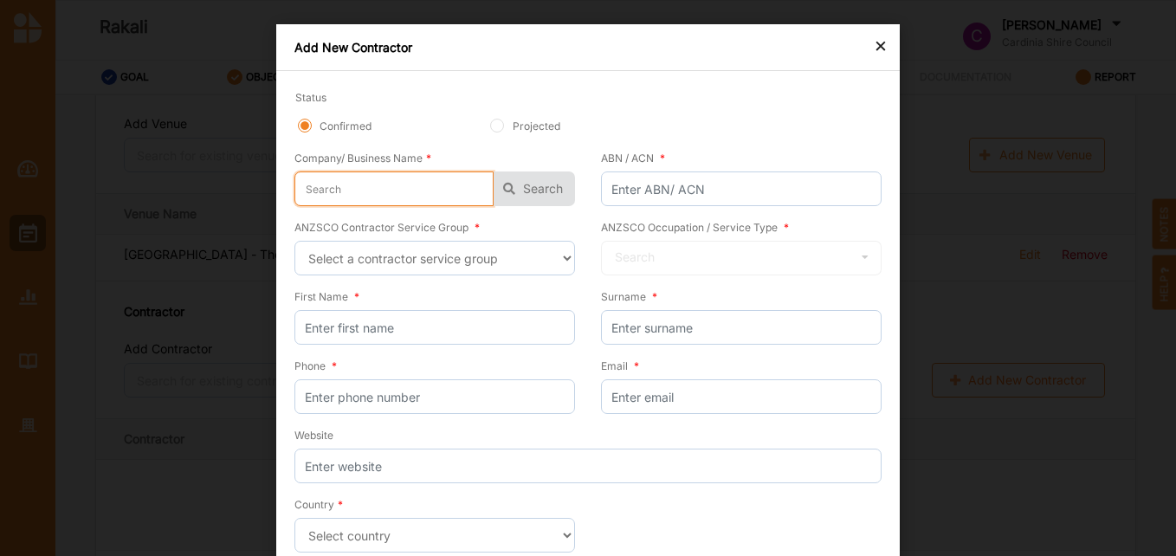
click at [388, 190] on input "text" at bounding box center [393, 188] width 199 height 35
type input "L"
type input "Li"
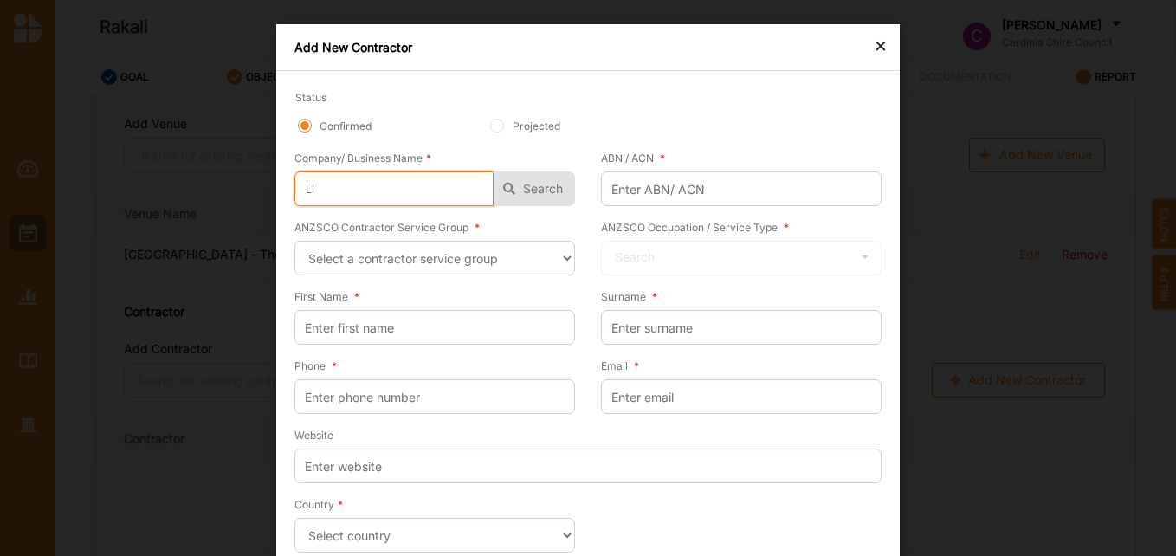
type input "Lil"
drag, startPoint x: 652, startPoint y: 27, endPoint x: 590, endPoint y: 114, distance: 106.9
click at [648, 48] on div "Add New Contractor" at bounding box center [587, 47] width 623 height 47
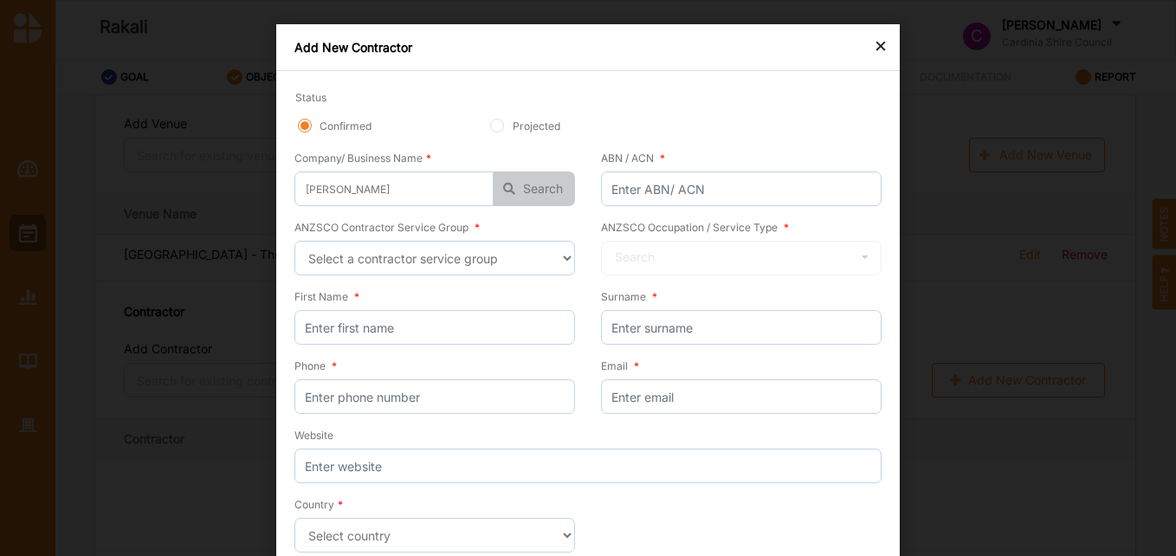
click at [533, 188] on button "Search" at bounding box center [533, 188] width 81 height 35
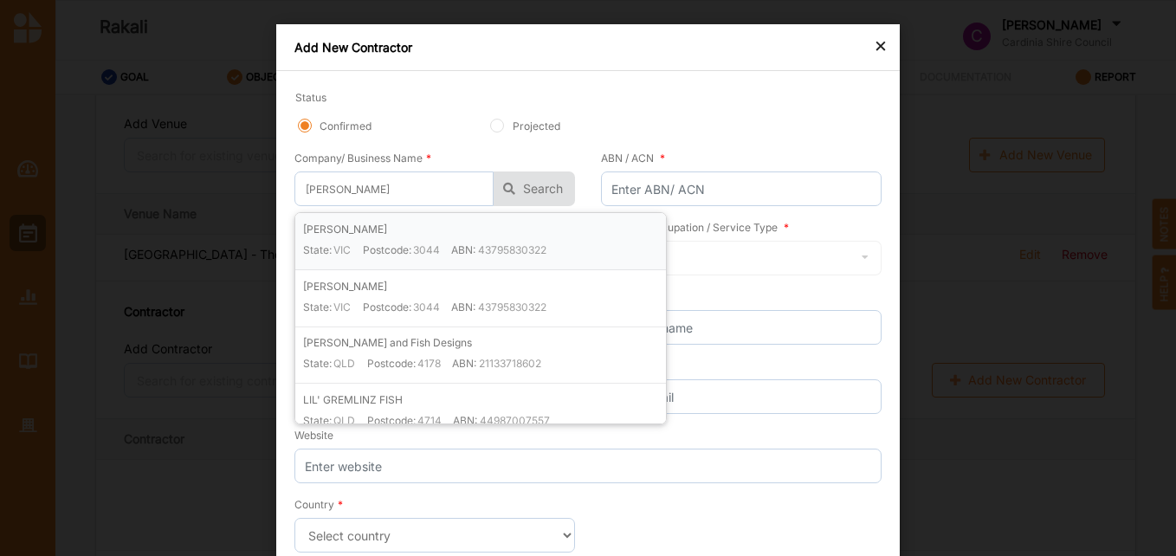
click at [384, 230] on div "Lily Fish State: VIC Postcode: 3044 ABN: 43795830322" at bounding box center [484, 245] width 363 height 48
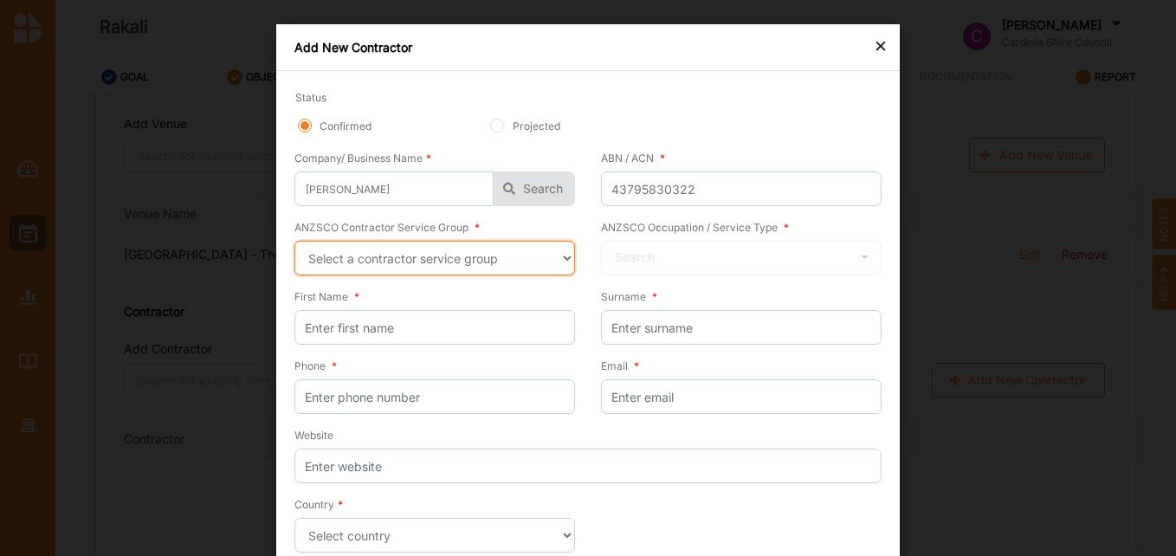
click at [563, 260] on select "Select a contractor service group Hospitality, Retail and Service Managers Spec…" at bounding box center [434, 258] width 280 height 35
click at [294, 241] on select "Select a contractor service group Hospitality, Retail and Service Managers Spec…" at bounding box center [434, 258] width 280 height 35
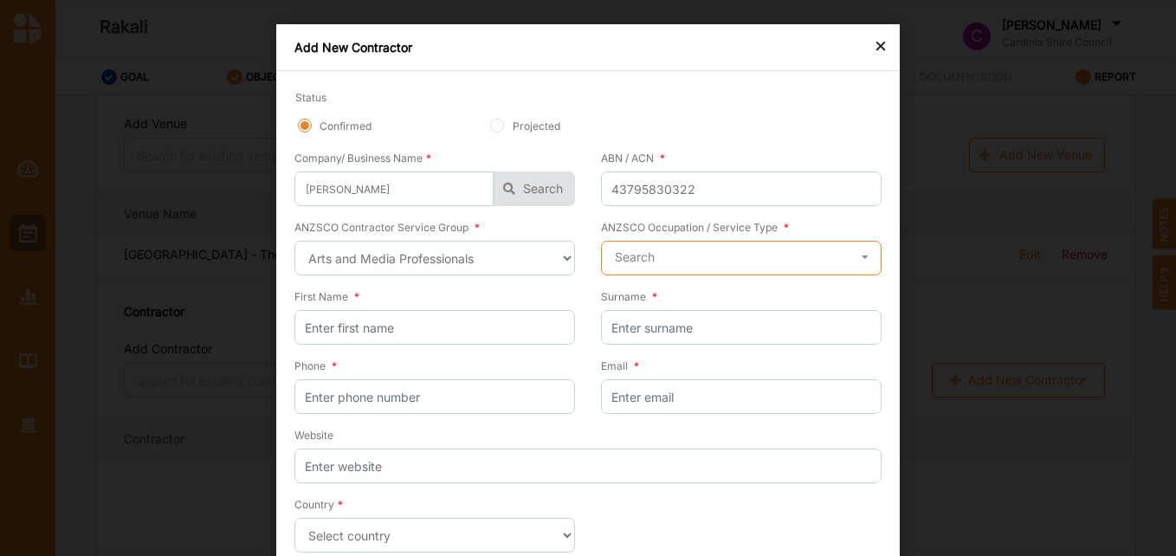
click at [717, 261] on input "text" at bounding box center [742, 259] width 279 height 35
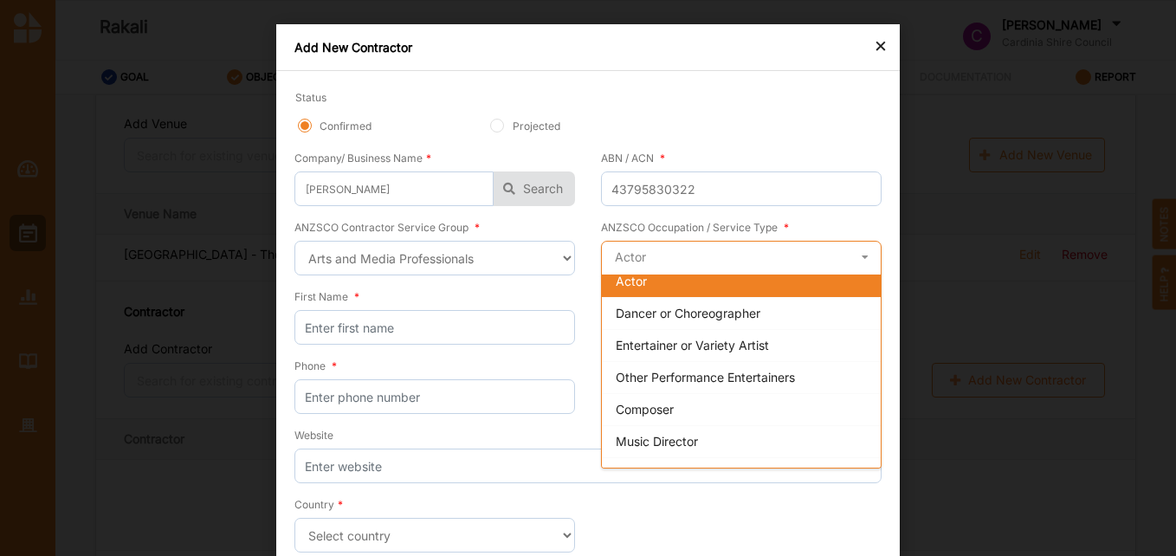
scroll to position [0, 0]
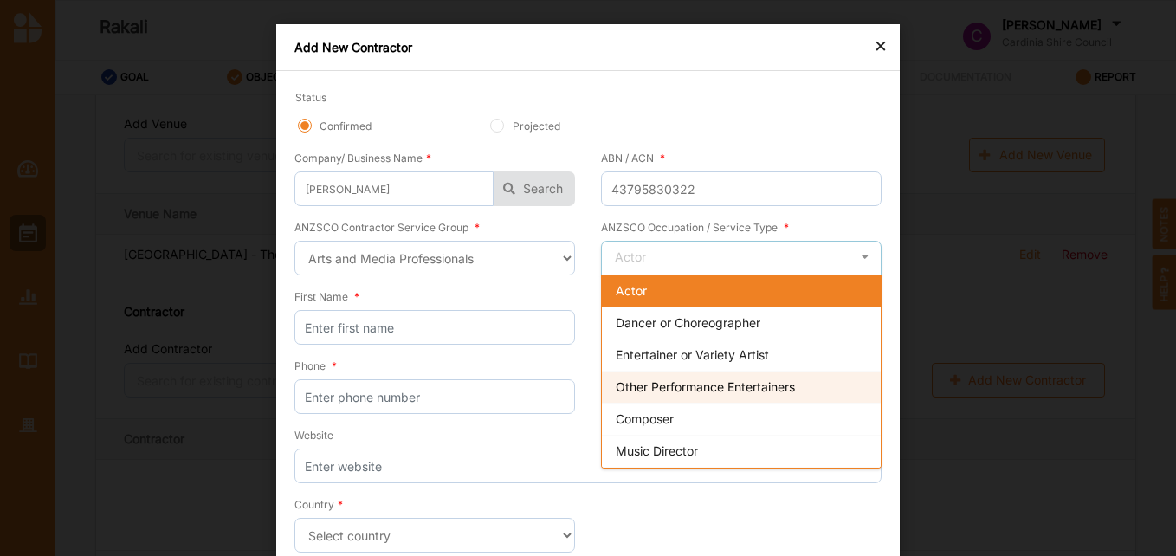
click at [706, 387] on span "Other Performance Entertainers" at bounding box center [705, 386] width 179 height 15
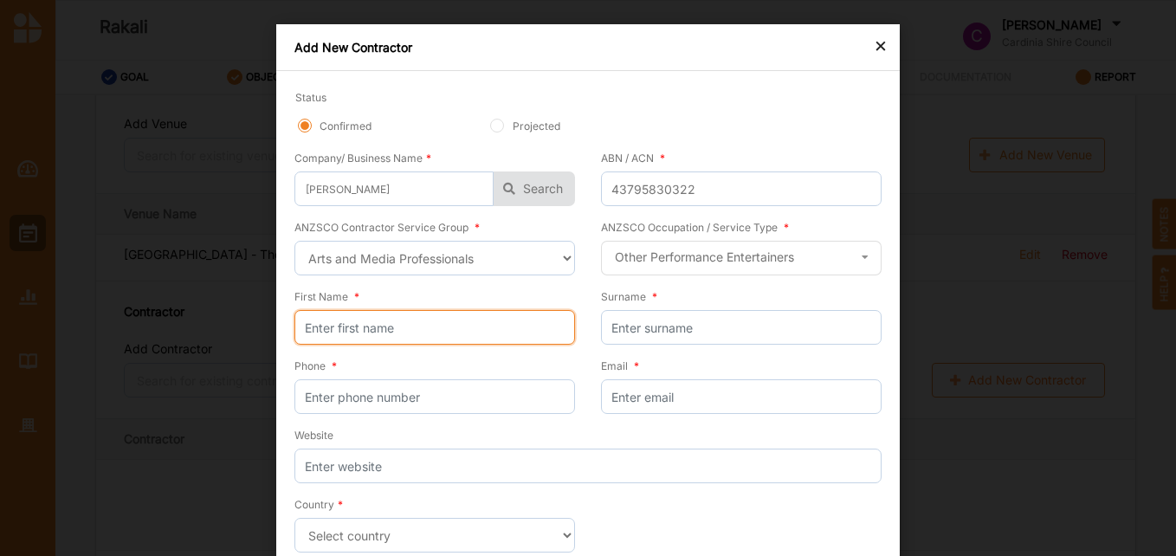
click at [460, 315] on input "First Name *" at bounding box center [434, 327] width 280 height 35
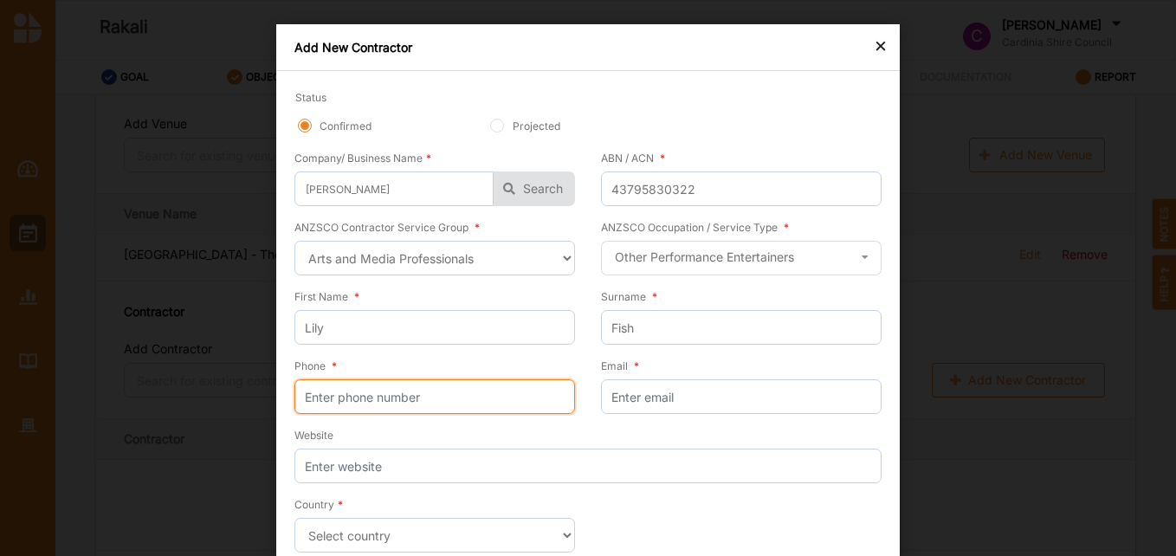
click at [415, 392] on input "Phone *" at bounding box center [434, 396] width 280 height 35
paste input "0412235035"
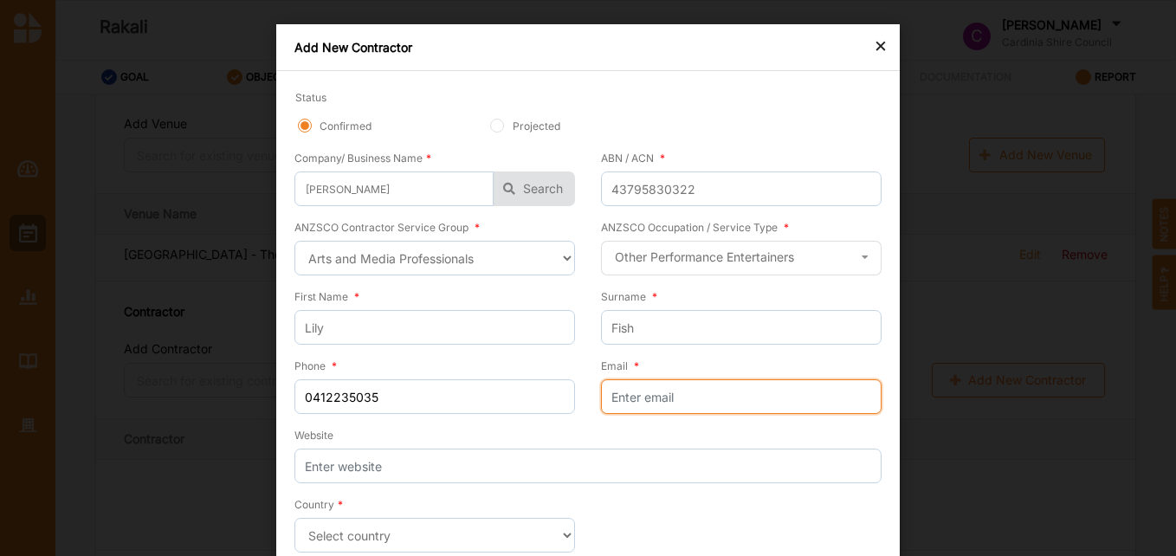
click at [664, 396] on input "Email *" at bounding box center [741, 396] width 280 height 35
paste input "[EMAIL_ADDRESS][DOMAIN_NAME]"
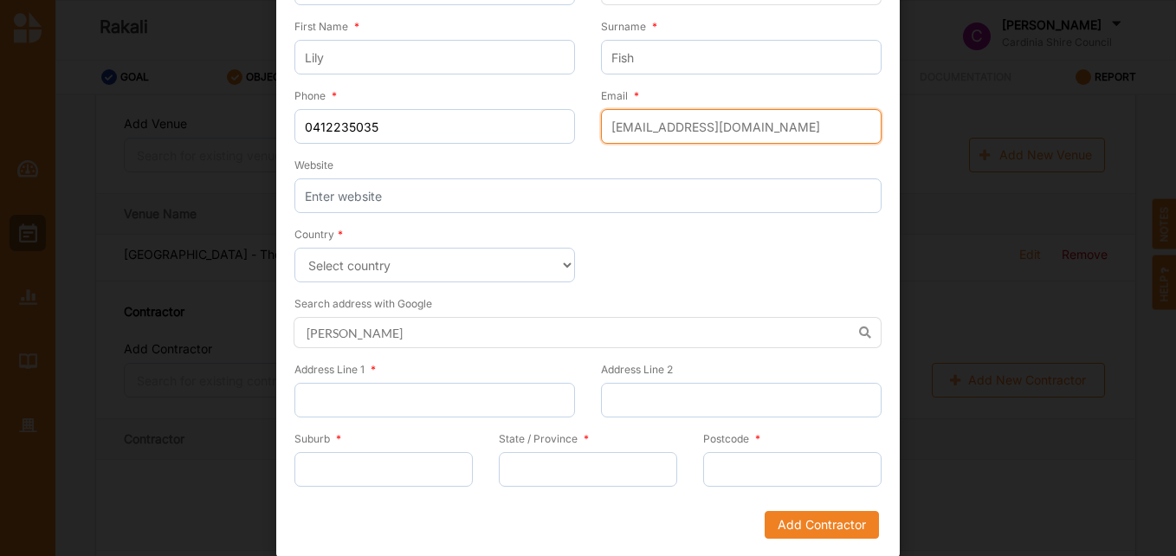
scroll to position [271, 0]
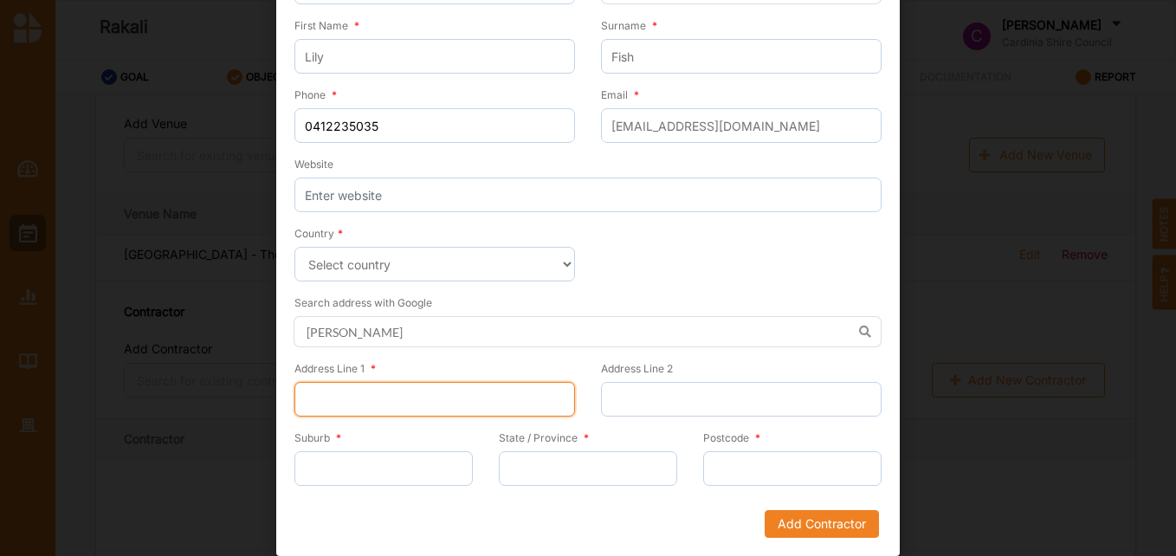
click at [468, 407] on input "Address Line 1 *" at bounding box center [434, 399] width 280 height 35
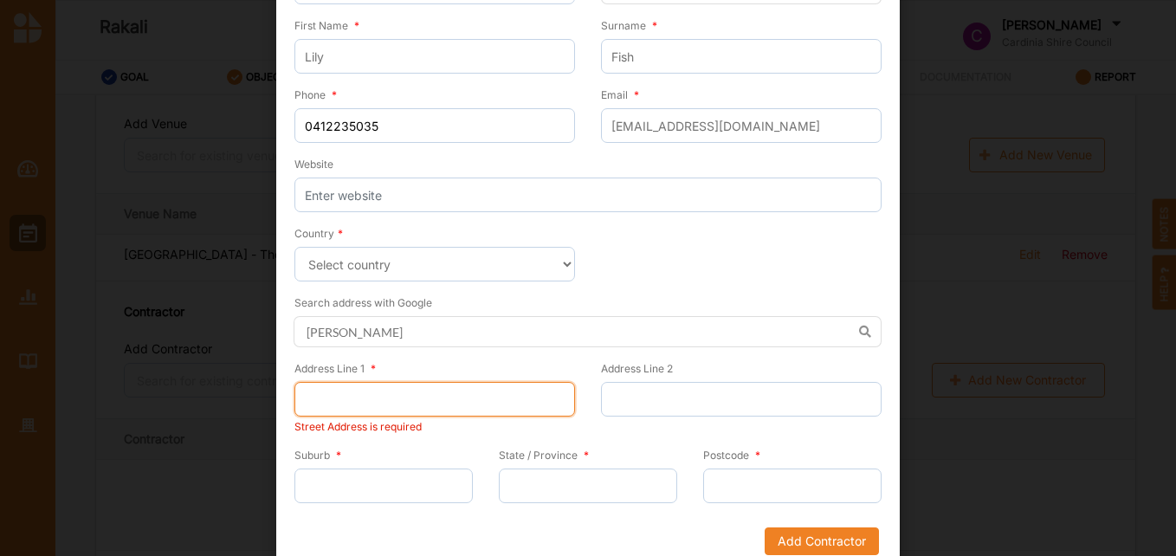
click at [440, 407] on input "Address Line 1 *" at bounding box center [434, 399] width 280 height 35
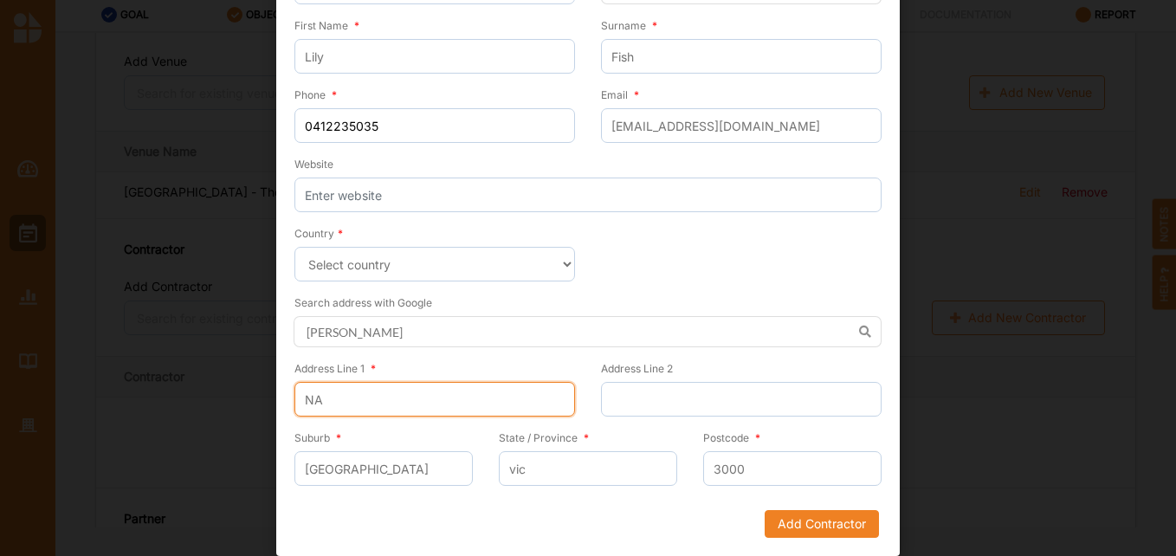
scroll to position [68, 0]
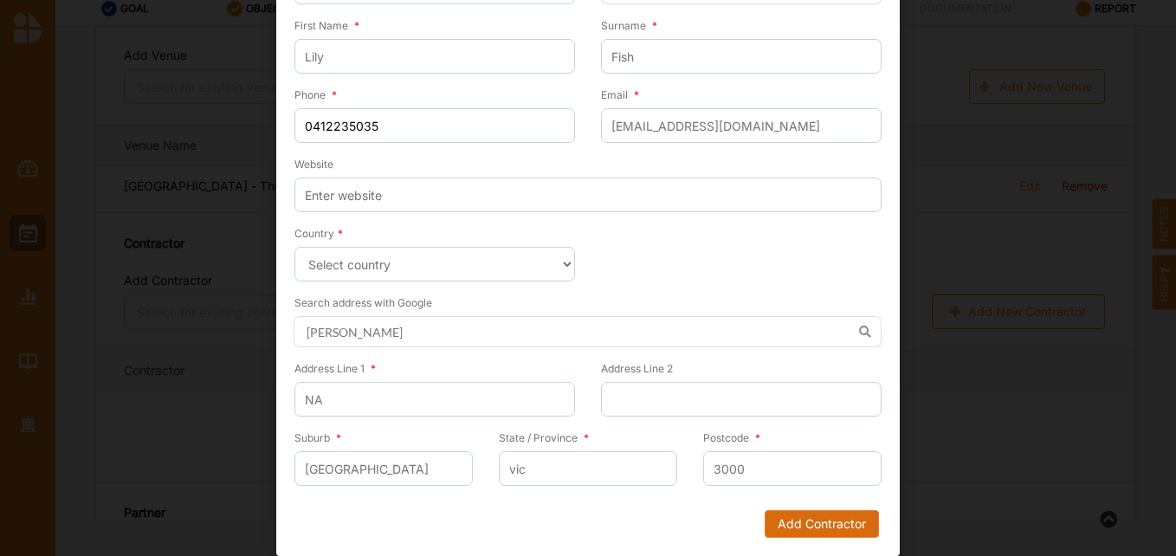
click at [782, 521] on button "Add Contractor" at bounding box center [821, 524] width 114 height 28
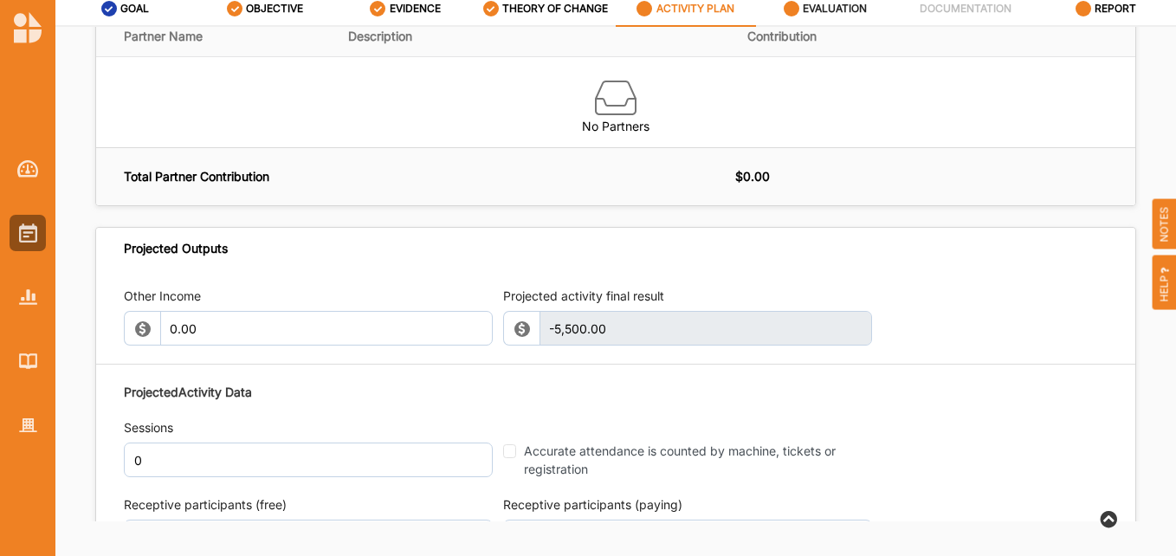
scroll to position [1731, 0]
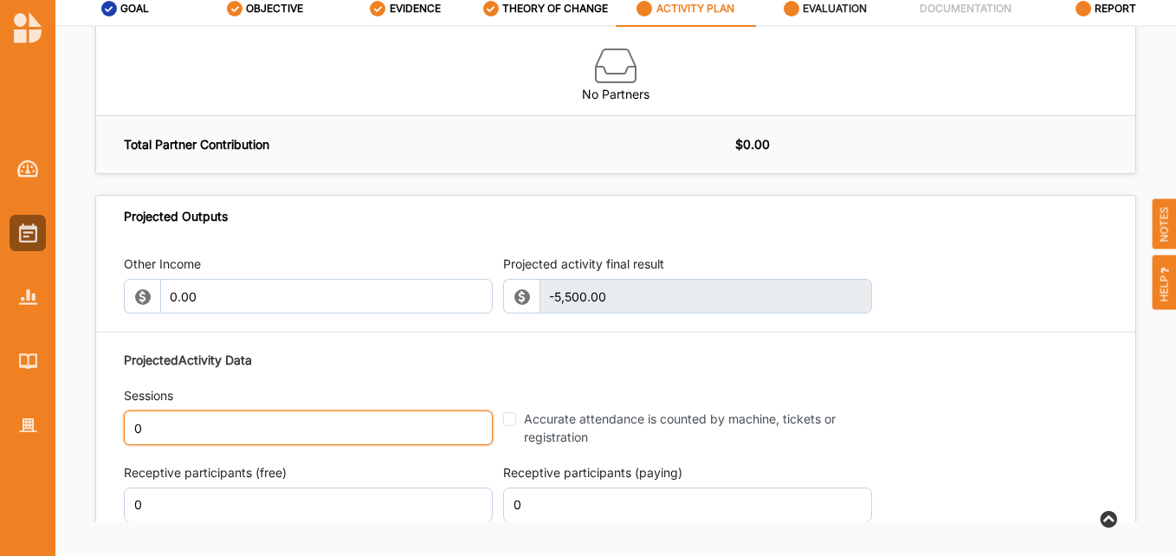
drag, startPoint x: 209, startPoint y: 399, endPoint x: 106, endPoint y: 399, distance: 103.0
click at [106, 399] on div "Other Income 0.00 Projected activity final result -5,500.00 This field is inval…" at bounding box center [615, 502] width 1039 height 531
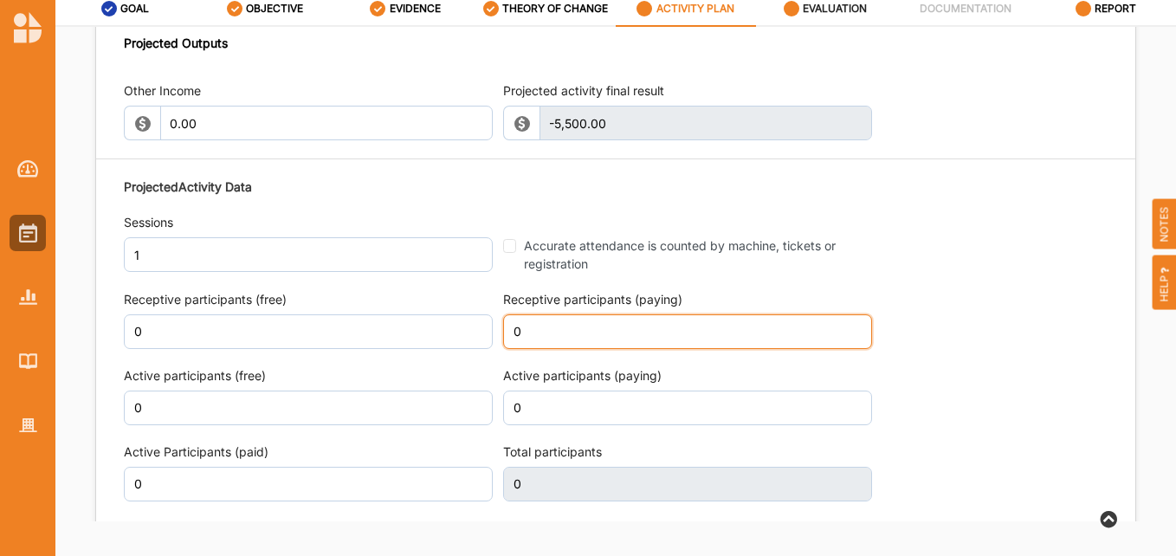
scroll to position [1911, 0]
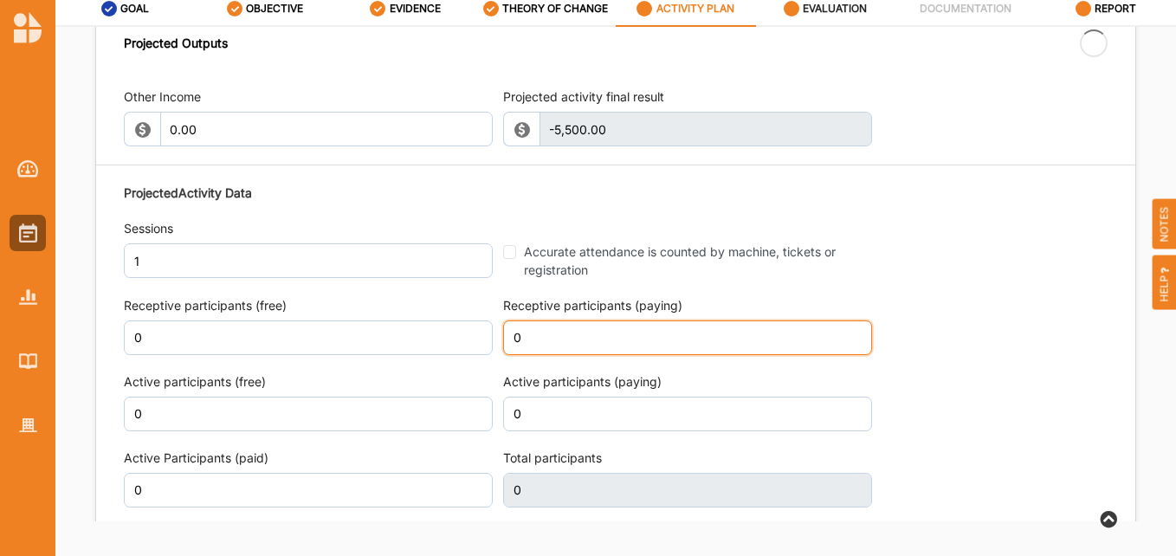
drag, startPoint x: 577, startPoint y: 308, endPoint x: 487, endPoint y: 306, distance: 90.1
click at [487, 306] on div "Projected Activity Data Sessions 1 Accurate attendance is counted by machine, t…" at bounding box center [615, 384] width 983 height 416
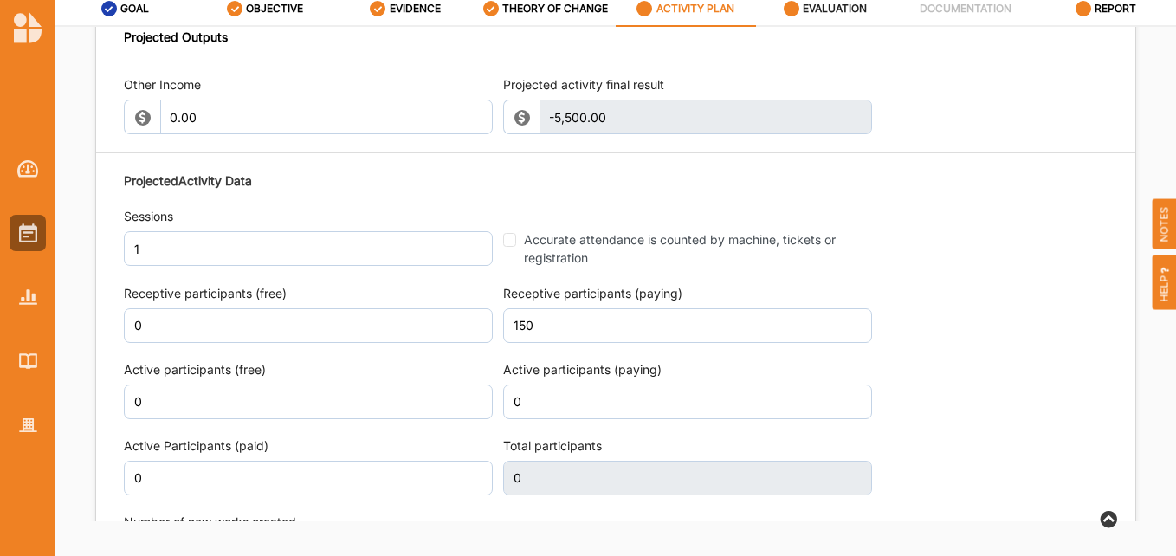
click at [933, 352] on div "Projected Activity Data Sessions 1 Accurate attendance is counted by machine, t…" at bounding box center [615, 372] width 983 height 416
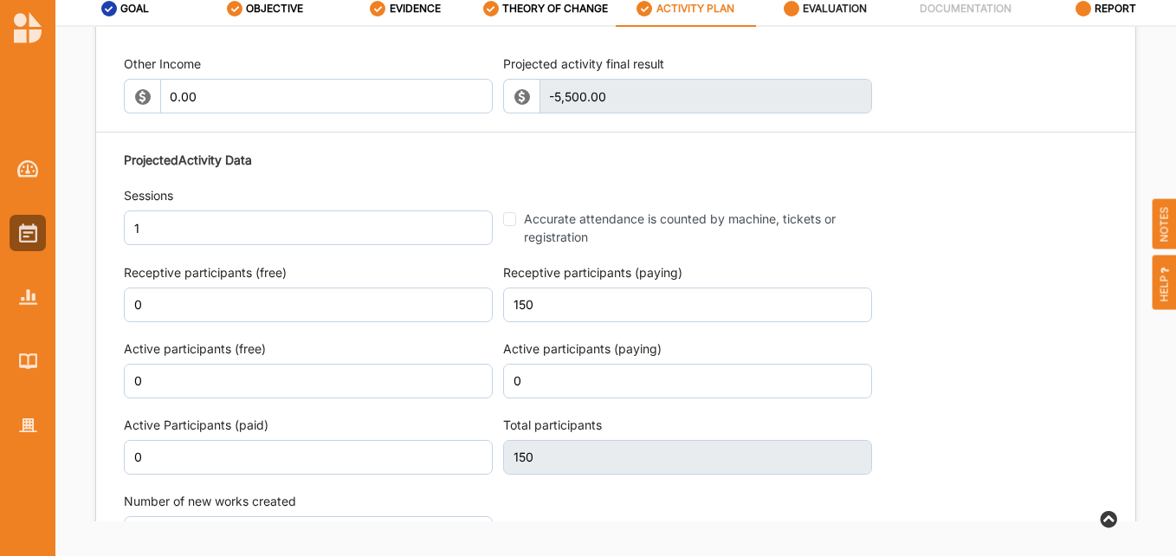
scroll to position [1777, 0]
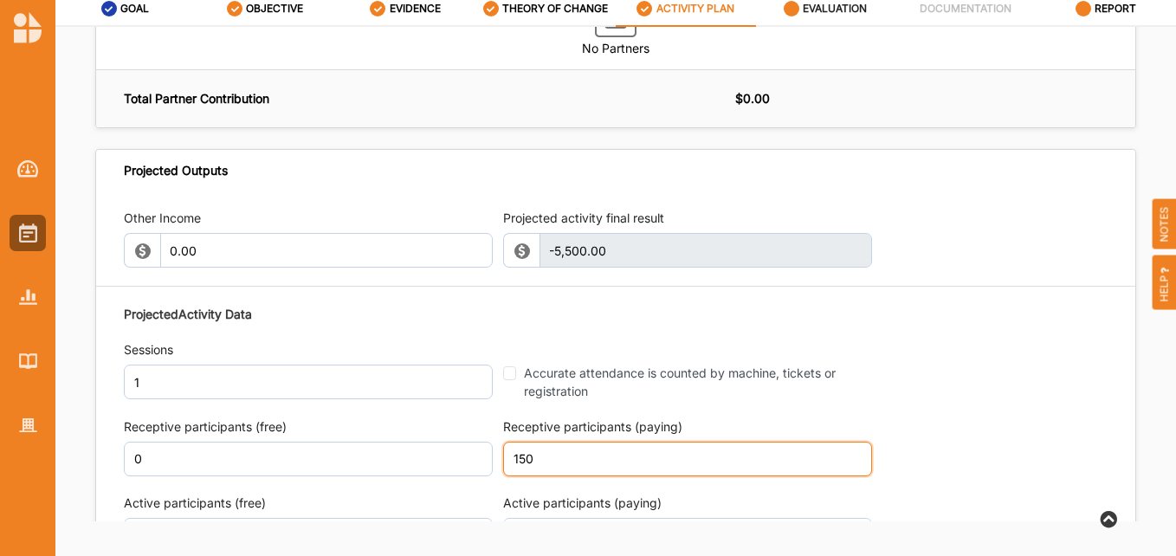
drag, startPoint x: 545, startPoint y: 439, endPoint x: 492, endPoint y: 420, distance: 57.0
click at [492, 420] on div "Projected Activity Data Sessions 1 Accurate attendance is counted by machine, t…" at bounding box center [615, 505] width 983 height 416
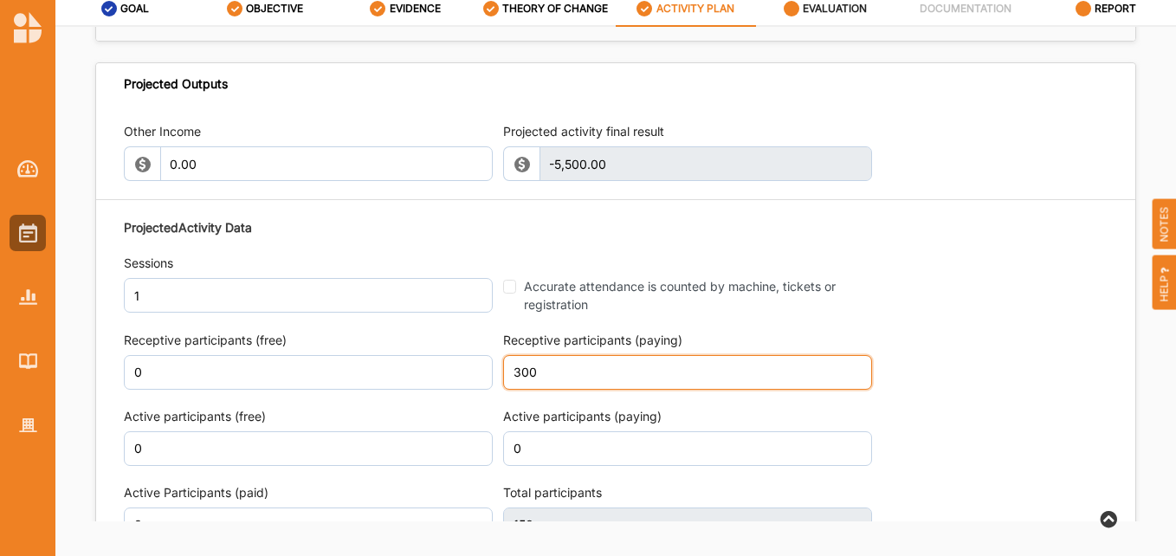
drag, startPoint x: 552, startPoint y: 349, endPoint x: 475, endPoint y: 348, distance: 77.1
click at [475, 348] on div "Projected Activity Data Sessions 1 Accurate attendance is counted by machine, t…" at bounding box center [615, 418] width 983 height 416
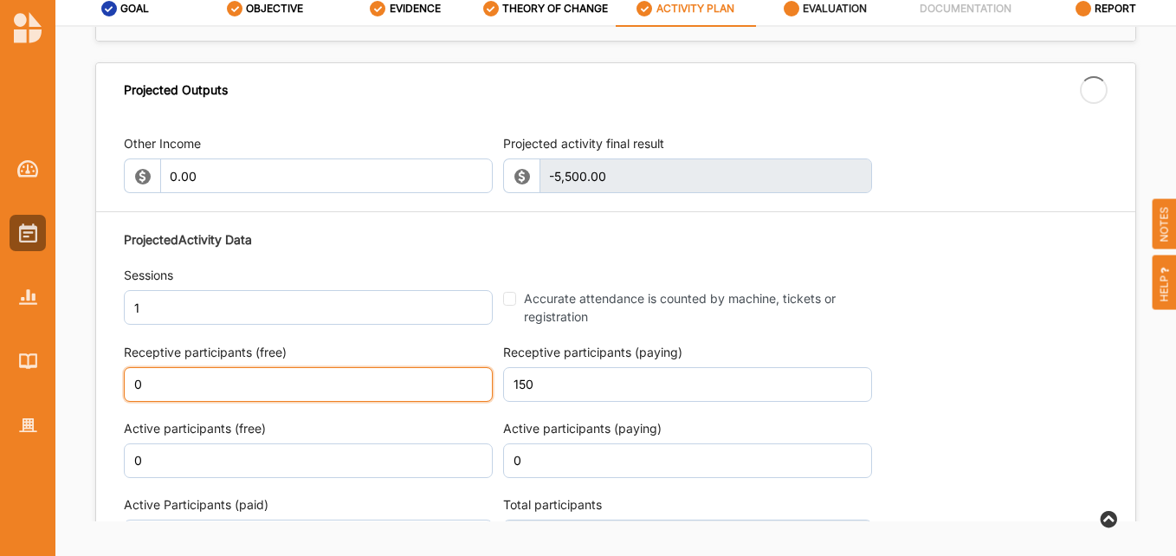
drag, startPoint x: 172, startPoint y: 349, endPoint x: 100, endPoint y: 336, distance: 73.9
click at [100, 336] on div "Other Income 0.00 Projected activity final result -5,500.00 This field is inval…" at bounding box center [615, 382] width 1039 height 531
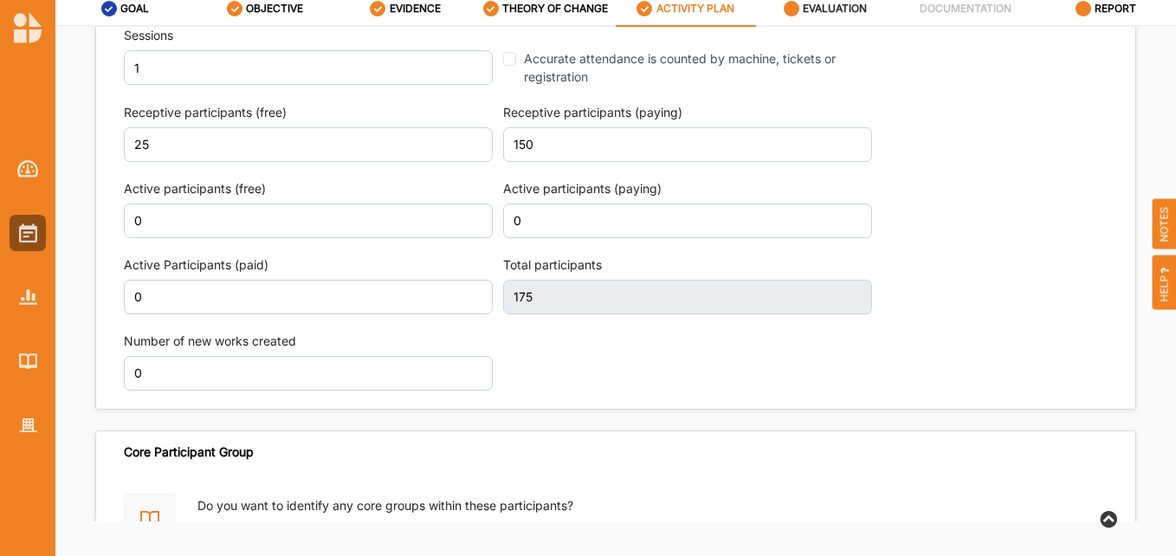
scroll to position [2210, 0]
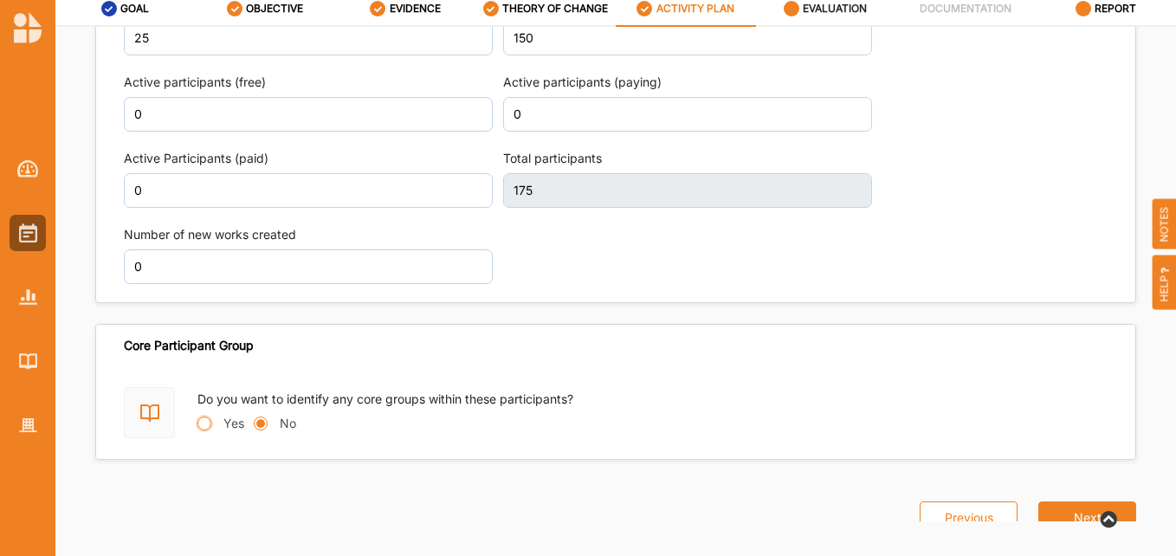
click at [205, 416] on input "Yes" at bounding box center [204, 423] width 14 height 14
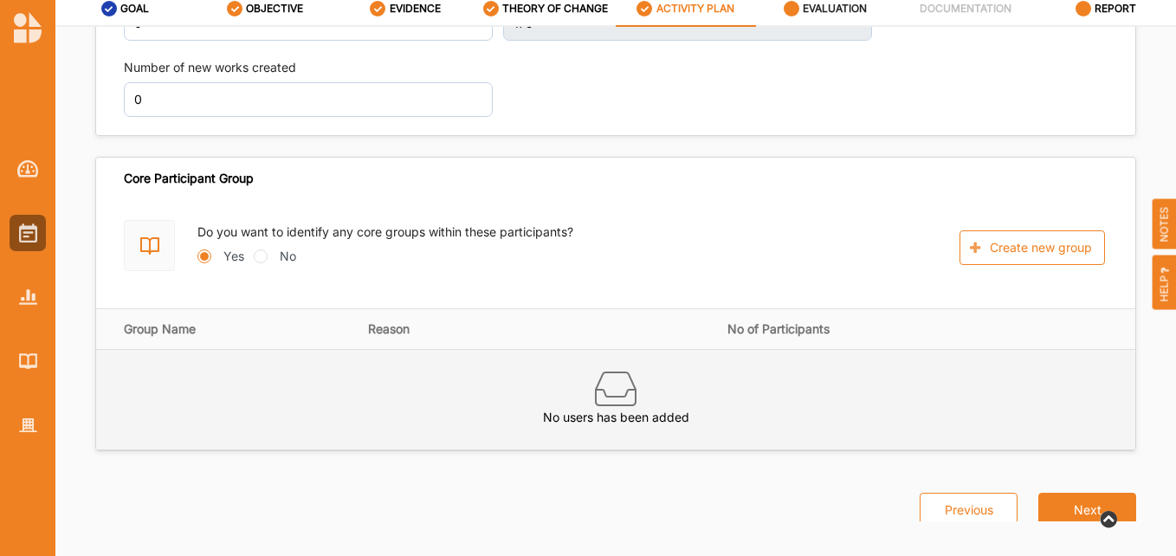
scroll to position [2369, 0]
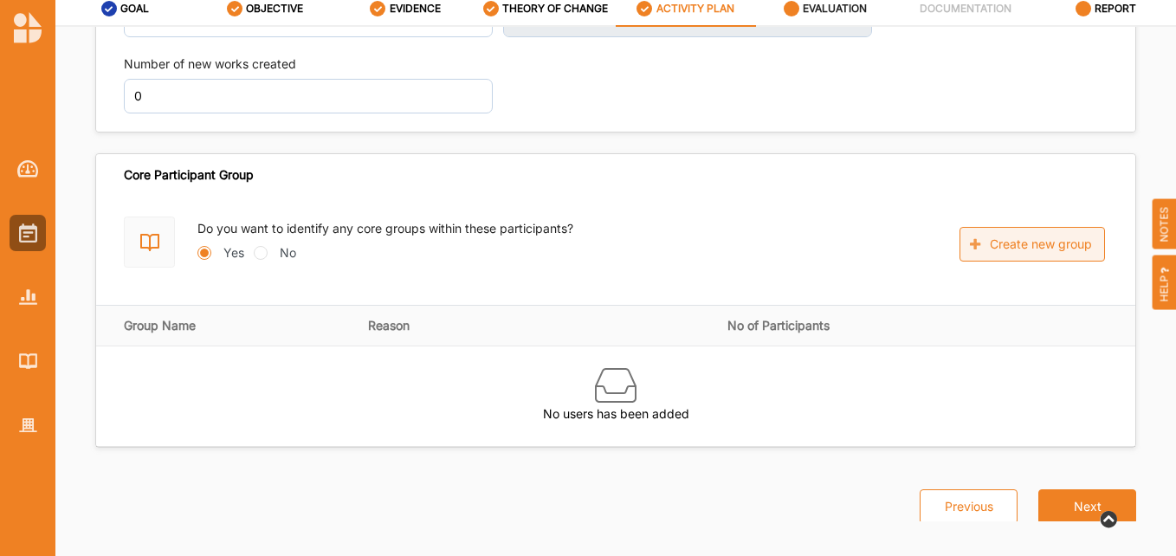
click at [983, 227] on button "Create new group" at bounding box center [1031, 244] width 145 height 35
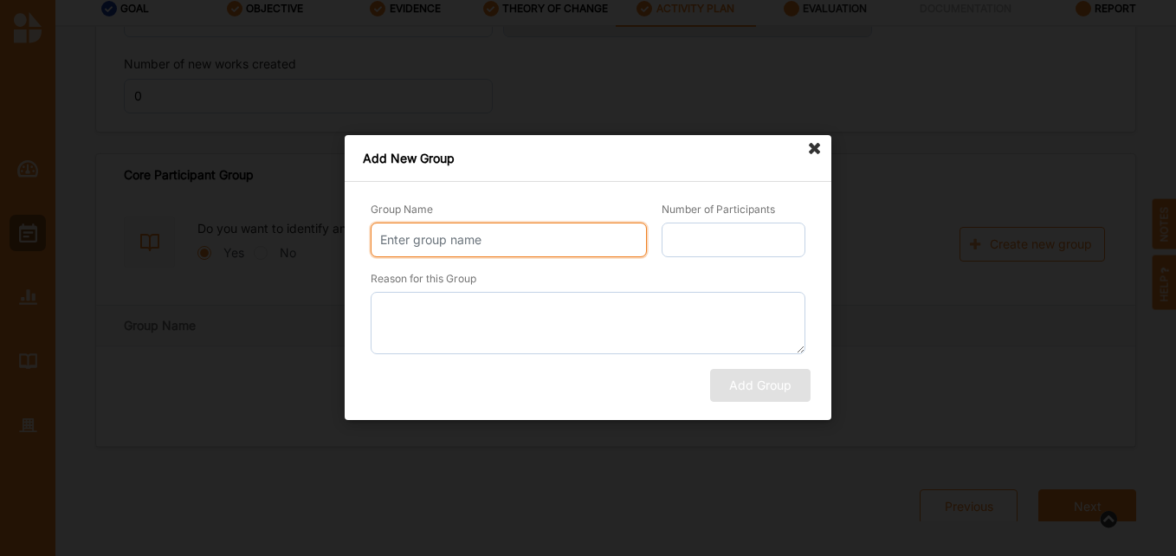
click at [583, 231] on input "Group Name" at bounding box center [509, 239] width 276 height 35
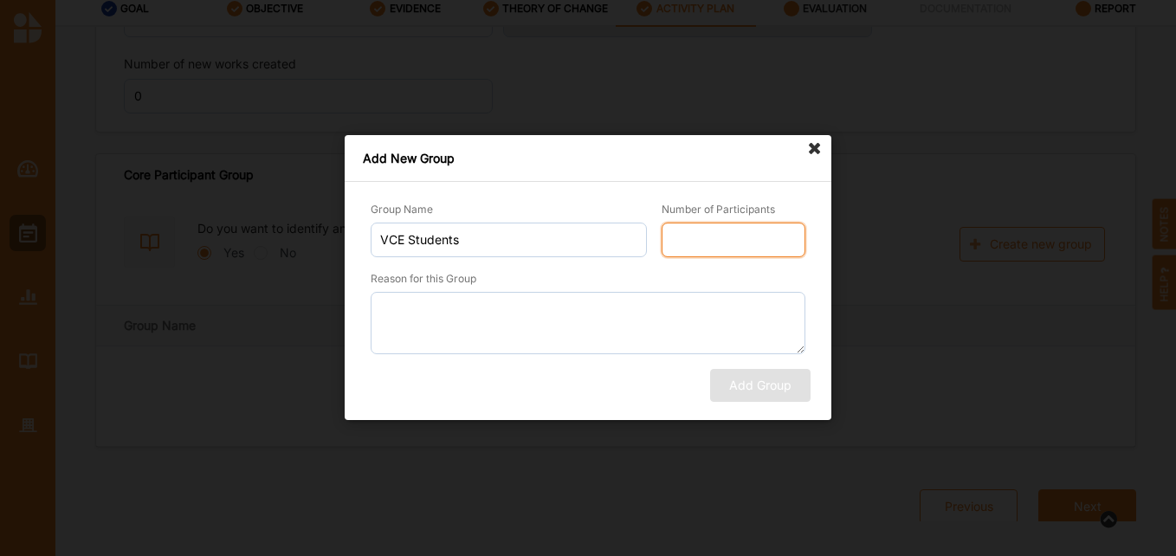
click at [739, 242] on input "Number of Participants" at bounding box center [733, 239] width 144 height 35
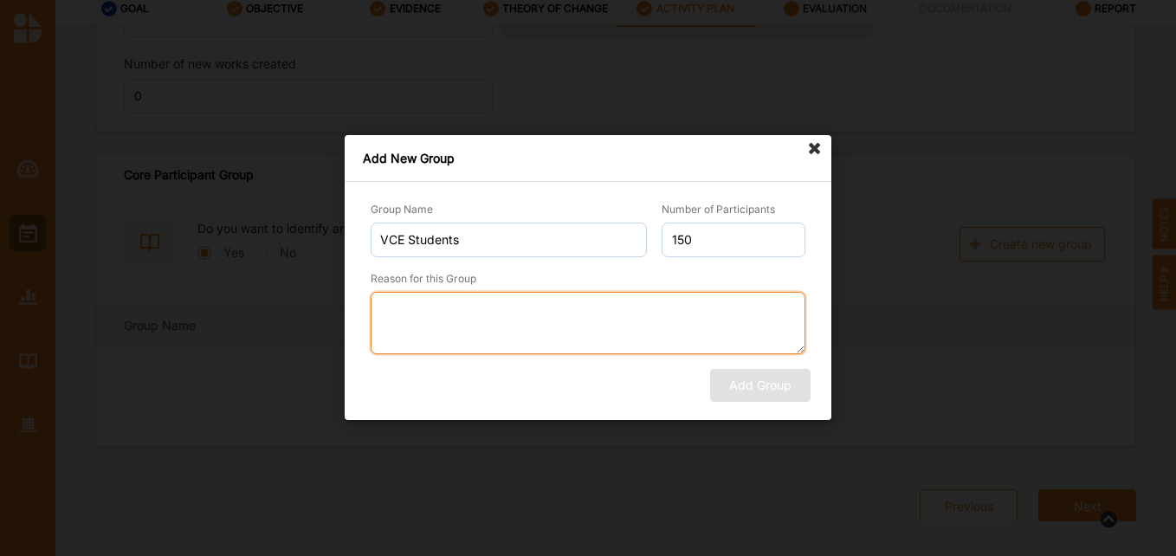
click at [558, 317] on textarea "Reason for this Group" at bounding box center [588, 323] width 435 height 62
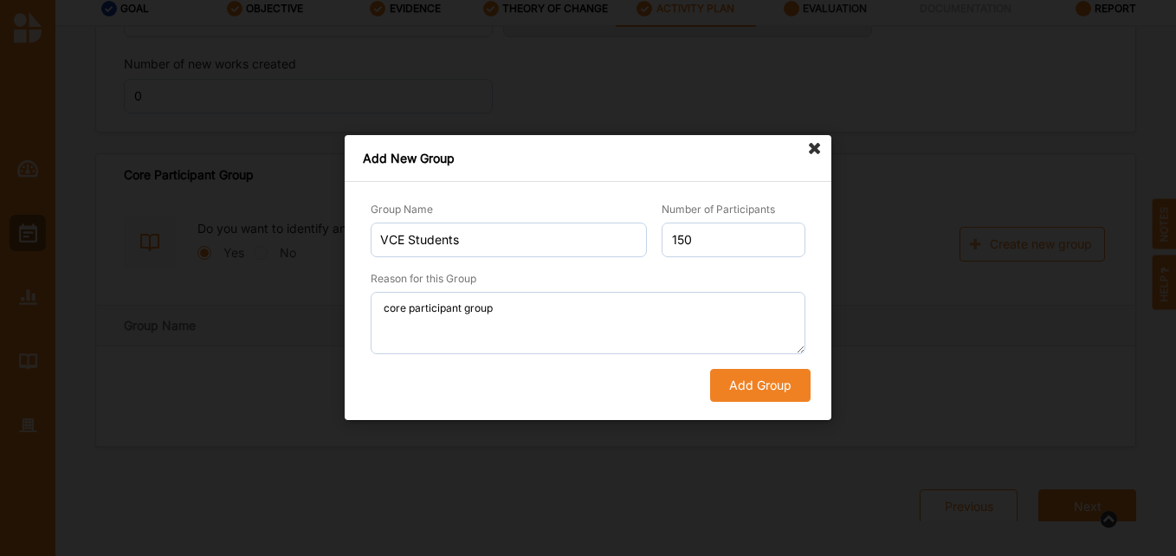
click at [761, 396] on button "Add Group" at bounding box center [760, 386] width 100 height 33
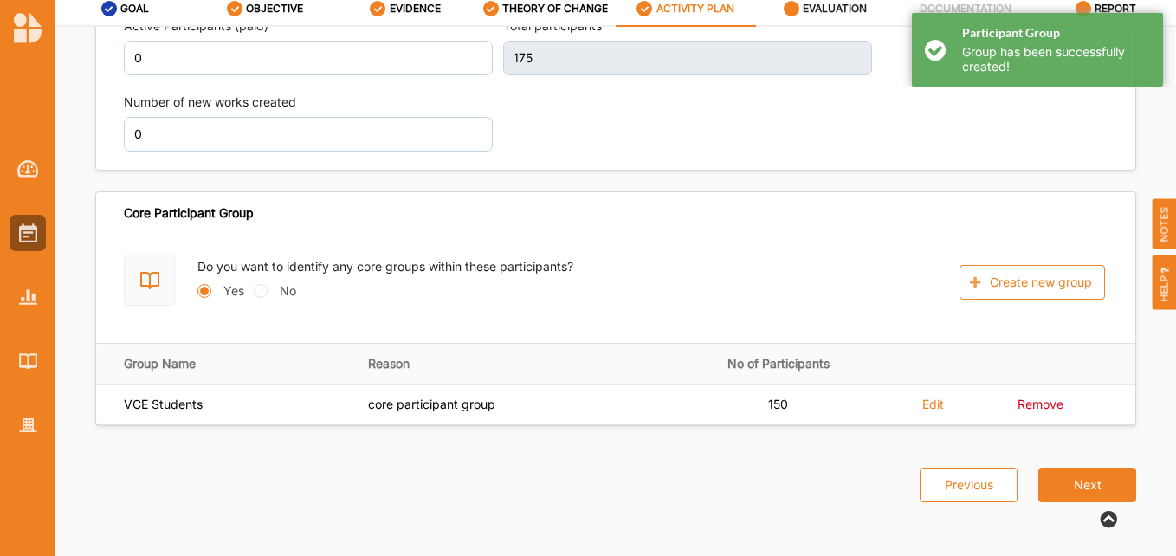
scroll to position [2309, 0]
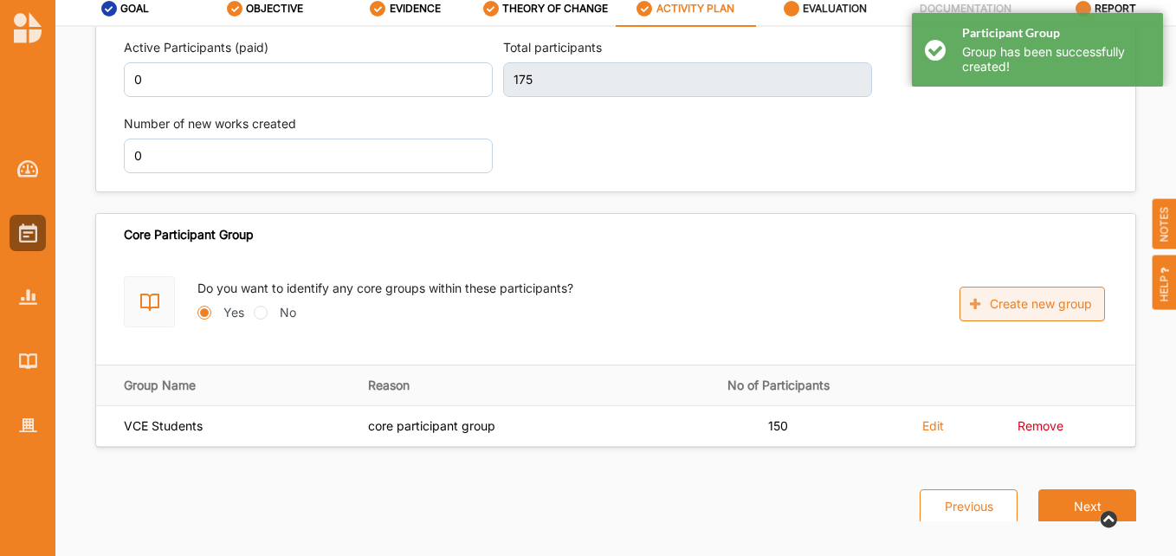
click at [1015, 288] on button "Create new group" at bounding box center [1031, 304] width 145 height 35
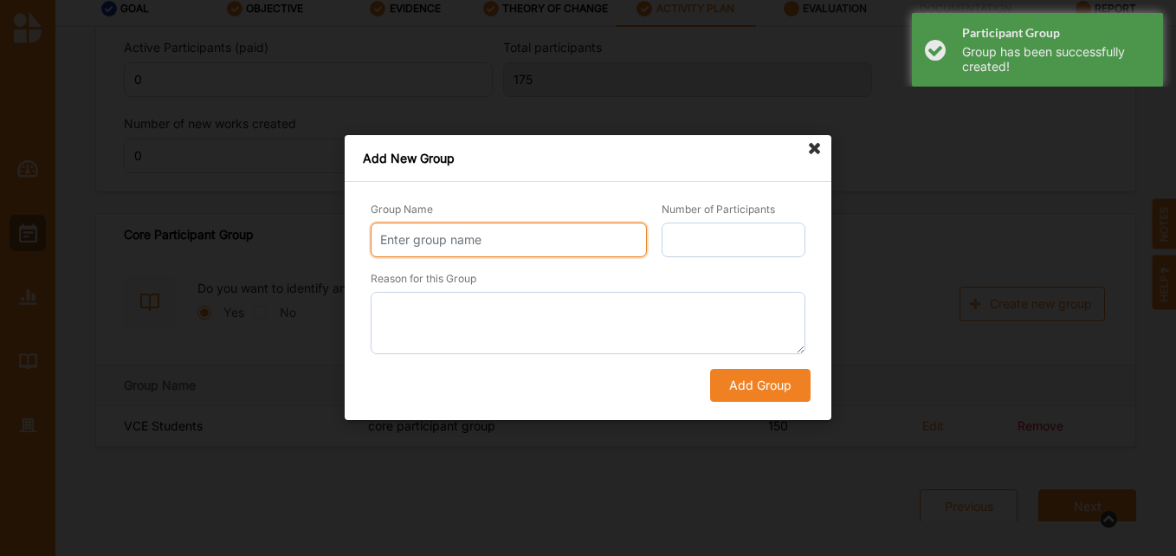
click at [486, 253] on input "Group Name" at bounding box center [509, 239] width 276 height 35
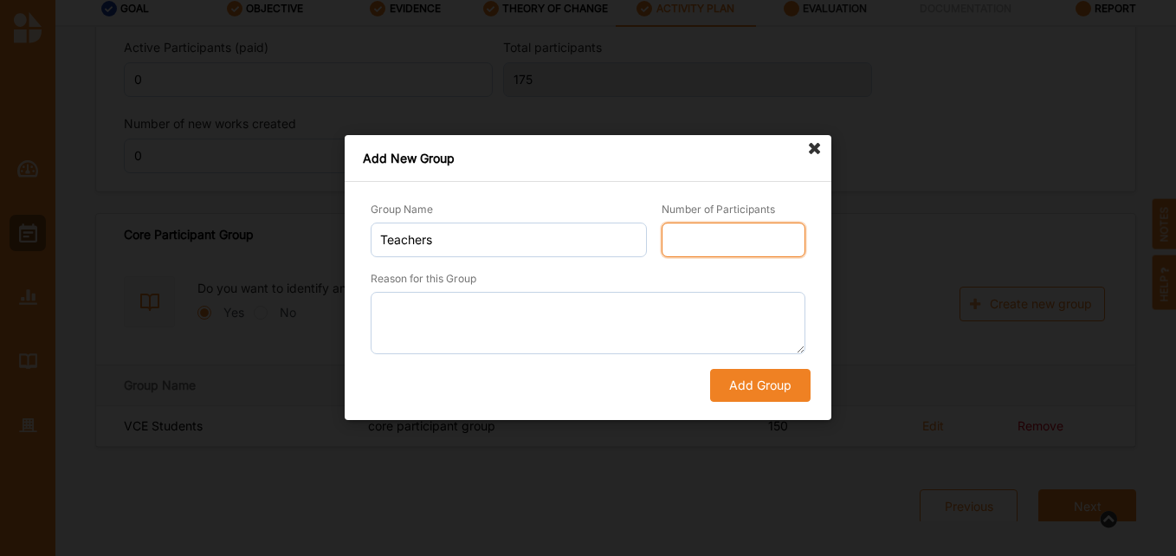
click at [717, 226] on input "Number of Participants" at bounding box center [733, 239] width 144 height 35
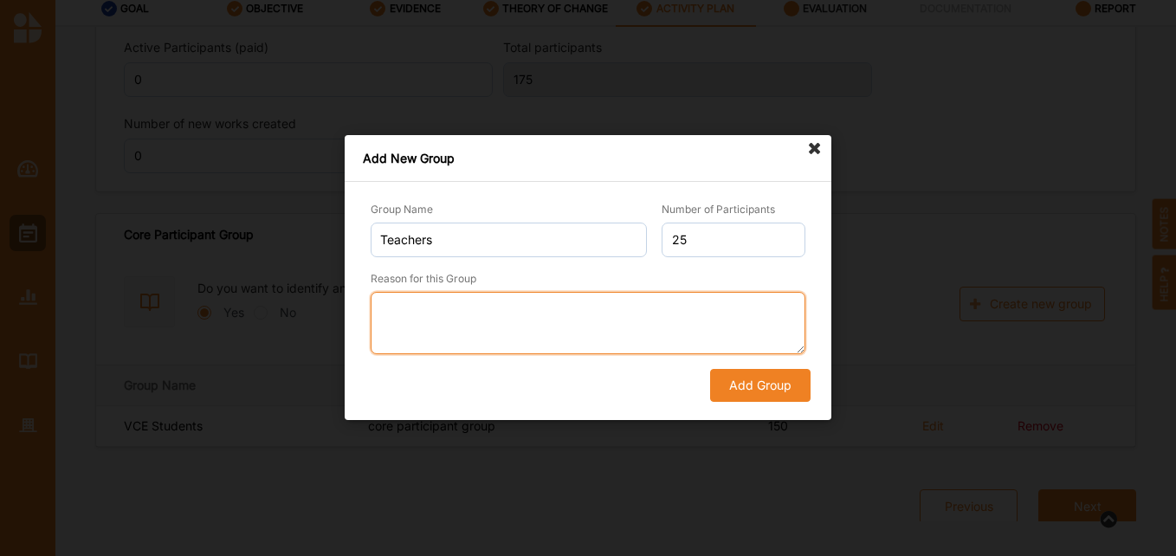
click at [519, 309] on textarea "Reason for this Group" at bounding box center [588, 323] width 435 height 62
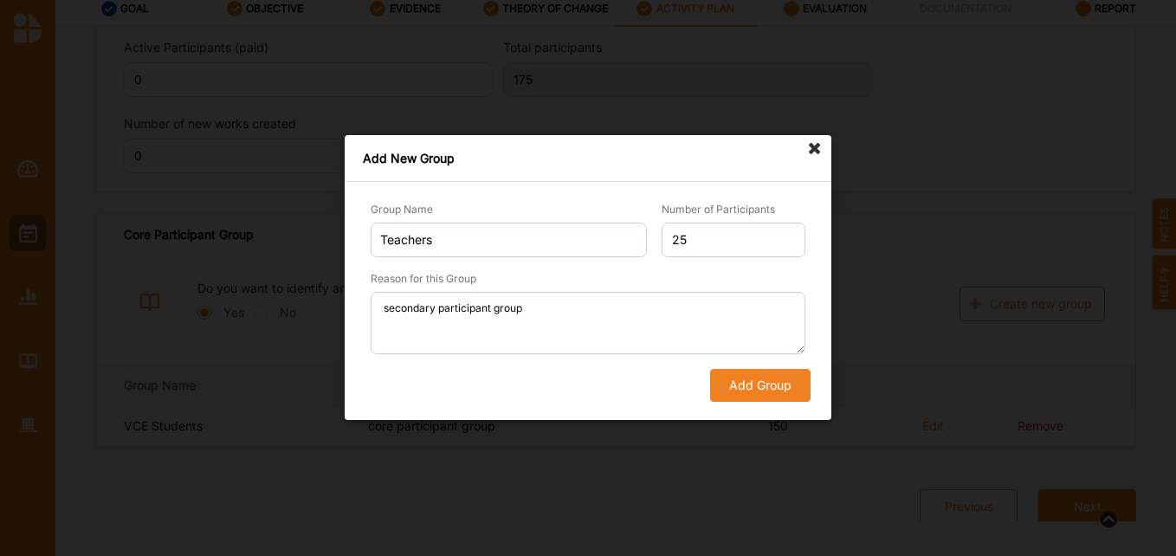
click at [762, 394] on button "Add Group" at bounding box center [760, 386] width 100 height 33
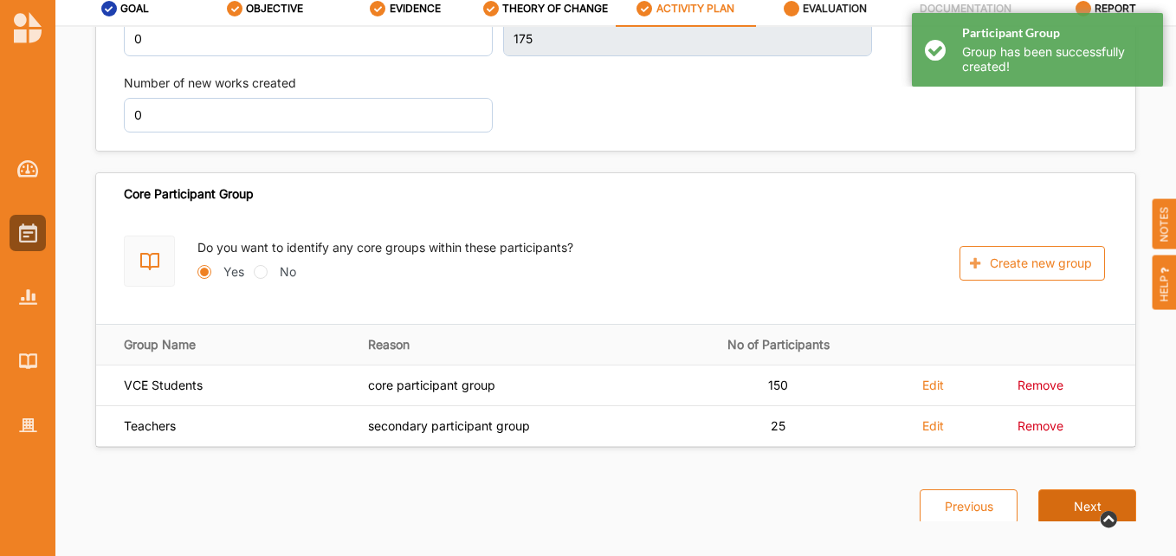
click at [1084, 489] on button "Next" at bounding box center [1087, 506] width 98 height 35
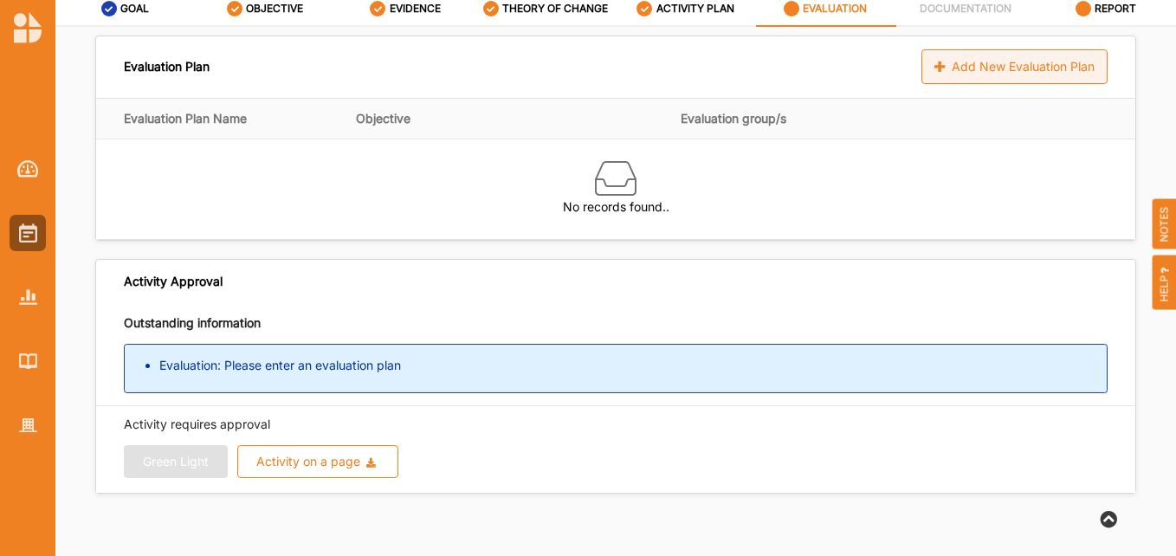
click at [951, 67] on div "Add New Evaluation Plan" at bounding box center [1014, 66] width 186 height 35
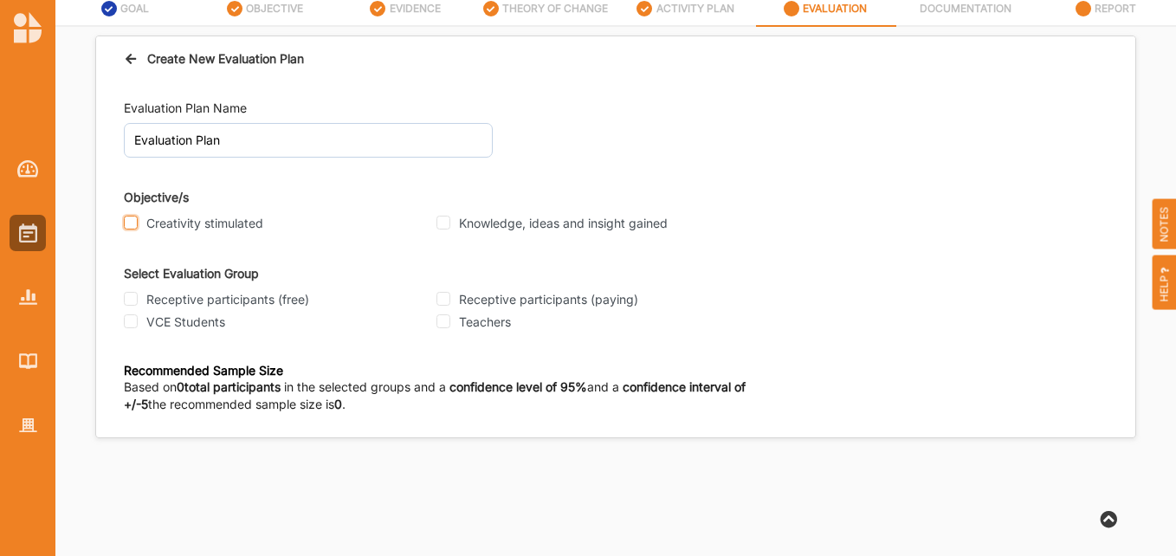
drag, startPoint x: 123, startPoint y: 221, endPoint x: 135, endPoint y: 226, distance: 13.2
click at [124, 219] on div "Evaluation Plan Name Evaluation Plan Objective/s Creativity stimulated Knowledg…" at bounding box center [615, 259] width 1039 height 356
drag, startPoint x: 128, startPoint y: 215, endPoint x: 140, endPoint y: 236, distance: 24.8
click at [130, 219] on input "Creativity stimulated" at bounding box center [131, 223] width 14 height 14
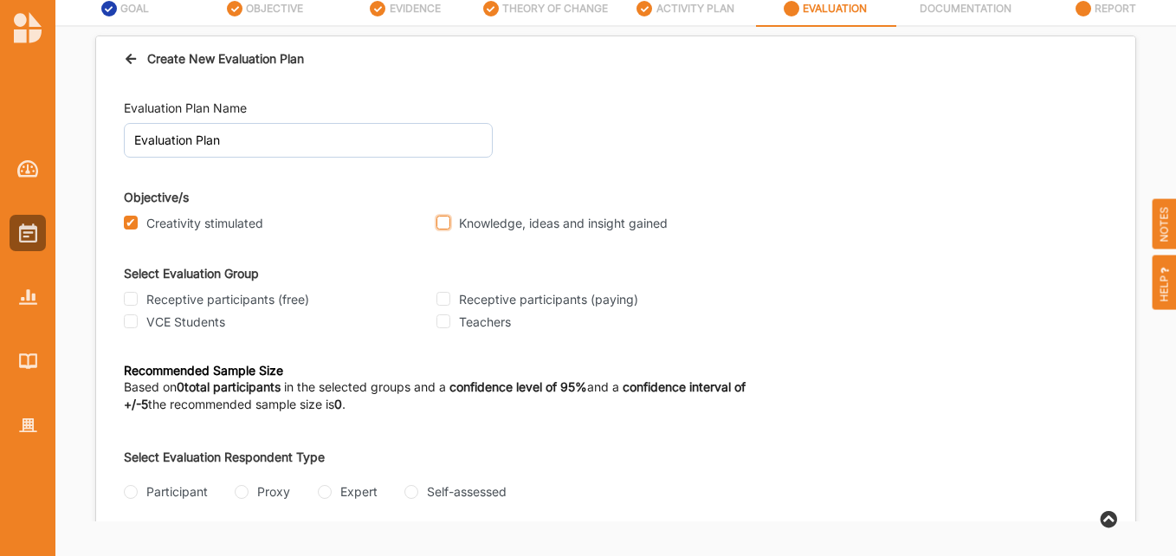
click at [444, 224] on input "Knowledge, ideas and insight gained" at bounding box center [443, 223] width 14 height 14
click at [166, 325] on label "VCE Students" at bounding box center [185, 322] width 79 height 16
click at [138, 325] on input "VCE Students" at bounding box center [131, 321] width 14 height 14
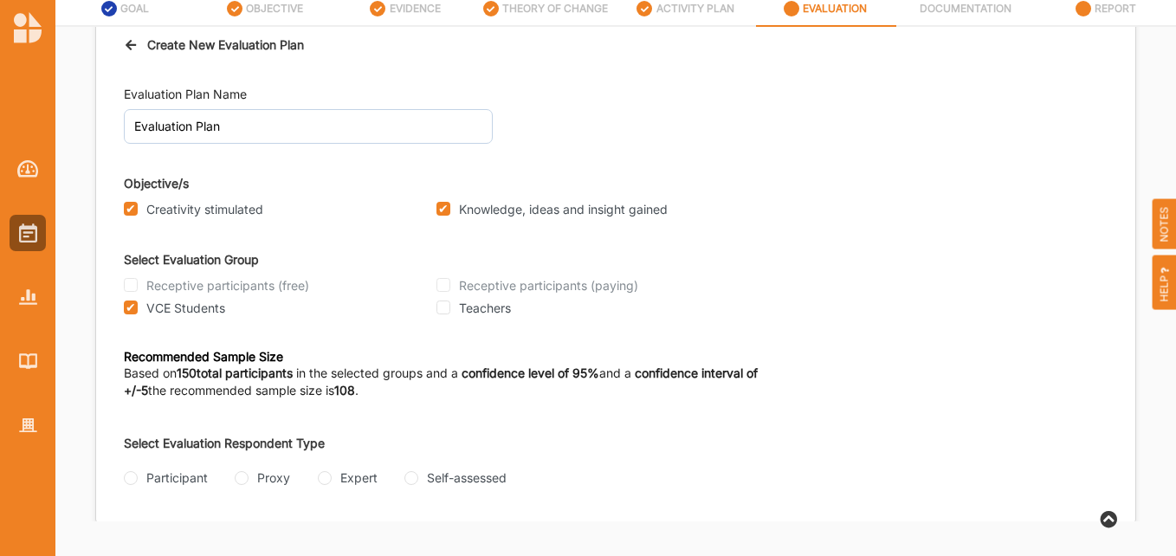
scroll to position [16, 0]
click at [420, 479] on div "Self-assessed" at bounding box center [455, 476] width 102 height 18
click at [415, 474] on input "Self-assessed" at bounding box center [411, 476] width 14 height 14
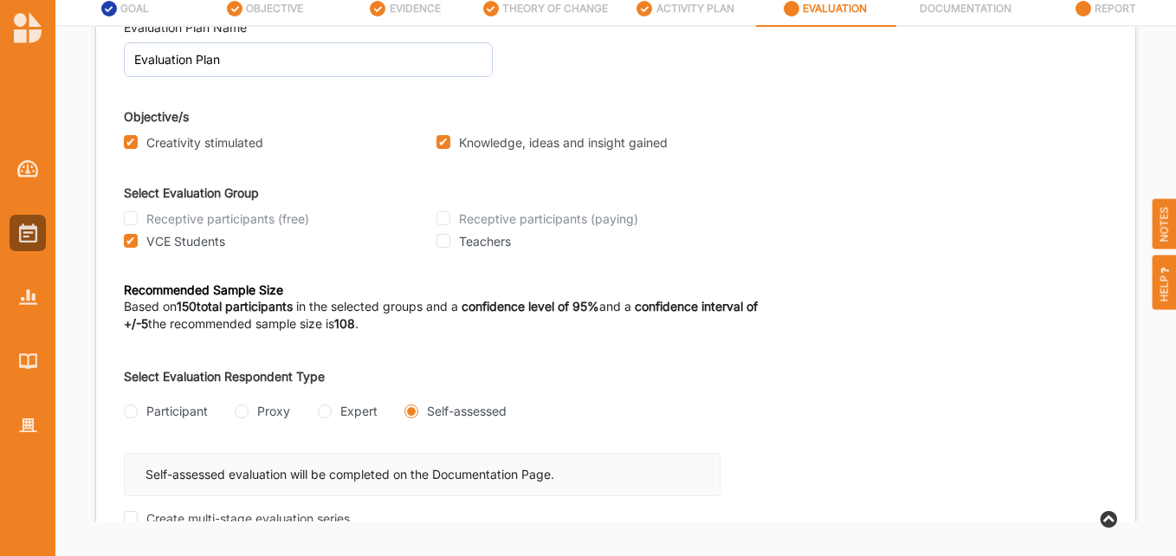
scroll to position [154, 0]
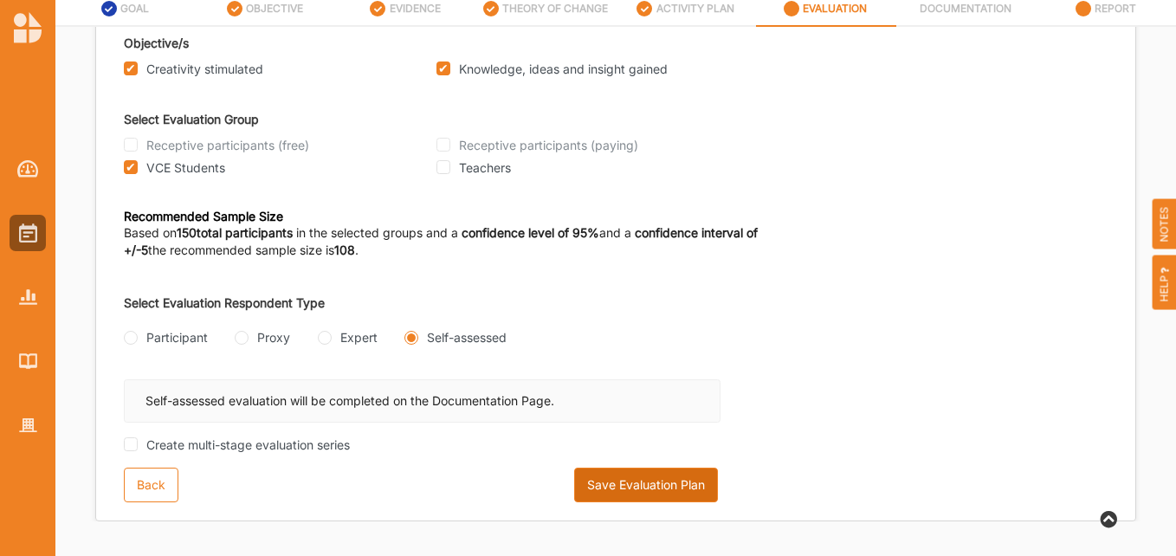
click at [618, 487] on button "Save Evaluation Plan" at bounding box center [646, 484] width 144 height 35
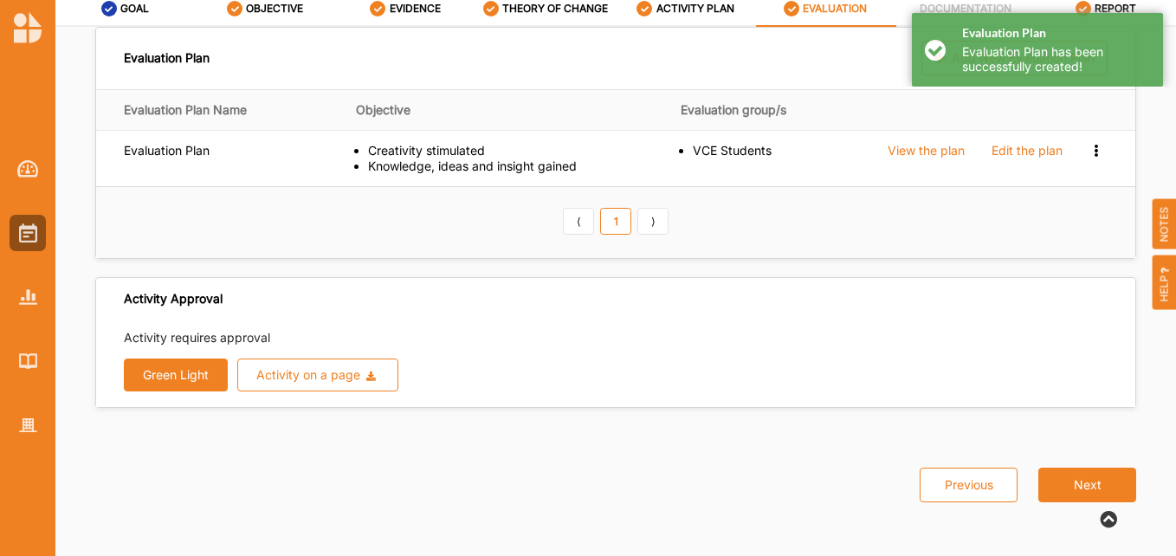
scroll to position [9, 0]
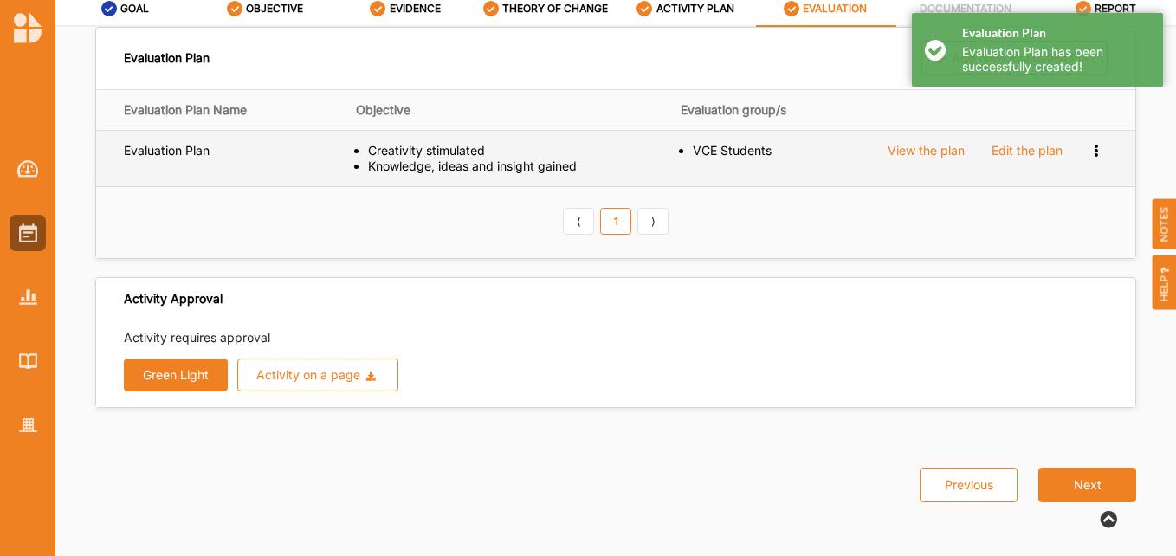
click at [1023, 154] on div "Edit the plan" at bounding box center [1026, 151] width 71 height 16
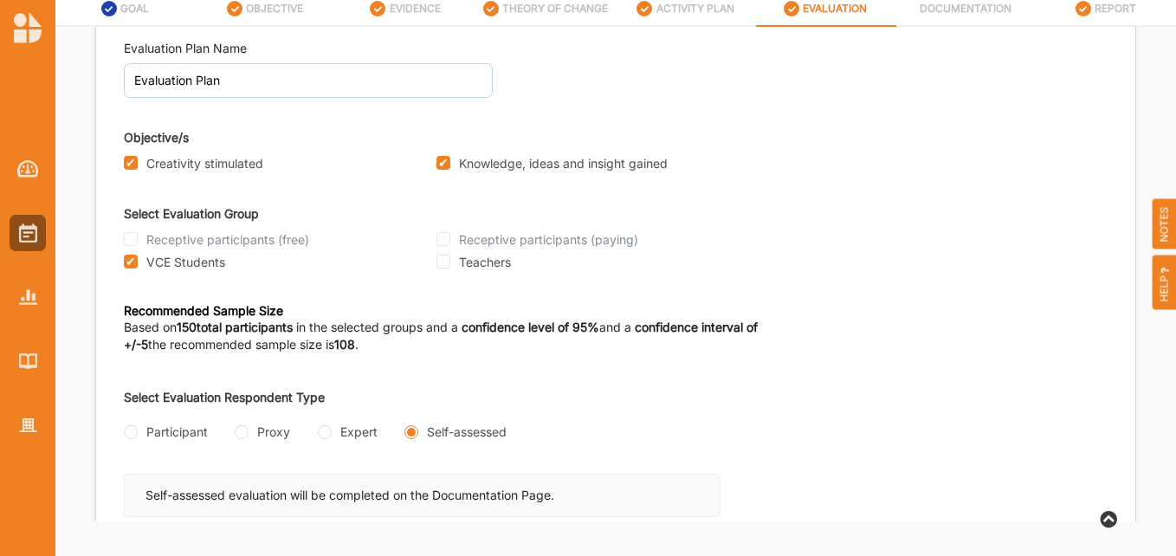
scroll to position [0, 0]
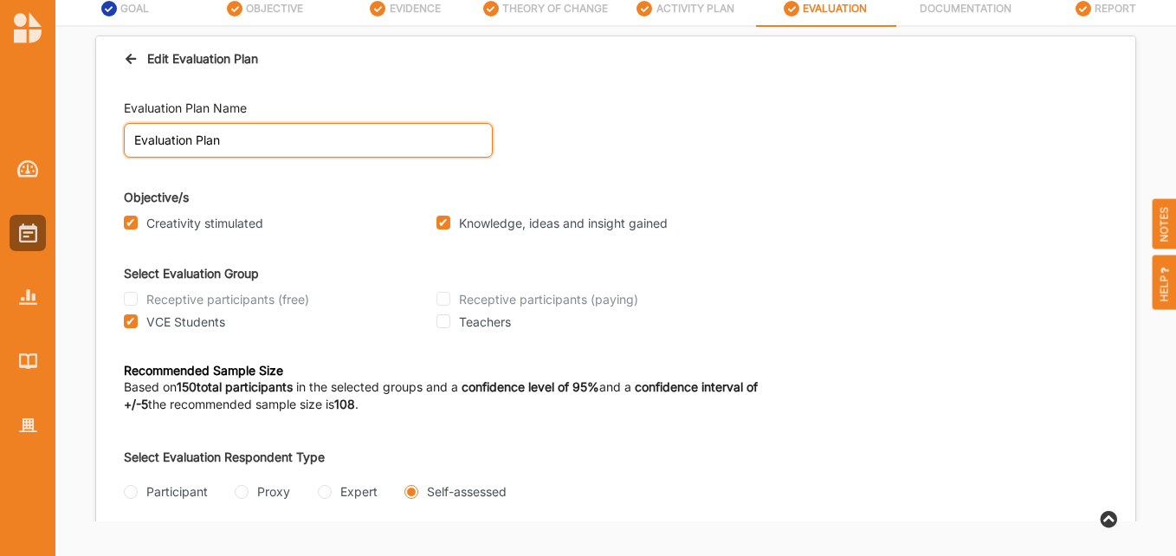
click at [131, 134] on input "Evaluation Plan" at bounding box center [308, 140] width 369 height 35
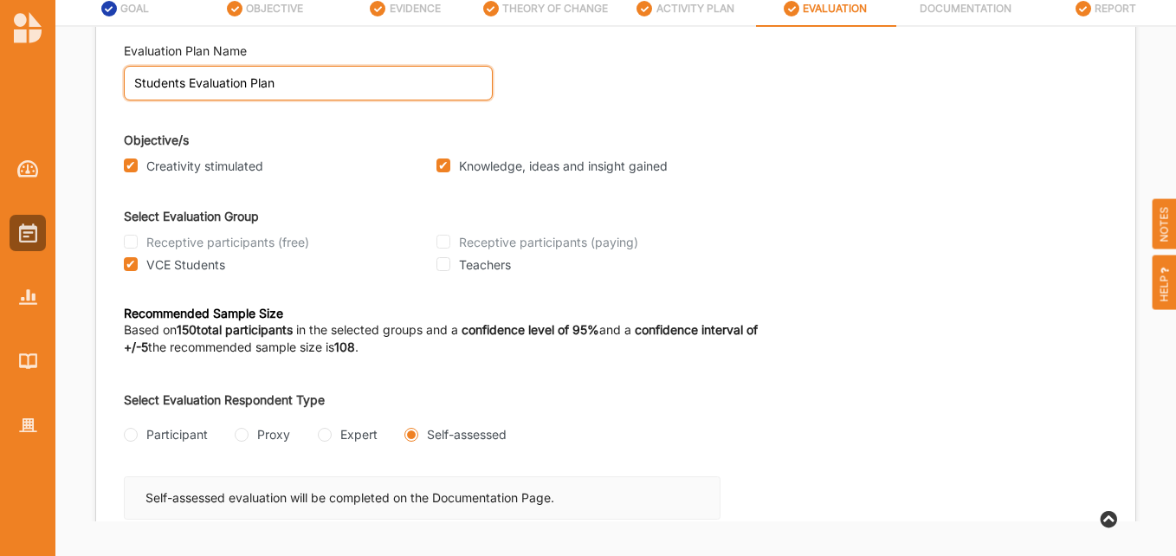
scroll to position [154, 0]
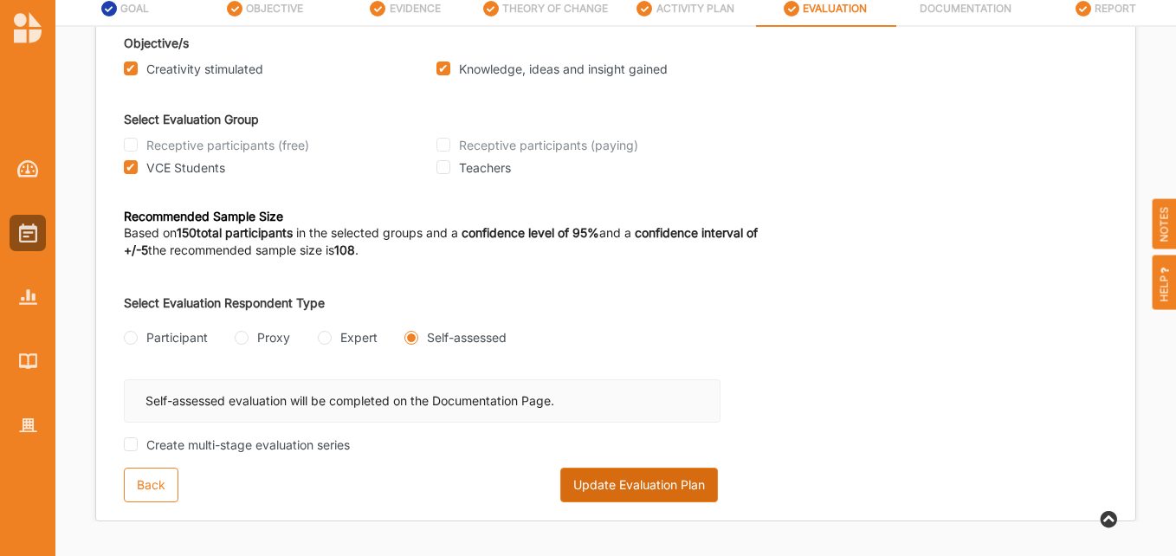
click at [633, 486] on button "Update Evaluation Plan" at bounding box center [639, 484] width 158 height 35
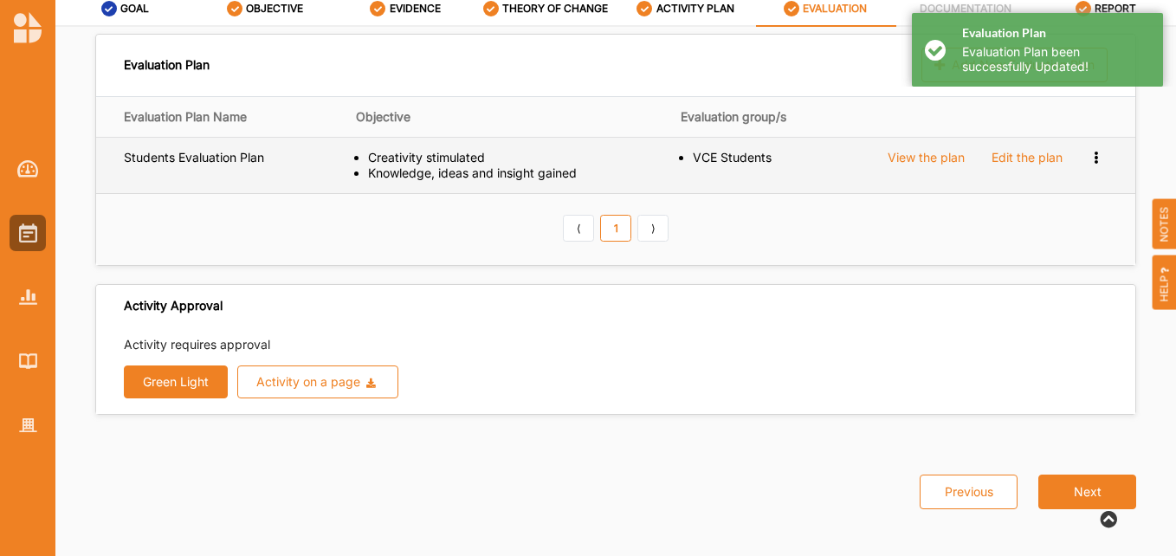
scroll to position [0, 0]
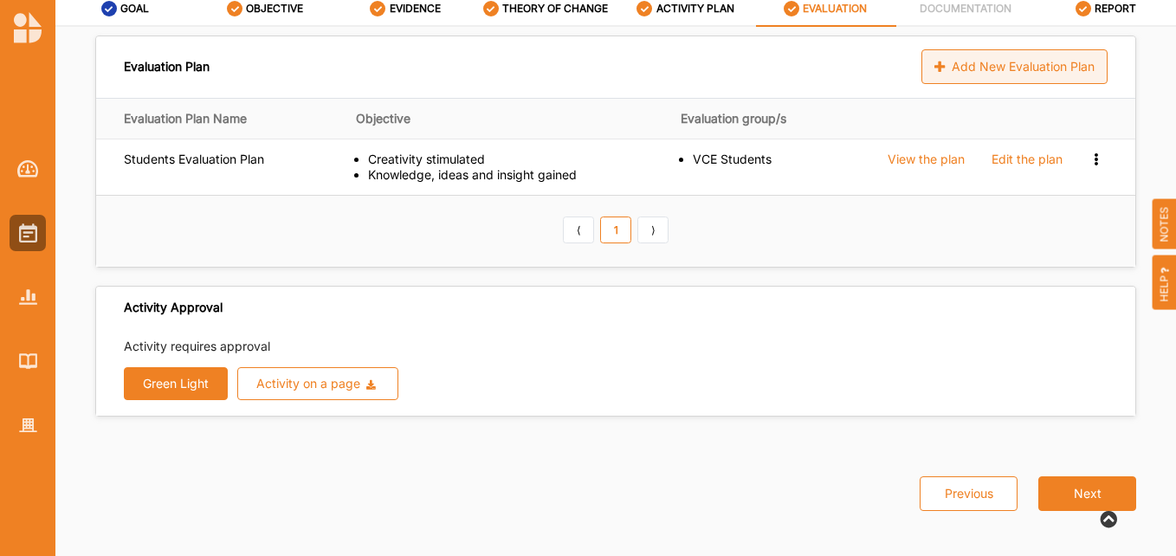
click at [942, 71] on div "Add New Evaluation Plan" at bounding box center [1014, 66] width 186 height 35
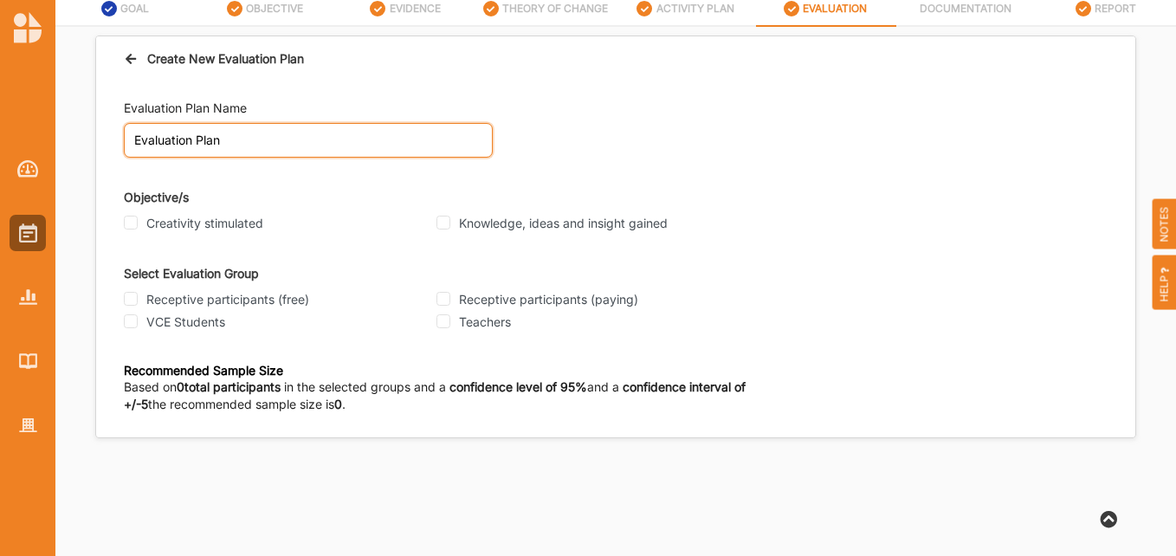
click at [136, 132] on input "Evaluation Plan" at bounding box center [308, 140] width 369 height 35
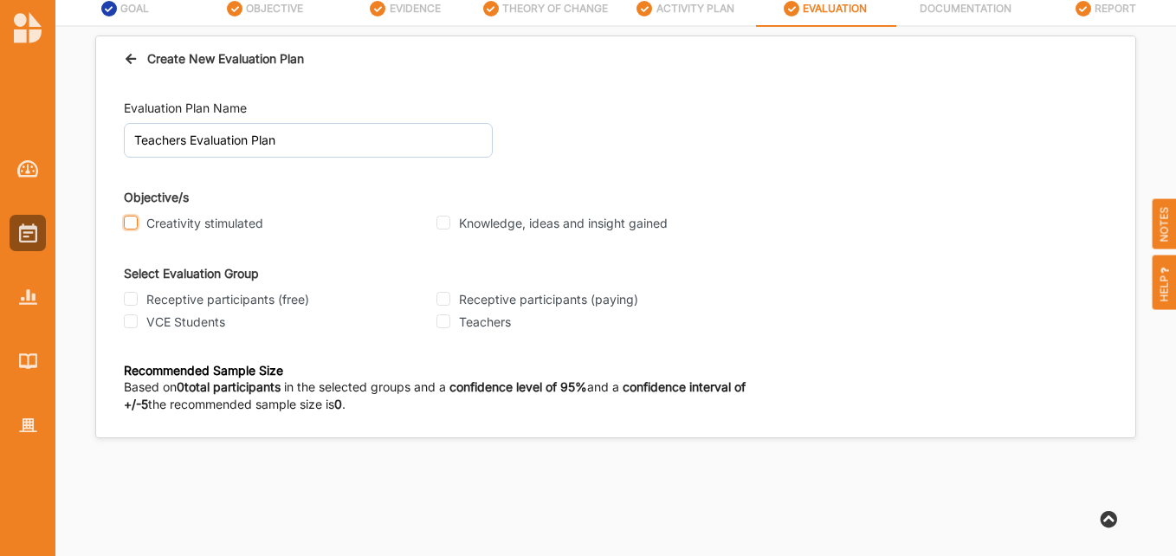
click at [131, 228] on input "Creativity stimulated" at bounding box center [131, 223] width 14 height 14
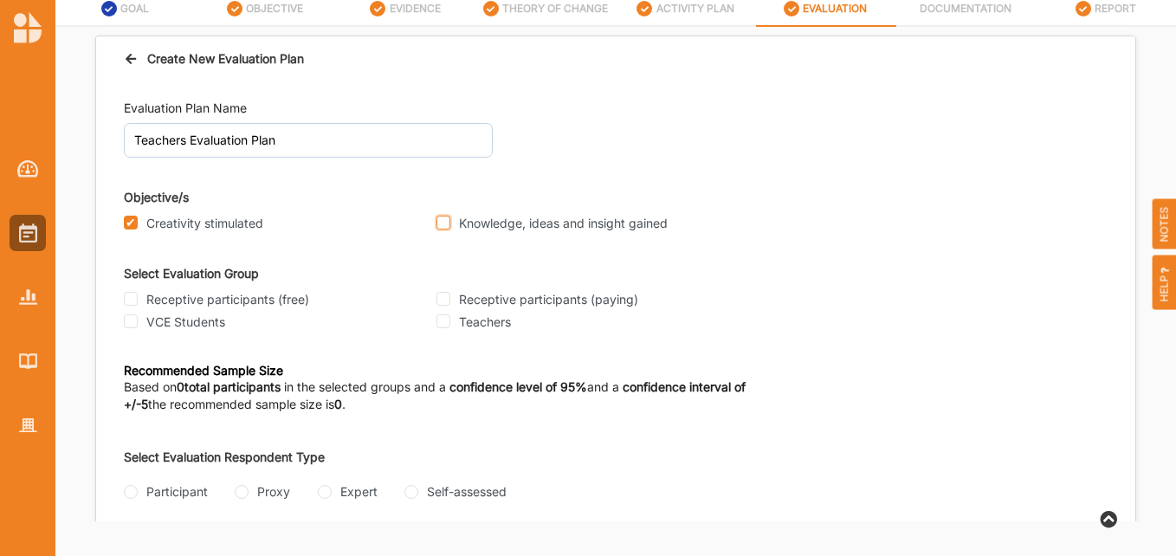
click at [441, 221] on input "Knowledge, ideas and insight gained" at bounding box center [443, 223] width 14 height 14
click at [445, 320] on input "Teachers" at bounding box center [443, 321] width 14 height 14
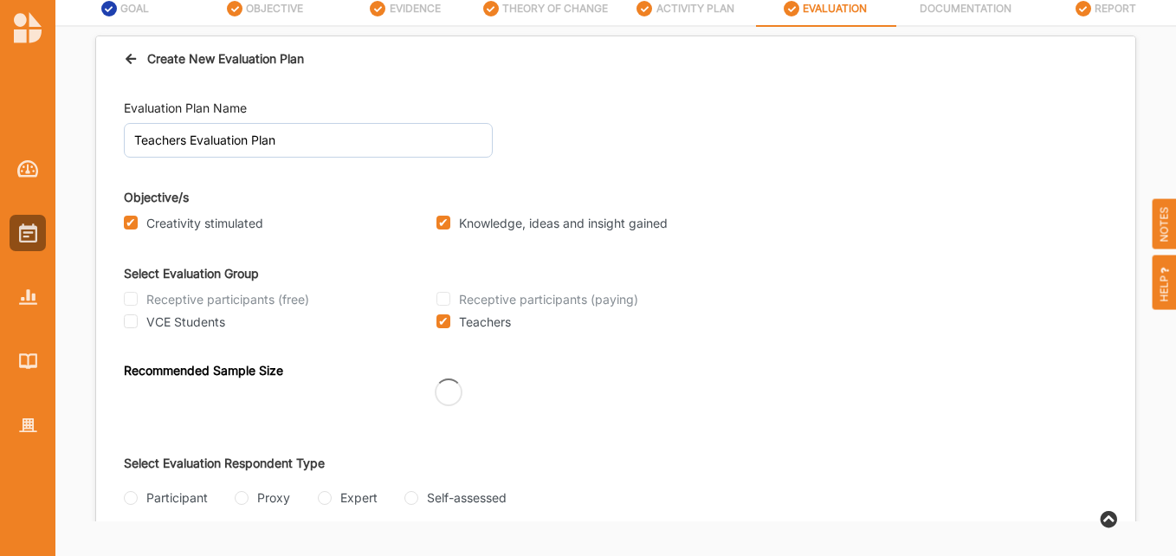
scroll to position [16, 0]
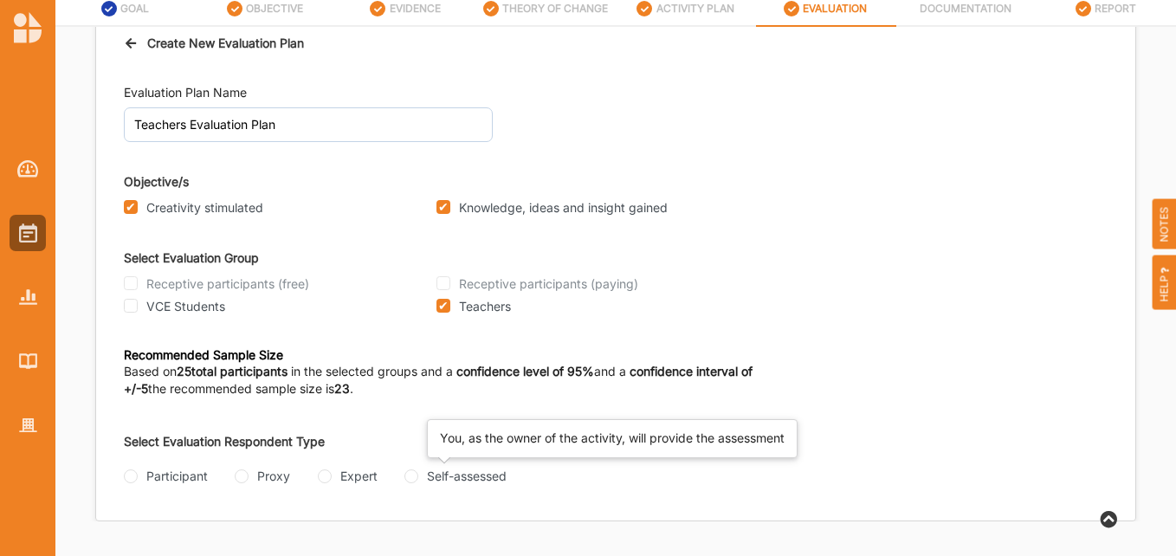
click at [448, 477] on div "Self-assessed" at bounding box center [467, 476] width 80 height 18
click at [418, 477] on input "Self-assessed" at bounding box center [411, 476] width 14 height 14
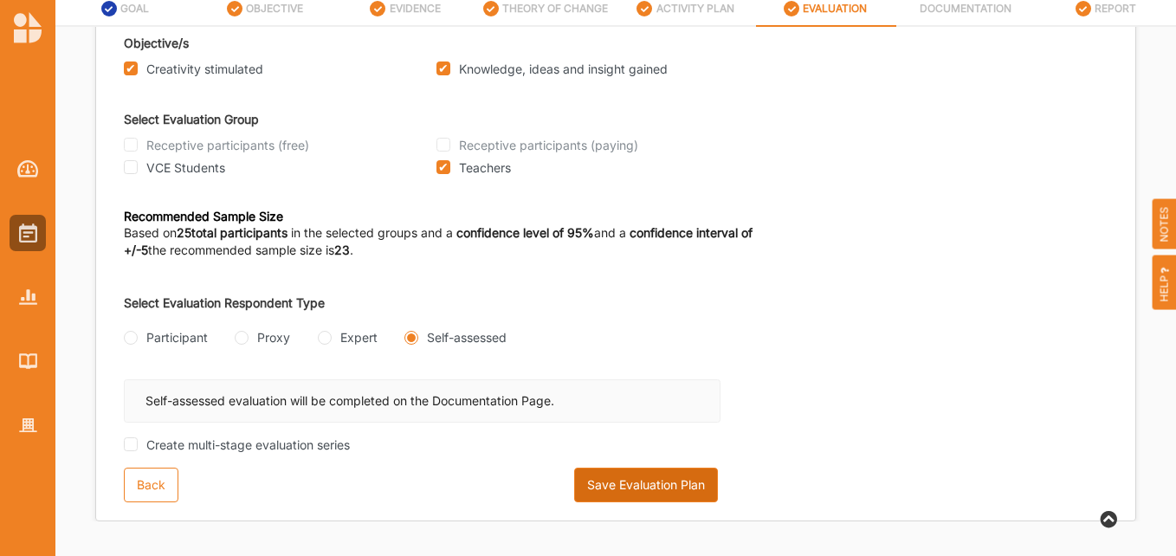
click at [635, 477] on button "Save Evaluation Plan" at bounding box center [646, 484] width 144 height 35
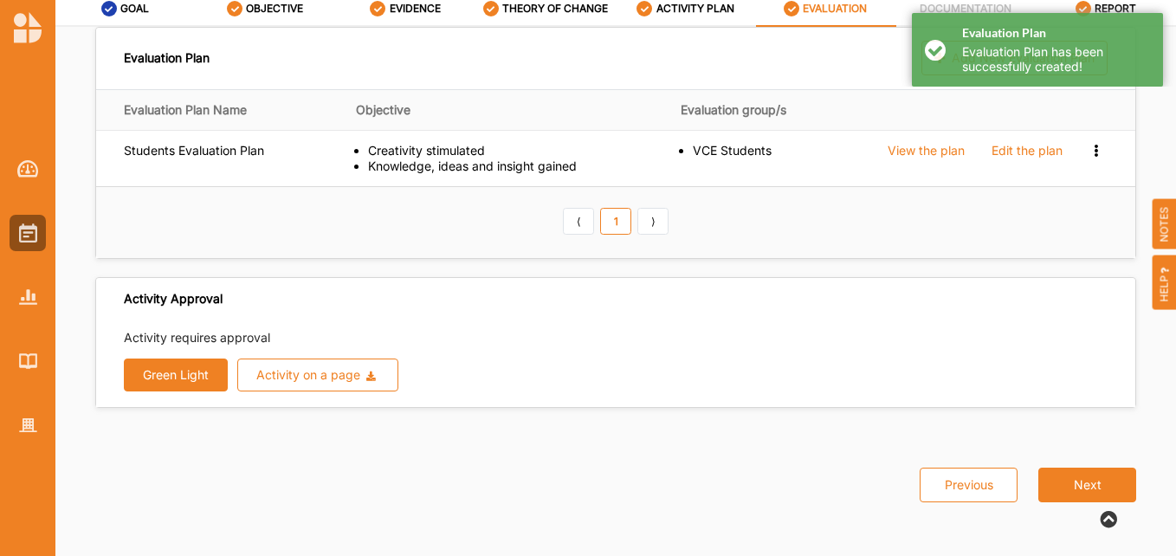
scroll to position [65, 0]
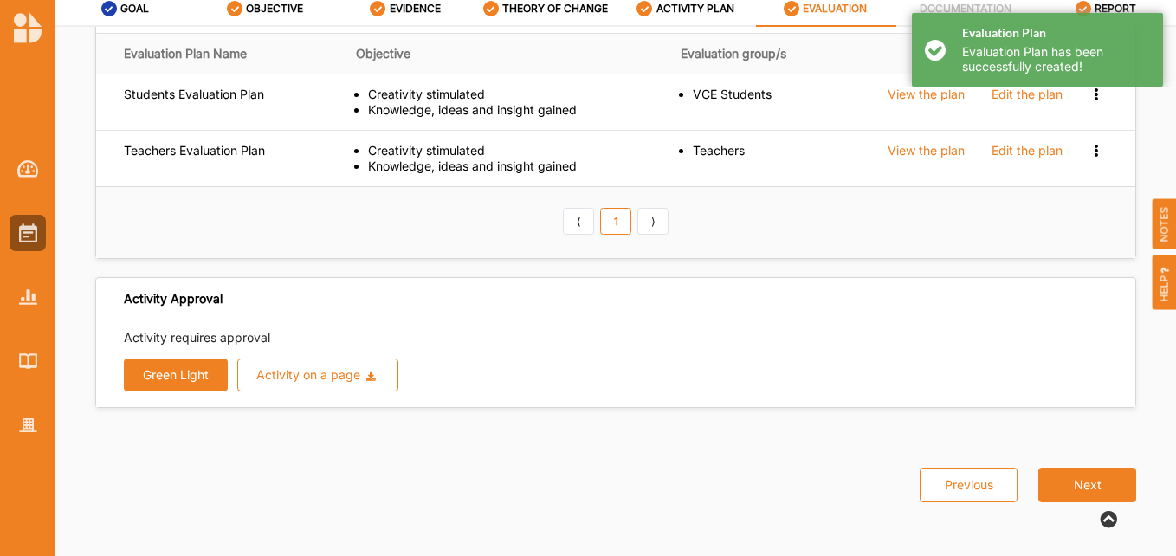
click at [229, 382] on div "Green Light Activity on a page Download Report Download Evidence" at bounding box center [615, 374] width 983 height 33
click at [213, 381] on button "Green Light" at bounding box center [176, 374] width 104 height 33
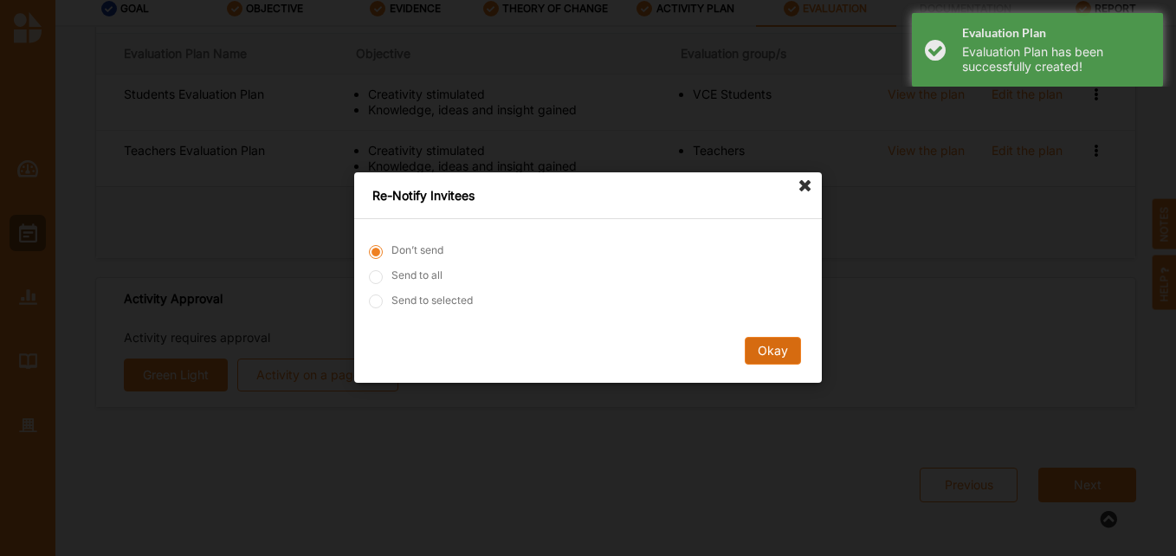
click at [784, 346] on button "Okay" at bounding box center [772, 352] width 56 height 28
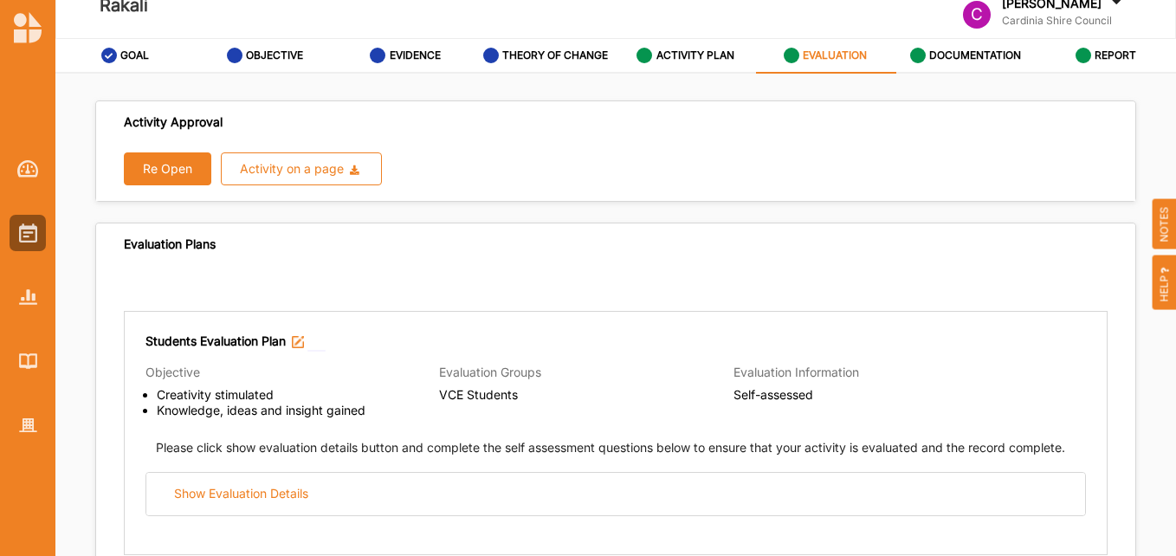
scroll to position [0, 0]
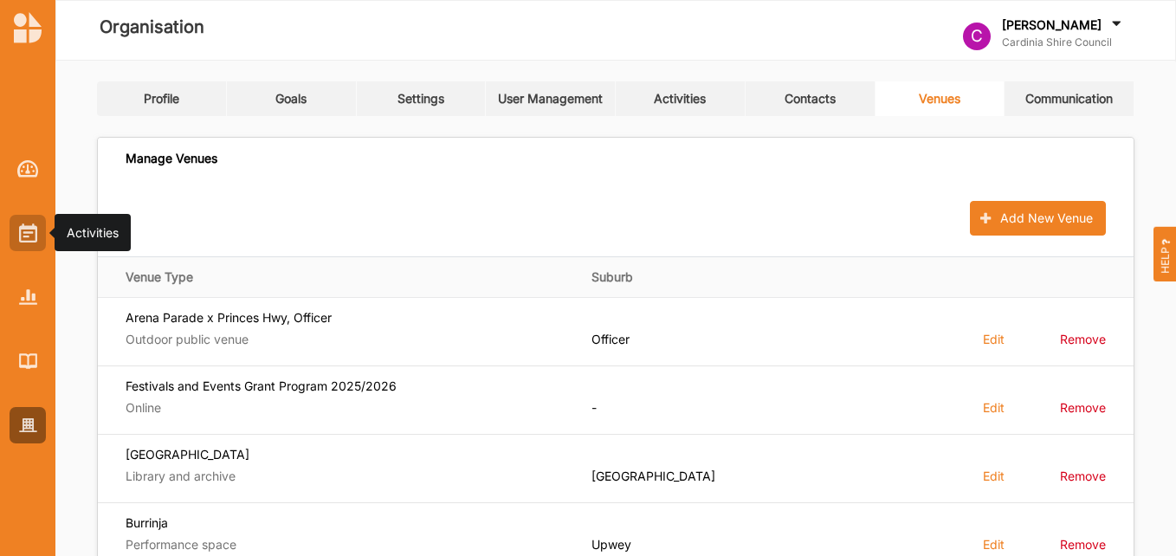
click at [20, 230] on img at bounding box center [28, 232] width 18 height 19
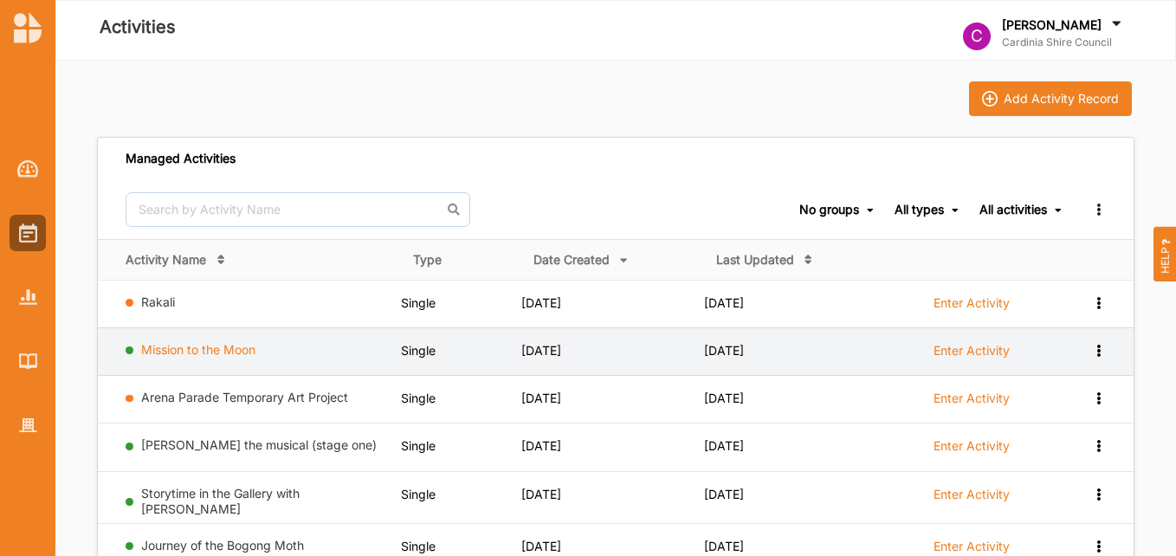
click at [223, 349] on link "Mission to the Moon" at bounding box center [198, 349] width 114 height 15
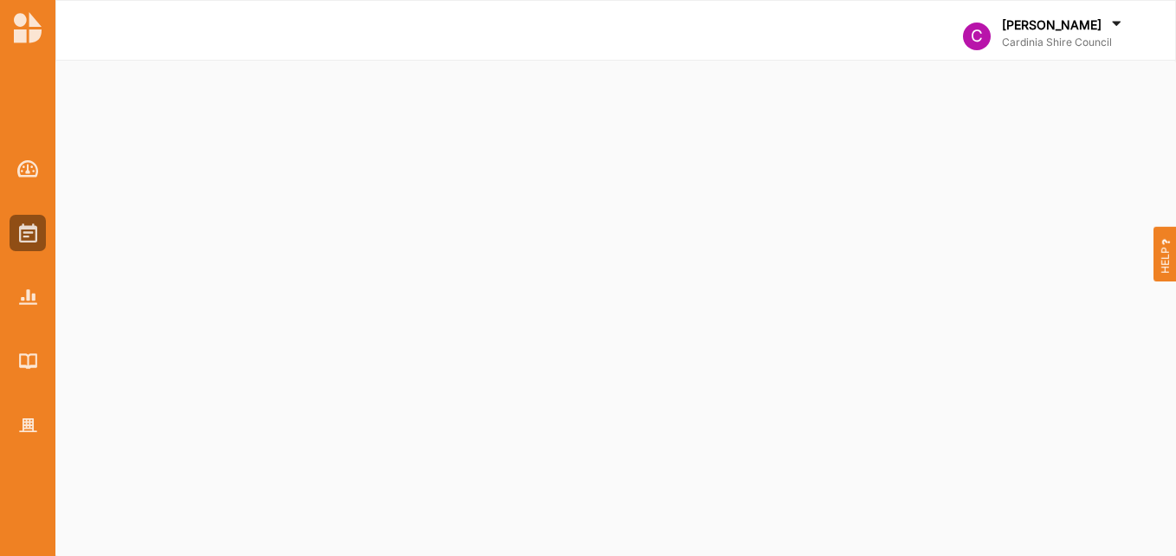
select select "1"
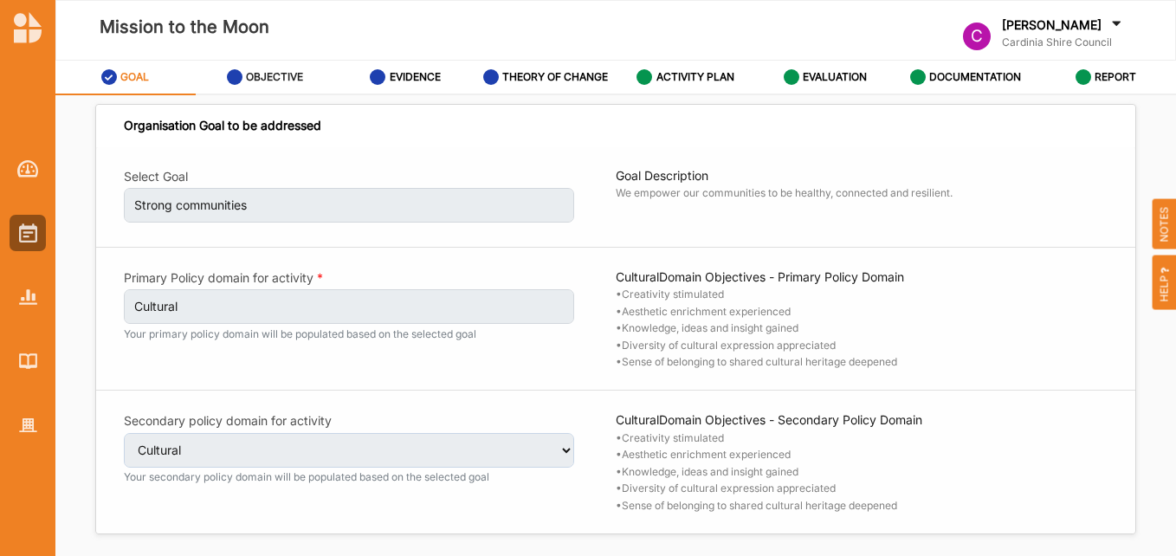
click at [270, 74] on label "OBJECTIVE" at bounding box center [274, 77] width 57 height 14
select select "1"
select select "3"
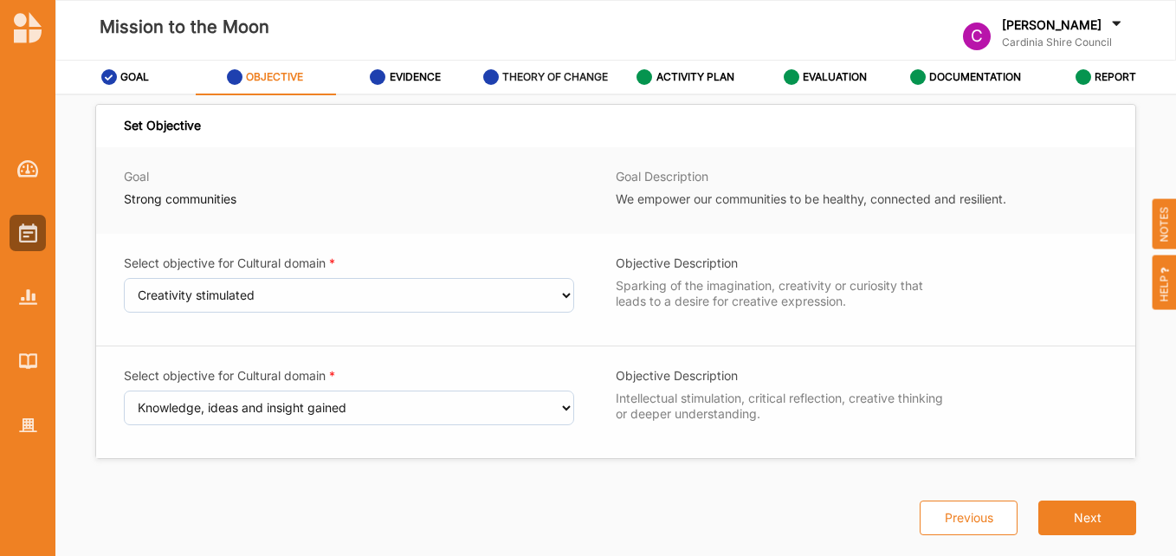
click at [499, 82] on div "THEORY OF CHANGE" at bounding box center [546, 76] width 126 height 31
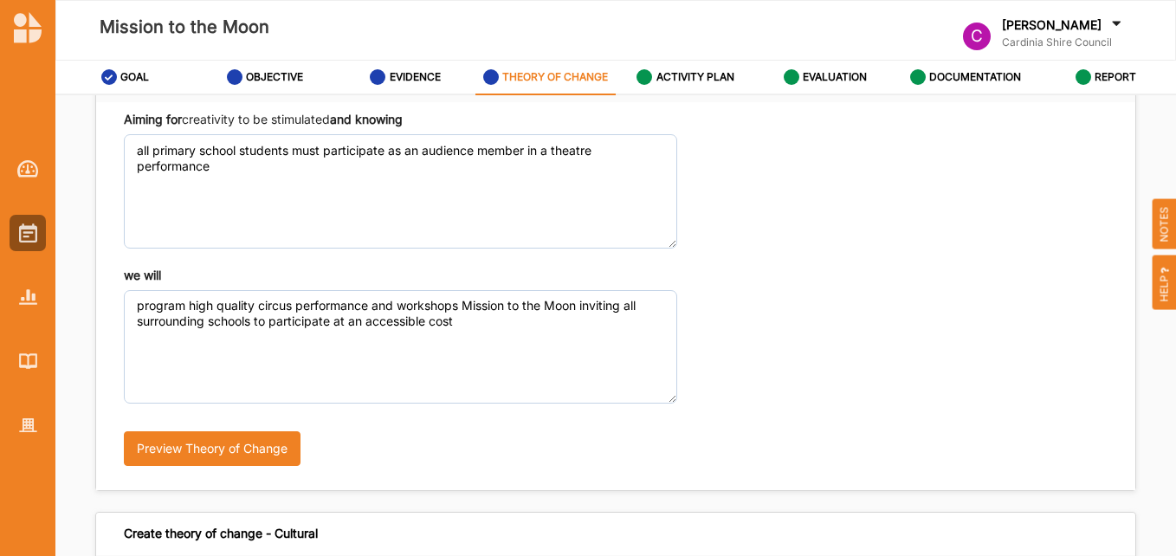
scroll to position [87, 0]
